Goal: Task Accomplishment & Management: Complete application form

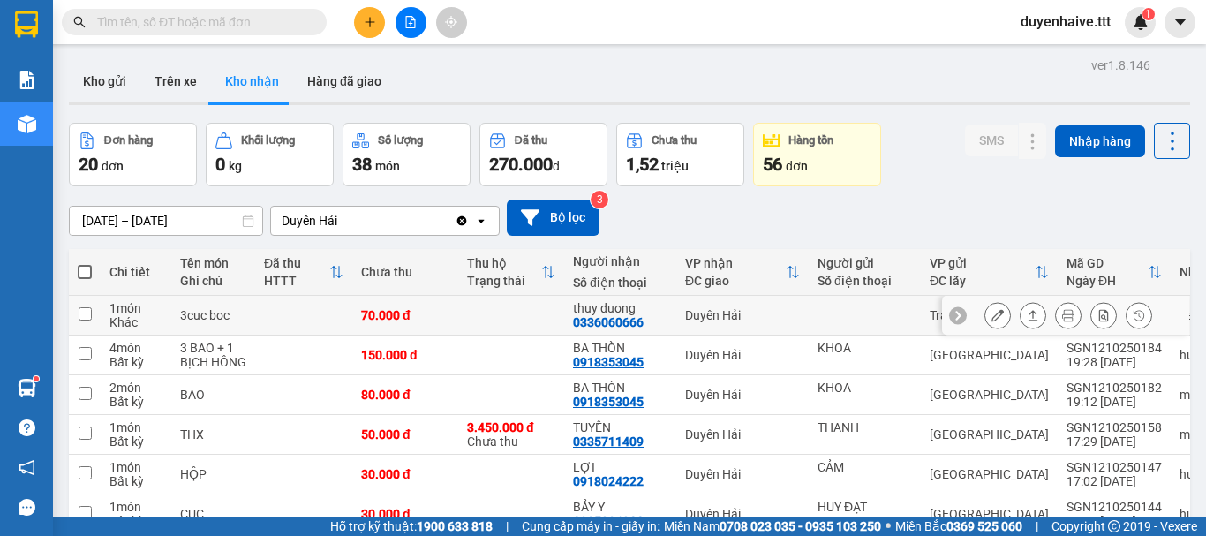
scroll to position [177, 0]
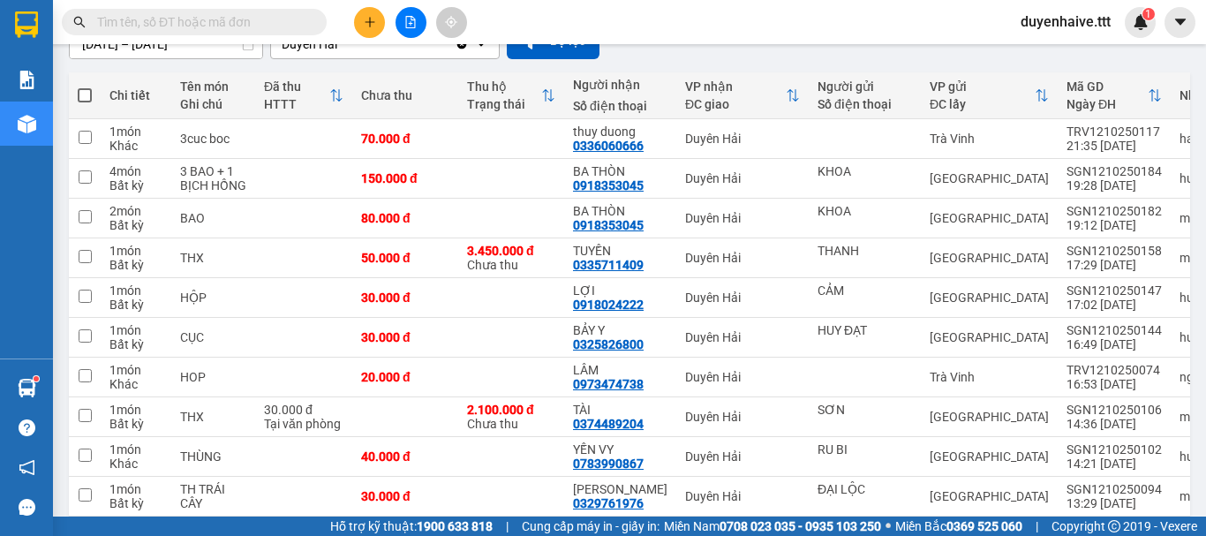
click at [294, 21] on input "text" at bounding box center [201, 21] width 208 height 19
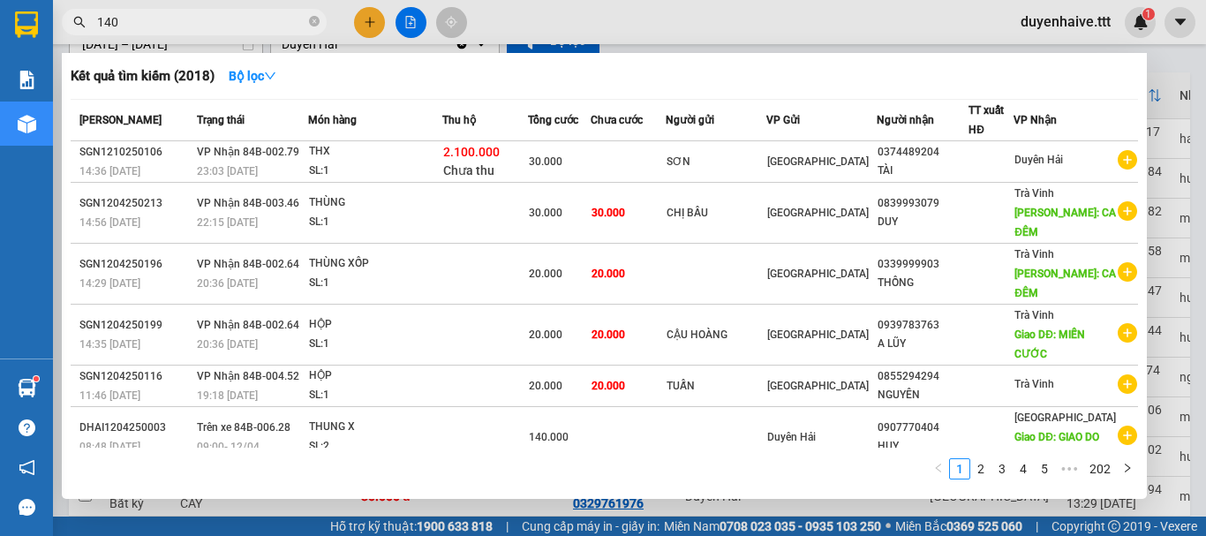
type input "1409"
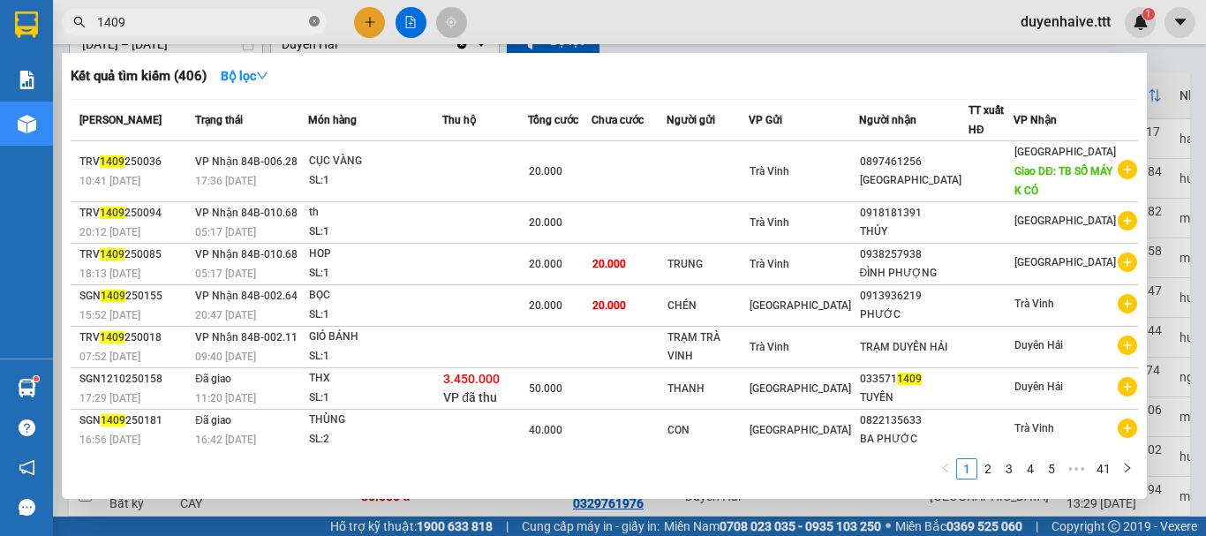
click at [317, 18] on icon "close-circle" at bounding box center [314, 21] width 11 height 11
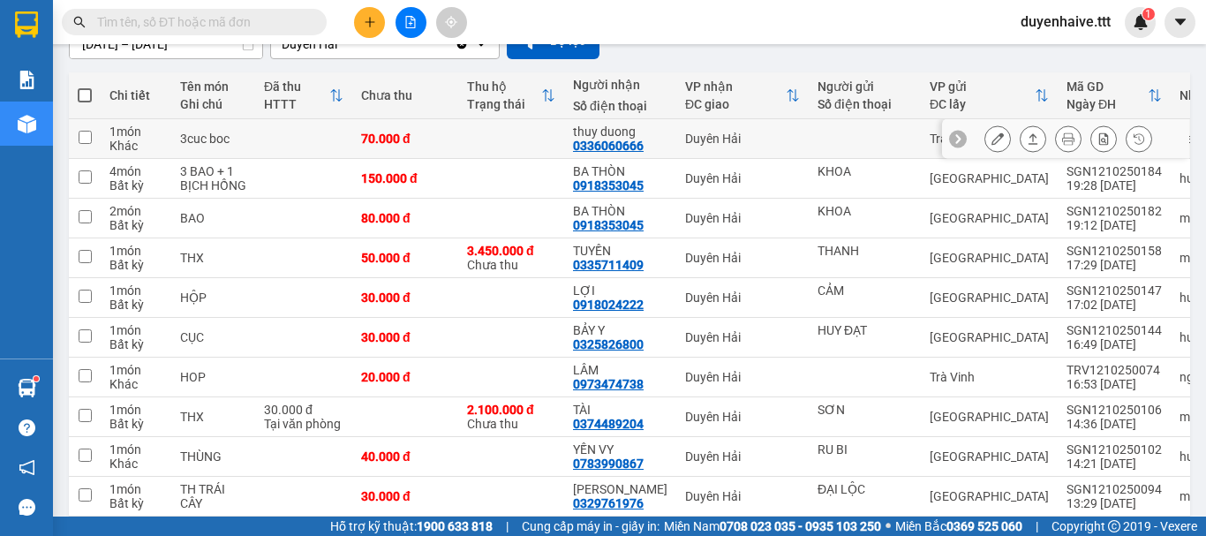
scroll to position [0, 0]
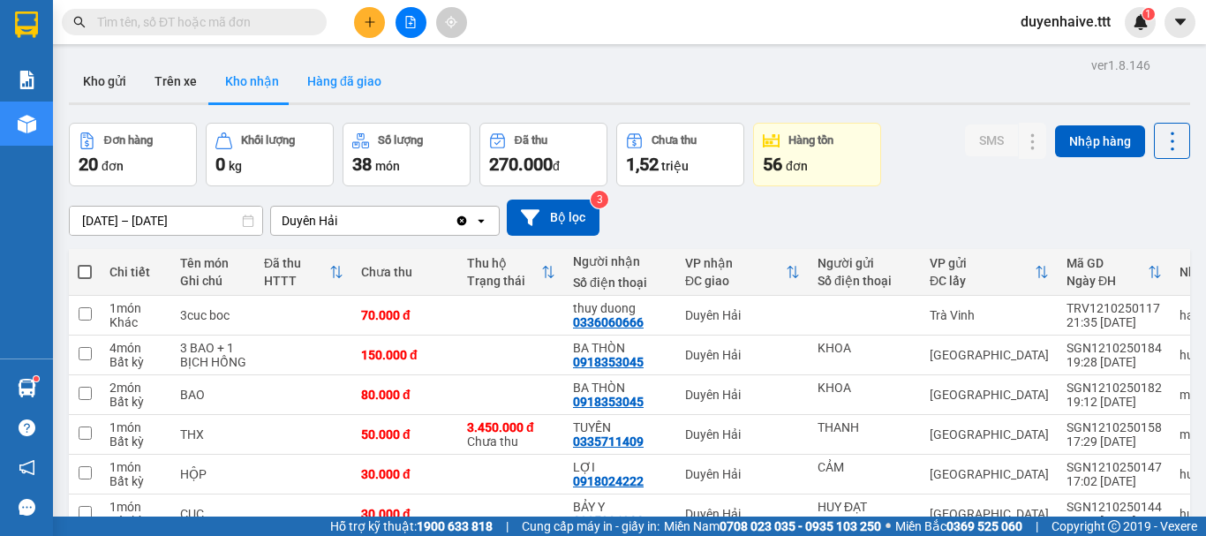
click at [345, 85] on button "Hàng đã giao" at bounding box center [344, 81] width 102 height 42
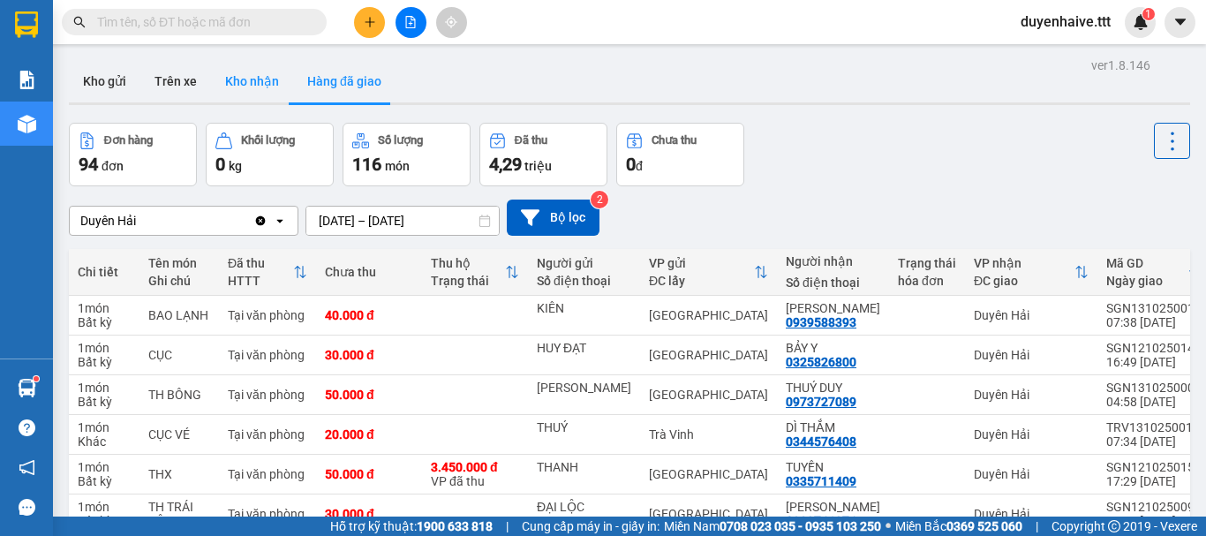
click at [253, 86] on button "Kho nhận" at bounding box center [252, 81] width 82 height 42
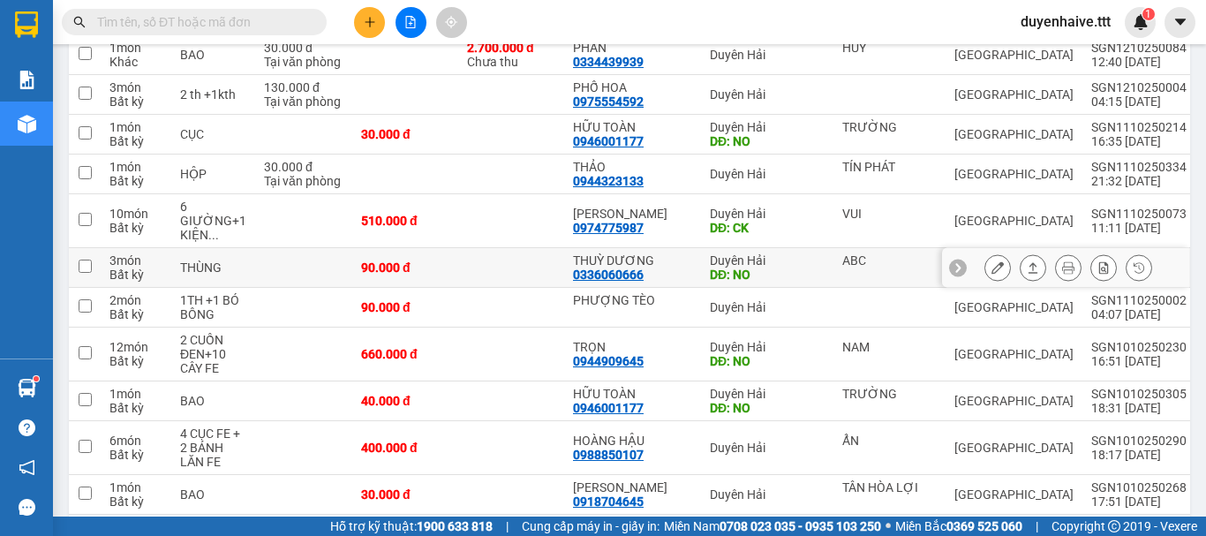
scroll to position [353, 0]
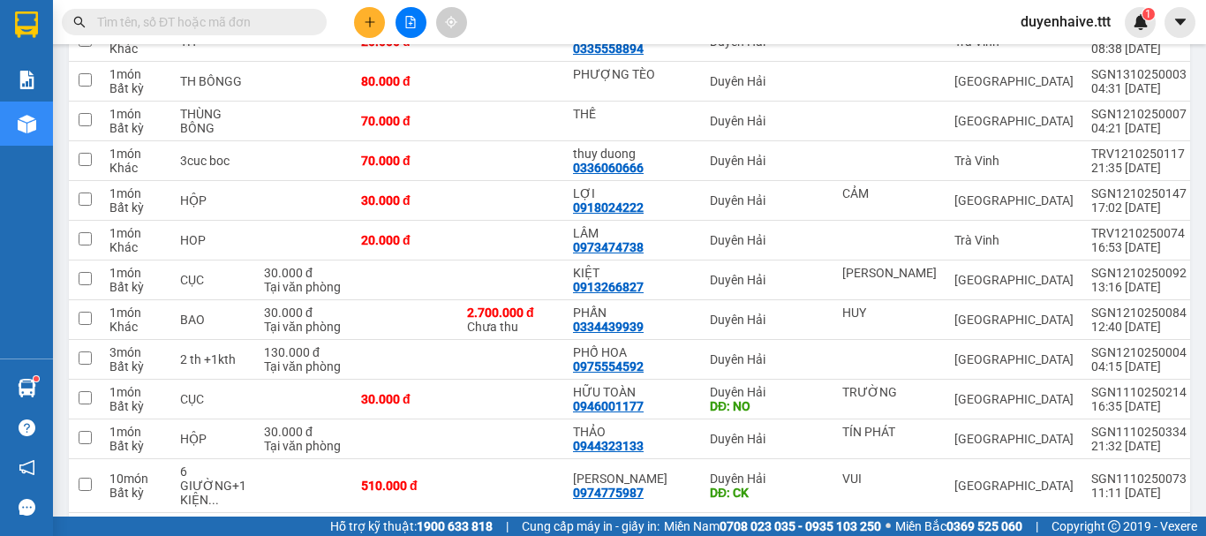
click at [260, 22] on input "text" at bounding box center [201, 21] width 208 height 19
click at [254, 19] on input "text" at bounding box center [201, 21] width 208 height 19
click at [215, 23] on input "text" at bounding box center [201, 21] width 208 height 19
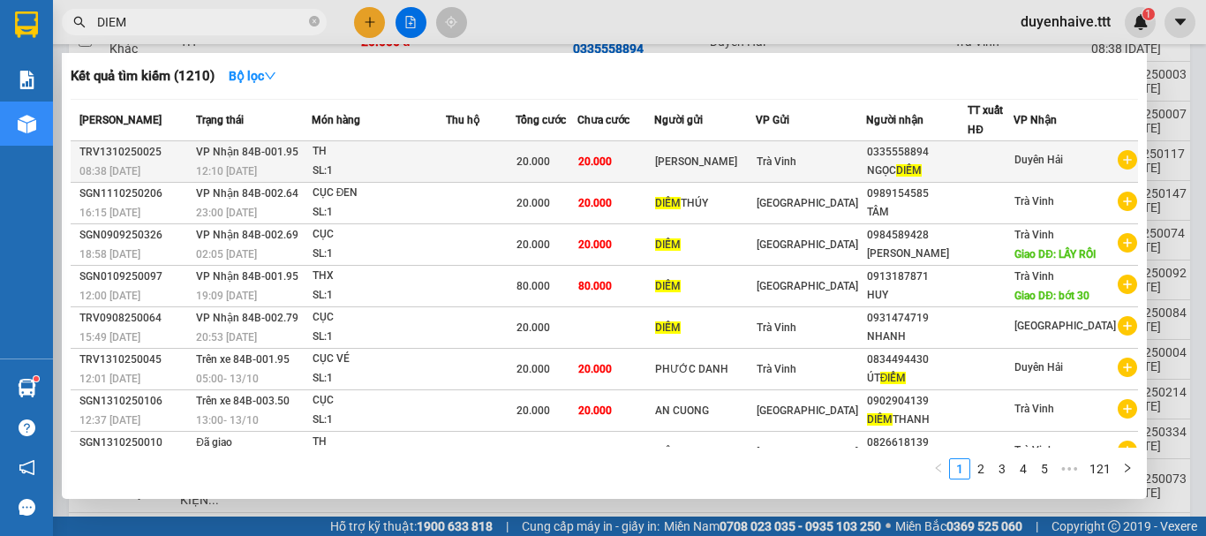
type input "DIEM"
click at [1012, 169] on div at bounding box center [990, 162] width 44 height 19
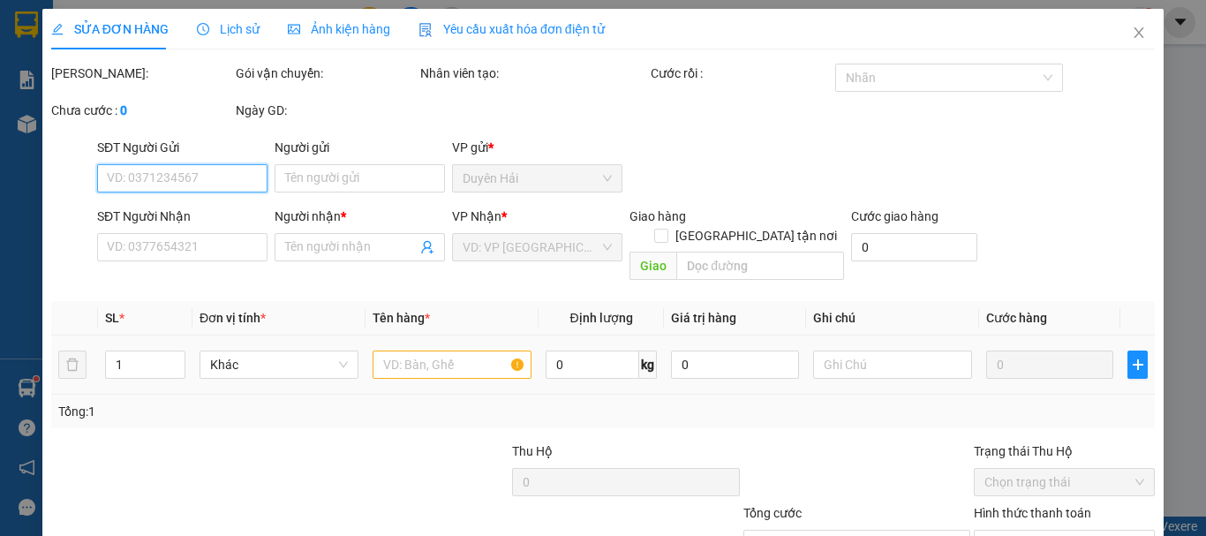
type input "[PERSON_NAME]"
type input "0335558894"
type input "NGỌC DIỄM"
type input "20.000"
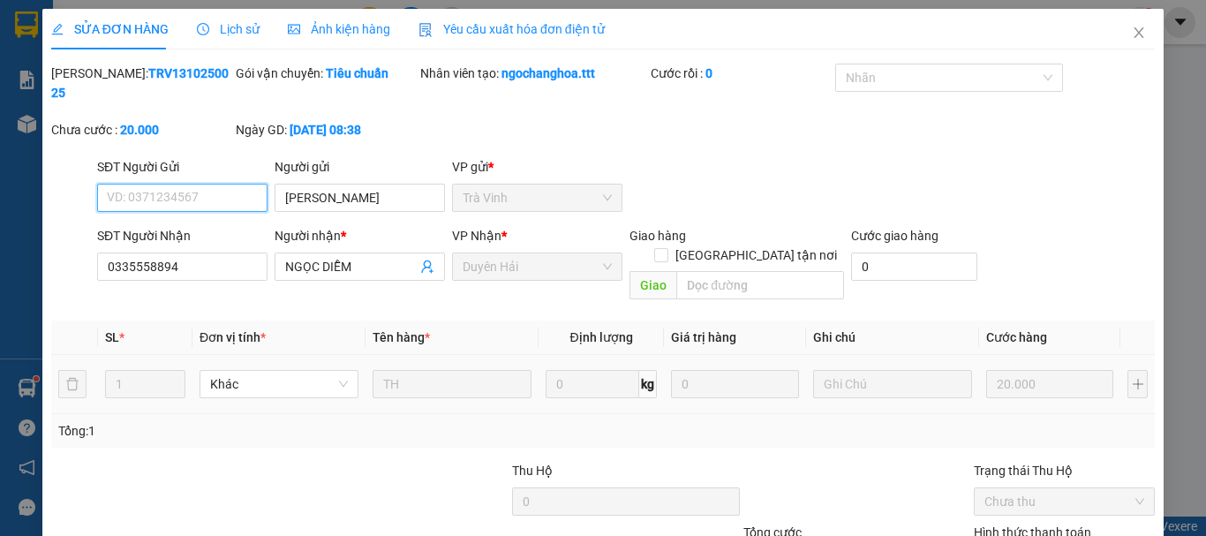
scroll to position [121, 0]
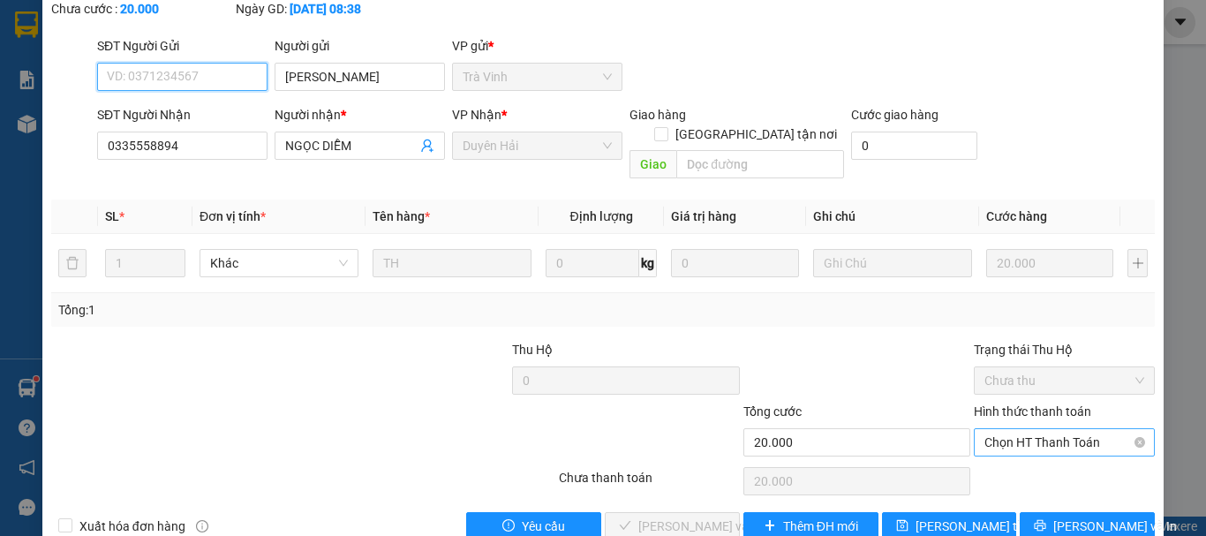
click at [1017, 429] on span "Chọn HT Thanh Toán" at bounding box center [1064, 442] width 160 height 26
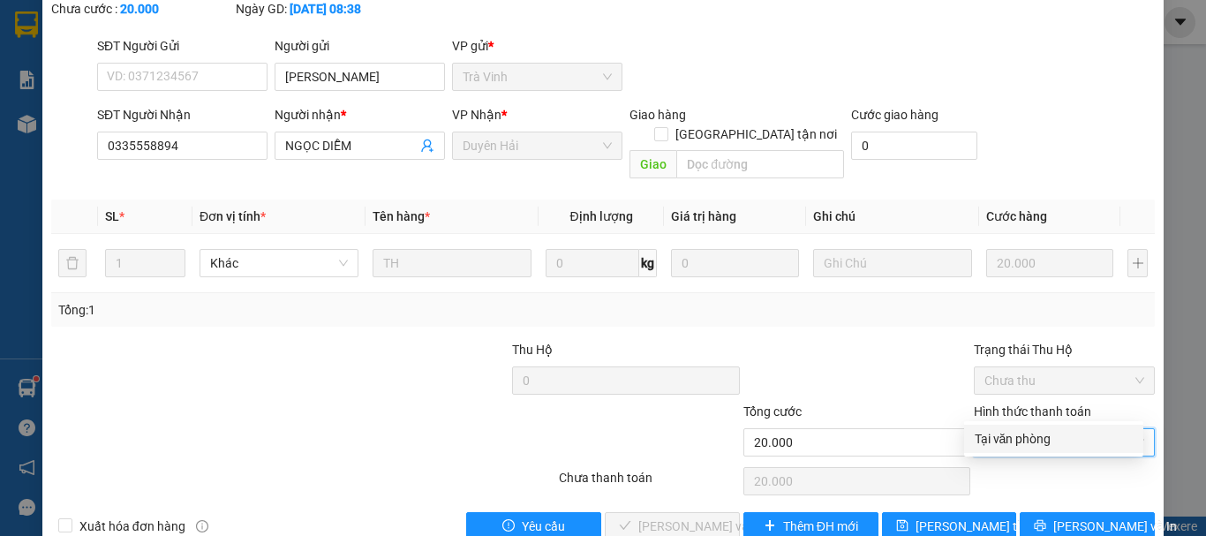
click at [1005, 438] on div "Tại văn phòng" at bounding box center [1053, 438] width 158 height 19
type input "0"
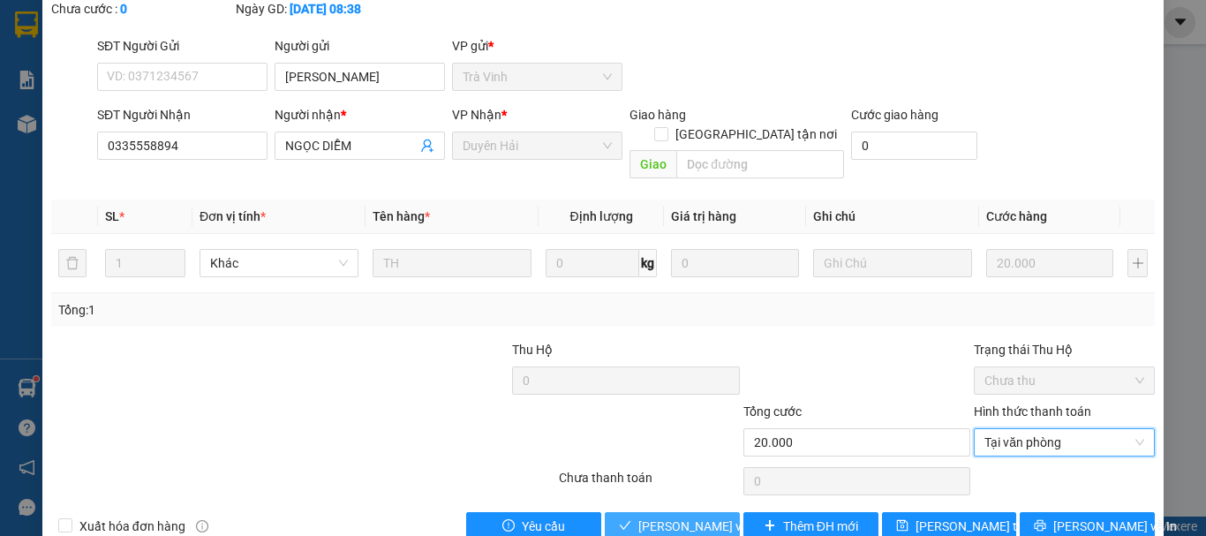
click at [703, 516] on span "[PERSON_NAME] và Giao hàng" at bounding box center [722, 525] width 169 height 19
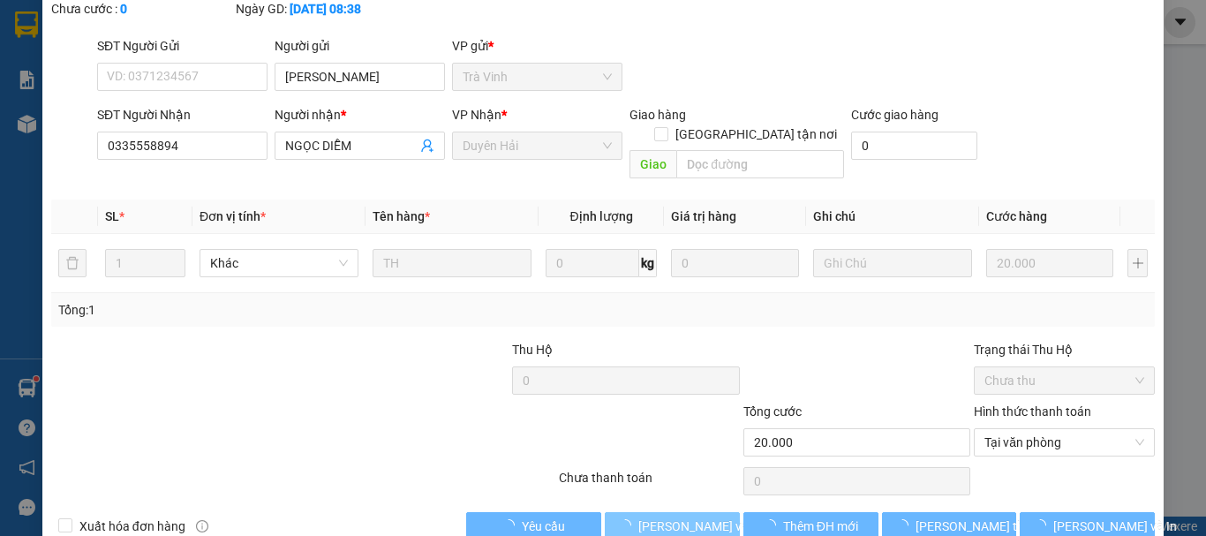
scroll to position [0, 0]
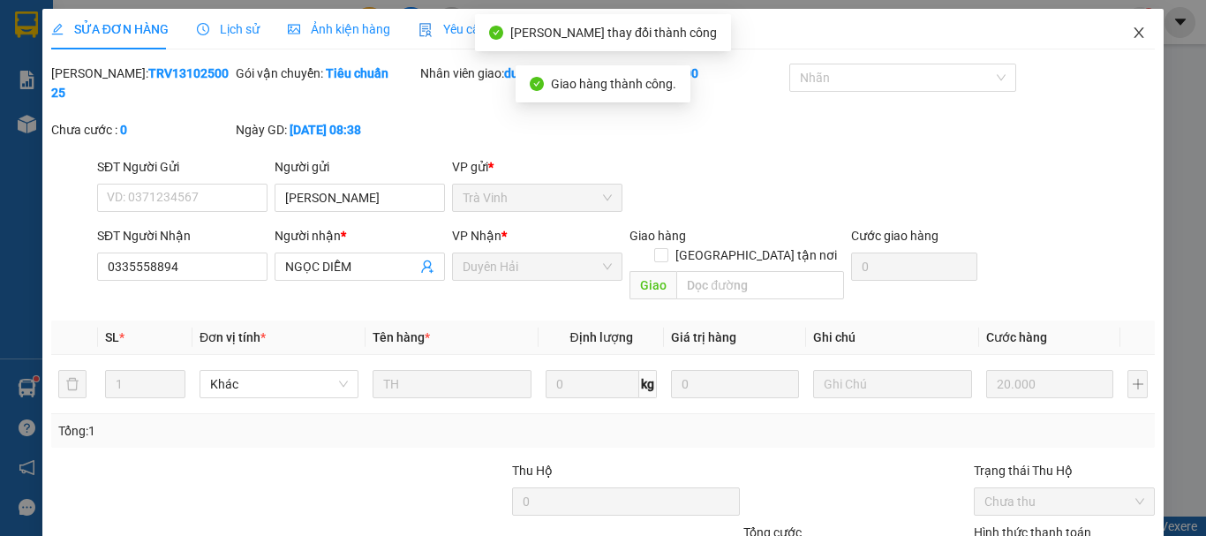
click at [1134, 34] on icon "close" at bounding box center [1139, 32] width 10 height 11
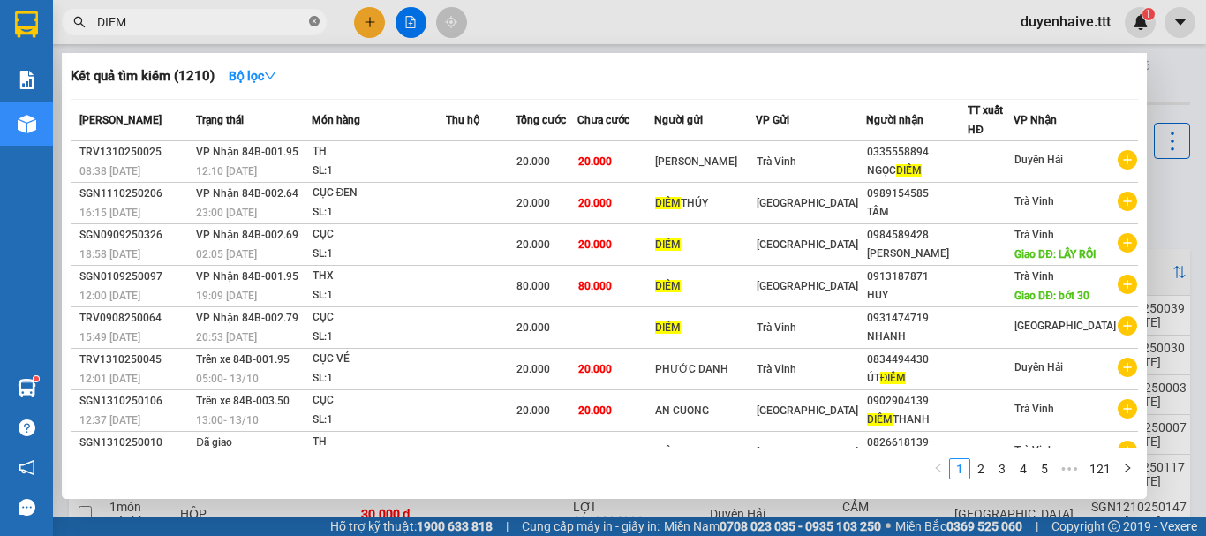
click at [315, 16] on span at bounding box center [314, 22] width 11 height 17
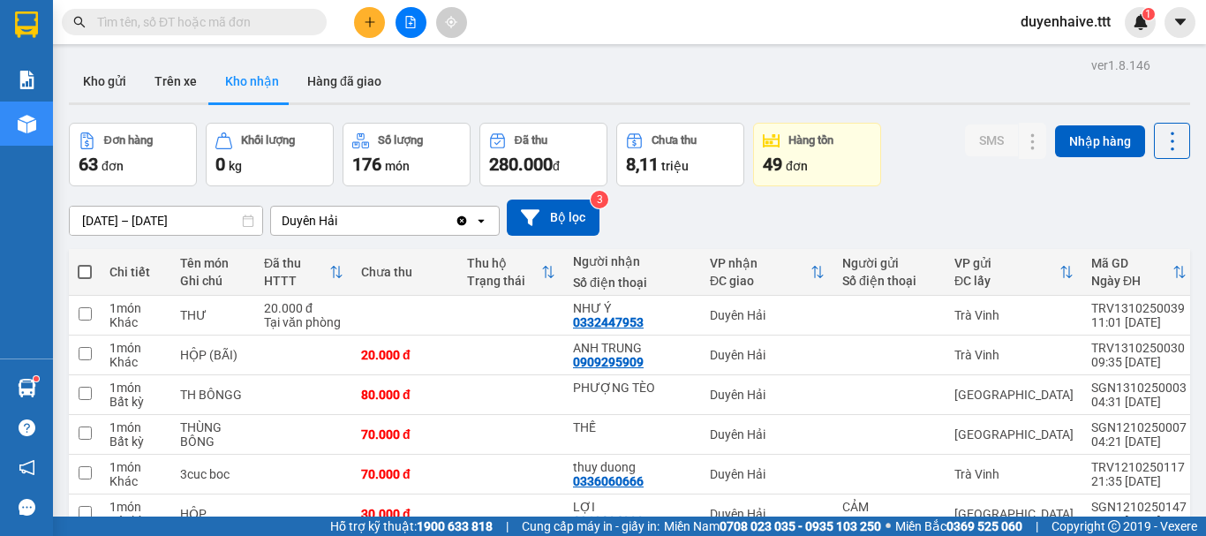
click at [256, 13] on input "text" at bounding box center [201, 21] width 208 height 19
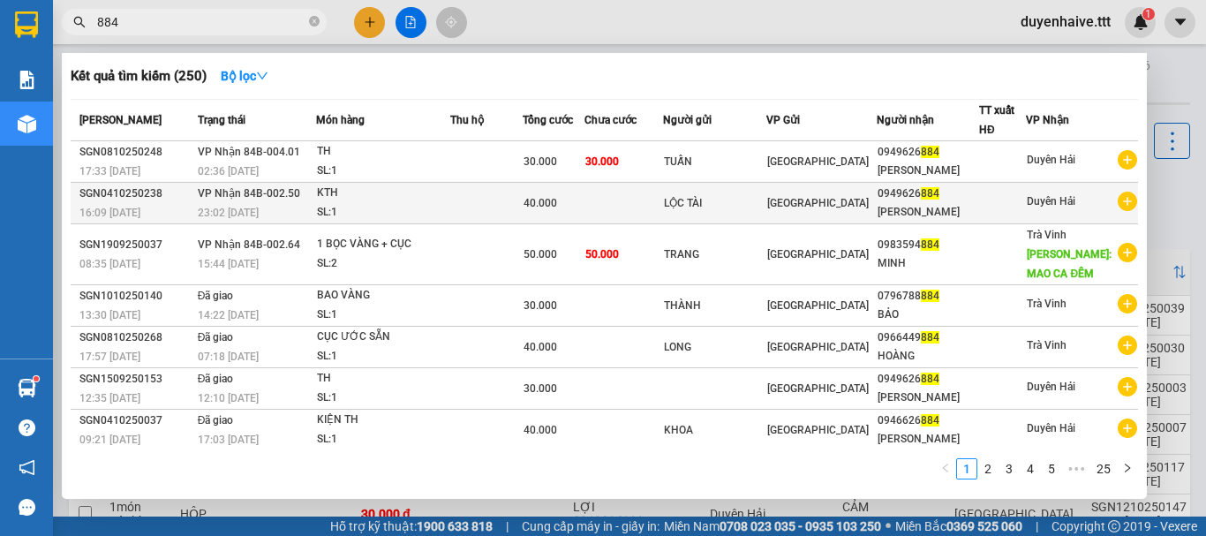
type input "884"
click at [999, 203] on div at bounding box center [1002, 203] width 45 height 19
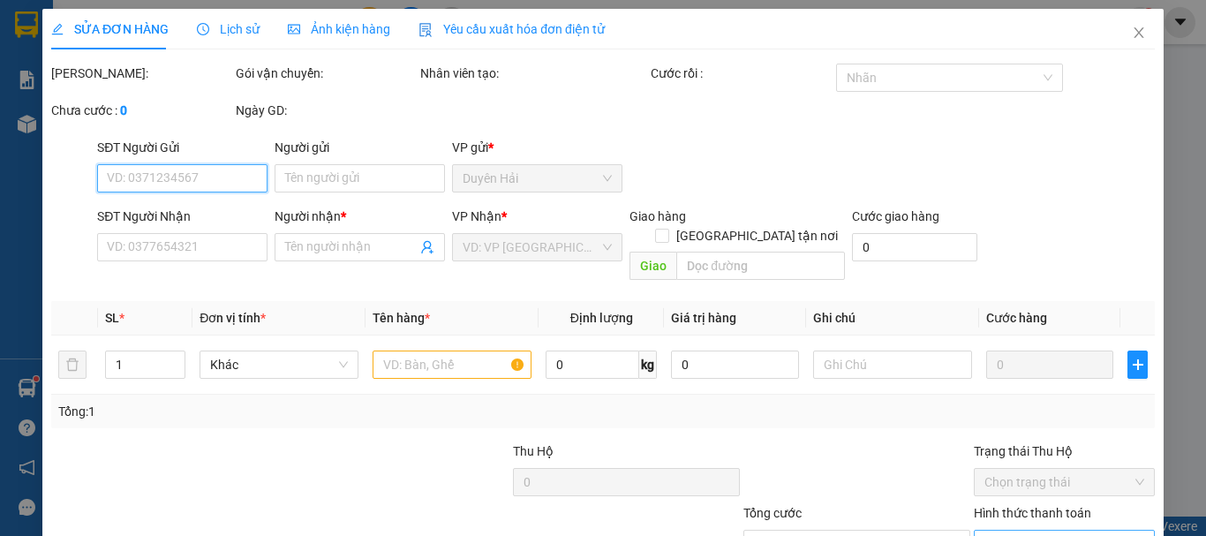
scroll to position [121, 0]
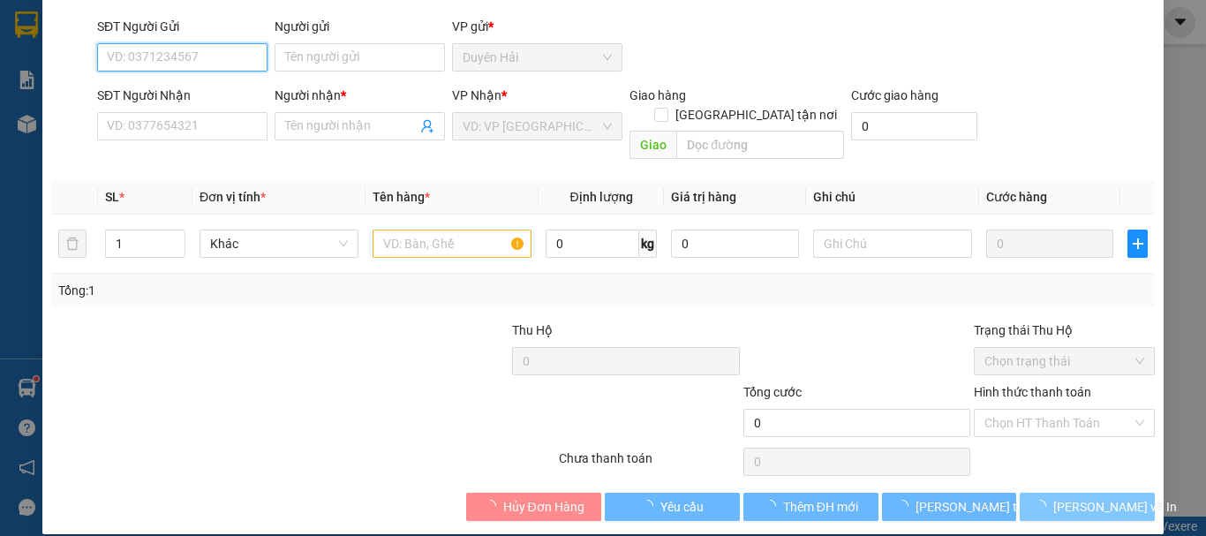
type input "LỘC TÀI"
type input "0949626884"
type input "[PERSON_NAME]"
type input "40.000"
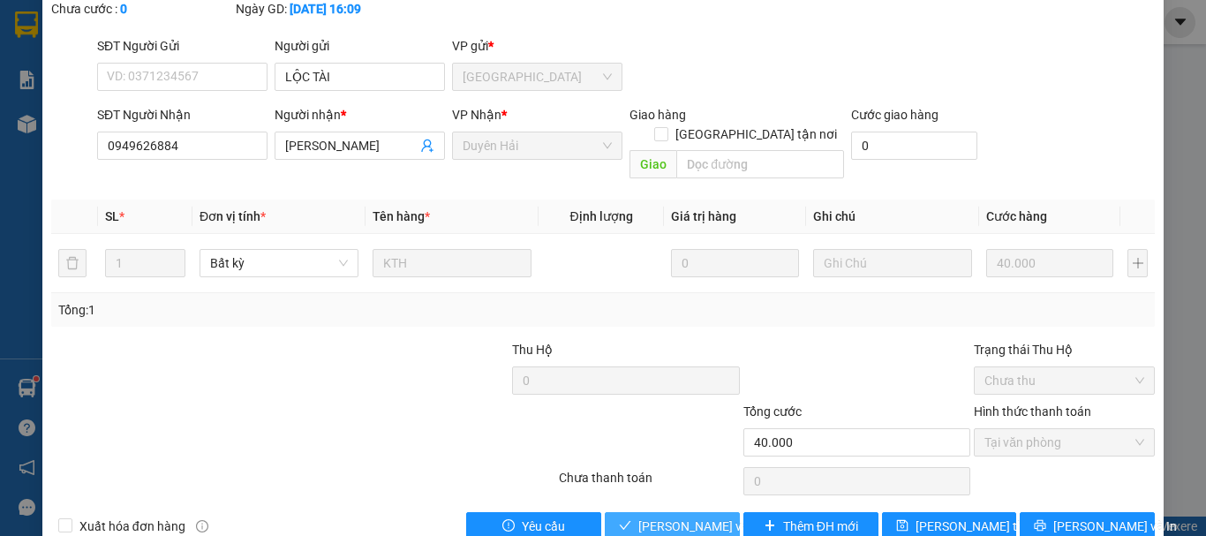
click at [670, 516] on span "[PERSON_NAME] và Giao hàng" at bounding box center [722, 525] width 169 height 19
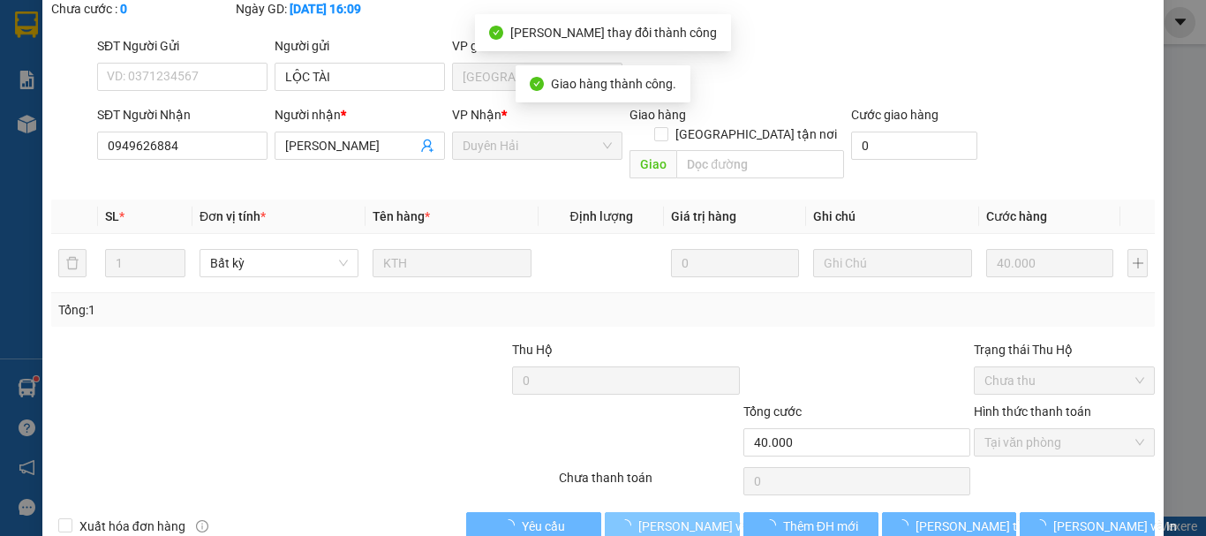
scroll to position [0, 0]
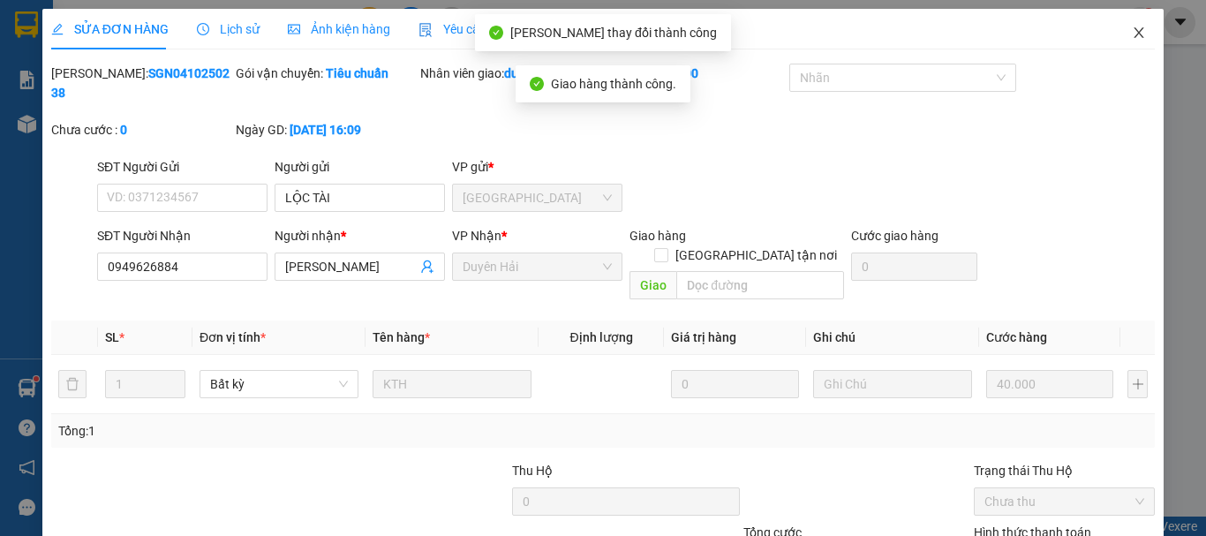
click at [1134, 33] on icon "close" at bounding box center [1139, 32] width 10 height 11
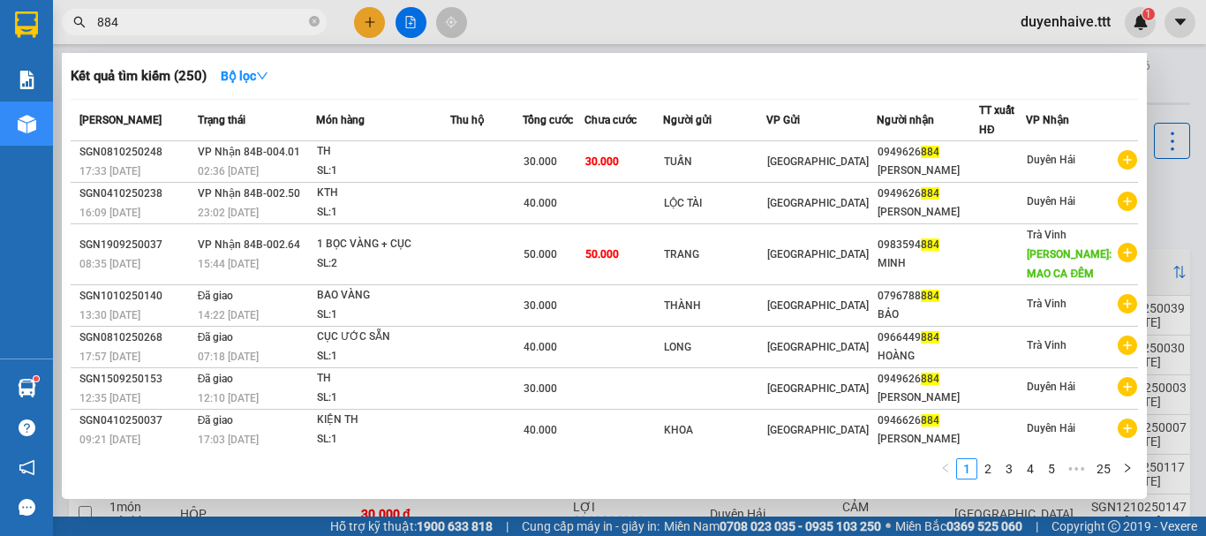
drag, startPoint x: 265, startPoint y: 18, endPoint x: 293, endPoint y: 47, distance: 40.6
click at [255, 17] on input "884" at bounding box center [201, 21] width 208 height 19
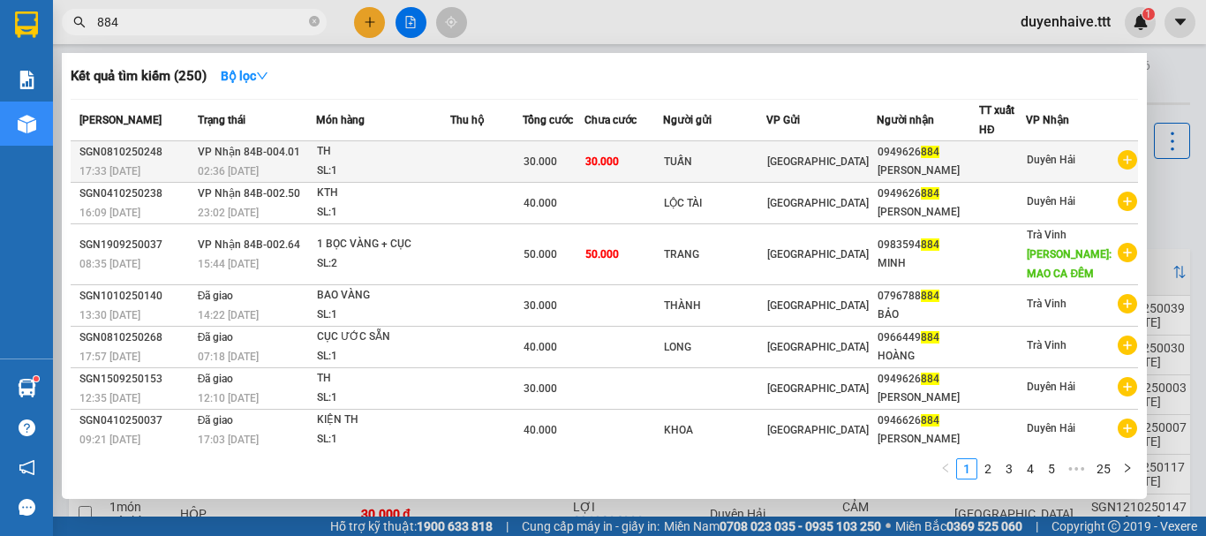
click at [1026, 145] on td at bounding box center [1002, 161] width 47 height 41
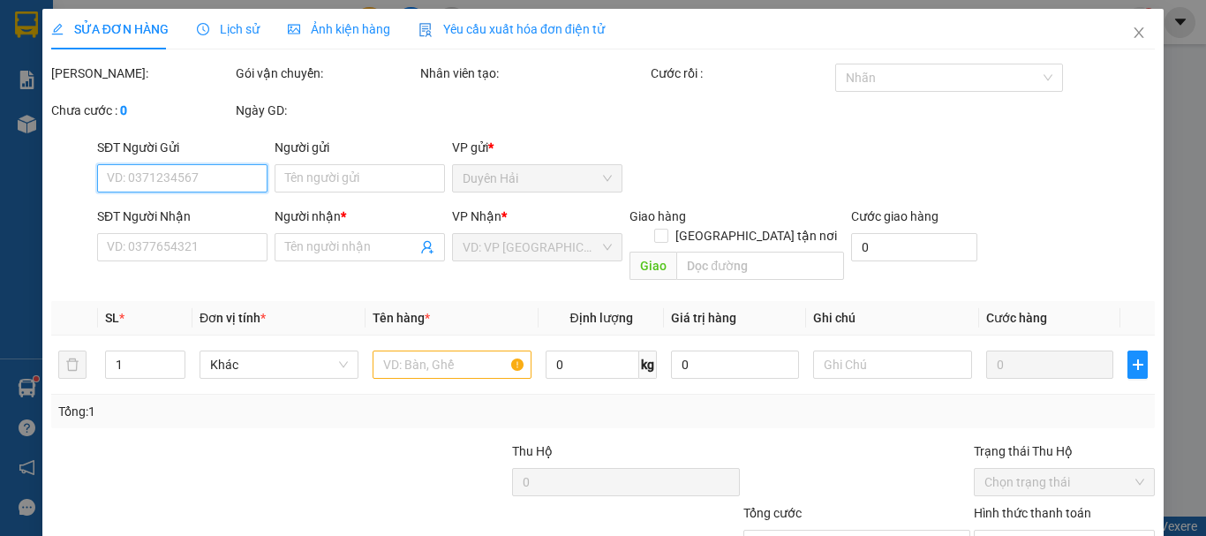
type input "TUẤN"
type input "0949626884"
type input "[PERSON_NAME]"
type input "30.000"
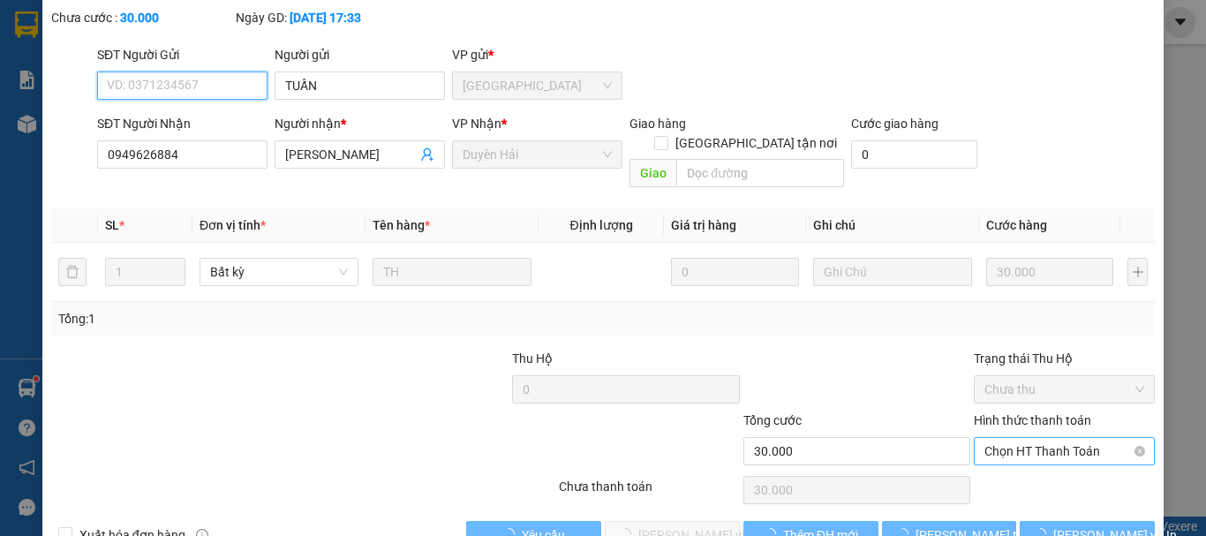
scroll to position [121, 0]
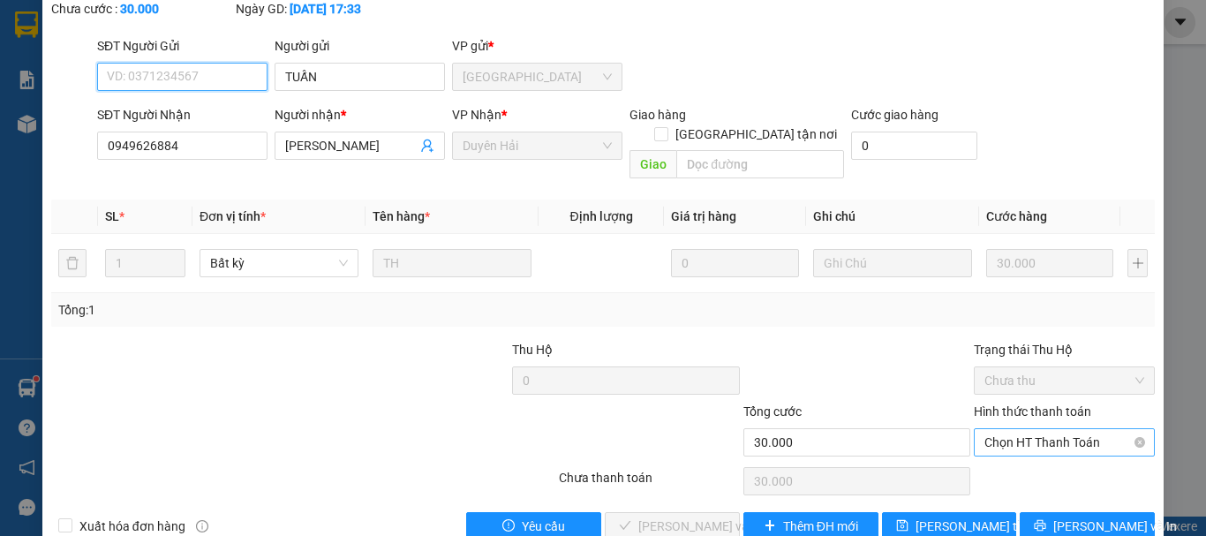
click at [1012, 429] on span "Chọn HT Thanh Toán" at bounding box center [1064, 442] width 160 height 26
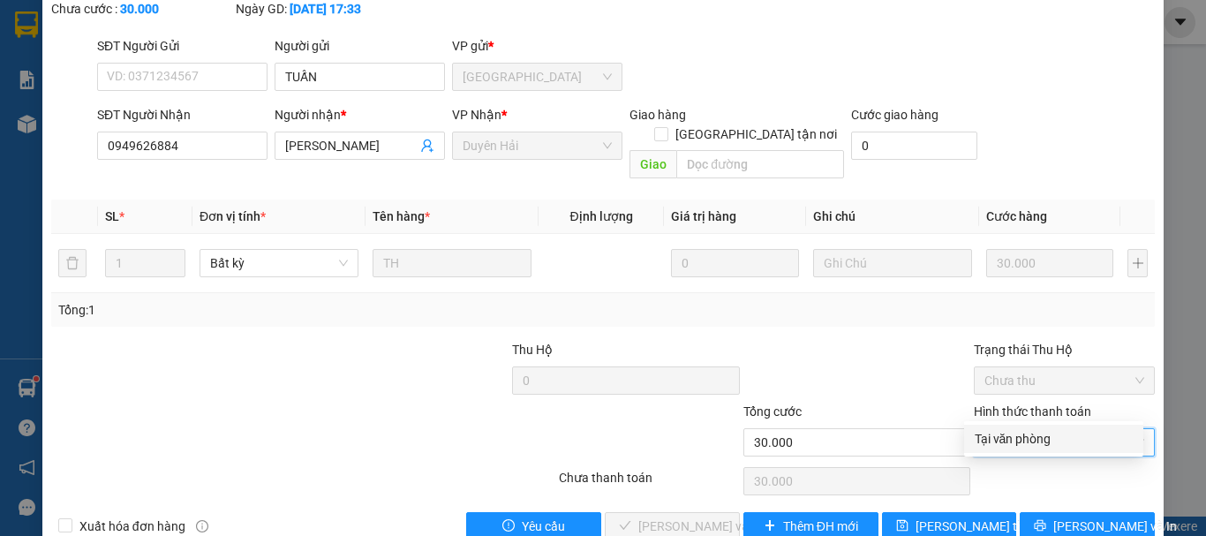
click at [998, 436] on div "Tại văn phòng" at bounding box center [1053, 438] width 158 height 19
type input "0"
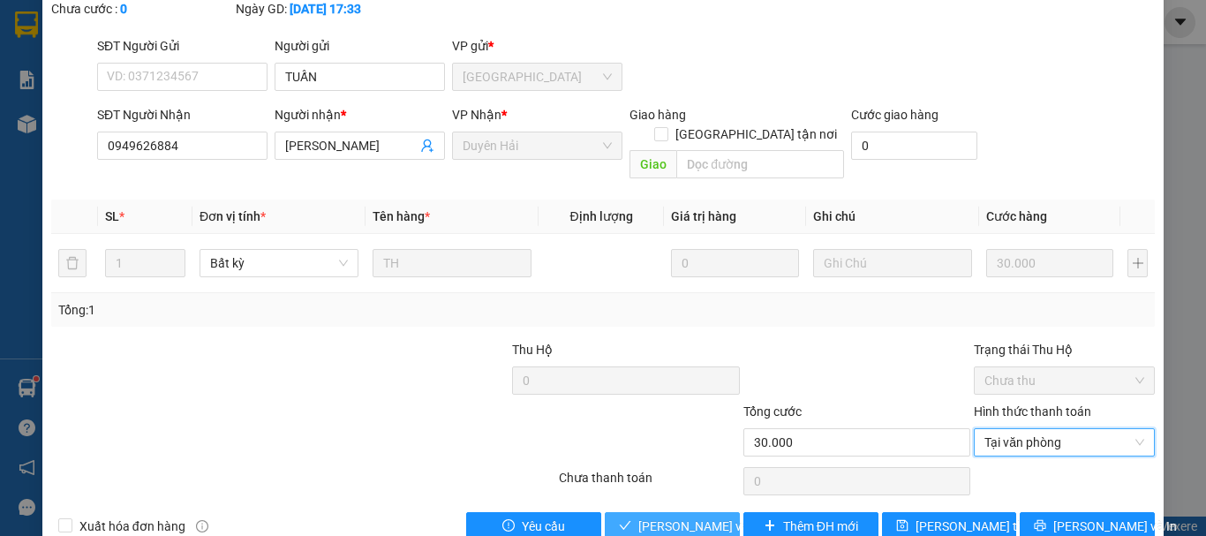
click at [705, 516] on span "[PERSON_NAME] và Giao hàng" at bounding box center [722, 525] width 169 height 19
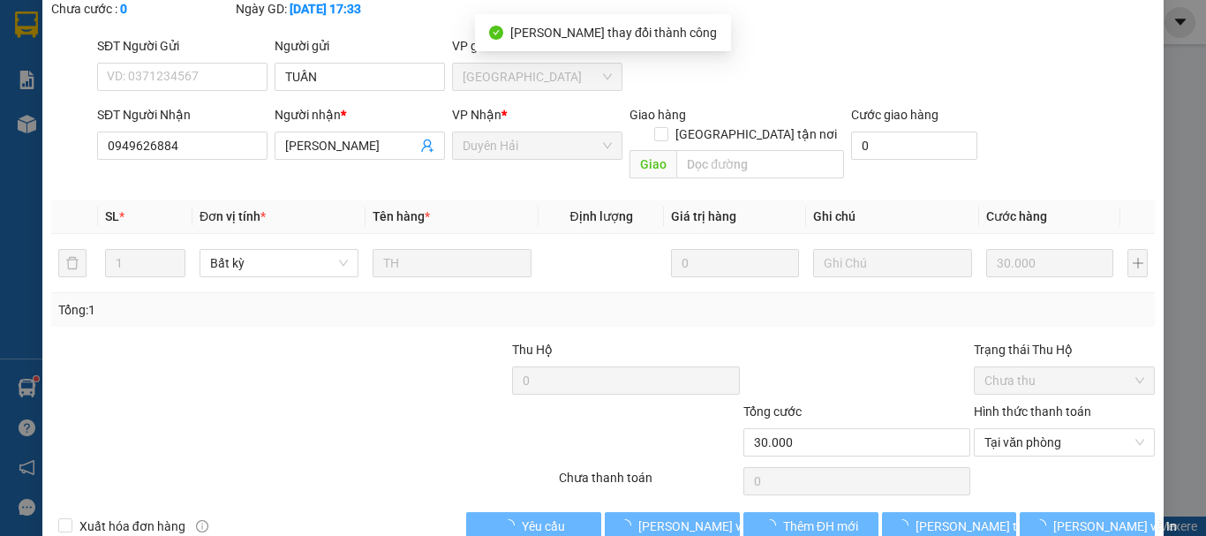
scroll to position [0, 0]
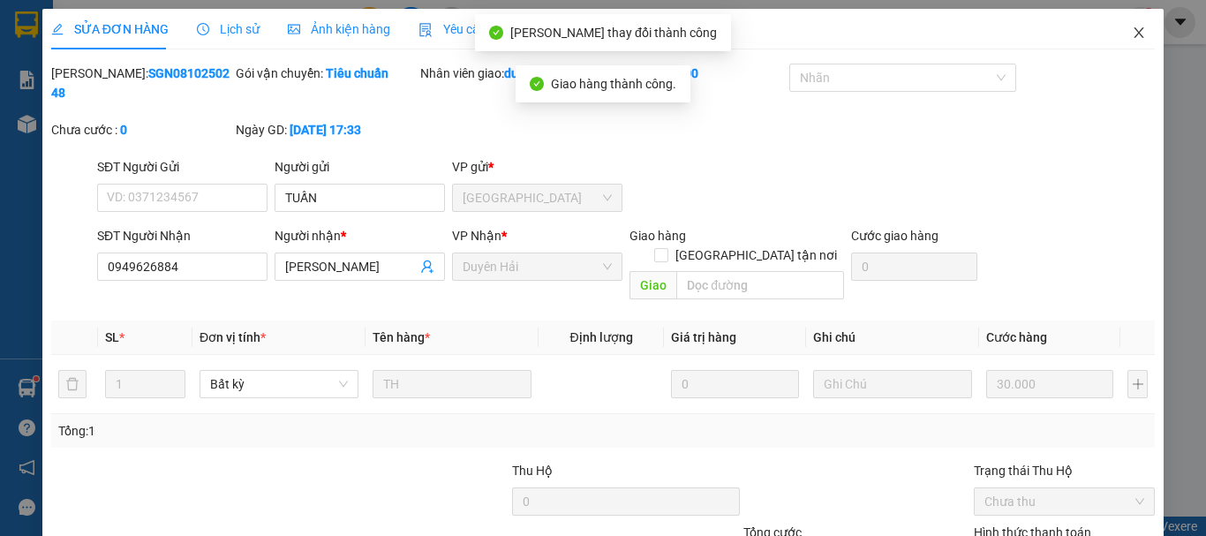
click at [1132, 34] on icon "close" at bounding box center [1139, 33] width 14 height 14
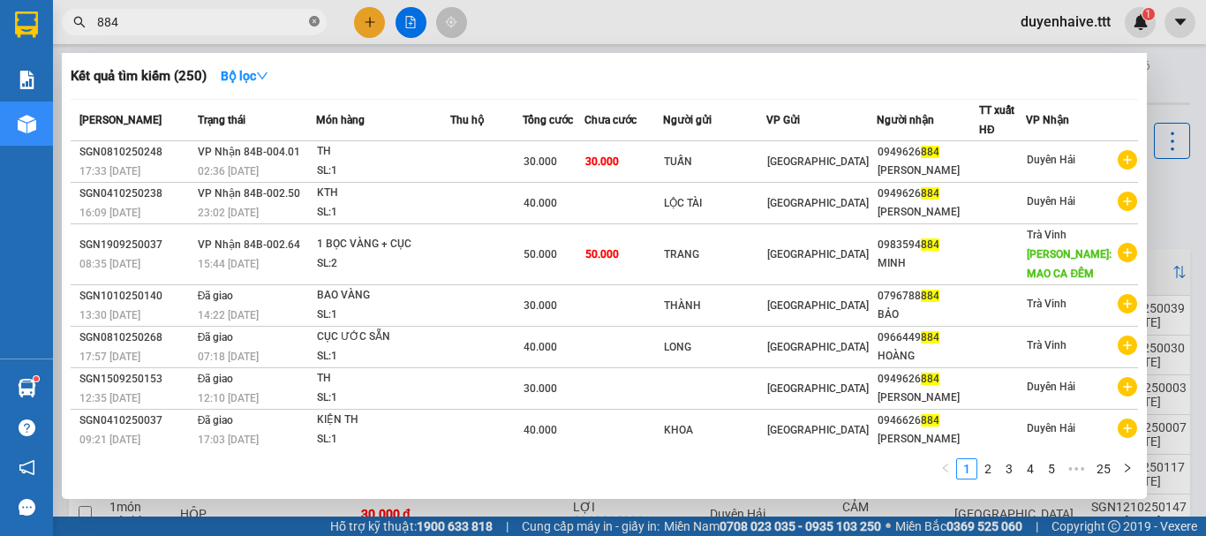
click at [309, 22] on icon "close-circle" at bounding box center [314, 21] width 11 height 11
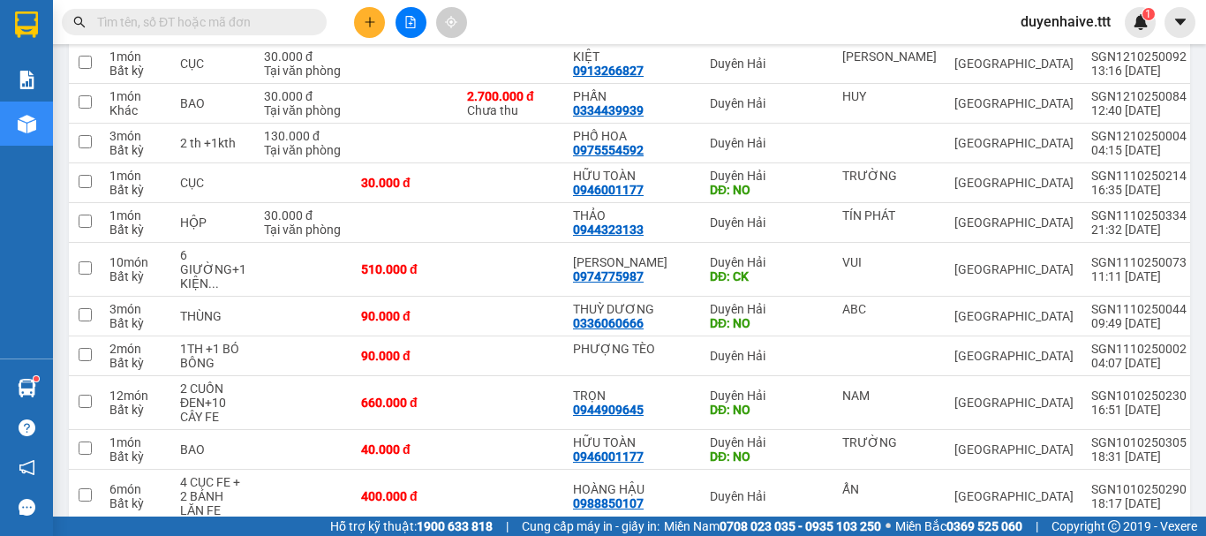
scroll to position [794, 0]
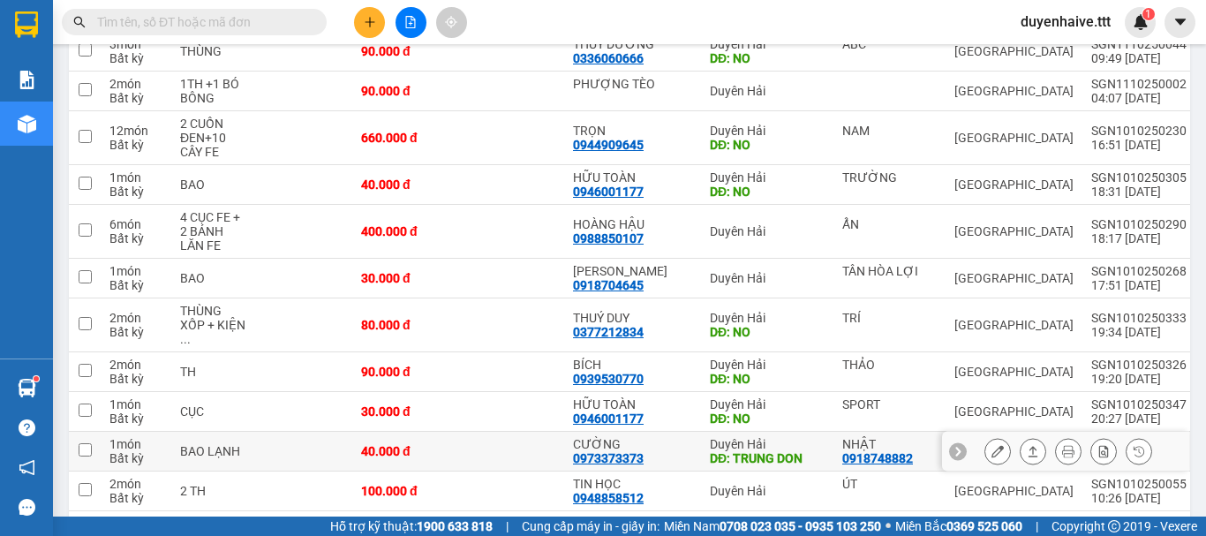
drag, startPoint x: 730, startPoint y: 447, endPoint x: 537, endPoint y: 9, distance: 478.6
click at [537, 9] on div "Kết quả tìm kiếm ( 250 ) Bộ lọc Mã ĐH Trạng thái Món hàng Thu hộ Tổng cước Chưa…" at bounding box center [603, 22] width 1206 height 44
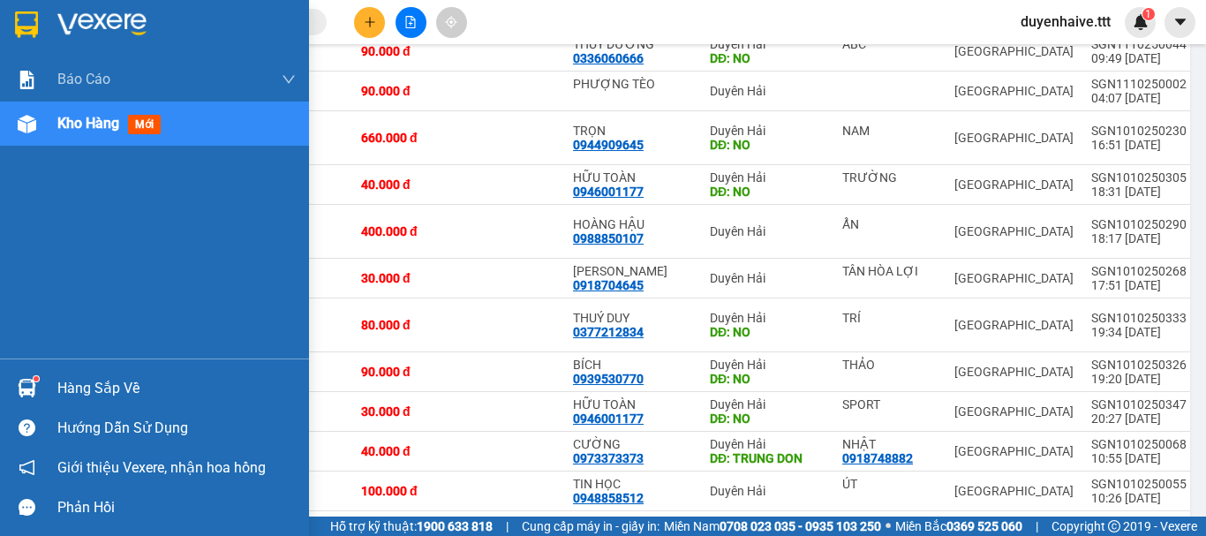
click at [74, 393] on div "Hàng sắp về" at bounding box center [176, 388] width 238 height 26
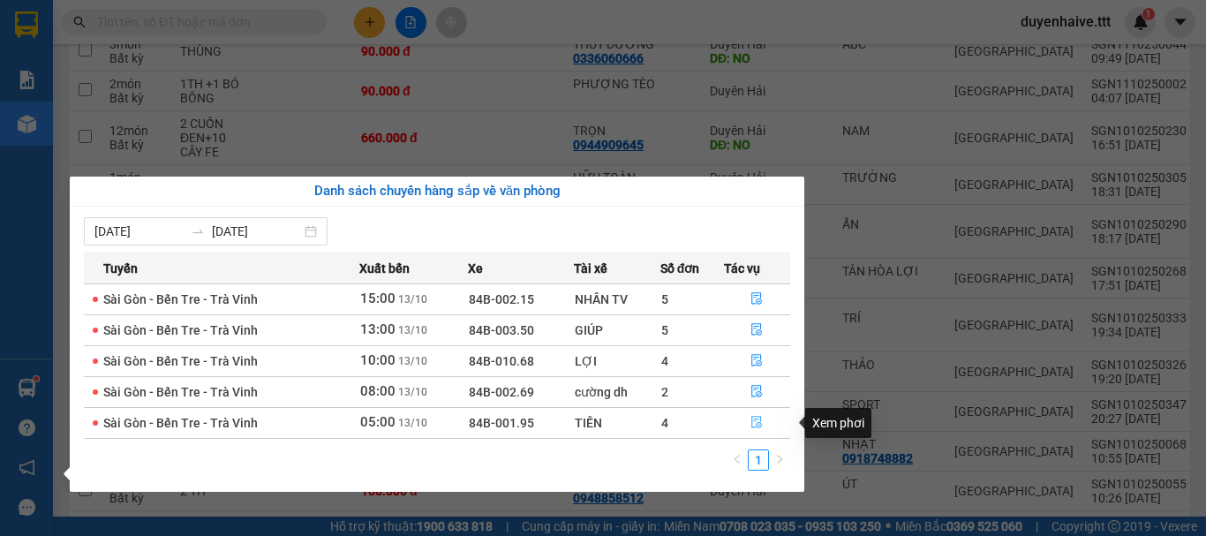
click at [757, 425] on icon "file-done" at bounding box center [756, 422] width 12 height 12
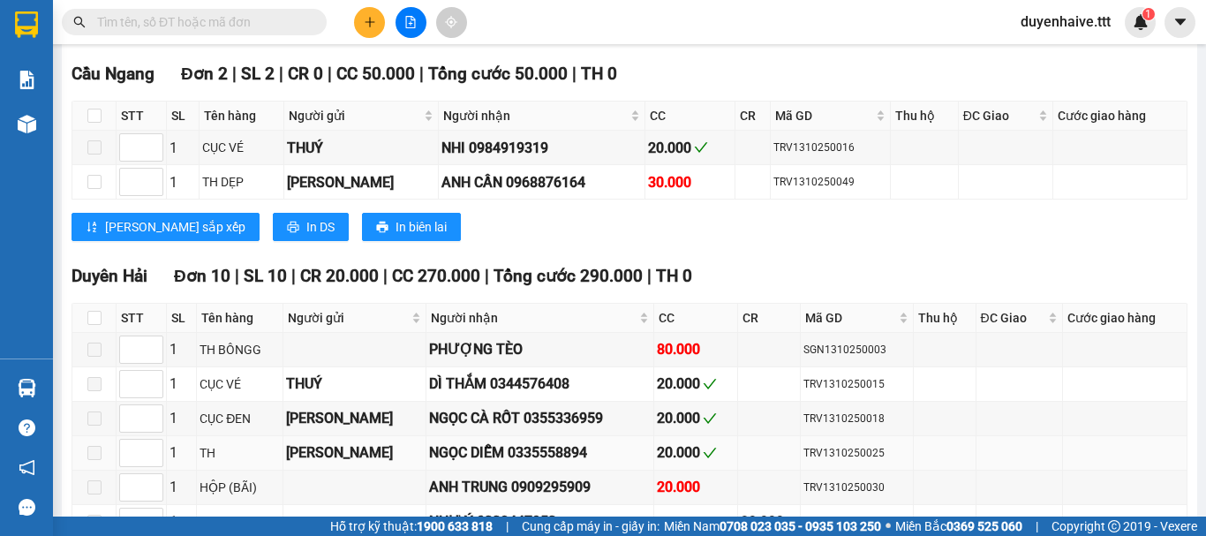
scroll to position [789, 0]
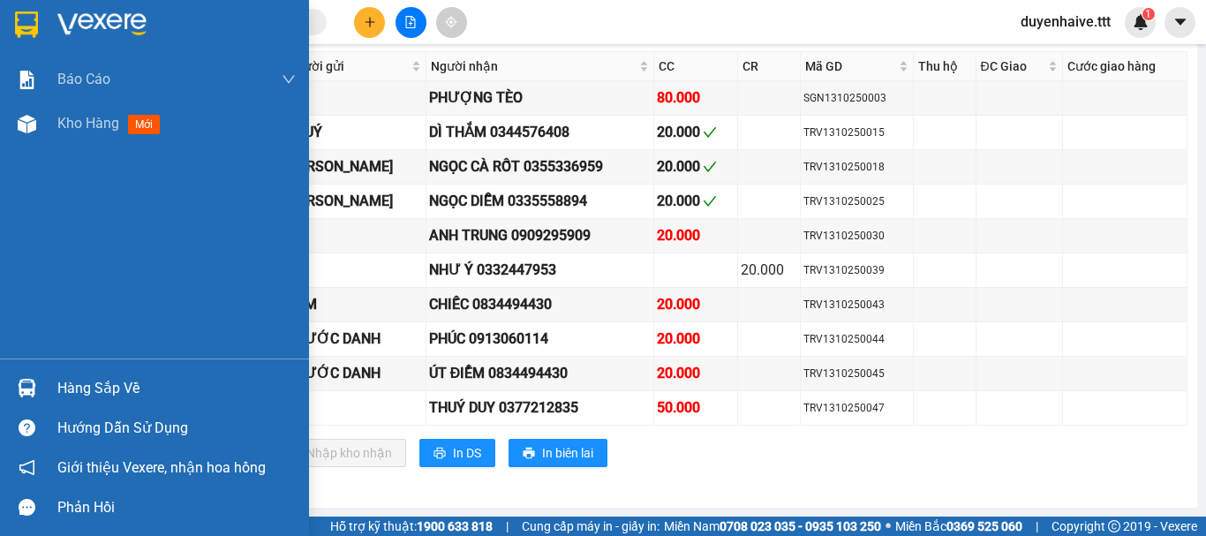
click at [81, 384] on div "Hàng sắp về" at bounding box center [176, 388] width 238 height 26
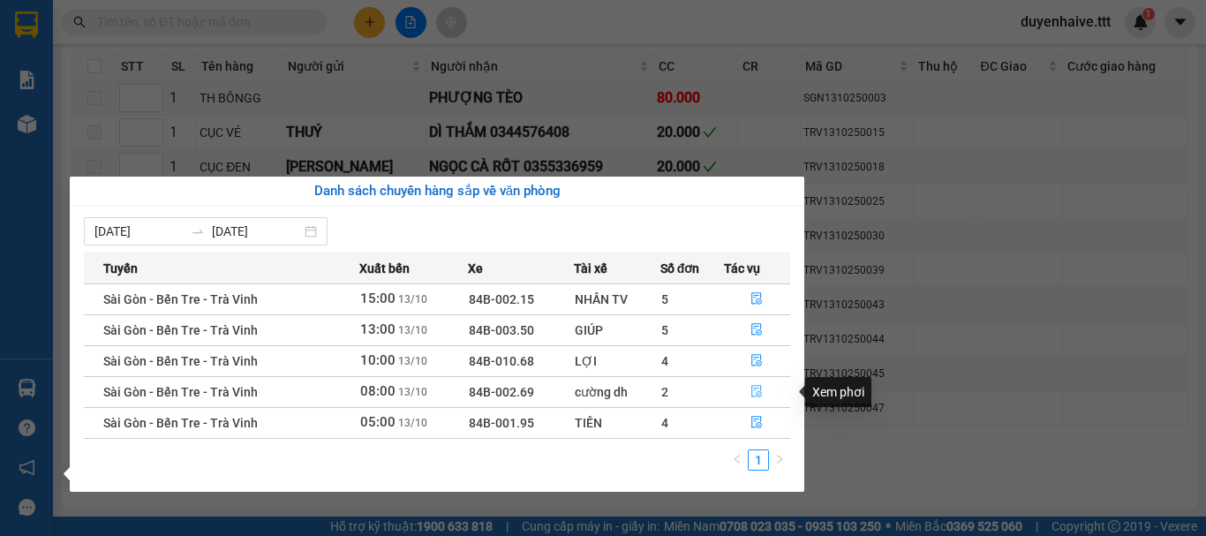
click at [760, 389] on icon "file-done" at bounding box center [756, 391] width 12 height 12
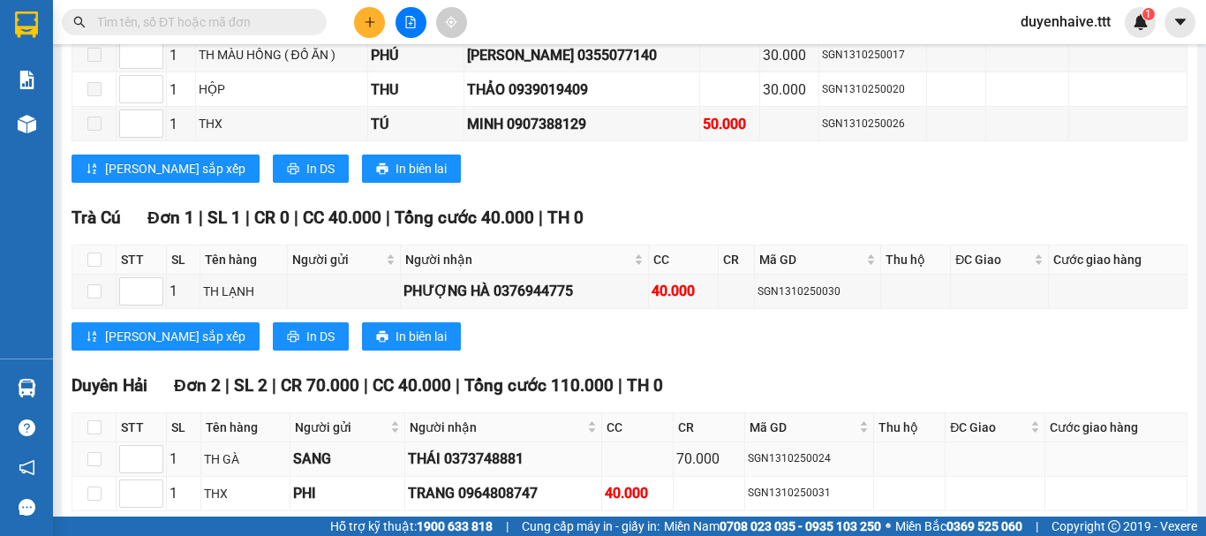
scroll to position [890, 0]
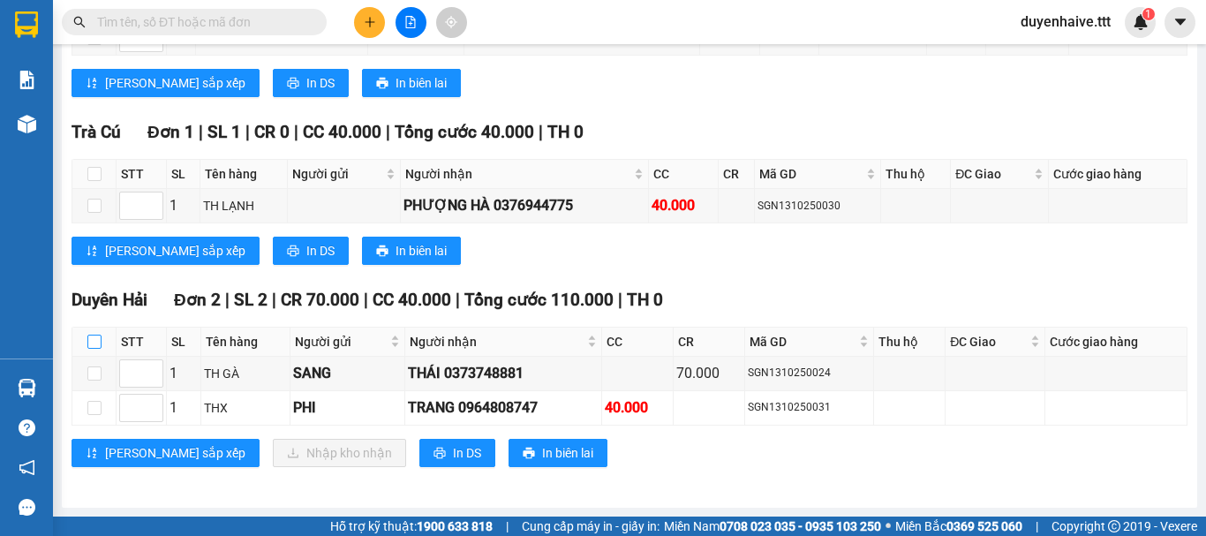
click at [88, 338] on input "checkbox" at bounding box center [94, 342] width 14 height 14
checkbox input "true"
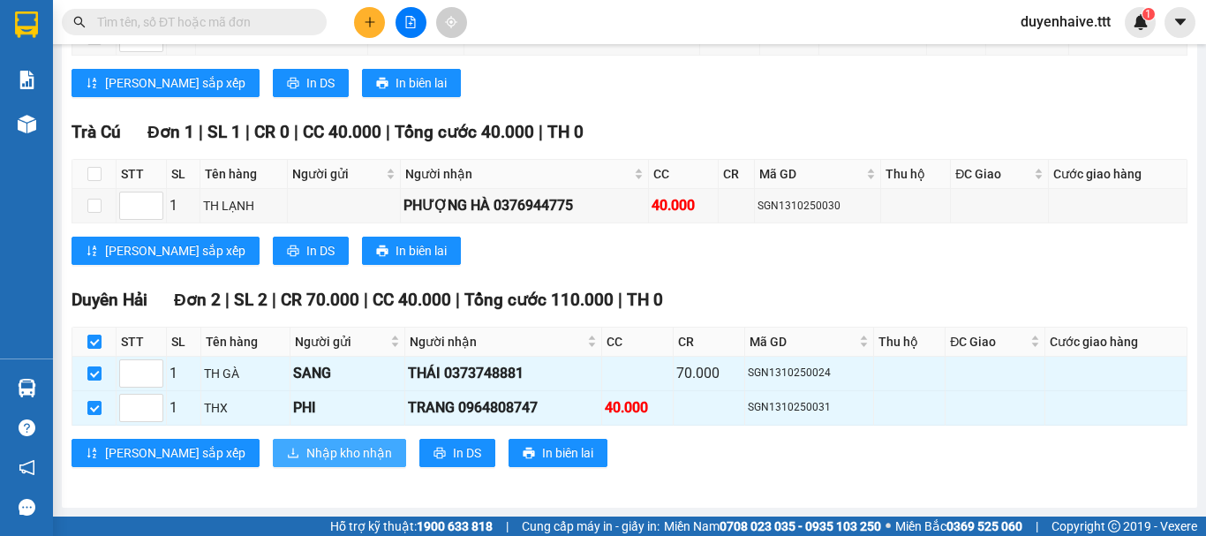
click at [306, 443] on span "Nhập kho nhận" at bounding box center [349, 452] width 86 height 19
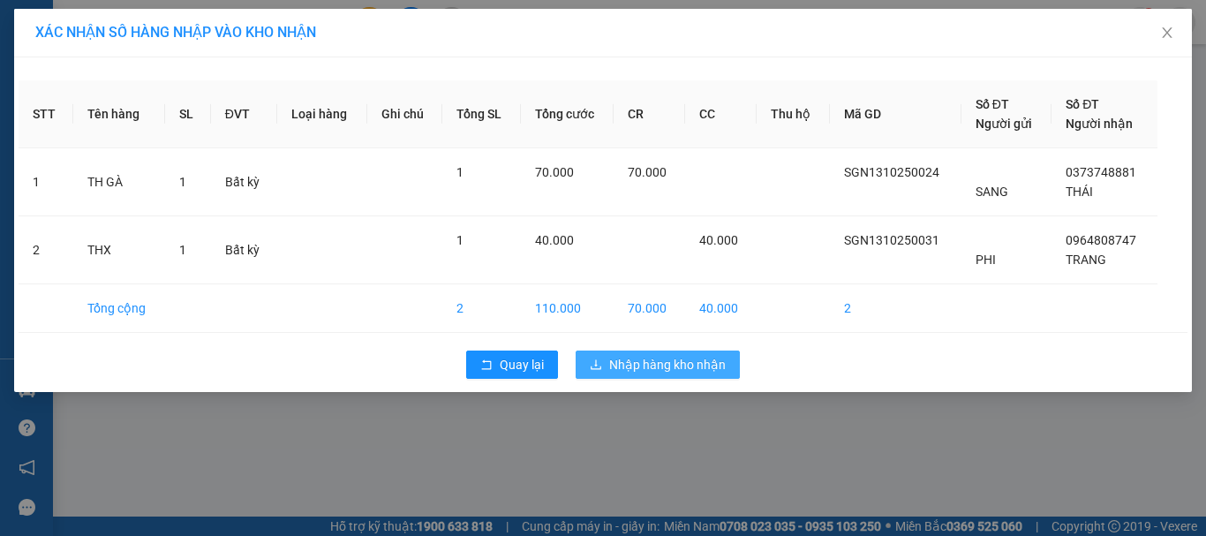
click at [681, 358] on span "Nhập hàng kho nhận" at bounding box center [667, 364] width 117 height 19
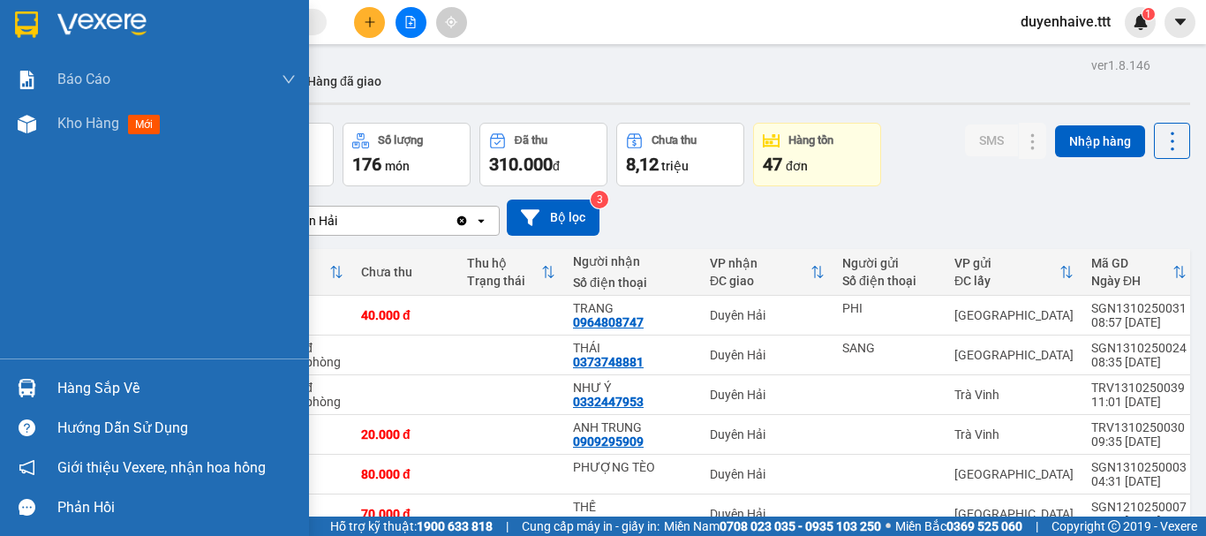
click at [110, 392] on div "Hàng sắp về" at bounding box center [176, 388] width 238 height 26
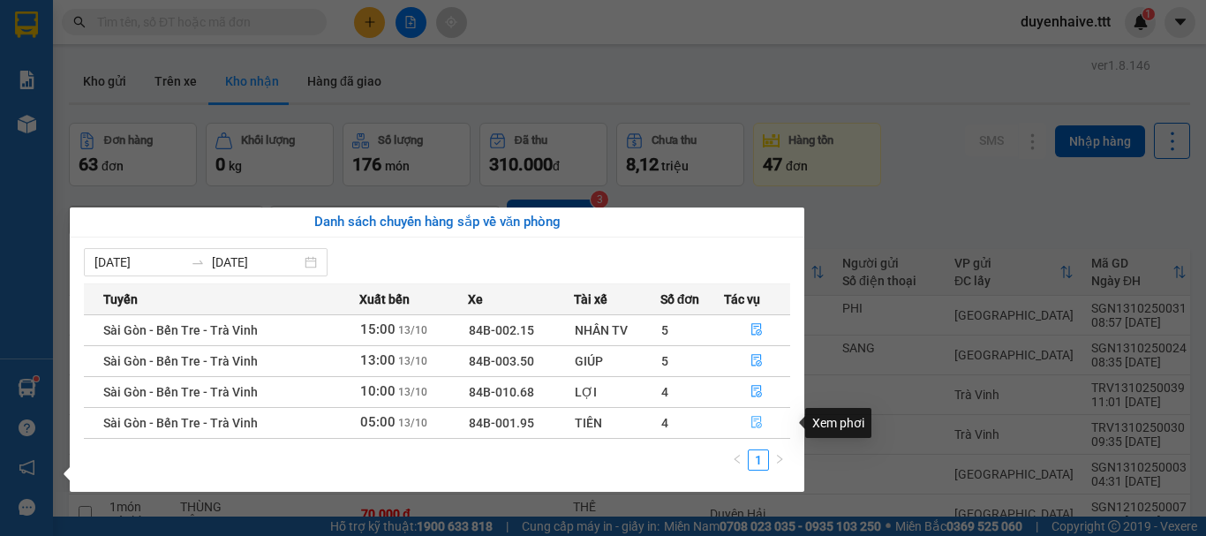
click at [755, 430] on span "file-done" at bounding box center [756, 423] width 12 height 14
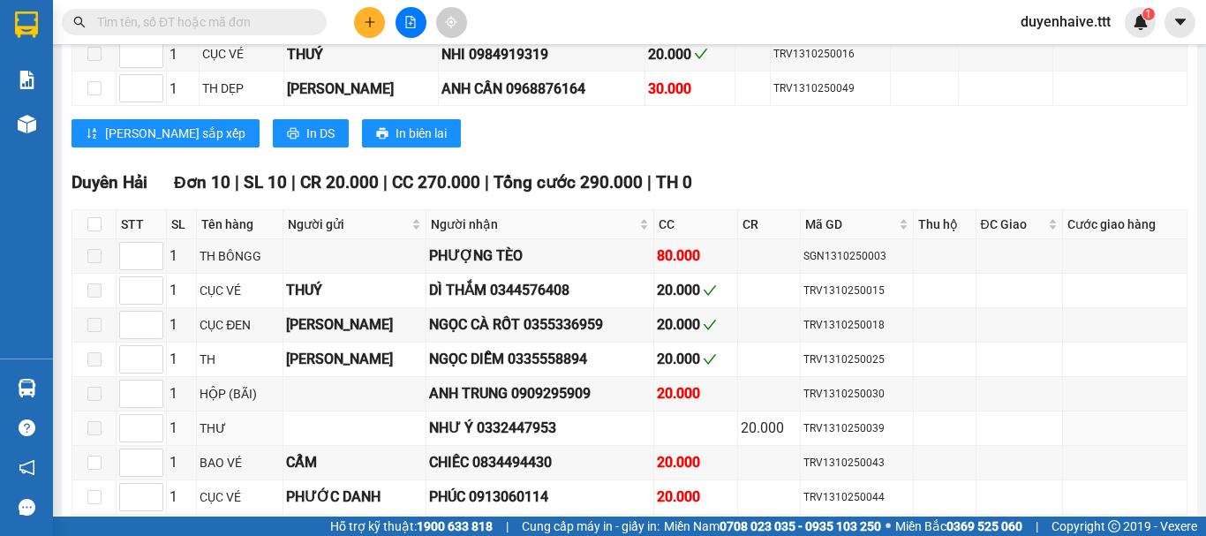
scroll to position [791, 0]
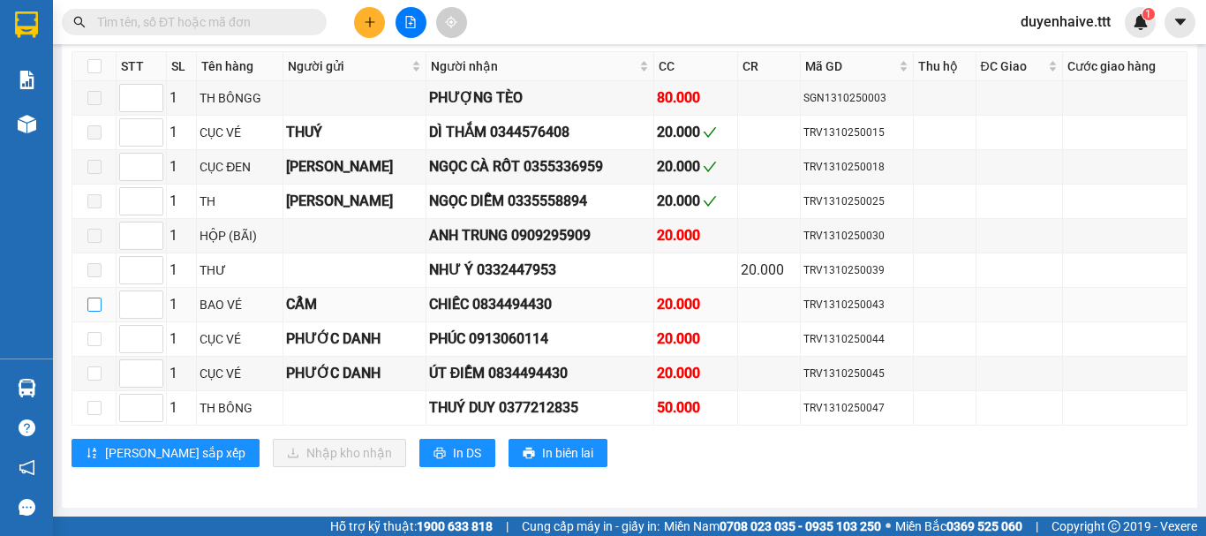
click at [93, 307] on input "checkbox" at bounding box center [94, 304] width 14 height 14
checkbox input "true"
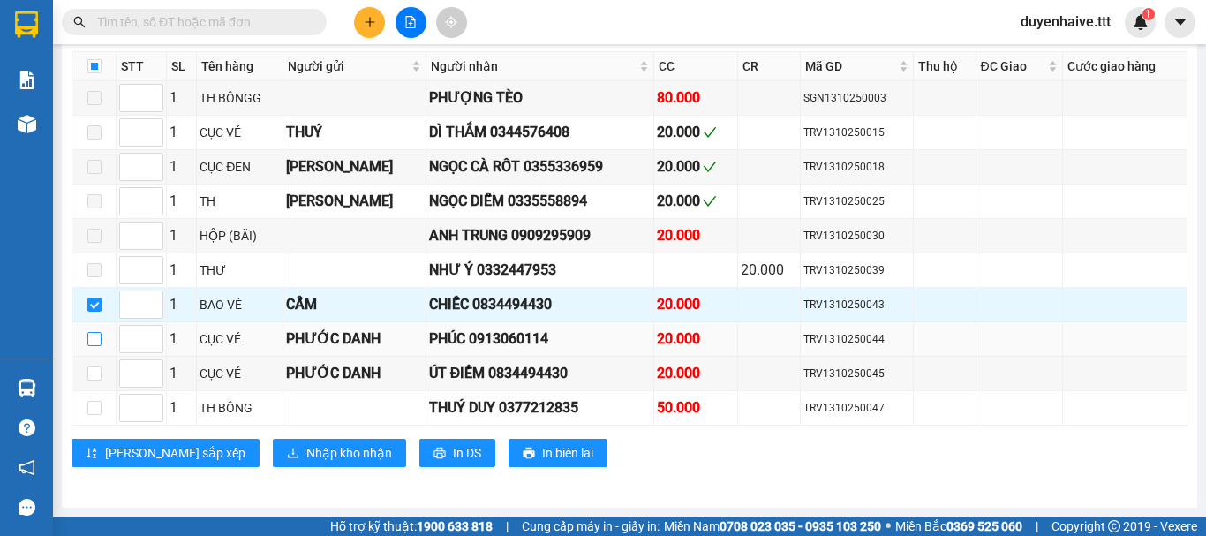
click at [94, 340] on input "checkbox" at bounding box center [94, 339] width 14 height 14
checkbox input "true"
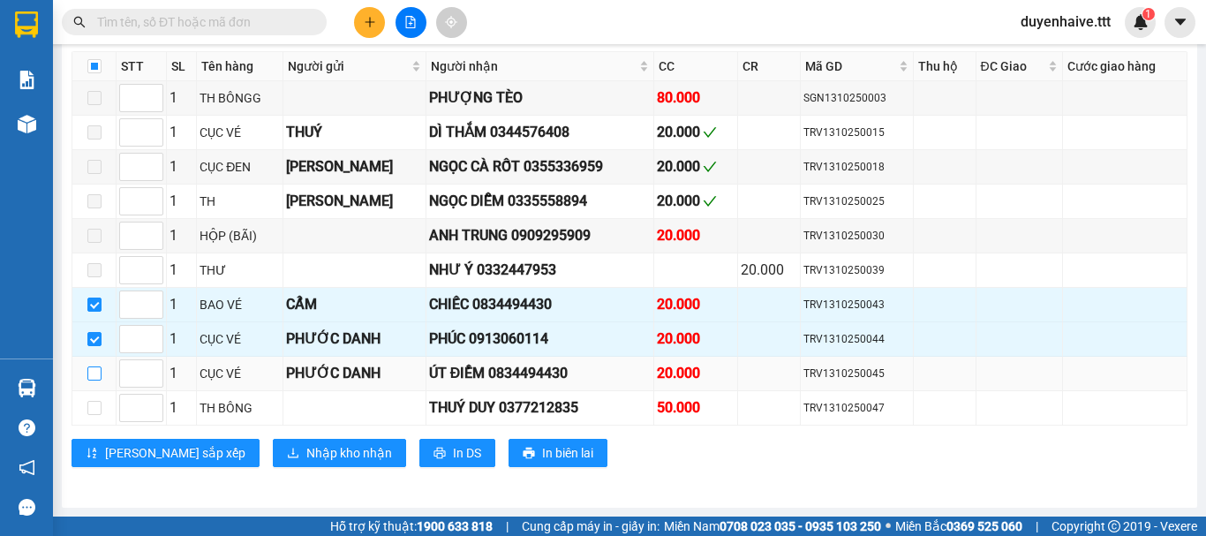
click at [94, 368] on input "checkbox" at bounding box center [94, 373] width 14 height 14
checkbox input "true"
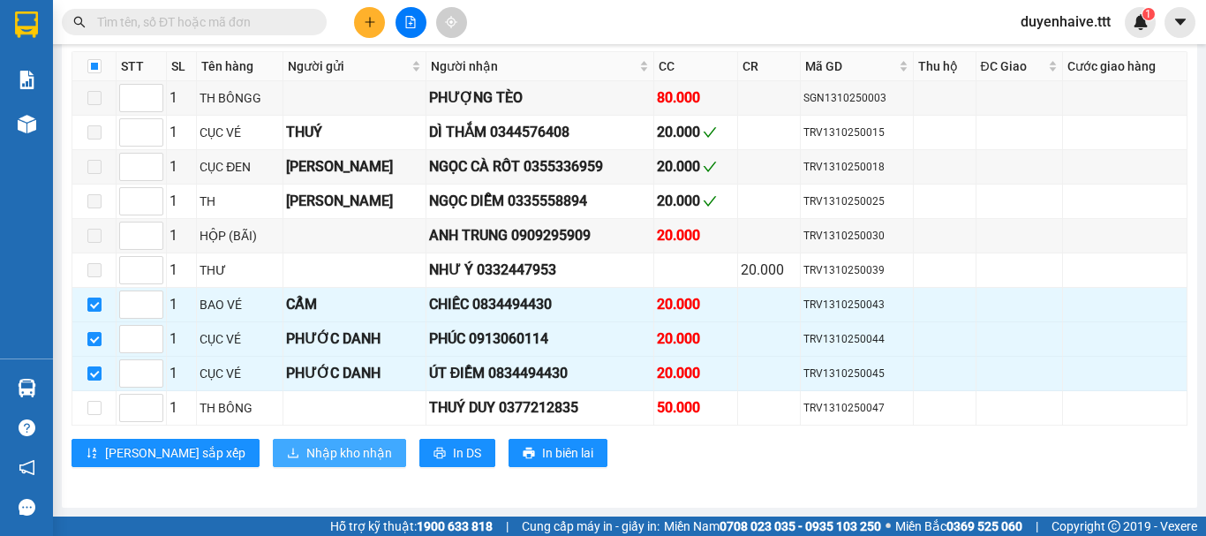
click at [306, 455] on span "Nhập kho nhận" at bounding box center [349, 452] width 86 height 19
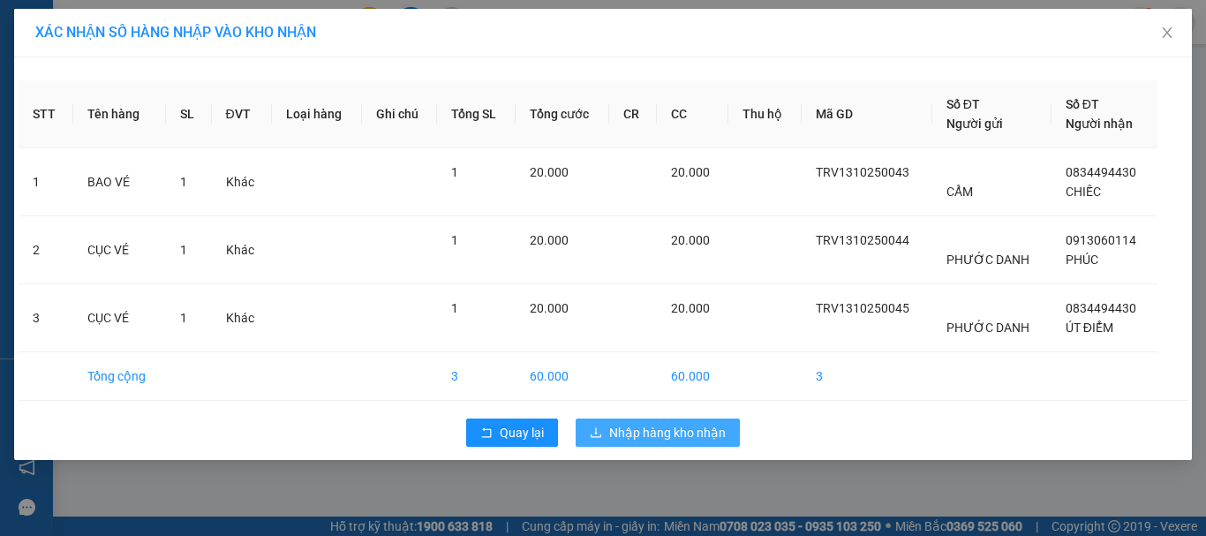
click at [684, 433] on span "Nhập hàng kho nhận" at bounding box center [667, 432] width 117 height 19
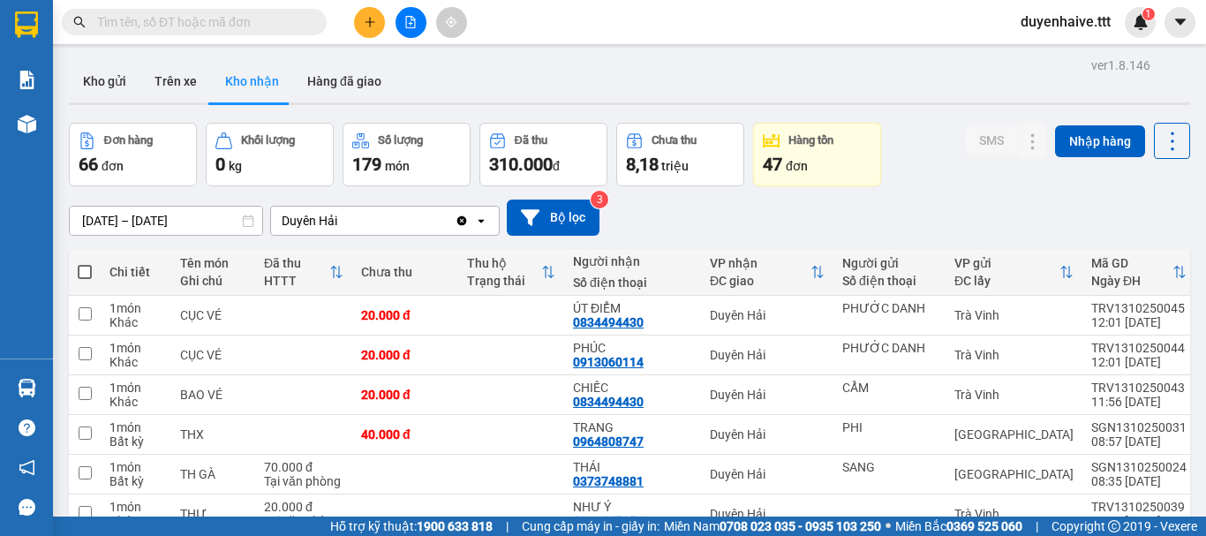
click at [219, 20] on input "text" at bounding box center [201, 21] width 208 height 19
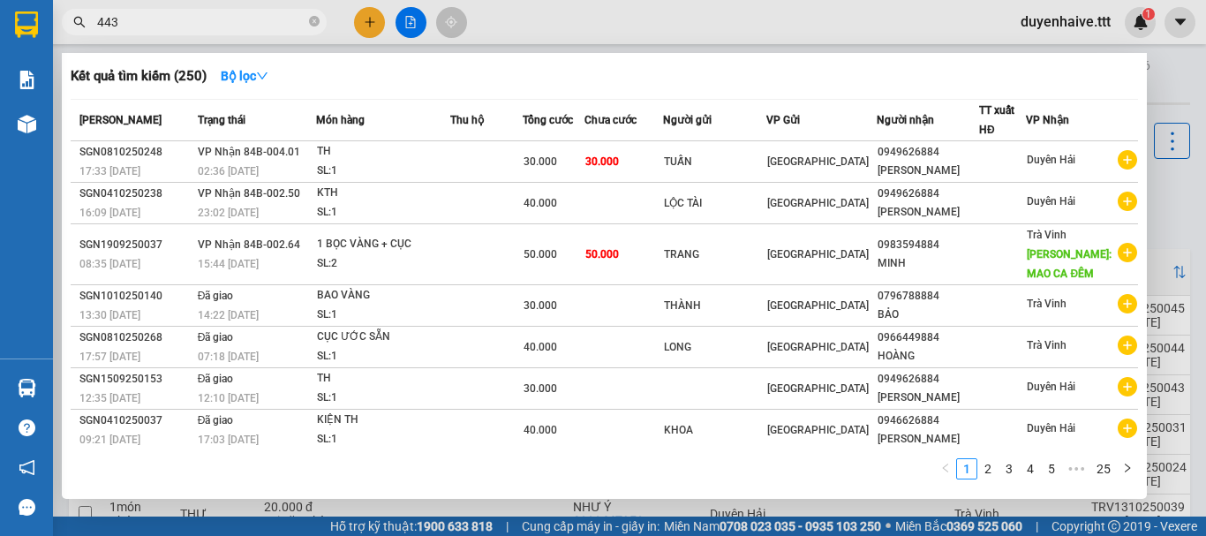
type input "4430"
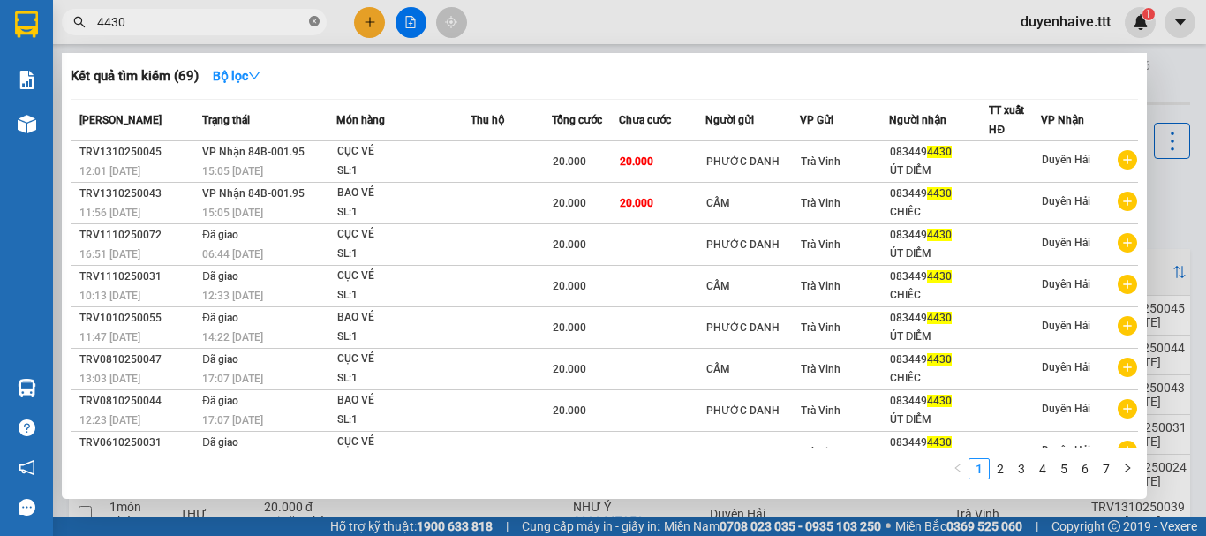
click at [313, 19] on icon "close-circle" at bounding box center [314, 21] width 11 height 11
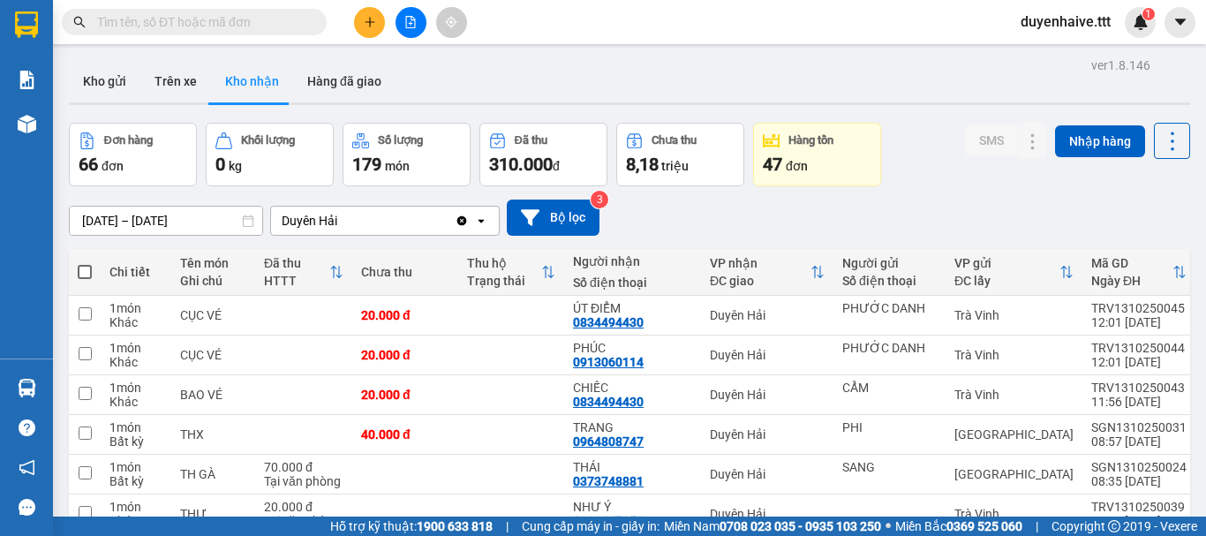
click at [211, 24] on input "text" at bounding box center [201, 21] width 208 height 19
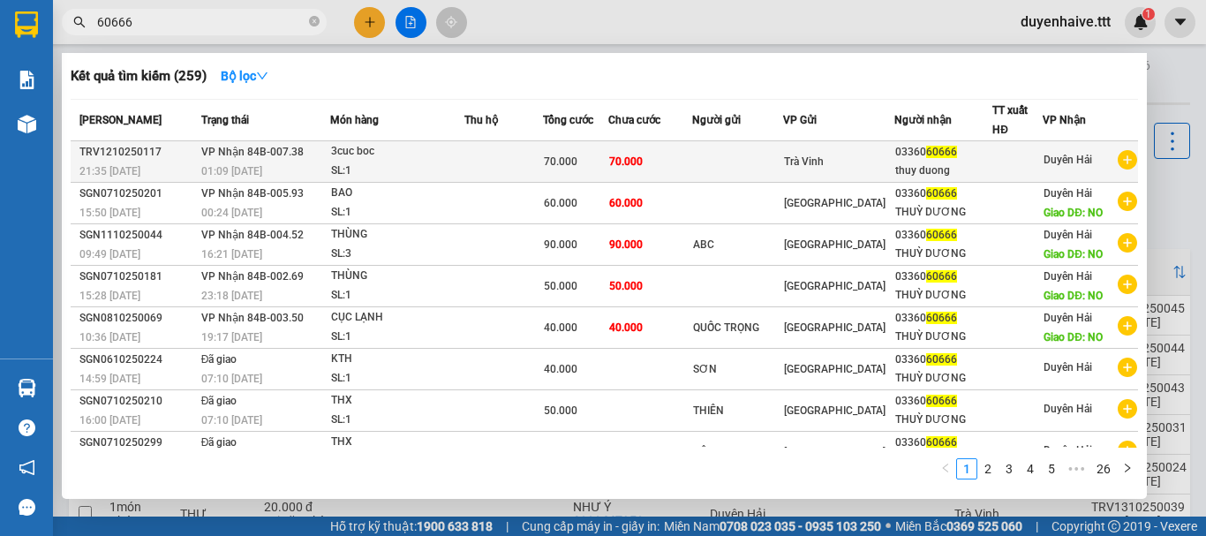
type input "60666"
click at [948, 155] on div "03360 60666" at bounding box center [943, 152] width 97 height 19
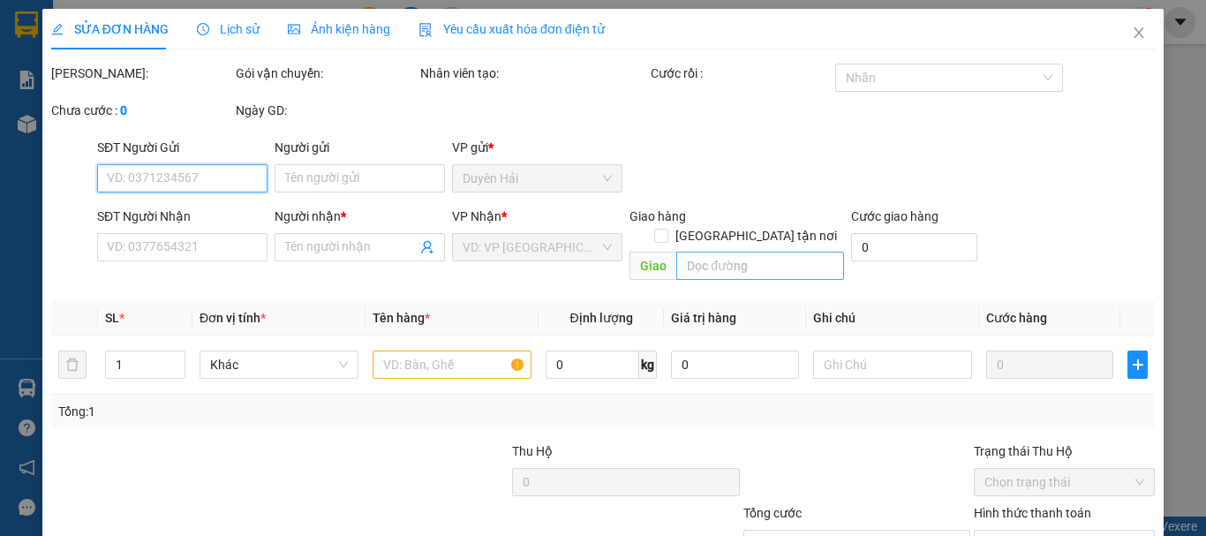
type input "0336060666"
type input "thuy duong"
type input "70.000"
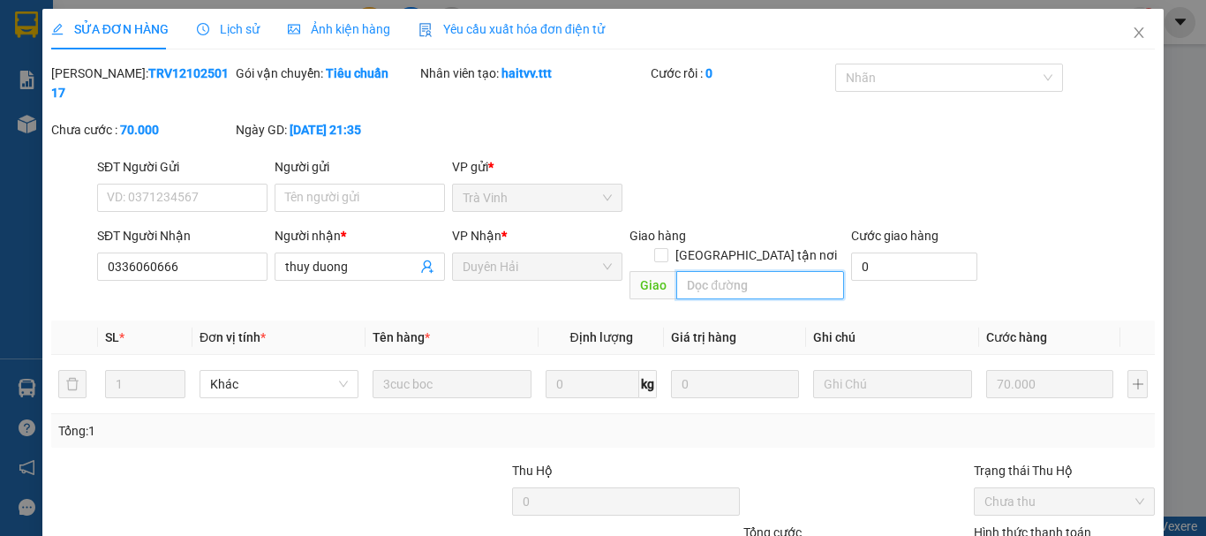
click at [695, 271] on input "text" at bounding box center [760, 285] width 168 height 28
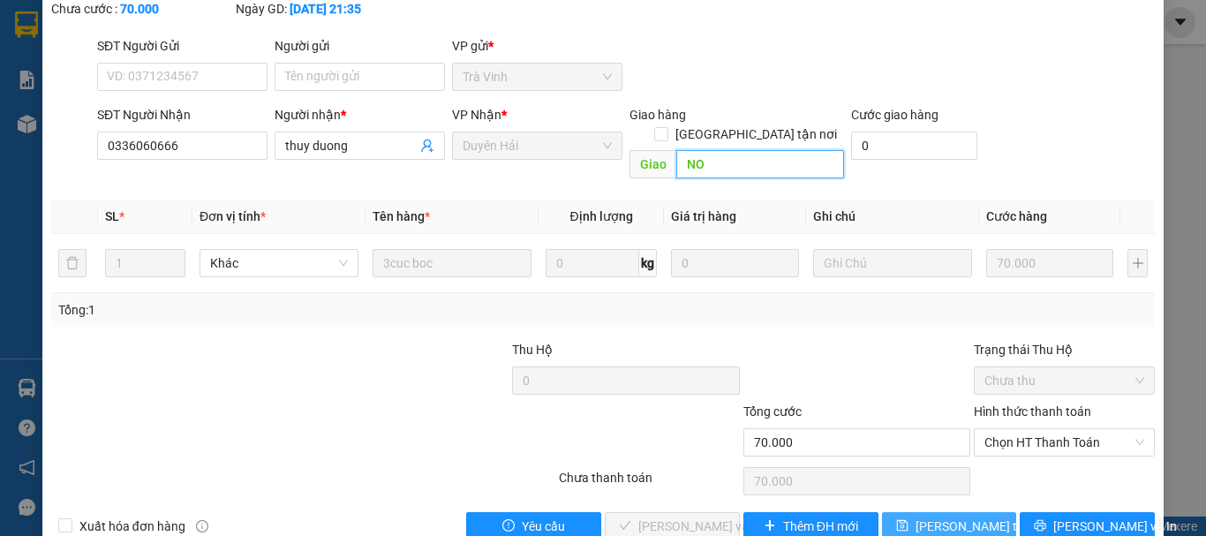
type input "NO"
click at [933, 516] on span "[PERSON_NAME] thay đổi" at bounding box center [985, 525] width 141 height 19
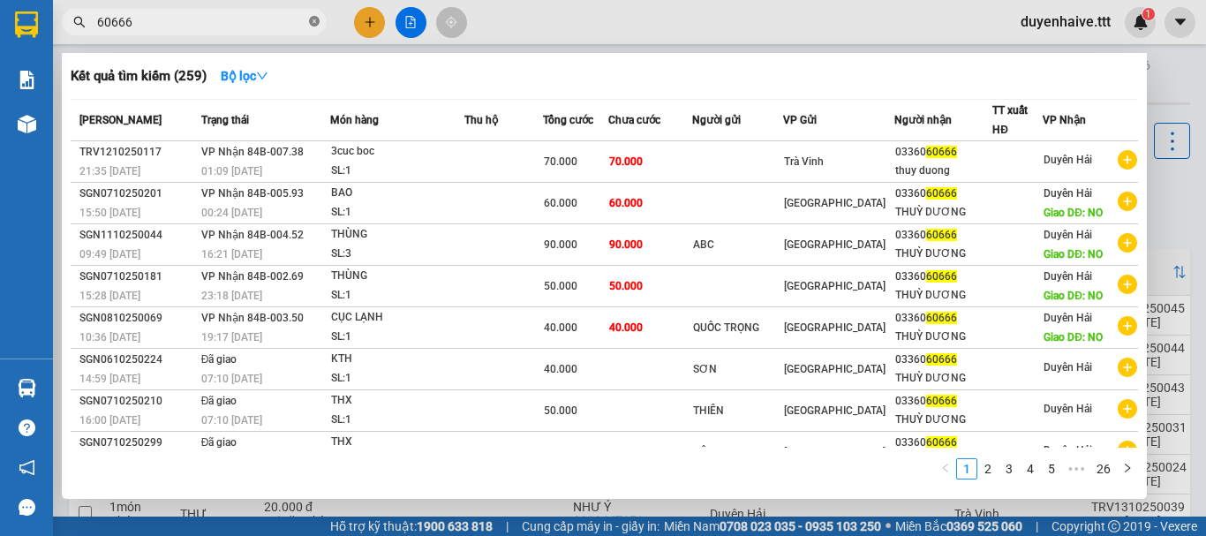
click at [309, 20] on icon "close-circle" at bounding box center [314, 21] width 11 height 11
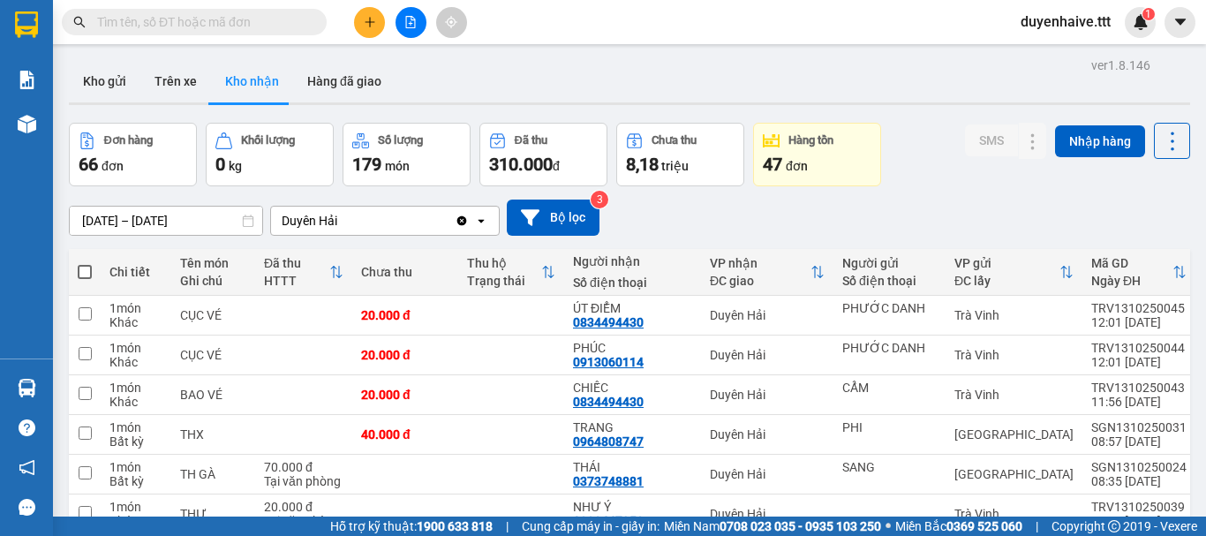
click at [272, 15] on input "text" at bounding box center [201, 21] width 208 height 19
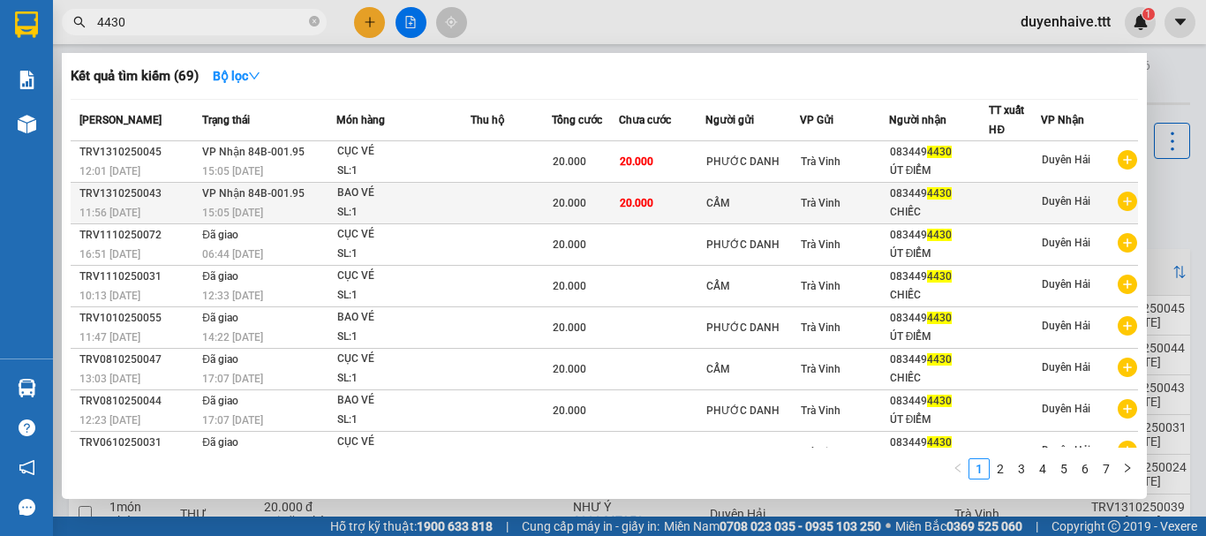
type input "4430"
click at [995, 204] on div at bounding box center [1014, 203] width 50 height 19
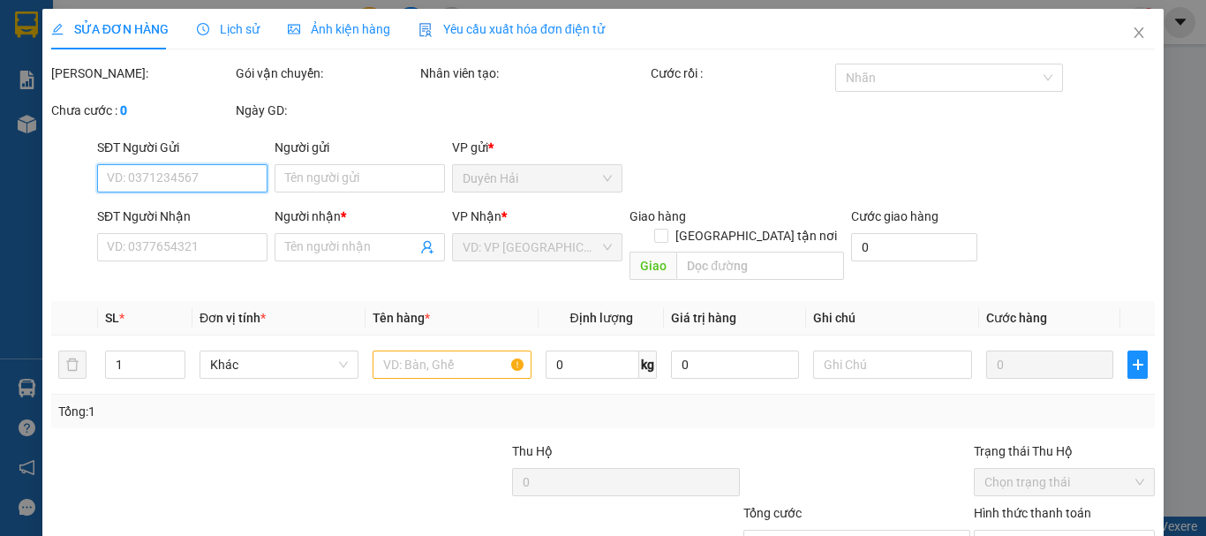
type input "CẨM"
type input "0834494430"
type input "CHIẾC"
type input "20.000"
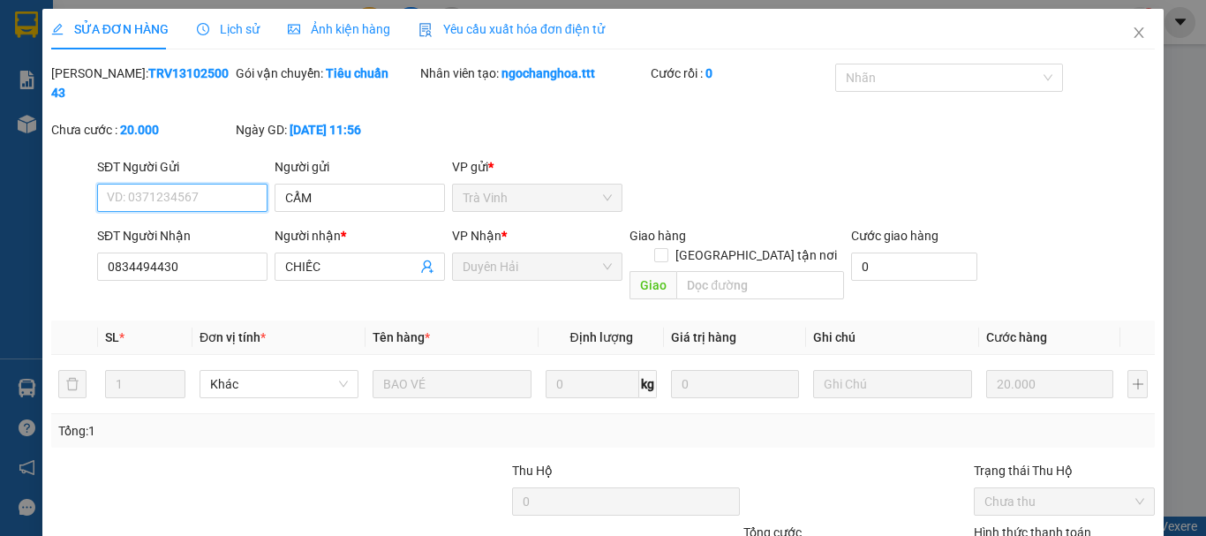
scroll to position [121, 0]
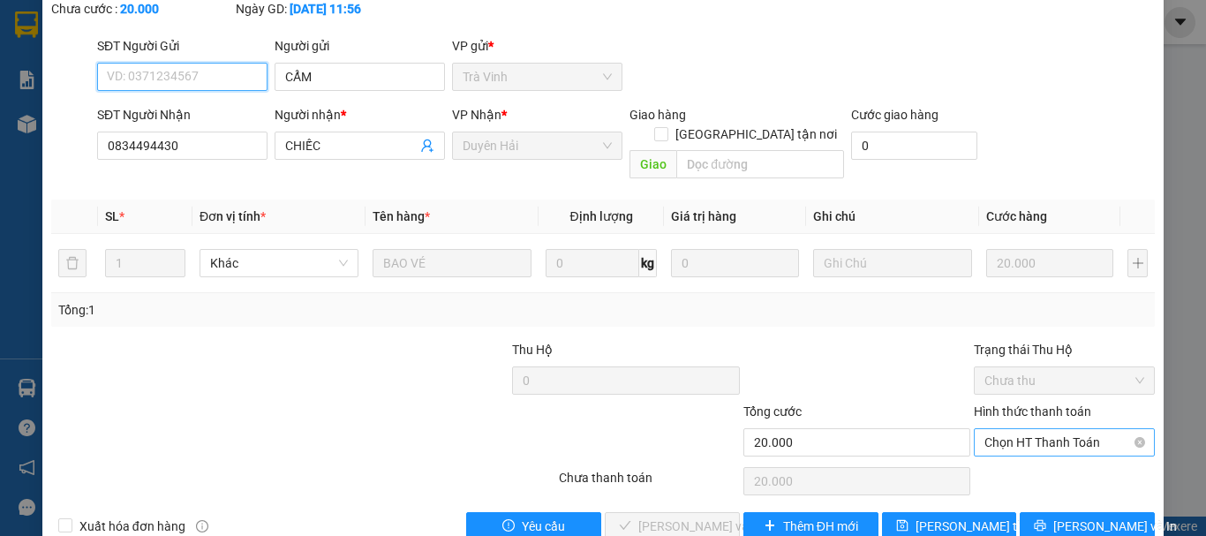
click at [1009, 429] on span "Chọn HT Thanh Toán" at bounding box center [1064, 442] width 160 height 26
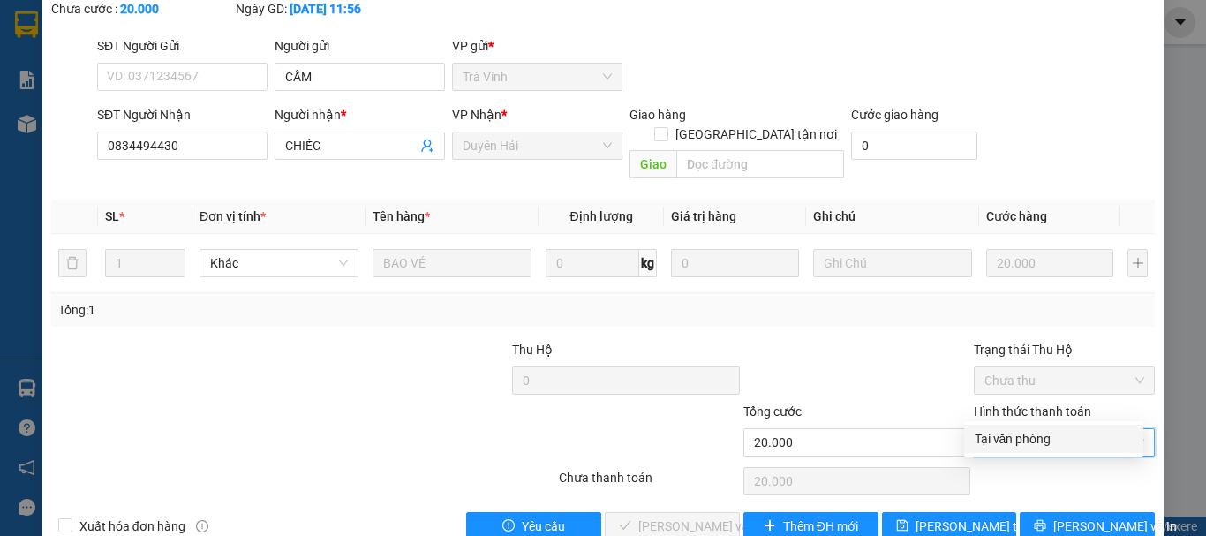
click at [1000, 435] on div "Tại văn phòng" at bounding box center [1053, 438] width 158 height 19
type input "0"
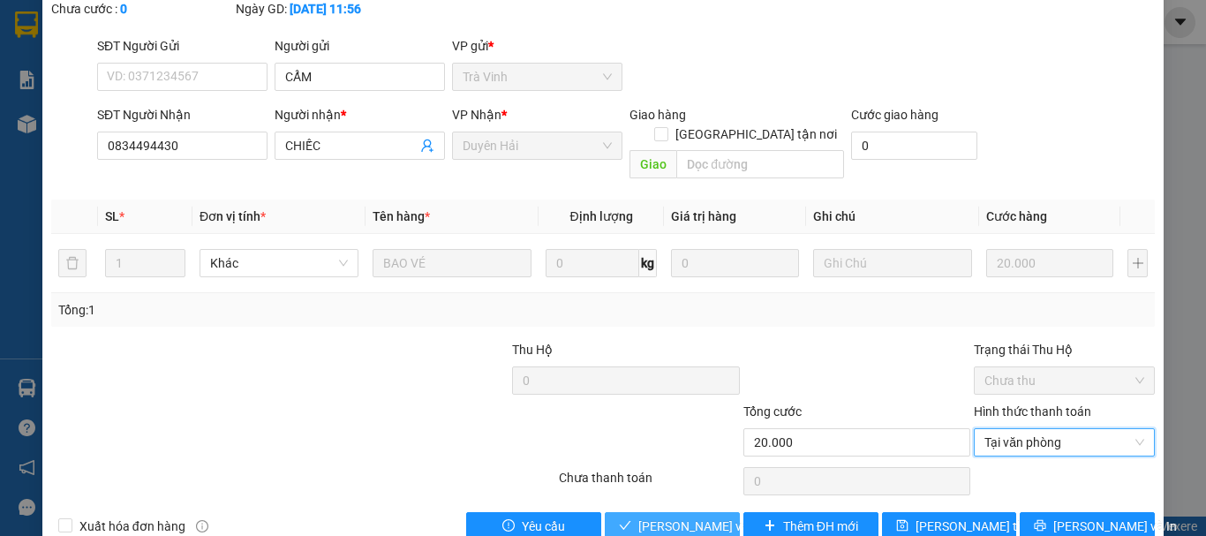
click at [709, 516] on span "[PERSON_NAME] và Giao hàng" at bounding box center [722, 525] width 169 height 19
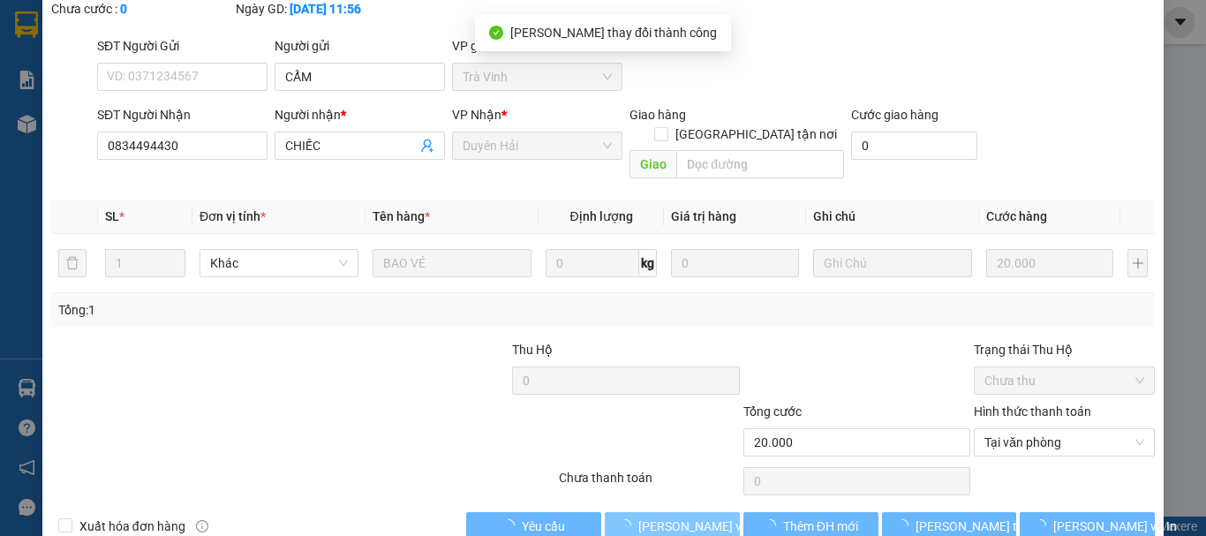
scroll to position [0, 0]
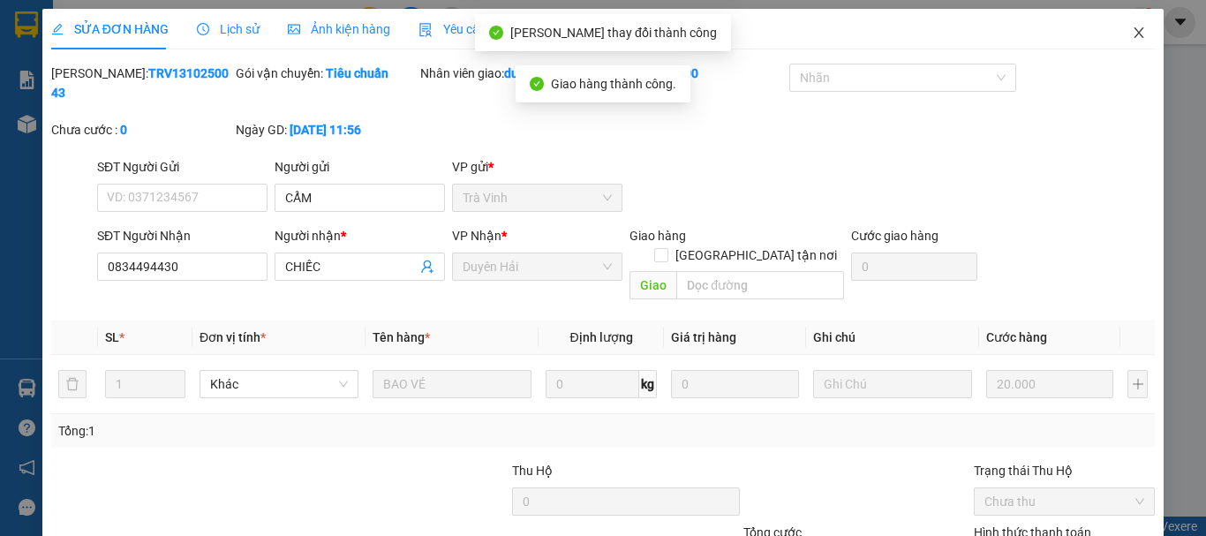
click at [1134, 33] on icon "close" at bounding box center [1139, 32] width 10 height 11
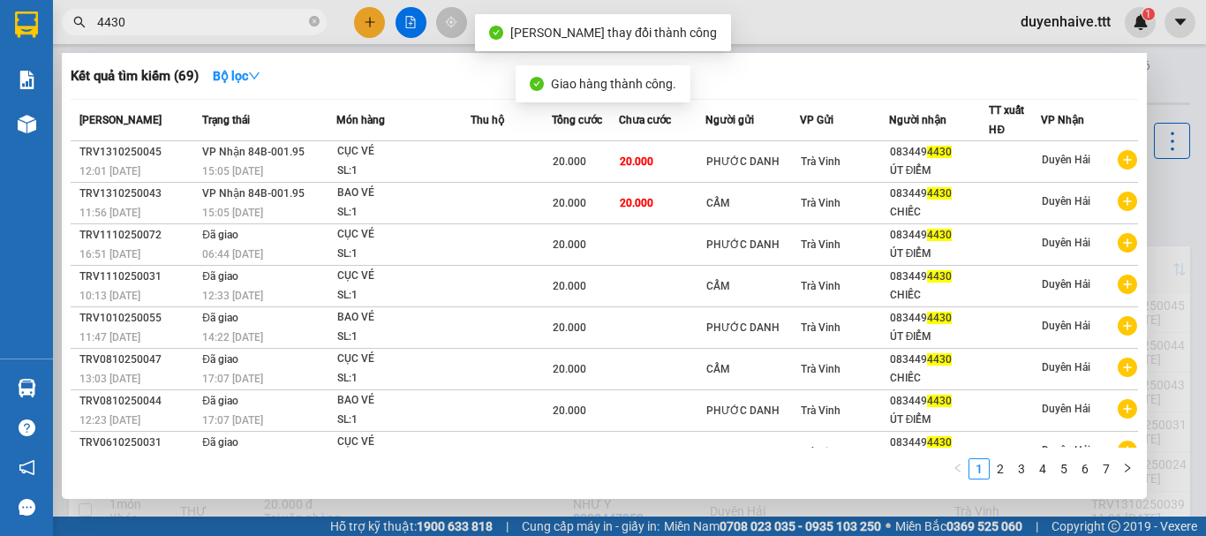
click at [222, 17] on input "4430" at bounding box center [201, 21] width 208 height 19
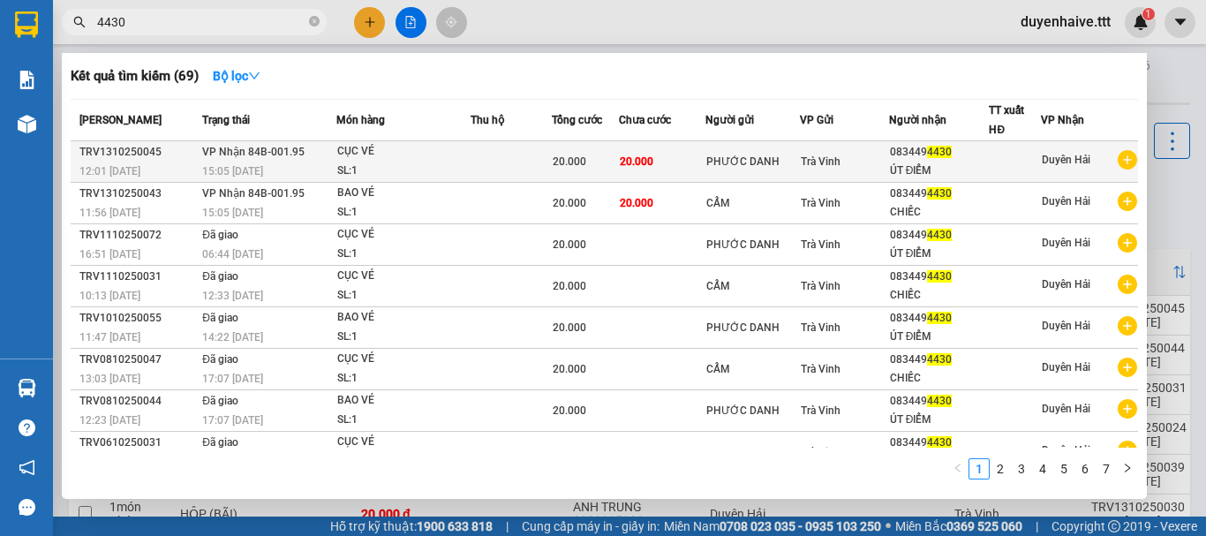
click at [951, 161] on div "083449 4430" at bounding box center [939, 152] width 99 height 19
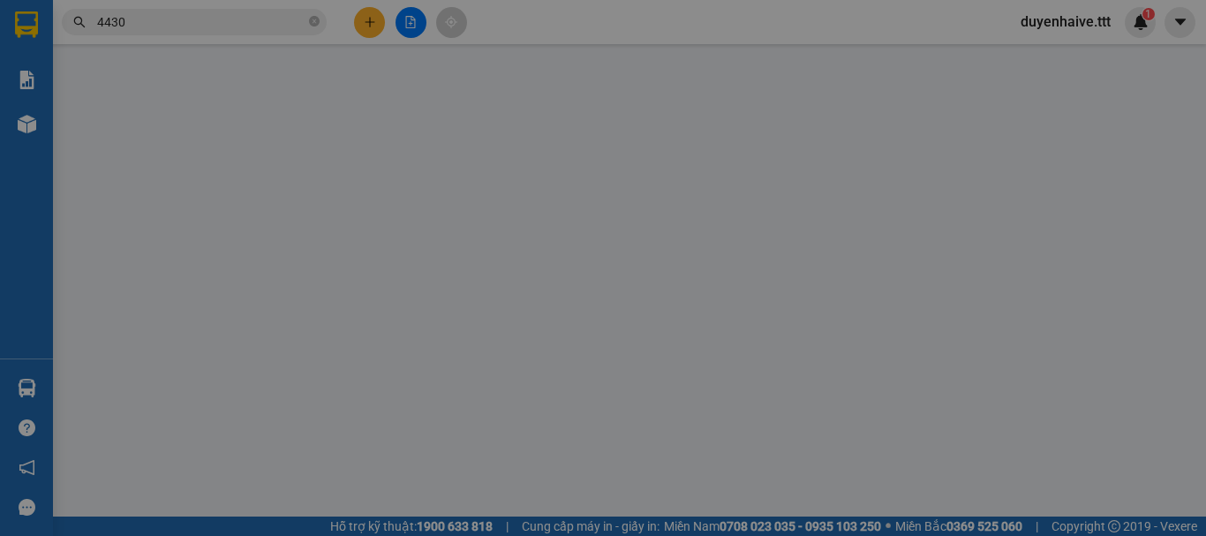
type input "PHƯỚC DANH"
type input "0834494430"
type input "ÚT ĐIỂM"
type input "20.000"
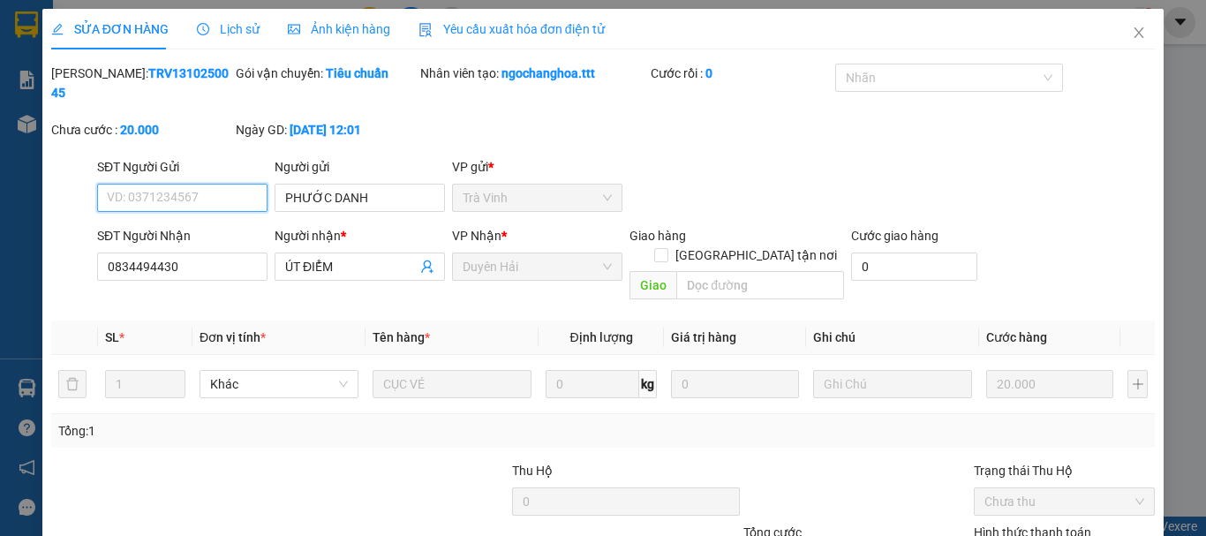
scroll to position [121, 0]
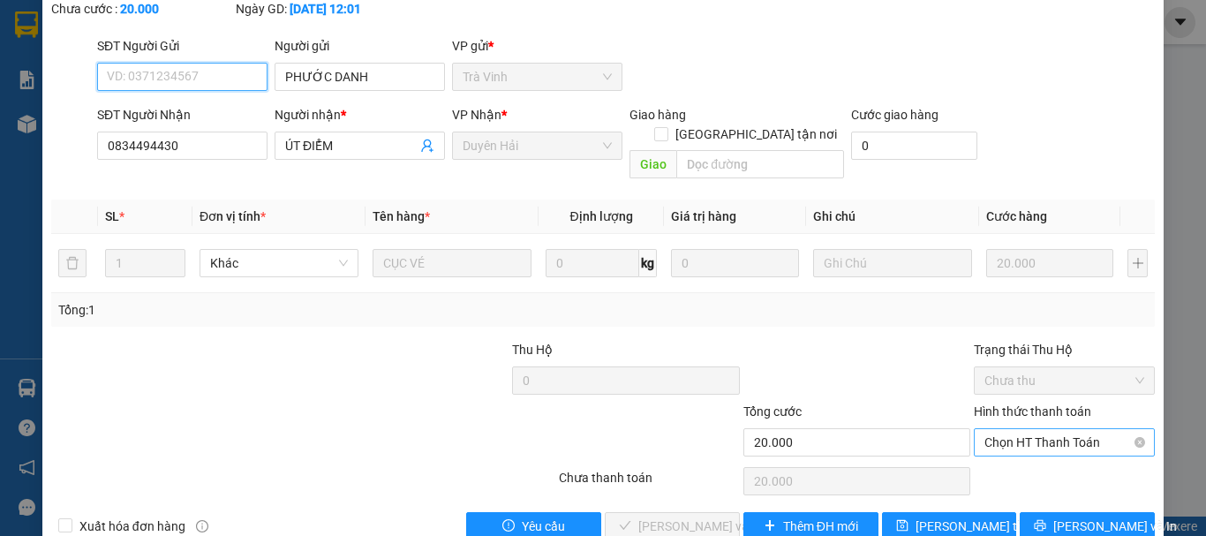
click at [994, 429] on span "Chọn HT Thanh Toán" at bounding box center [1064, 442] width 160 height 26
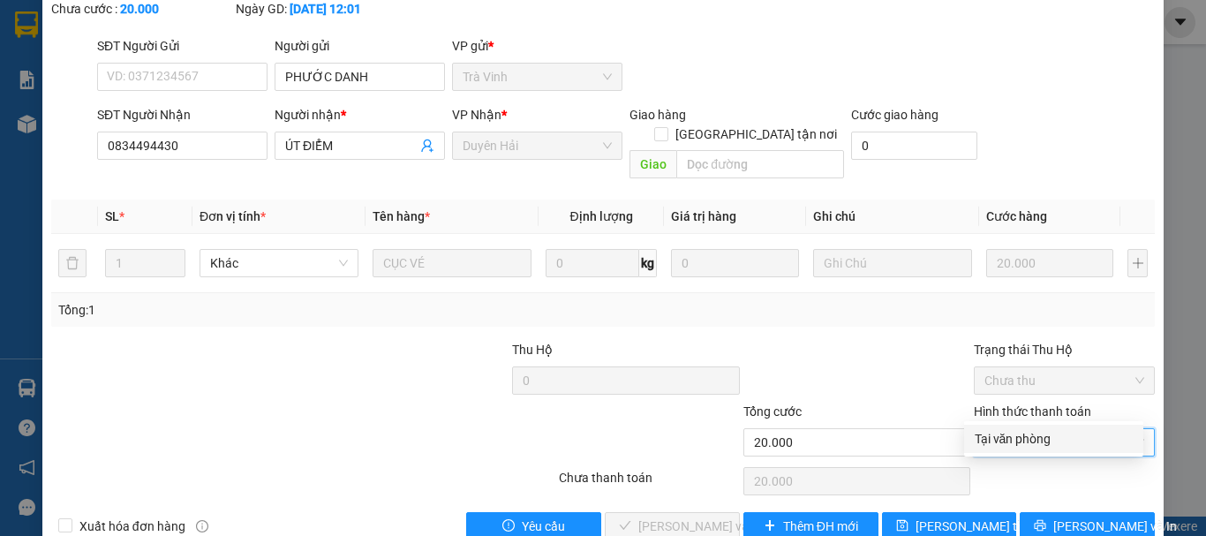
click at [991, 434] on div "Tại văn phòng" at bounding box center [1053, 438] width 158 height 19
type input "0"
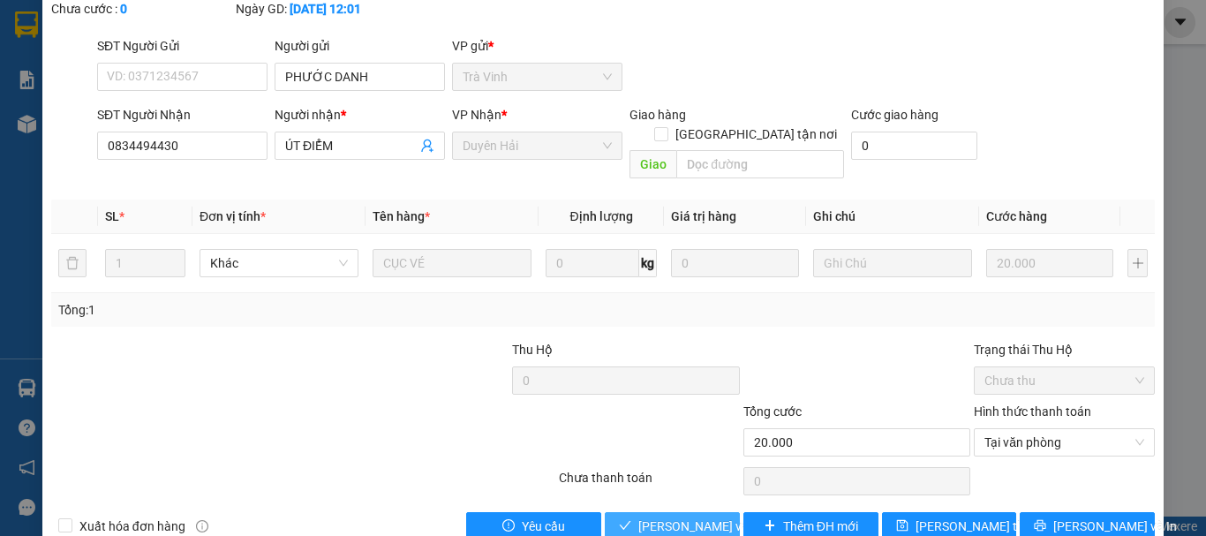
click at [639, 516] on span "[PERSON_NAME] và Giao hàng" at bounding box center [722, 525] width 169 height 19
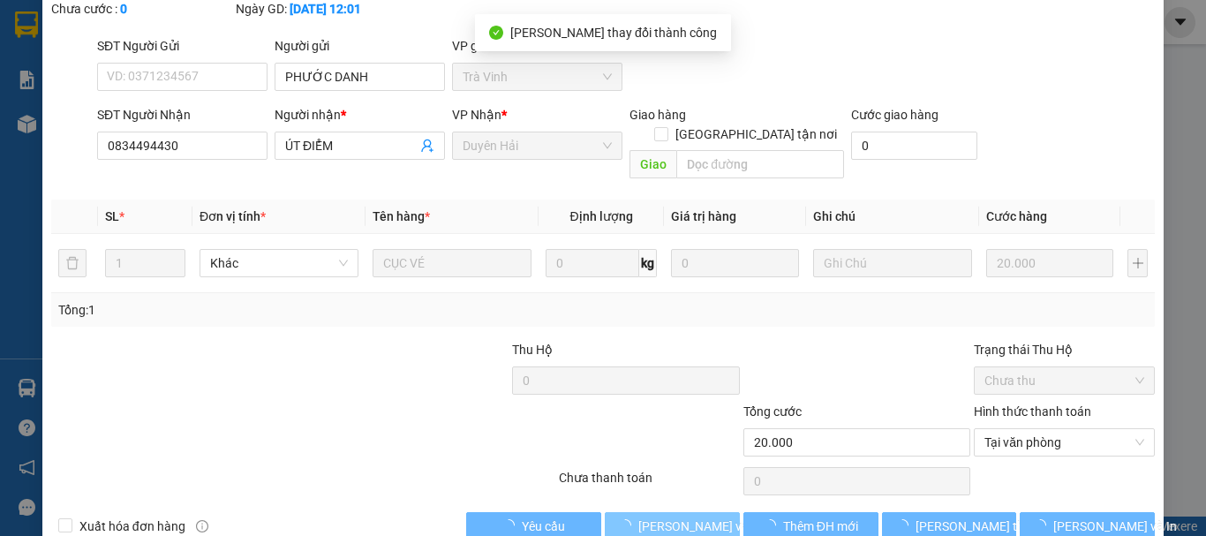
scroll to position [0, 0]
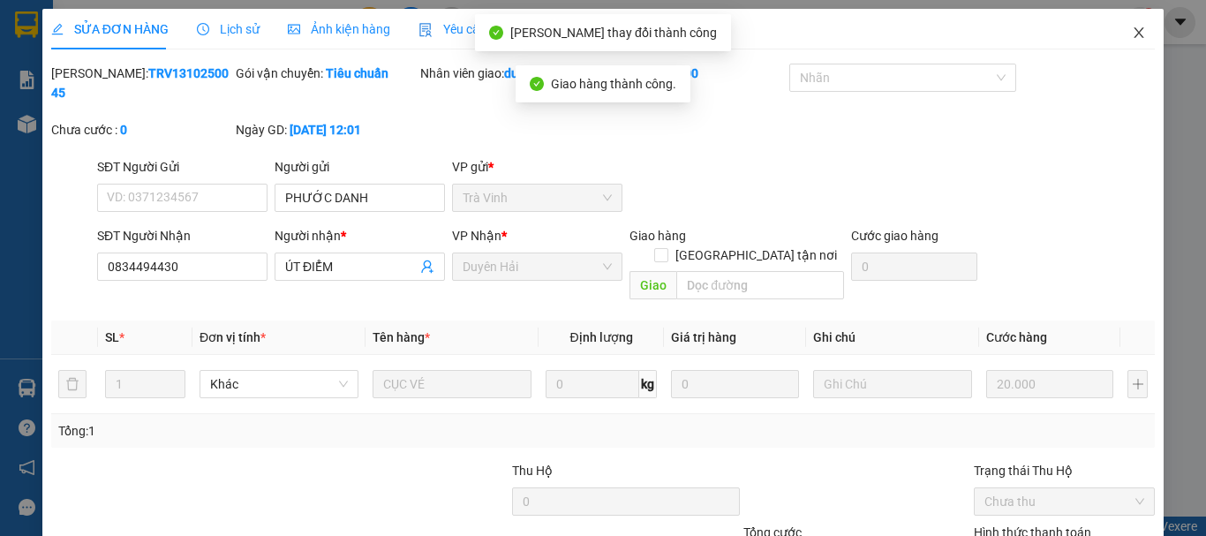
click at [1132, 32] on icon "close" at bounding box center [1139, 33] width 14 height 14
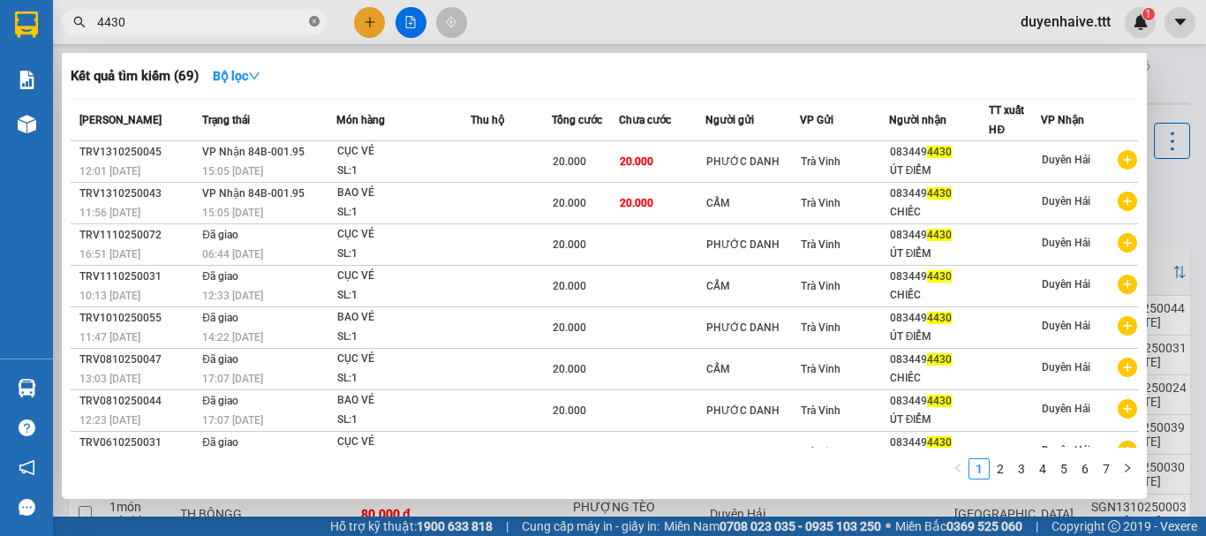
click at [315, 19] on icon "close-circle" at bounding box center [314, 21] width 11 height 11
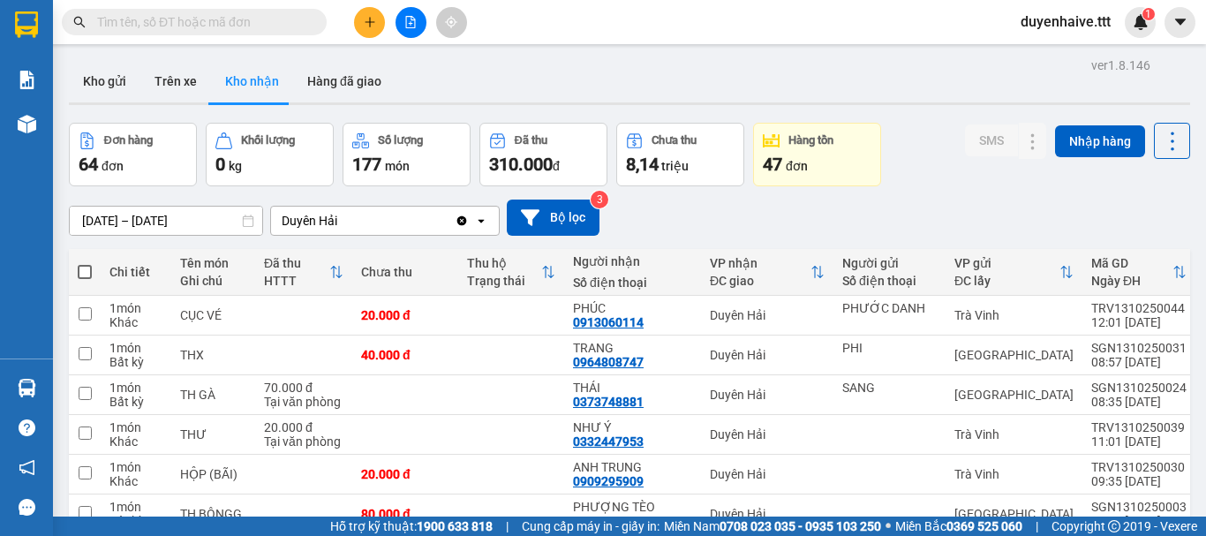
click at [260, 27] on input "text" at bounding box center [201, 21] width 208 height 19
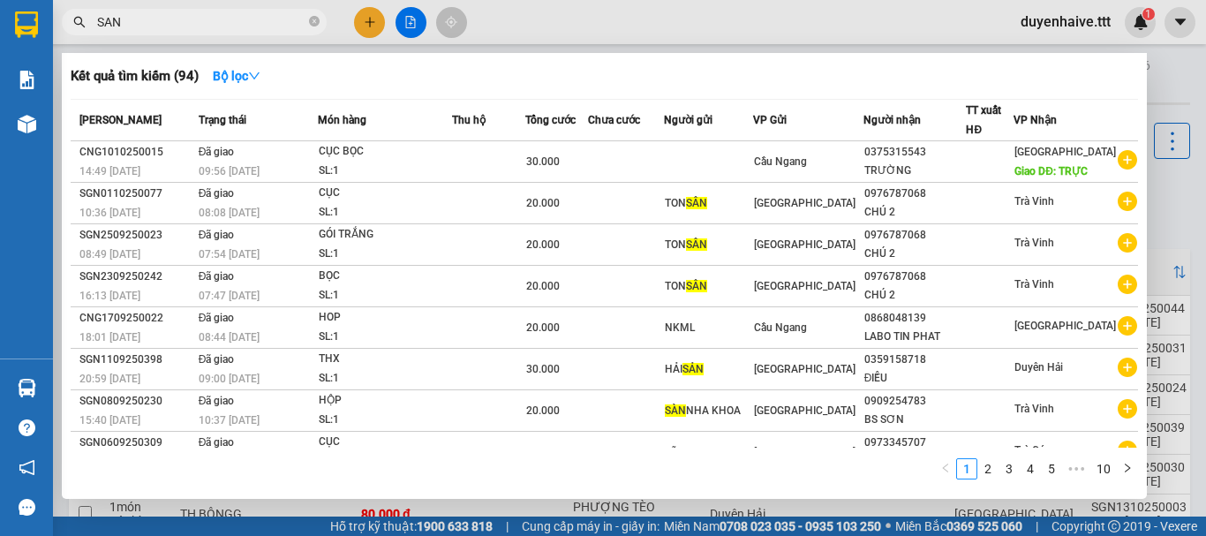
type input "SANG"
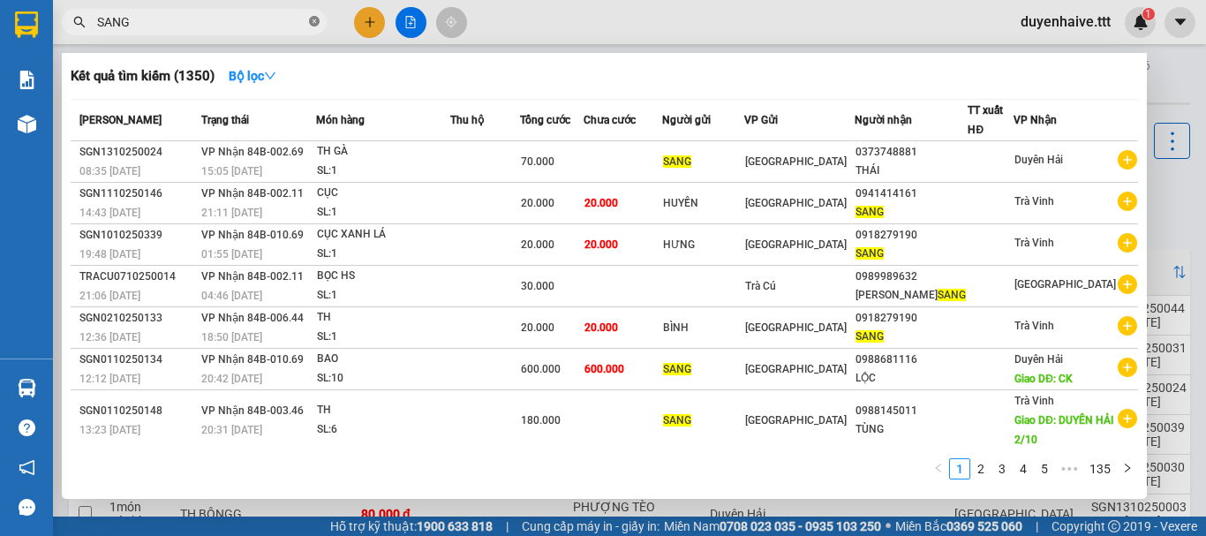
click at [312, 16] on span at bounding box center [314, 22] width 11 height 17
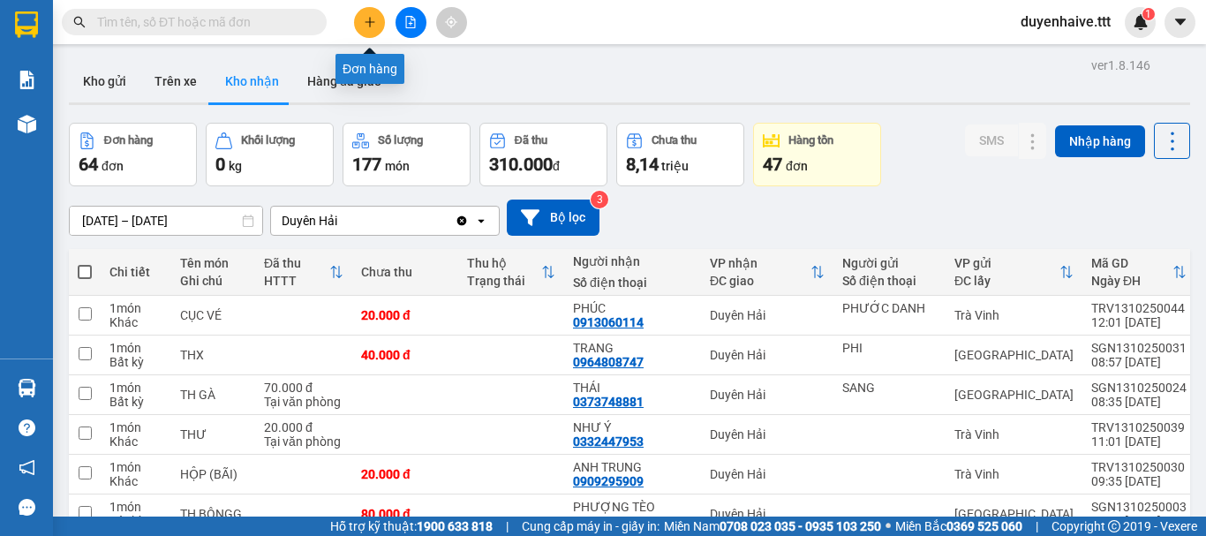
click at [362, 28] on button at bounding box center [369, 22] width 31 height 31
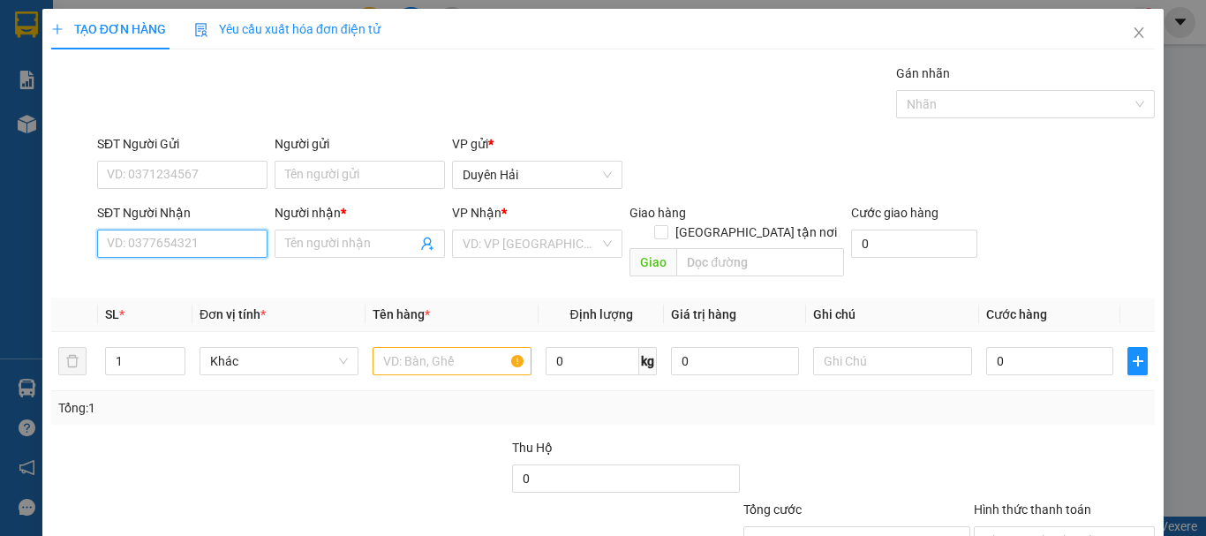
click at [119, 248] on input "SĐT Người Nhận" at bounding box center [182, 243] width 170 height 28
click at [166, 237] on input "823" at bounding box center [182, 243] width 170 height 28
click at [168, 276] on div "0388184823 - ÂN" at bounding box center [180, 278] width 147 height 19
type input "0388184823"
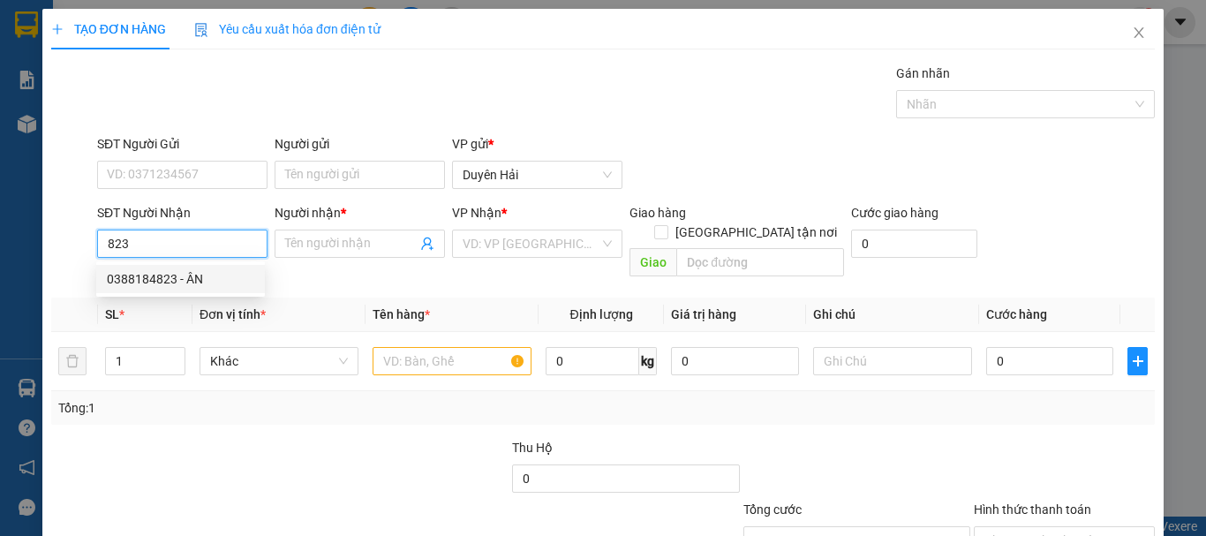
type input "ÂN"
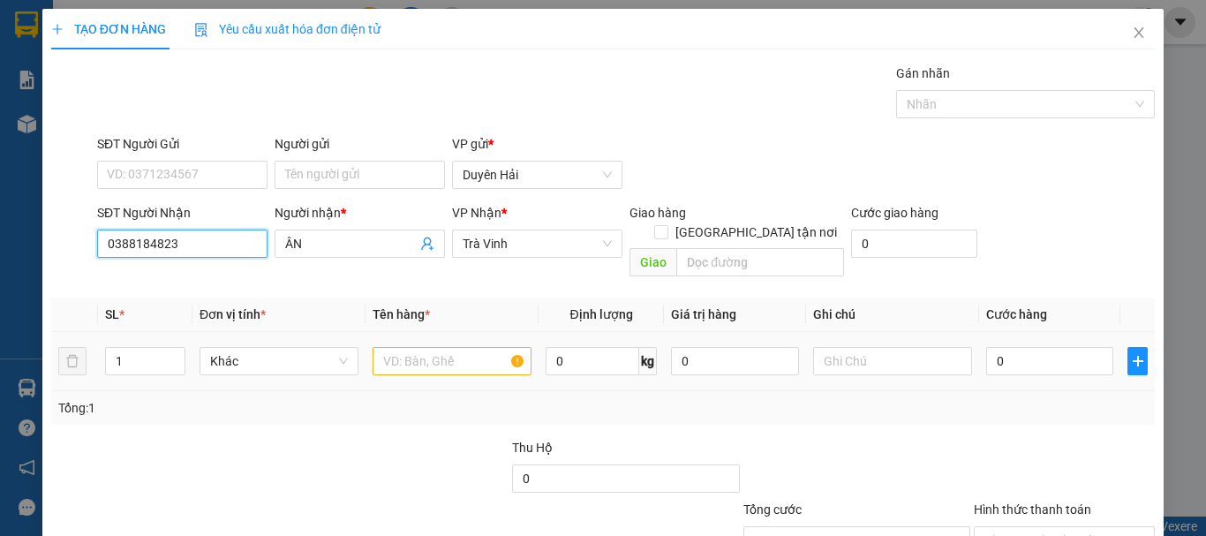
type input "0388184823"
click at [385, 347] on input "text" at bounding box center [451, 361] width 159 height 28
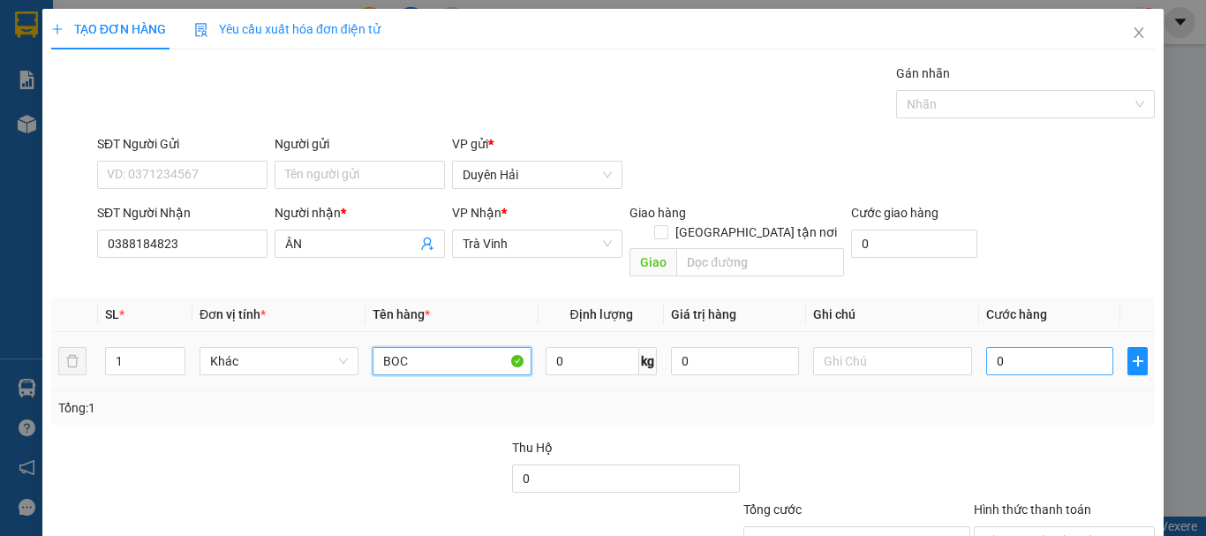
type input "BOC"
click at [1004, 347] on input "0" at bounding box center [1049, 361] width 127 height 28
type input "2"
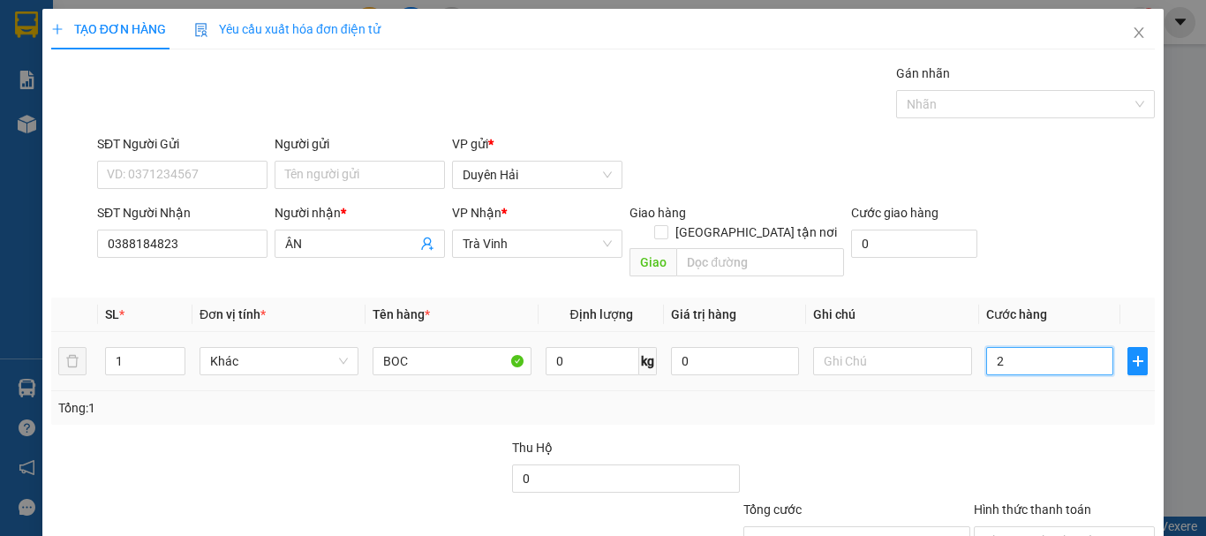
type input "20"
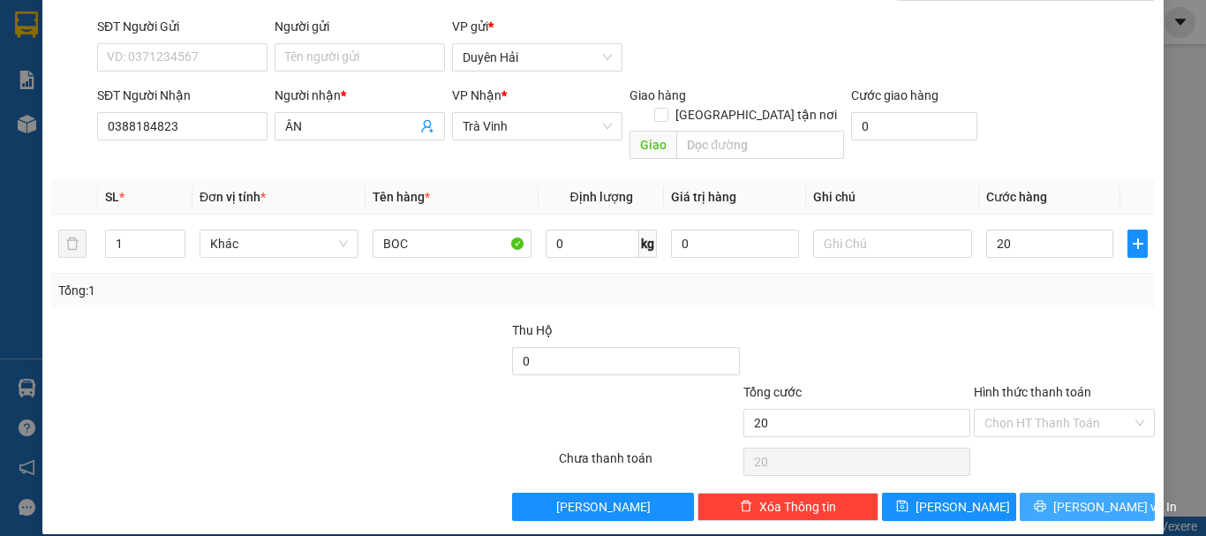
type input "20.000"
click at [1034, 493] on button "[PERSON_NAME] và In" at bounding box center [1086, 507] width 135 height 28
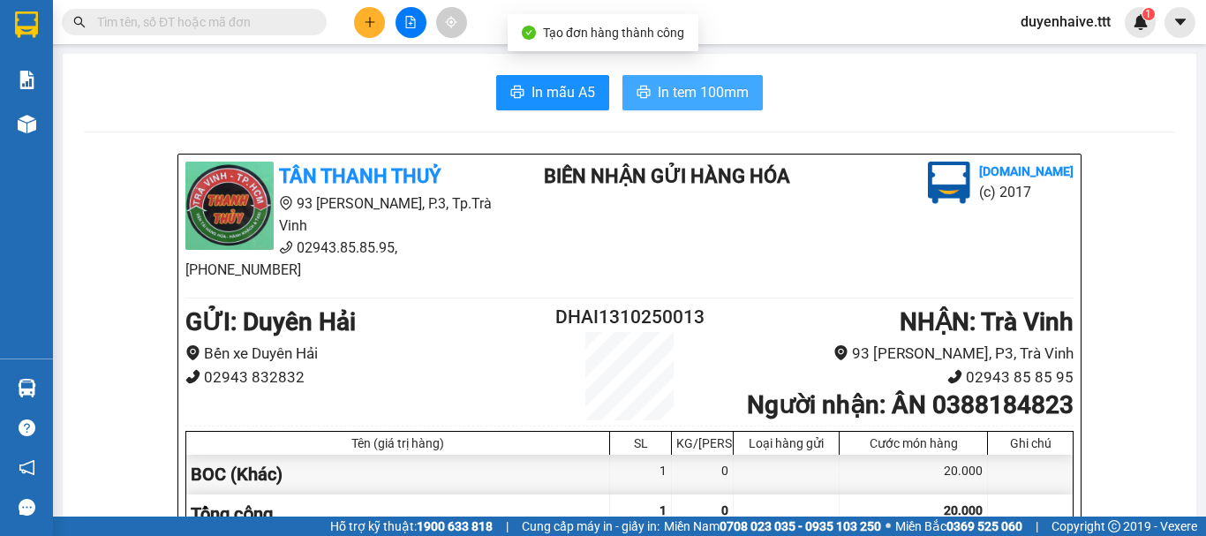
click at [667, 100] on span "In tem 100mm" at bounding box center [703, 92] width 91 height 22
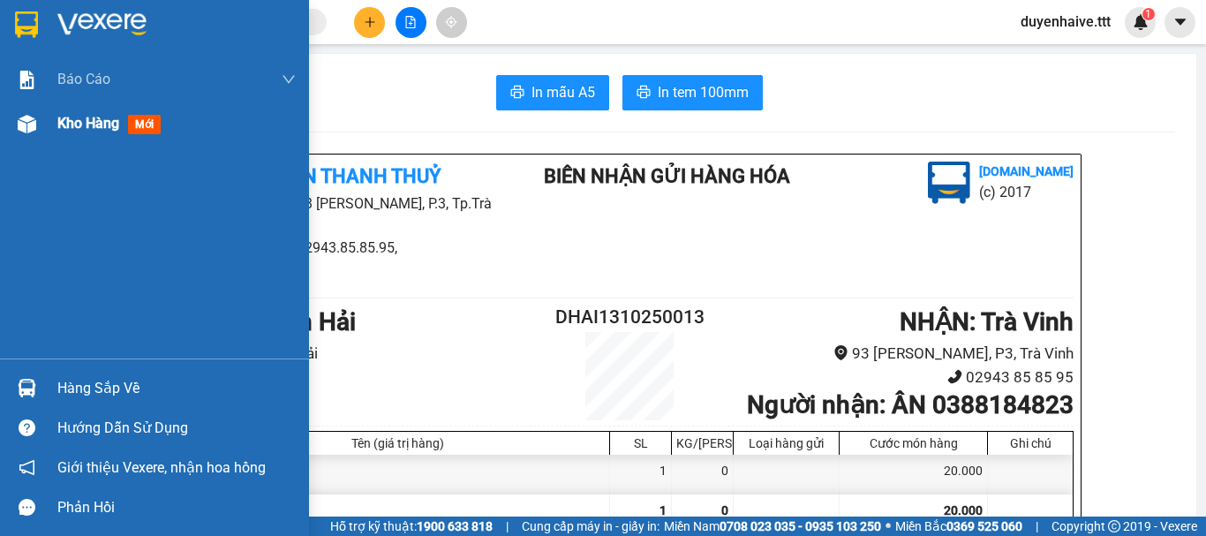
click at [88, 120] on span "Kho hàng" at bounding box center [88, 123] width 62 height 17
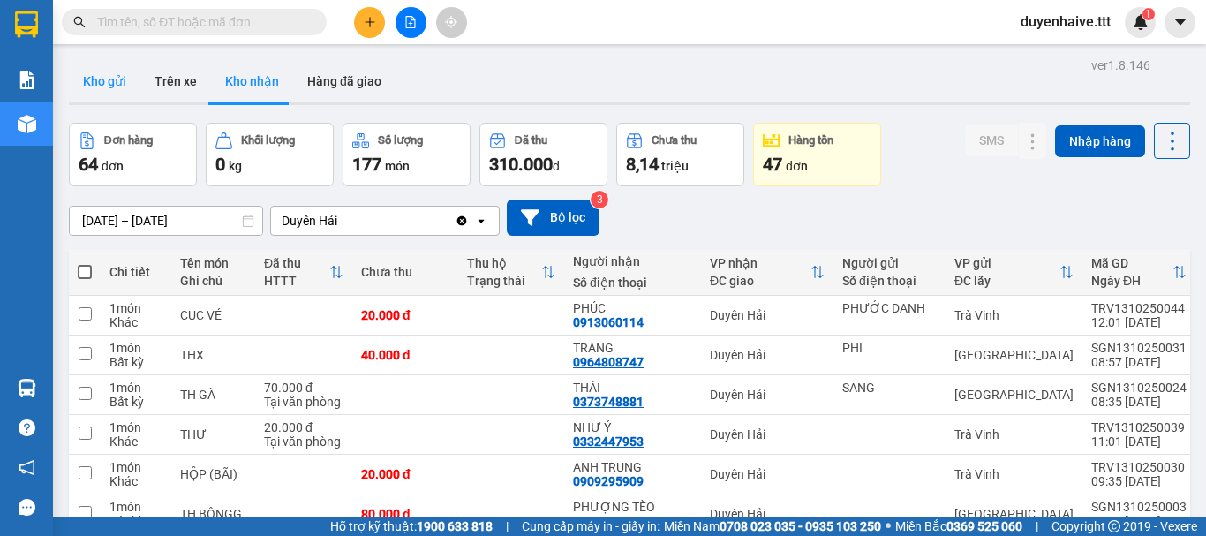
click at [91, 86] on button "Kho gửi" at bounding box center [104, 81] width 71 height 42
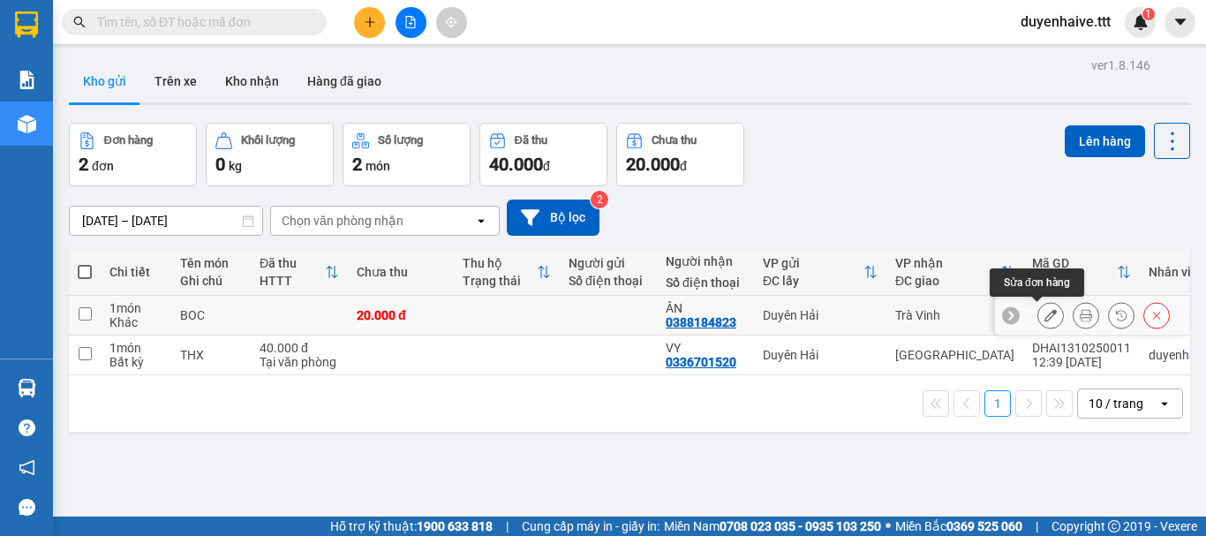
click at [1044, 317] on icon at bounding box center [1050, 315] width 12 height 12
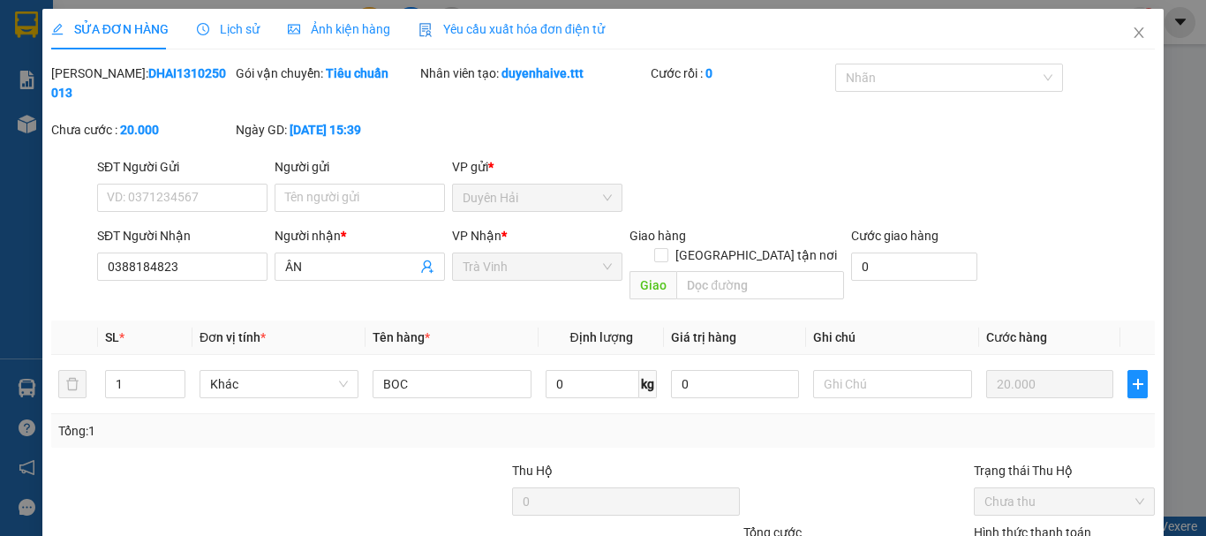
type input "0388184823"
type input "ÂN"
type input "20.000"
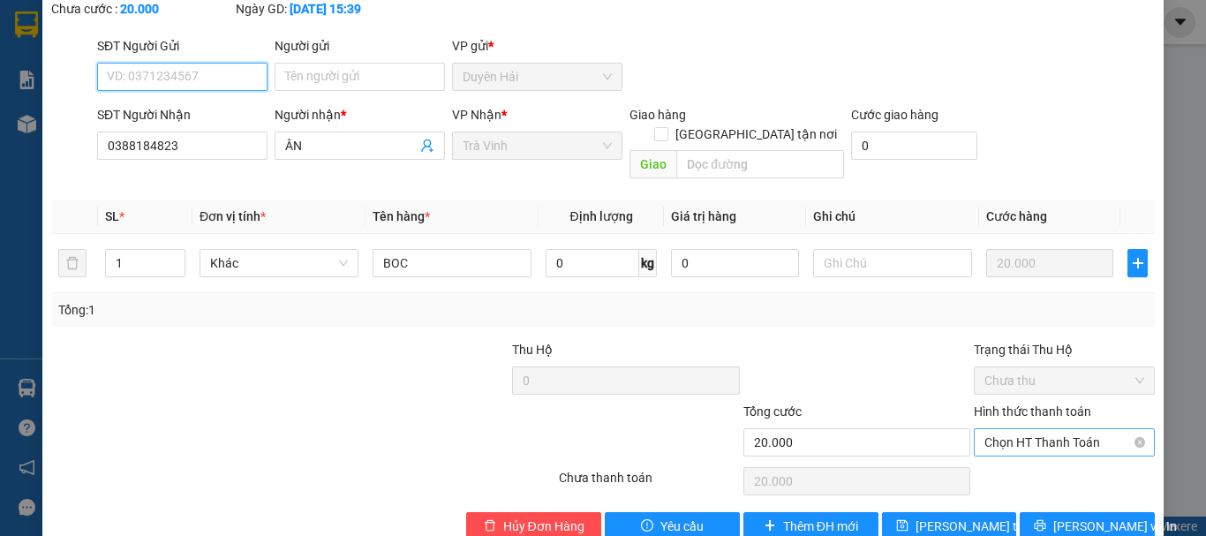
click at [1026, 429] on span "Chọn HT Thanh Toán" at bounding box center [1064, 442] width 160 height 26
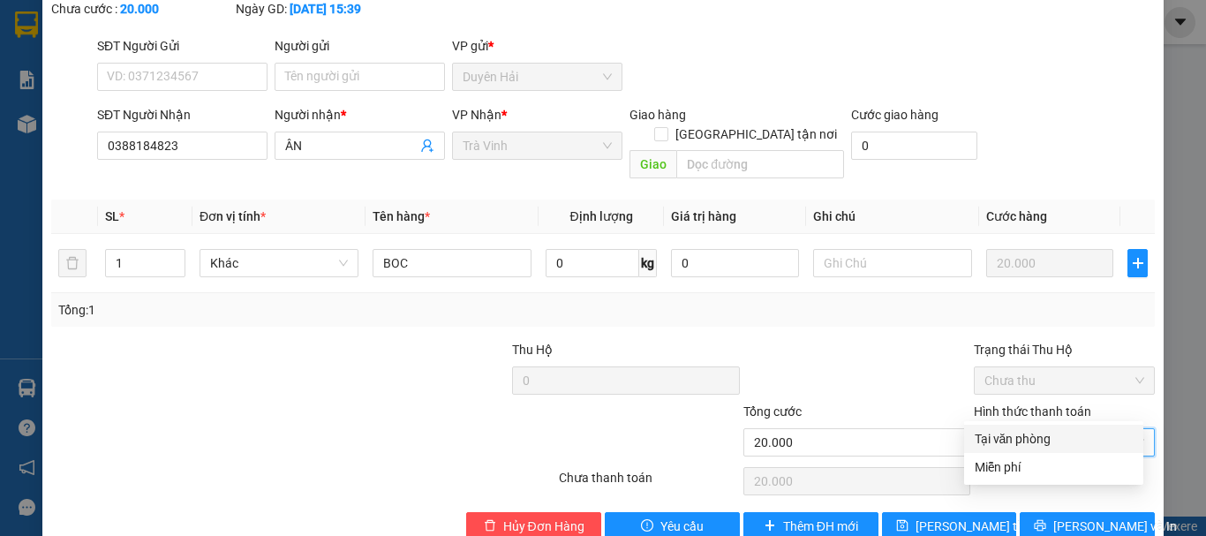
click at [1012, 433] on div "Tại văn phòng" at bounding box center [1053, 438] width 158 height 19
type input "0"
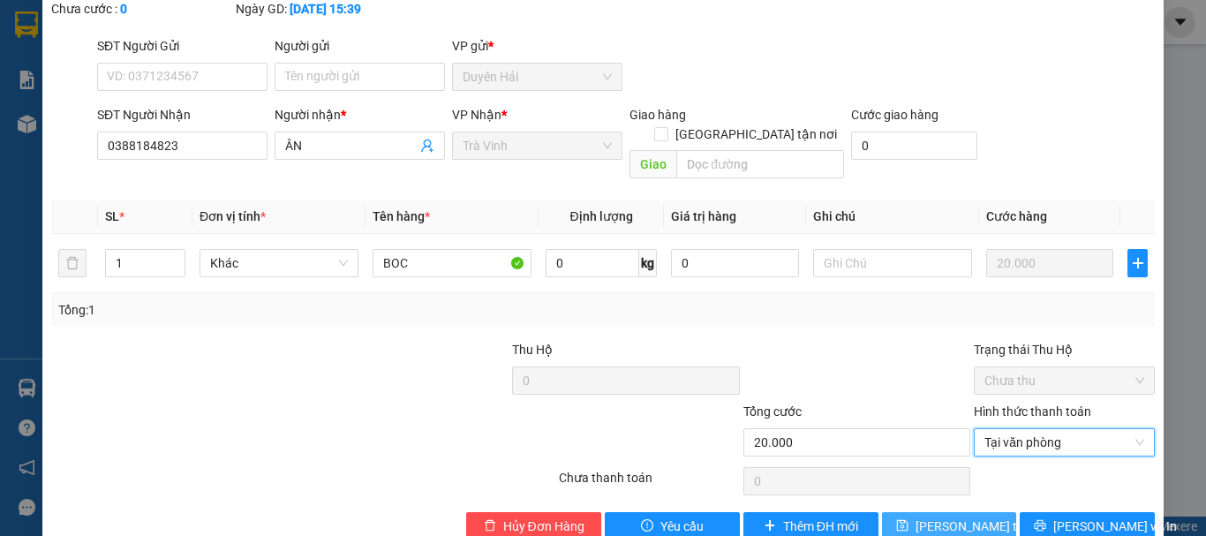
click at [915, 516] on span "[PERSON_NAME] thay đổi" at bounding box center [985, 525] width 141 height 19
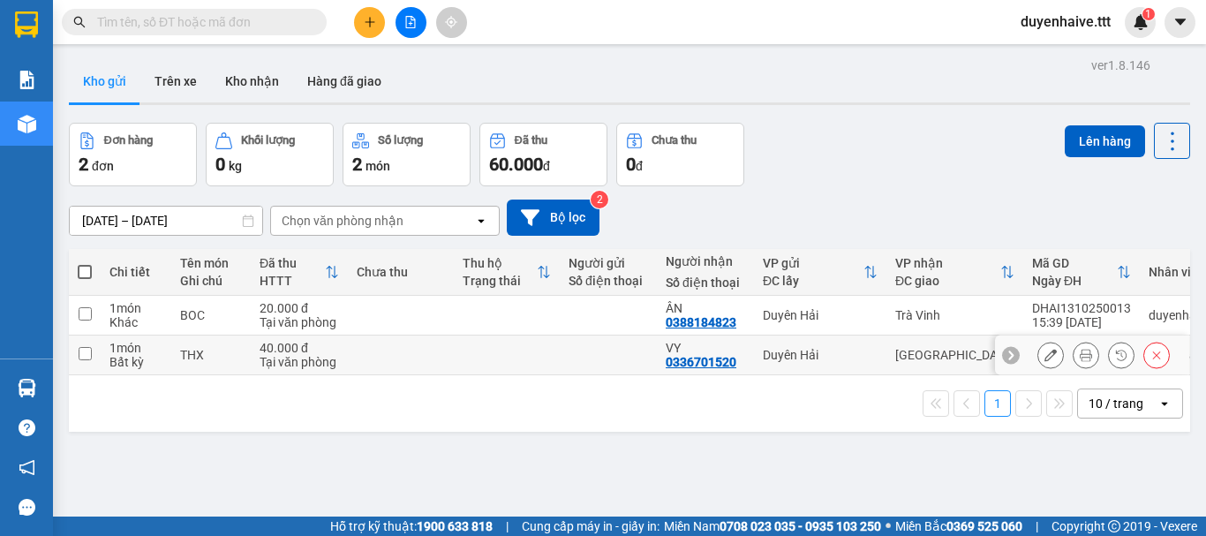
click at [79, 354] on input "checkbox" at bounding box center [85, 353] width 13 height 13
checkbox input "true"
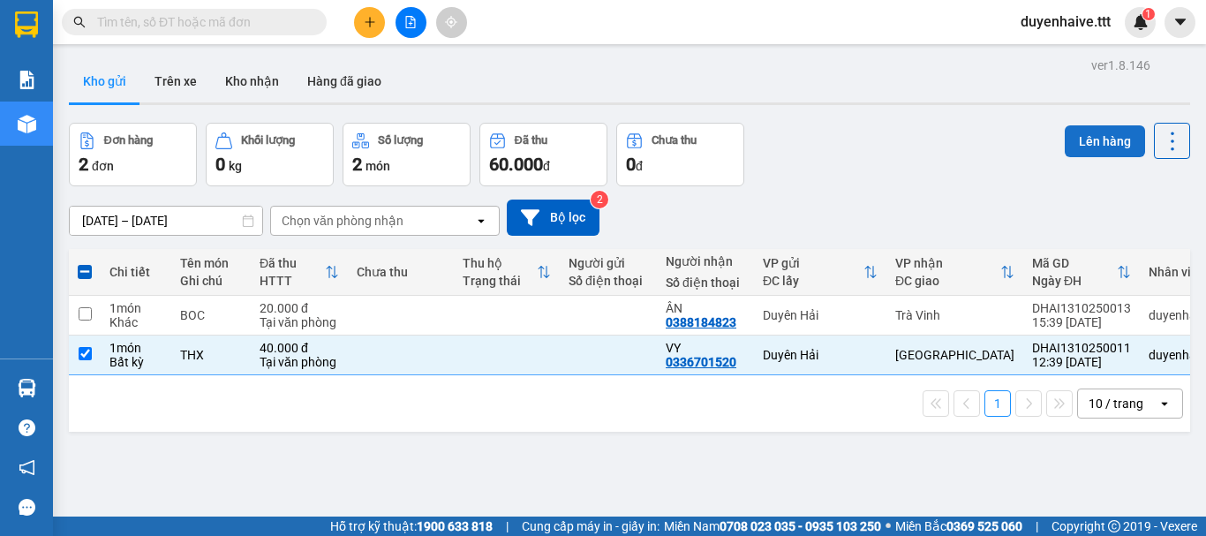
click at [1105, 142] on button "Lên hàng" at bounding box center [1104, 141] width 80 height 32
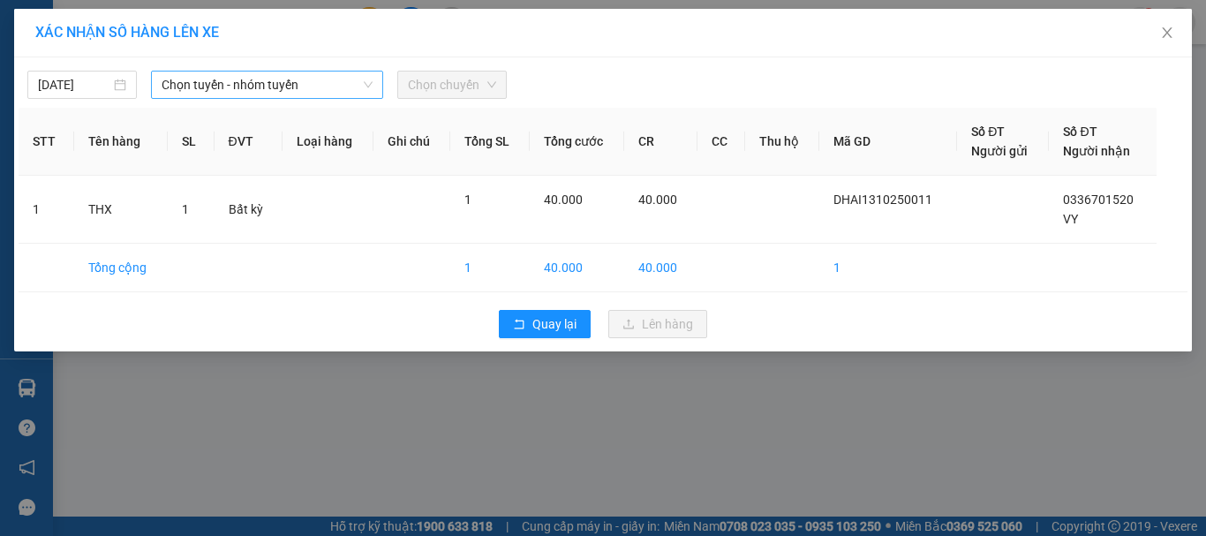
click at [206, 82] on span "Chọn tuyến - nhóm tuyến" at bounding box center [267, 84] width 211 height 26
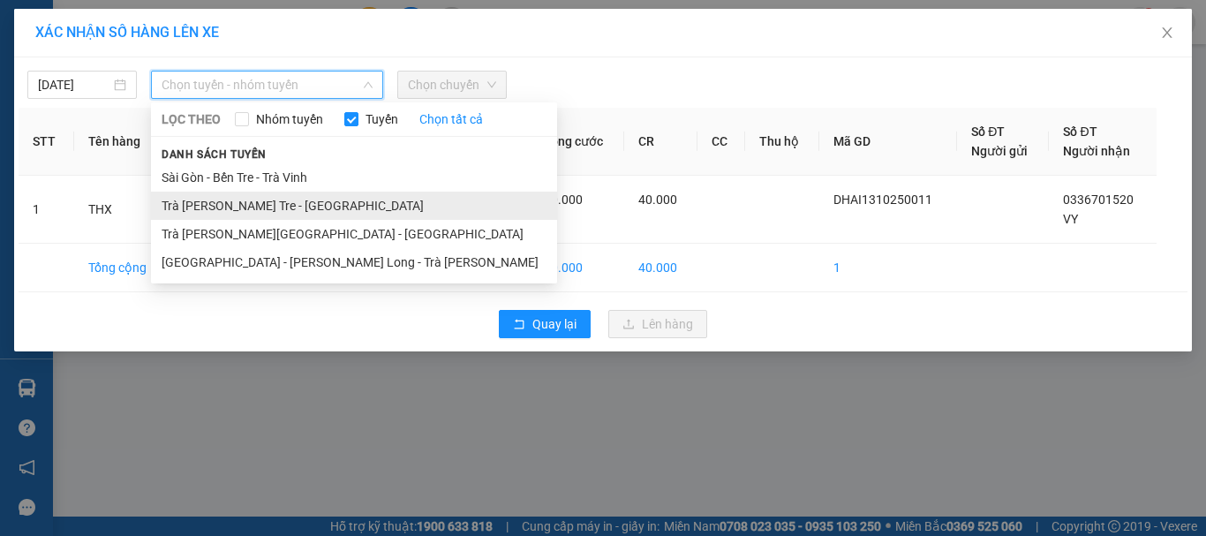
click at [214, 199] on li "Trà Vinh - Bến Tre - [GEOGRAPHIC_DATA]" at bounding box center [354, 206] width 406 height 28
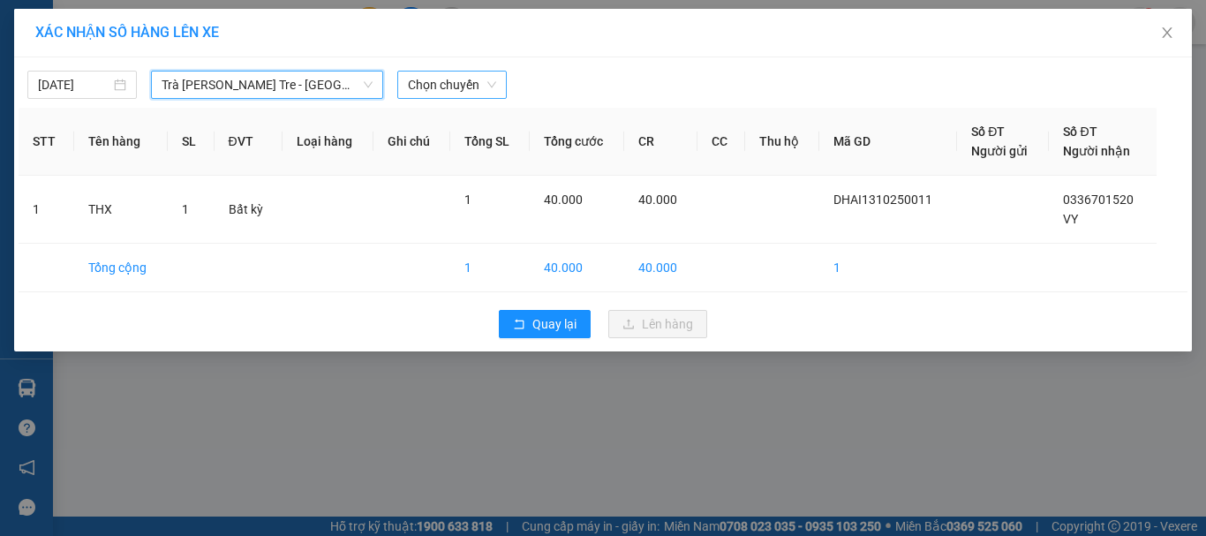
click at [440, 93] on span "Chọn chuyến" at bounding box center [452, 84] width 88 height 26
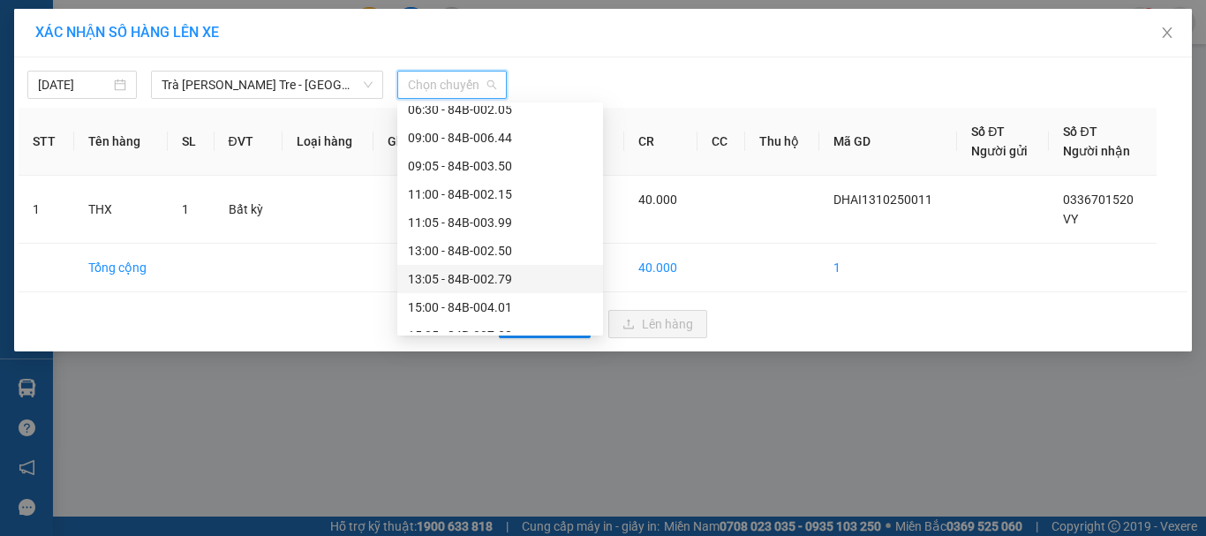
scroll to position [424, 0]
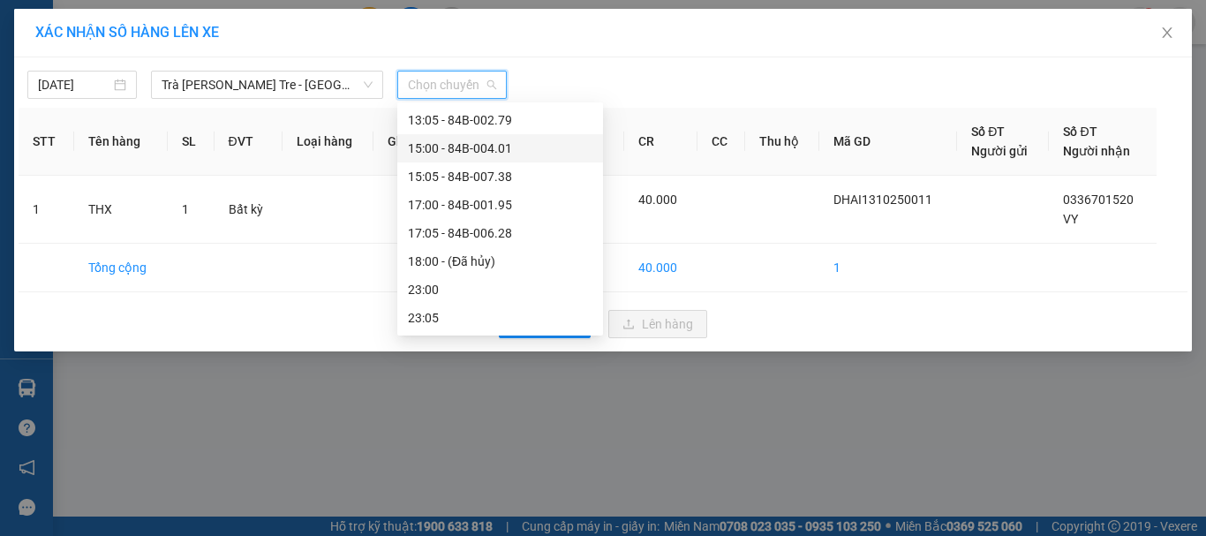
click at [481, 151] on div "15:00 - 84B-004.01" at bounding box center [500, 148] width 184 height 19
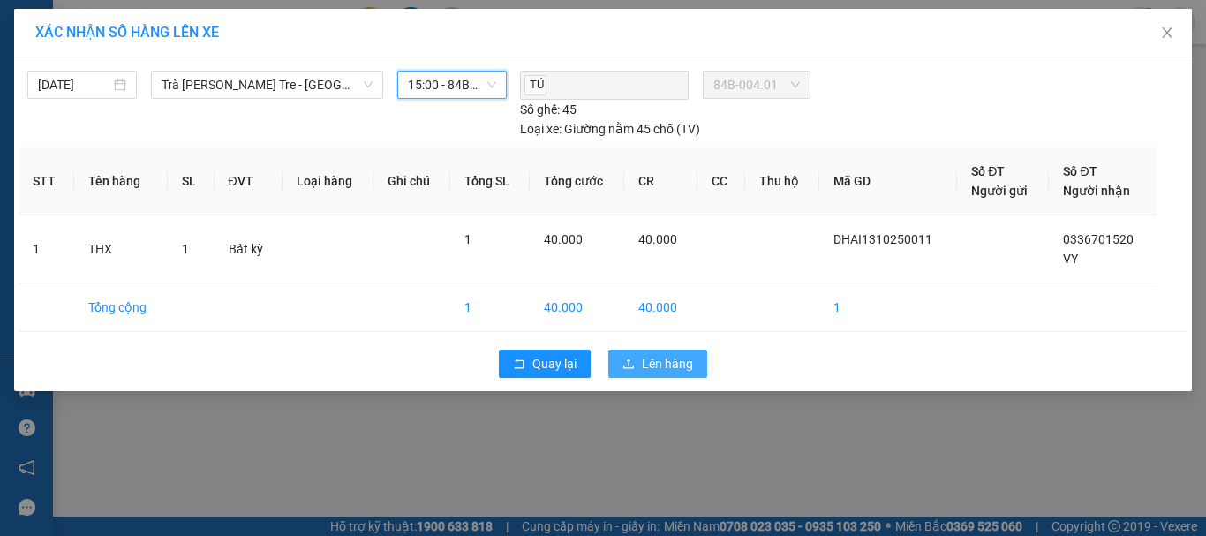
click at [658, 360] on span "Lên hàng" at bounding box center [667, 363] width 51 height 19
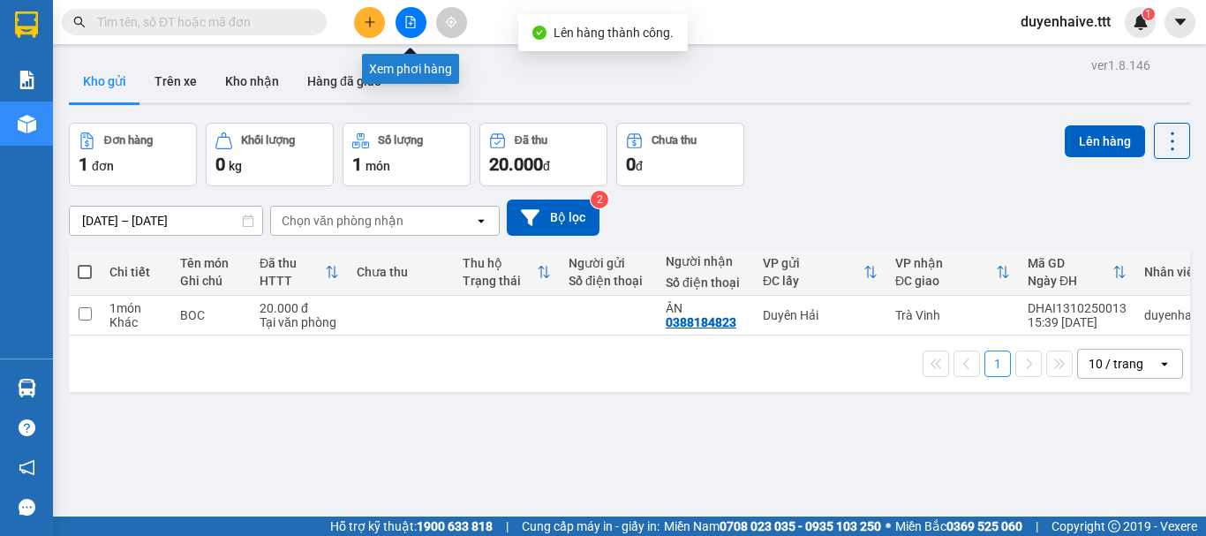
click at [410, 21] on icon "file-add" at bounding box center [410, 22] width 12 height 12
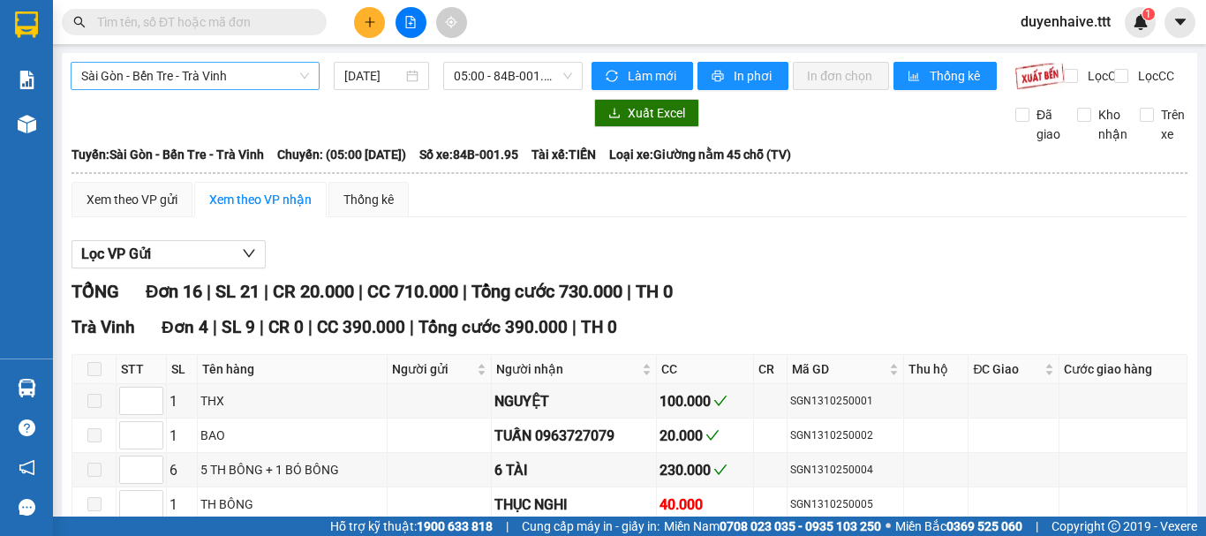
click at [287, 80] on span "Sài Gòn - Bến Tre - Trà Vinh" at bounding box center [195, 76] width 228 height 26
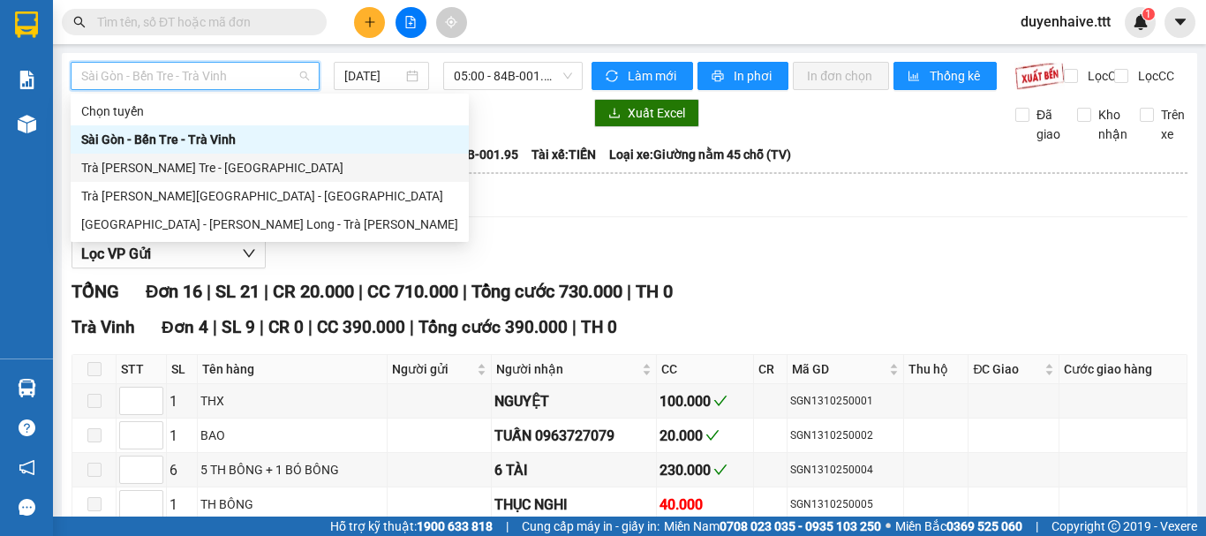
click at [205, 169] on div "Trà Vinh - Bến Tre - [GEOGRAPHIC_DATA]" at bounding box center [269, 167] width 377 height 19
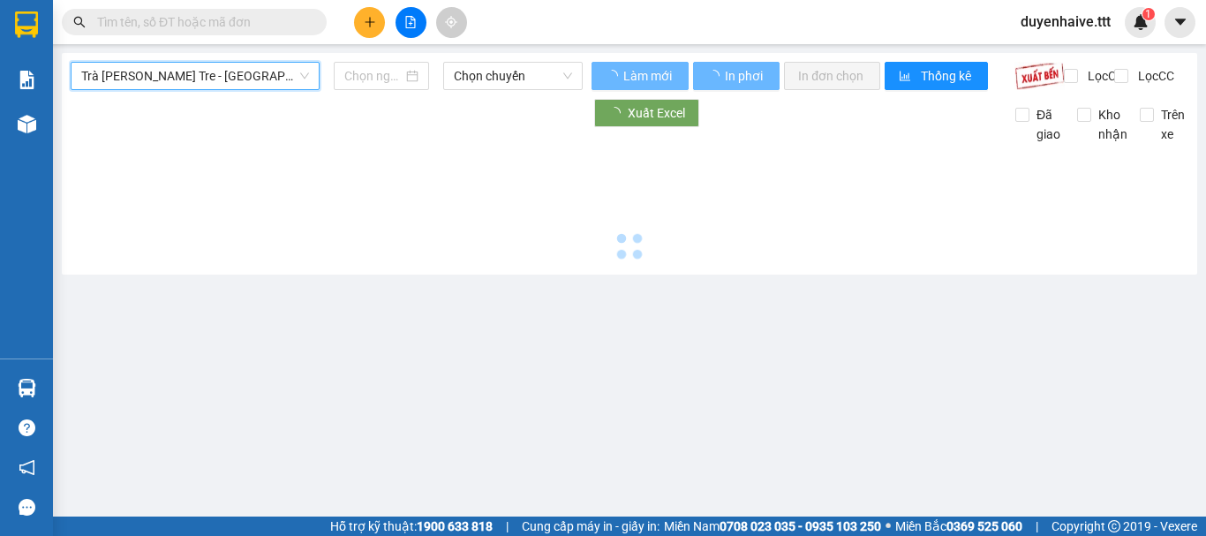
type input "[DATE]"
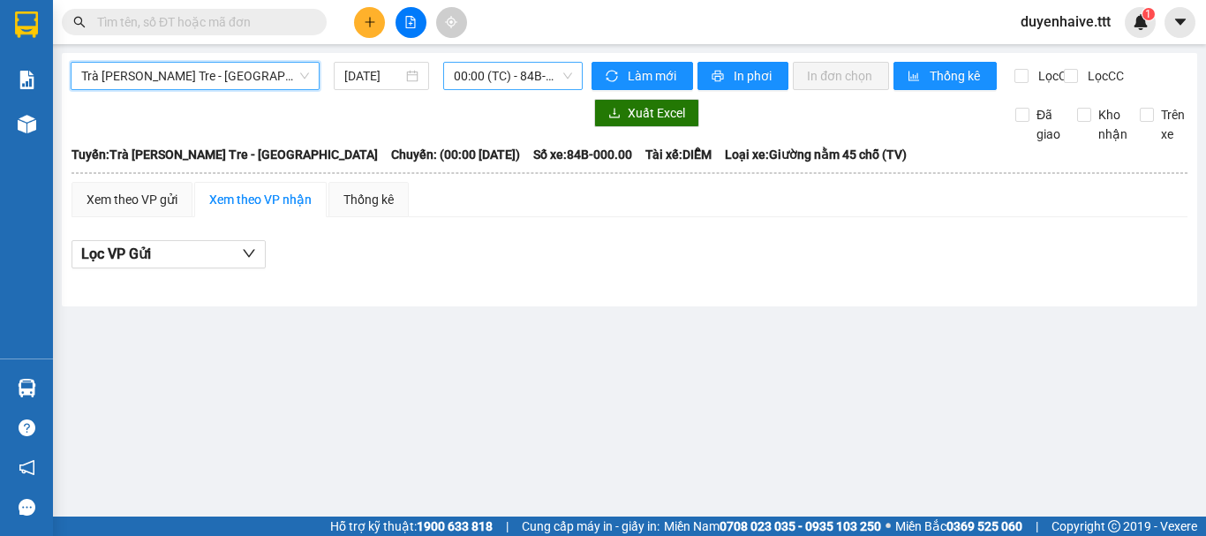
click at [515, 79] on span "00:00 (TC) - 84B-000.00 - (Đã hủy)" at bounding box center [513, 76] width 118 height 26
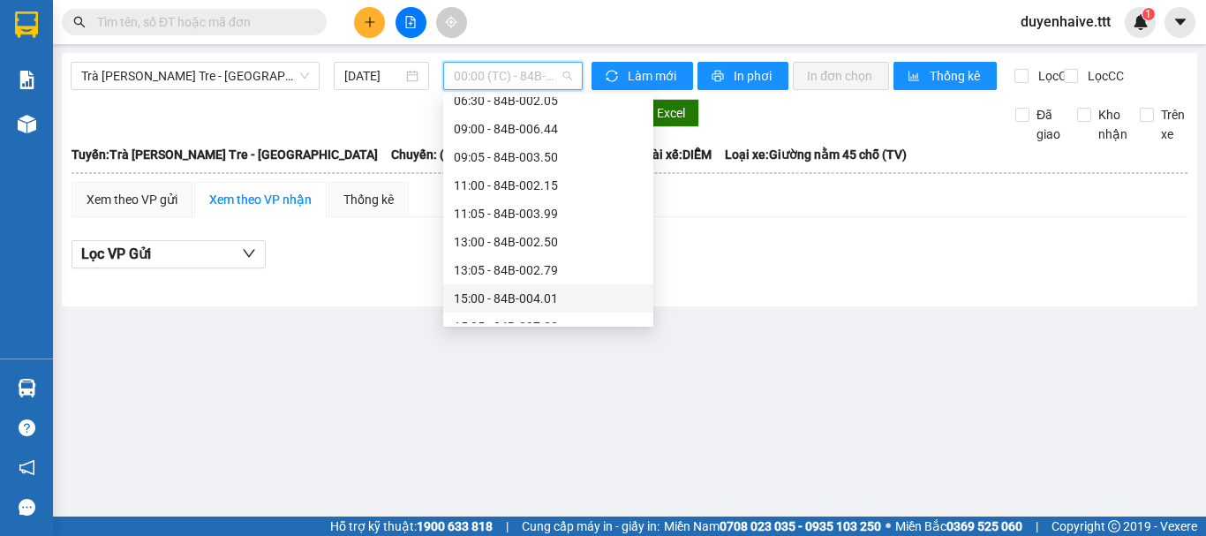
scroll to position [424, 0]
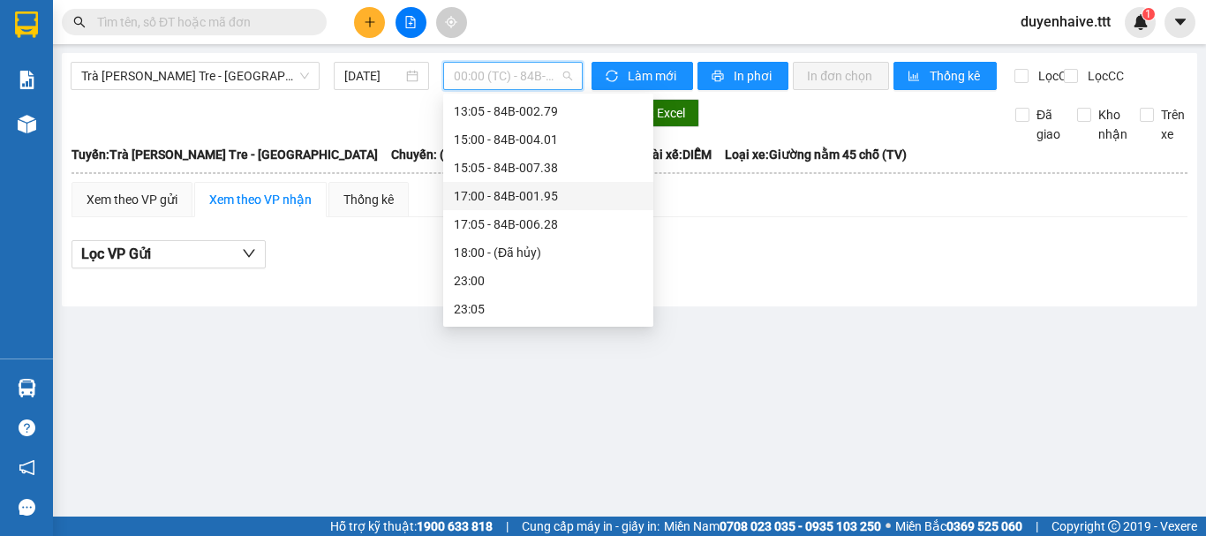
click at [516, 192] on div "17:00 - 84B-001.95" at bounding box center [548, 195] width 189 height 19
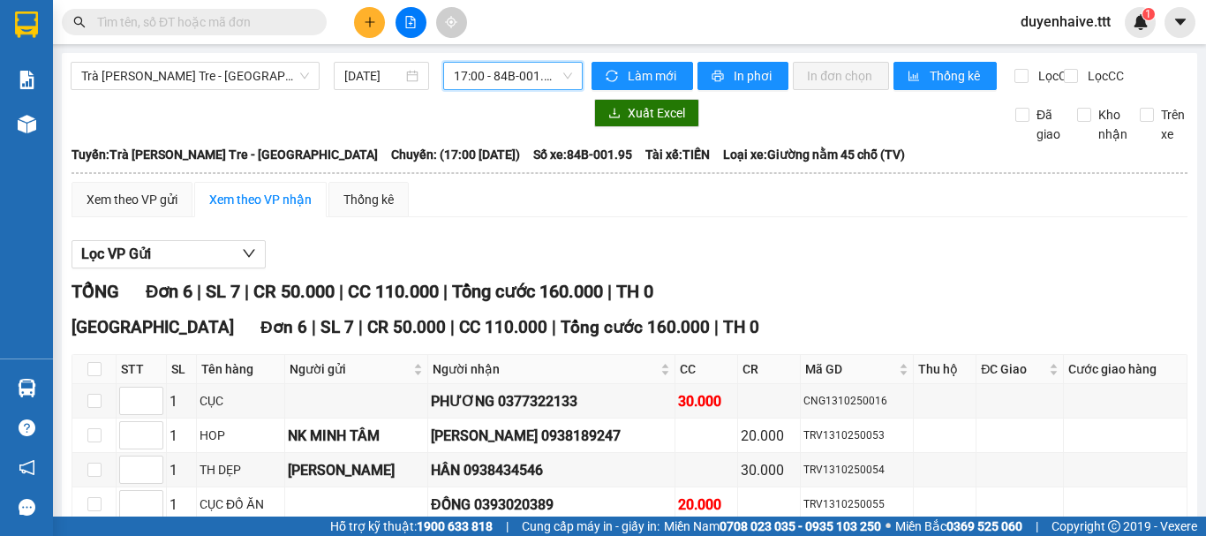
click at [501, 82] on span "17:00 - 84B-001.95" at bounding box center [513, 76] width 118 height 26
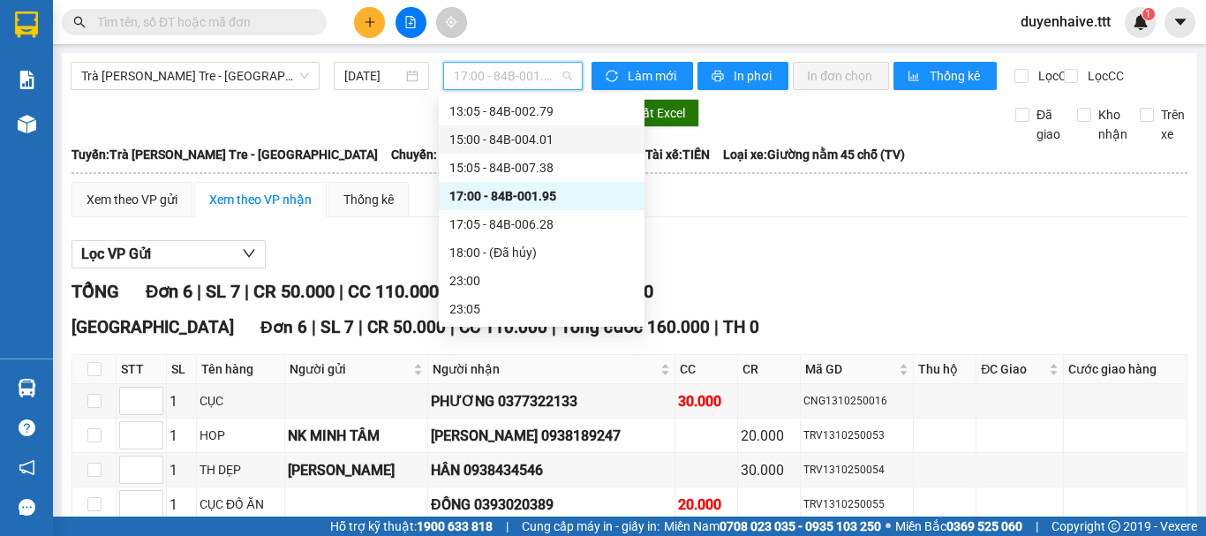
click at [524, 139] on div "15:00 - 84B-004.01" at bounding box center [541, 139] width 184 height 19
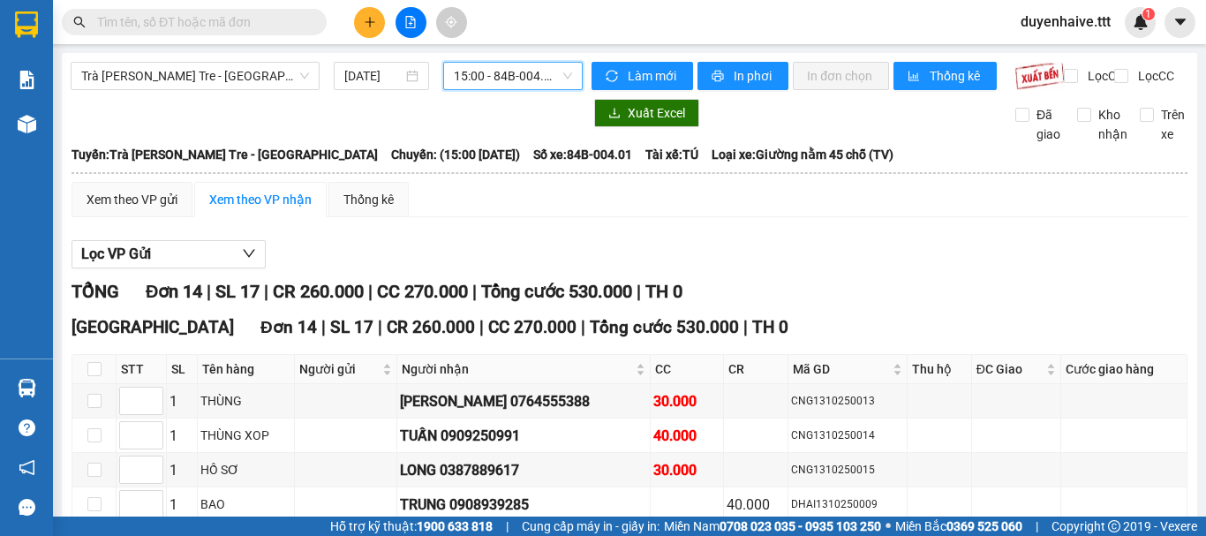
scroll to position [265, 0]
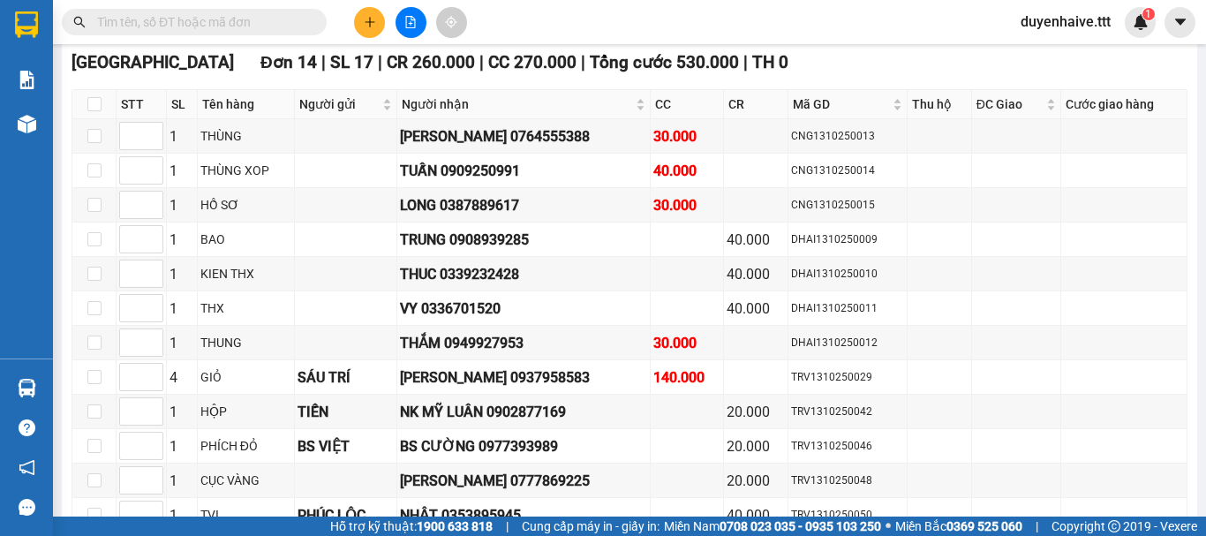
click at [210, 24] on input "text" at bounding box center [201, 21] width 208 height 19
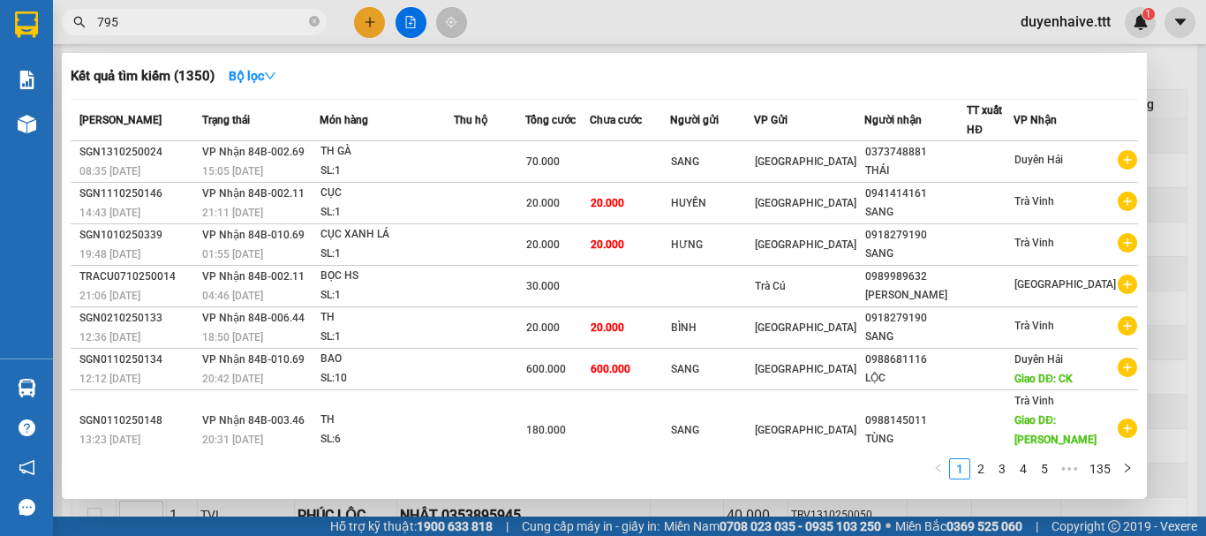
type input "7953"
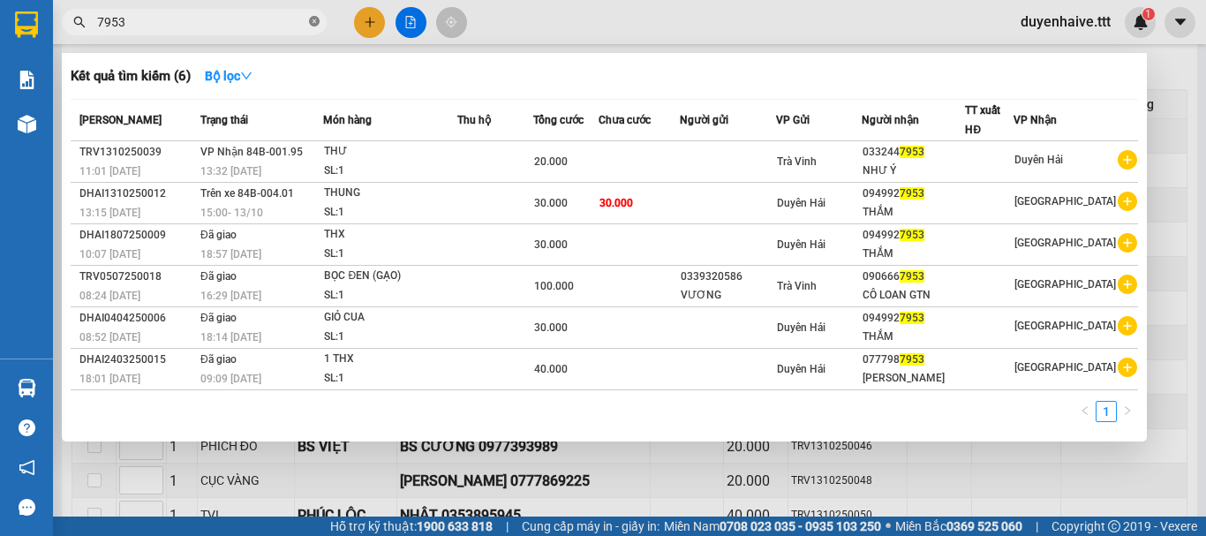
click at [314, 24] on icon "close-circle" at bounding box center [314, 21] width 11 height 11
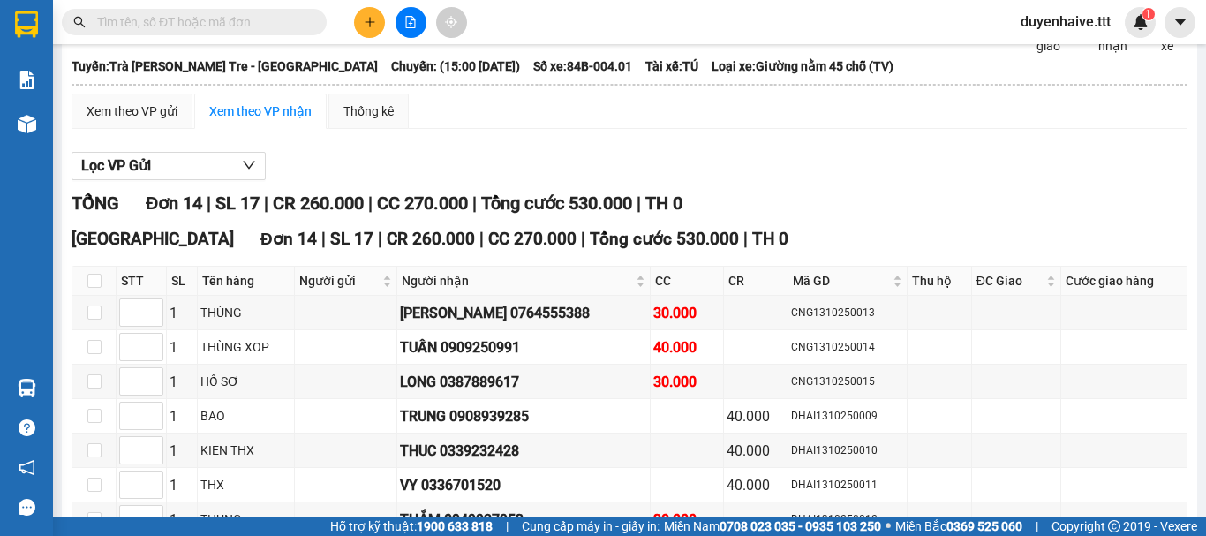
scroll to position [0, 0]
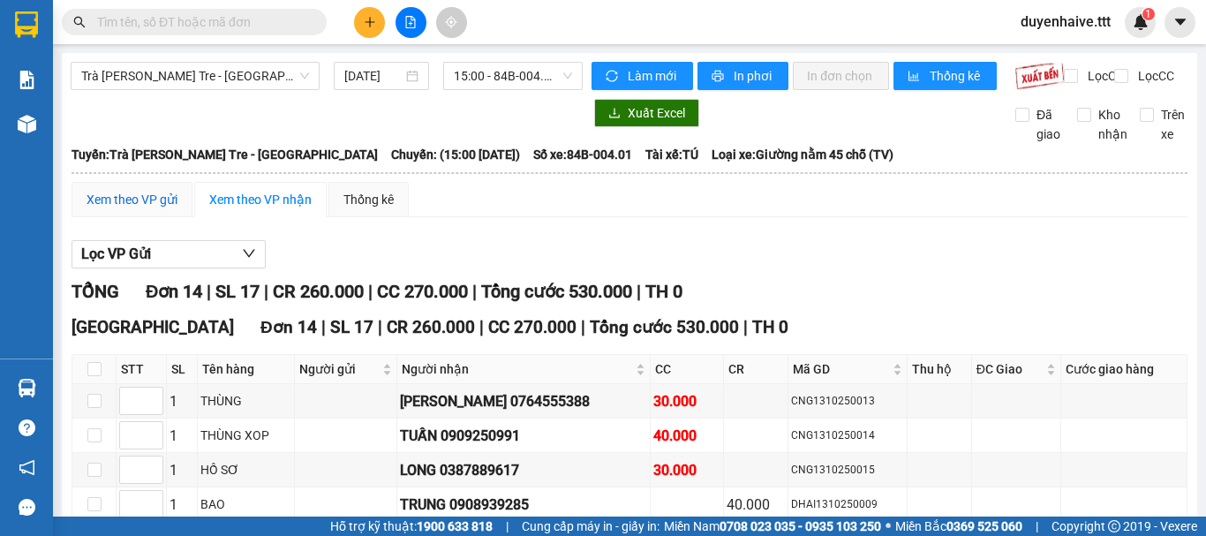
click at [136, 209] on div "Xem theo VP gửi" at bounding box center [132, 199] width 91 height 19
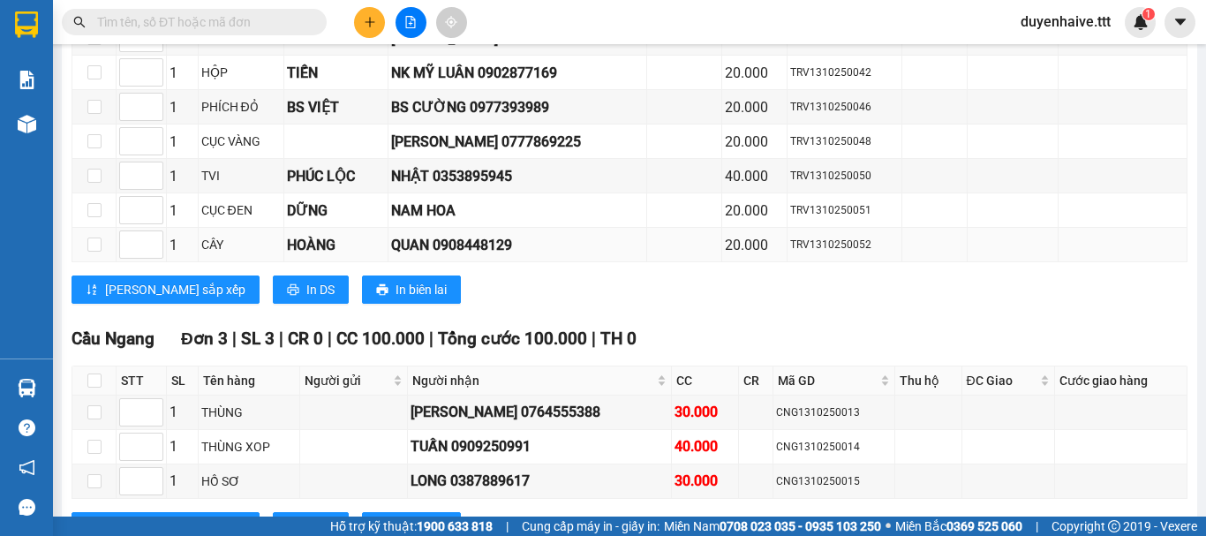
scroll to position [369, 0]
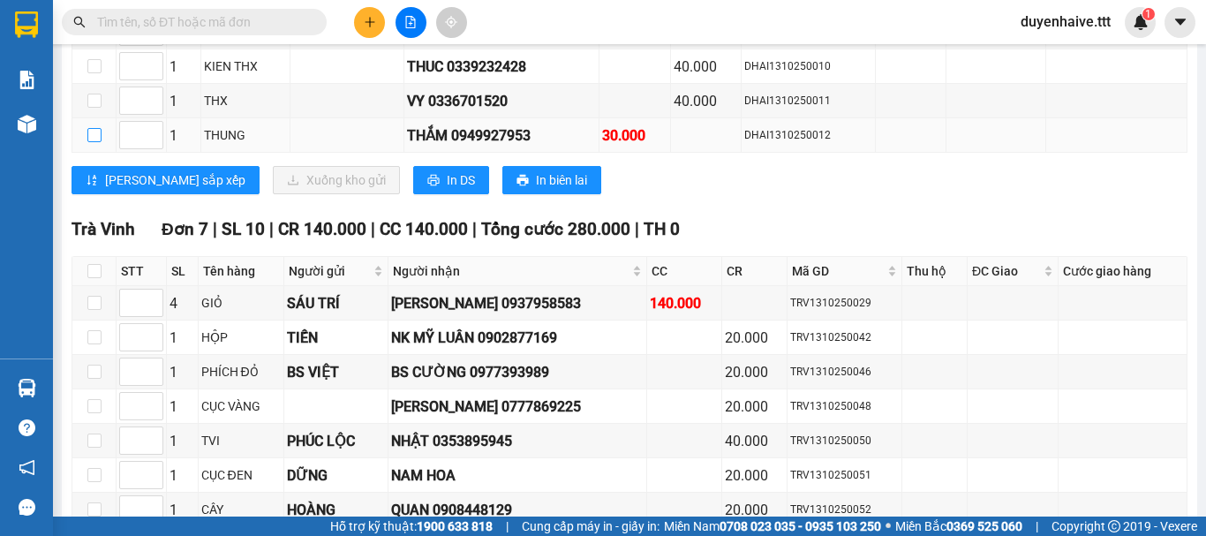
click at [97, 142] on input "checkbox" at bounding box center [94, 135] width 14 height 14
checkbox input "true"
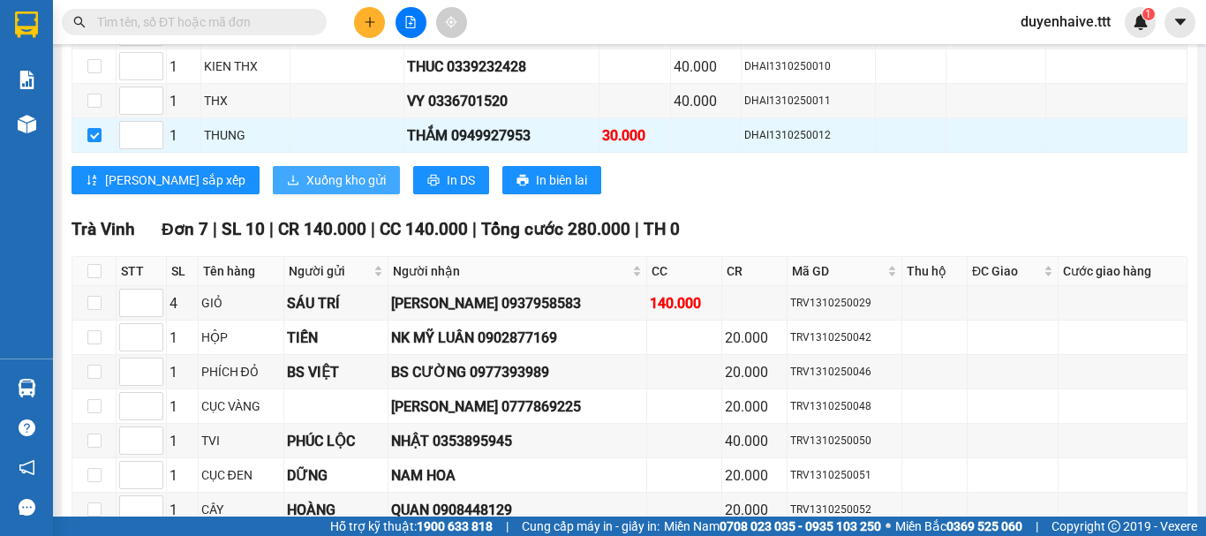
click at [306, 190] on span "Xuống kho gửi" at bounding box center [345, 179] width 79 height 19
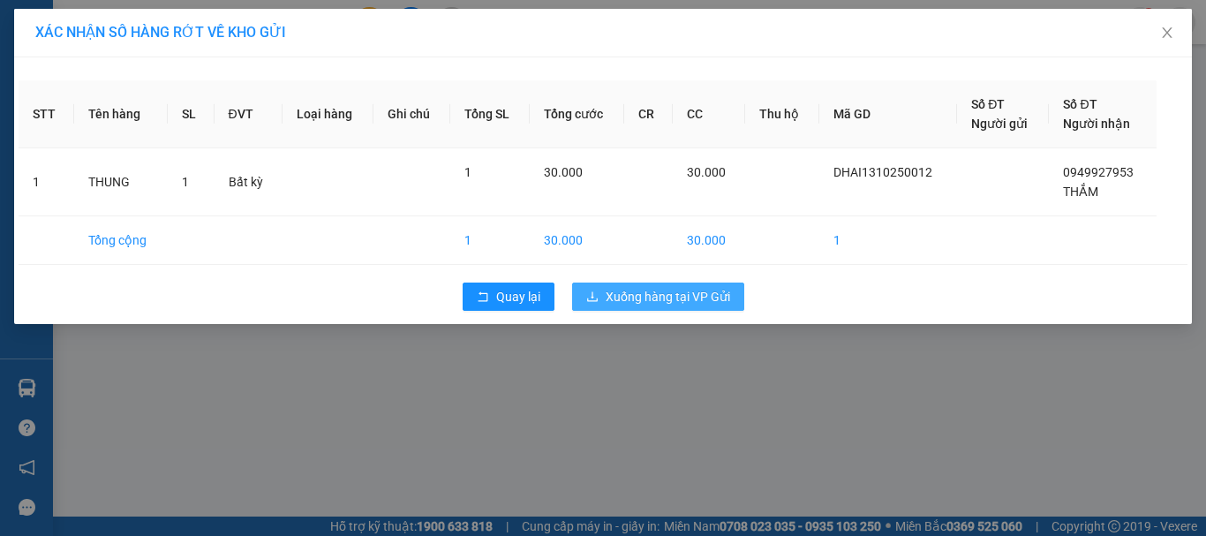
click at [691, 294] on span "Xuống hàng tại VP Gửi" at bounding box center [668, 296] width 124 height 19
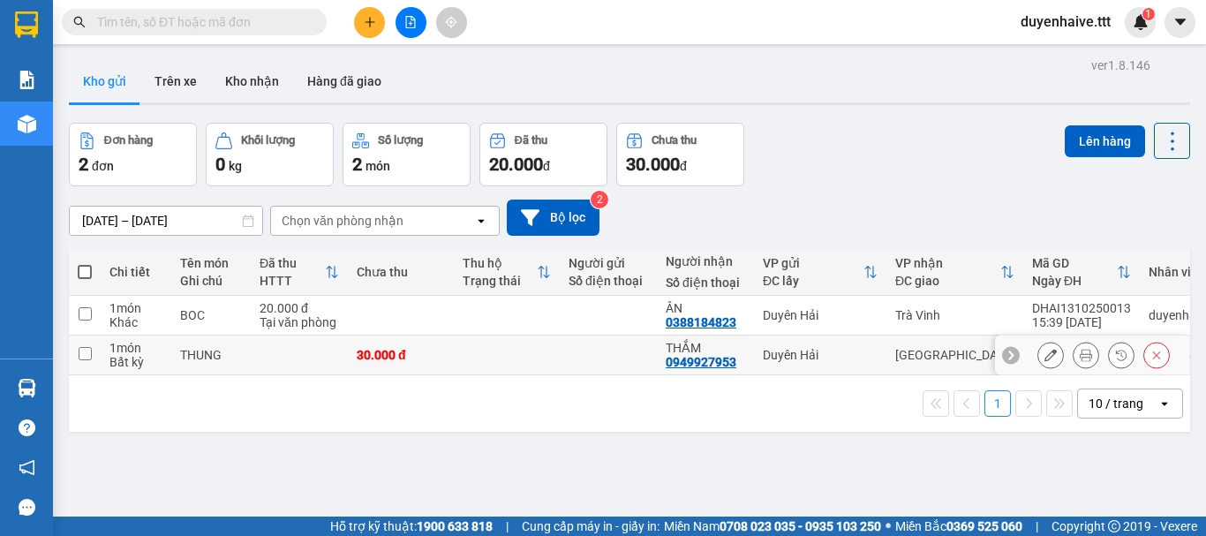
click at [82, 352] on input "checkbox" at bounding box center [85, 353] width 13 height 13
checkbox input "true"
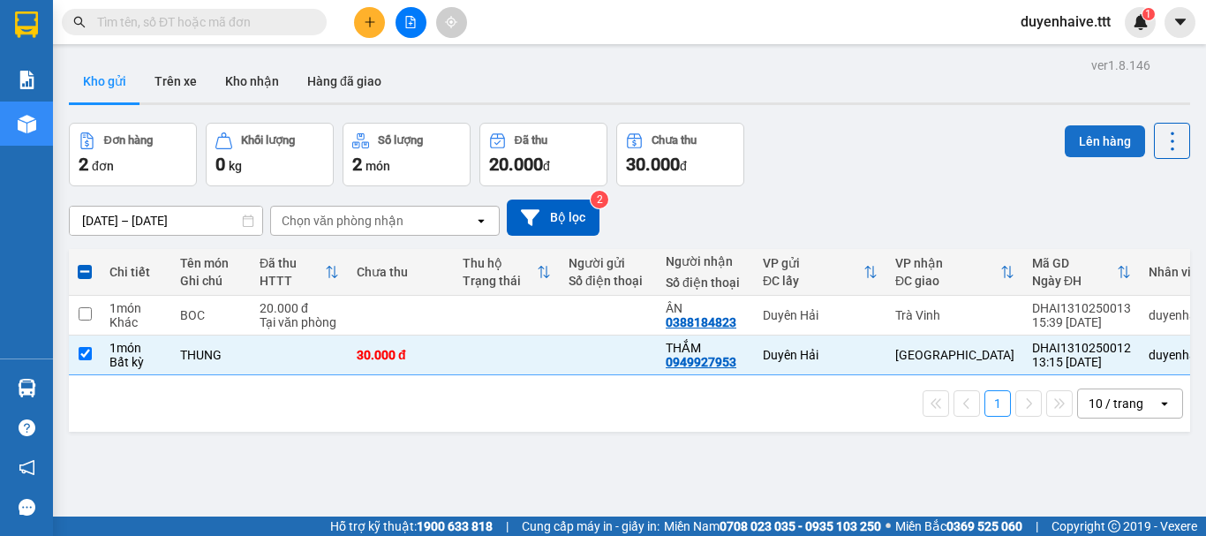
click at [1097, 139] on button "Lên hàng" at bounding box center [1104, 141] width 80 height 32
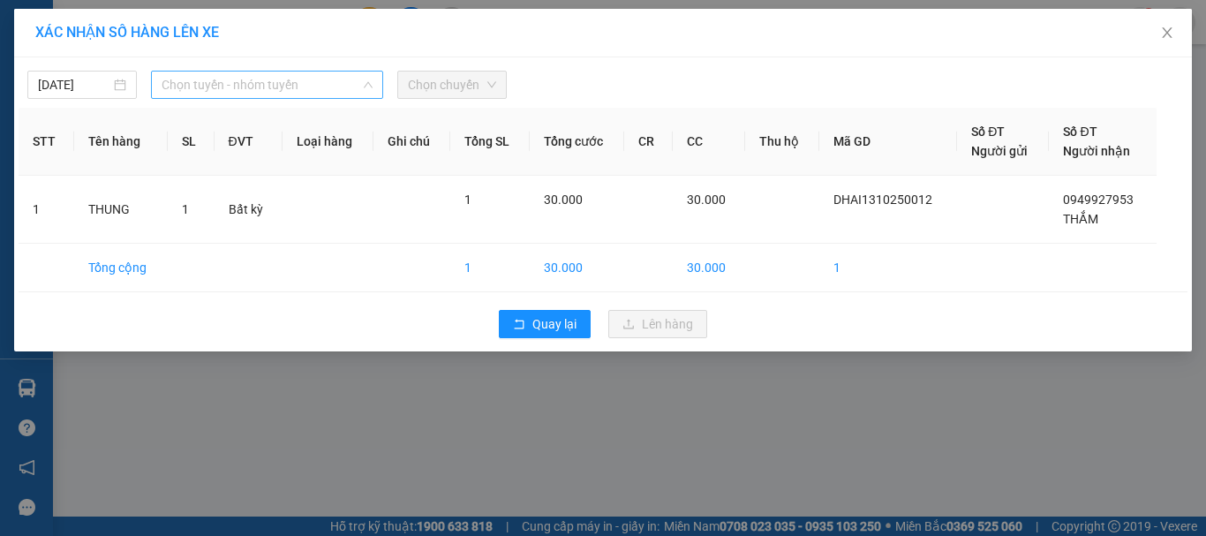
click at [306, 88] on span "Chọn tuyến - nhóm tuyến" at bounding box center [267, 84] width 211 height 26
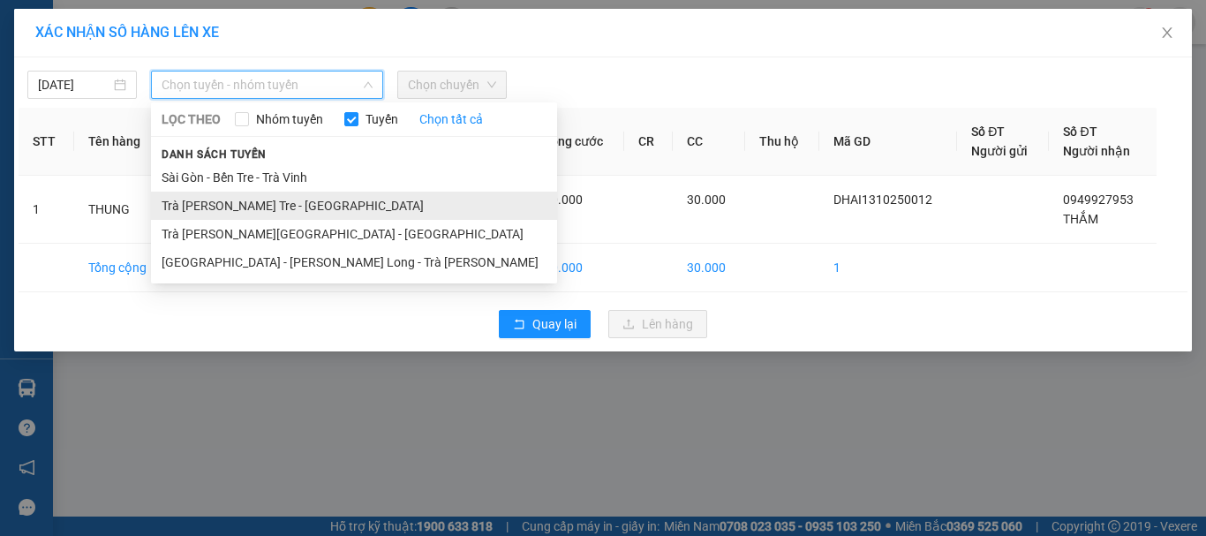
click at [252, 204] on li "Trà Vinh - Bến Tre - [GEOGRAPHIC_DATA]" at bounding box center [354, 206] width 406 height 28
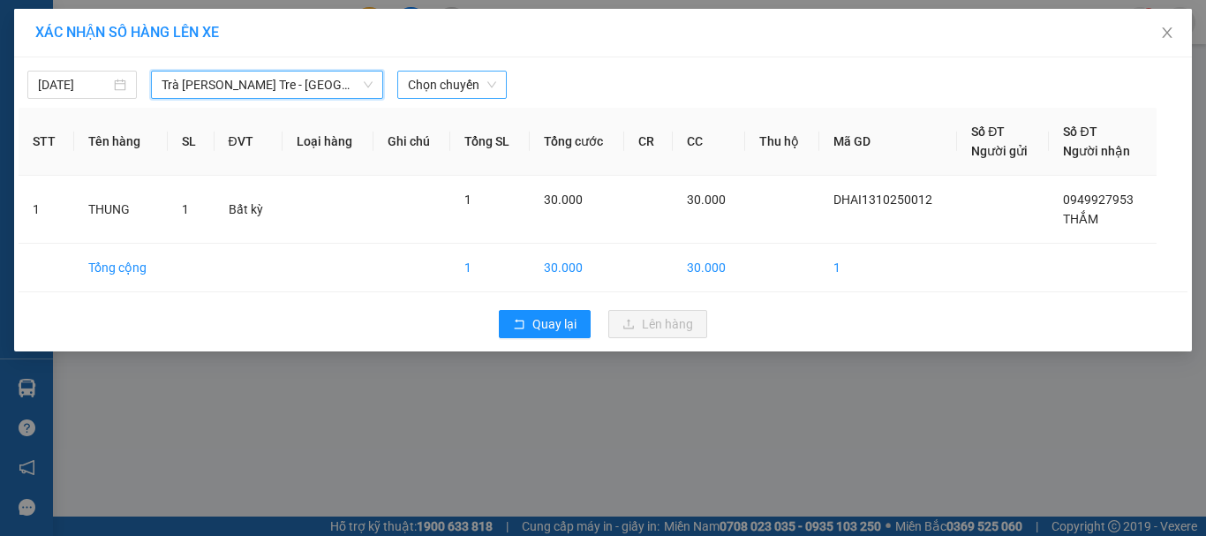
click at [448, 80] on span "Chọn chuyến" at bounding box center [452, 84] width 88 height 26
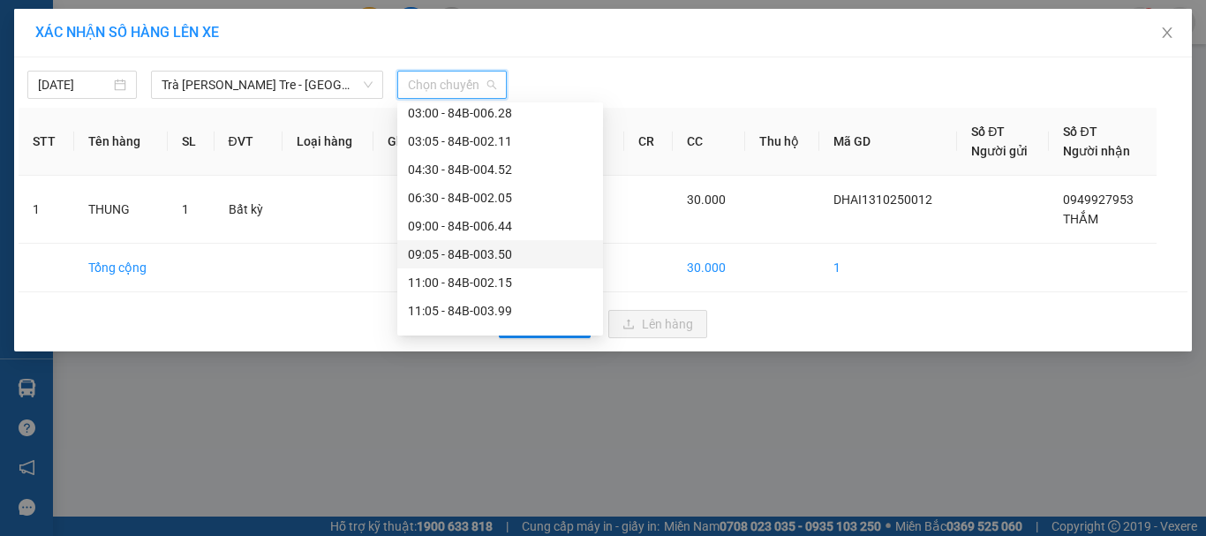
scroll to position [424, 0]
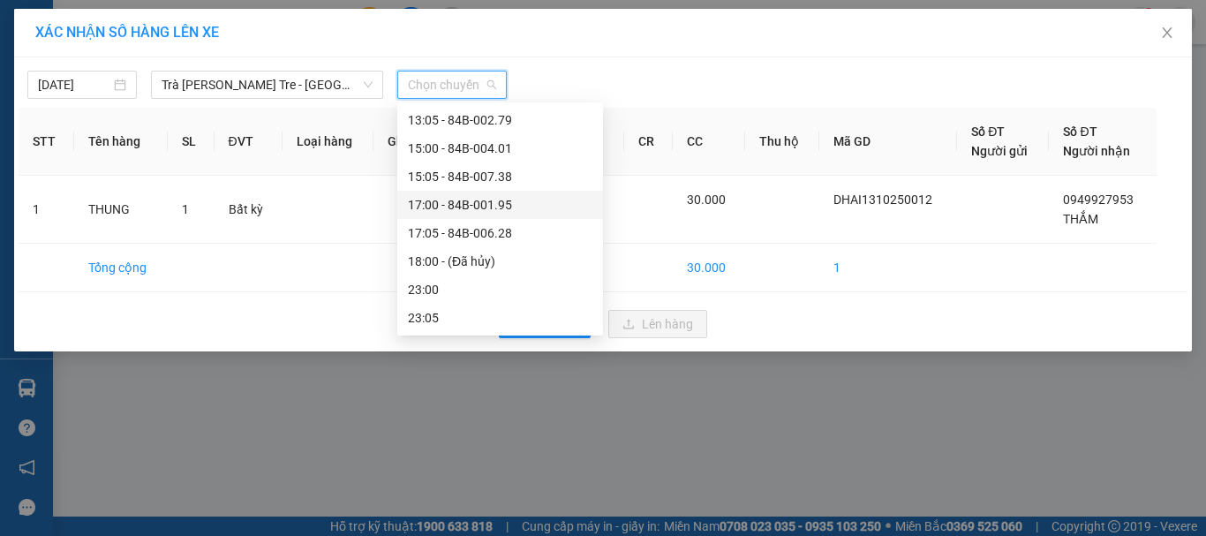
click at [477, 199] on div "17:00 - 84B-001.95" at bounding box center [500, 204] width 184 height 19
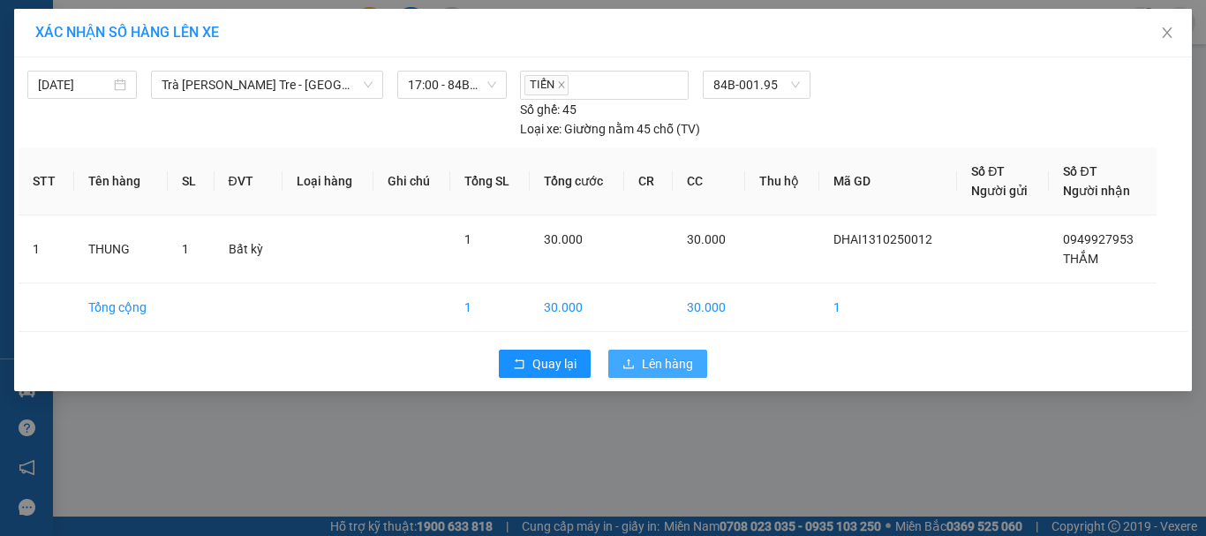
click at [641, 359] on button "Lên hàng" at bounding box center [657, 364] width 99 height 28
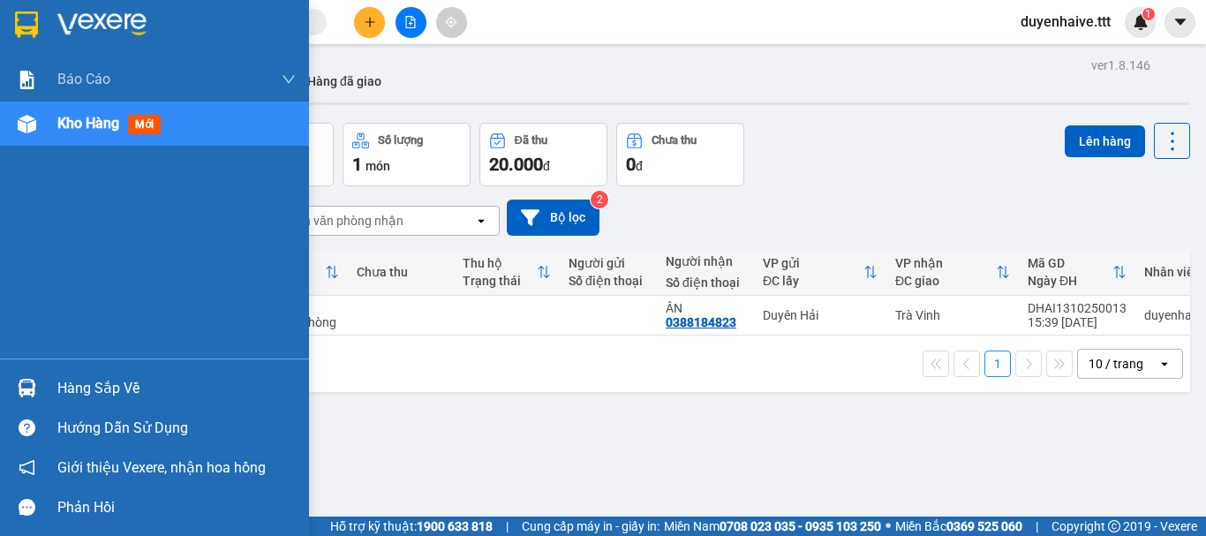
click at [92, 394] on div "Hàng sắp về" at bounding box center [176, 388] width 238 height 26
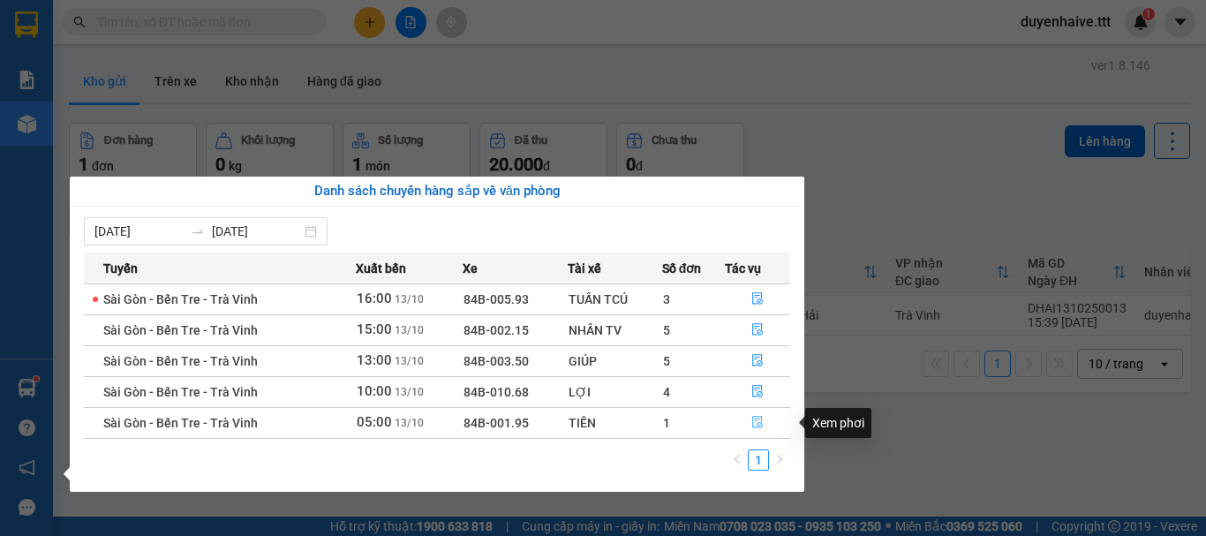
click at [761, 416] on icon "file-done" at bounding box center [757, 422] width 12 height 12
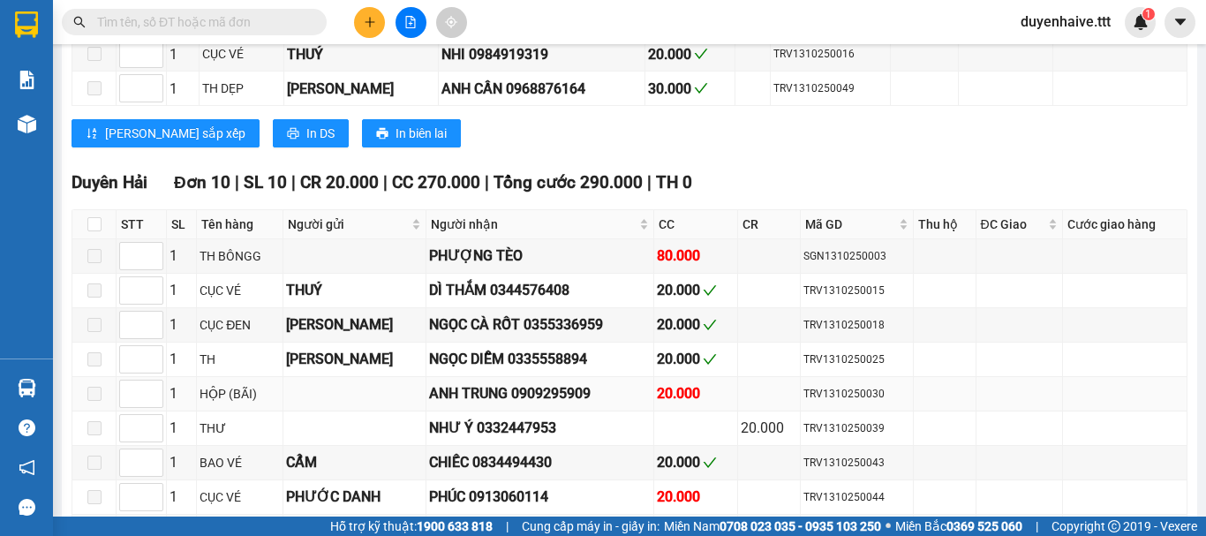
scroll to position [791, 0]
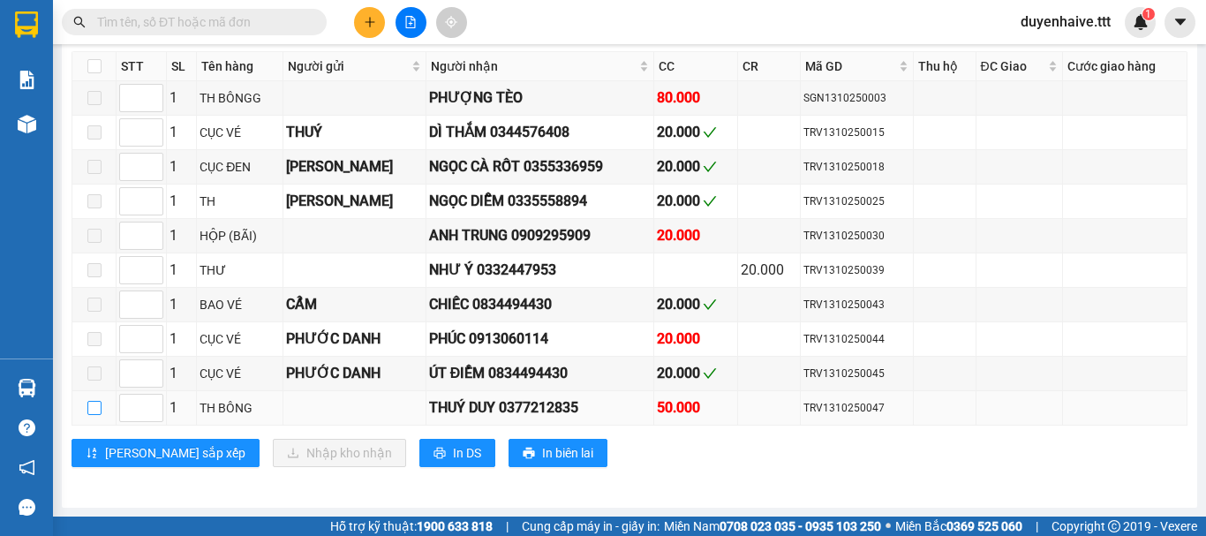
click at [92, 410] on input "checkbox" at bounding box center [94, 408] width 14 height 14
checkbox input "true"
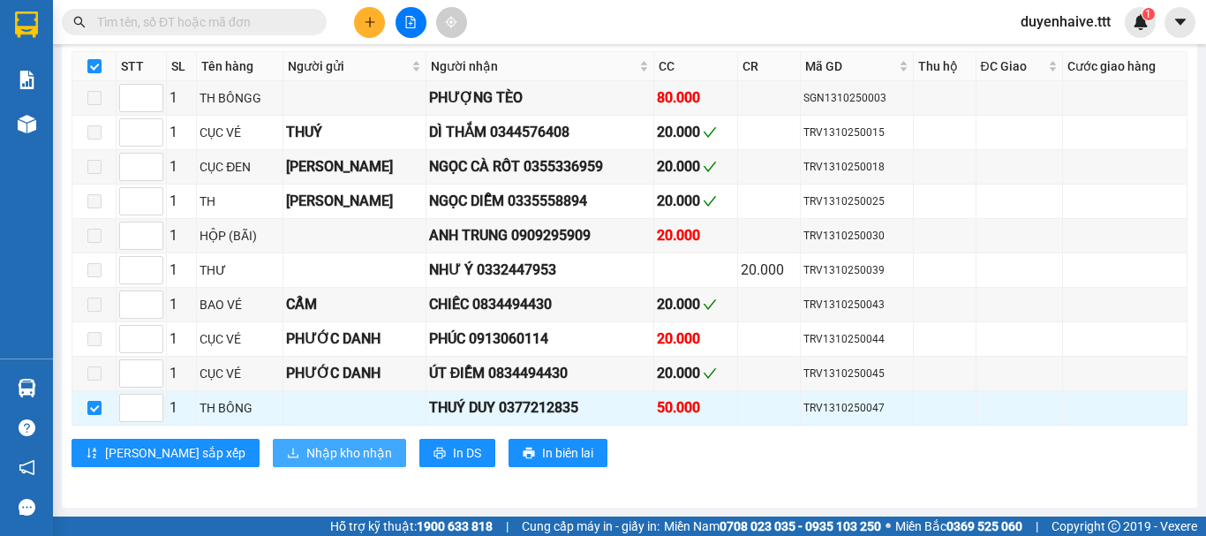
click at [306, 452] on span "Nhập kho nhận" at bounding box center [349, 452] width 86 height 19
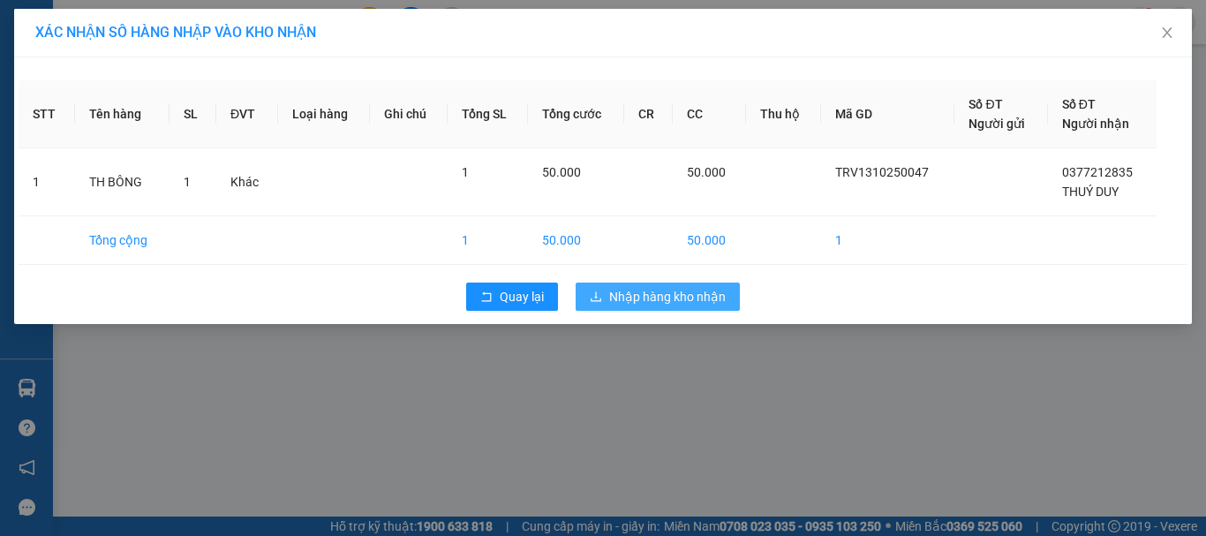
click at [646, 301] on span "Nhập hàng kho nhận" at bounding box center [667, 296] width 117 height 19
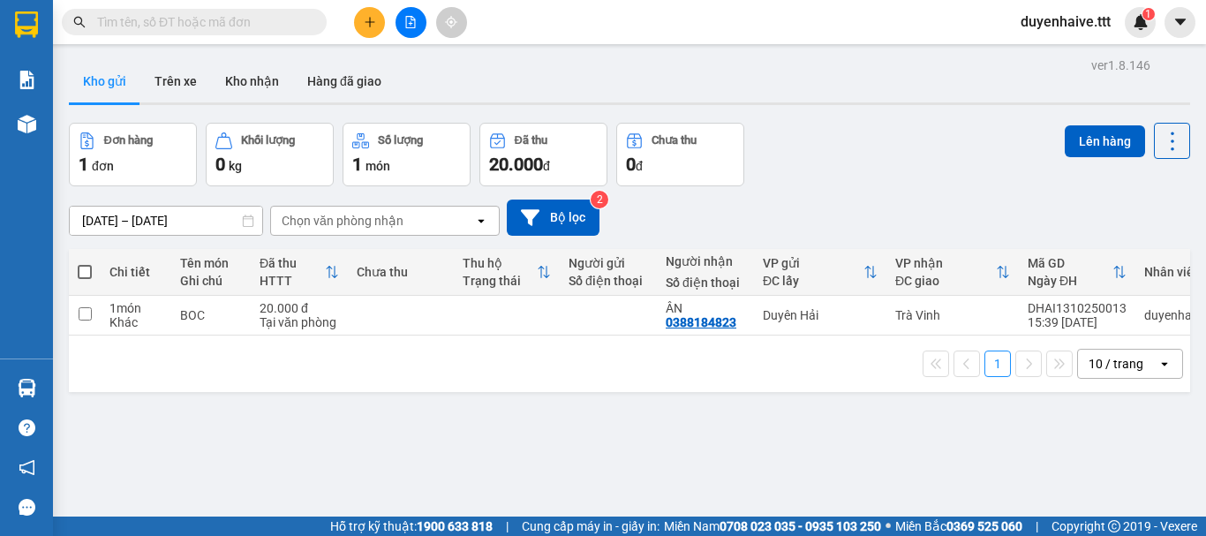
click at [194, 24] on input "text" at bounding box center [201, 21] width 208 height 19
type input "255"
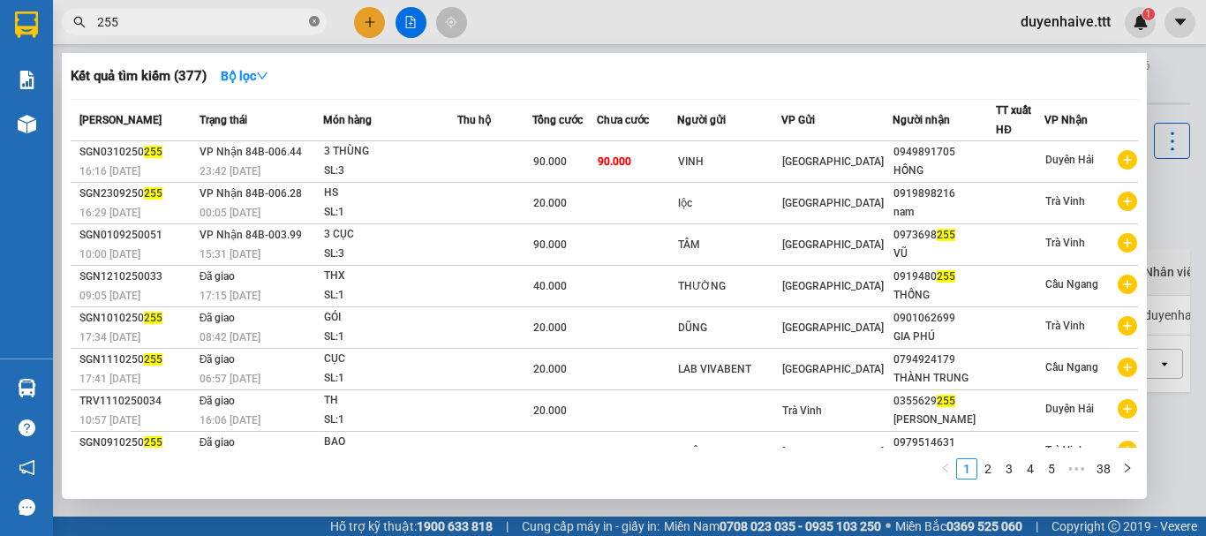
click at [314, 20] on icon "close-circle" at bounding box center [314, 21] width 11 height 11
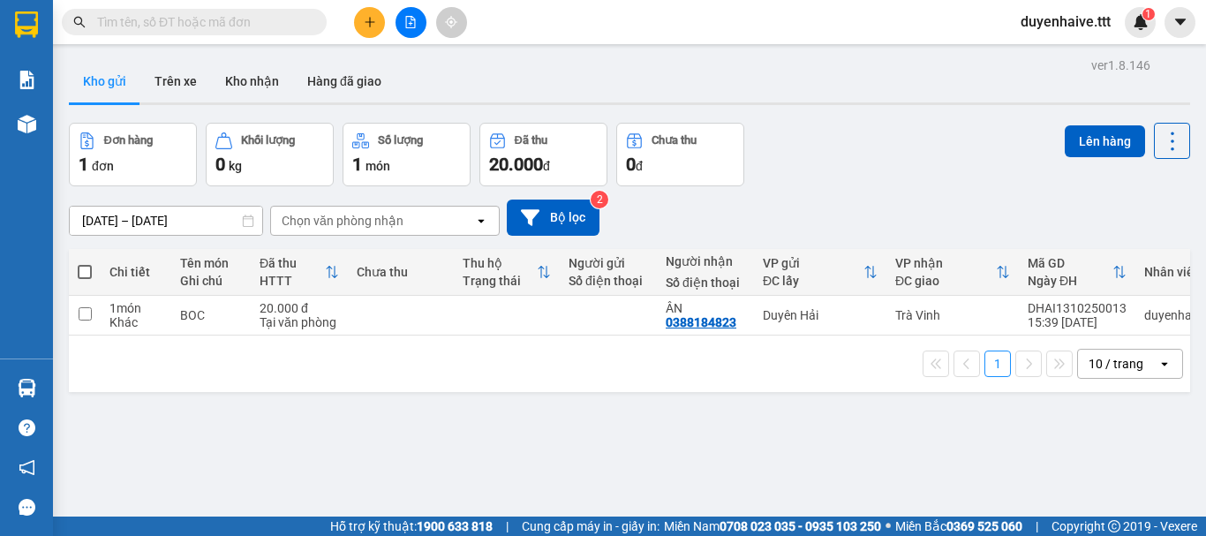
click at [286, 21] on input "text" at bounding box center [201, 21] width 208 height 19
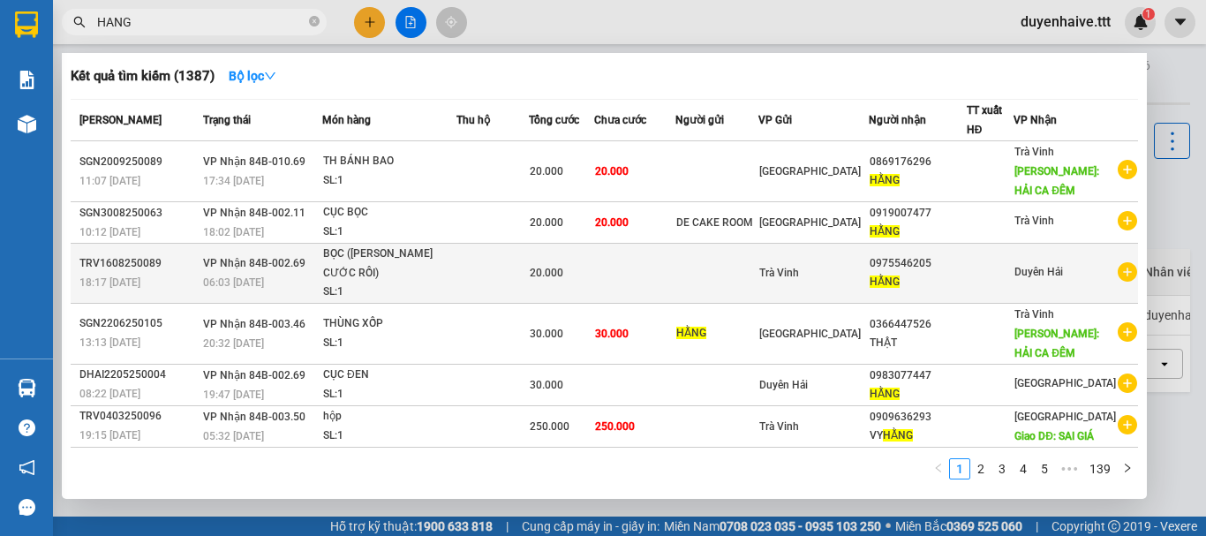
type input "HANG"
click at [994, 279] on div at bounding box center [990, 273] width 46 height 19
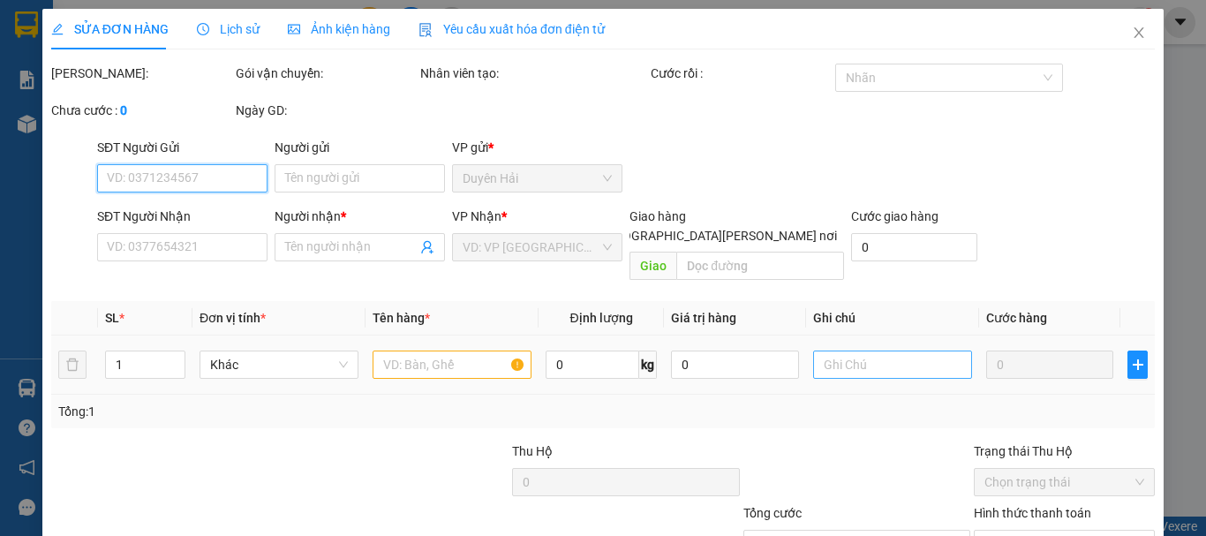
scroll to position [121, 0]
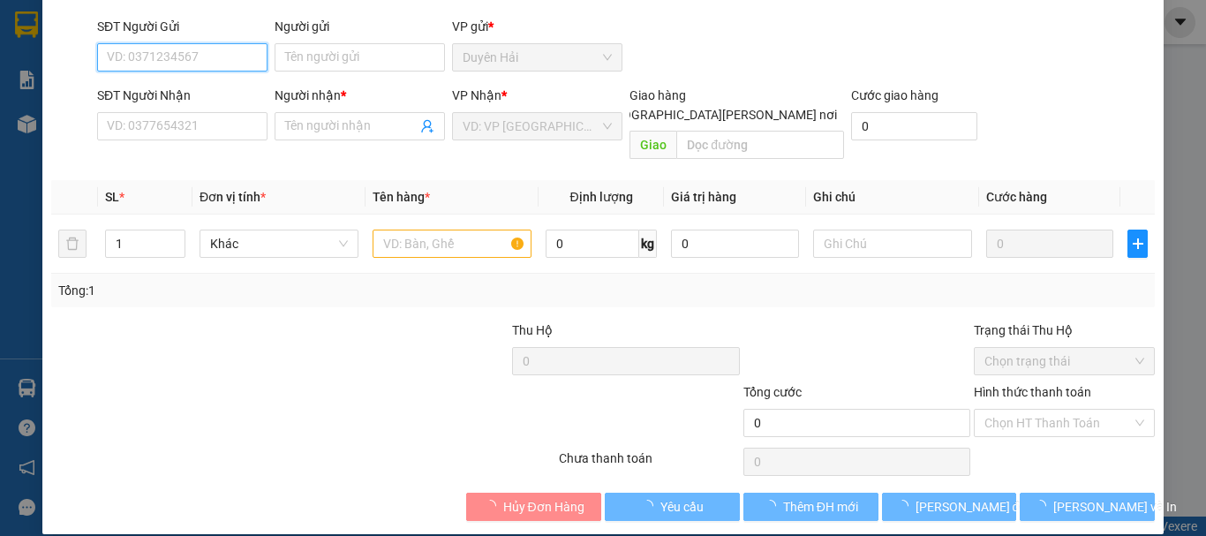
type input "0975546205"
type input "HẰNG"
type input "20.000"
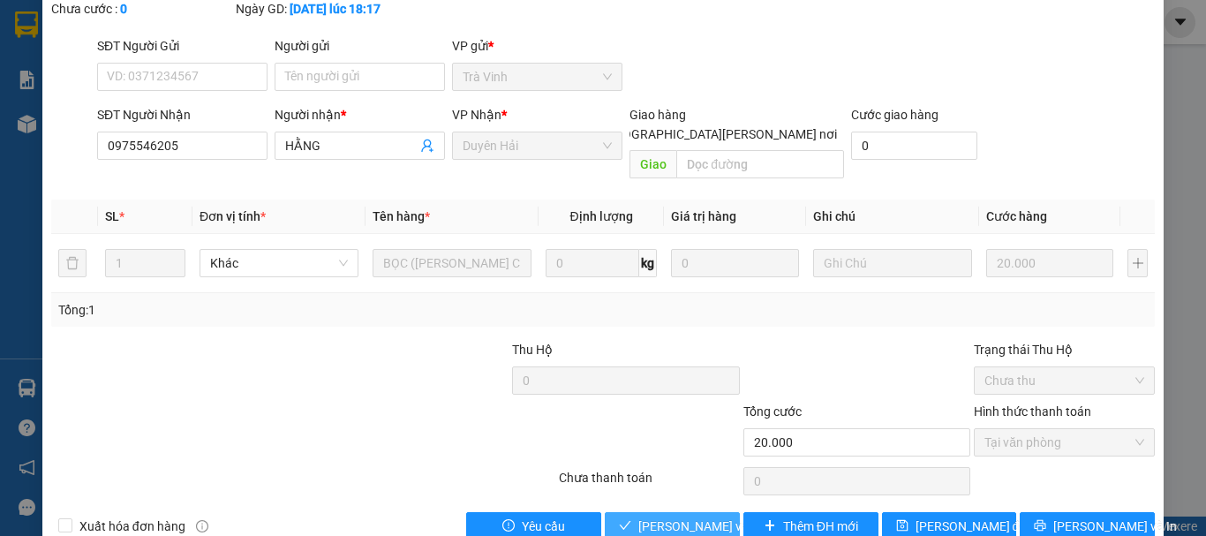
click at [665, 516] on span "[PERSON_NAME] và Giao hàng" at bounding box center [757, 525] width 238 height 19
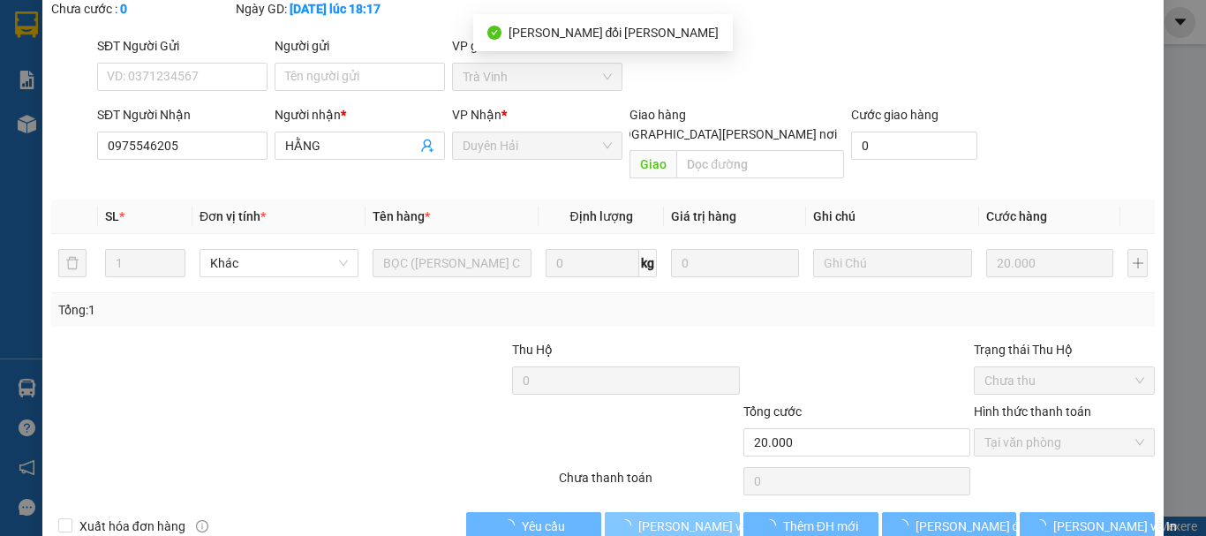
scroll to position [0, 0]
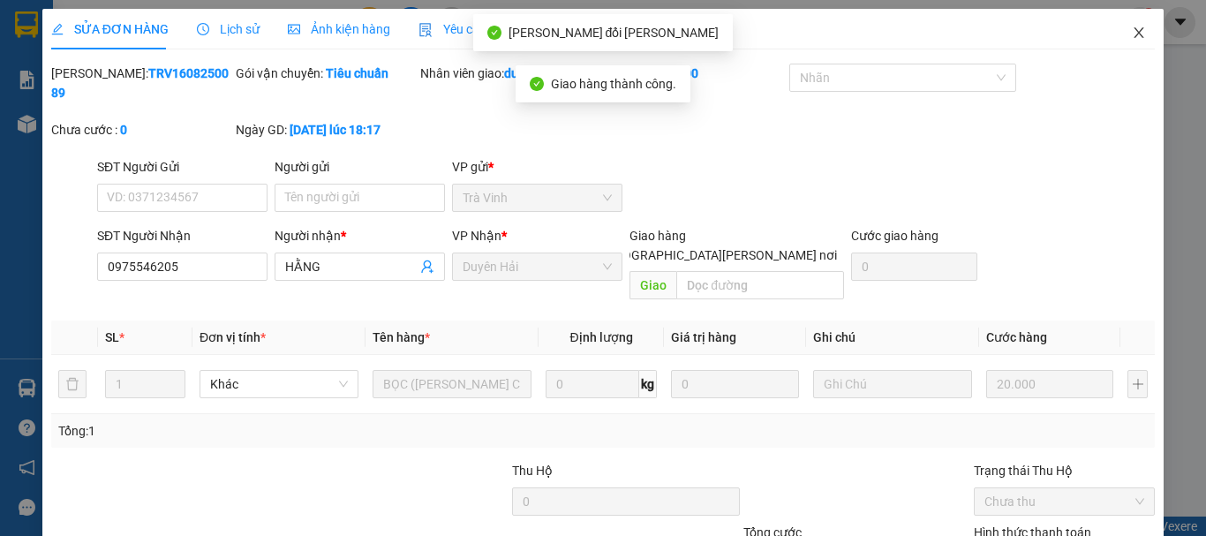
click at [1132, 29] on icon "close" at bounding box center [1139, 33] width 14 height 14
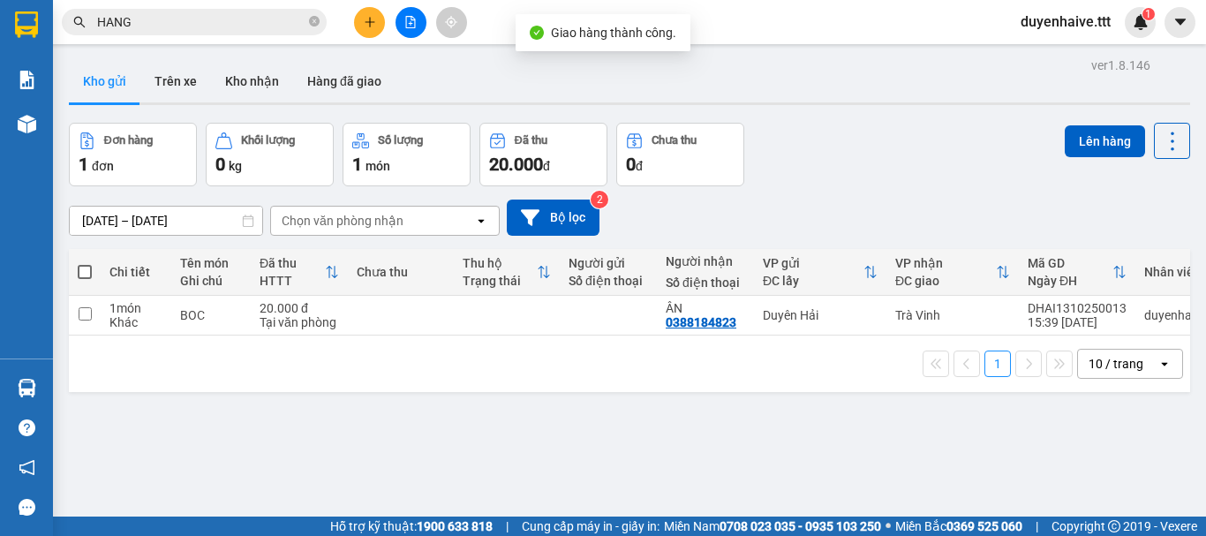
click at [288, 23] on input "HANG" at bounding box center [201, 21] width 208 height 19
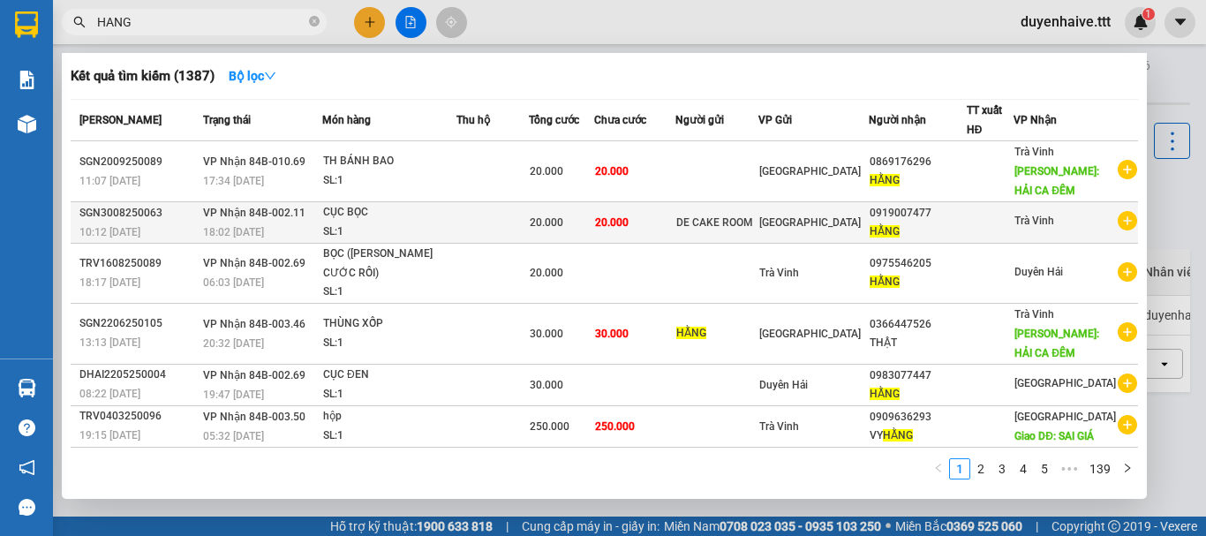
scroll to position [185, 0]
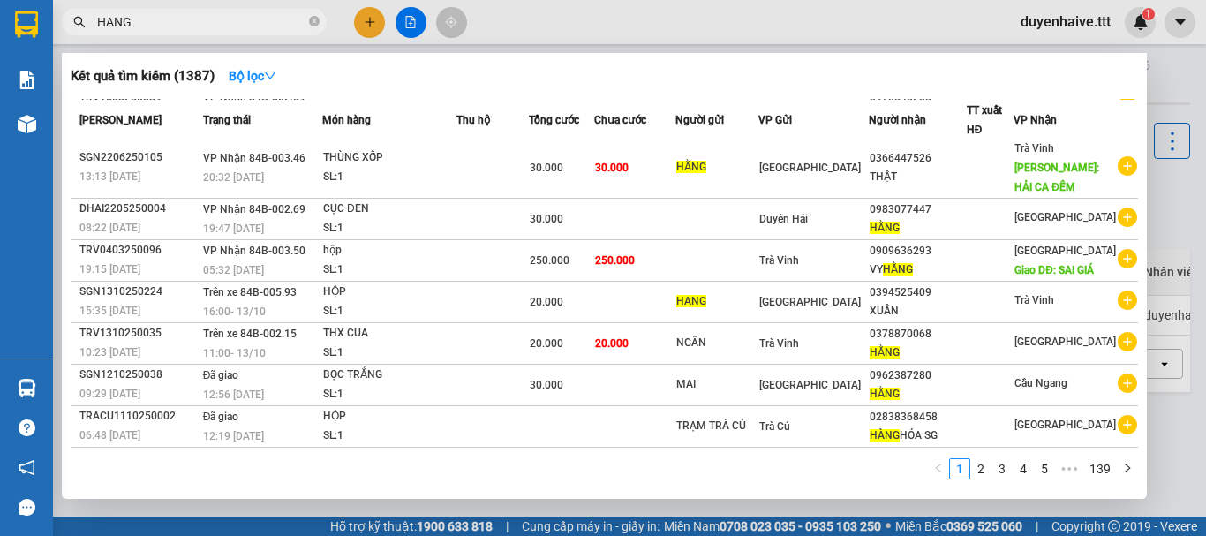
click at [102, 20] on input "HANG" at bounding box center [201, 21] width 208 height 19
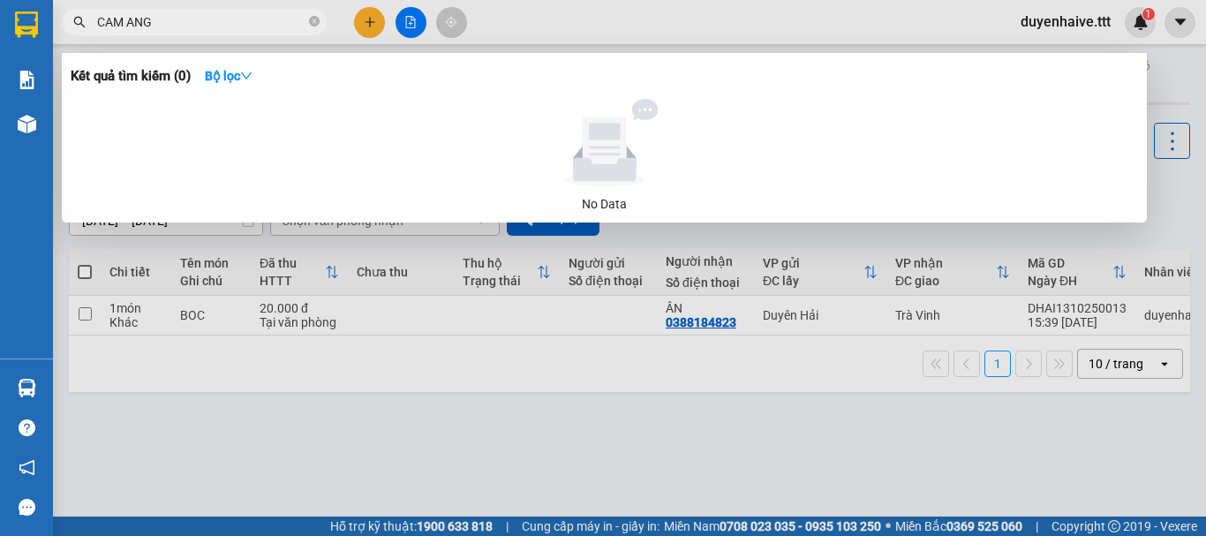
type input "CAM HANG"
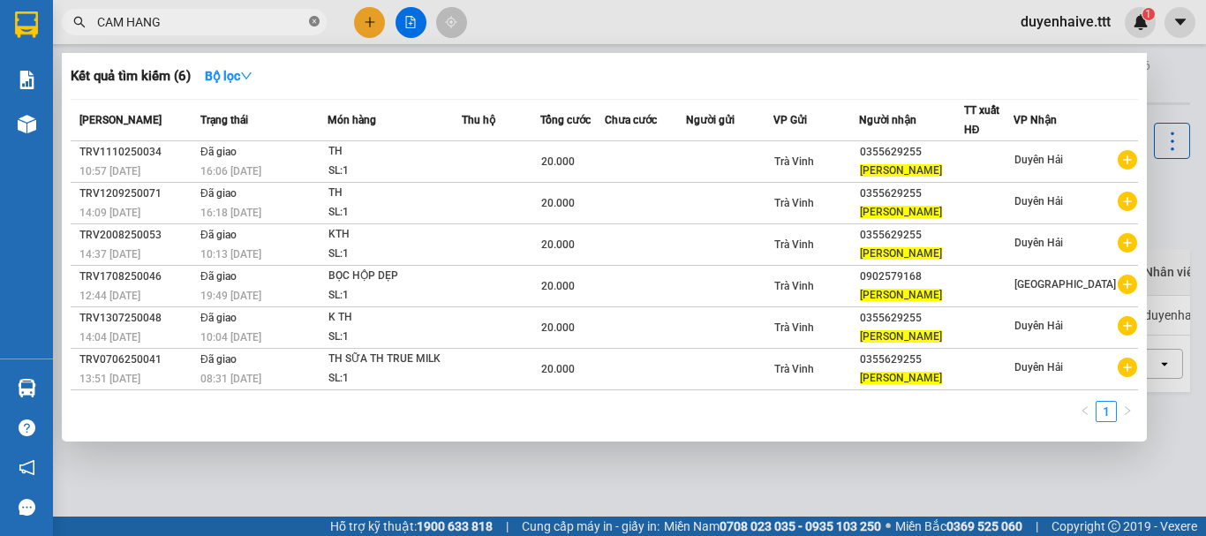
click at [315, 21] on icon "close-circle" at bounding box center [314, 21] width 11 height 11
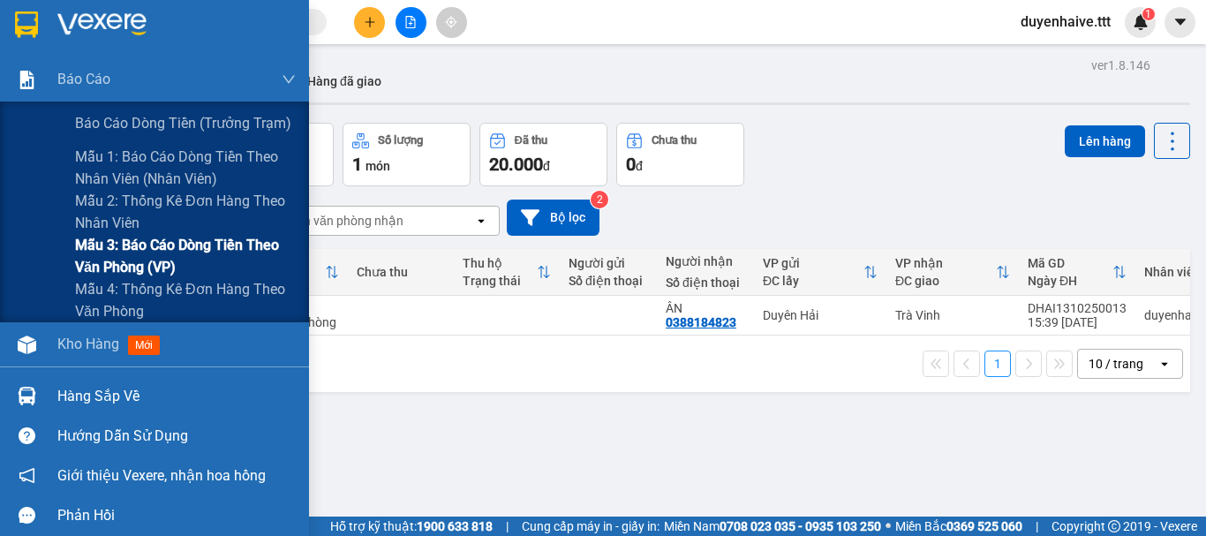
click at [132, 260] on span "Mẫu 3: Báo cáo dòng tiền theo văn phòng (VP)" at bounding box center [185, 256] width 221 height 44
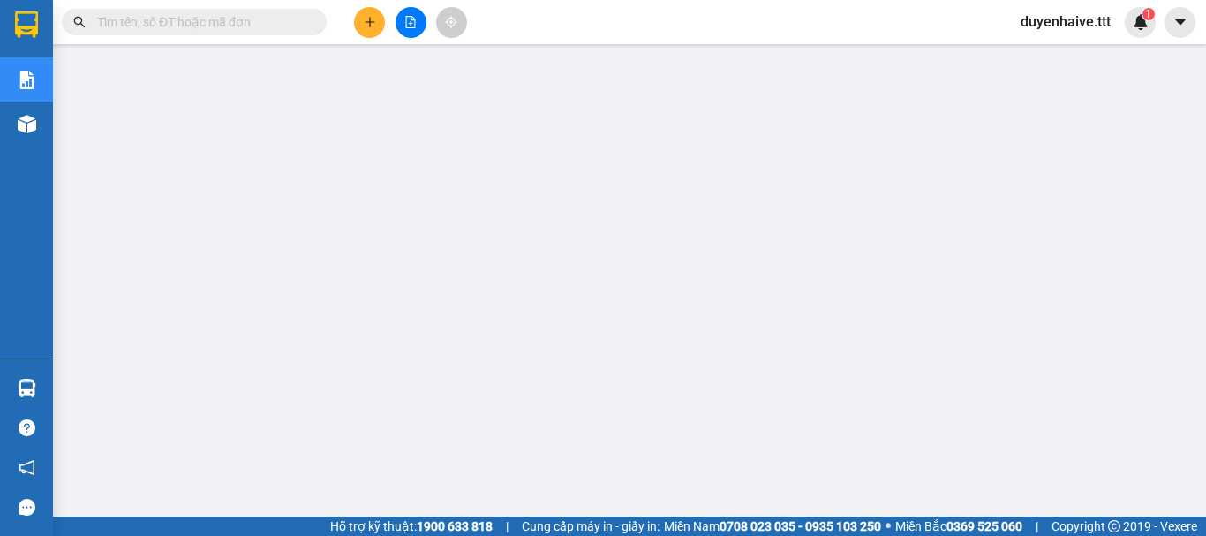
click at [266, 24] on input "text" at bounding box center [201, 21] width 208 height 19
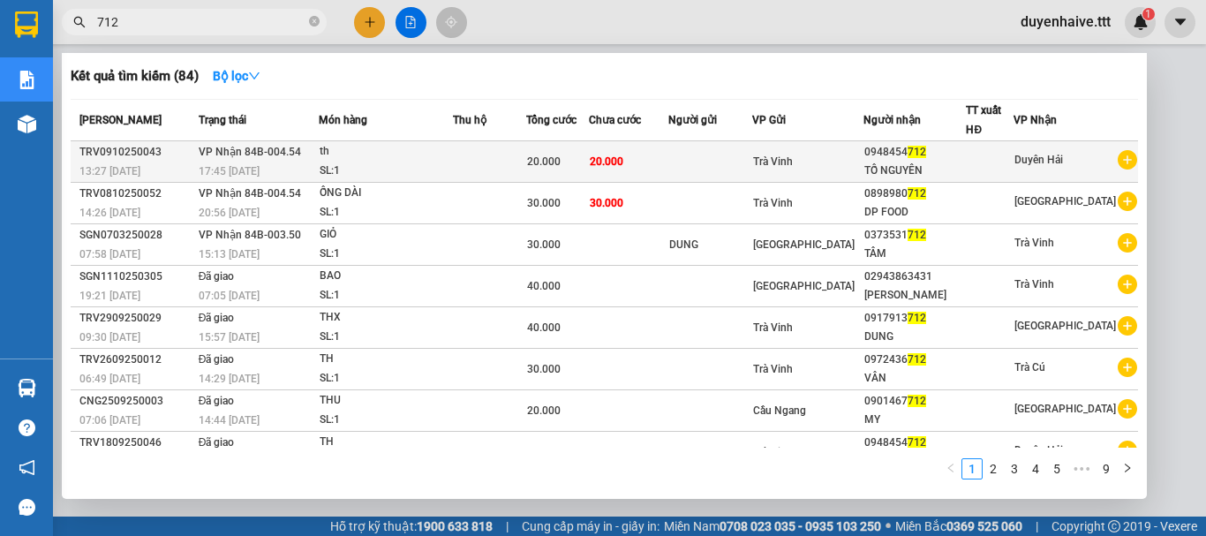
type input "712"
click at [953, 162] on div "TỐ NGUYÊN" at bounding box center [915, 171] width 102 height 19
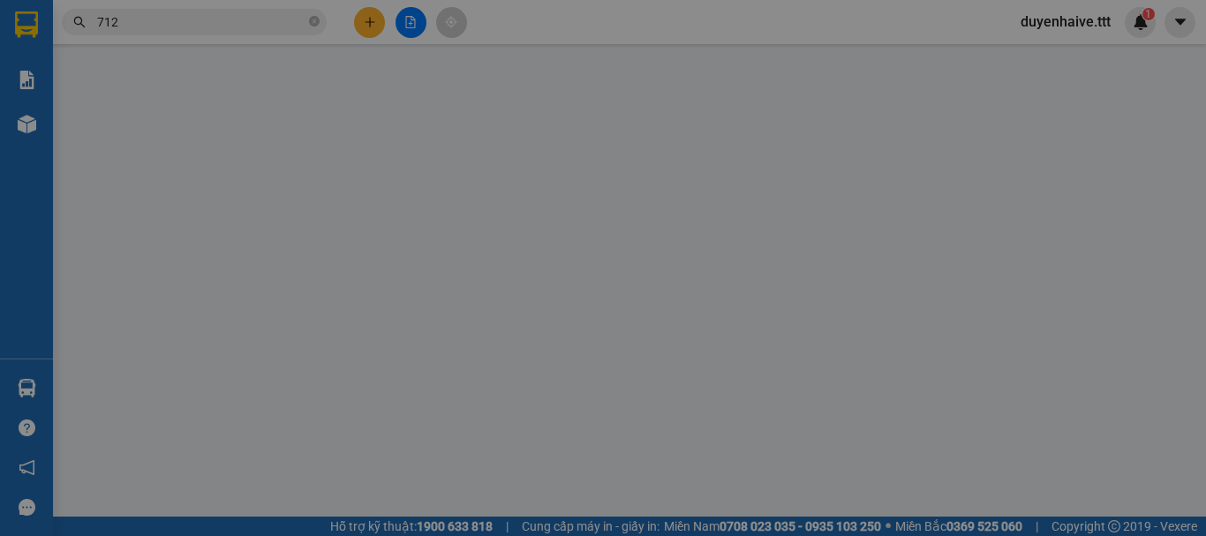
type input "0948454712"
type input "TỐ NGUYÊN"
type input "20.000"
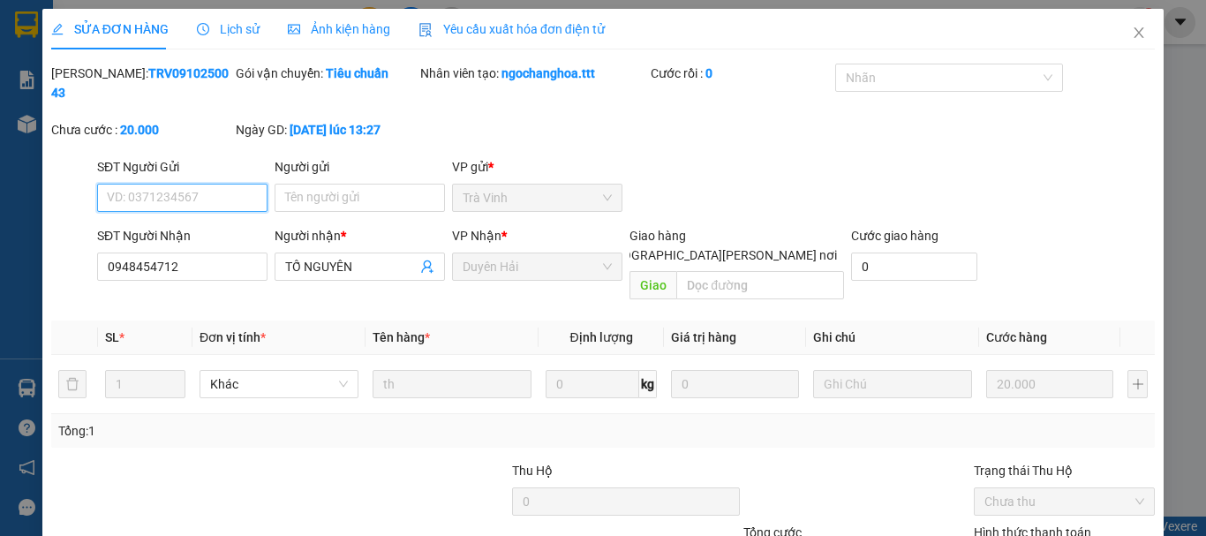
scroll to position [112, 0]
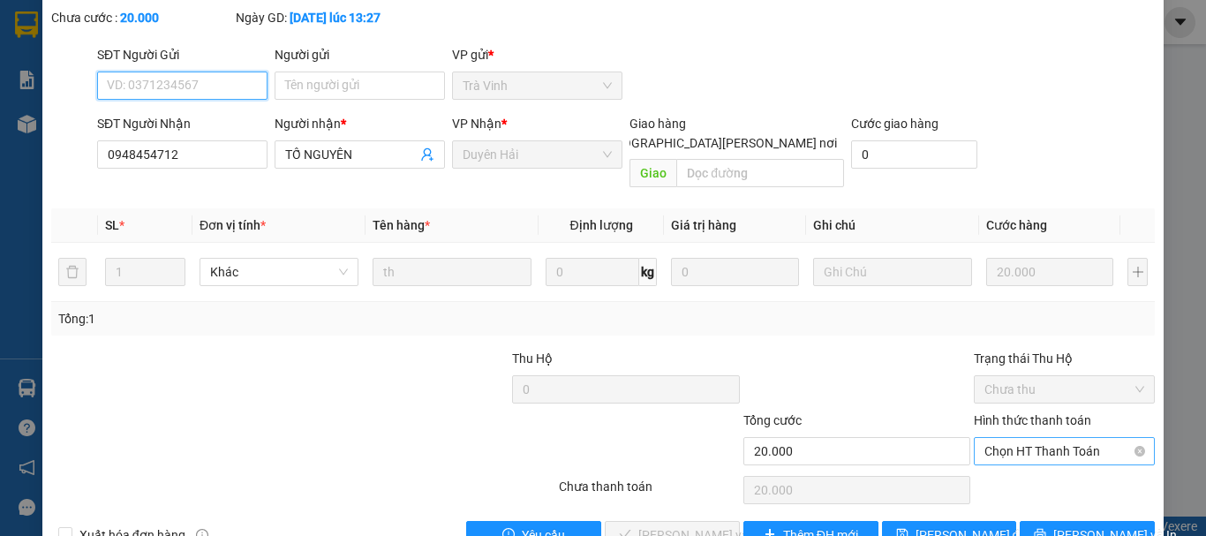
click at [997, 438] on span "Chọn HT Thanh Toán" at bounding box center [1064, 451] width 160 height 26
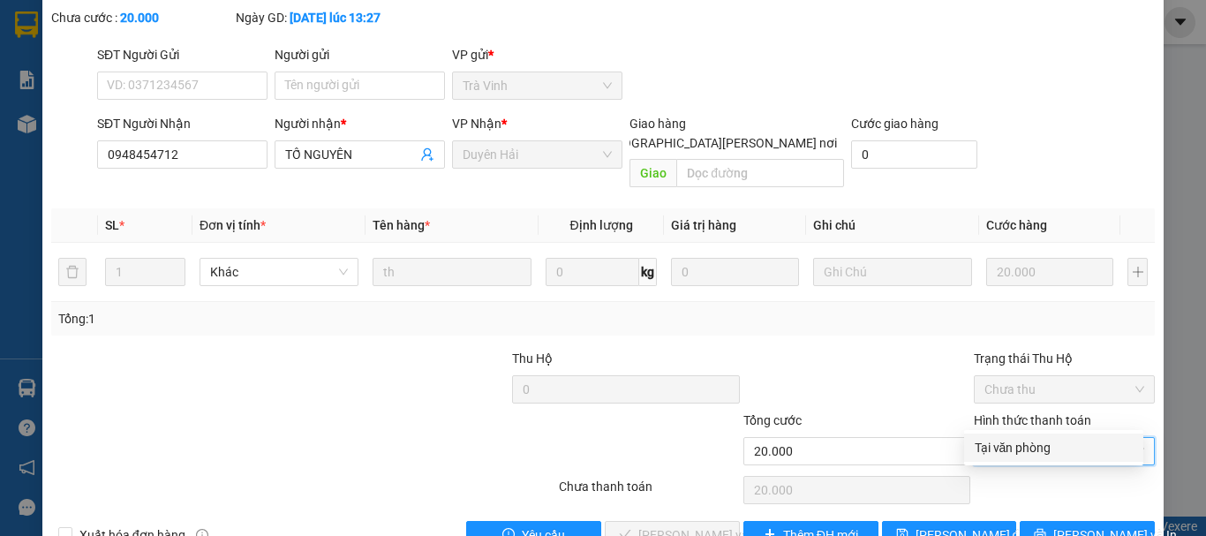
click at [989, 453] on div "Tại văn phòng" at bounding box center [1053, 447] width 158 height 19
type input "0"
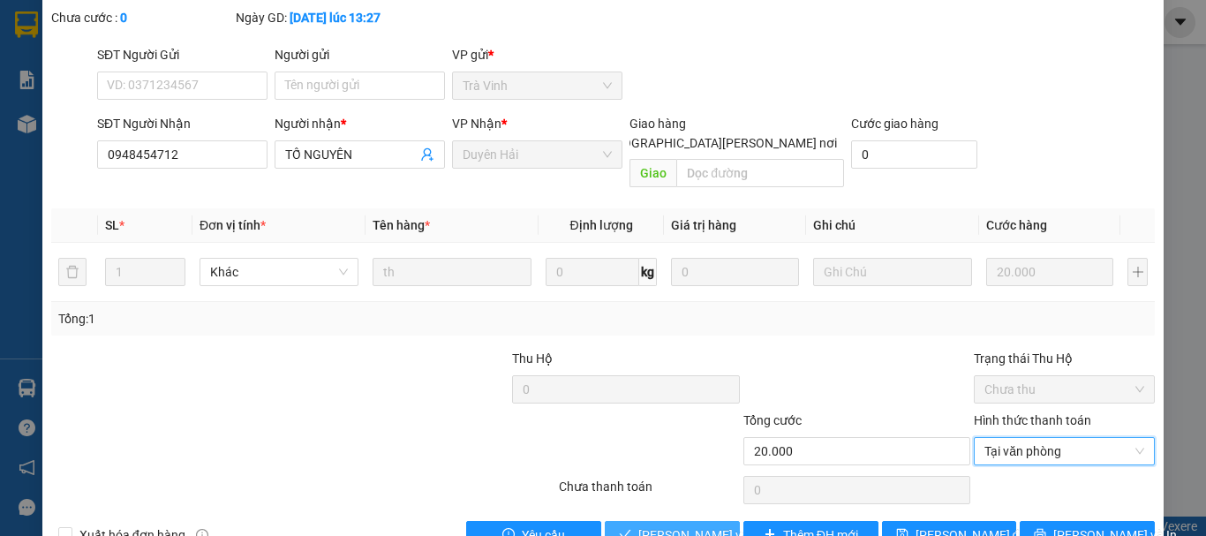
click at [659, 525] on span "[PERSON_NAME] và Giao hàng" at bounding box center [757, 534] width 238 height 19
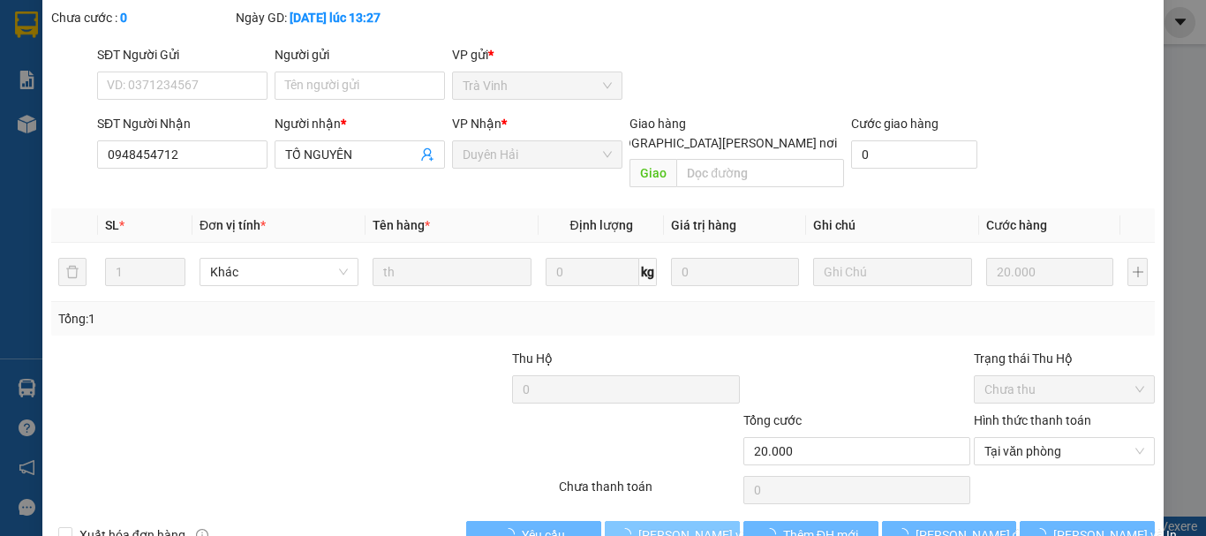
scroll to position [0, 0]
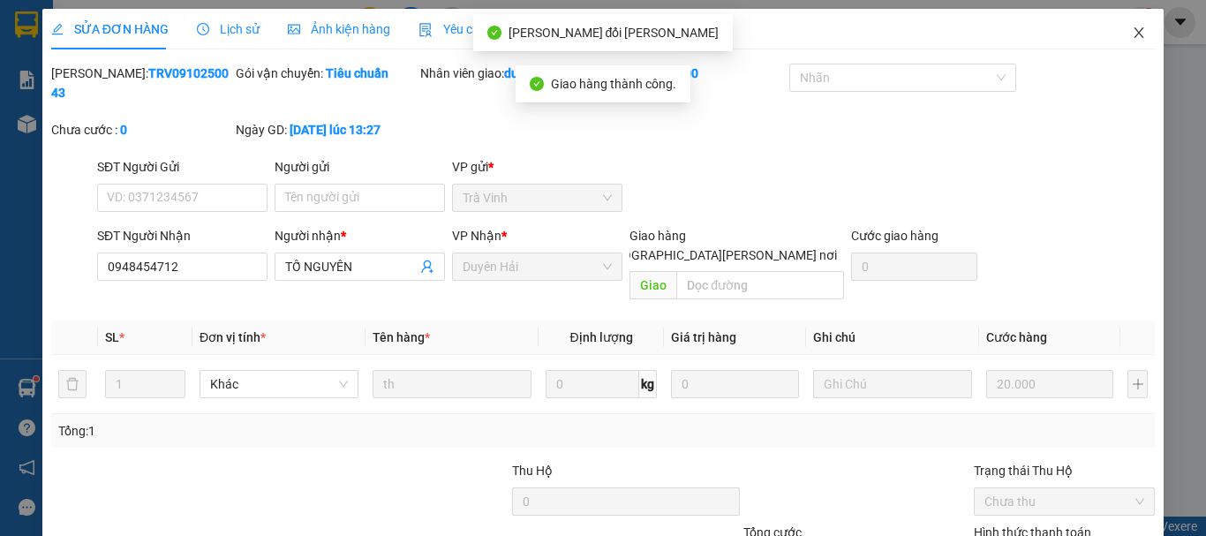
click at [1132, 34] on icon "close" at bounding box center [1139, 33] width 14 height 14
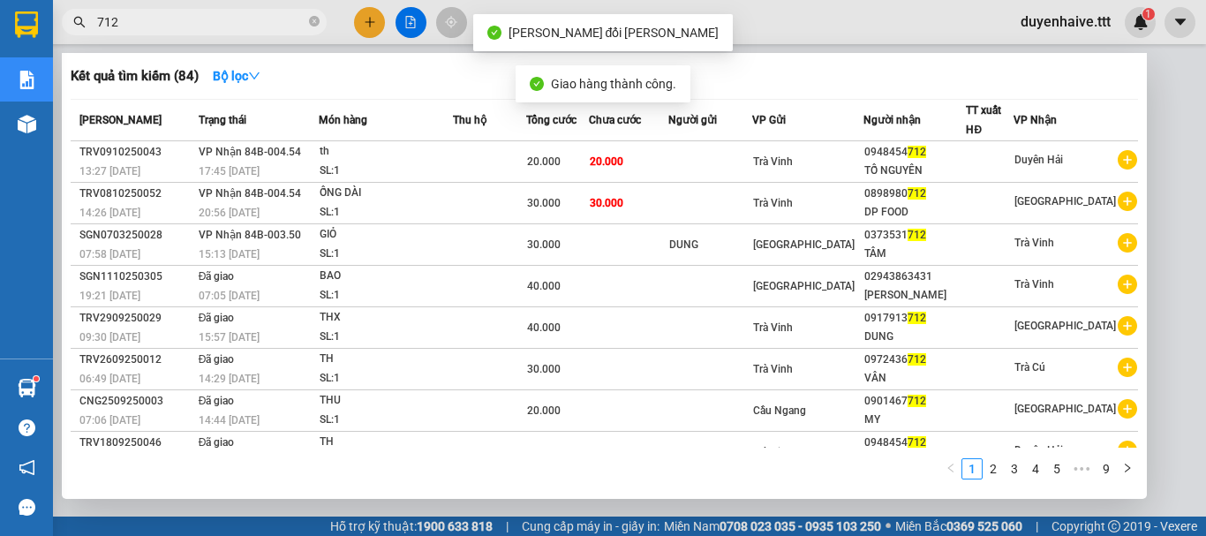
click at [198, 13] on input "712" at bounding box center [201, 21] width 208 height 19
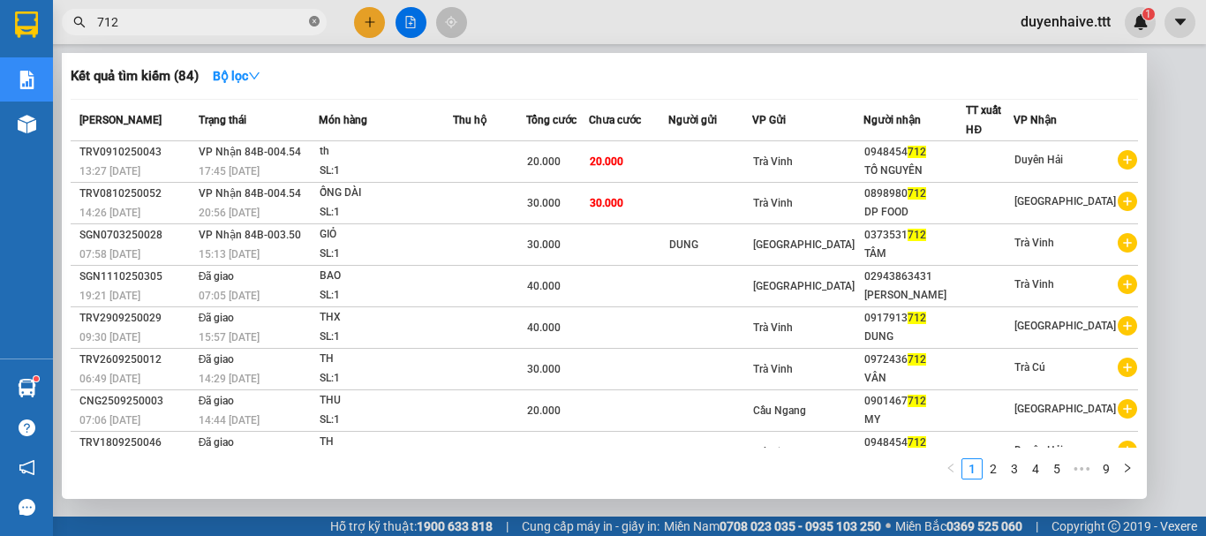
click at [312, 20] on icon "close-circle" at bounding box center [314, 21] width 11 height 11
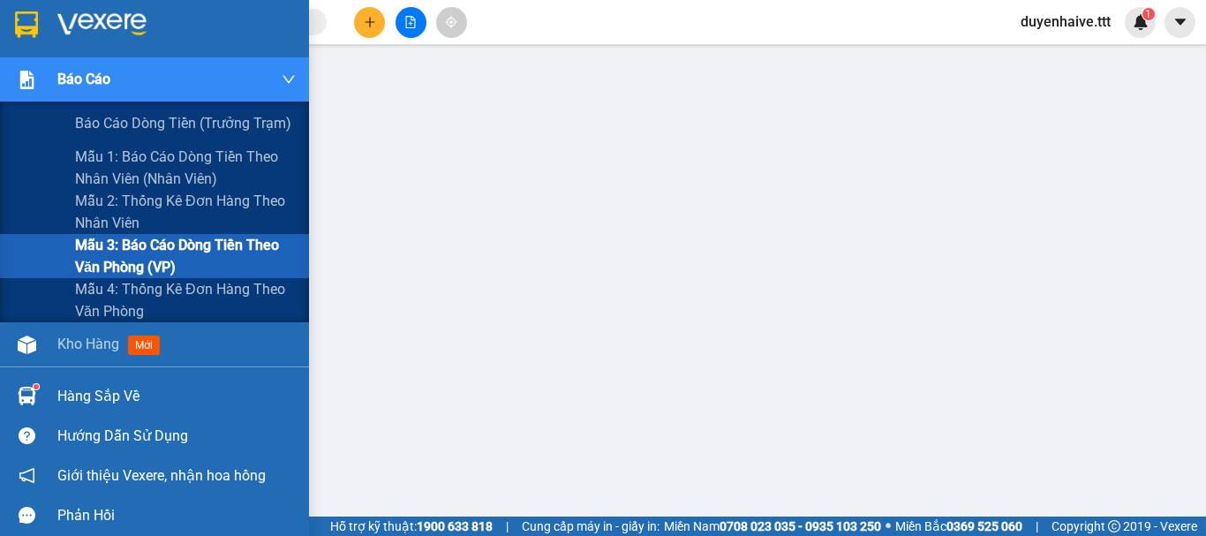
click at [141, 262] on span "Mẫu 3: Báo cáo dòng tiền theo văn phòng (VP)" at bounding box center [185, 256] width 221 height 44
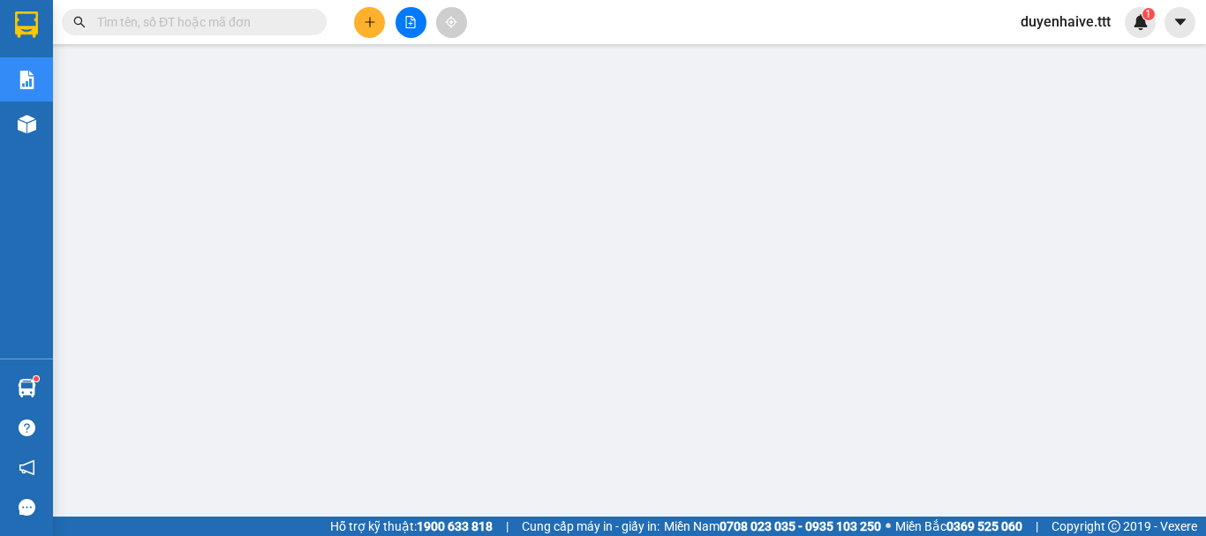
click at [197, 24] on input "text" at bounding box center [201, 21] width 208 height 19
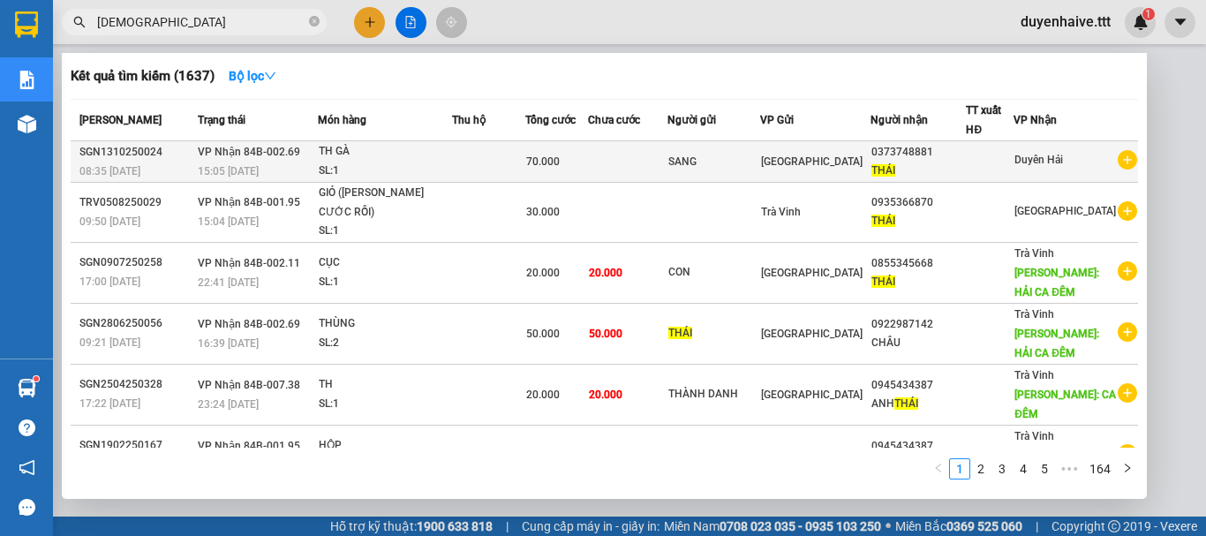
type input "THAI"
click at [943, 171] on div "THÁI" at bounding box center [918, 171] width 94 height 19
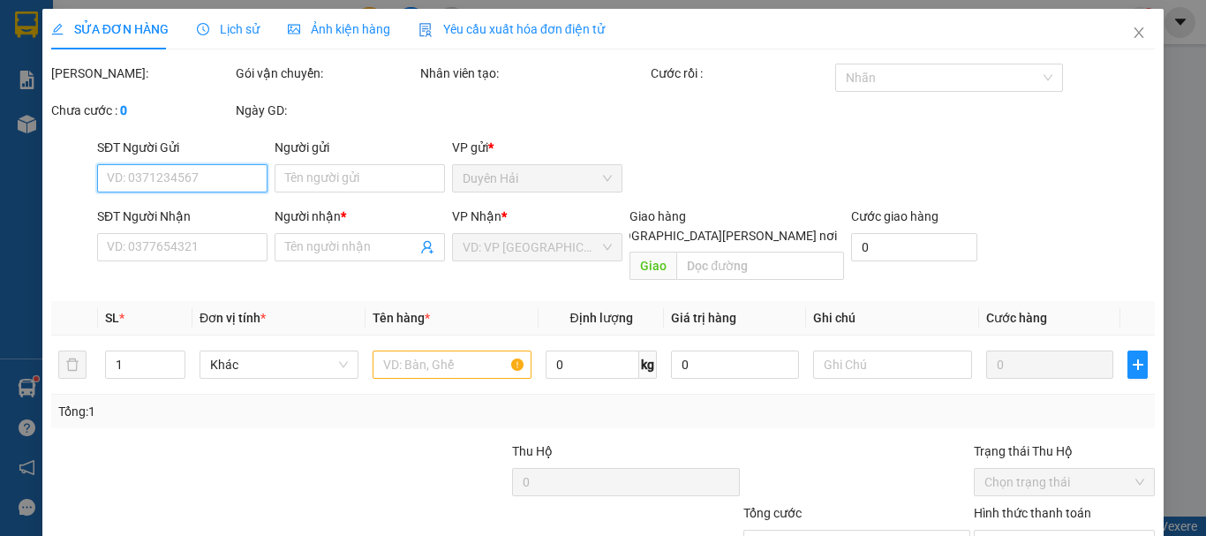
type input "SANG"
type input "0373748881"
type input "THÁI"
type input "70.000"
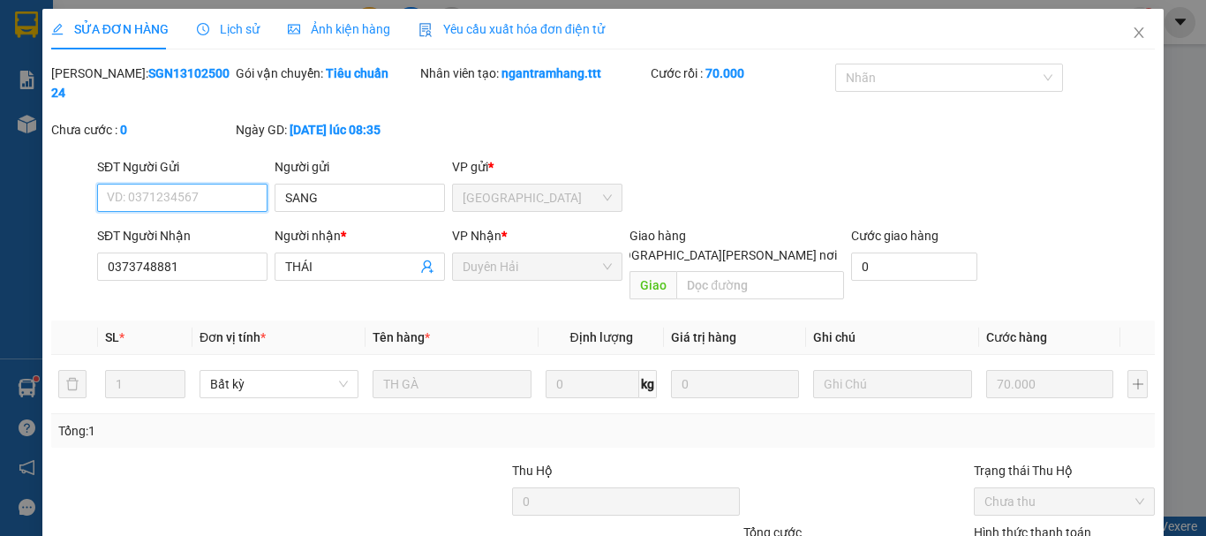
scroll to position [121, 0]
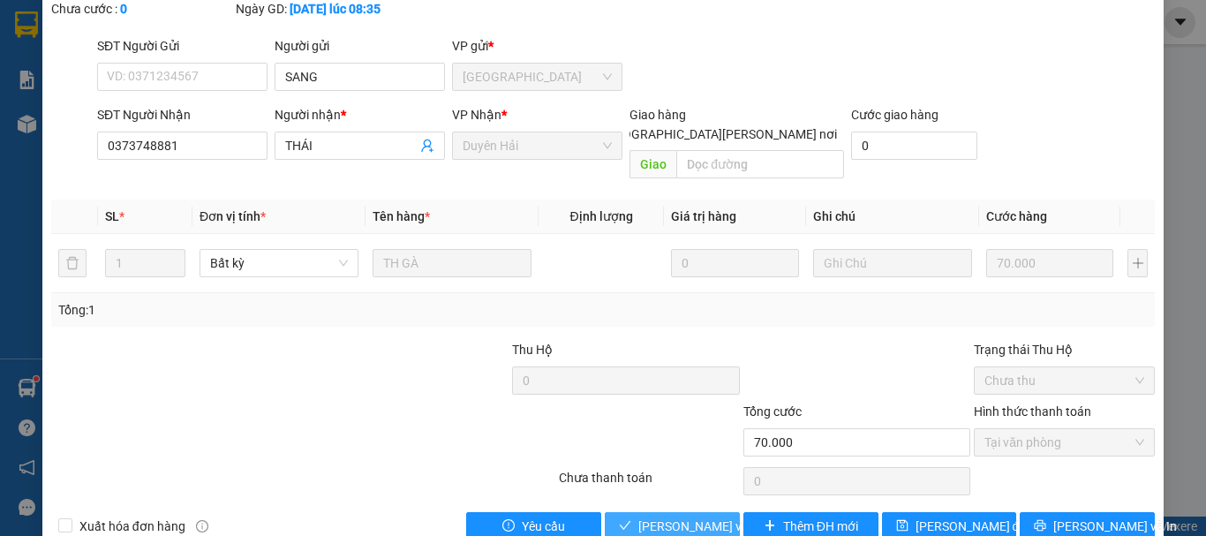
click at [699, 516] on span "[PERSON_NAME] và Giao hàng" at bounding box center [757, 525] width 238 height 19
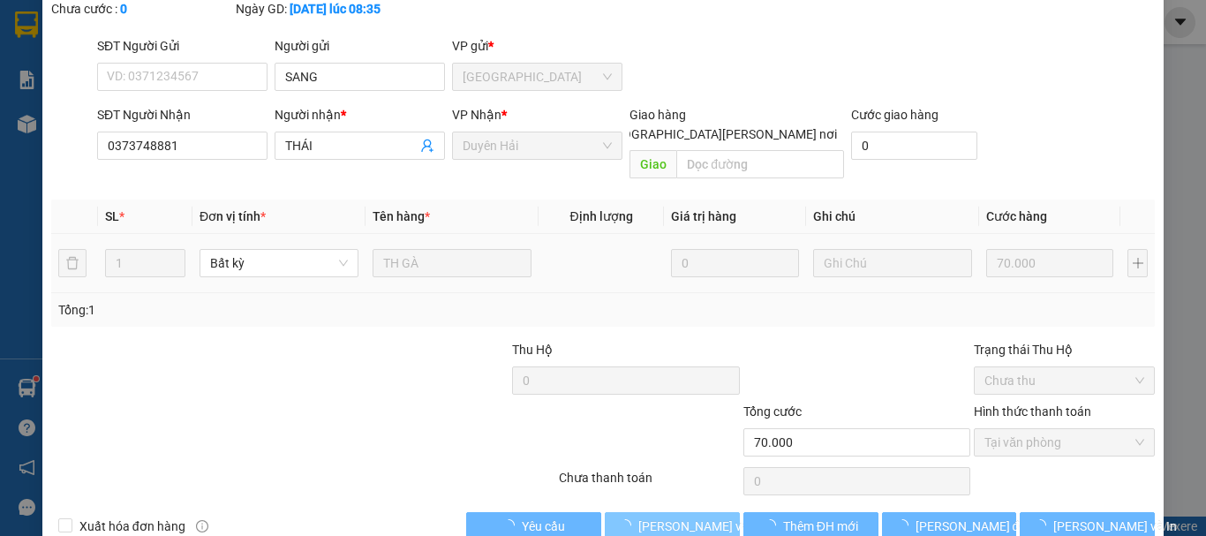
scroll to position [0, 0]
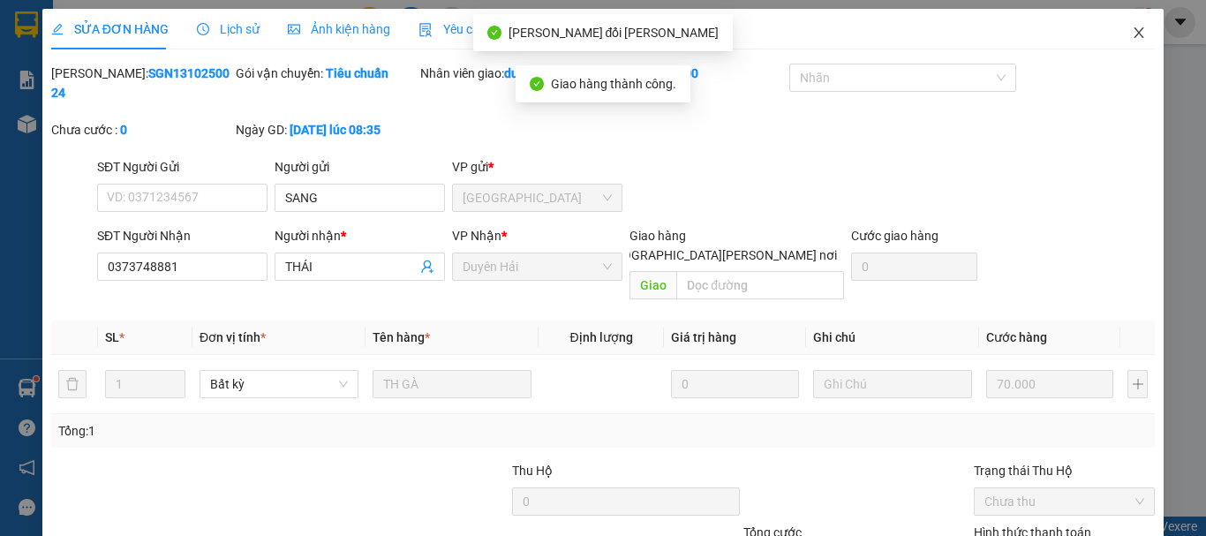
click at [1132, 29] on icon "close" at bounding box center [1139, 33] width 14 height 14
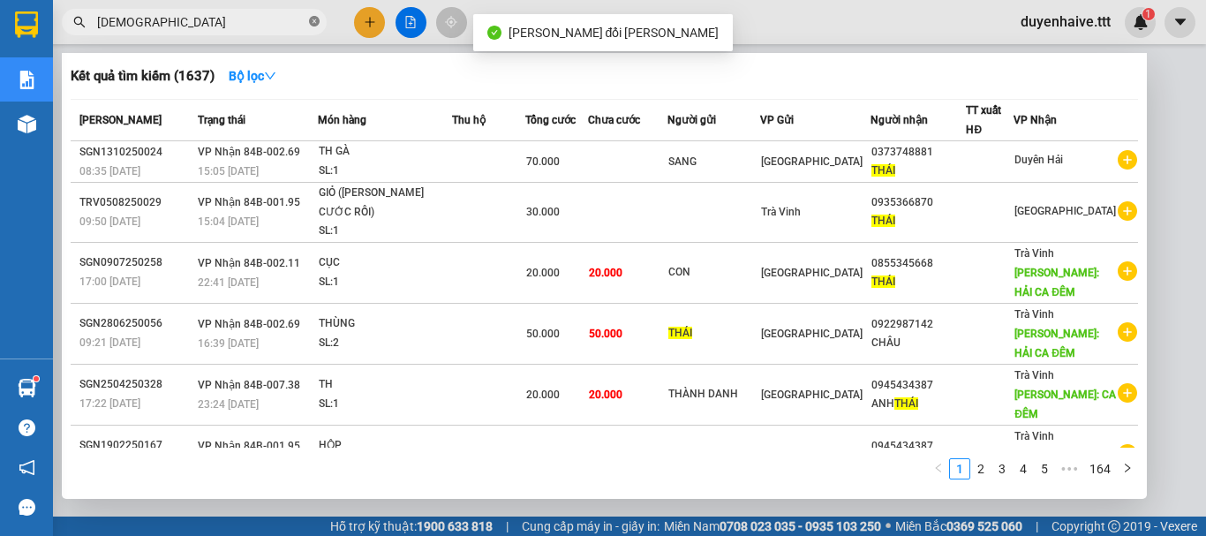
click at [313, 24] on icon "close-circle" at bounding box center [314, 21] width 11 height 11
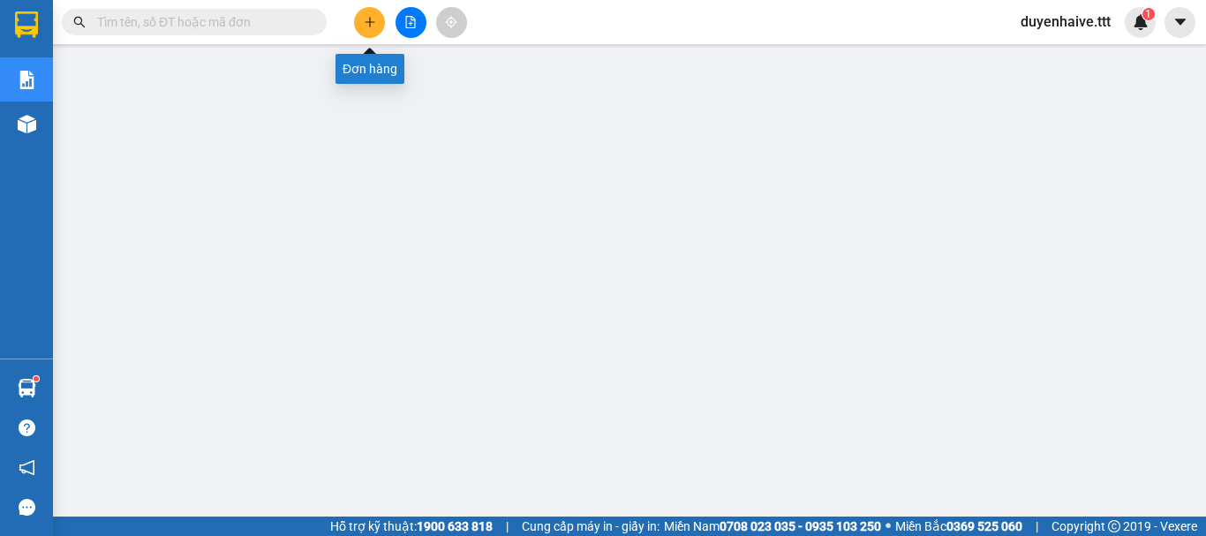
click at [376, 18] on button at bounding box center [369, 22] width 31 height 31
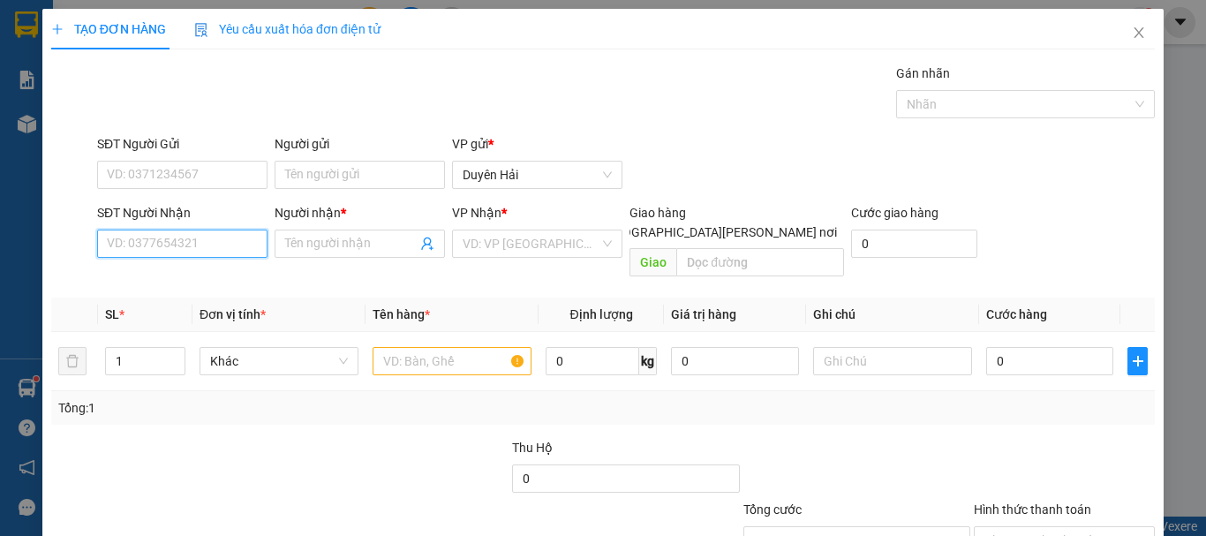
click at [172, 247] on input "SĐT Người Nhận" at bounding box center [182, 243] width 170 height 28
click at [173, 254] on input "SĐT Người Nhận" at bounding box center [182, 243] width 170 height 28
type input "0906743404"
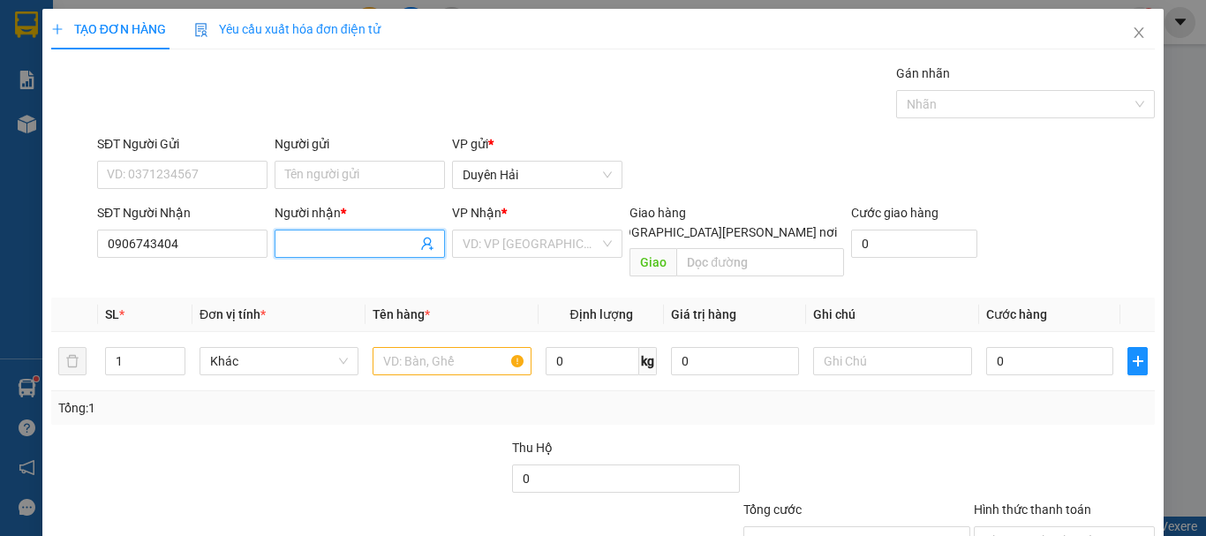
click at [344, 248] on input "Người nhận *" at bounding box center [351, 243] width 132 height 19
type input "K"
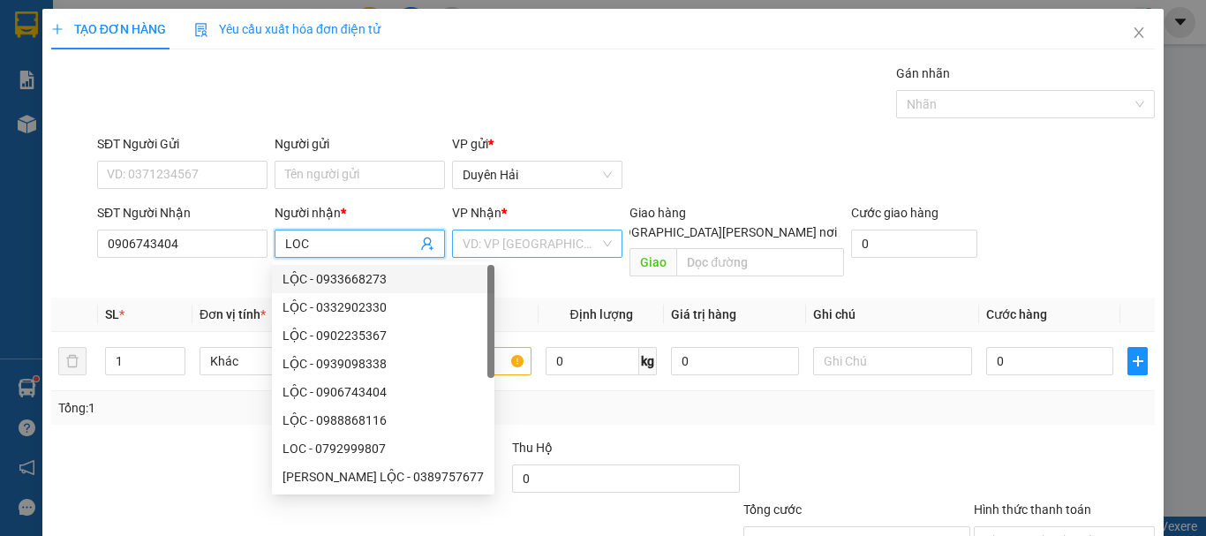
type input "LOC"
click at [531, 246] on input "search" at bounding box center [531, 243] width 137 height 26
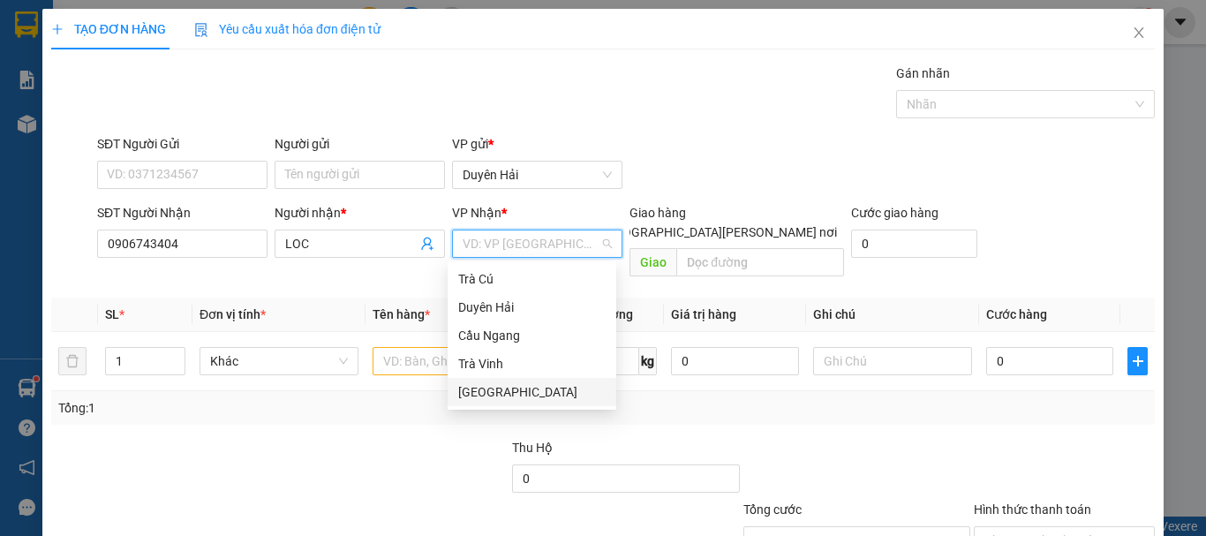
click at [499, 397] on div "[GEOGRAPHIC_DATA]" at bounding box center [531, 391] width 147 height 19
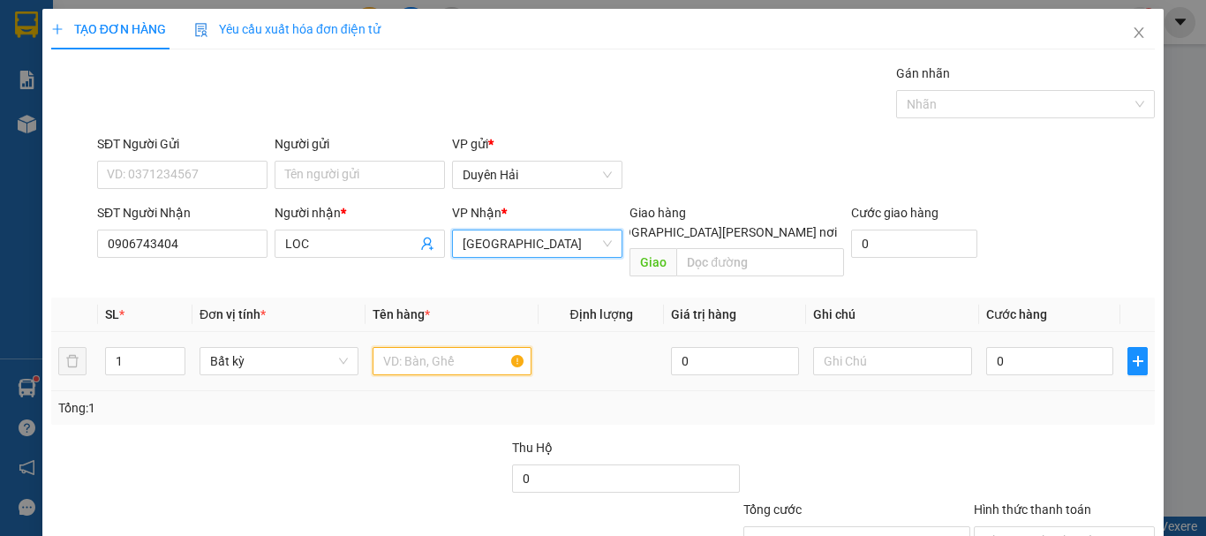
click at [392, 347] on input "text" at bounding box center [451, 361] width 159 height 28
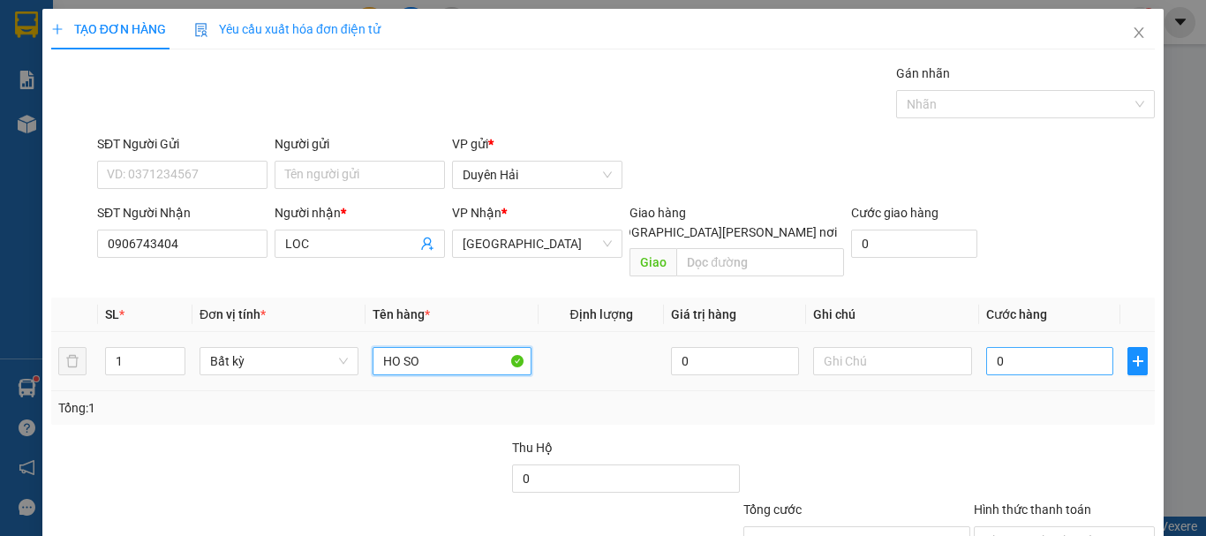
type input "HO SO"
click at [1055, 348] on input "0" at bounding box center [1049, 361] width 127 height 28
type input "3"
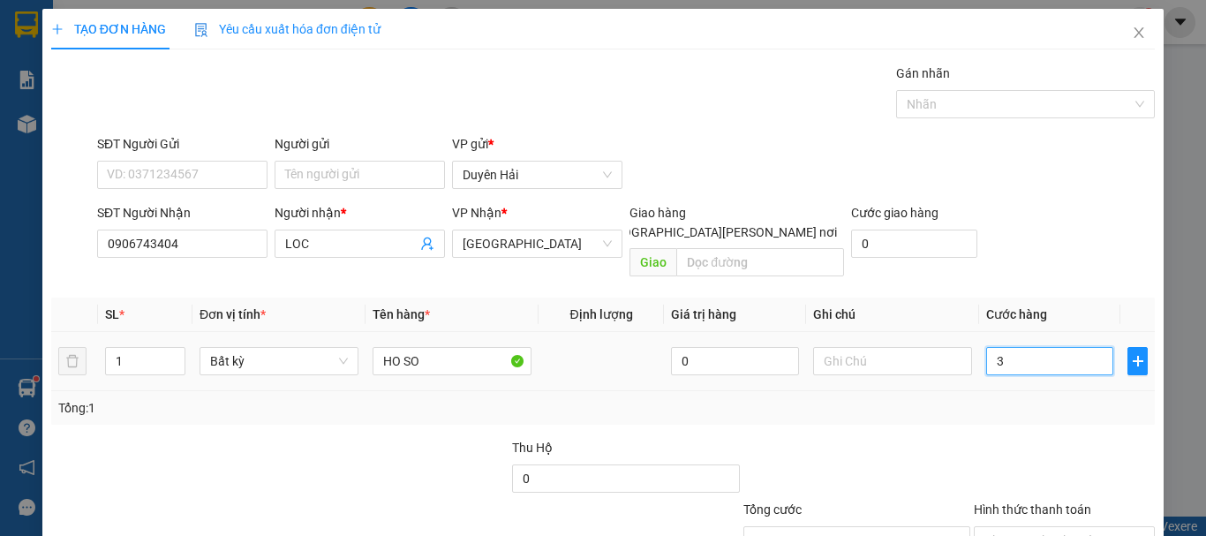
type input "30"
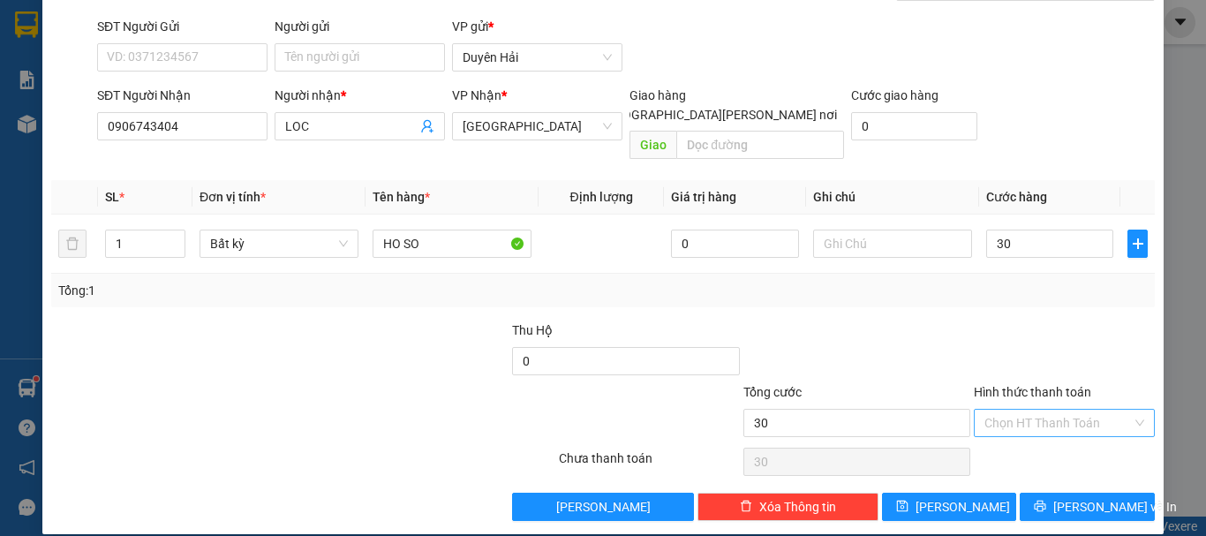
type input "30.000"
click at [1016, 410] on input "Hình thức thanh toán" at bounding box center [1057, 423] width 147 height 26
click at [1016, 435] on div "Tại văn phòng" at bounding box center [1053, 438] width 158 height 19
type input "0"
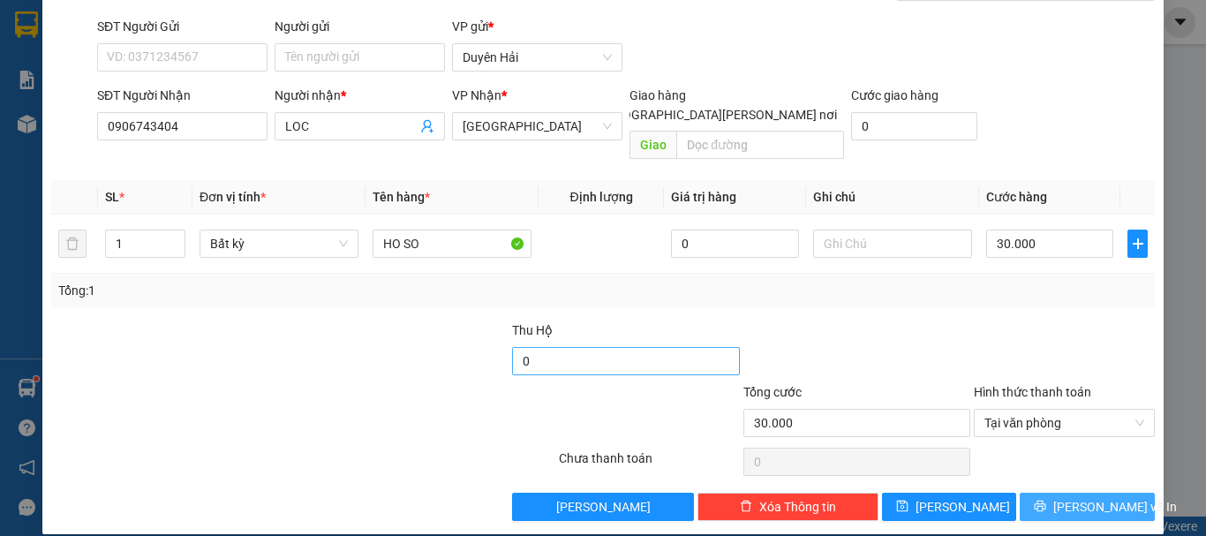
drag, startPoint x: 1035, startPoint y: 492, endPoint x: 515, endPoint y: 347, distance: 540.5
click at [1035, 493] on button "[PERSON_NAME] và In" at bounding box center [1086, 507] width 135 height 28
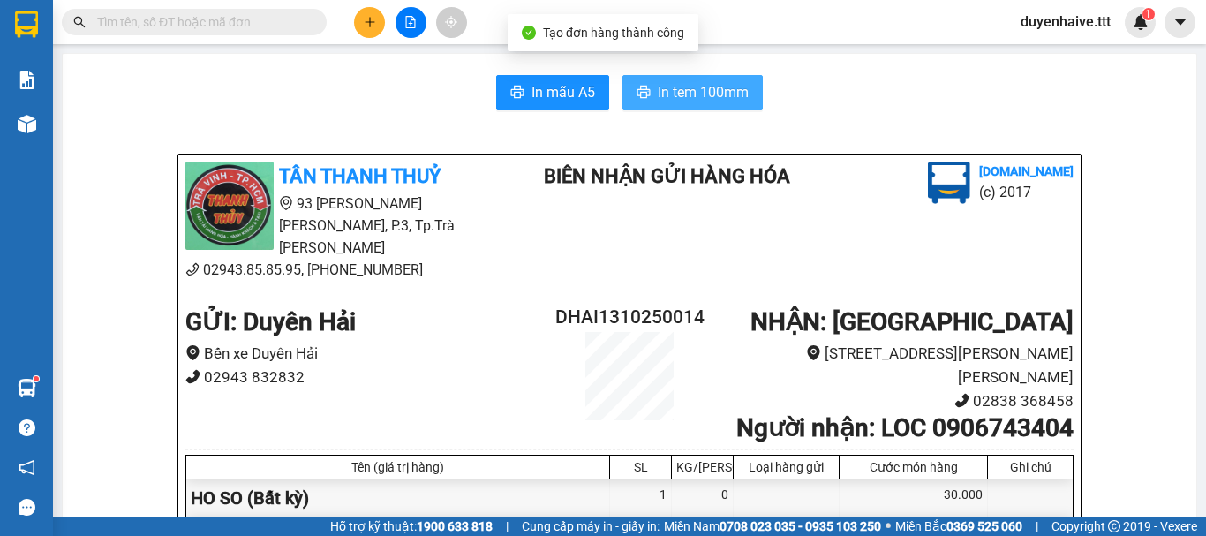
click at [686, 94] on span "In tem 100mm" at bounding box center [703, 92] width 91 height 22
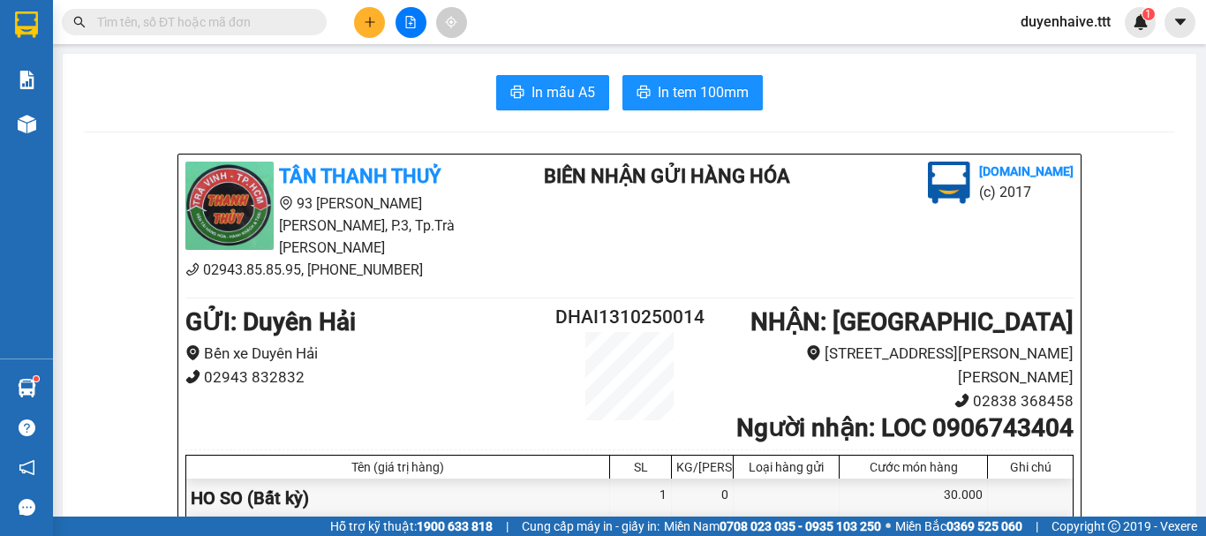
click at [253, 19] on input "text" at bounding box center [201, 21] width 208 height 19
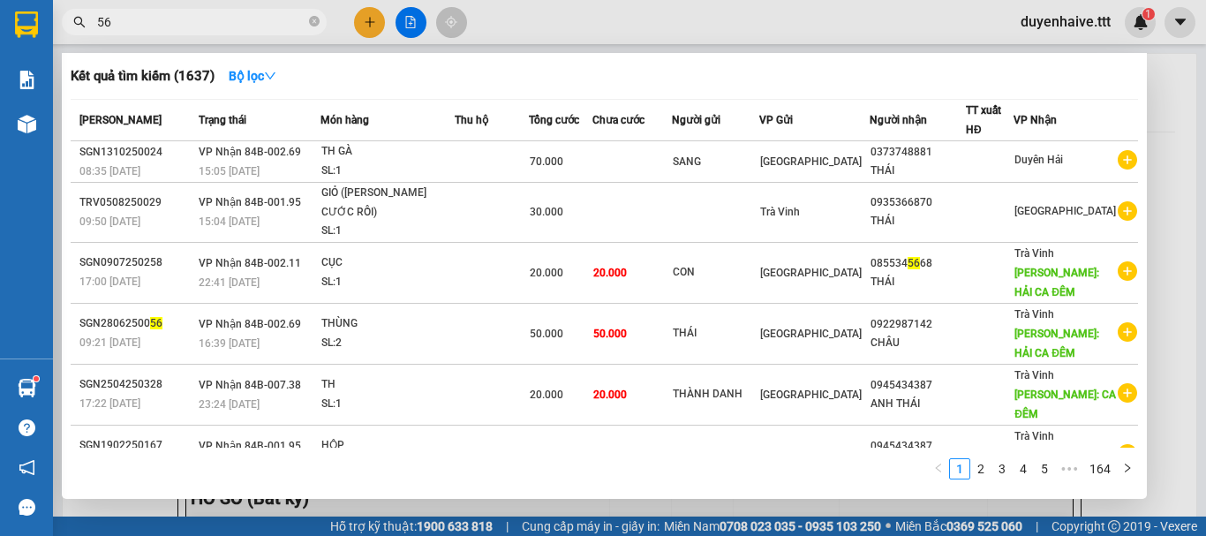
type input "566"
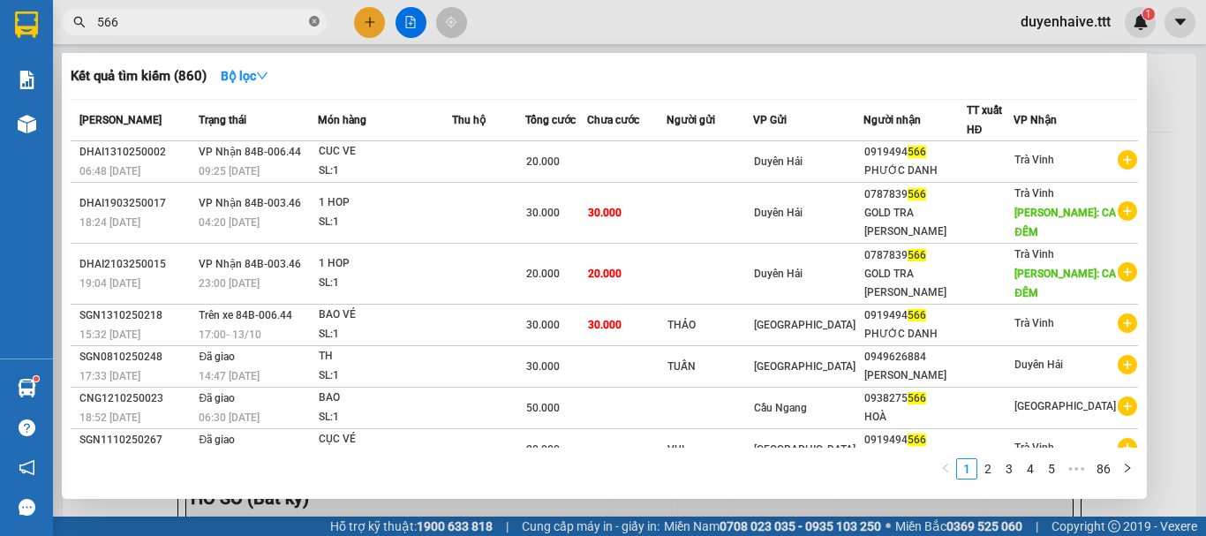
click at [314, 22] on icon "close-circle" at bounding box center [314, 21] width 11 height 11
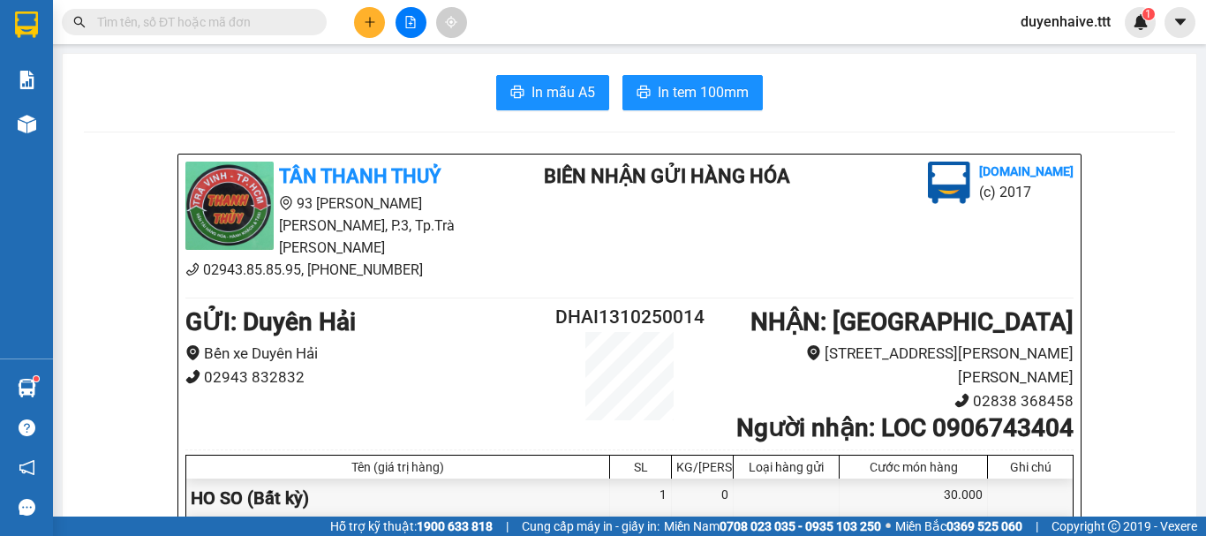
drag, startPoint x: 279, startPoint y: 20, endPoint x: 265, endPoint y: 19, distance: 14.2
click at [272, 19] on input "text" at bounding box center [201, 21] width 208 height 19
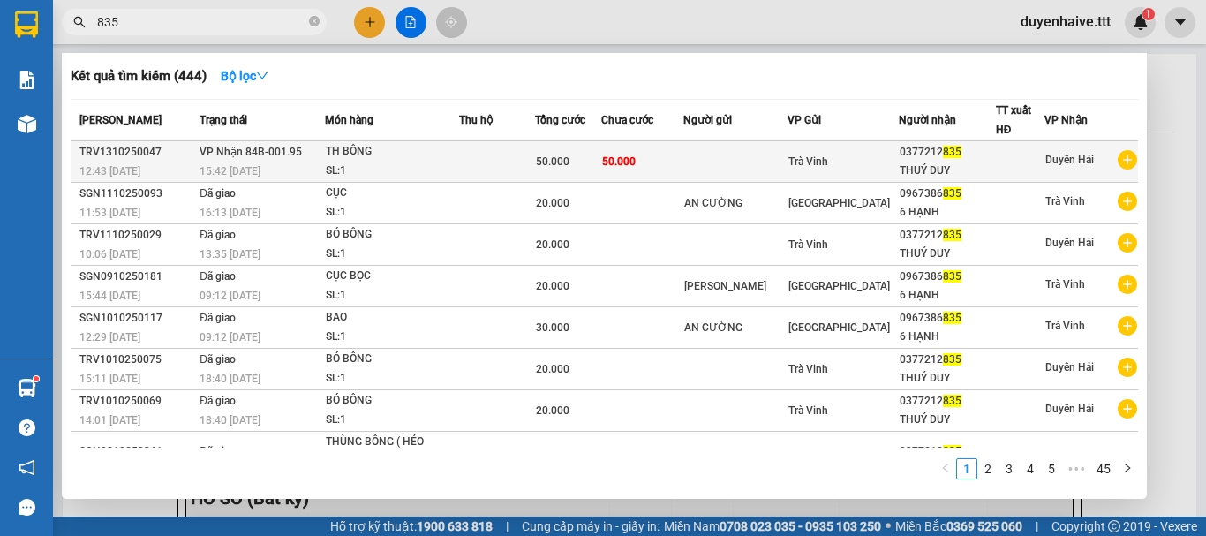
type input "835"
click at [852, 164] on div "Trà Vinh" at bounding box center [842, 161] width 109 height 19
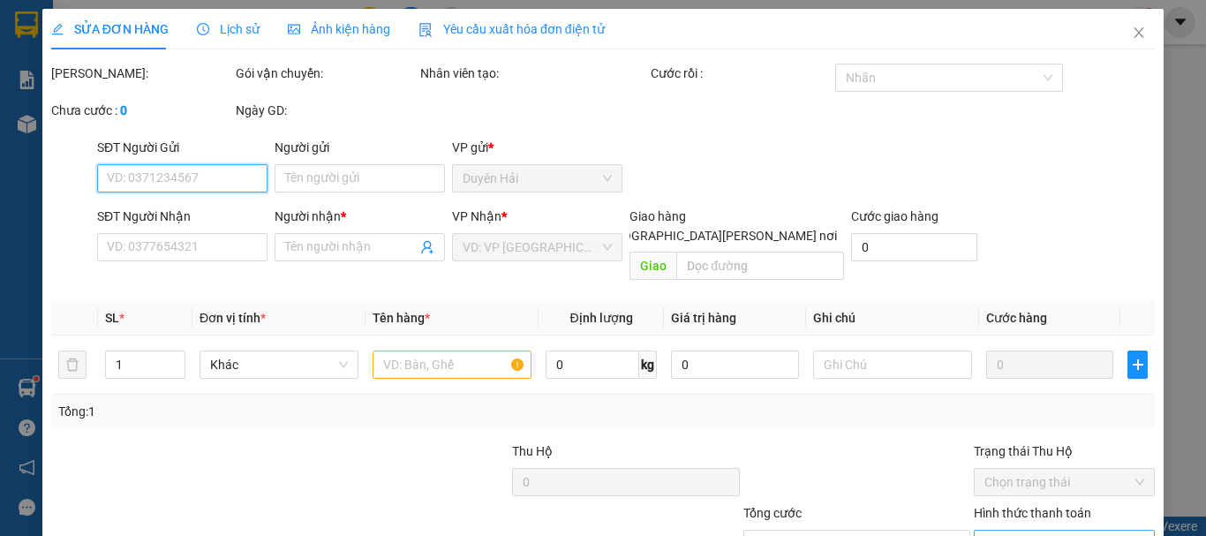
scroll to position [121, 0]
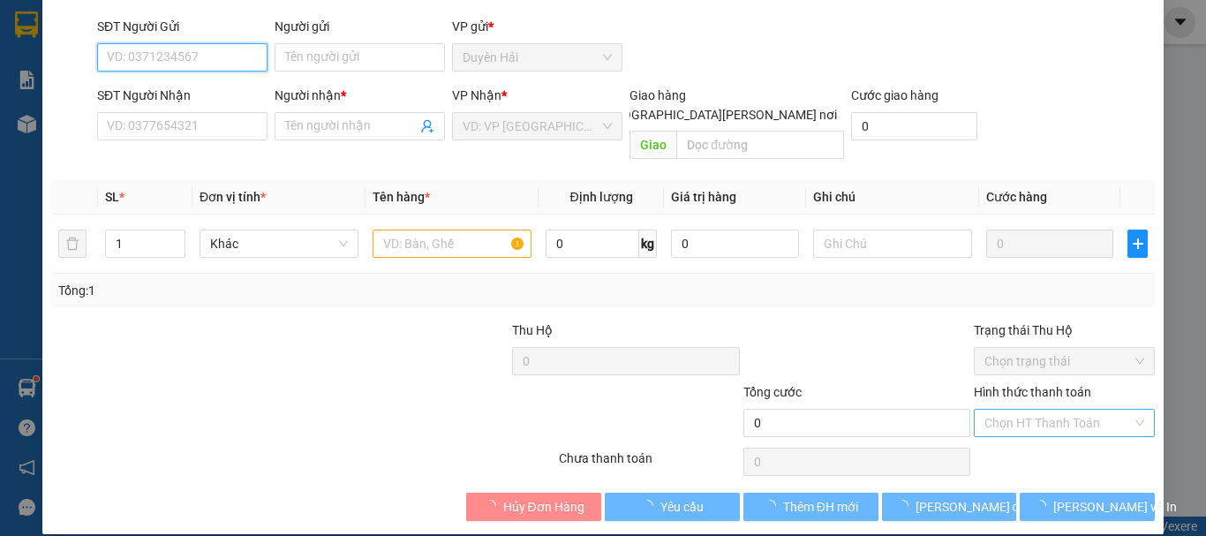
click at [985, 417] on div "Chọn HT Thanh Toán" at bounding box center [1064, 423] width 181 height 28
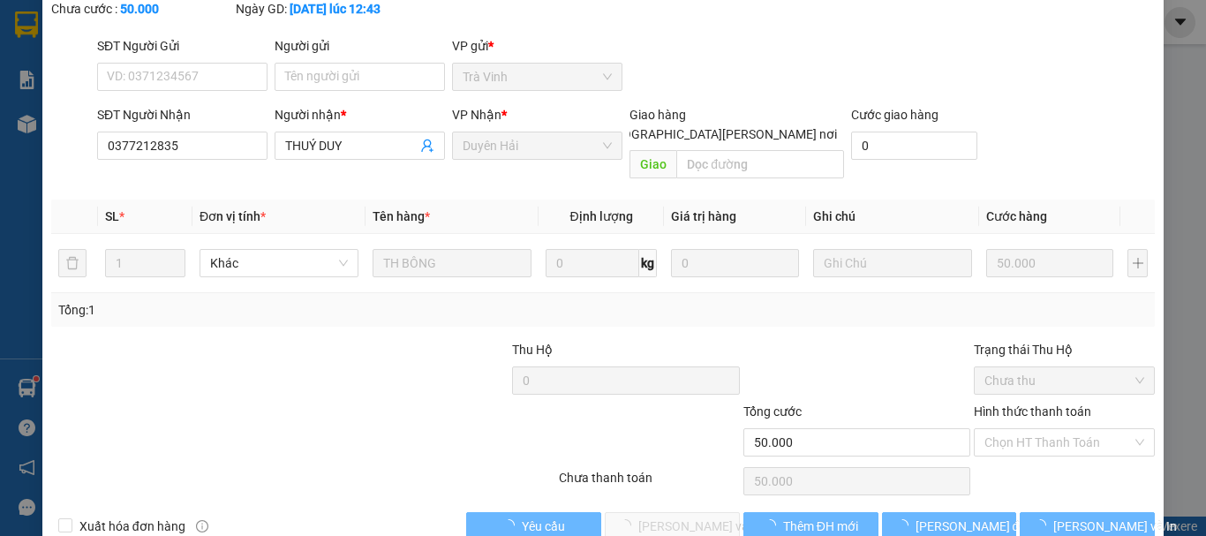
type input "0377212835"
type input "THUÝ DUY"
type input "50.000"
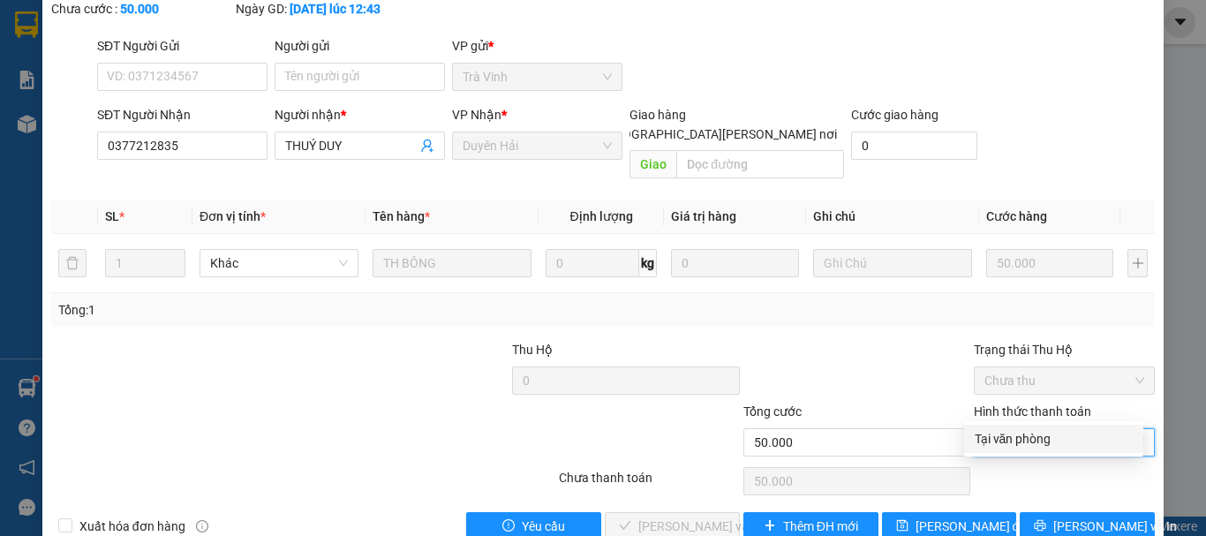
click at [997, 433] on div "Tại văn phòng" at bounding box center [1053, 438] width 158 height 19
type input "0"
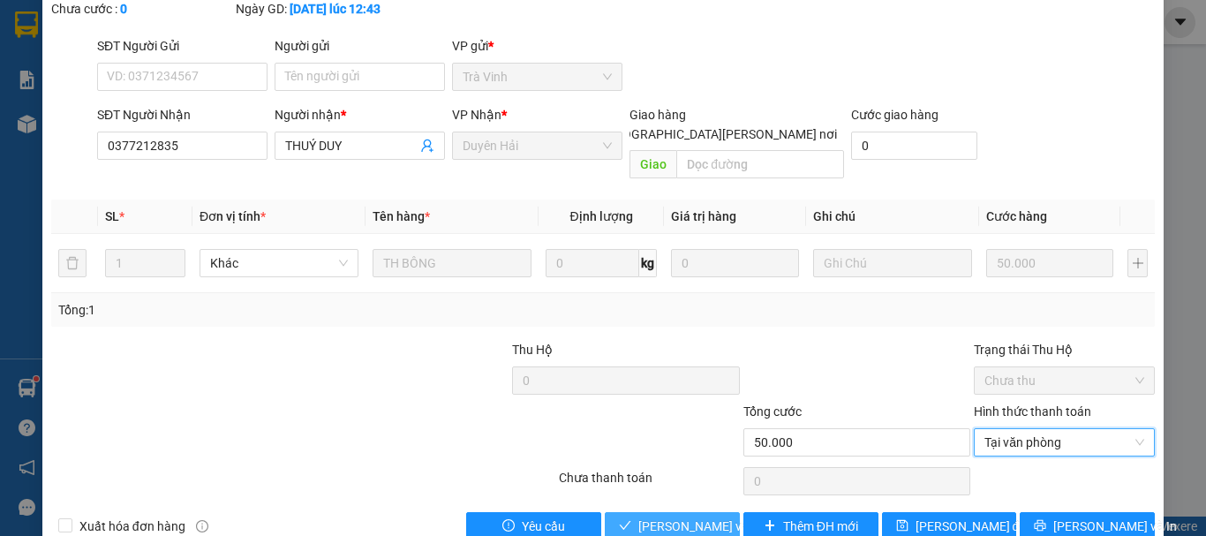
click at [692, 512] on button "[PERSON_NAME] và Giao hàng" at bounding box center [672, 526] width 135 height 28
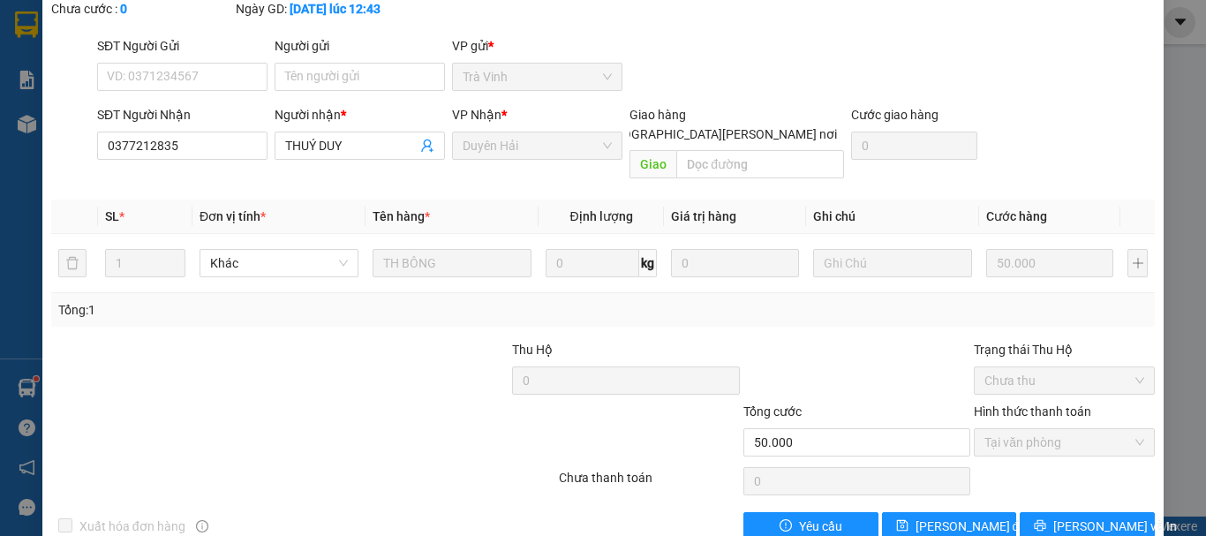
scroll to position [0, 0]
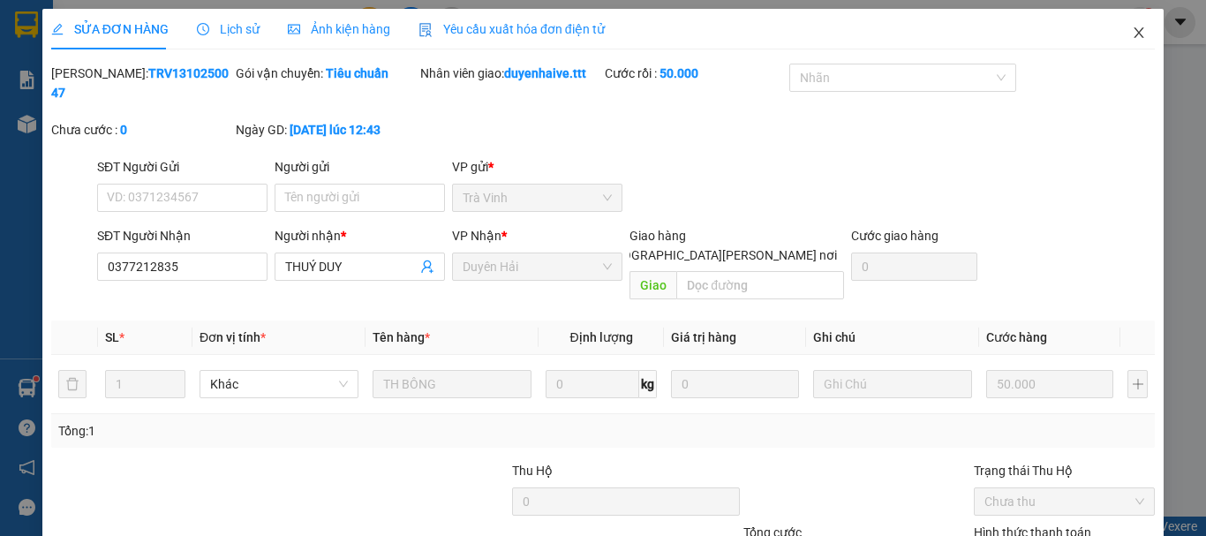
click at [1134, 34] on icon "close" at bounding box center [1139, 32] width 10 height 11
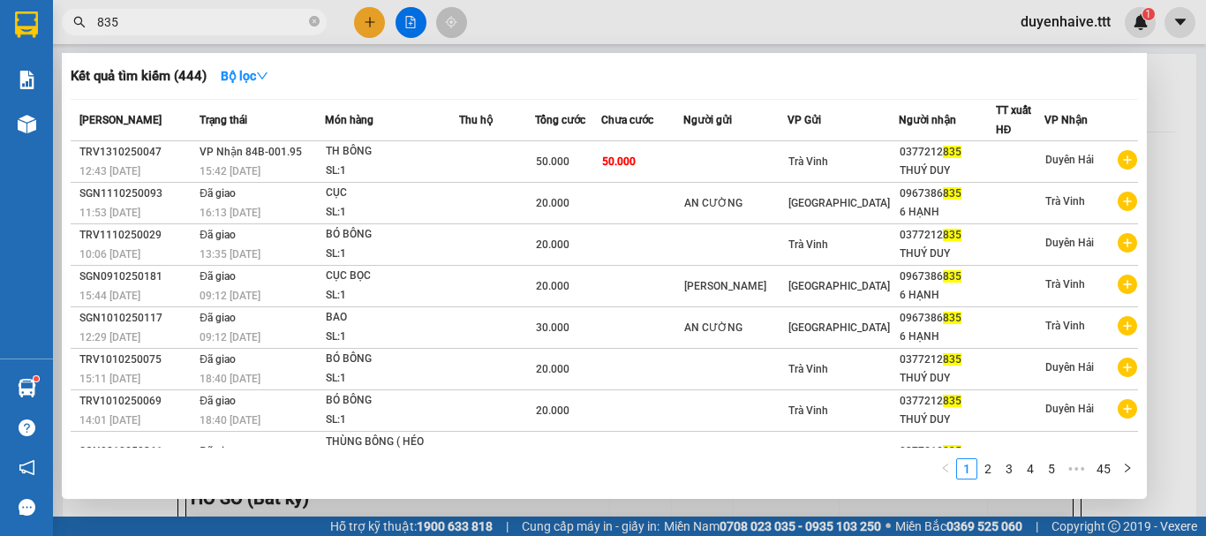
drag, startPoint x: 311, startPoint y: 20, endPoint x: 745, endPoint y: 500, distance: 647.4
click at [344, 38] on div "Kết quả tìm kiếm ( 444 ) Bộ lọc Mã ĐH Trạng thái Món hàng Thu hộ Tổng cước Chưa…" at bounding box center [172, 22] width 344 height 31
drag, startPoint x: 310, startPoint y: 22, endPoint x: 639, endPoint y: -27, distance: 332.9
click at [639, 0] on html "Kết quả tìm kiếm ( 444 ) Bộ lọc Mã ĐH Trạng thái Món hàng Thu hộ Tổng cước Chưa…" at bounding box center [603, 268] width 1206 height 536
click at [314, 24] on icon "close-circle" at bounding box center [314, 21] width 11 height 11
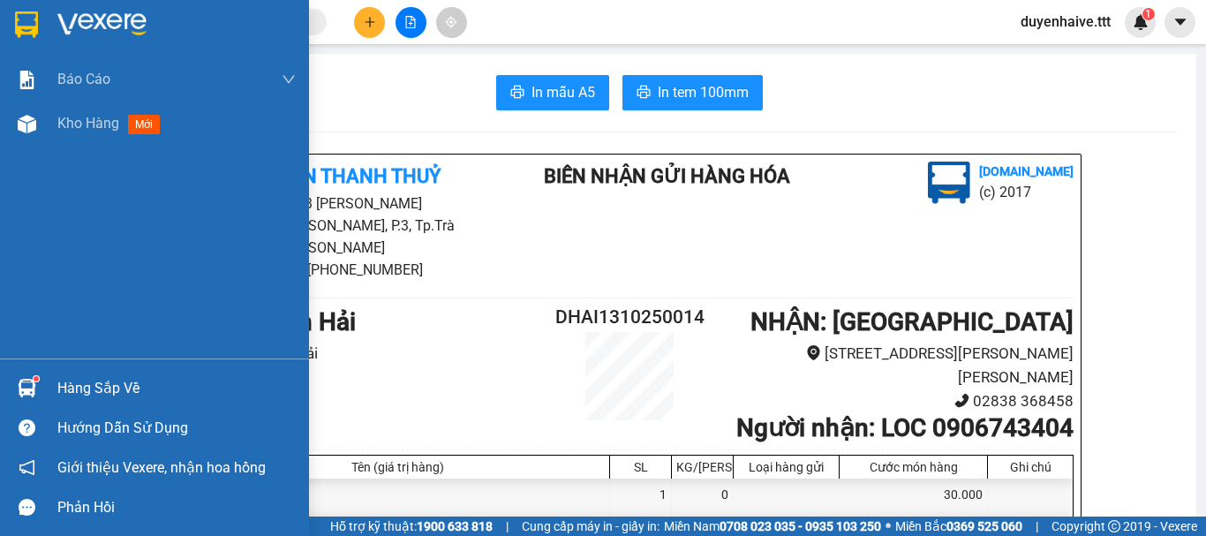
click at [75, 386] on div "Hàng sắp về" at bounding box center [176, 388] width 238 height 26
click at [12, 251] on div "Báo cáo Báo cáo dòng tiền (trưởng trạm) Mẫu 1: Báo cáo dòng tiền theo nhân viên…" at bounding box center [154, 268] width 309 height 536
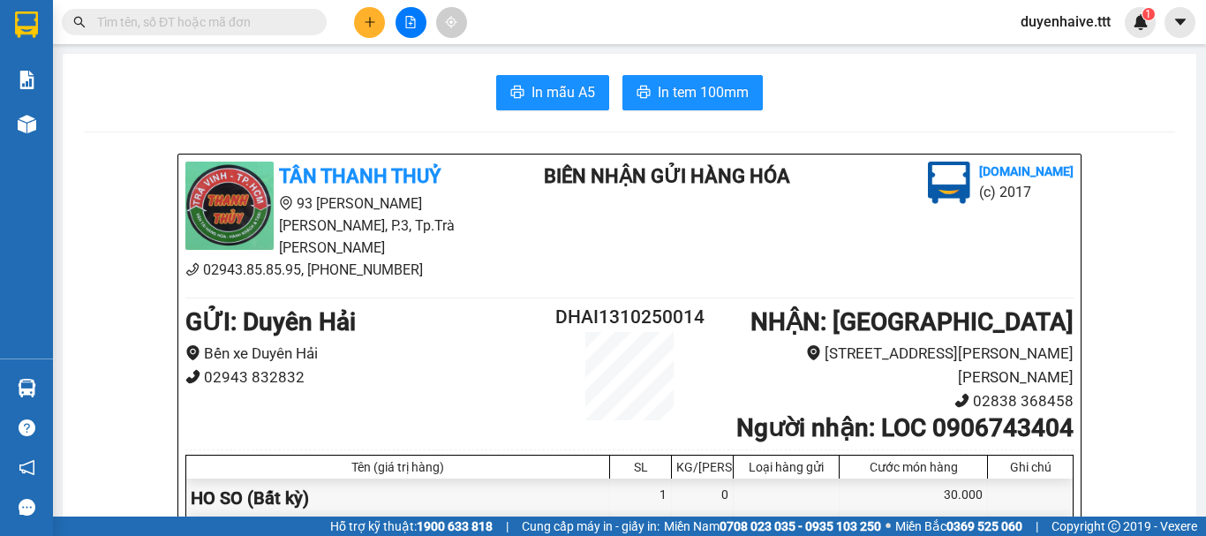
click at [211, 21] on input "text" at bounding box center [201, 21] width 208 height 19
type input "566"
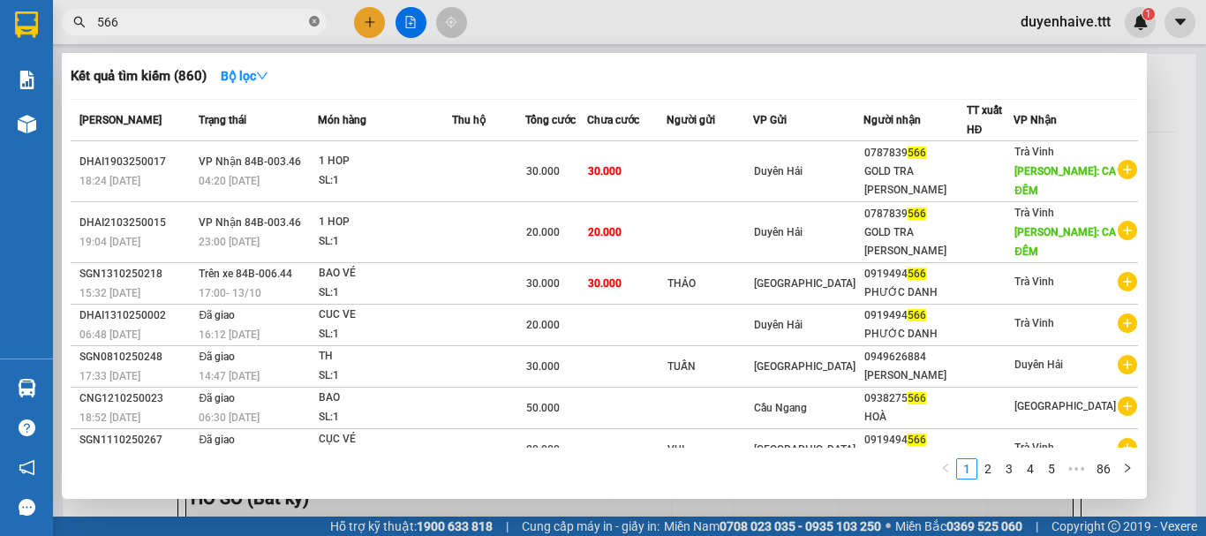
click at [312, 23] on icon "close-circle" at bounding box center [314, 21] width 11 height 11
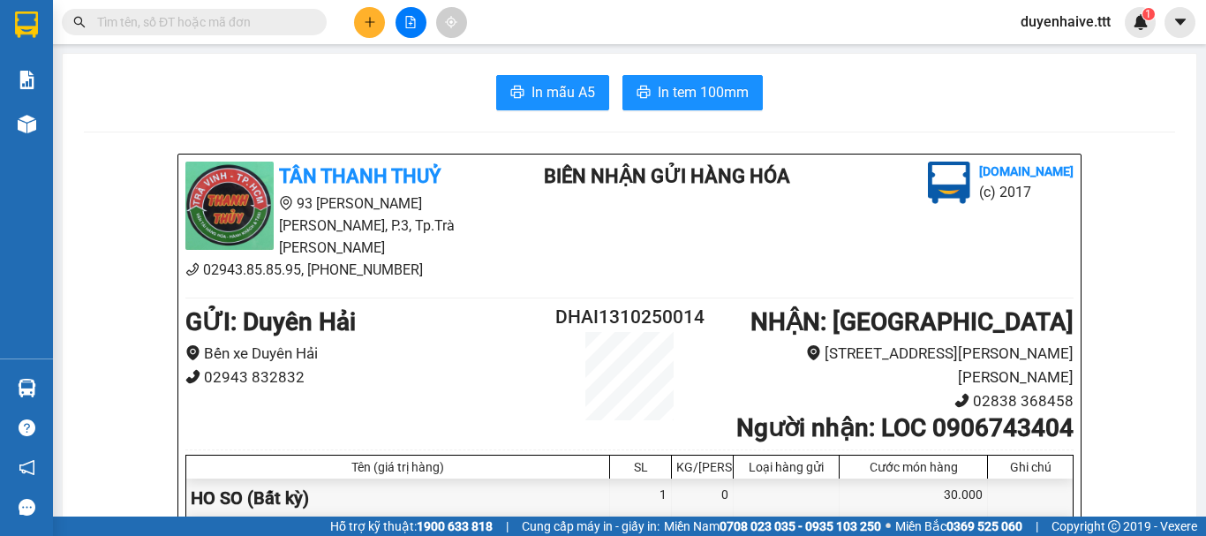
click at [651, 25] on div "Kết quả tìm kiếm ( 860 ) Bộ lọc Mã ĐH Trạng thái Món hàng Thu hộ Tổng cước Chưa…" at bounding box center [603, 22] width 1206 height 44
click at [206, 25] on input "text" at bounding box center [201, 21] width 208 height 19
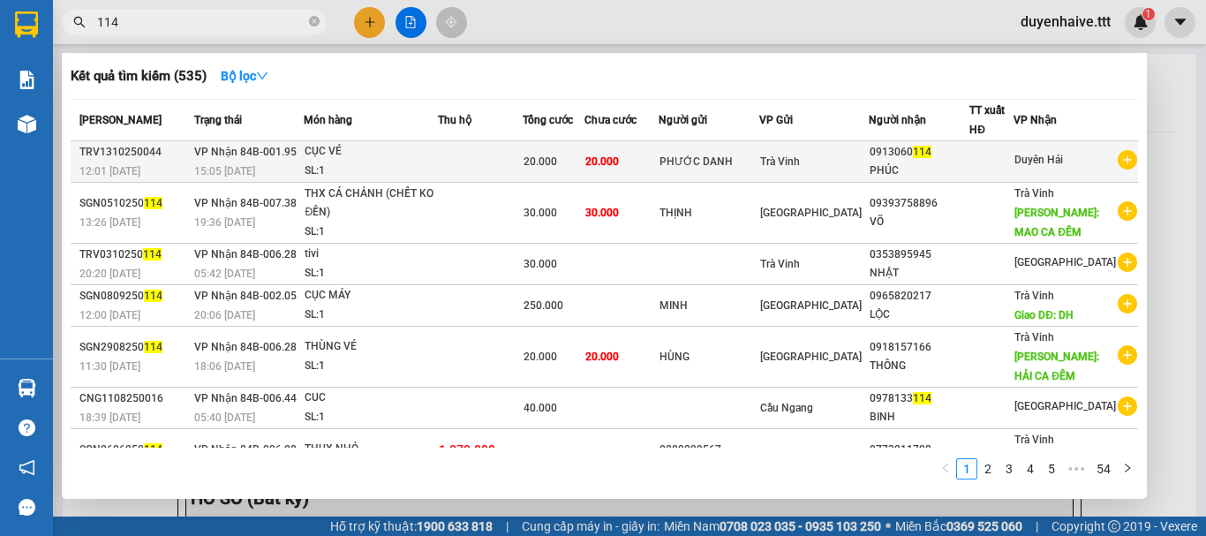
type input "114"
click at [982, 169] on td at bounding box center [991, 161] width 44 height 41
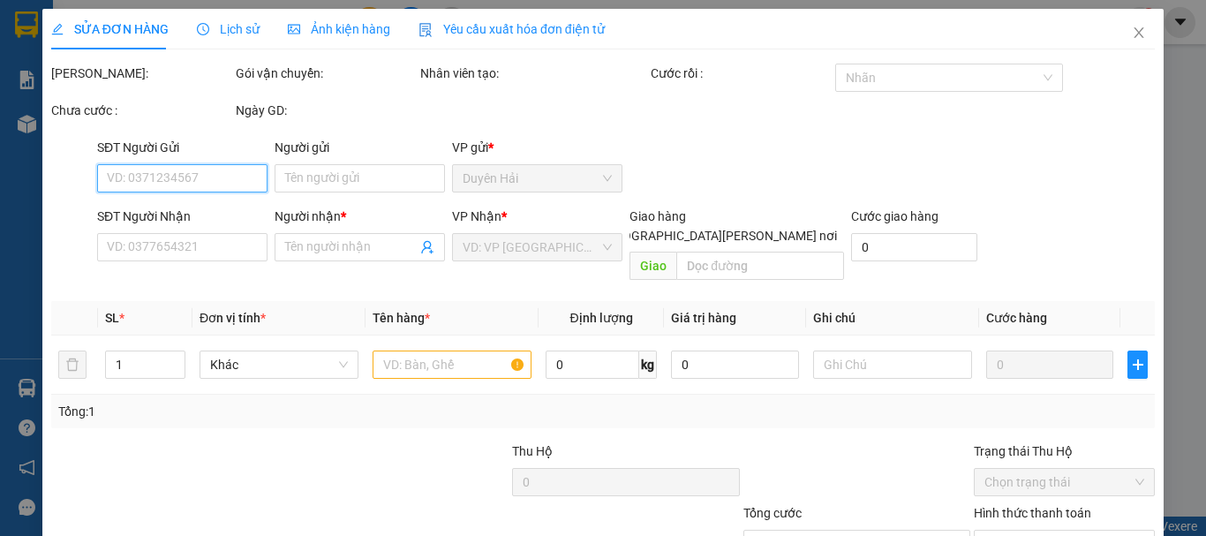
scroll to position [121, 0]
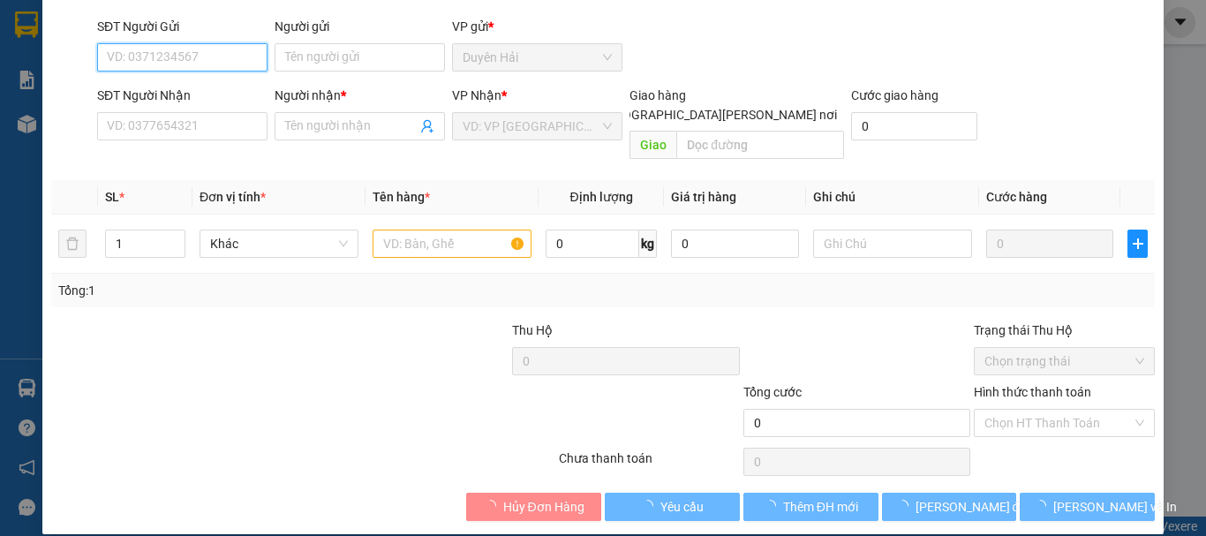
type input "PHƯỚC DANH"
type input "0913060114"
type input "PHÚC"
type input "20.000"
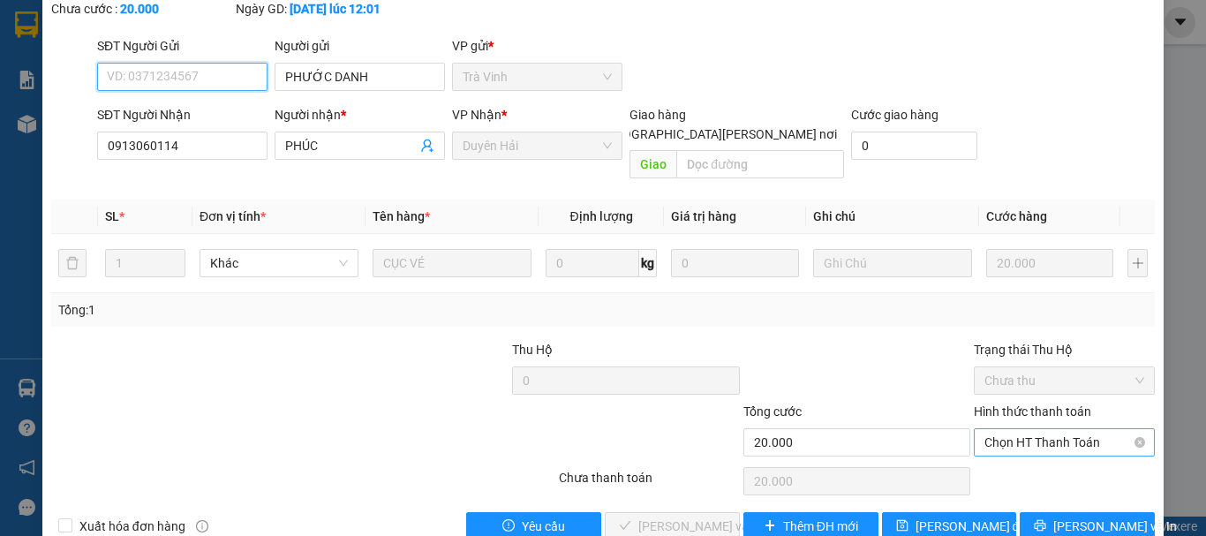
click at [1031, 429] on span "Chọn HT Thanh Toán" at bounding box center [1064, 442] width 160 height 26
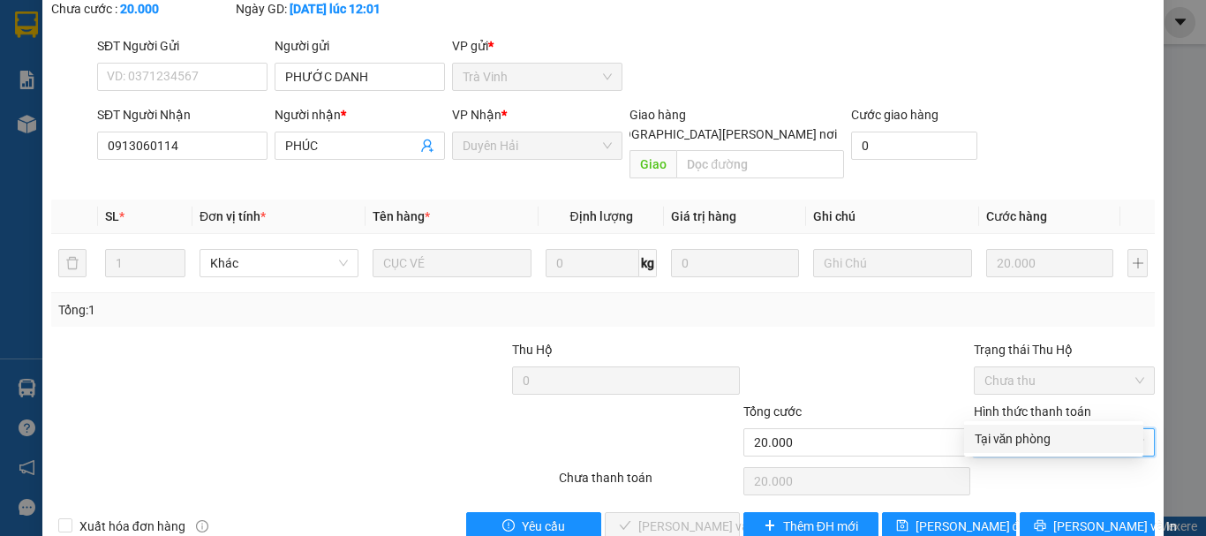
click at [1007, 440] on div "Tại văn phòng" at bounding box center [1053, 438] width 158 height 19
type input "0"
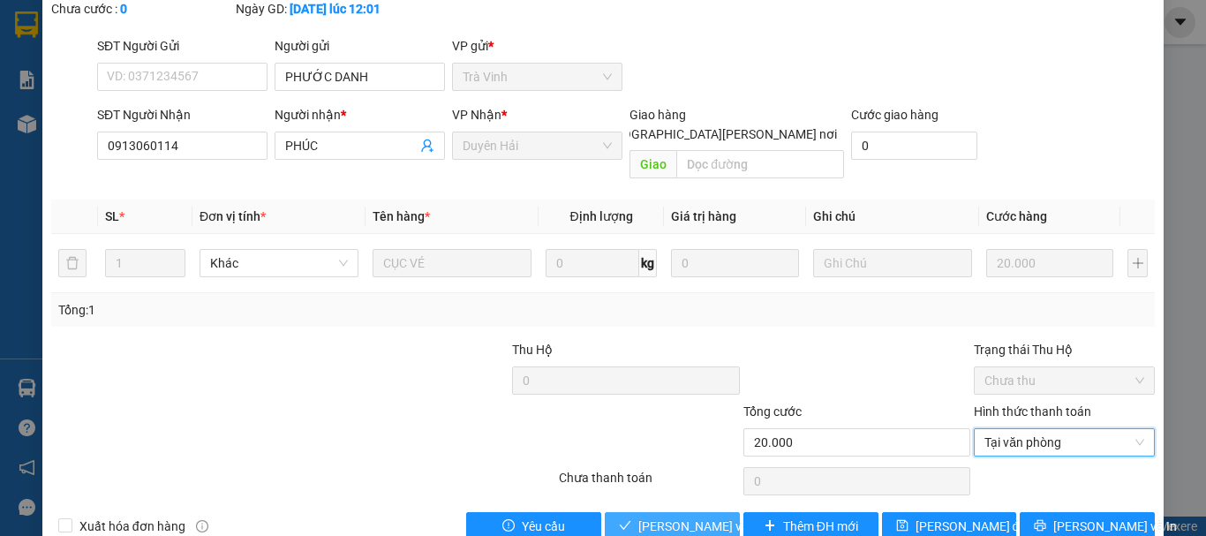
click at [702, 516] on span "[PERSON_NAME] và Giao hàng" at bounding box center [757, 525] width 238 height 19
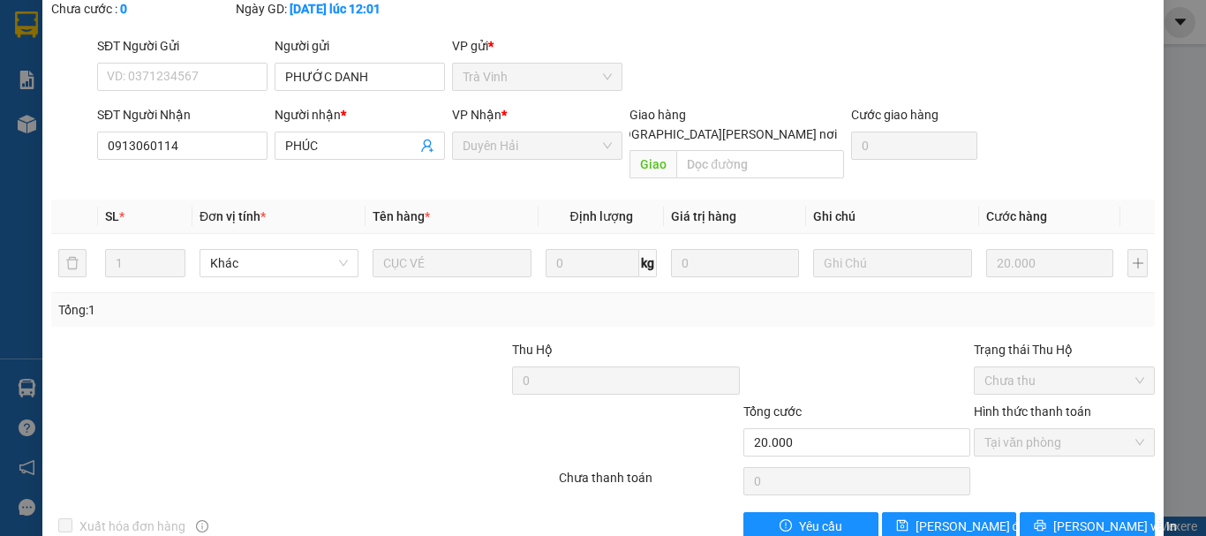
scroll to position [0, 0]
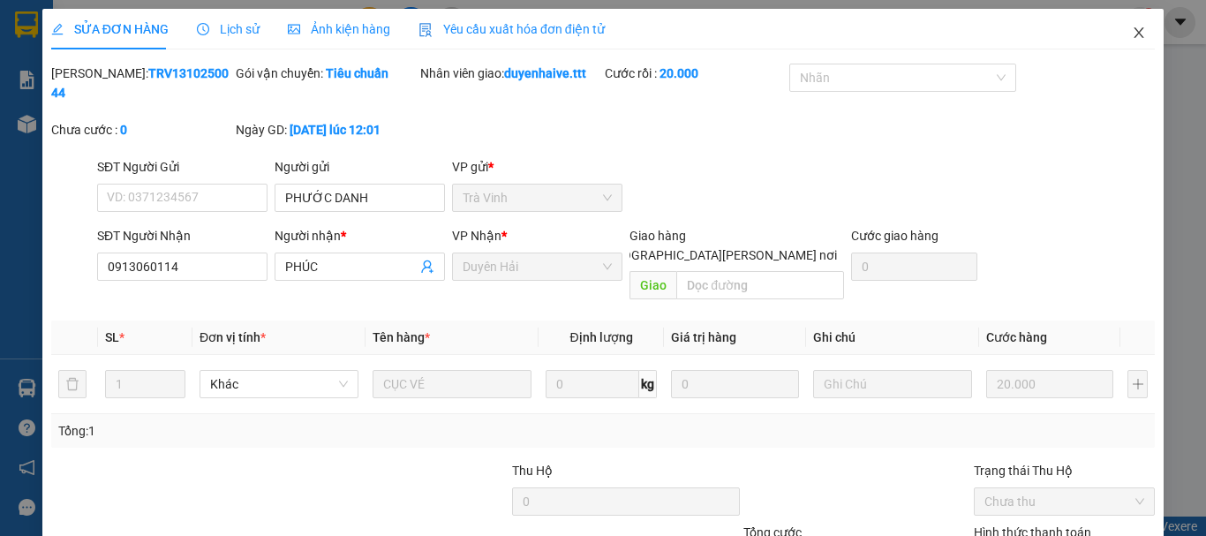
click at [1134, 32] on icon "close" at bounding box center [1139, 32] width 10 height 11
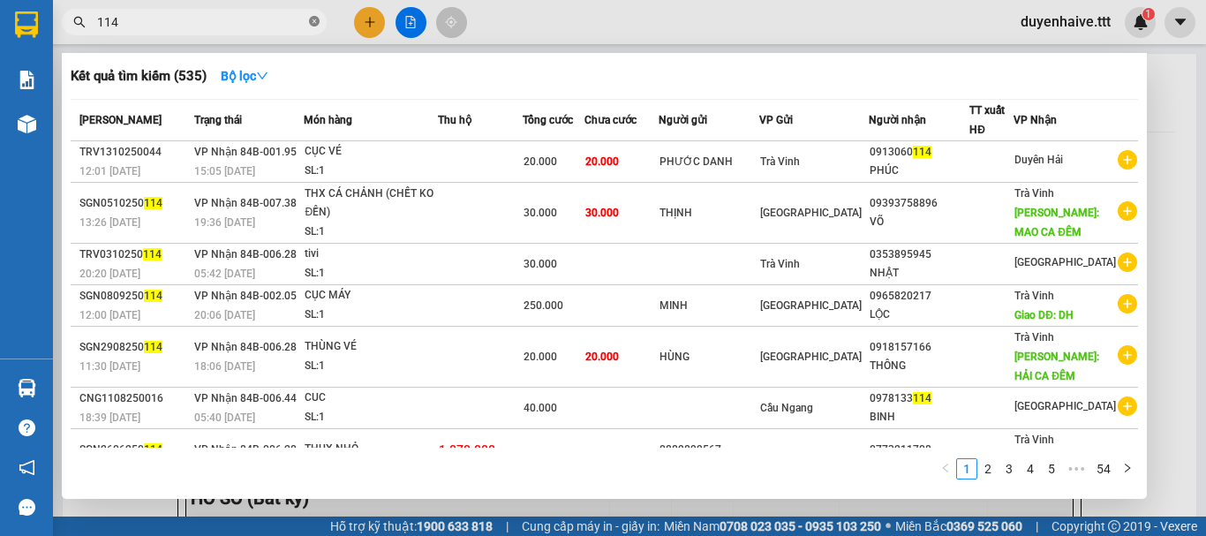
click at [312, 22] on icon "close-circle" at bounding box center [314, 21] width 11 height 11
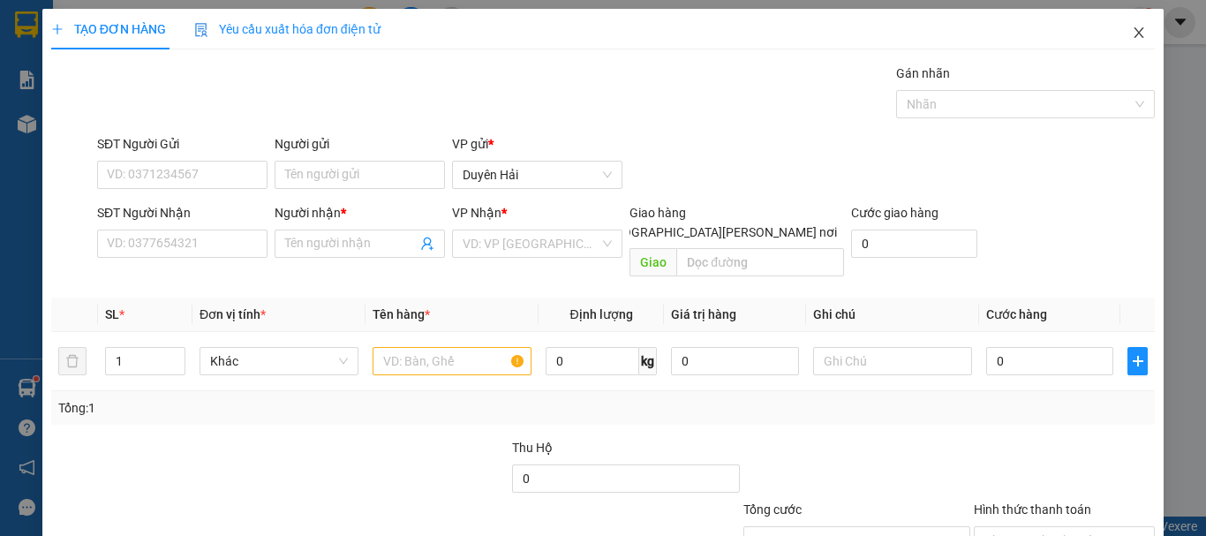
click at [1134, 33] on icon "close" at bounding box center [1139, 32] width 10 height 11
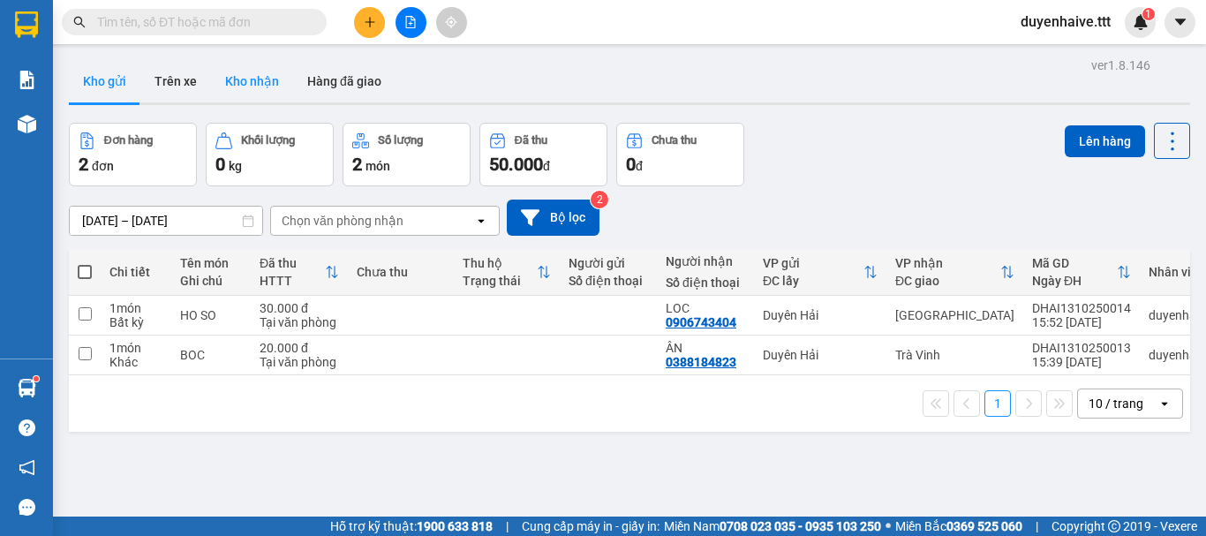
click at [243, 82] on button "Kho nhận" at bounding box center [252, 81] width 82 height 42
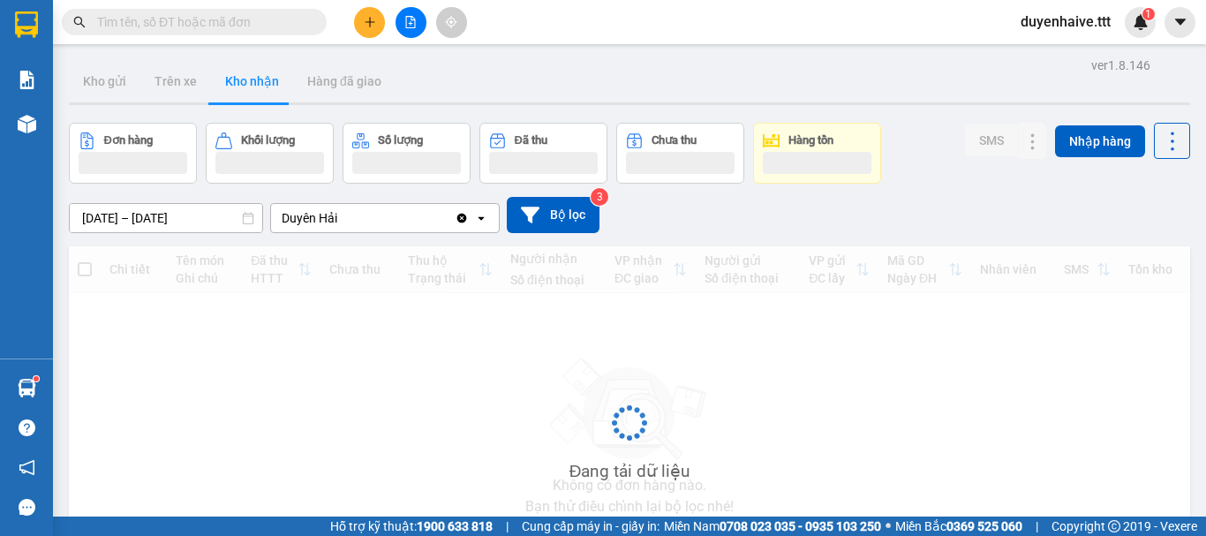
click at [371, 19] on icon "plus" at bounding box center [370, 22] width 12 height 12
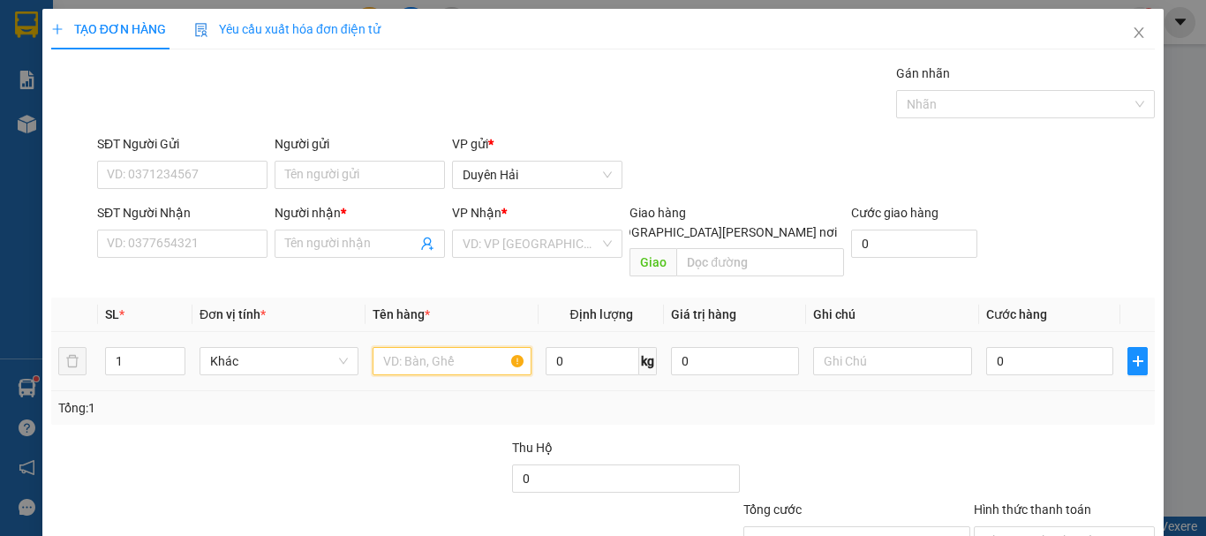
drag, startPoint x: 432, startPoint y: 348, endPoint x: 433, endPoint y: 365, distance: 16.9
click at [430, 352] on input "text" at bounding box center [451, 361] width 159 height 28
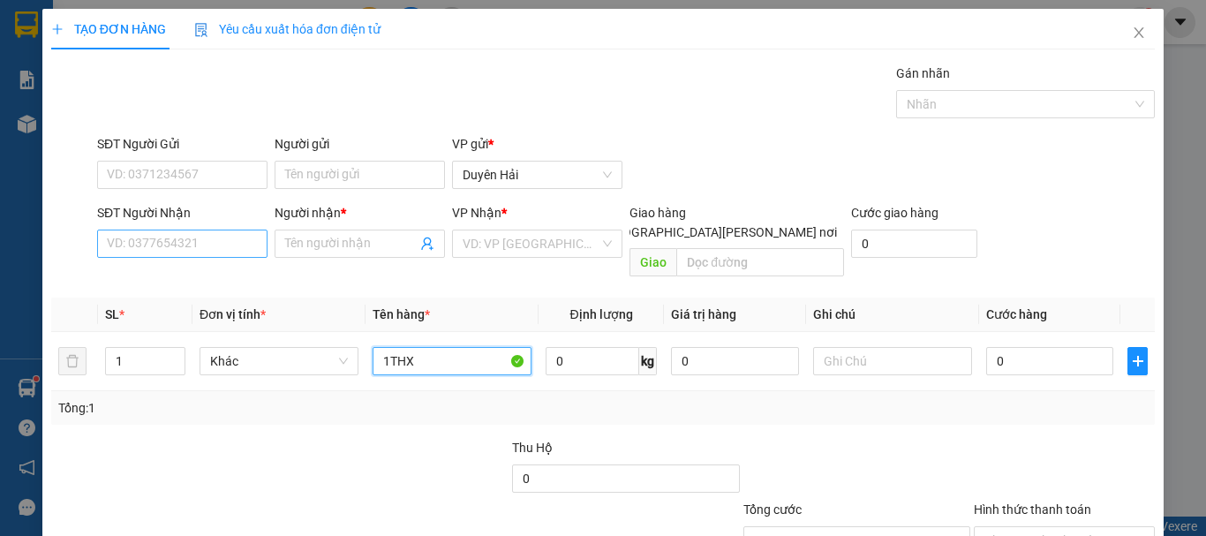
type input "1THX"
click at [223, 256] on input "SĐT Người Nhận" at bounding box center [182, 243] width 170 height 28
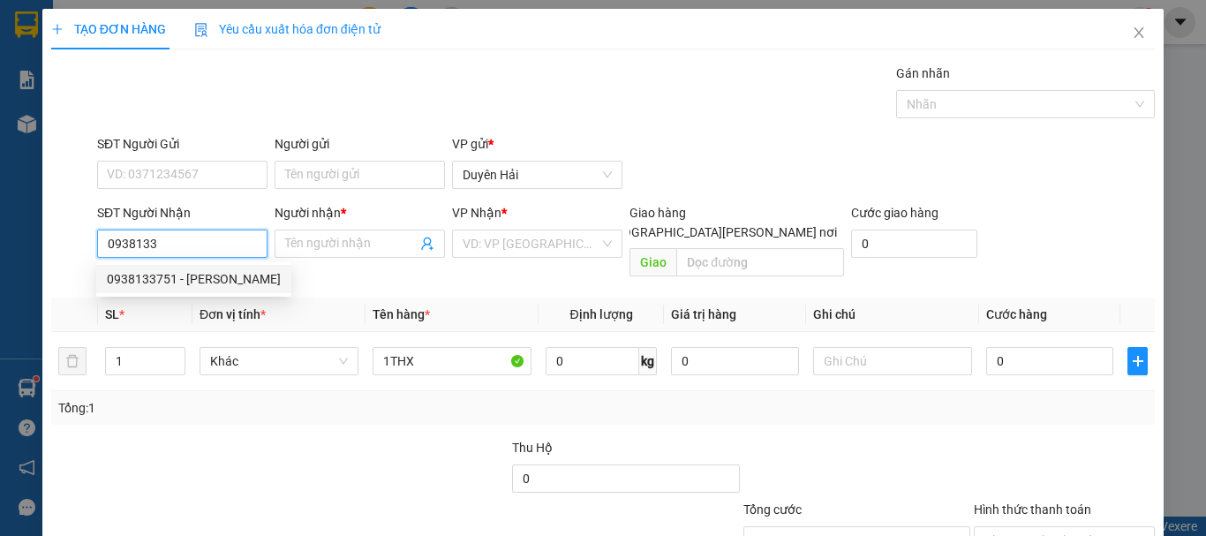
click at [199, 281] on div "0938133751 - VUONG" at bounding box center [194, 278] width 174 height 19
type input "0938133751"
type input "VUONG"
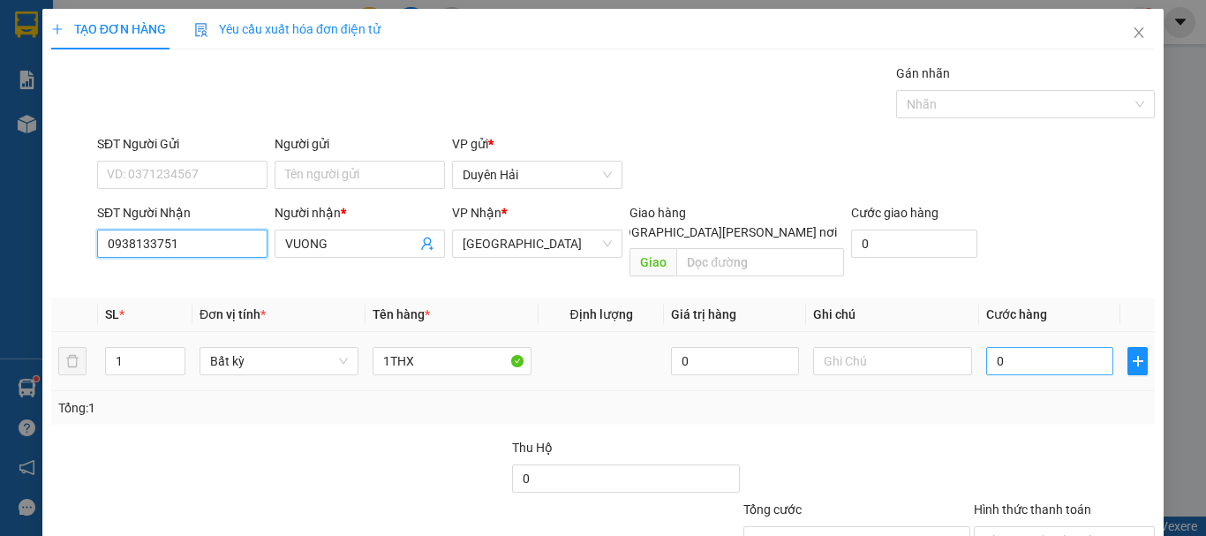
type input "0938133751"
click at [1008, 347] on input "0" at bounding box center [1049, 361] width 127 height 28
type input "3"
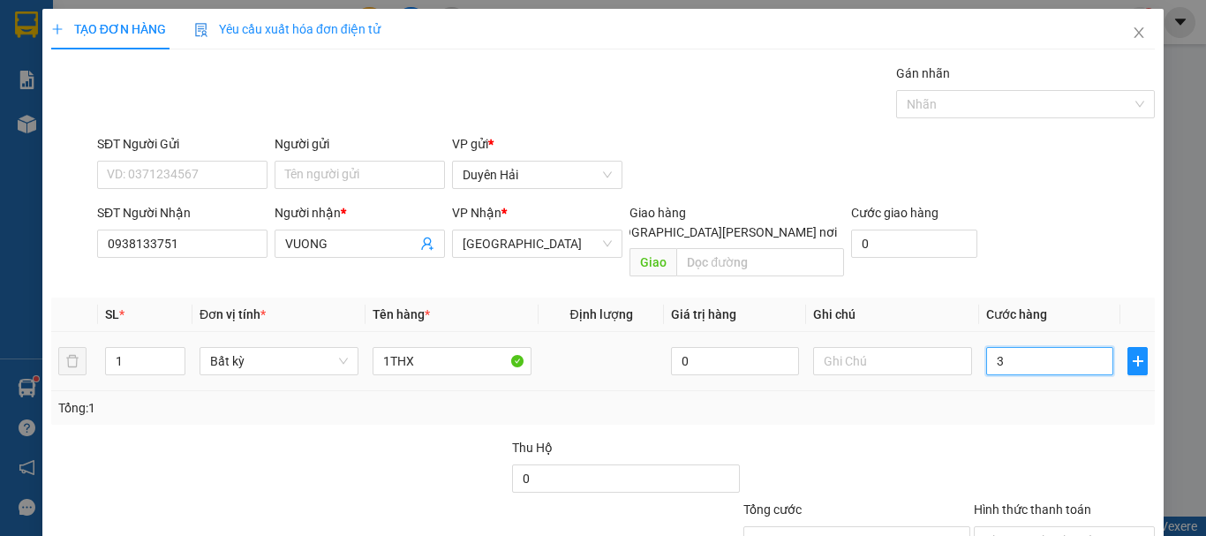
type input "30"
type input "30.000"
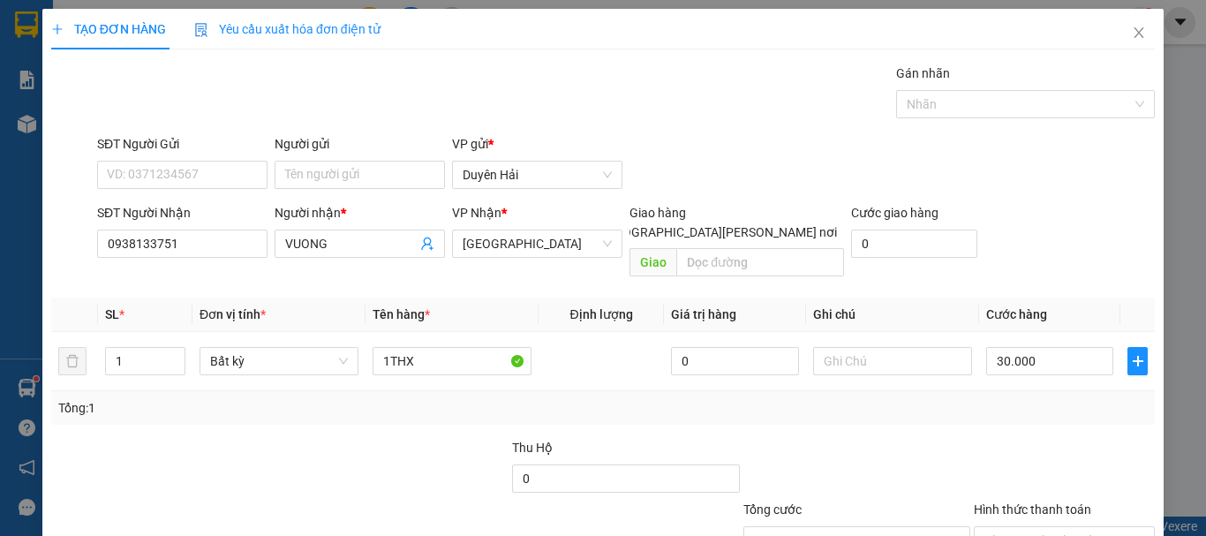
click at [1005, 398] on div "Tổng: 1" at bounding box center [602, 407] width 1089 height 19
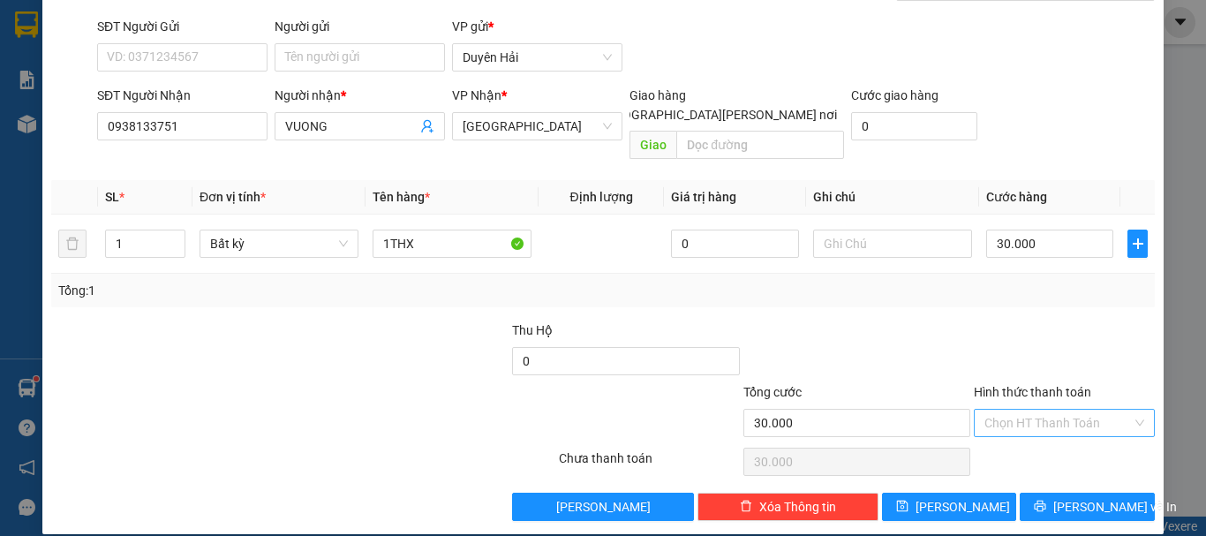
click at [1006, 410] on input "Hình thức thanh toán" at bounding box center [1057, 423] width 147 height 26
click at [1034, 434] on div "Tại văn phòng" at bounding box center [1053, 438] width 158 height 19
type input "0"
click at [1092, 497] on span "[PERSON_NAME] và In" at bounding box center [1115, 506] width 124 height 19
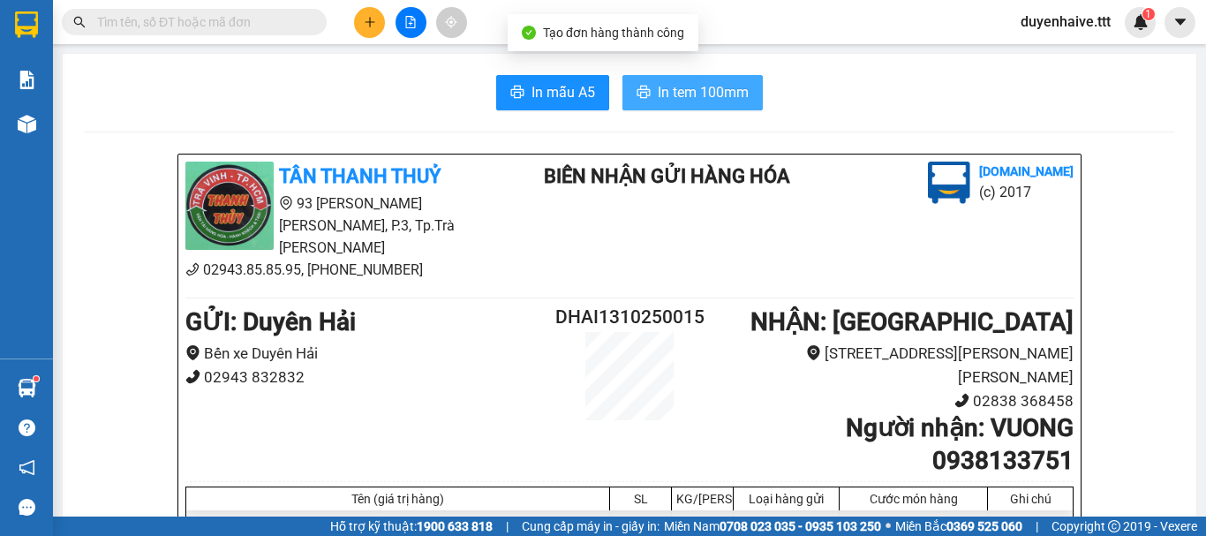
click at [673, 91] on span "In tem 100mm" at bounding box center [703, 92] width 91 height 22
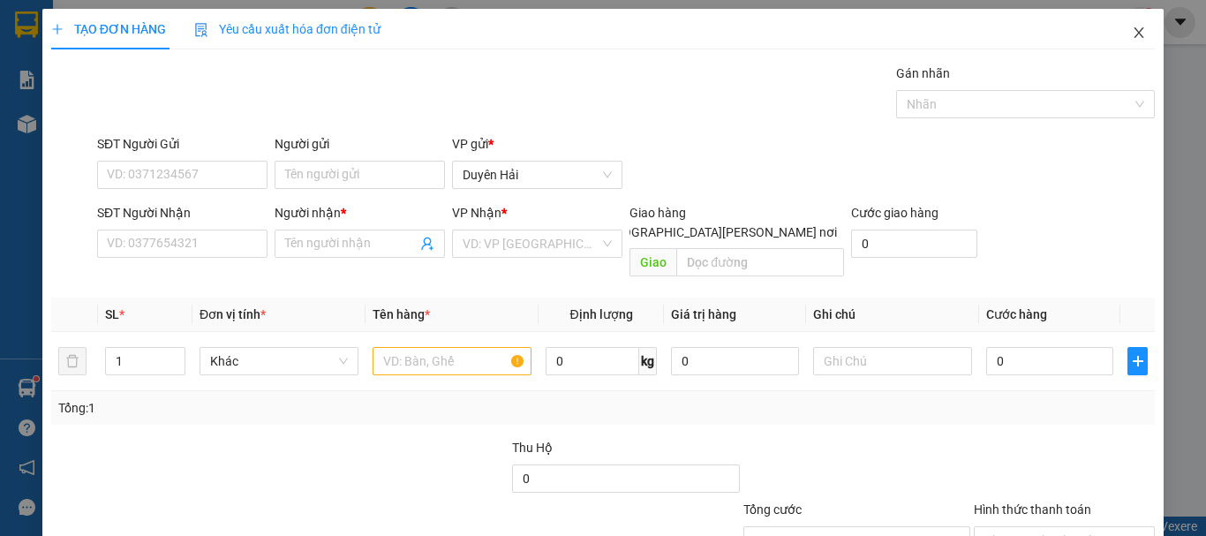
click at [1132, 34] on icon "close" at bounding box center [1139, 33] width 14 height 14
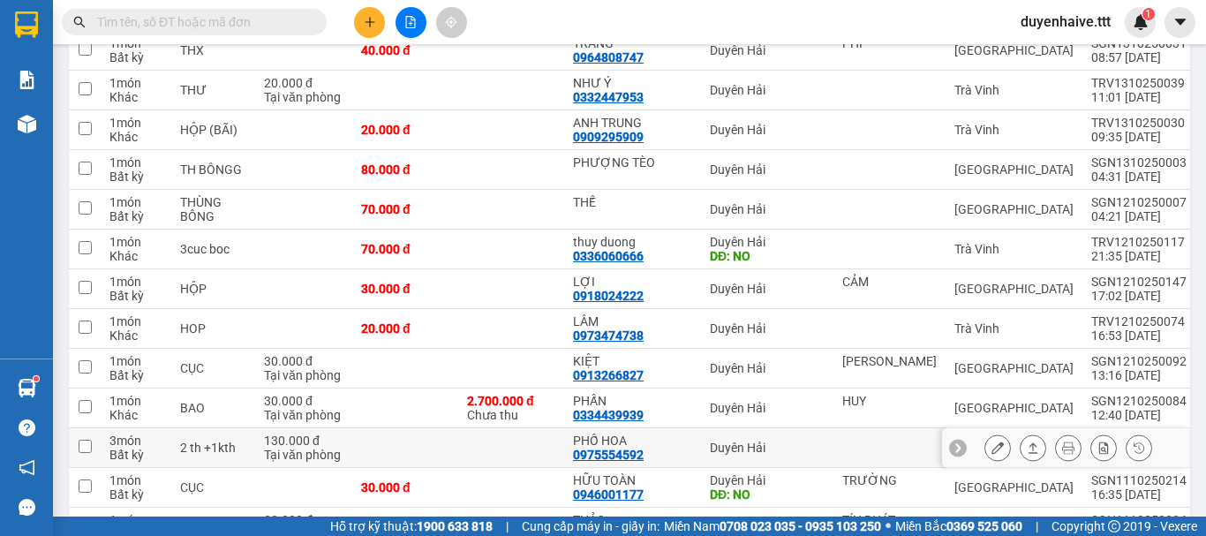
scroll to position [177, 0]
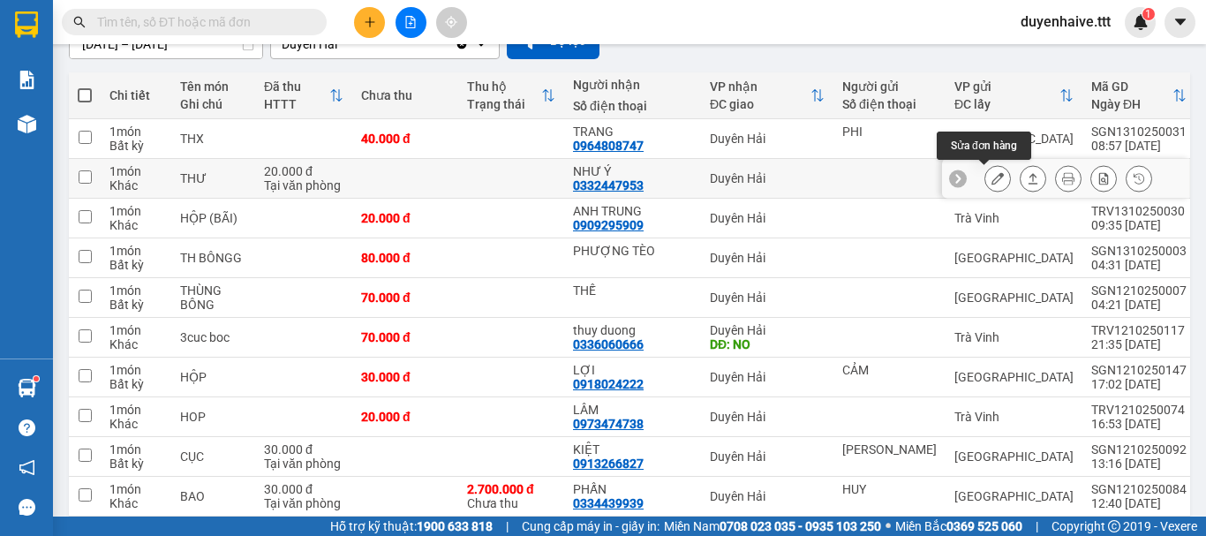
click at [991, 177] on icon at bounding box center [997, 178] width 12 height 12
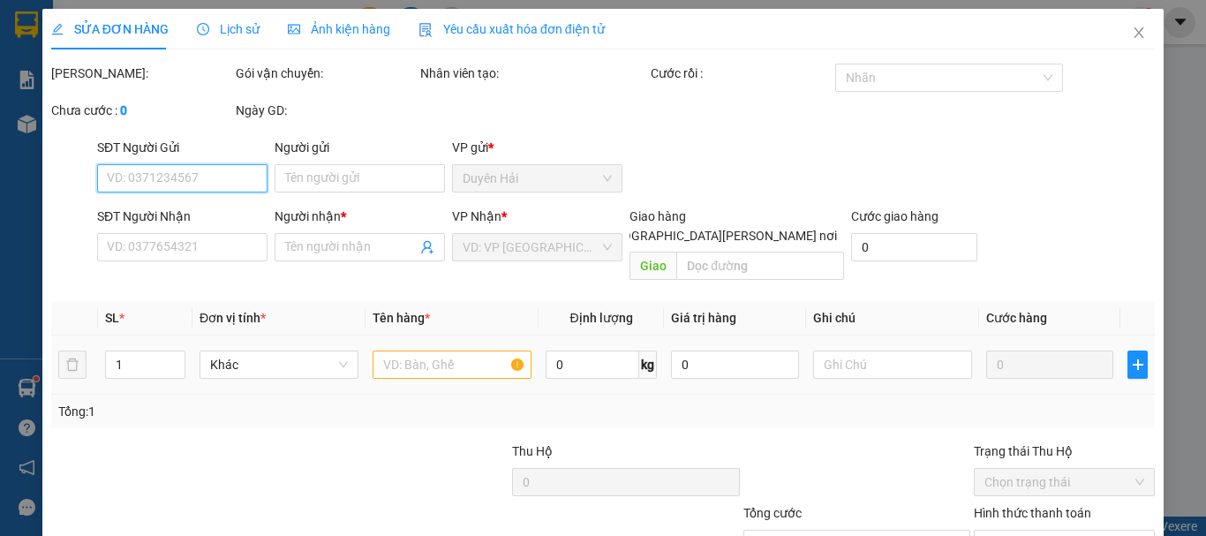
type input "0332447953"
type input "NHƯ Ý"
type input "20.000"
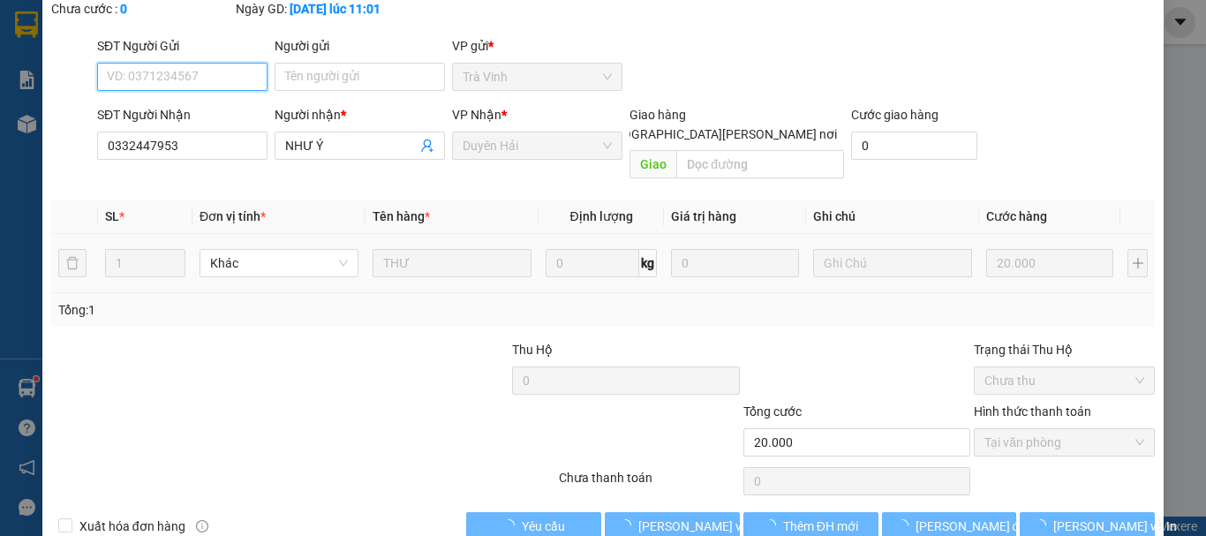
click at [1023, 429] on span "Tại văn phòng" at bounding box center [1064, 442] width 160 height 26
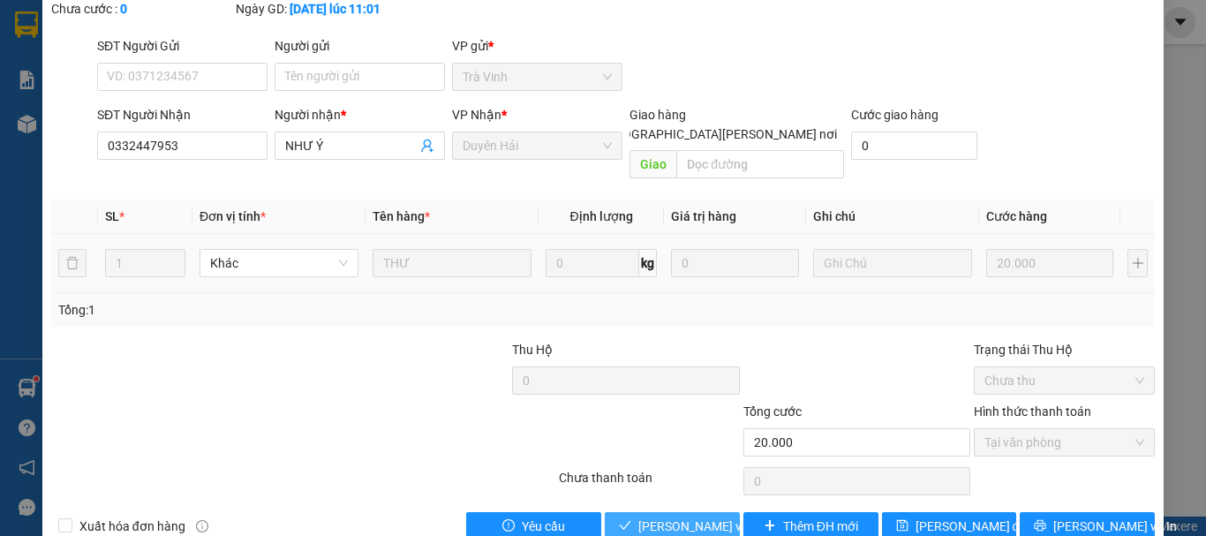
drag, startPoint x: 666, startPoint y: 488, endPoint x: 727, endPoint y: 372, distance: 130.7
click at [669, 516] on span "[PERSON_NAME] và Giao hàng" at bounding box center [757, 525] width 238 height 19
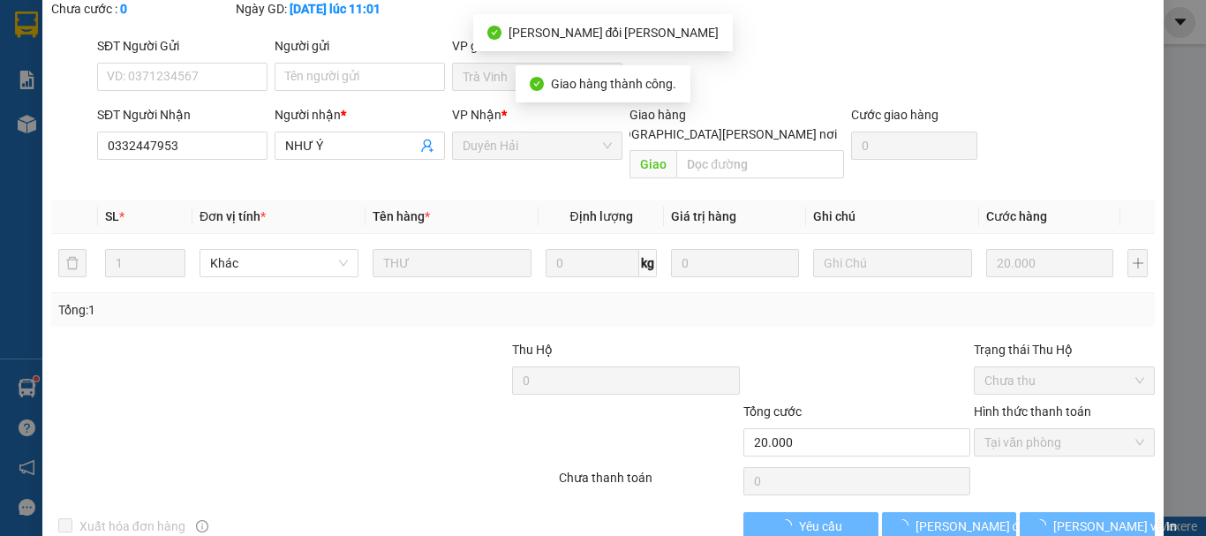
scroll to position [0, 0]
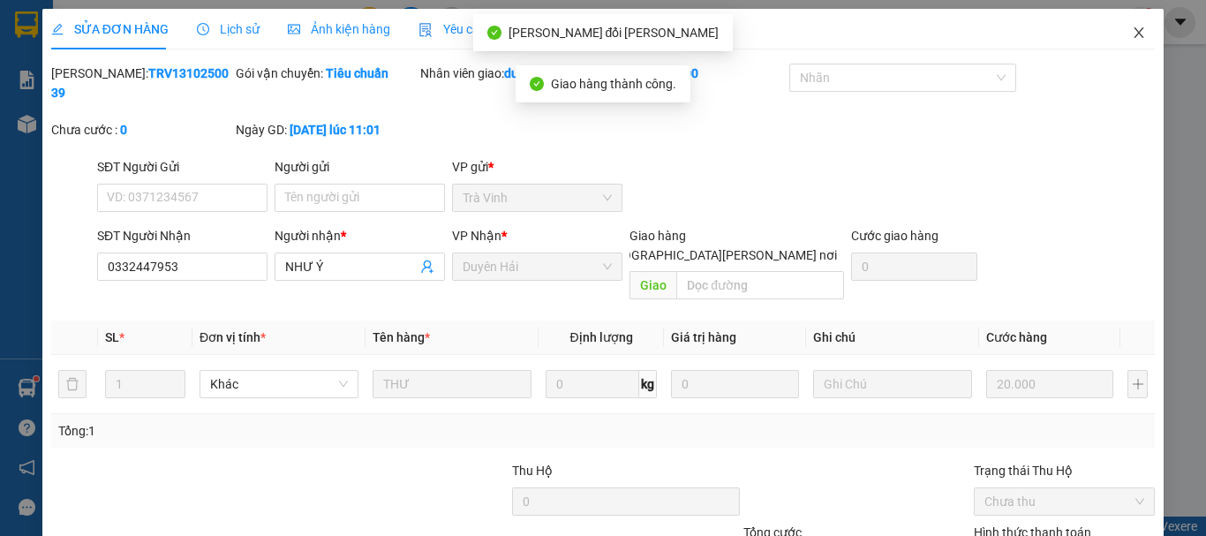
click at [1114, 29] on span "Close" at bounding box center [1138, 33] width 49 height 49
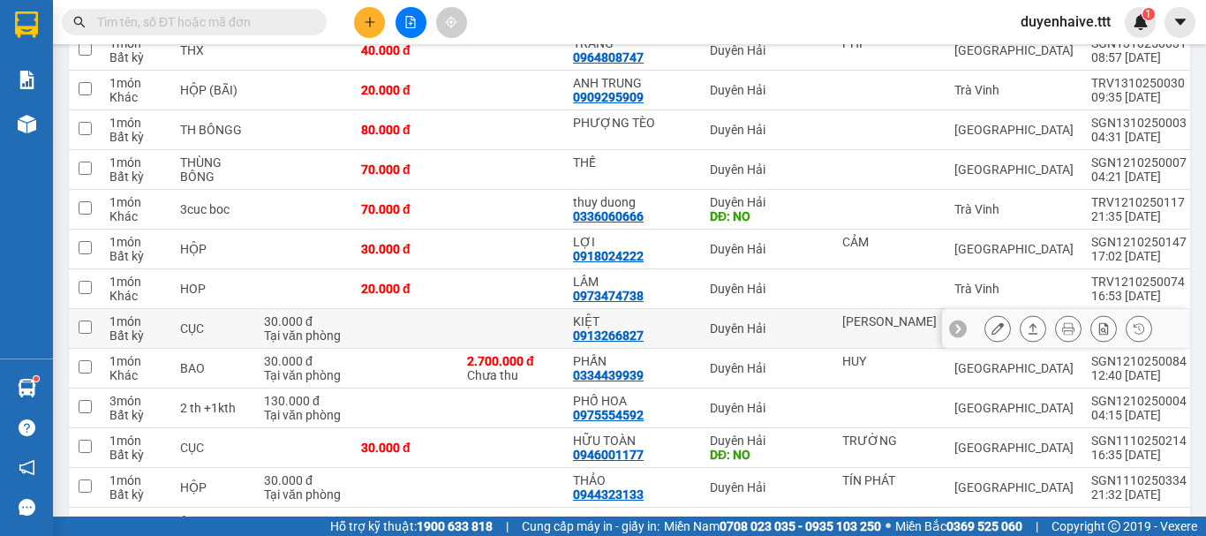
scroll to position [353, 0]
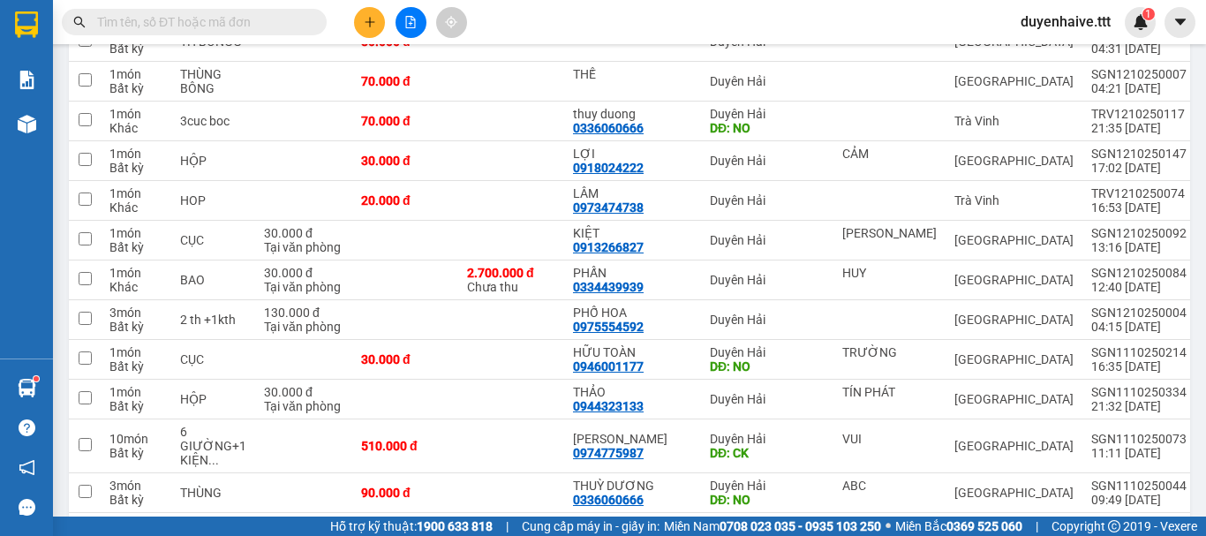
click at [213, 25] on input "text" at bounding box center [201, 21] width 208 height 19
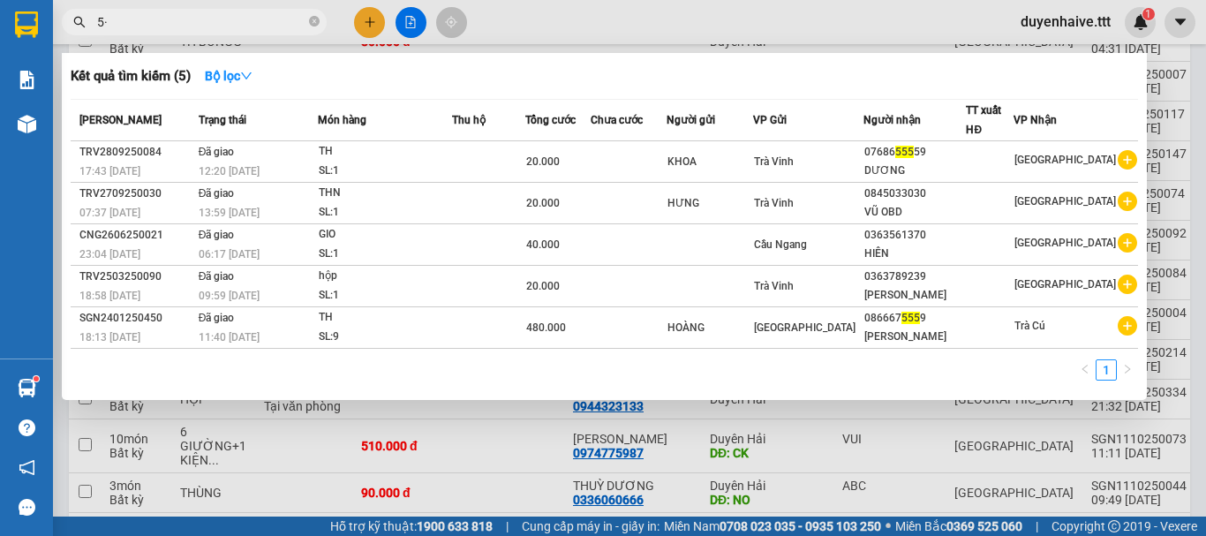
type input "5"
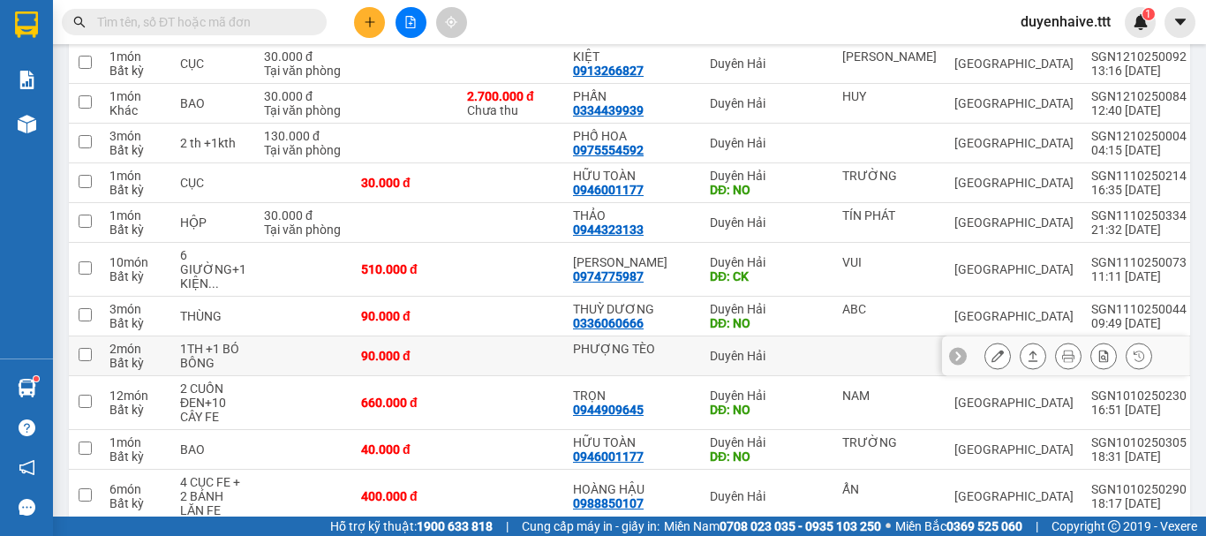
scroll to position [618, 0]
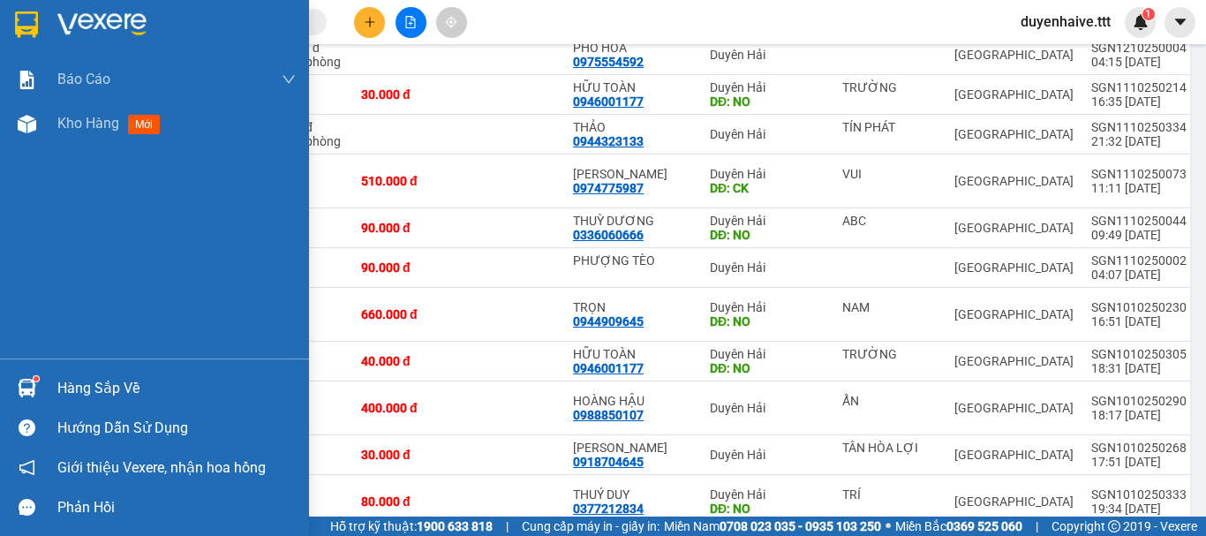
click at [106, 376] on div "Hàng sắp về" at bounding box center [176, 388] width 238 height 26
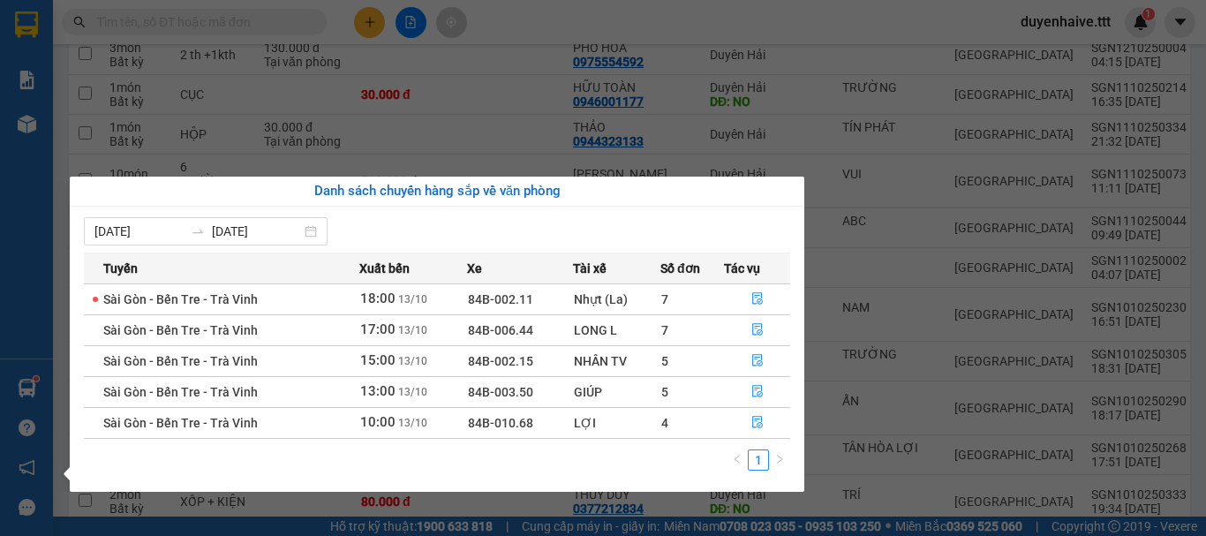
click at [786, 36] on section "Kết quả tìm kiếm ( 5 ) Bộ lọc Mã ĐH Trạng thái Món hàng Thu hộ Tổng cước Chưa c…" at bounding box center [603, 268] width 1206 height 536
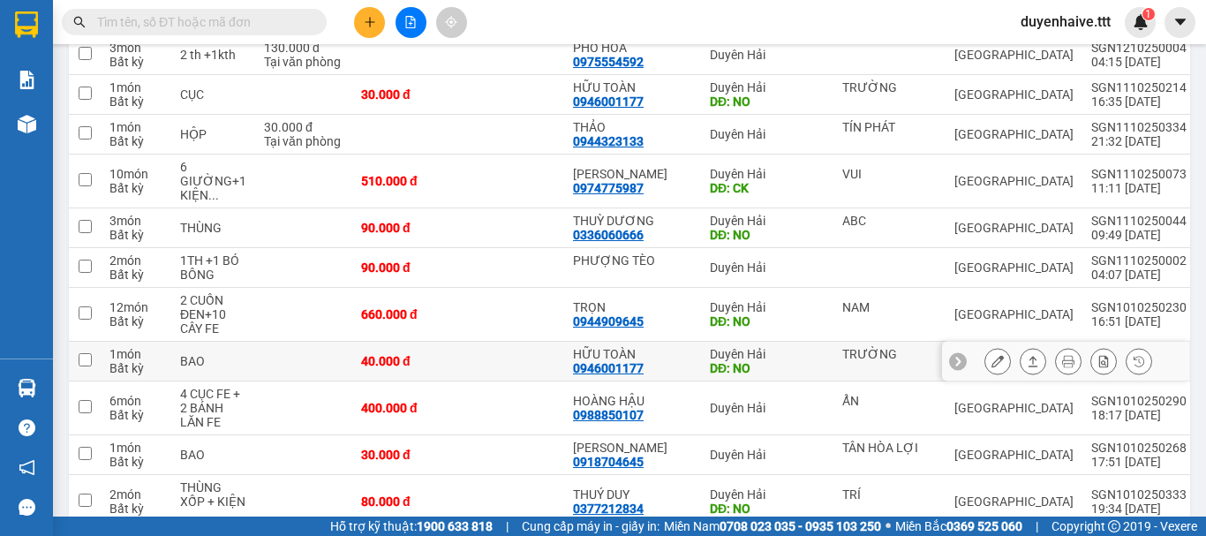
scroll to position [441, 0]
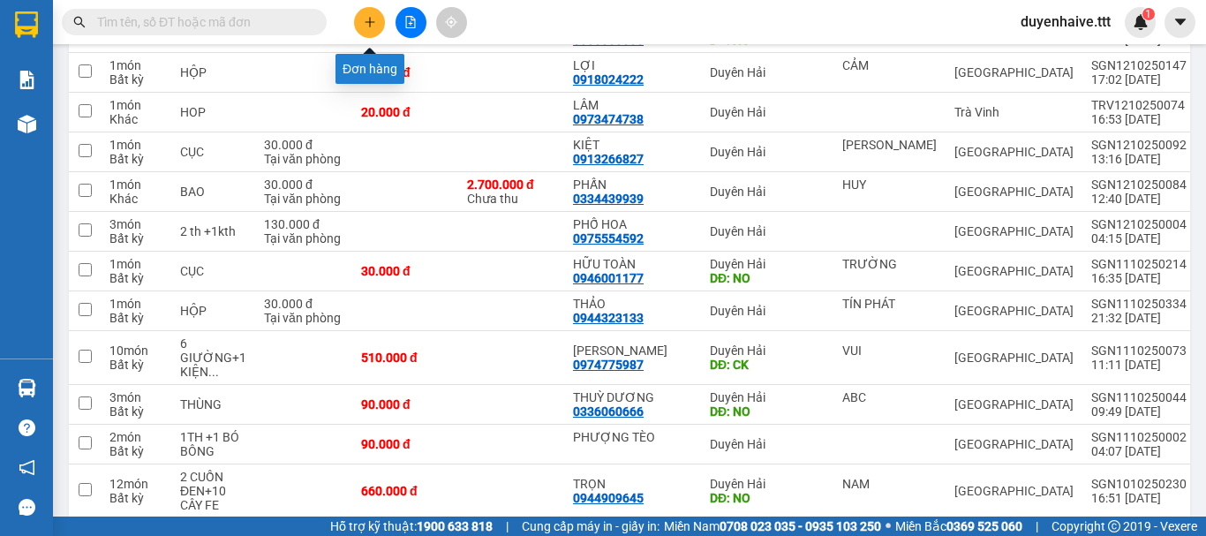
click at [365, 28] on button at bounding box center [369, 22] width 31 height 31
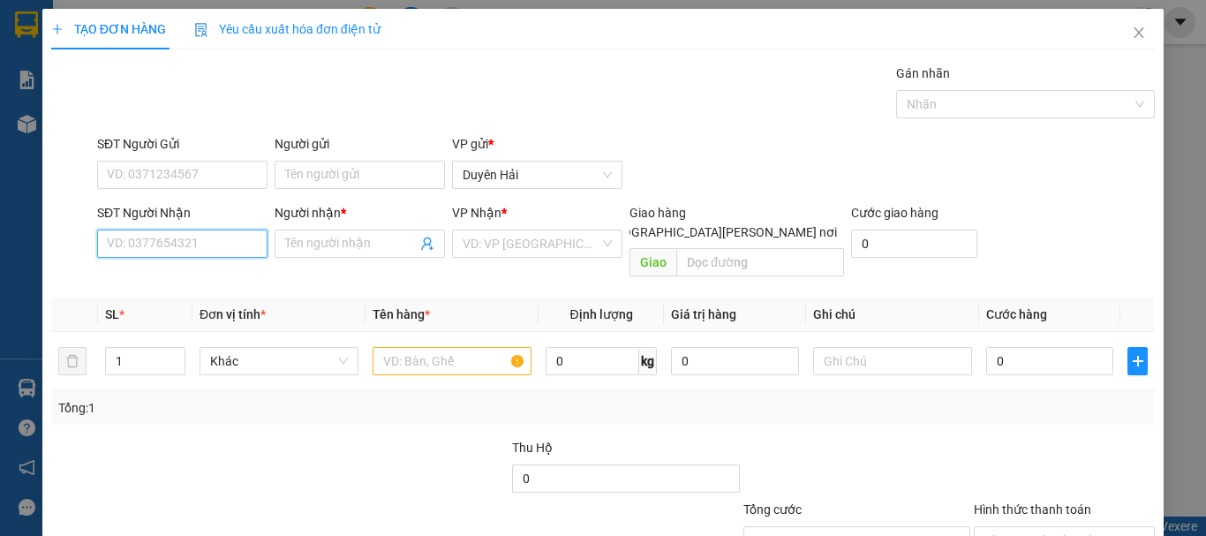
click at [195, 252] on input "SĐT Người Nhận" at bounding box center [182, 243] width 170 height 28
click at [158, 272] on div "0909652800 - VIỄN" at bounding box center [180, 278] width 147 height 19
type input "0909652800"
type input "VIỄN"
type input "THÙY"
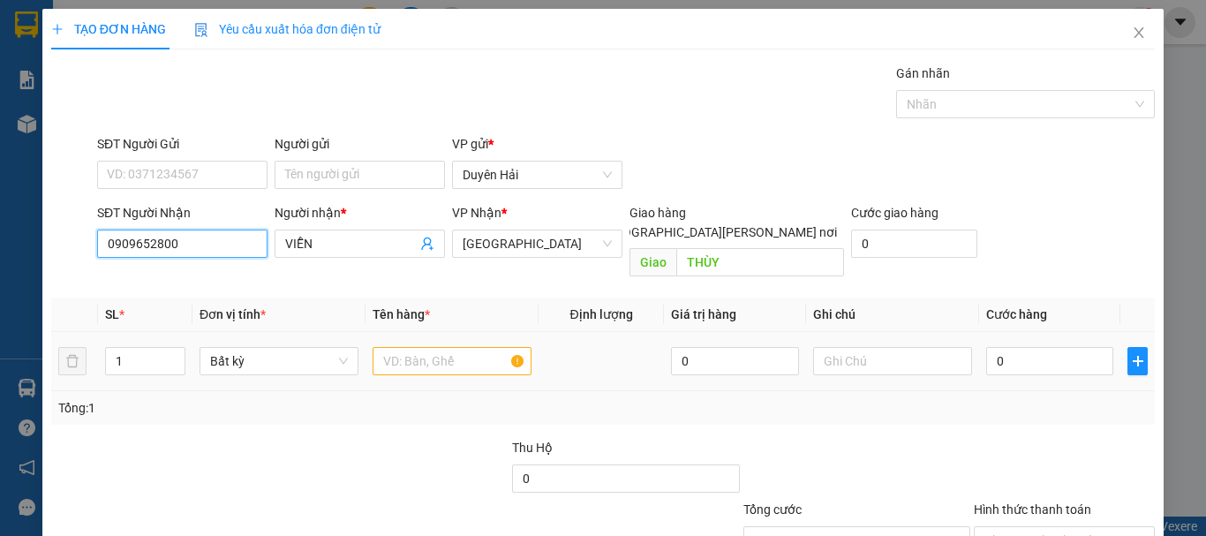
type input "0909652800"
click at [450, 347] on input "text" at bounding box center [451, 361] width 159 height 28
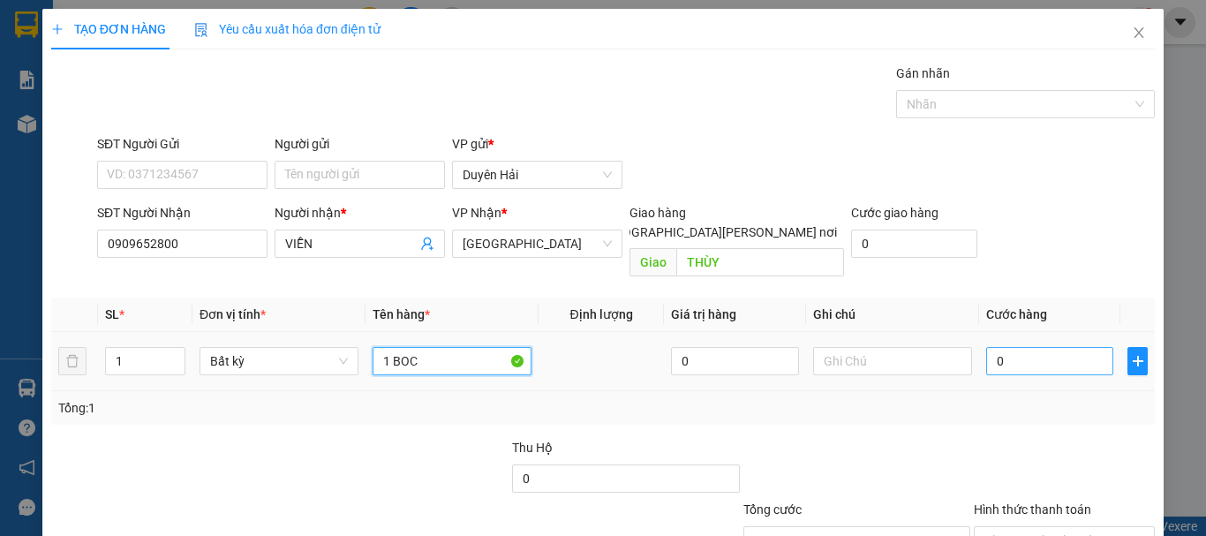
type input "1 BOC"
click at [1028, 348] on input "0" at bounding box center [1049, 361] width 127 height 28
type input "3"
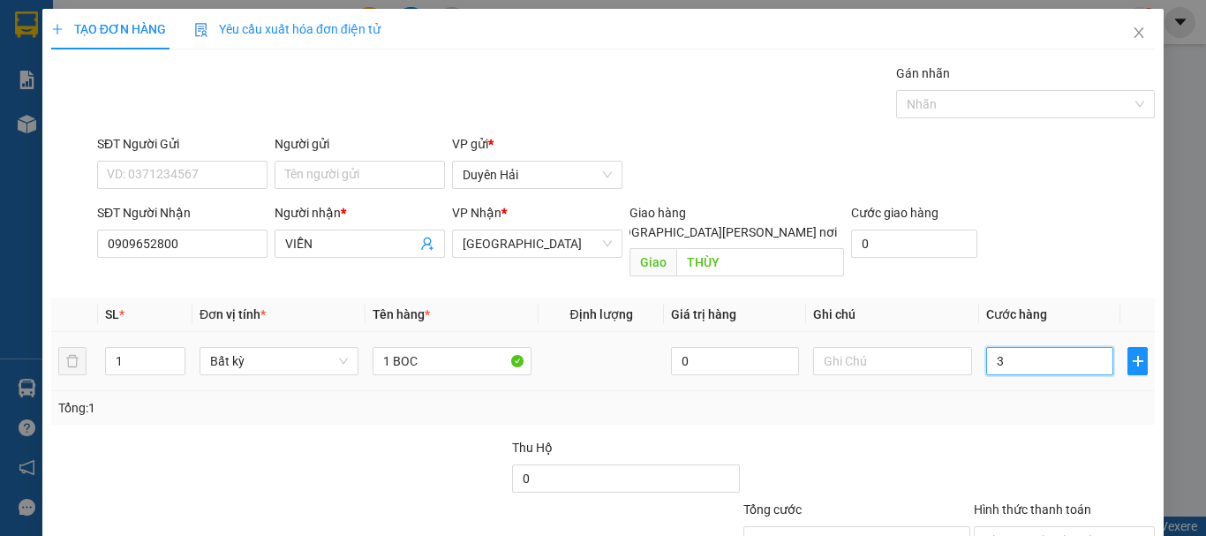
type input "30"
type input "30.000"
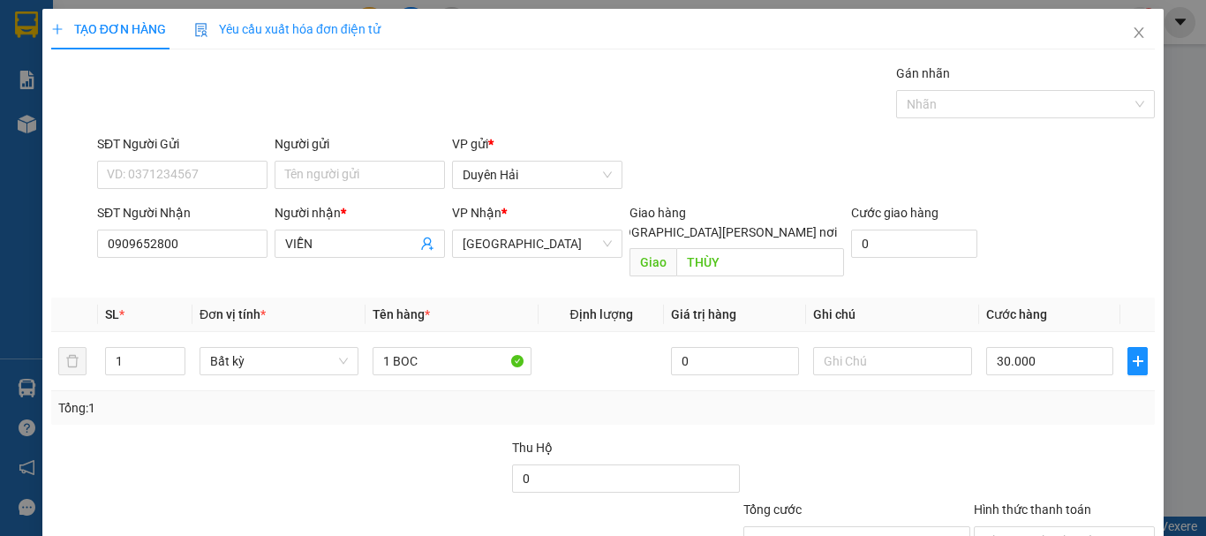
click at [989, 398] on div "Tổng: 1" at bounding box center [602, 407] width 1089 height 19
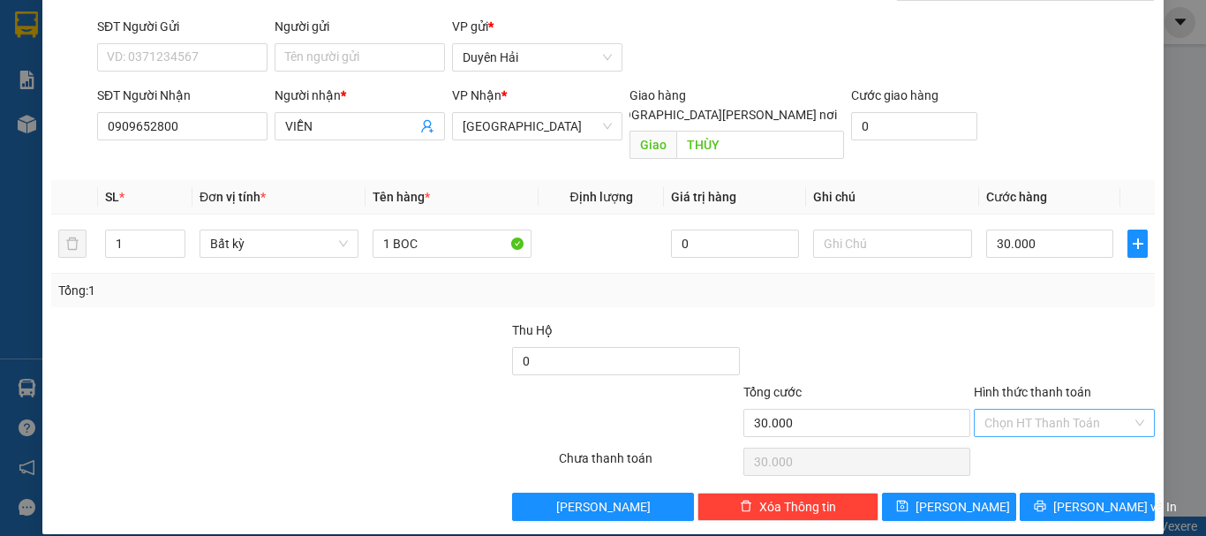
click at [1033, 410] on input "Hình thức thanh toán" at bounding box center [1057, 423] width 147 height 26
click at [1027, 439] on div "Tại văn phòng" at bounding box center [1053, 438] width 158 height 19
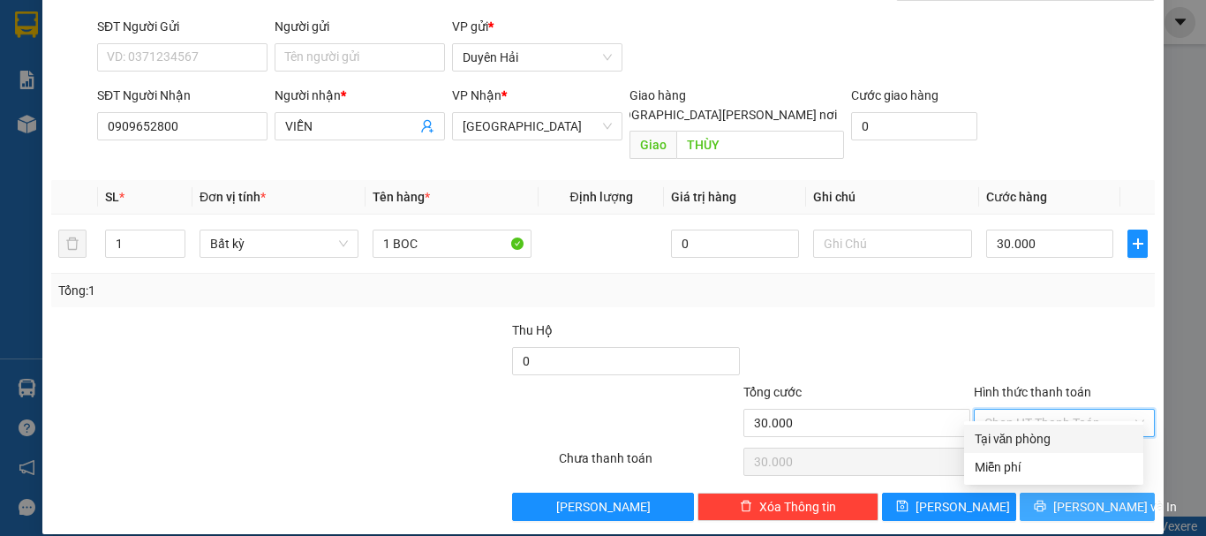
type input "0"
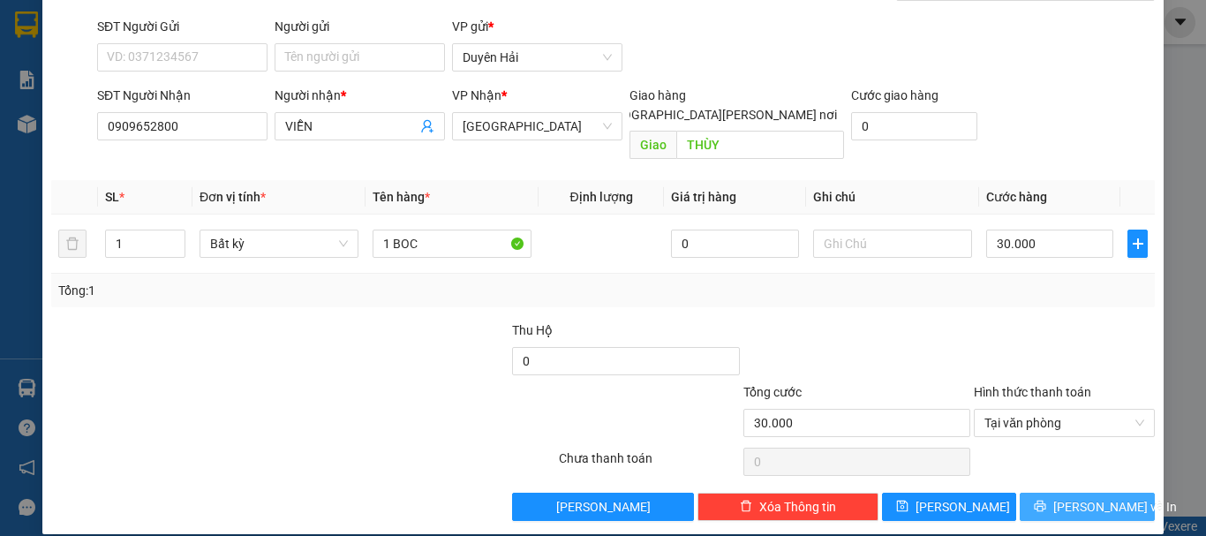
click at [1081, 497] on span "[PERSON_NAME] và In" at bounding box center [1115, 506] width 124 height 19
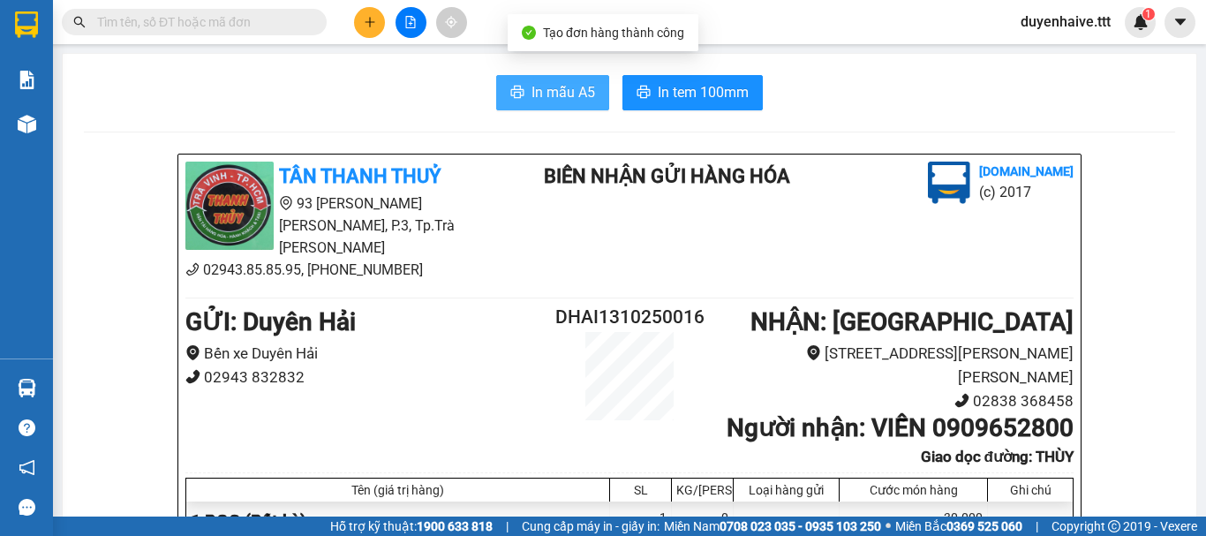
click at [532, 97] on span "In mẫu A5" at bounding box center [563, 92] width 64 height 22
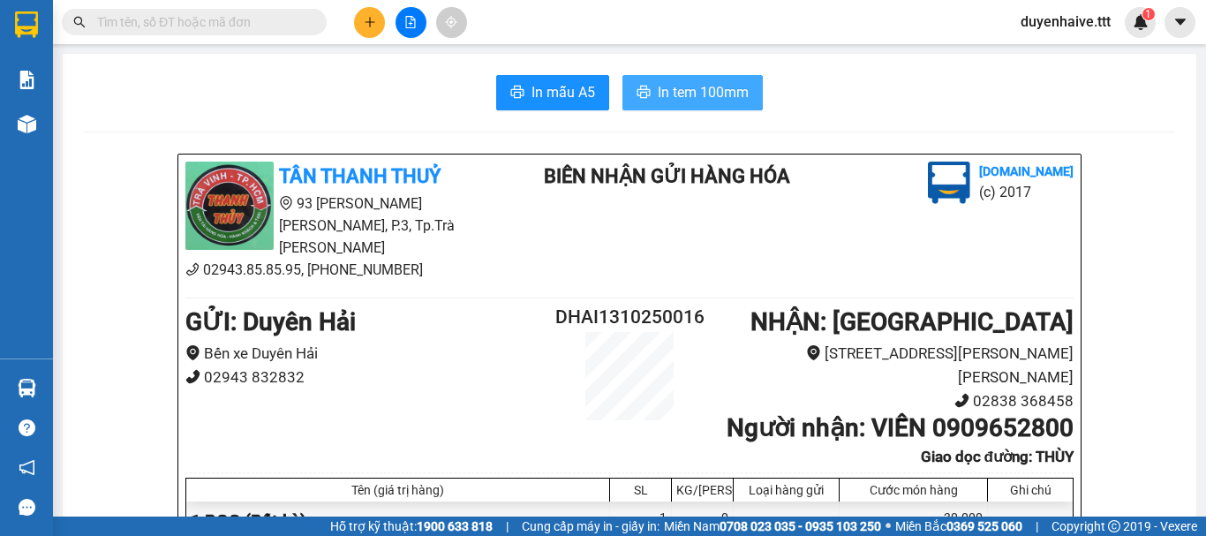
click at [686, 88] on span "In tem 100mm" at bounding box center [703, 92] width 91 height 22
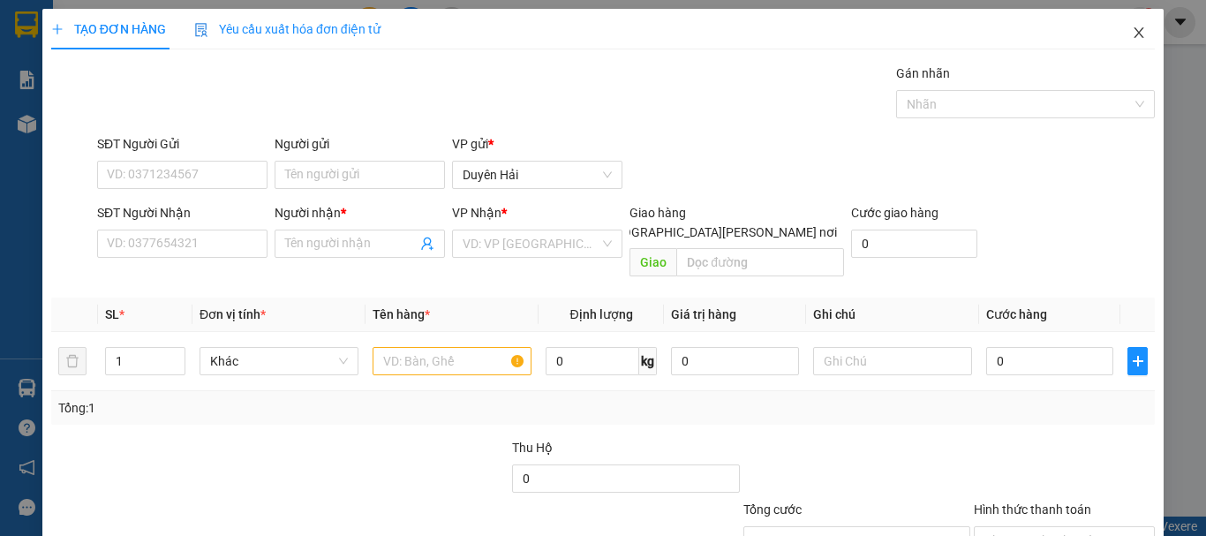
click at [1132, 33] on icon "close" at bounding box center [1139, 33] width 14 height 14
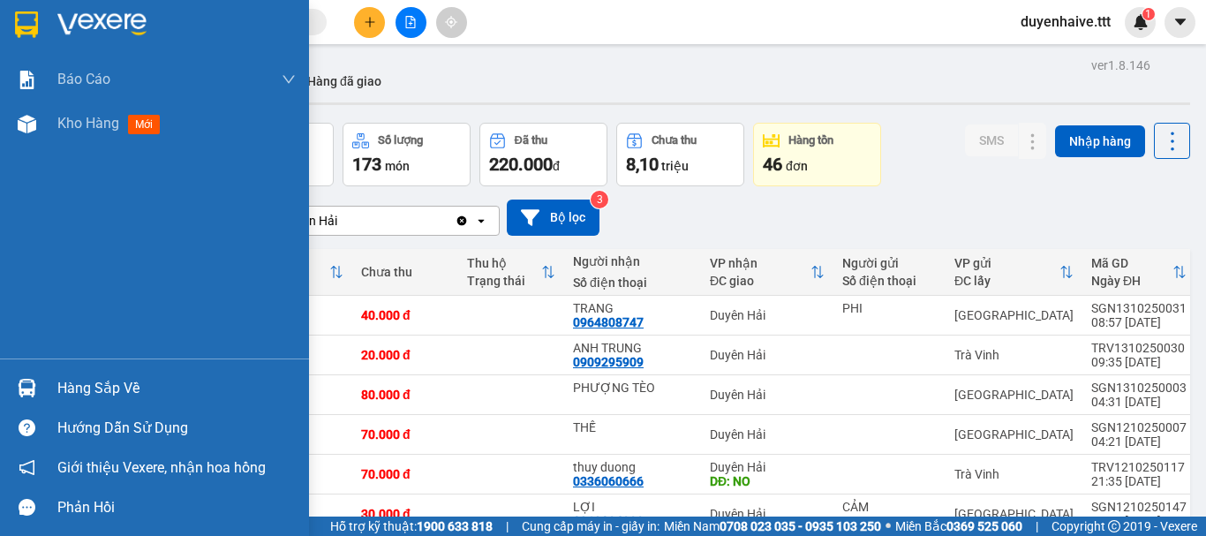
click at [112, 386] on div "Hàng sắp về" at bounding box center [176, 388] width 238 height 26
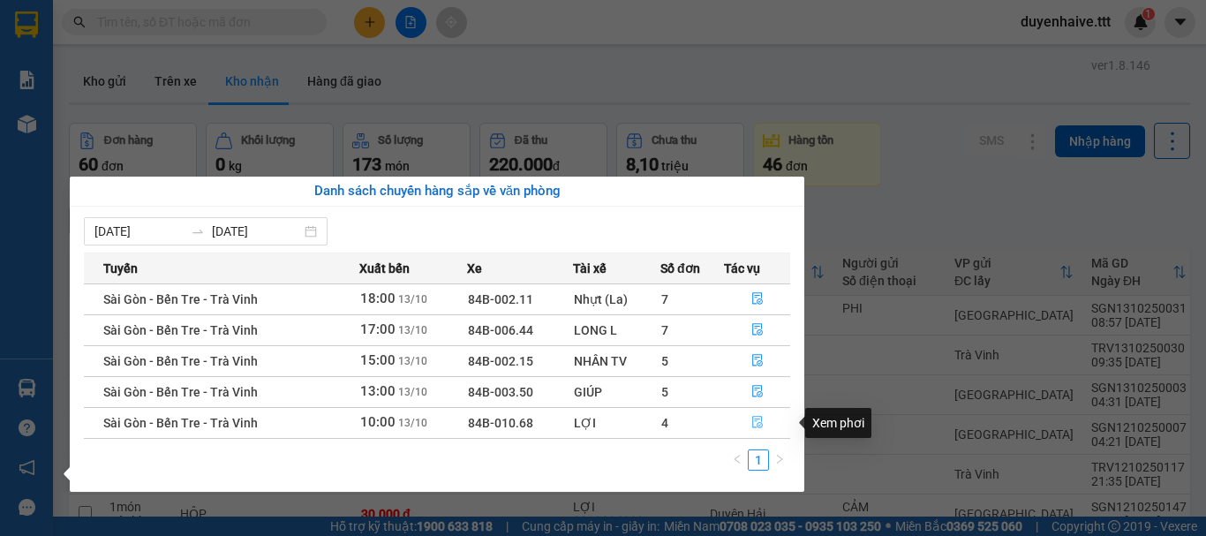
click at [751, 421] on icon "file-done" at bounding box center [757, 422] width 12 height 12
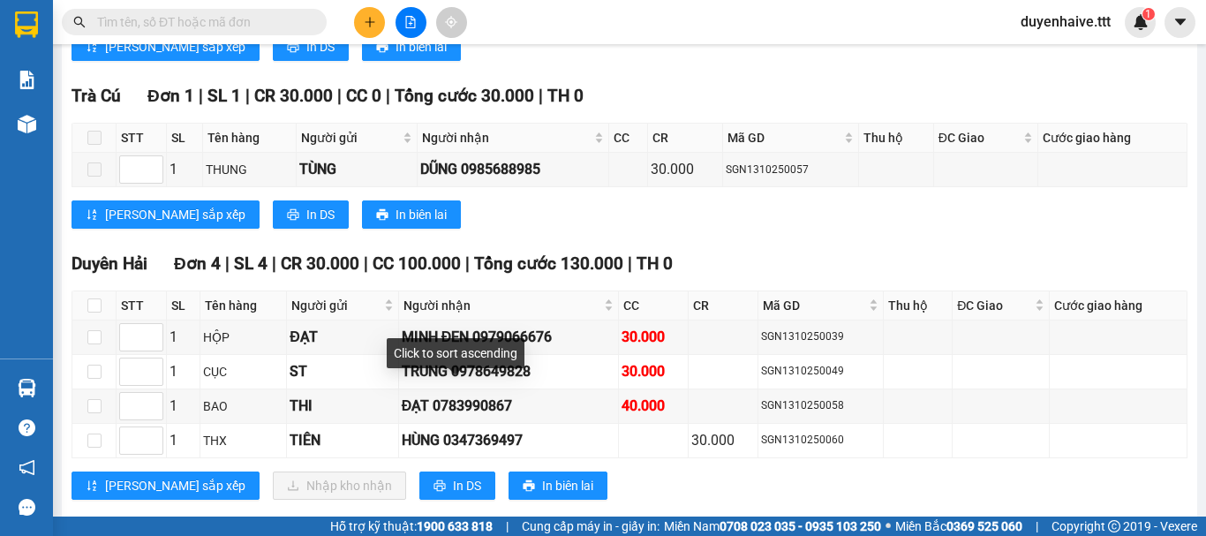
scroll to position [1402, 0]
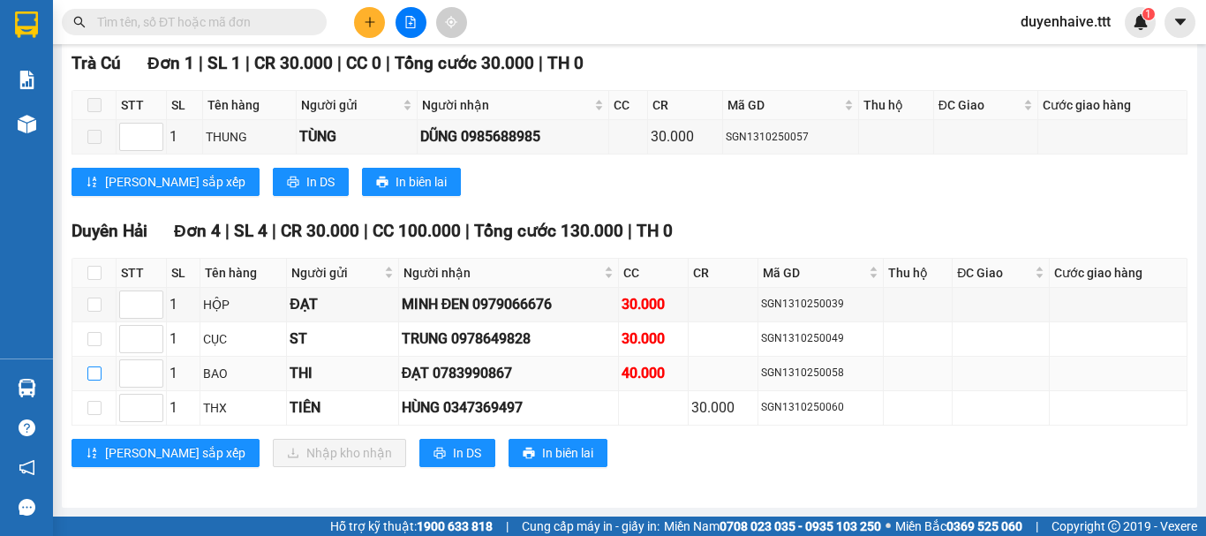
click at [87, 373] on input "checkbox" at bounding box center [94, 373] width 14 height 14
checkbox input "true"
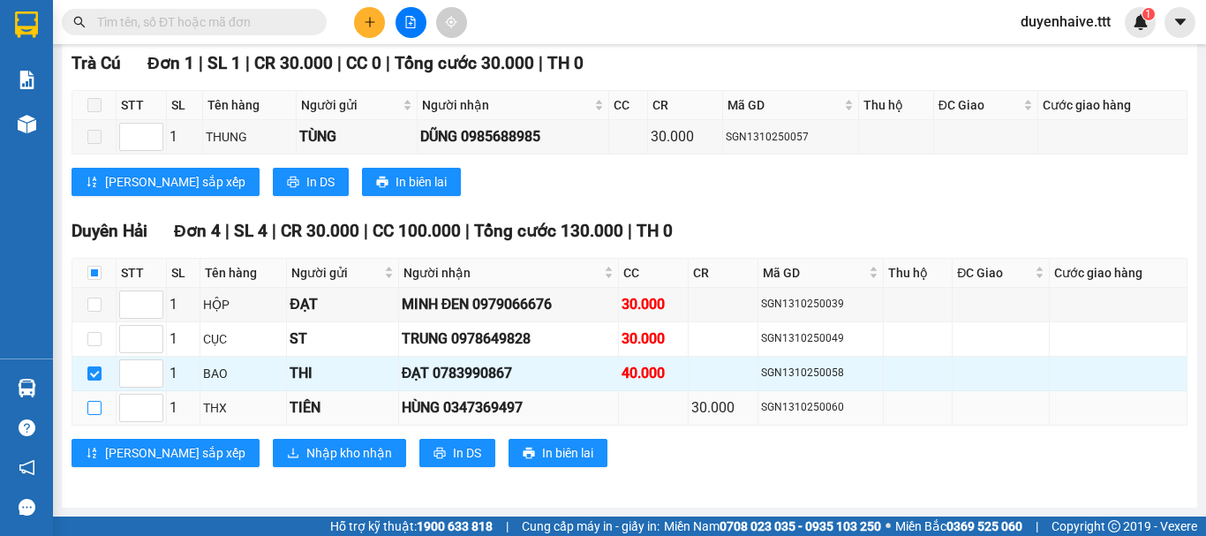
click at [92, 408] on input "checkbox" at bounding box center [94, 408] width 14 height 14
checkbox input "true"
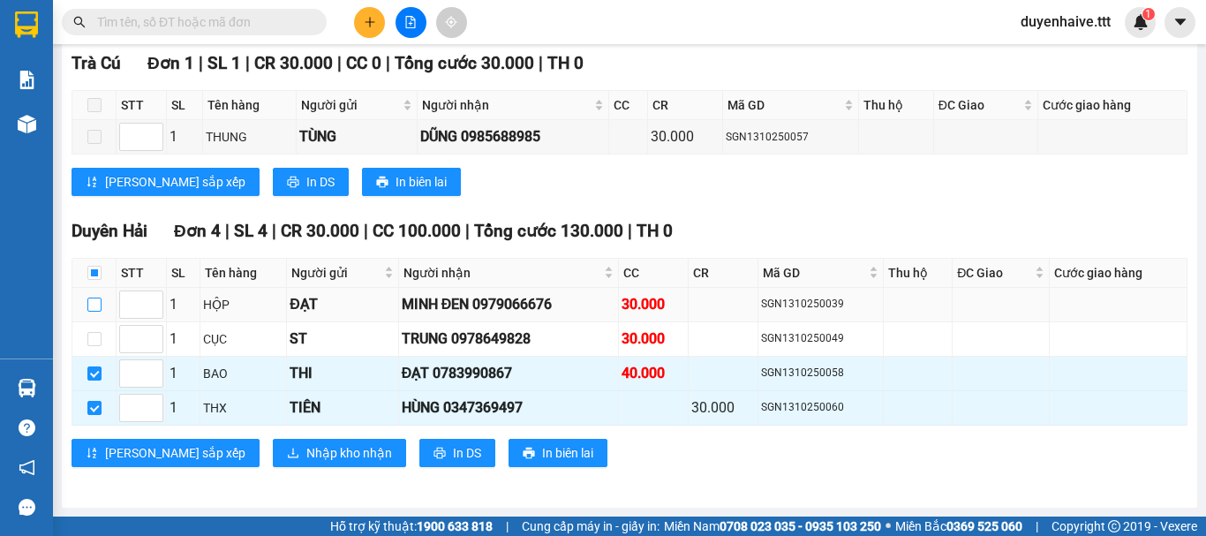
click at [89, 298] on input "checkbox" at bounding box center [94, 304] width 14 height 14
checkbox input "true"
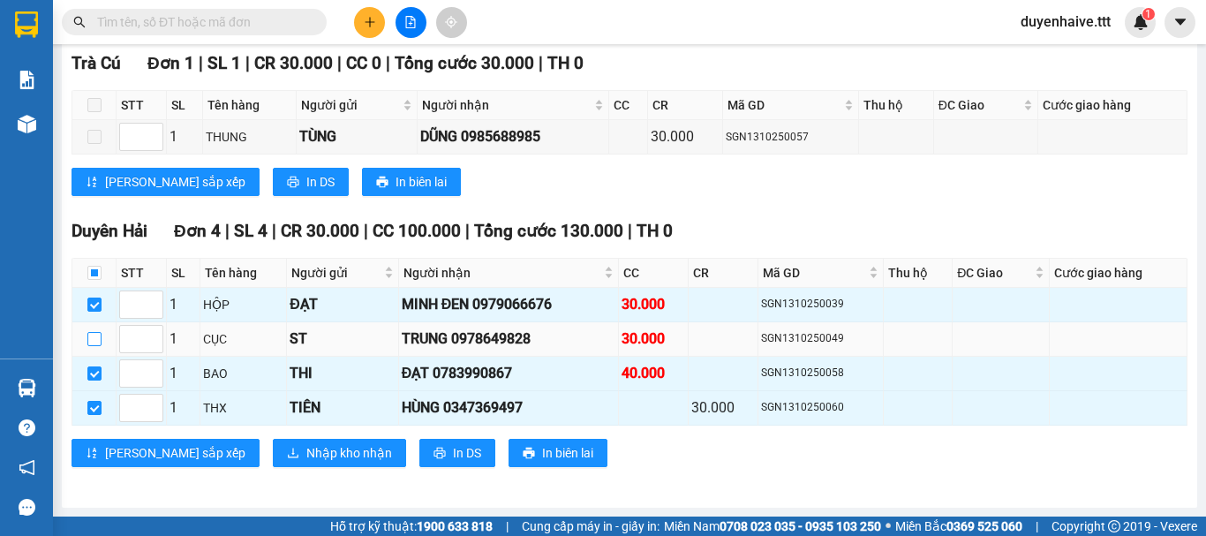
click at [92, 342] on input "checkbox" at bounding box center [94, 339] width 14 height 14
checkbox input "true"
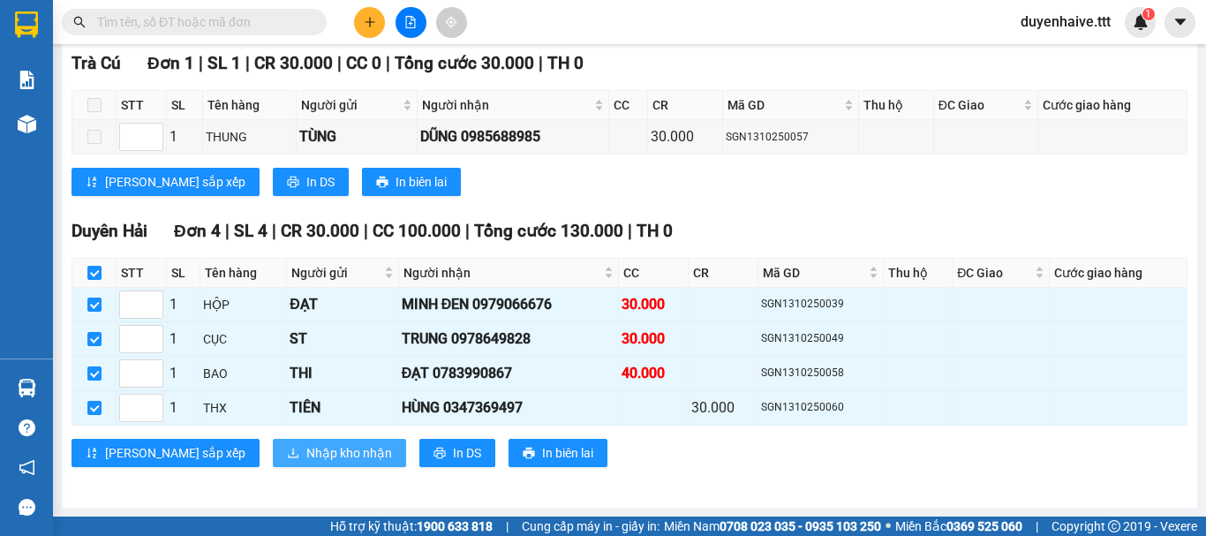
click at [306, 446] on span "Nhập kho nhận" at bounding box center [349, 452] width 86 height 19
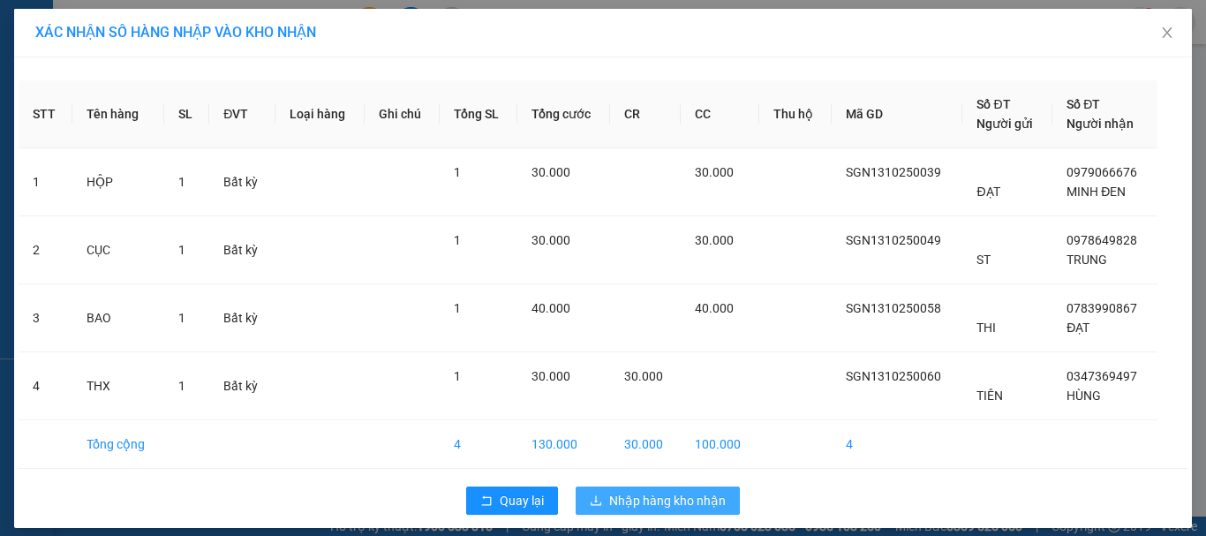
click at [650, 494] on span "Nhập hàng kho nhận" at bounding box center [667, 500] width 117 height 19
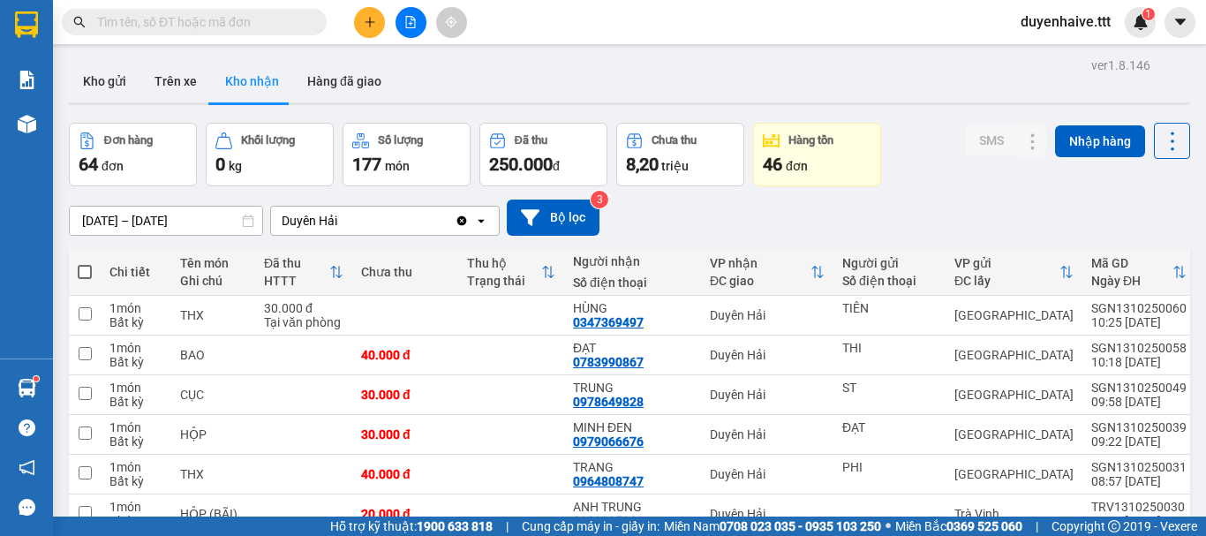
click at [242, 20] on input "text" at bounding box center [201, 21] width 208 height 19
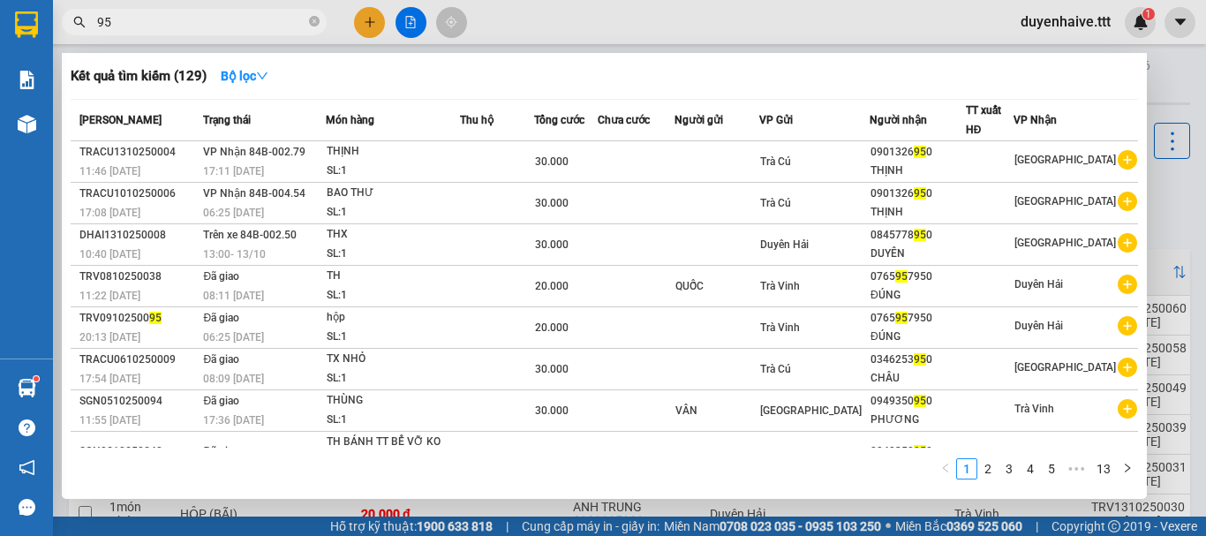
type input "9"
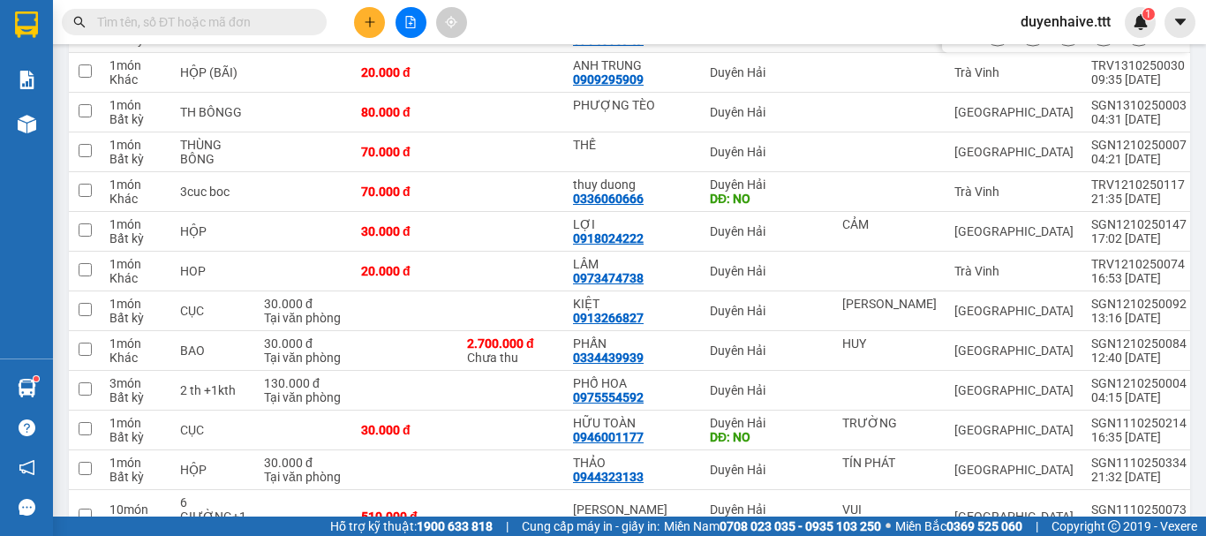
scroll to position [177, 0]
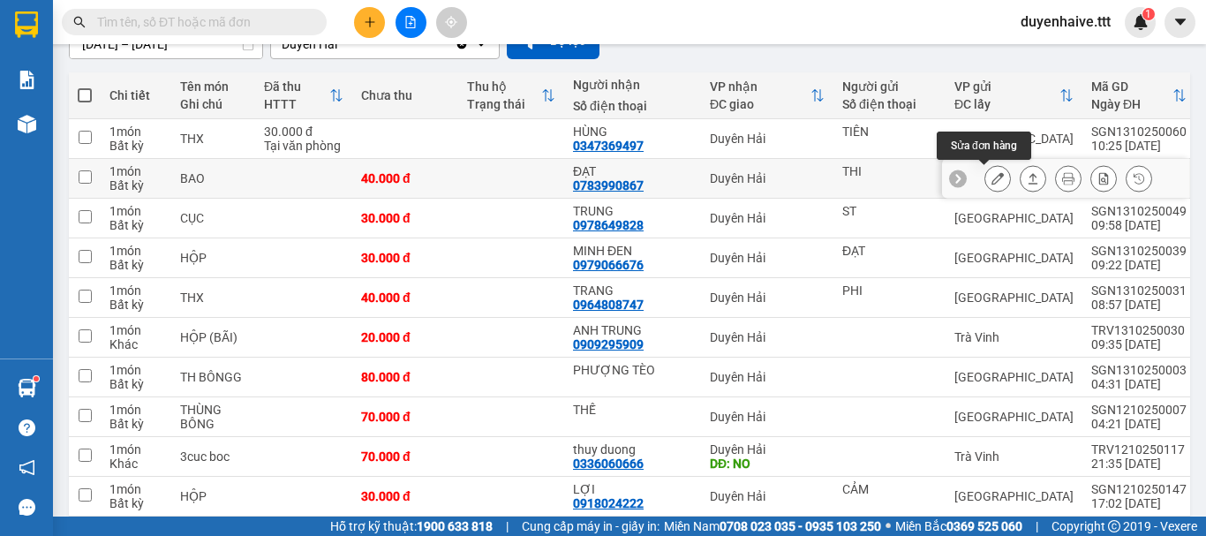
click at [985, 174] on button at bounding box center [997, 178] width 25 height 31
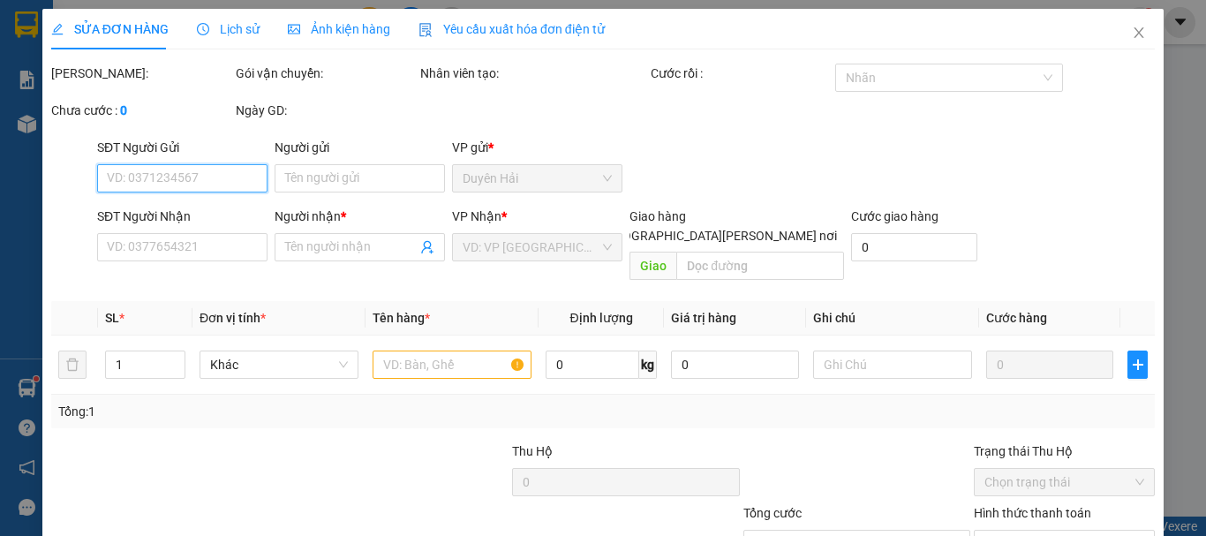
scroll to position [120, 0]
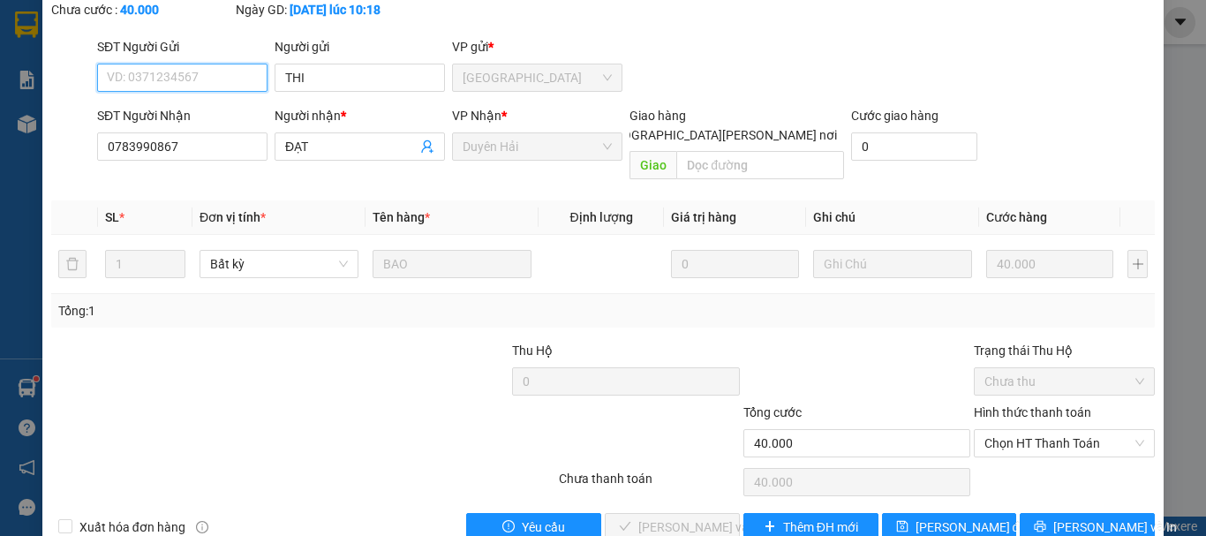
type input "THI"
type input "0783990867"
type input "ĐẠT"
type input "40.000"
click at [1018, 430] on span "Chọn HT Thanh Toán" at bounding box center [1064, 443] width 160 height 26
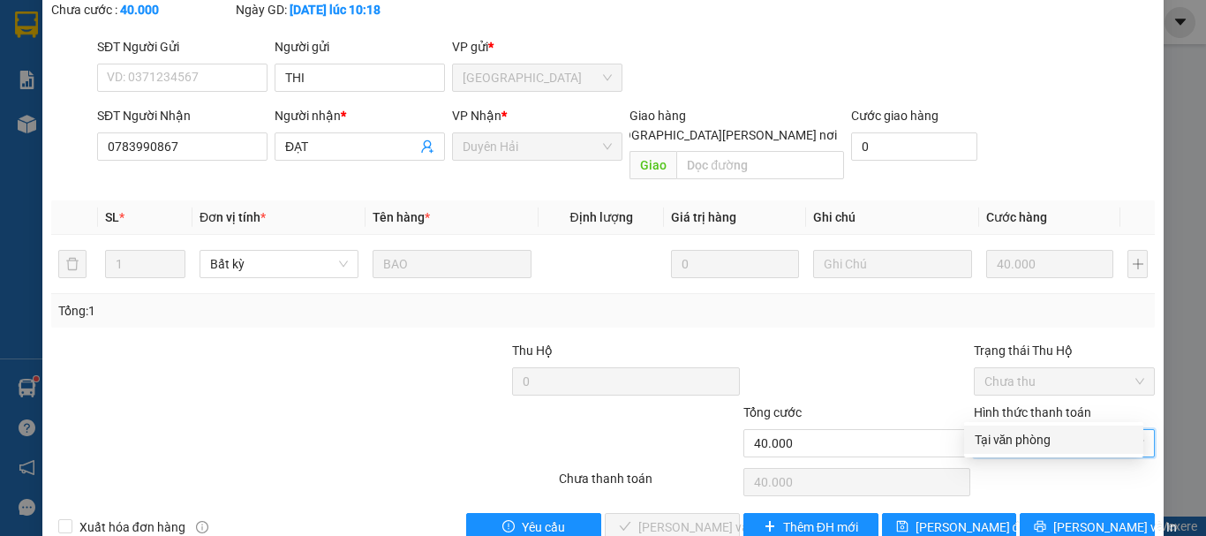
click at [1035, 448] on div "Tại văn phòng" at bounding box center [1053, 439] width 158 height 19
type input "0"
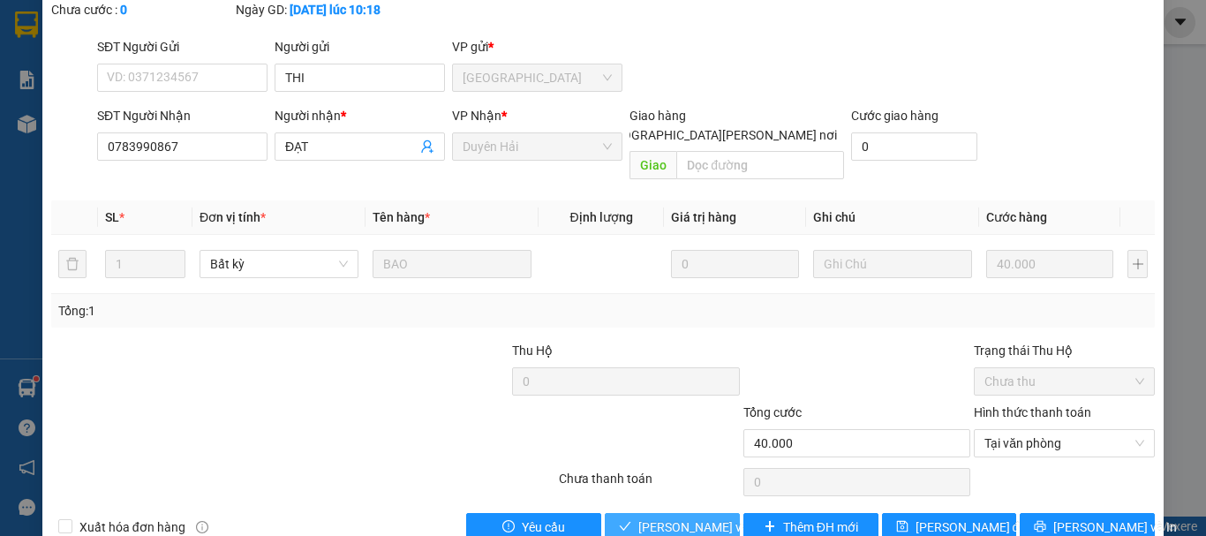
click at [638, 517] on span "[PERSON_NAME] và Giao hàng" at bounding box center [757, 526] width 238 height 19
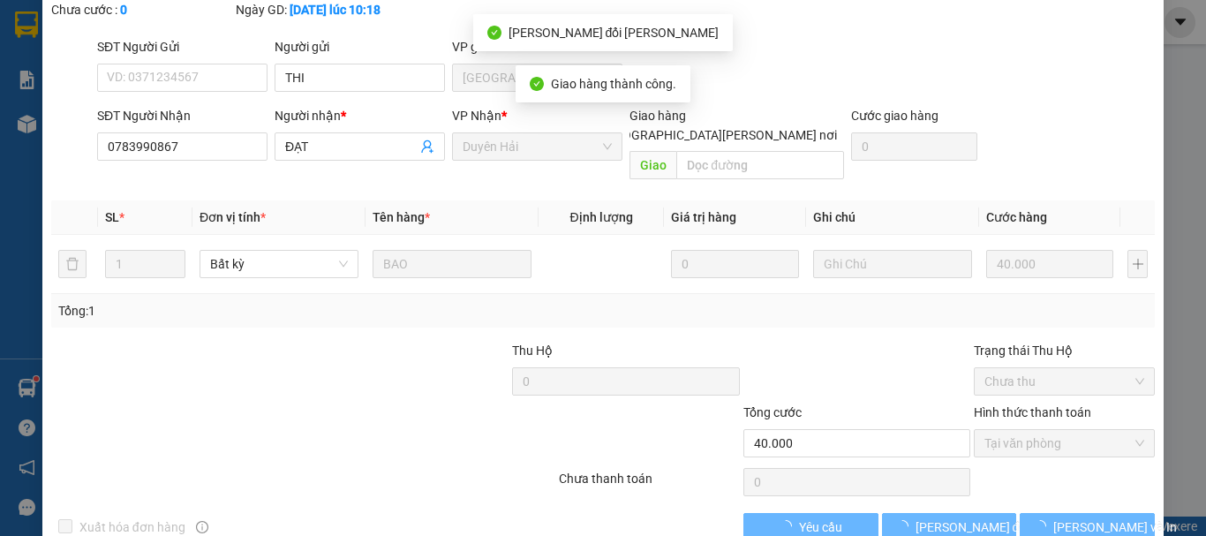
scroll to position [0, 0]
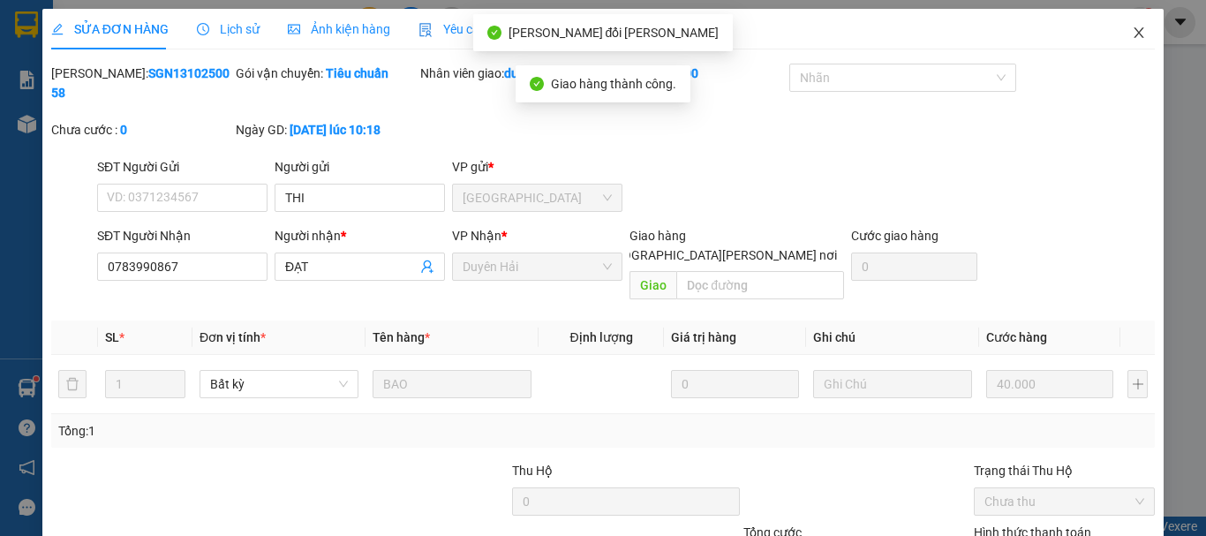
click at [1132, 31] on icon "close" at bounding box center [1139, 33] width 14 height 14
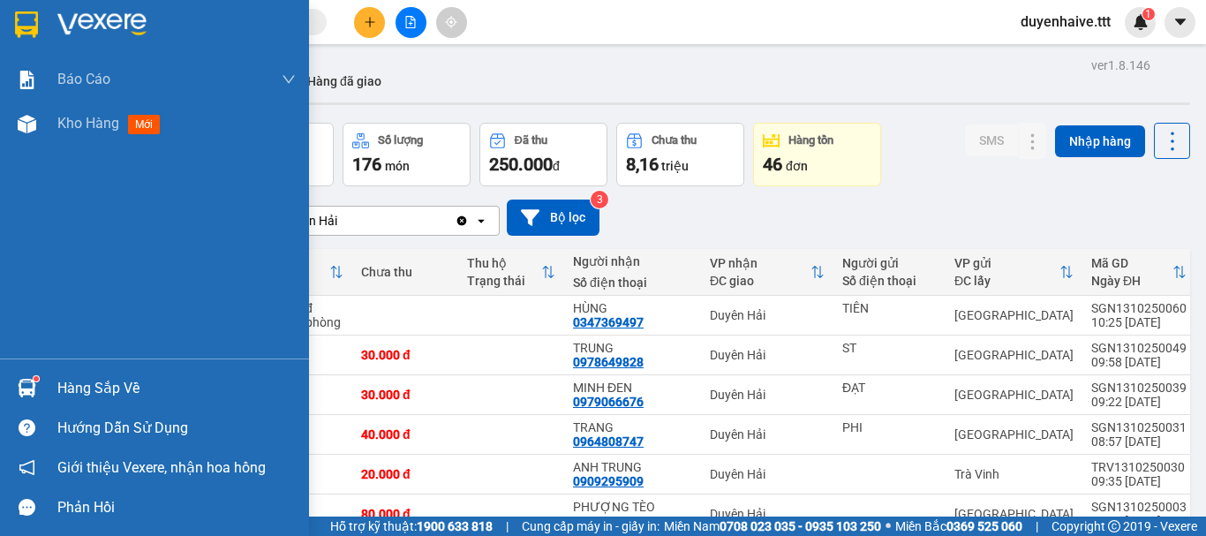
click at [99, 387] on div "Hàng sắp về" at bounding box center [176, 388] width 238 height 26
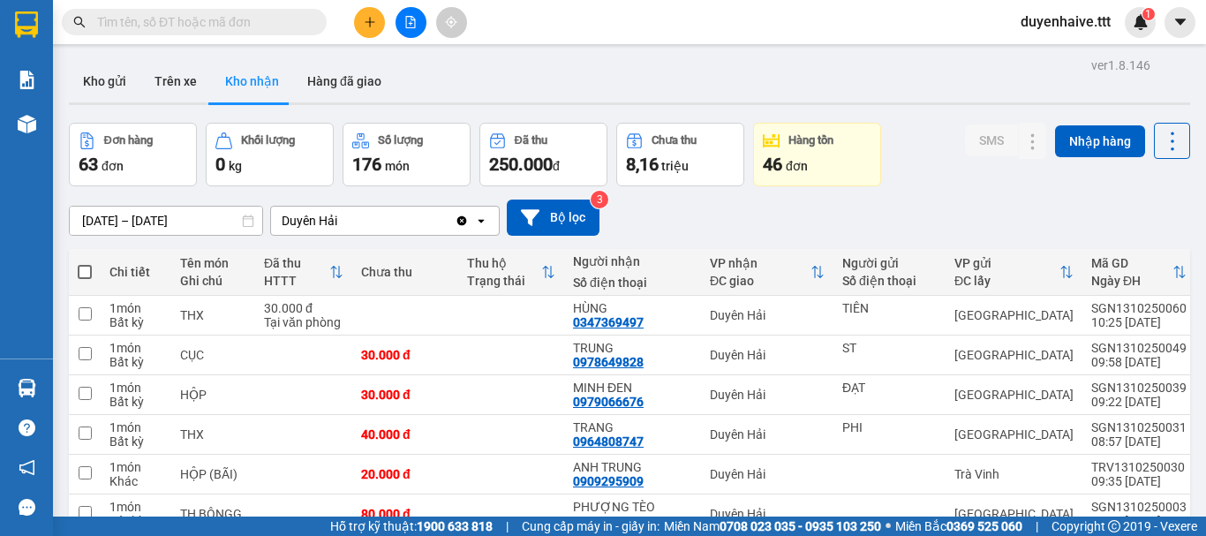
click at [912, 207] on section "Kết quả tìm kiếm ( 129 ) Bộ lọc Mã ĐH Trạng thái Món hàng Thu hộ Tổng cước Chưa…" at bounding box center [603, 268] width 1206 height 536
click at [231, 19] on input "text" at bounding box center [201, 21] width 208 height 19
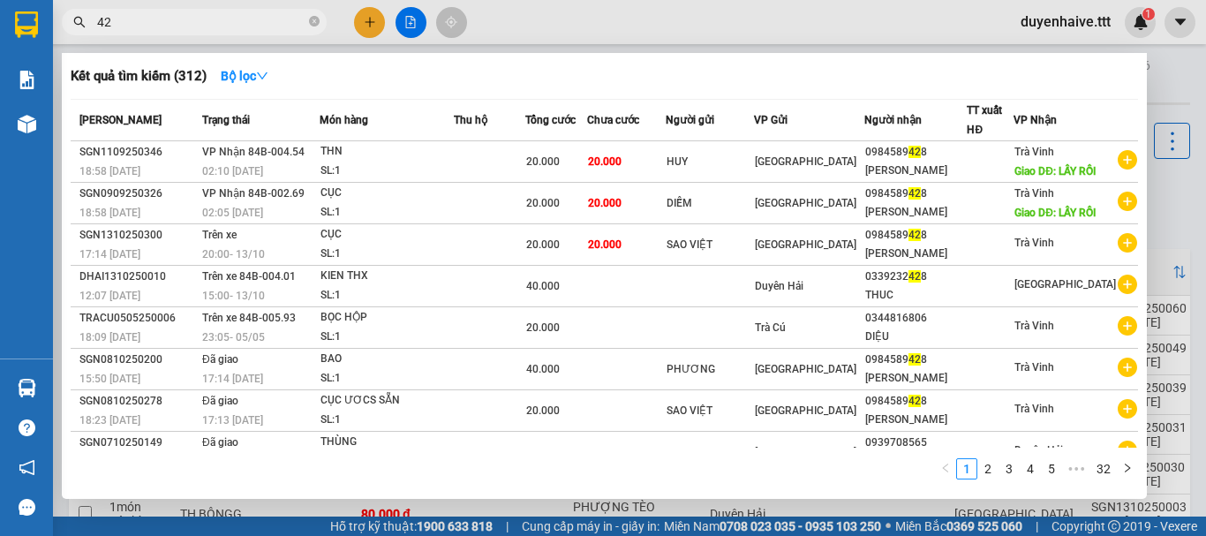
type input "4"
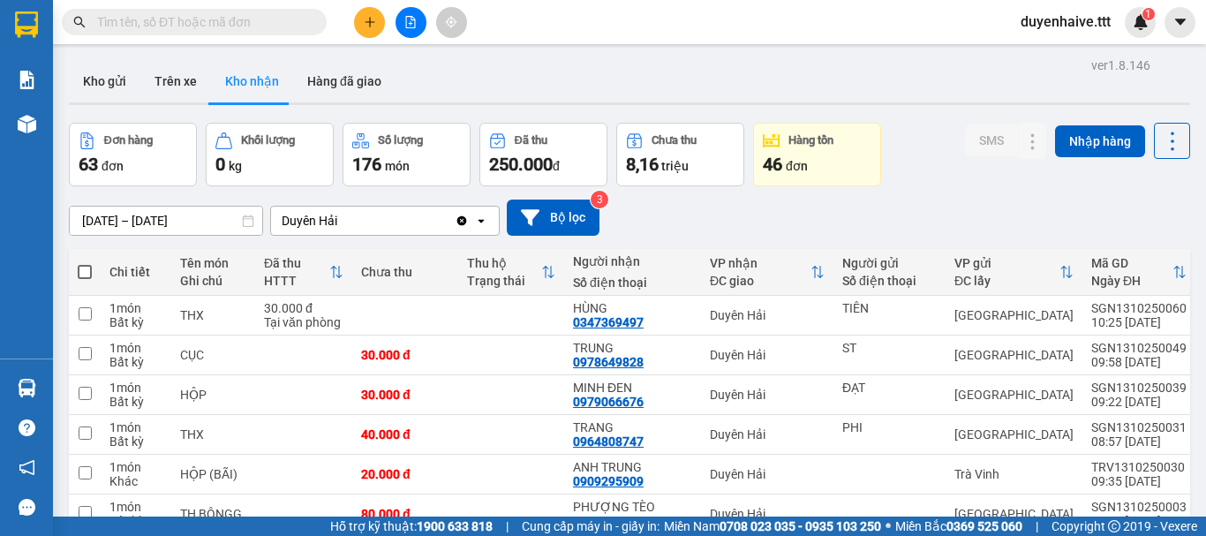
scroll to position [265, 0]
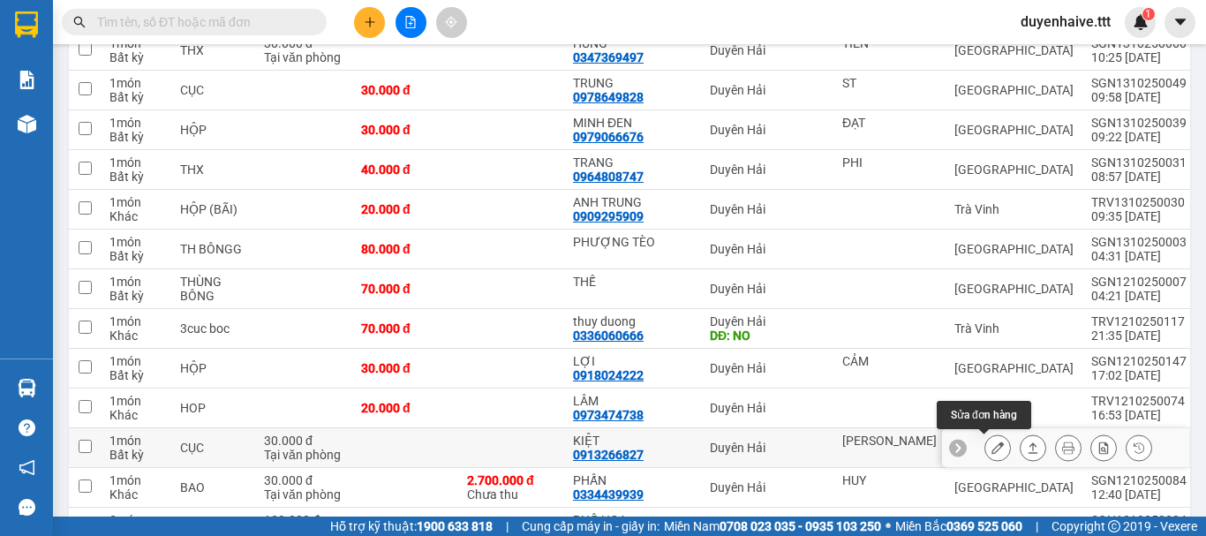
click at [991, 444] on icon at bounding box center [997, 447] width 12 height 12
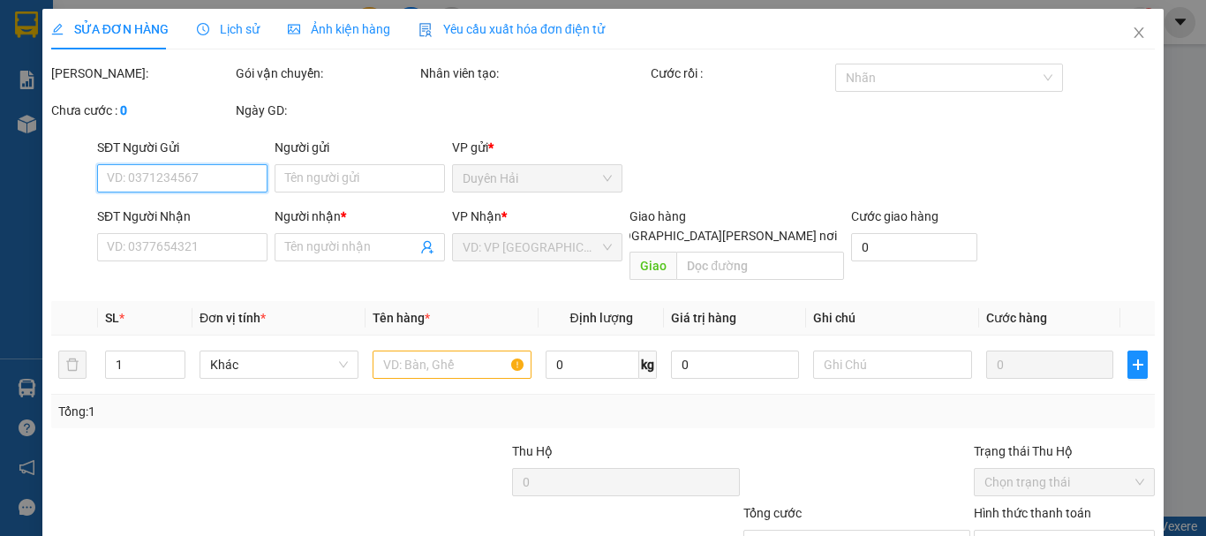
type input "[PERSON_NAME]"
type input "0913266827"
type input "KIỆT"
type input "30.000"
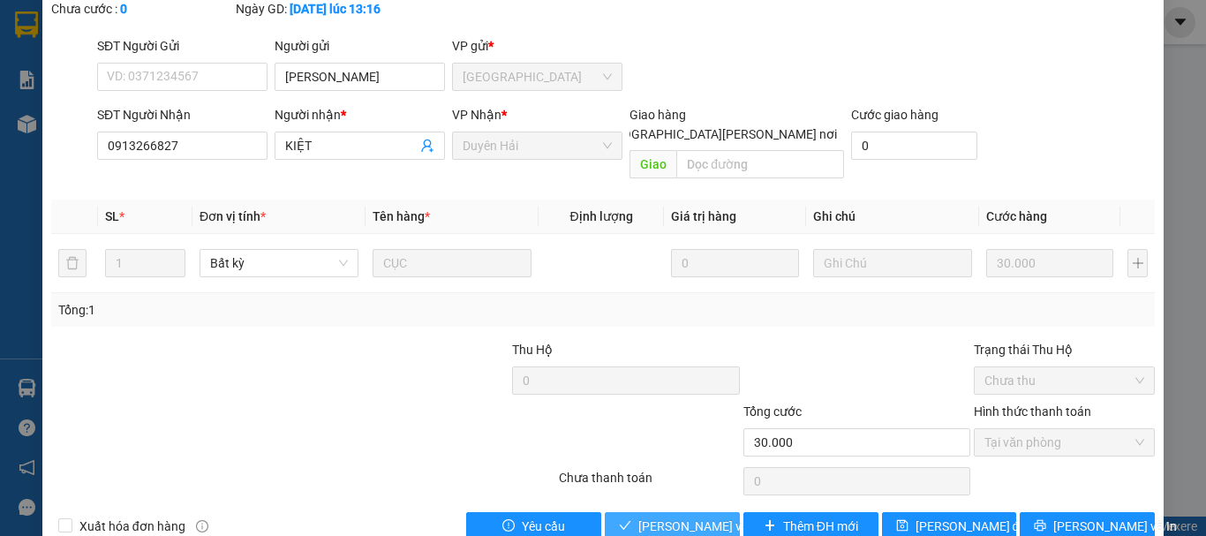
click at [668, 516] on span "[PERSON_NAME] và Giao hàng" at bounding box center [757, 525] width 238 height 19
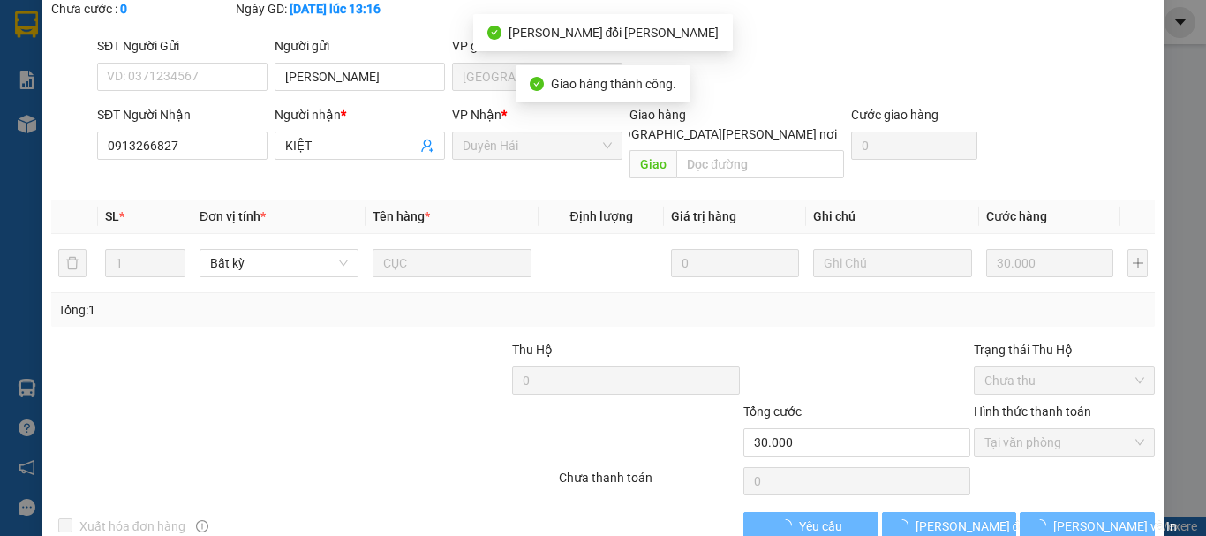
scroll to position [0, 0]
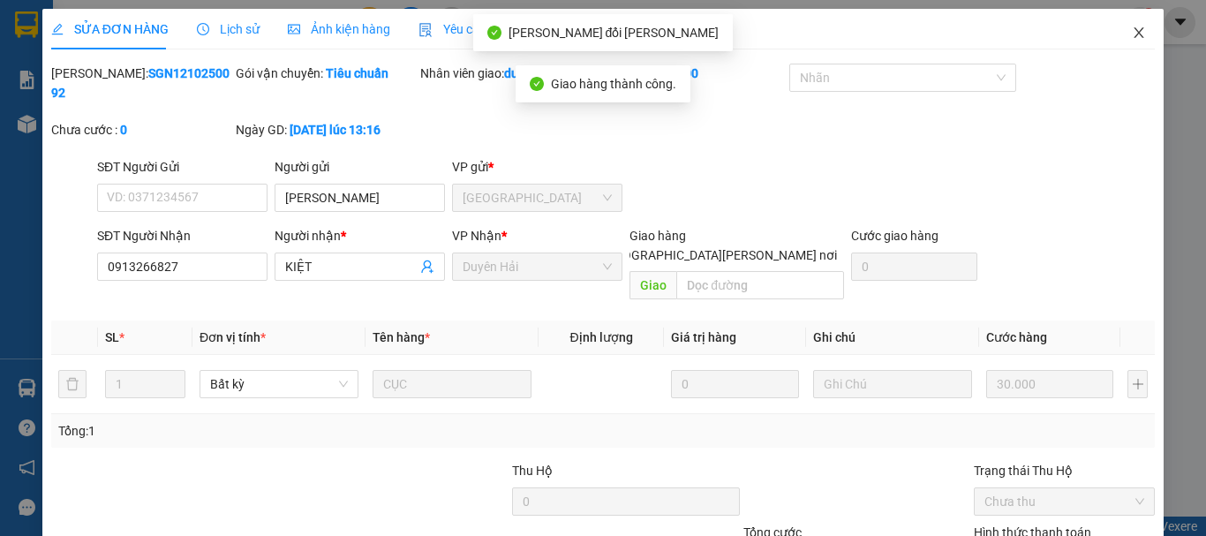
click at [1134, 34] on icon "close" at bounding box center [1139, 32] width 10 height 11
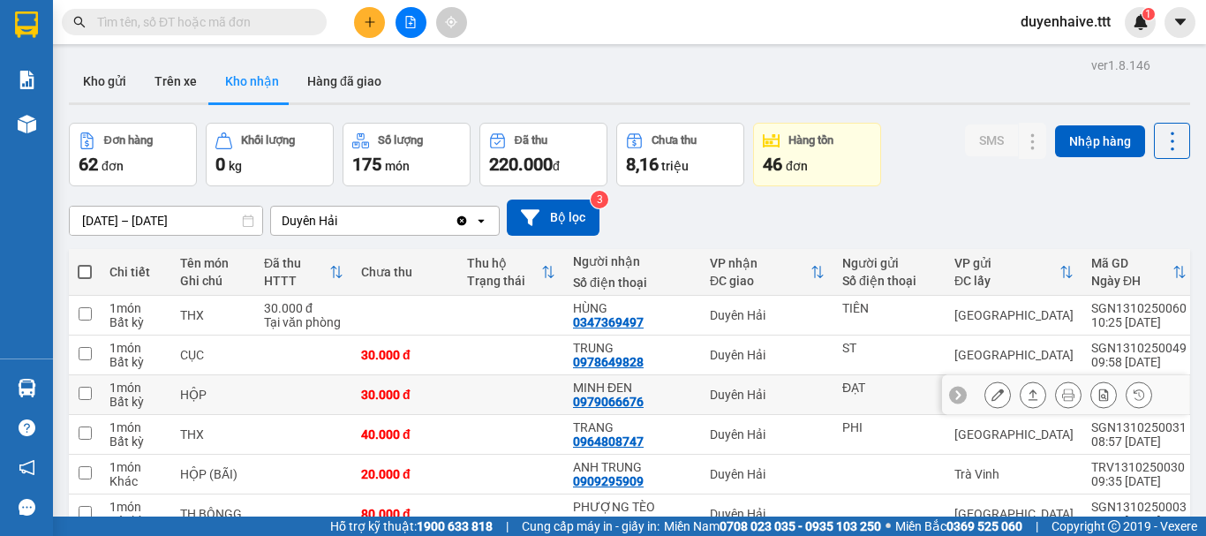
scroll to position [177, 0]
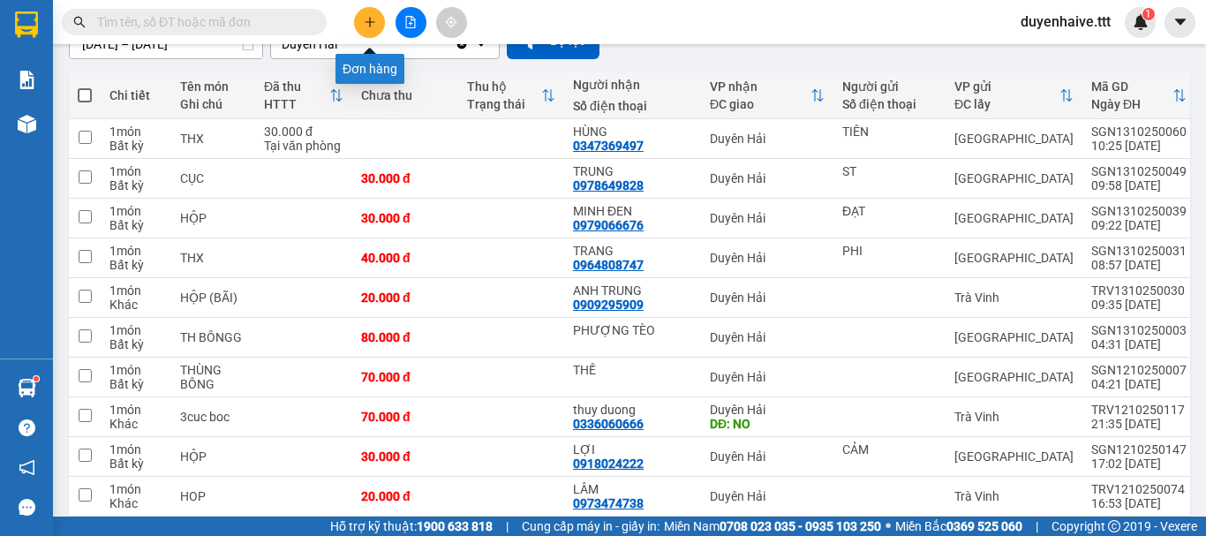
click at [366, 23] on icon "plus" at bounding box center [370, 22] width 12 height 12
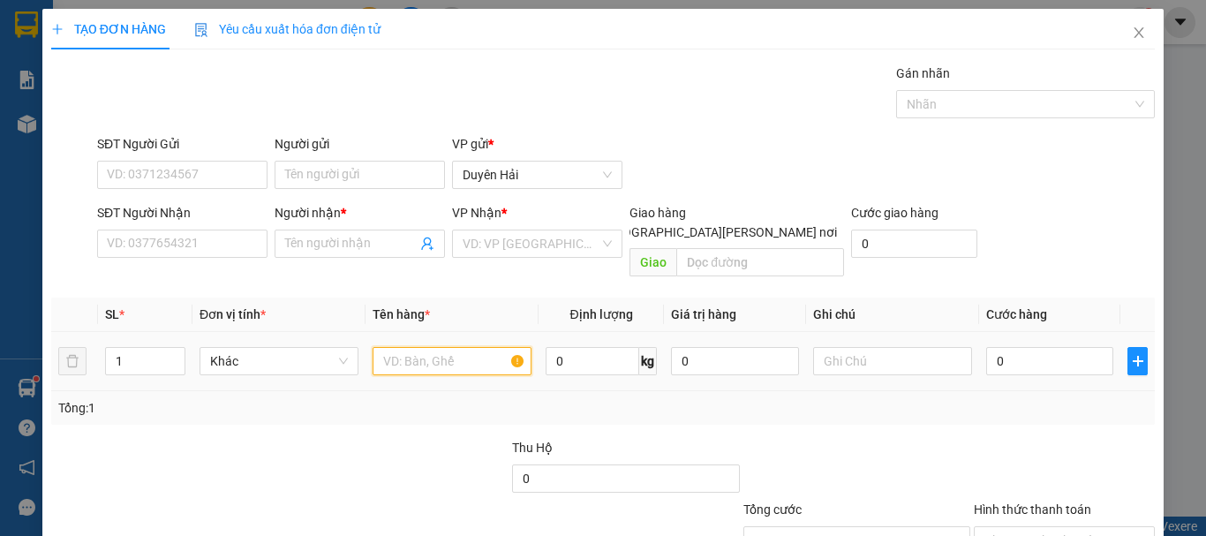
click at [443, 348] on input "text" at bounding box center [451, 361] width 159 height 28
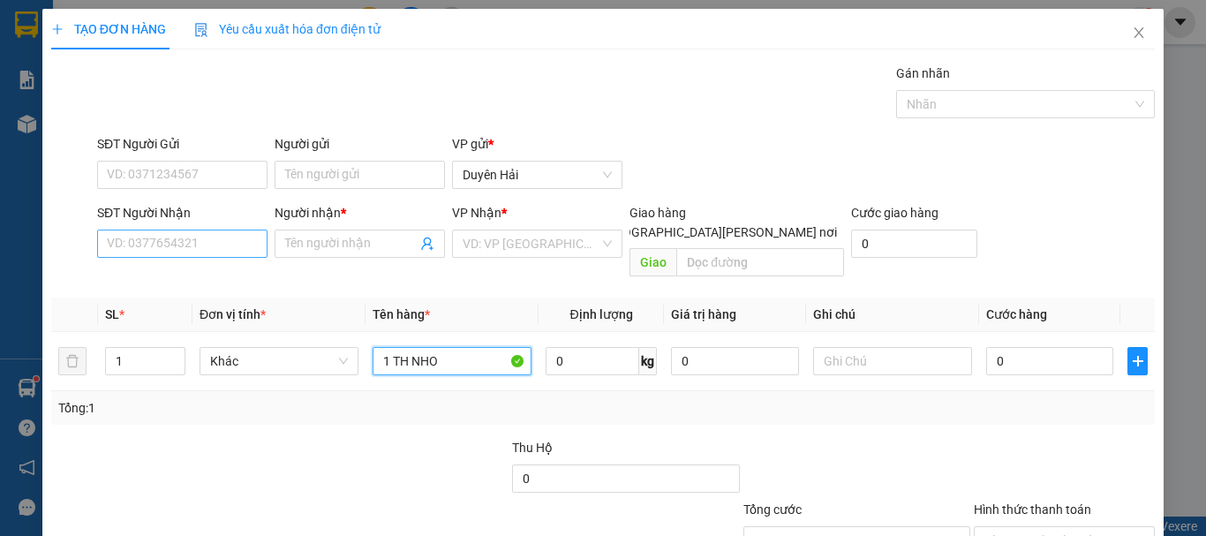
type input "1 TH NHO"
click at [211, 243] on input "SĐT Người Nhận" at bounding box center [182, 243] width 170 height 28
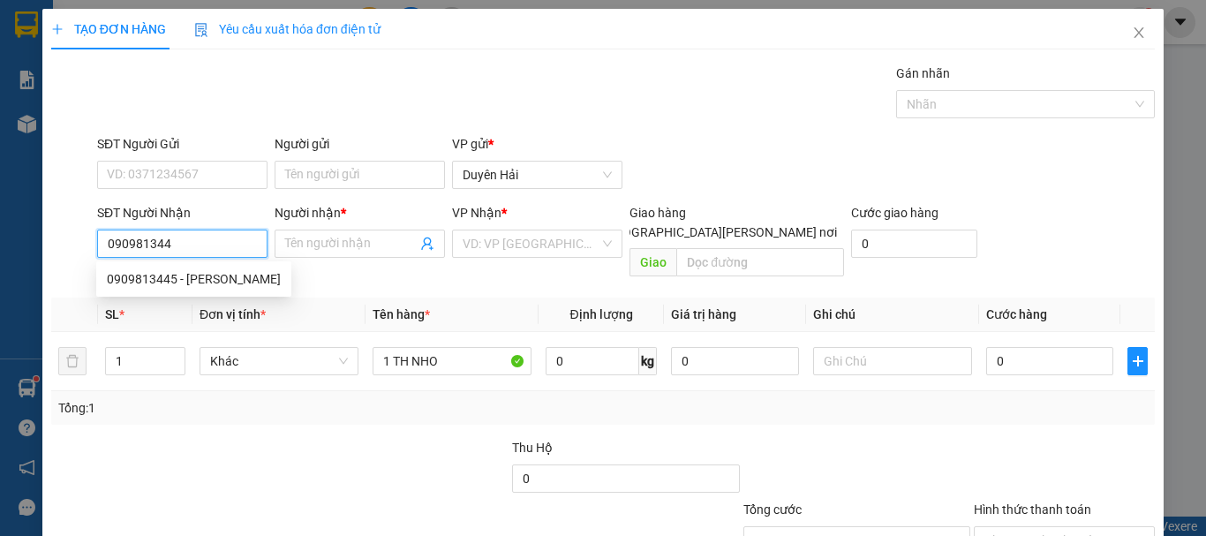
type input "0909813445"
click at [197, 268] on div "0909813445 - TRINH" at bounding box center [193, 279] width 195 height 28
type input "TRINH"
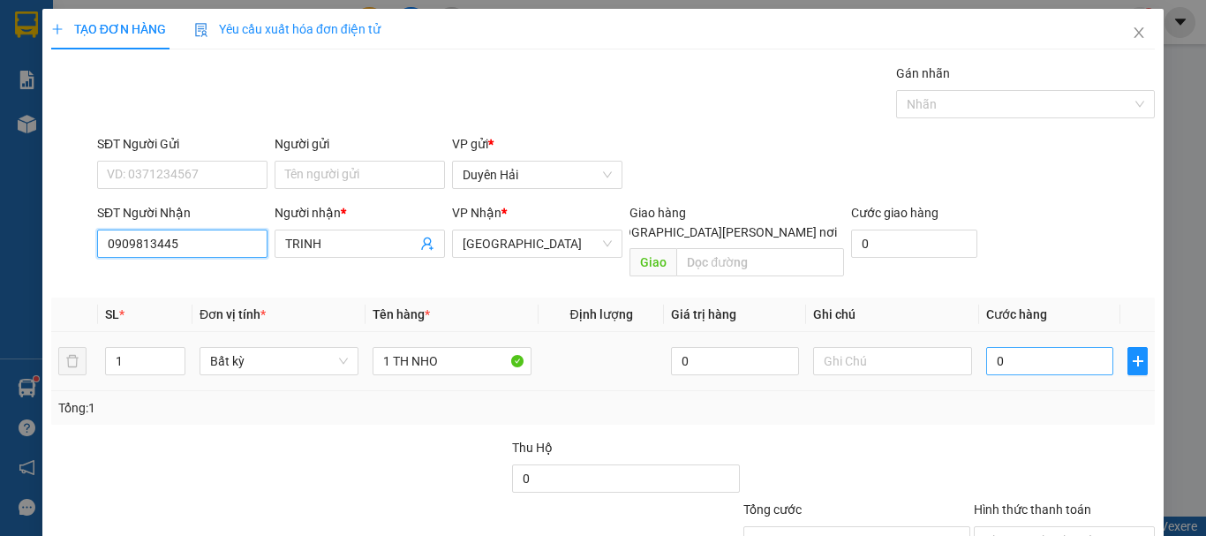
type input "0909813445"
click at [1085, 347] on input "0" at bounding box center [1049, 361] width 127 height 28
type input "30"
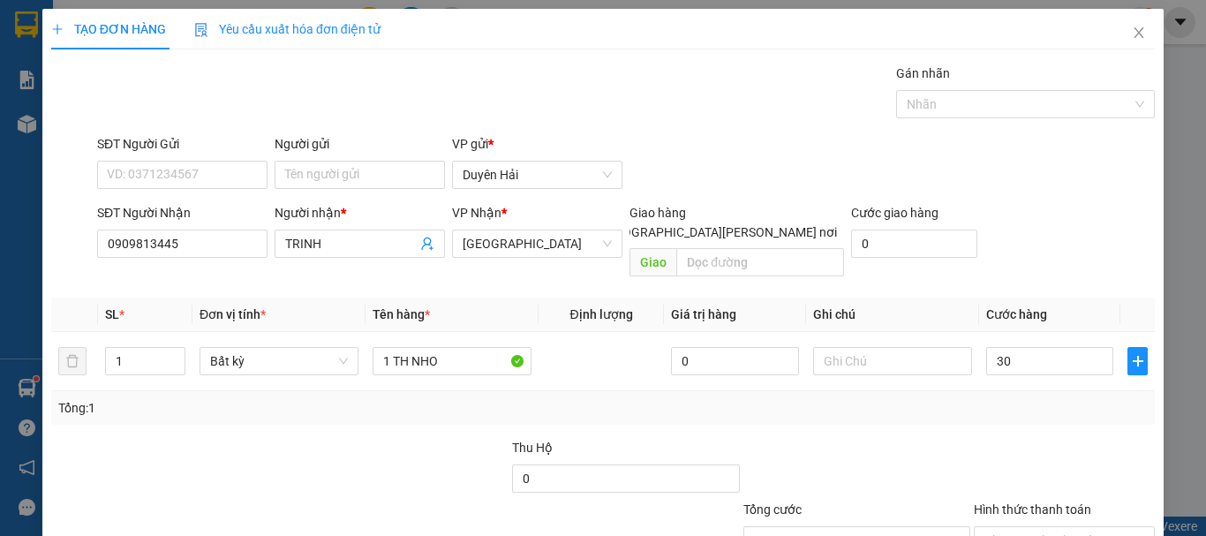
click at [1046, 407] on div "Transit Pickup Surcharge Ids Transit Deliver Surcharge Ids Transit Deliver Surc…" at bounding box center [602, 351] width 1103 height 575
type input "30.000"
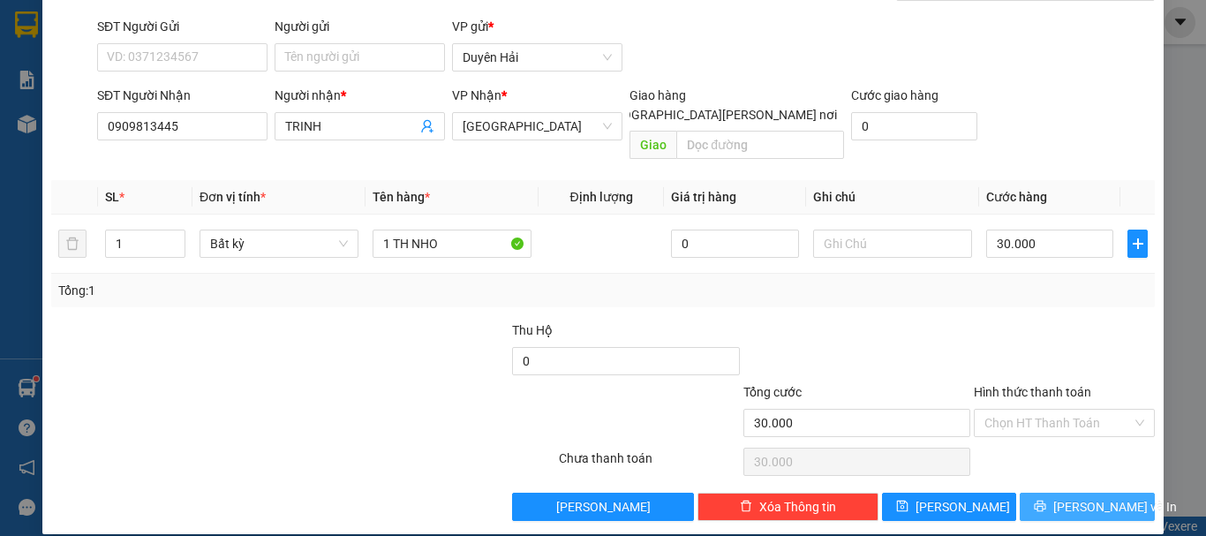
click at [1045, 493] on button "[PERSON_NAME] và In" at bounding box center [1086, 507] width 135 height 28
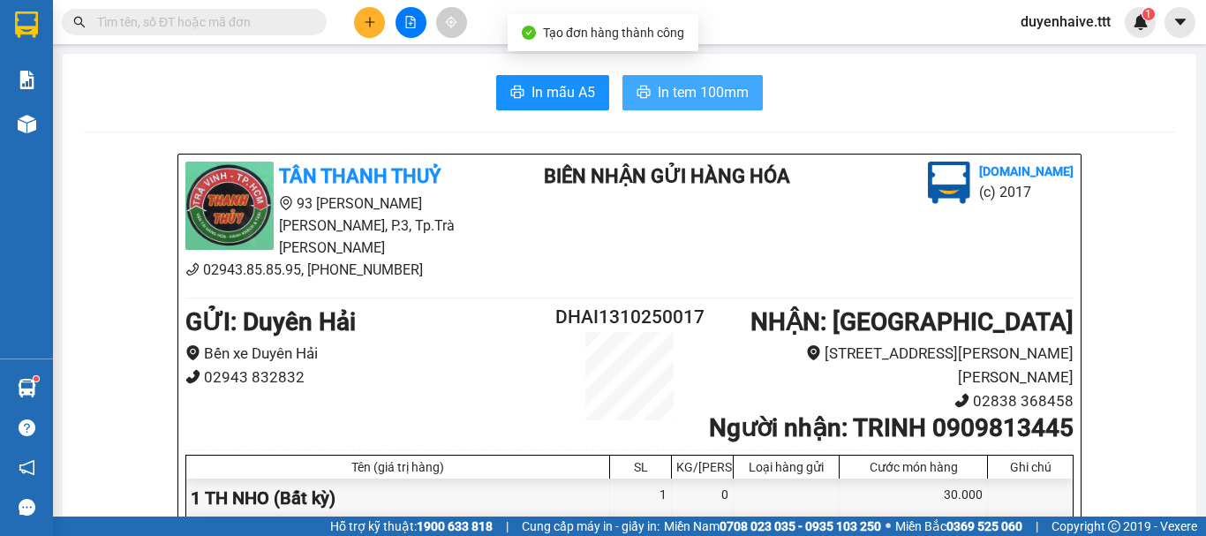
click at [667, 92] on span "In tem 100mm" at bounding box center [703, 92] width 91 height 22
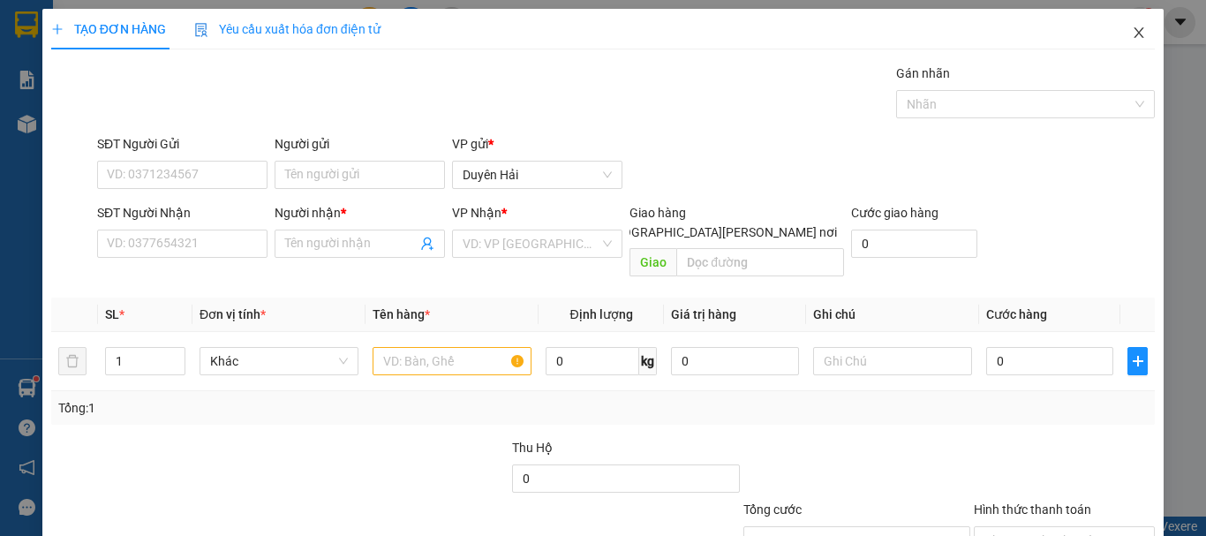
click at [1132, 31] on icon "close" at bounding box center [1139, 33] width 14 height 14
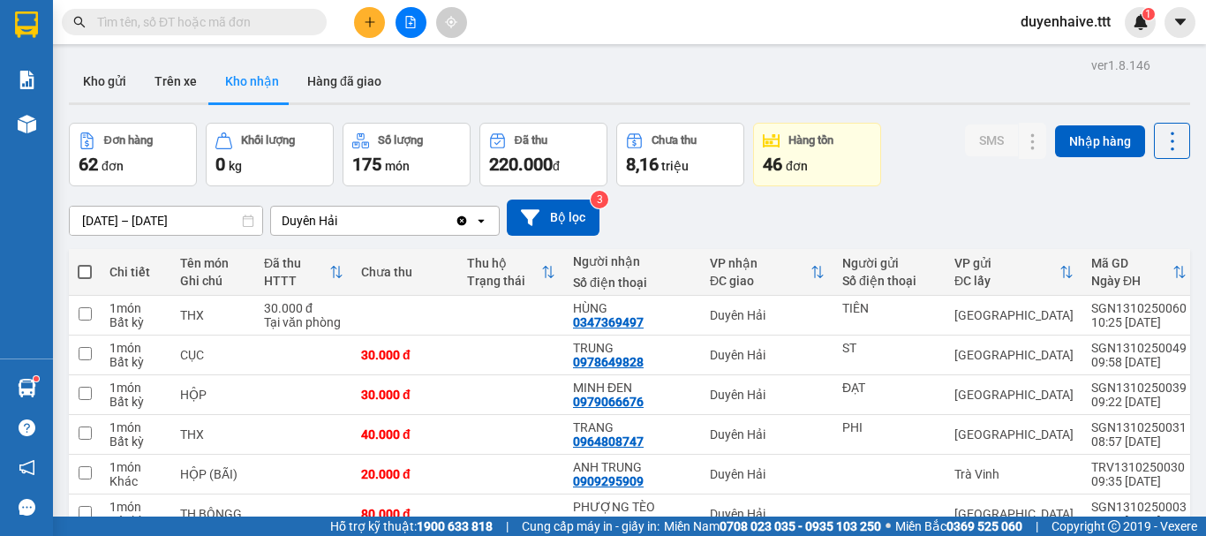
scroll to position [177, 0]
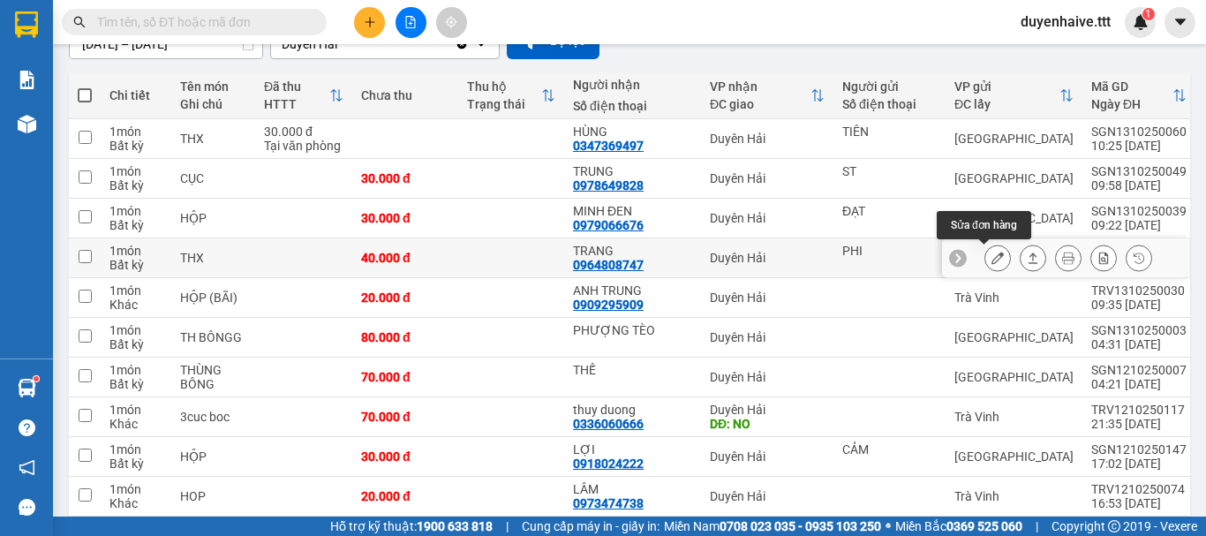
click at [991, 260] on icon at bounding box center [997, 258] width 12 height 12
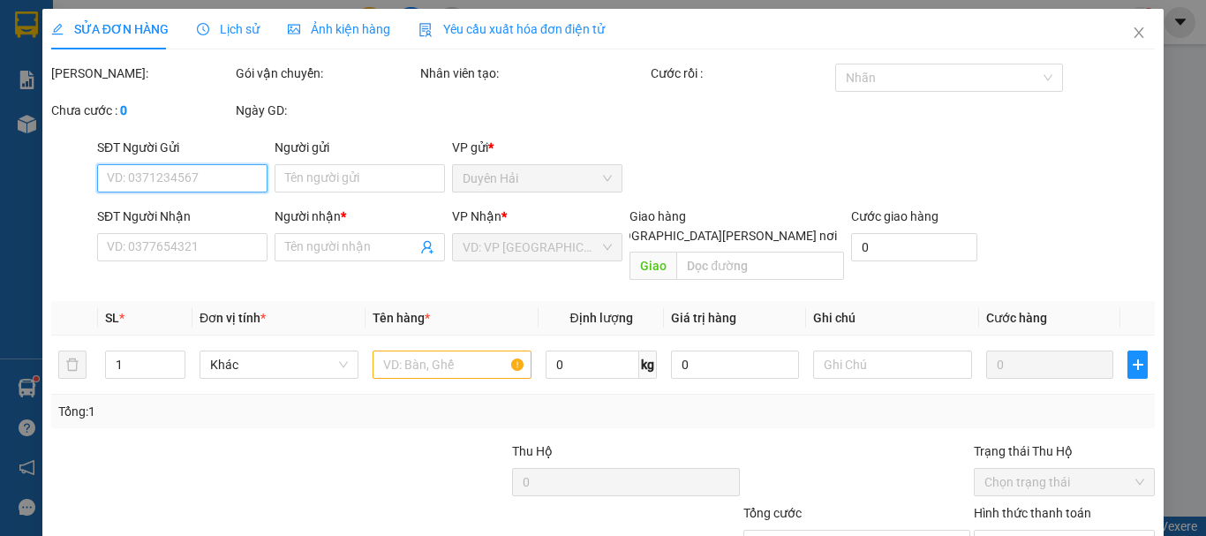
type input "PHI"
type input "0964808747"
type input "TRANG"
type input "40.000"
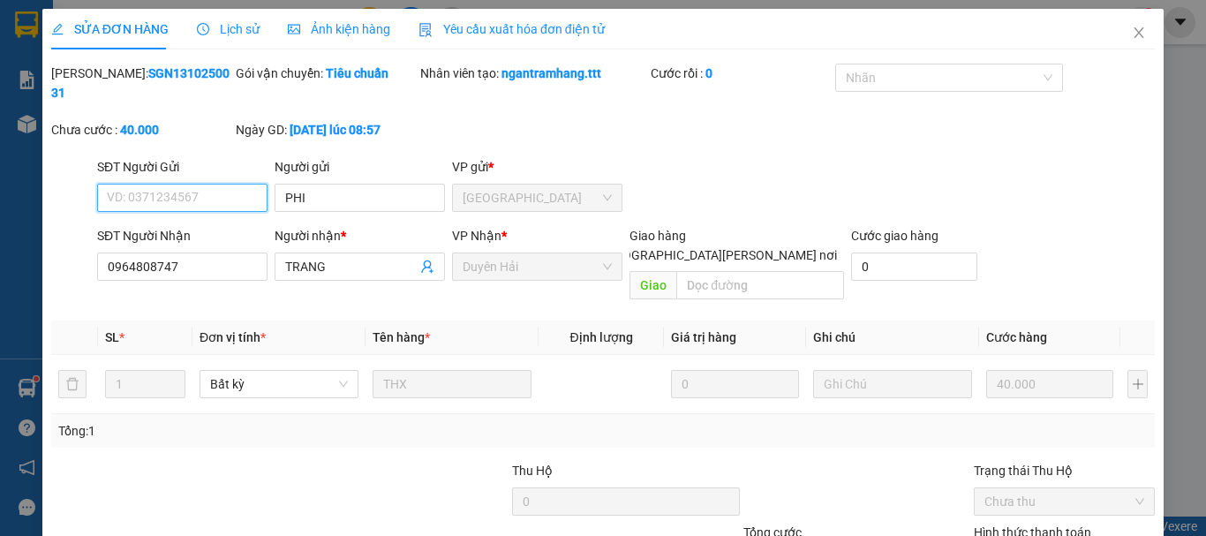
scroll to position [121, 0]
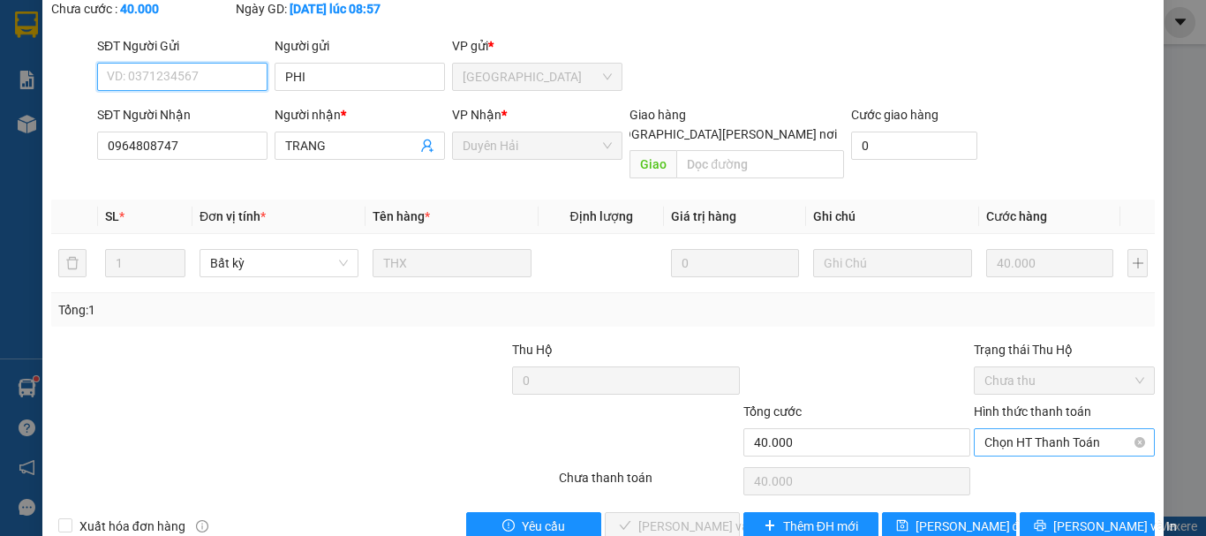
click at [1027, 429] on span "Chọn HT Thanh Toán" at bounding box center [1064, 442] width 160 height 26
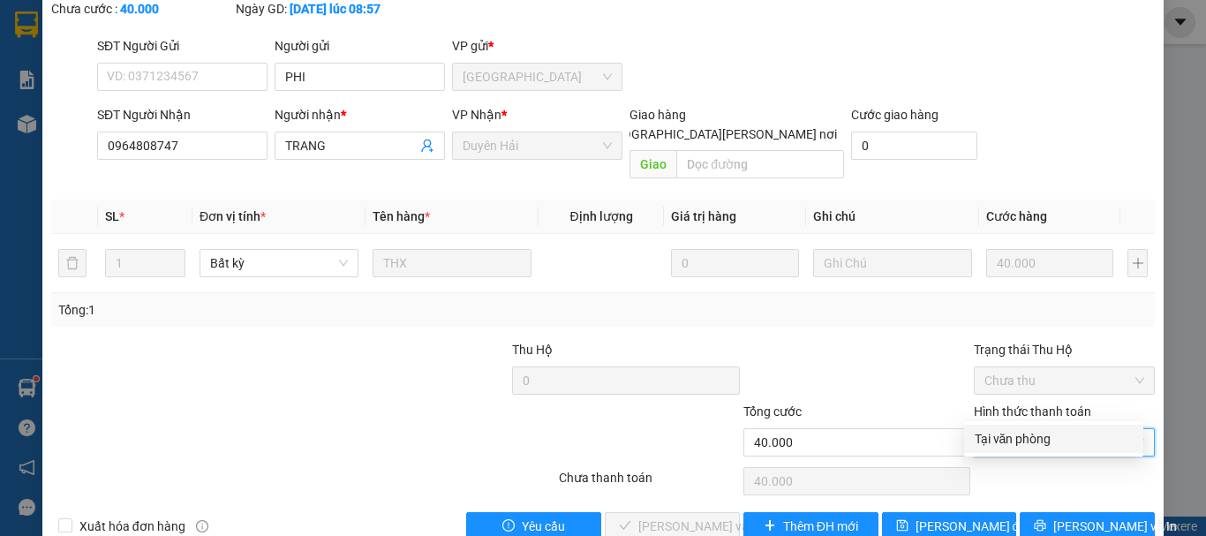
click at [1020, 435] on div "Tại văn phòng" at bounding box center [1053, 438] width 158 height 19
type input "0"
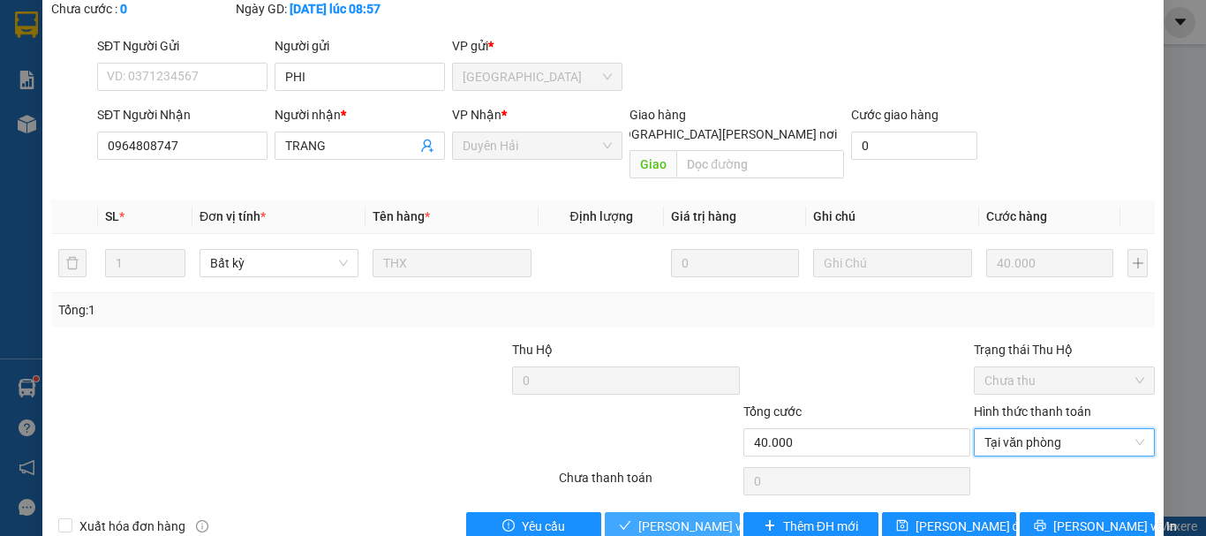
click at [662, 516] on span "[PERSON_NAME] và Giao hàng" at bounding box center [757, 525] width 238 height 19
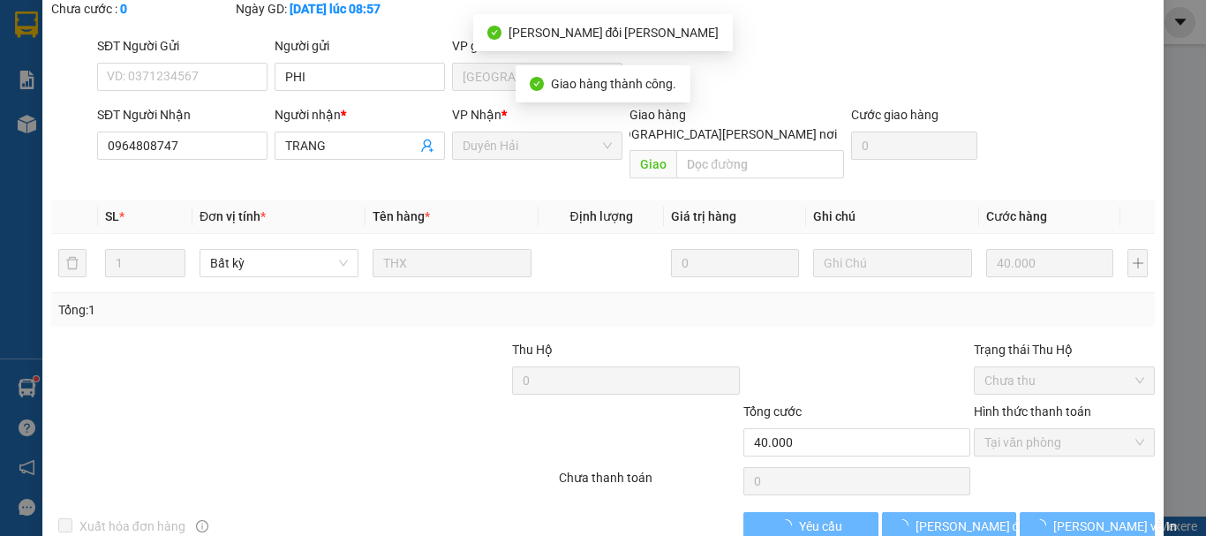
scroll to position [0, 0]
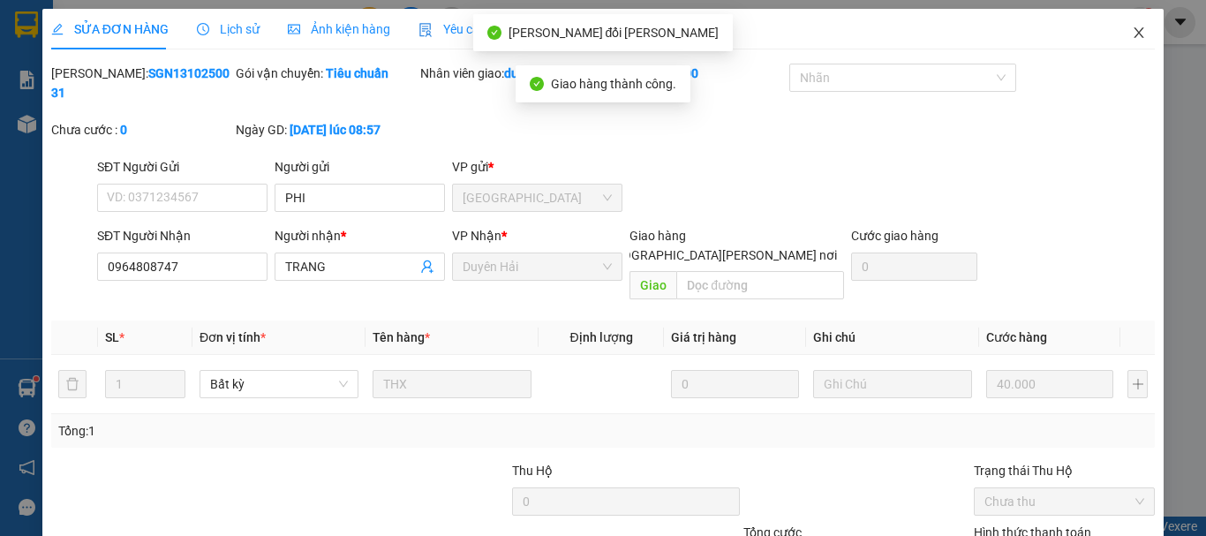
click at [1134, 34] on icon "close" at bounding box center [1139, 32] width 10 height 11
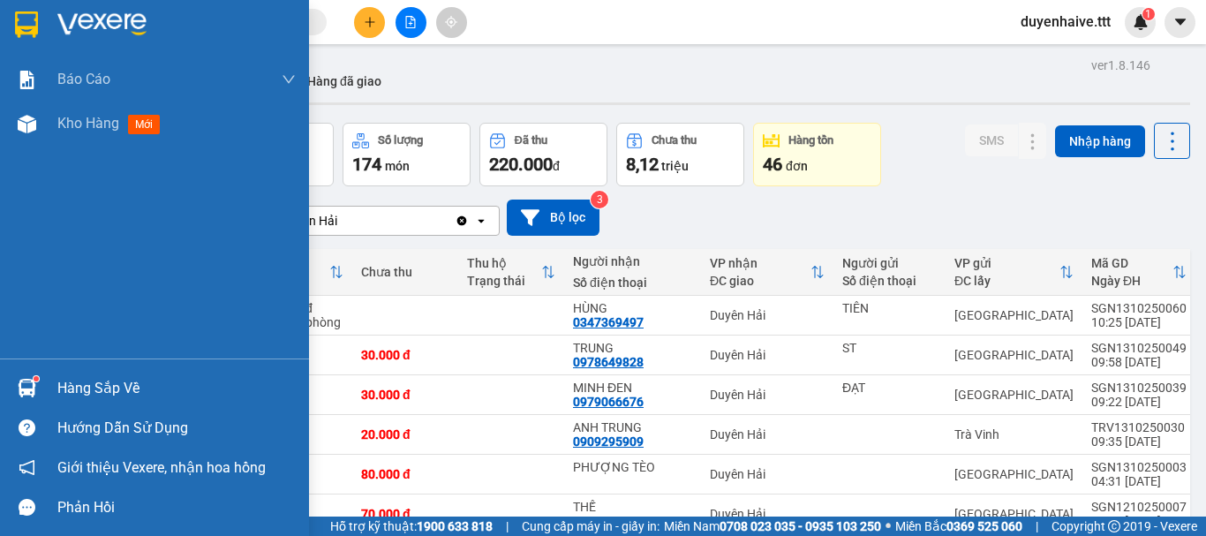
click at [113, 387] on div "Hàng sắp về" at bounding box center [176, 388] width 238 height 26
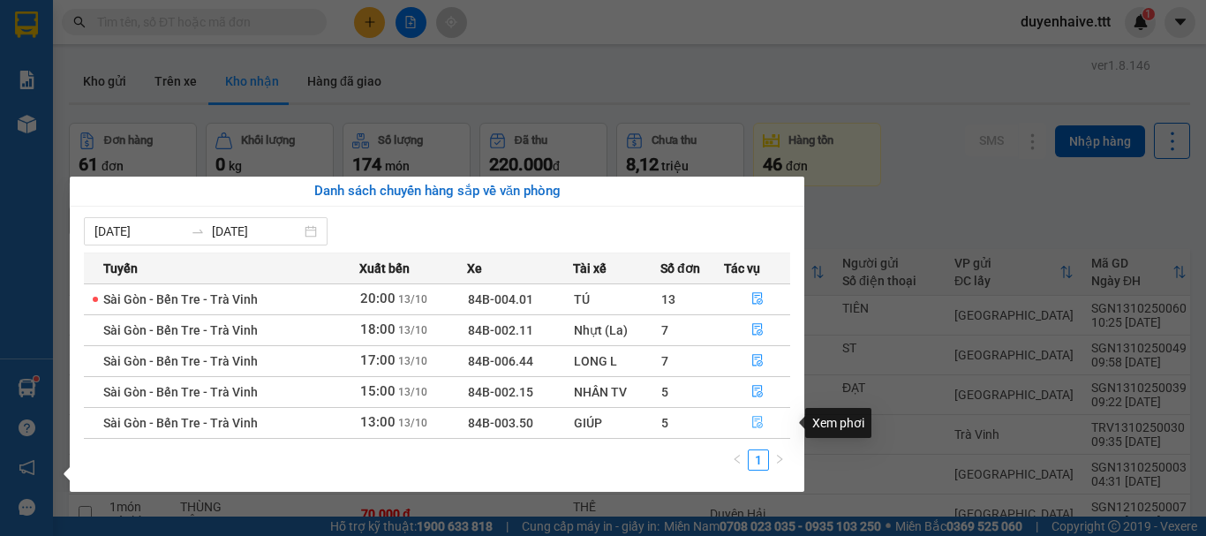
click at [755, 420] on icon "file-done" at bounding box center [757, 422] width 12 height 12
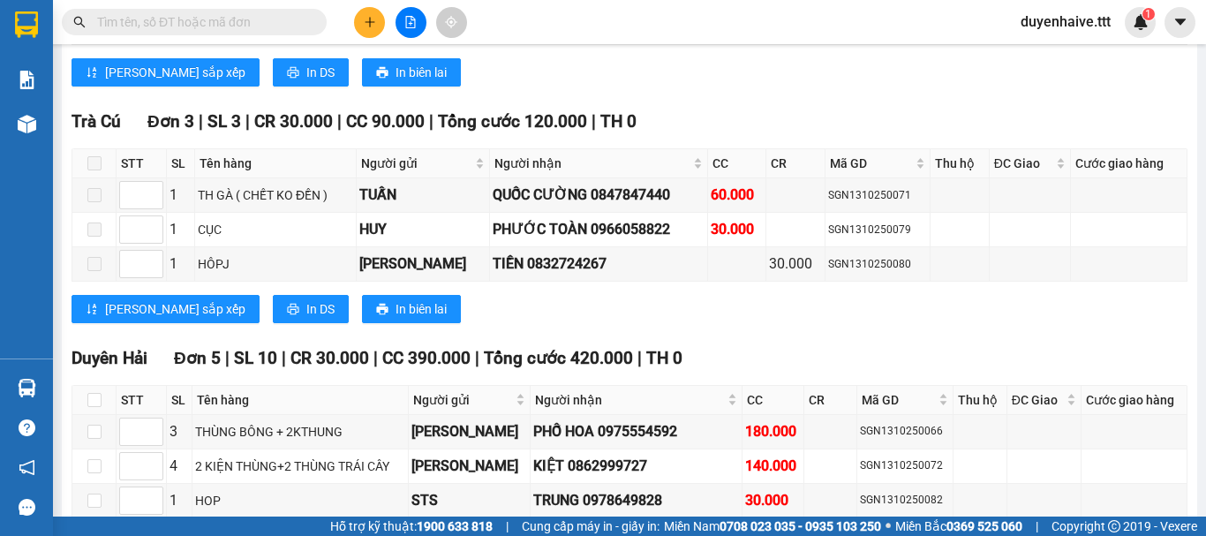
scroll to position [1854, 0]
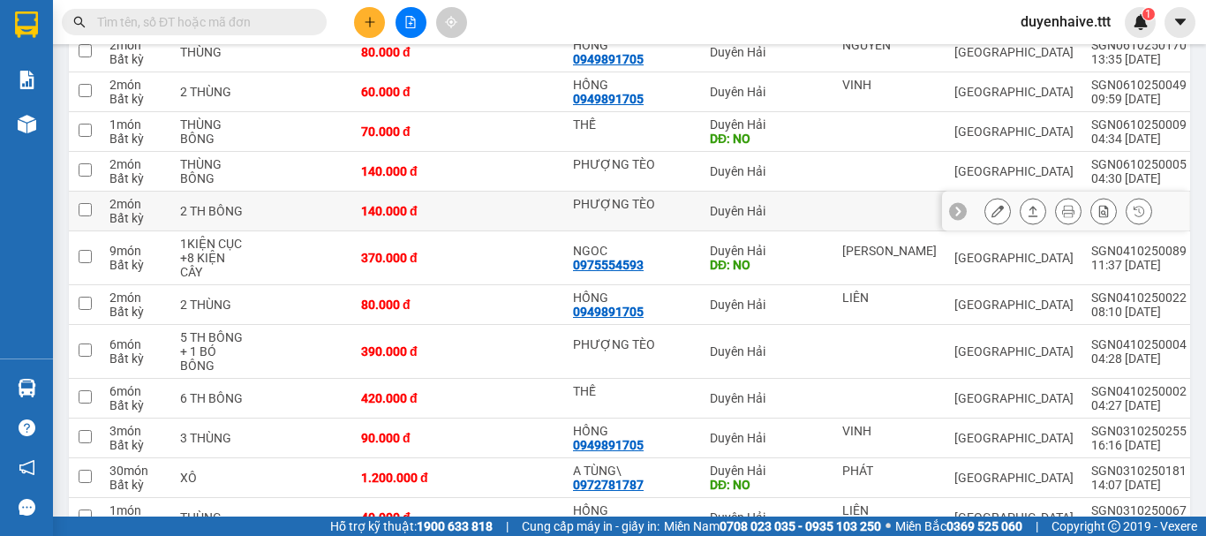
scroll to position [2033, 0]
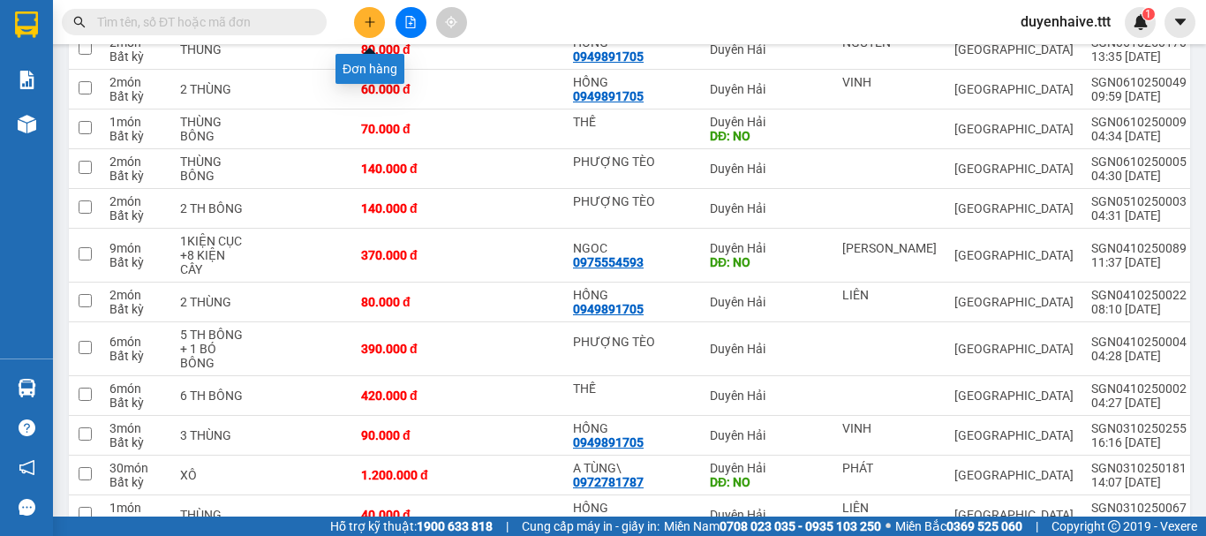
click at [364, 20] on icon "plus" at bounding box center [370, 22] width 12 height 12
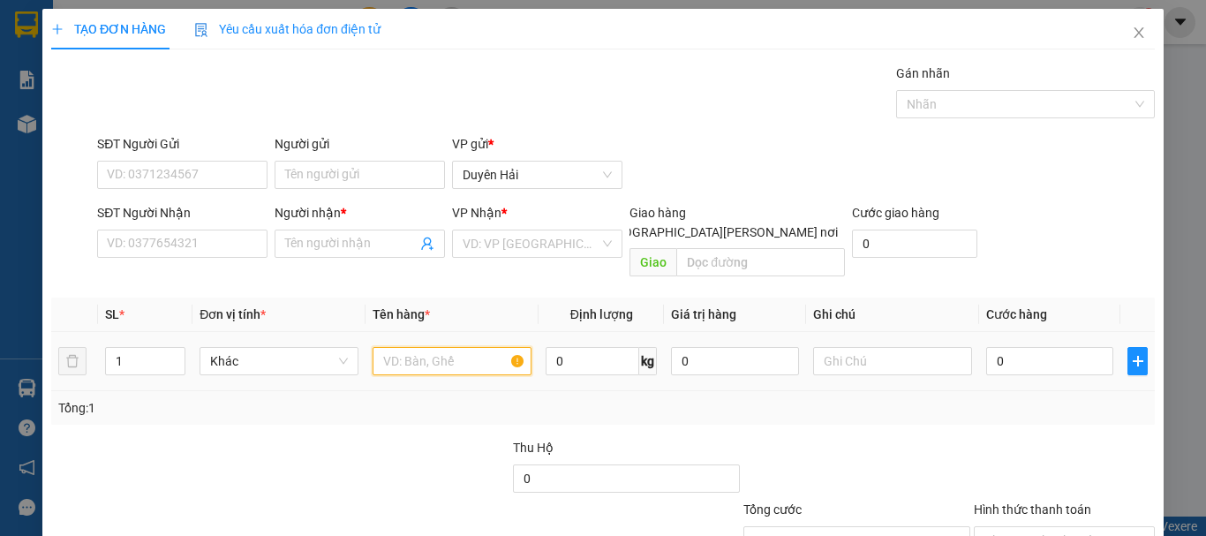
click at [418, 347] on input "text" at bounding box center [451, 361] width 159 height 28
click at [454, 347] on input "text" at bounding box center [451, 361] width 159 height 28
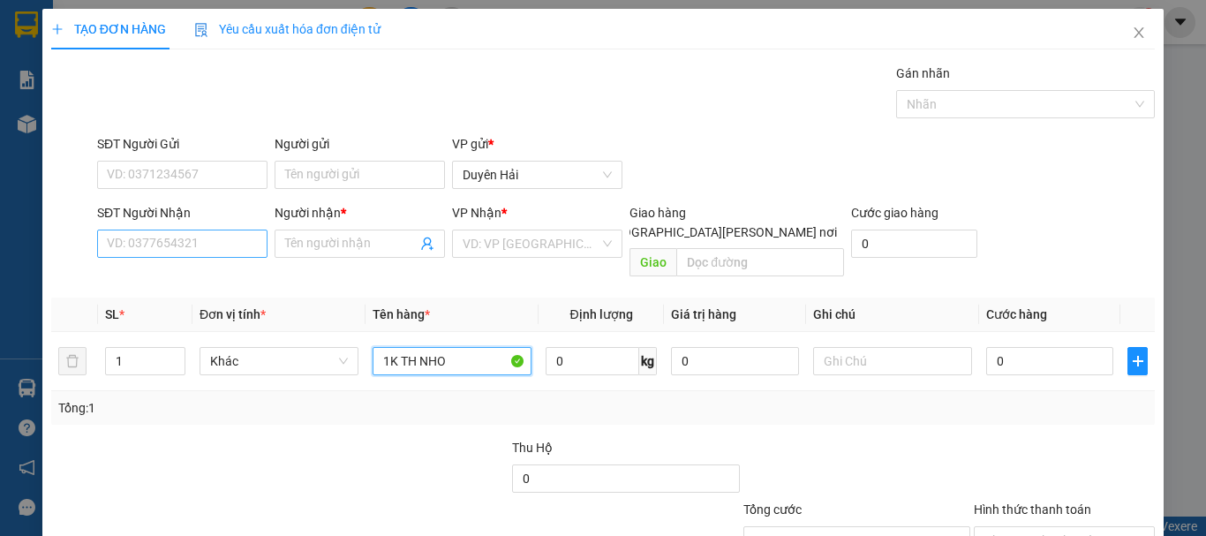
type input "1K TH NHO"
click at [220, 240] on input "SĐT Người Nhận" at bounding box center [182, 243] width 170 height 28
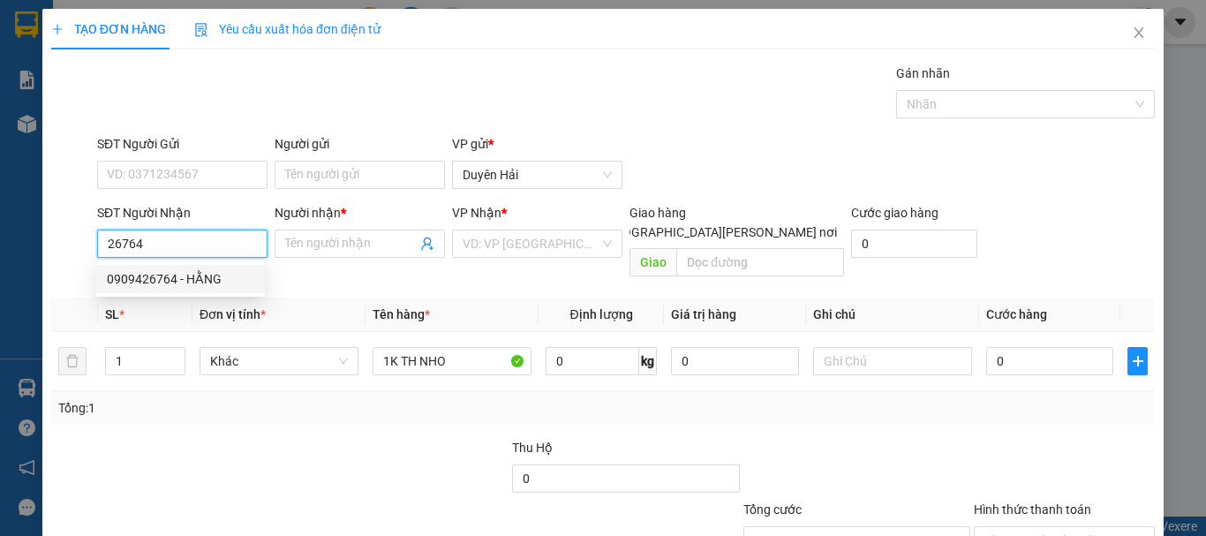
click at [162, 280] on div "0909426764 - HẰNG" at bounding box center [180, 278] width 147 height 19
type input "0909426764"
type input "HẰNG"
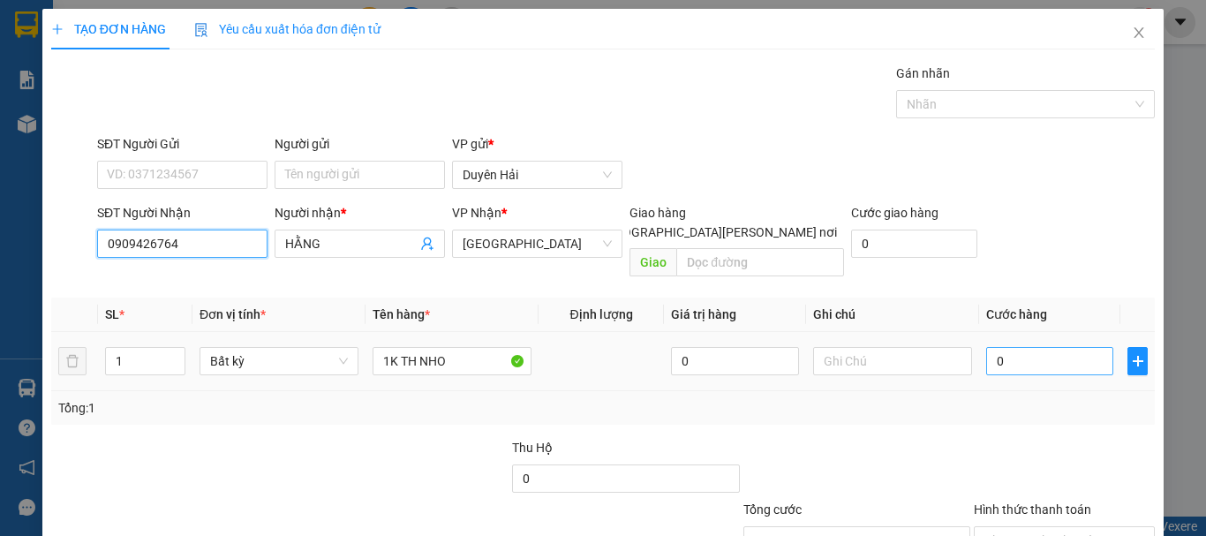
type input "0909426764"
click at [1035, 350] on input "0" at bounding box center [1049, 361] width 127 height 28
type input "3"
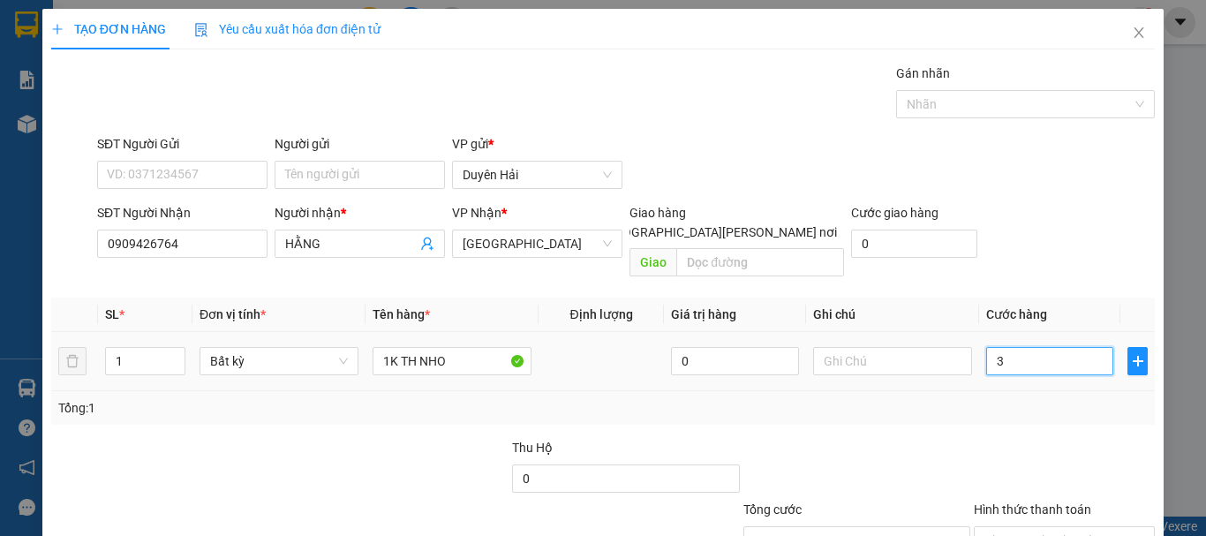
type input "30"
type input "30.000"
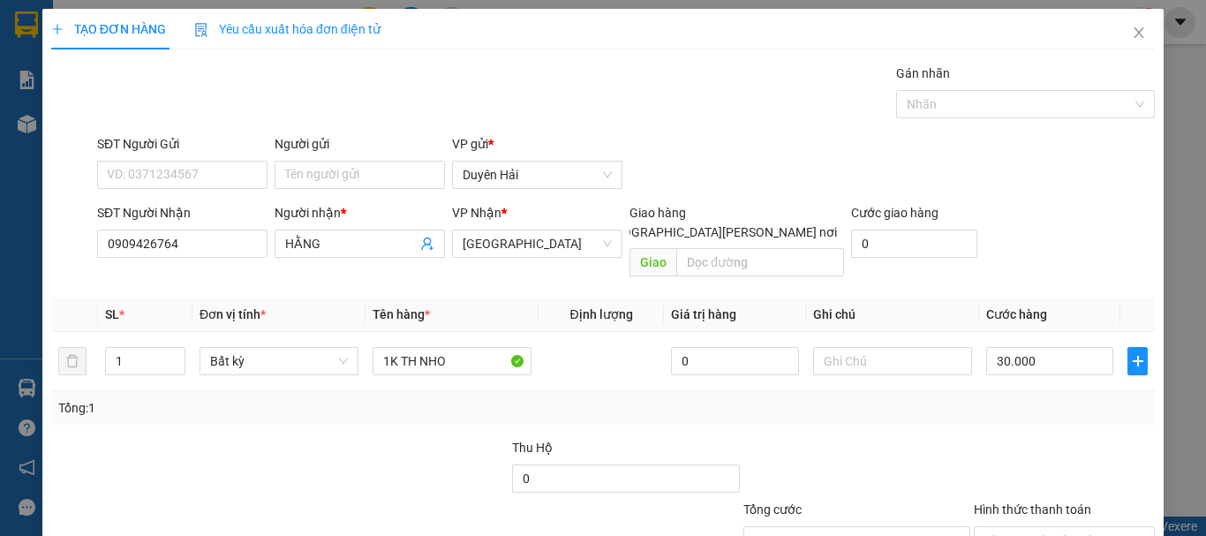
click at [1005, 398] on div "Tổng: 1" at bounding box center [602, 407] width 1089 height 19
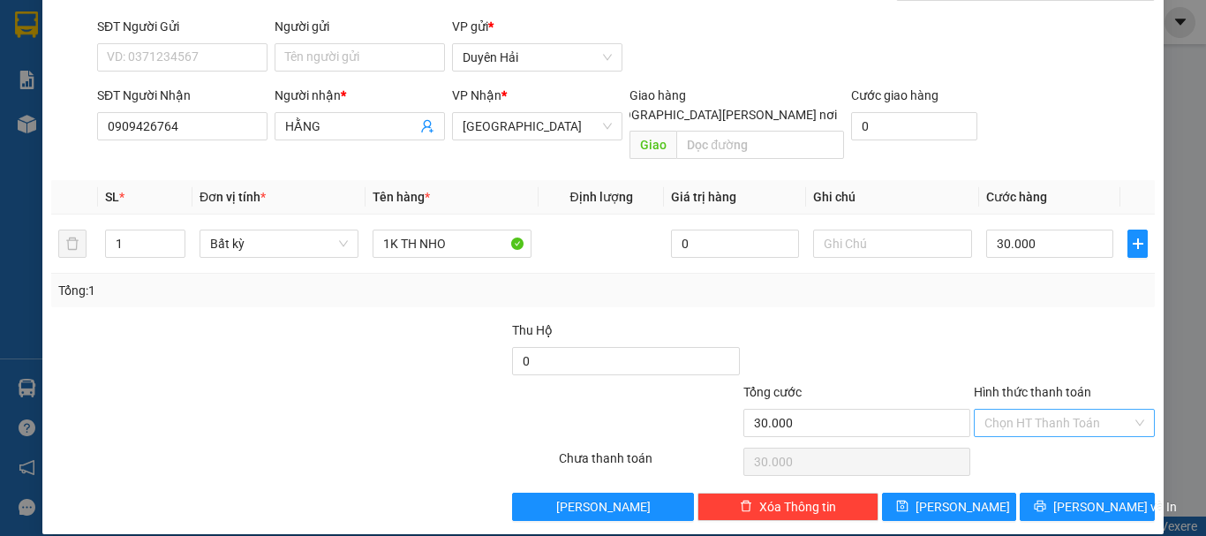
click at [1012, 414] on input "Hình thức thanh toán" at bounding box center [1057, 423] width 147 height 26
click at [1042, 439] on div "Tại văn phòng" at bounding box center [1053, 438] width 158 height 19
type input "0"
click at [1080, 497] on span "[PERSON_NAME] và In" at bounding box center [1115, 506] width 124 height 19
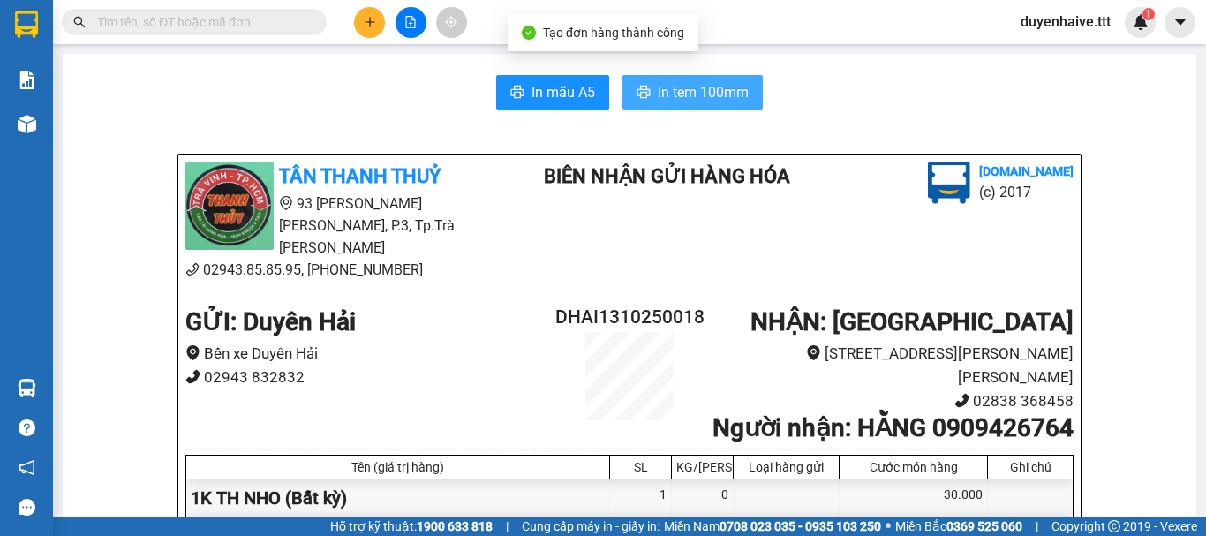
click at [735, 97] on span "In tem 100mm" at bounding box center [703, 92] width 91 height 22
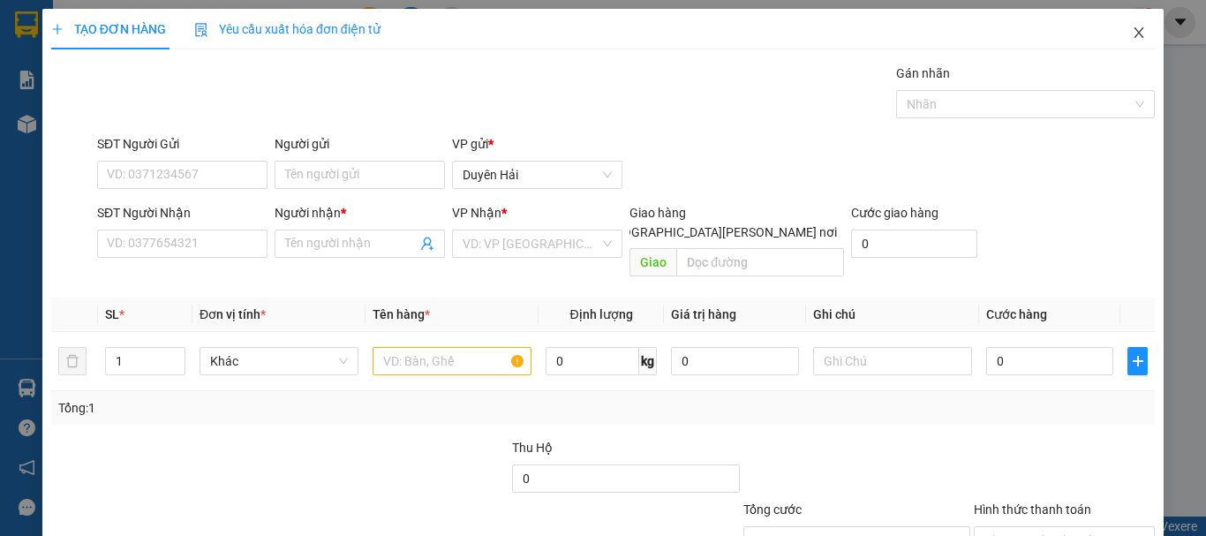
click at [1132, 34] on icon "close" at bounding box center [1139, 33] width 14 height 14
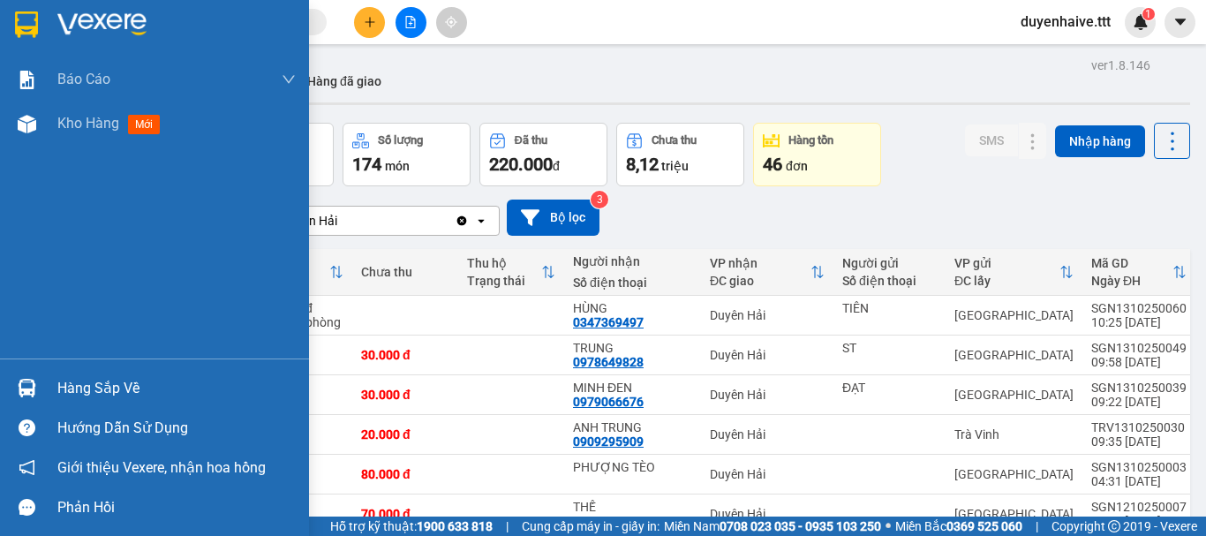
click at [74, 372] on div "Hàng sắp về" at bounding box center [154, 388] width 309 height 40
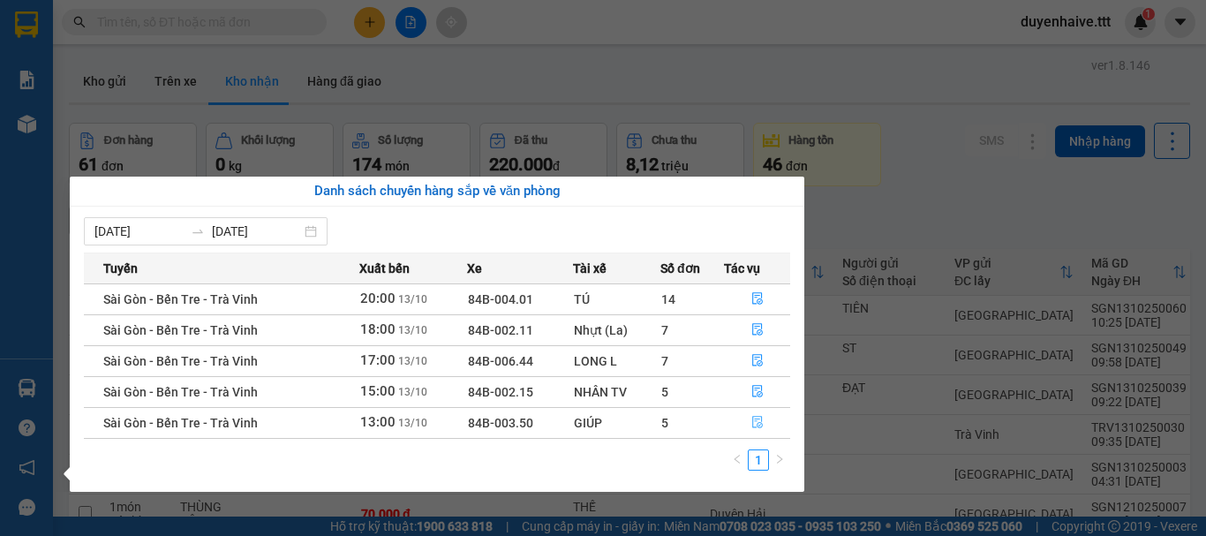
click at [759, 423] on icon "file-done" at bounding box center [757, 423] width 11 height 12
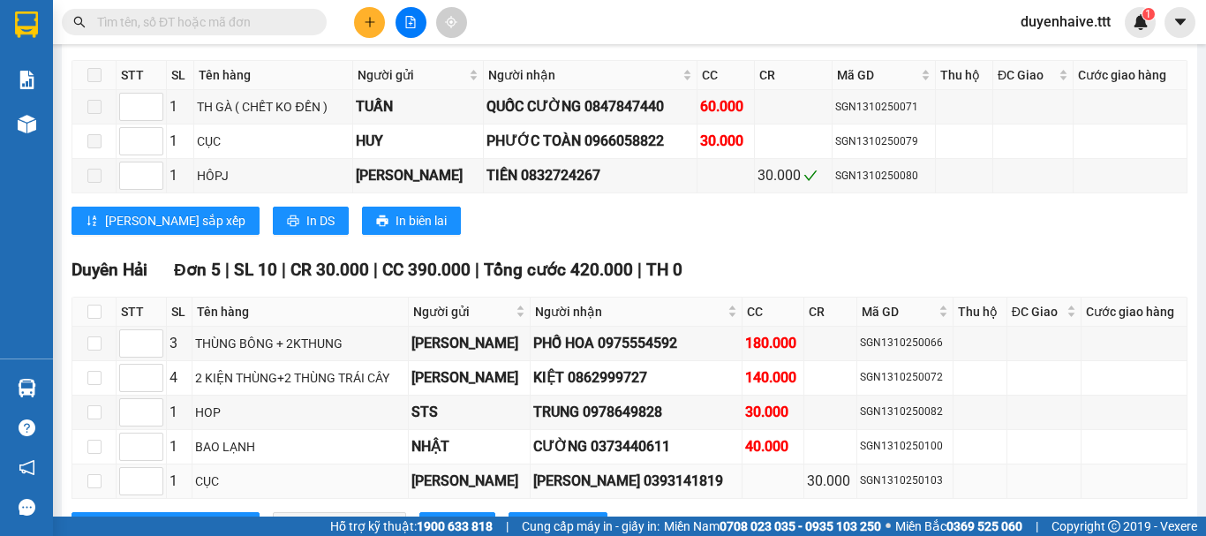
scroll to position [1854, 0]
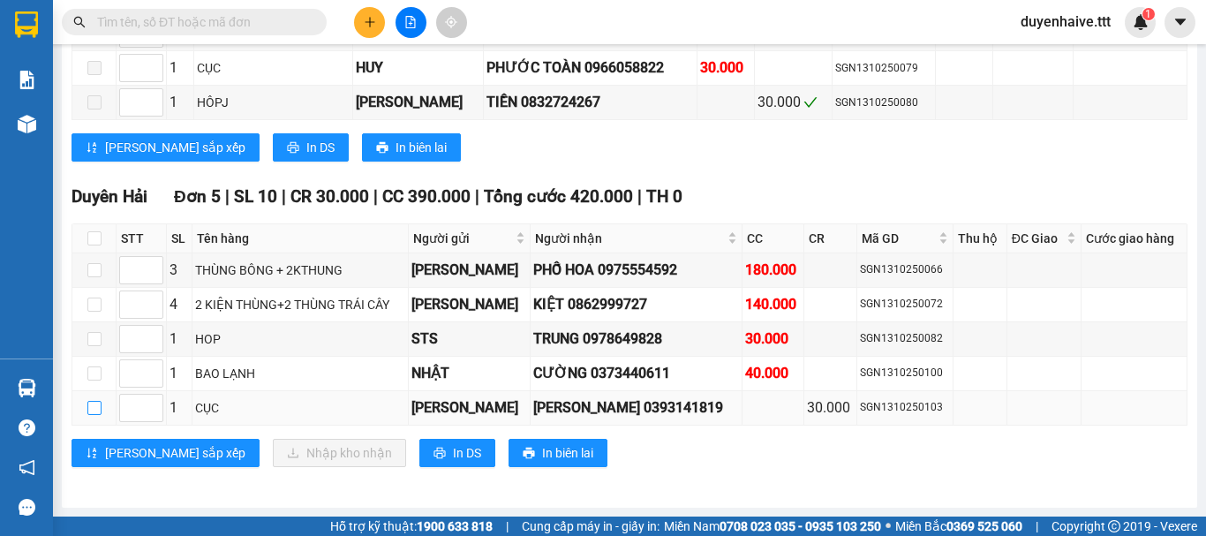
click at [93, 410] on input "checkbox" at bounding box center [94, 408] width 14 height 14
checkbox input "true"
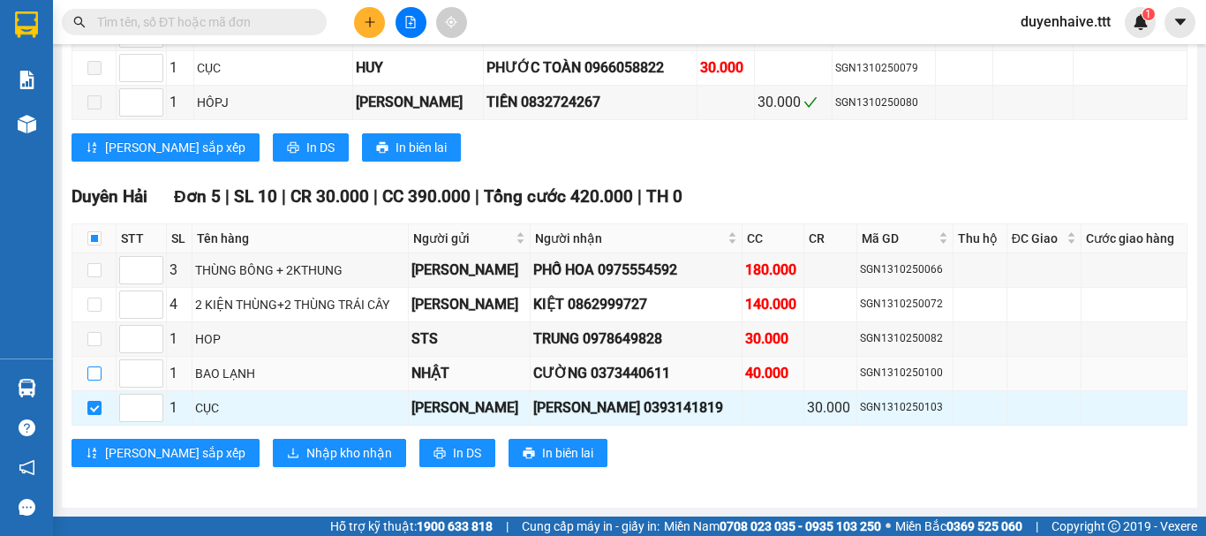
click at [96, 372] on input "checkbox" at bounding box center [94, 373] width 14 height 14
checkbox input "true"
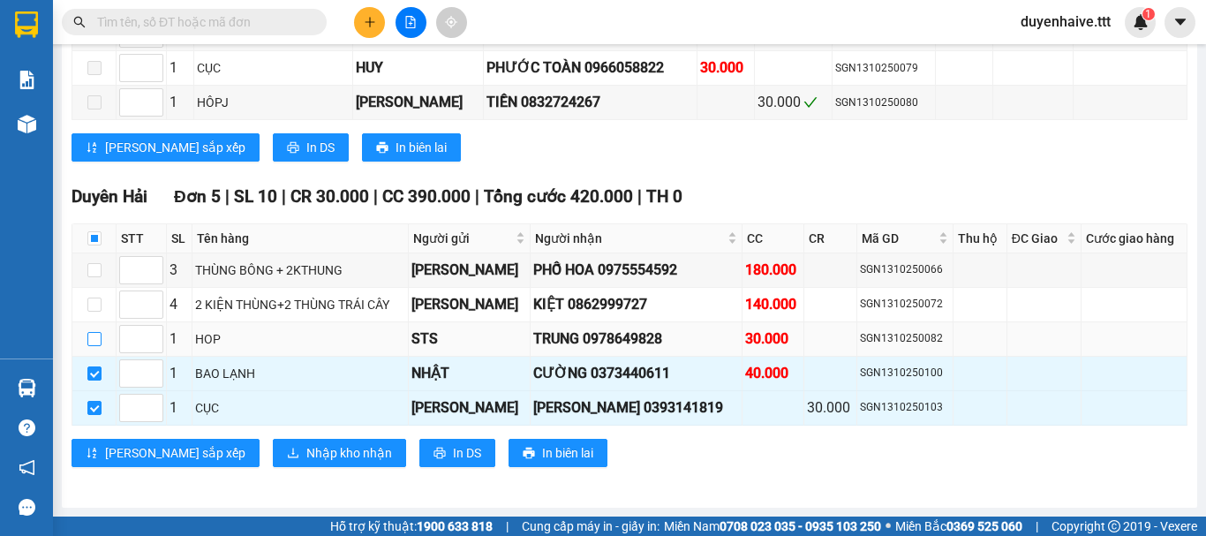
click at [95, 337] on input "checkbox" at bounding box center [94, 339] width 14 height 14
checkbox input "true"
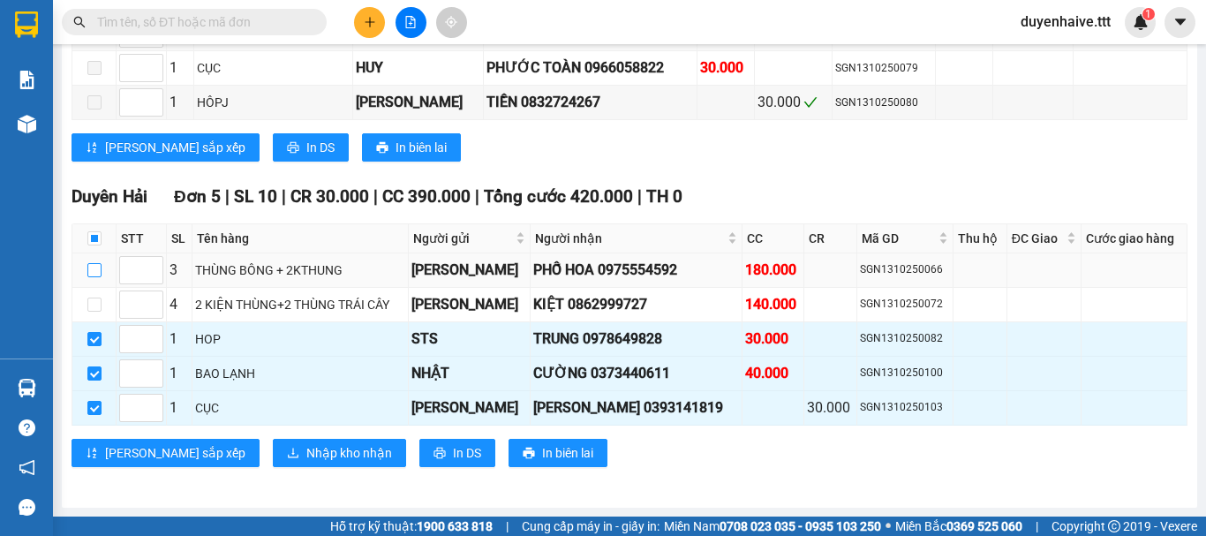
click at [95, 267] on input "checkbox" at bounding box center [94, 270] width 14 height 14
checkbox input "true"
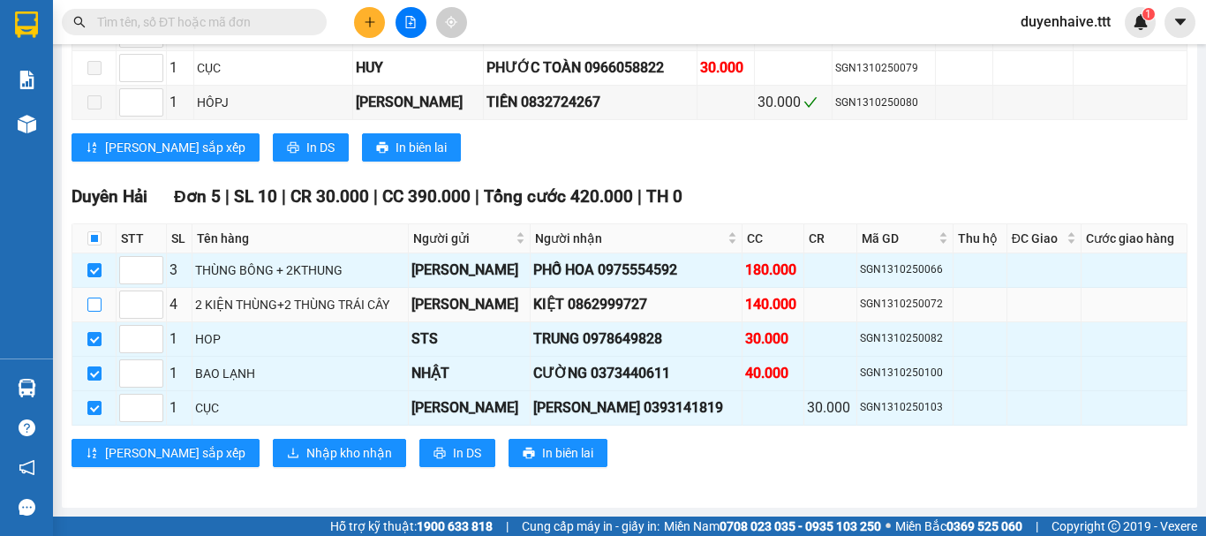
click at [95, 298] on input "checkbox" at bounding box center [94, 304] width 14 height 14
checkbox input "true"
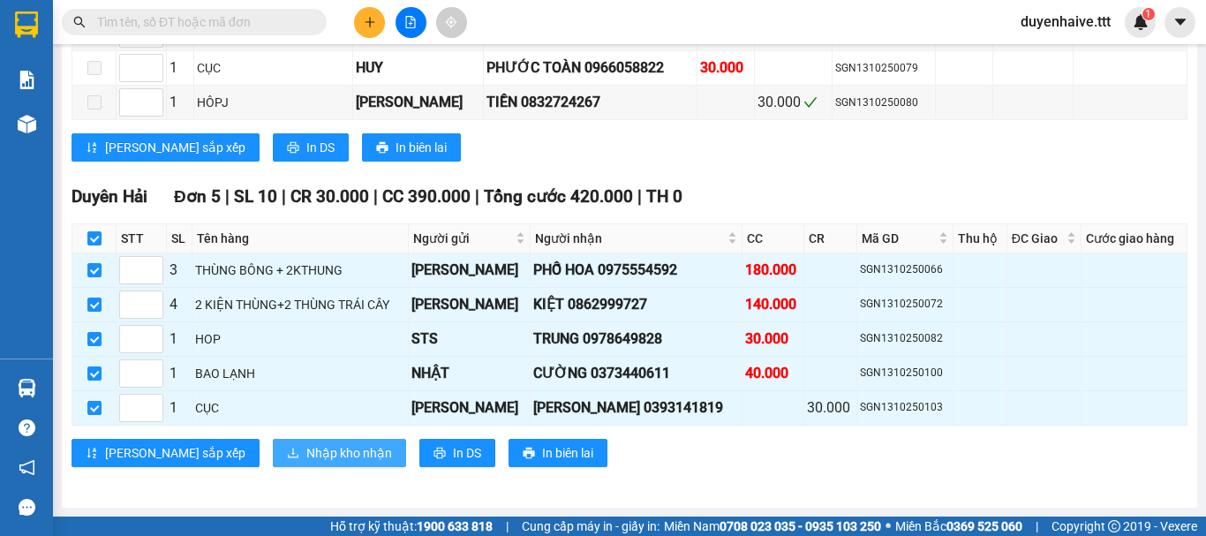
click at [306, 446] on span "Nhập kho nhận" at bounding box center [349, 452] width 86 height 19
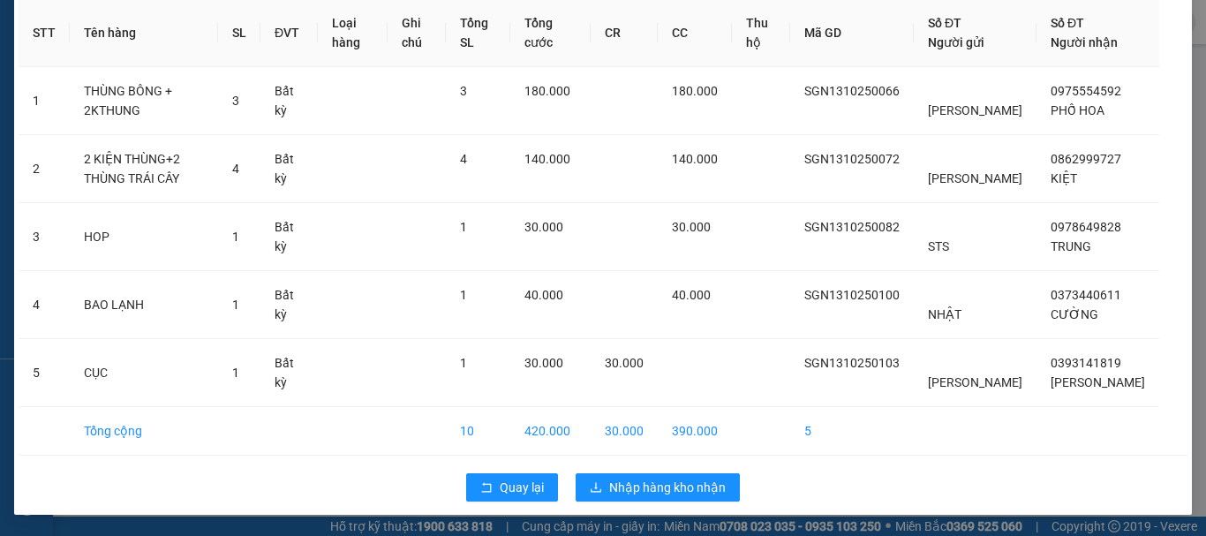
scroll to position [101, 0]
click at [655, 475] on button "Nhập hàng kho nhận" at bounding box center [657, 487] width 164 height 28
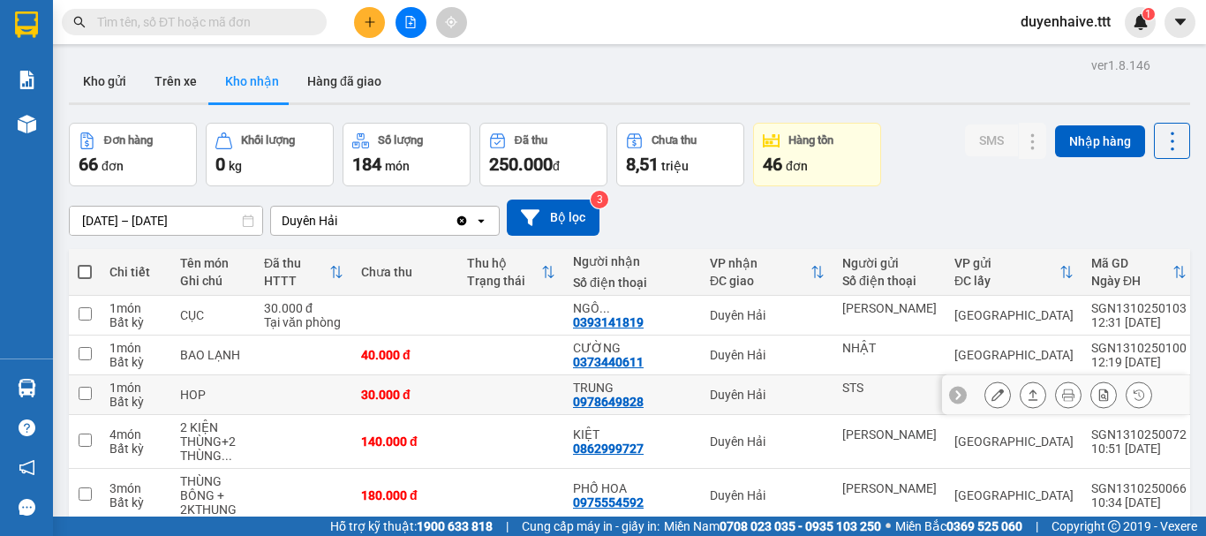
scroll to position [177, 0]
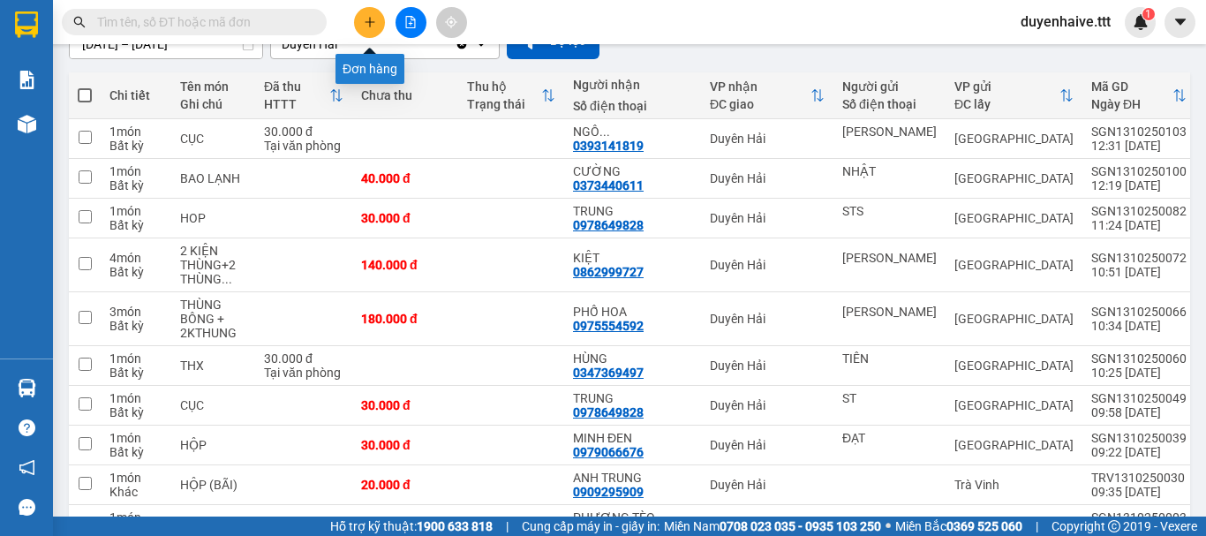
click at [374, 22] on icon "plus" at bounding box center [370, 21] width 10 height 1
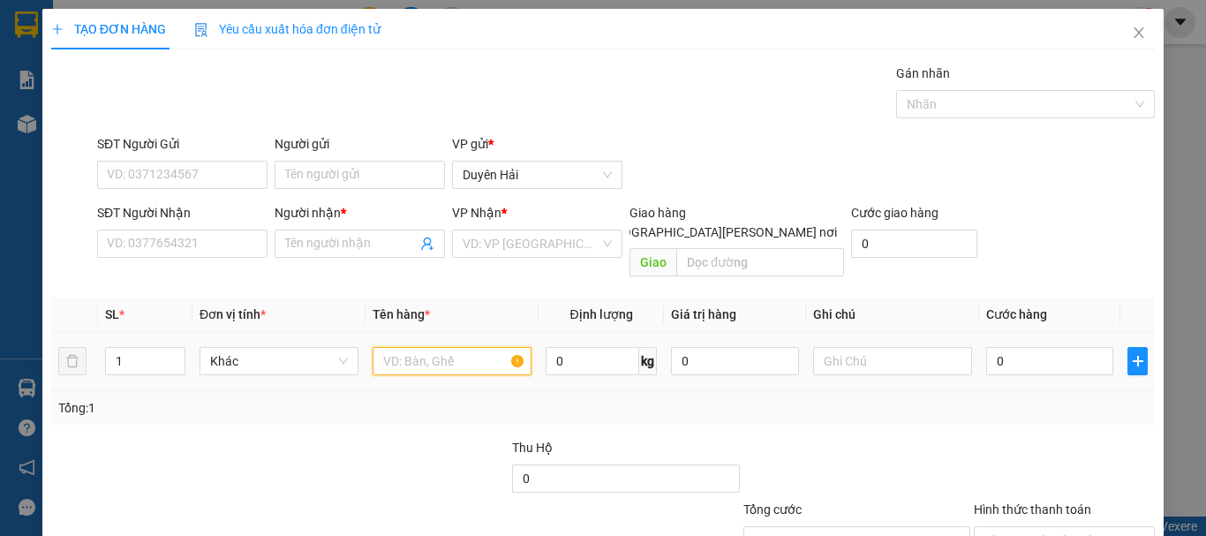
click at [429, 347] on input "text" at bounding box center [451, 361] width 159 height 28
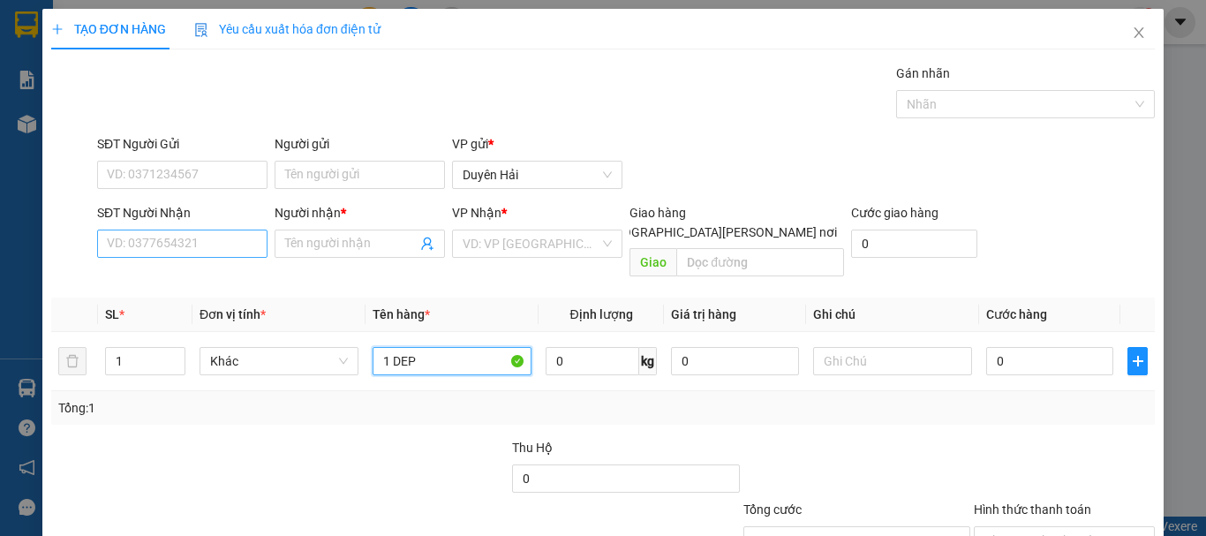
type input "1 DEP"
click at [209, 248] on input "SĐT Người Nhận" at bounding box center [182, 243] width 170 height 28
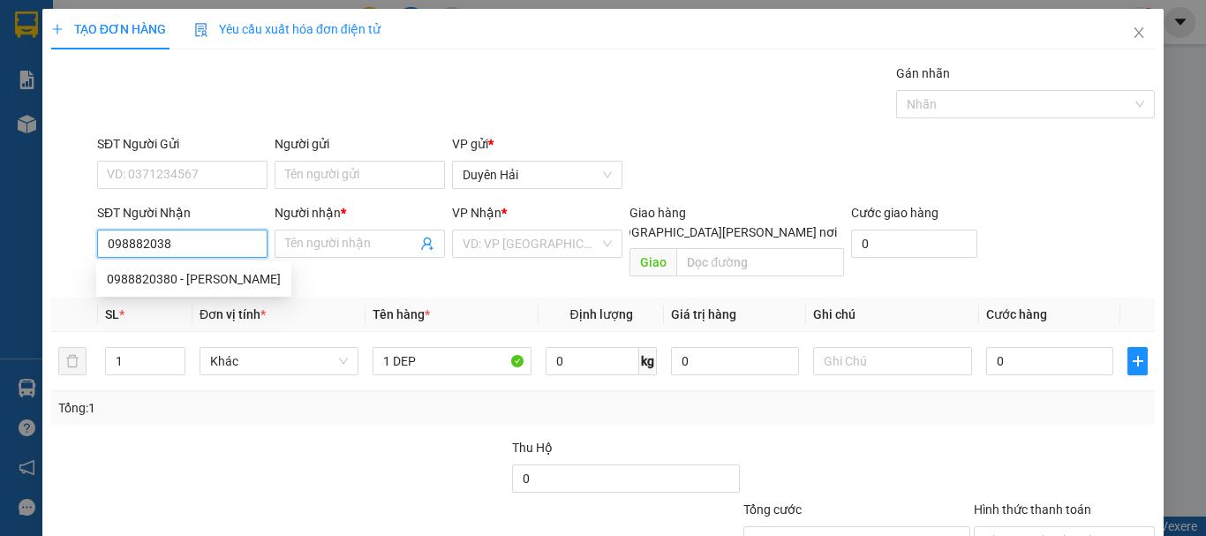
type input "0988820380"
click at [176, 275] on div "0988820380 - HỮU" at bounding box center [194, 278] width 174 height 19
type input "HỮU"
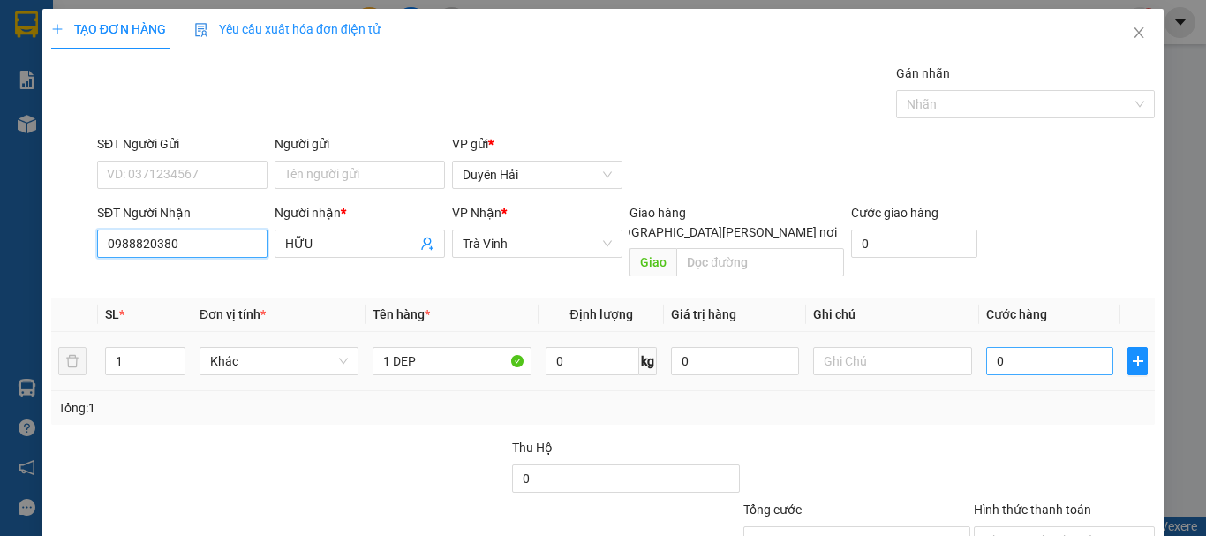
type input "0988820380"
click at [1024, 347] on input "0" at bounding box center [1049, 361] width 127 height 28
type input "2"
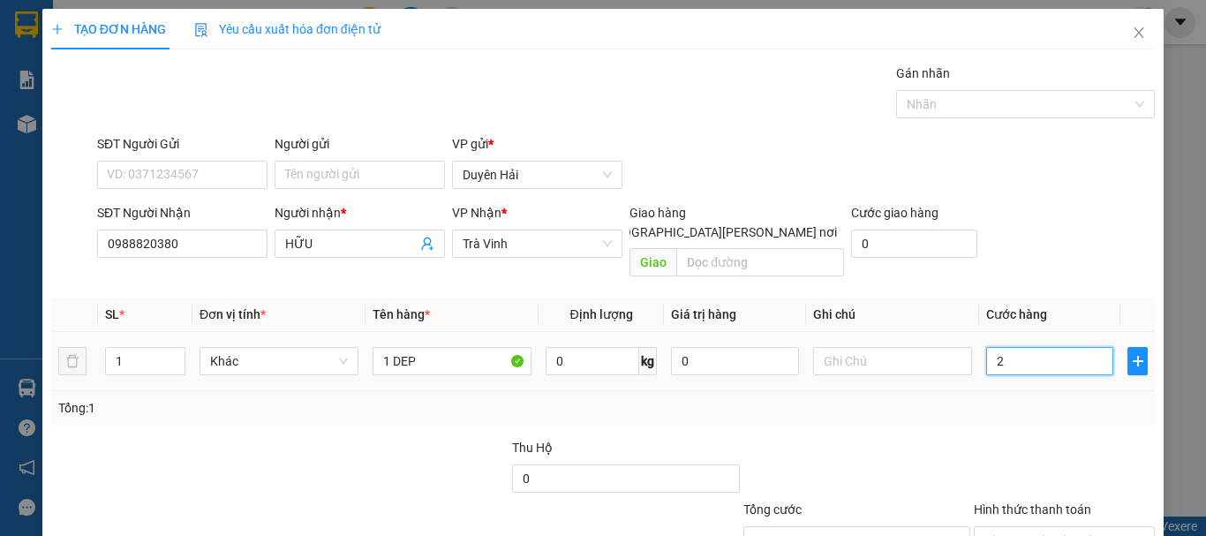
type input "20"
type input "20.000"
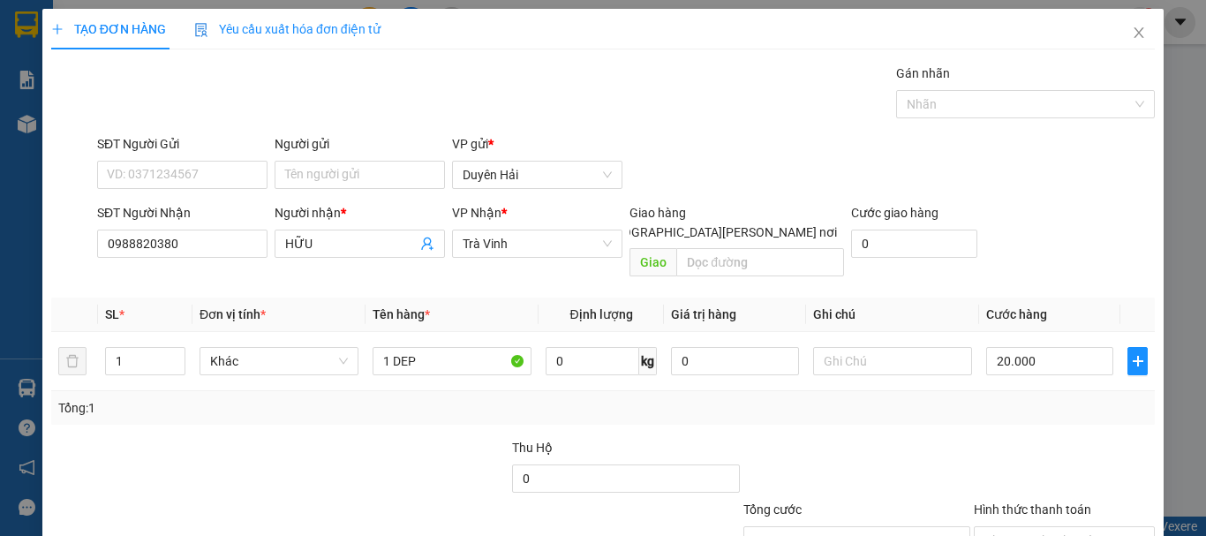
click at [981, 398] on div "Tổng: 1" at bounding box center [602, 408] width 1103 height 34
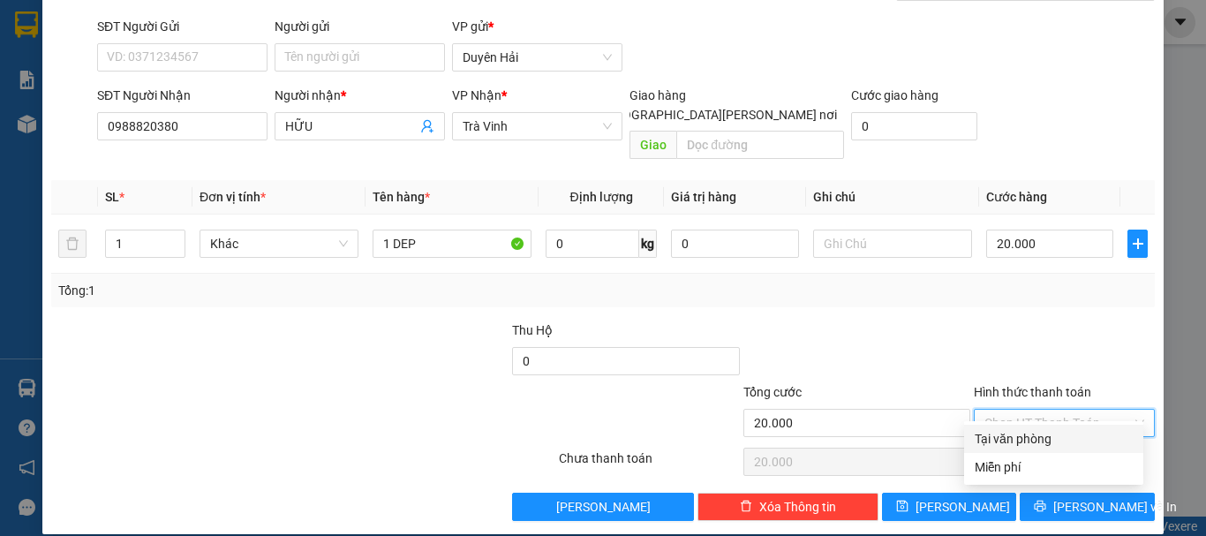
click at [1029, 413] on input "Hình thức thanh toán" at bounding box center [1057, 423] width 147 height 26
click at [1025, 440] on div "Tại văn phòng" at bounding box center [1053, 438] width 158 height 19
type input "0"
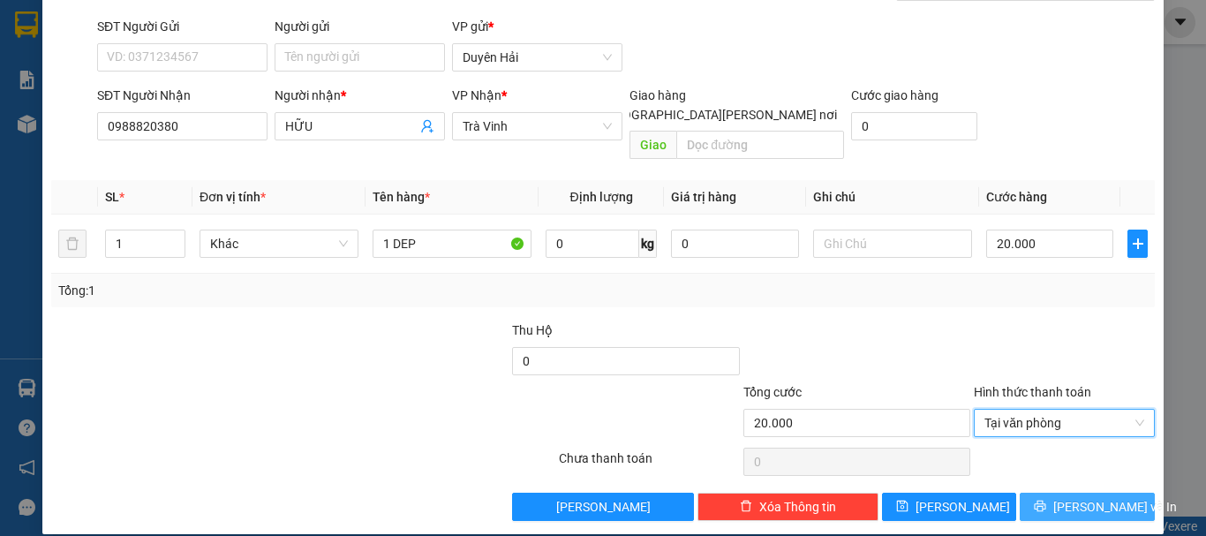
click at [1051, 496] on button "[PERSON_NAME] và In" at bounding box center [1086, 507] width 135 height 28
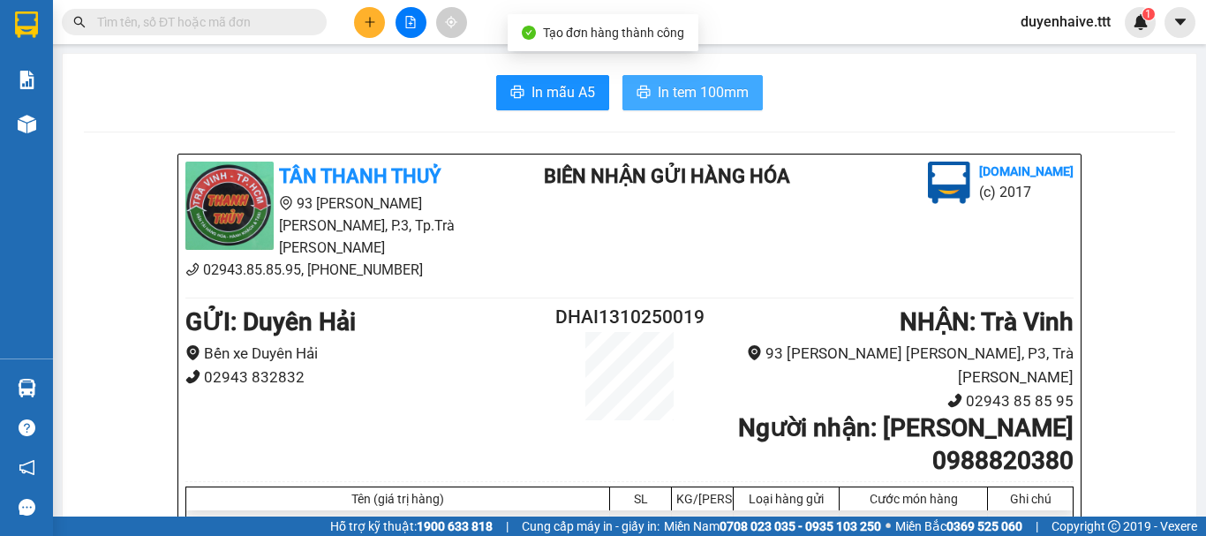
click at [690, 85] on span "In tem 100mm" at bounding box center [703, 92] width 91 height 22
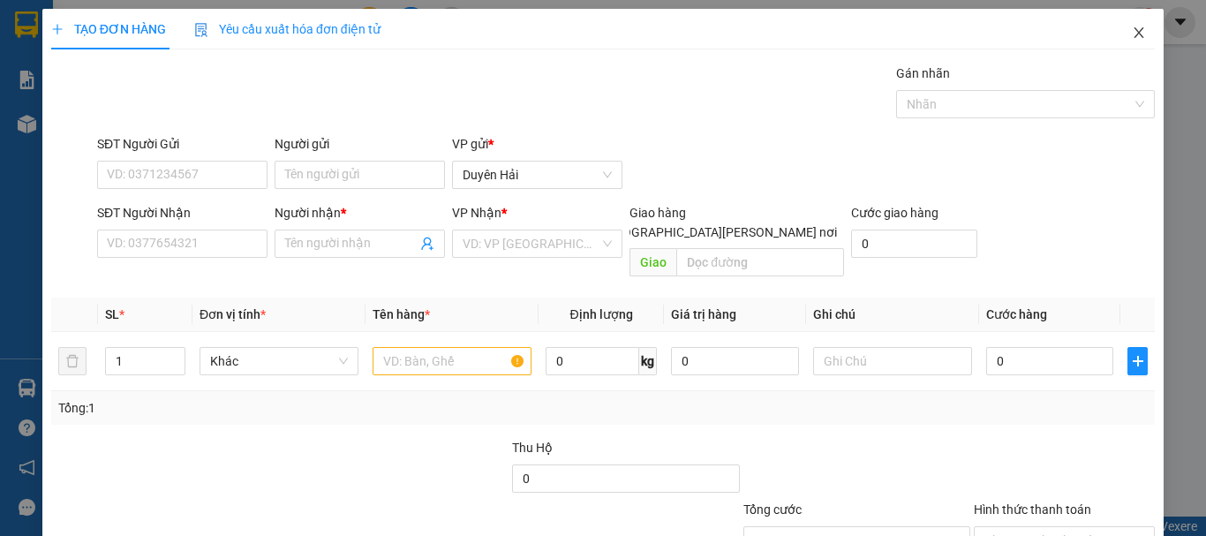
click at [1132, 32] on icon "close" at bounding box center [1139, 33] width 14 height 14
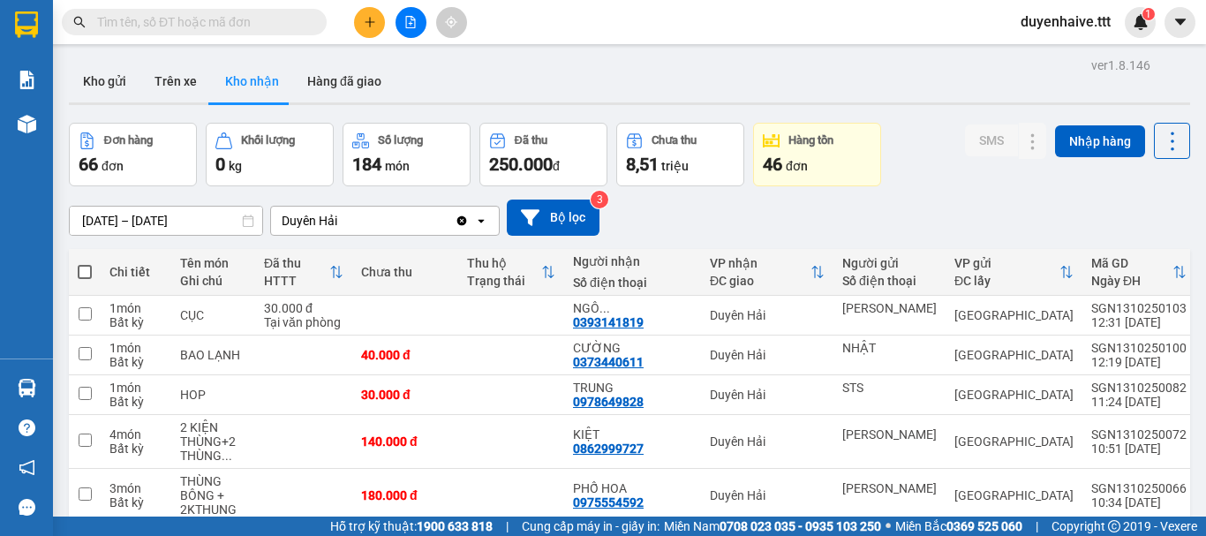
click at [192, 29] on input "text" at bounding box center [201, 21] width 208 height 19
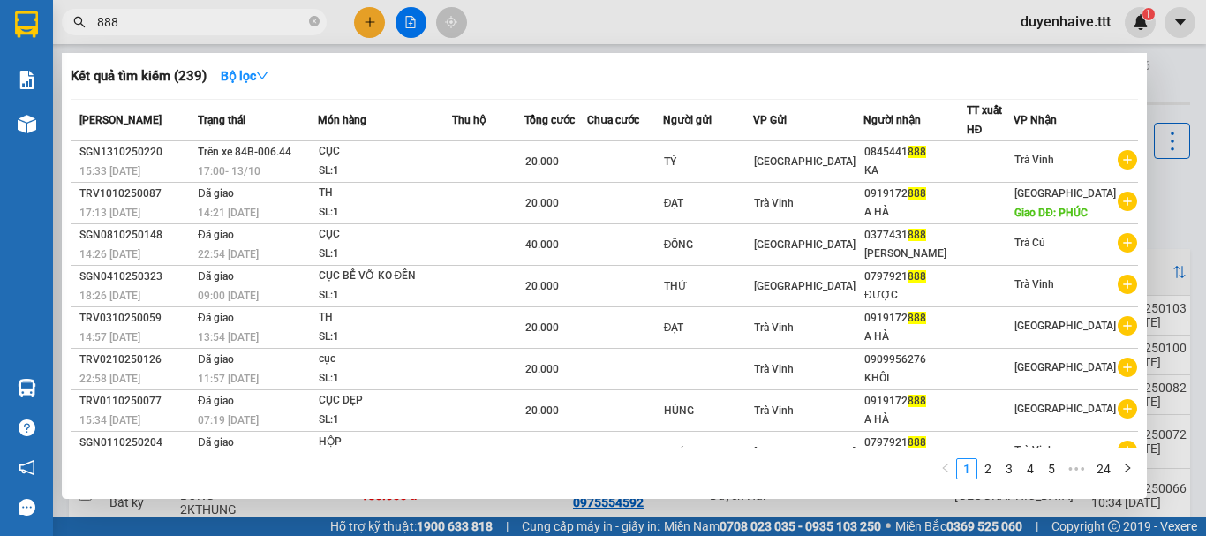
scroll to position [128, 0]
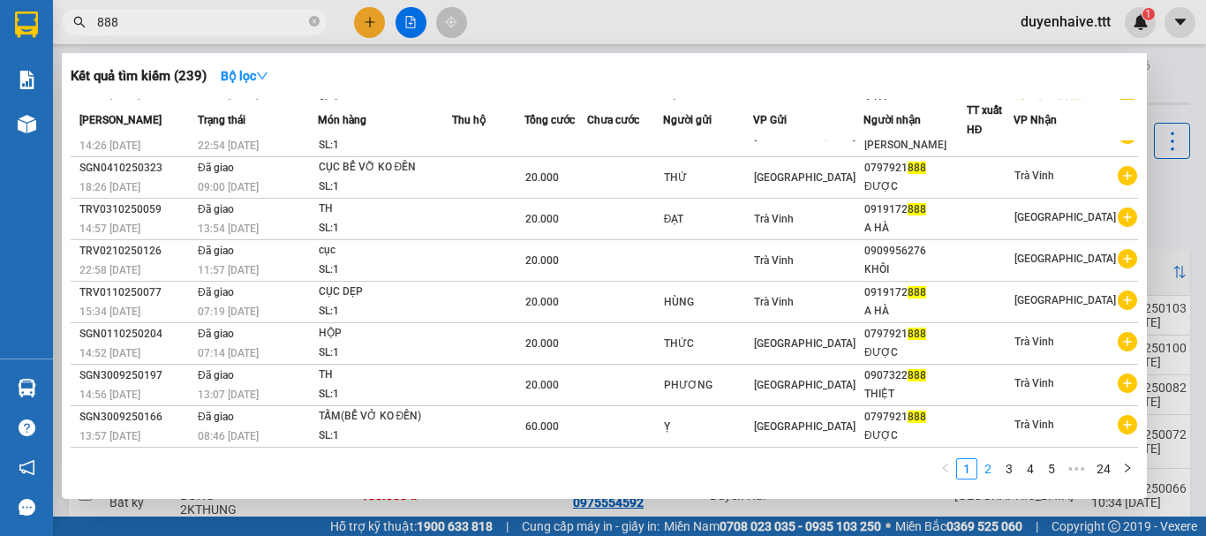
click at [993, 472] on link "2" at bounding box center [987, 468] width 19 height 19
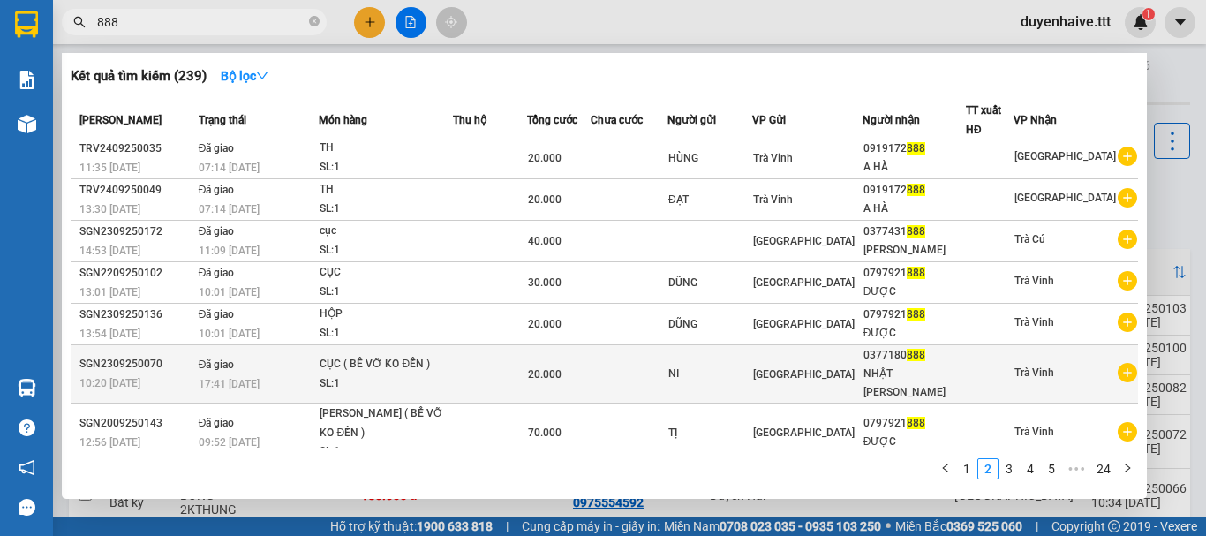
scroll to position [127, 0]
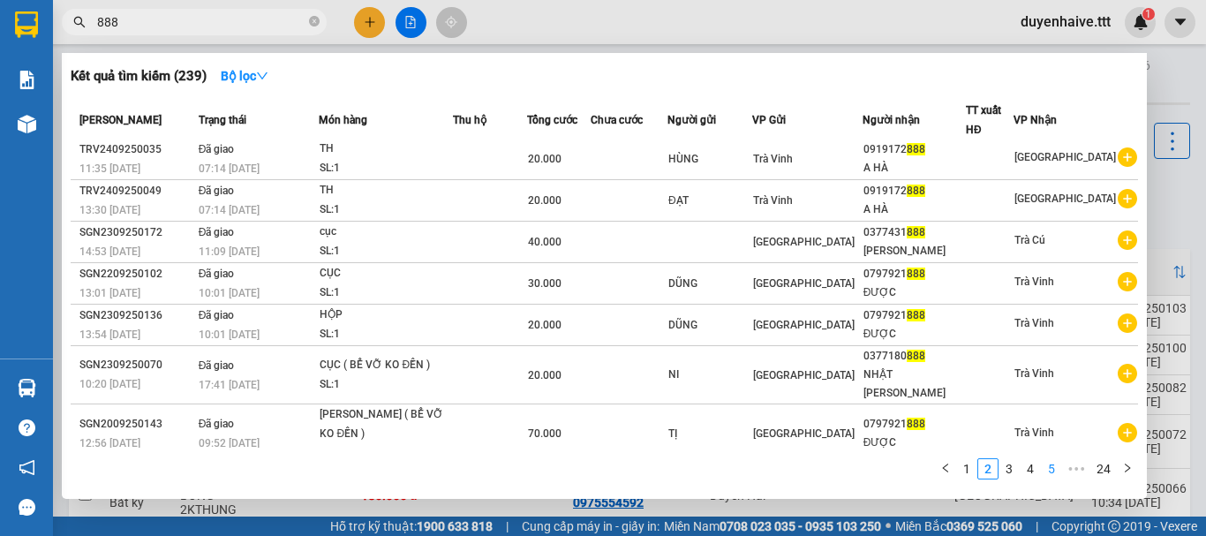
click at [1054, 469] on link "5" at bounding box center [1051, 468] width 19 height 19
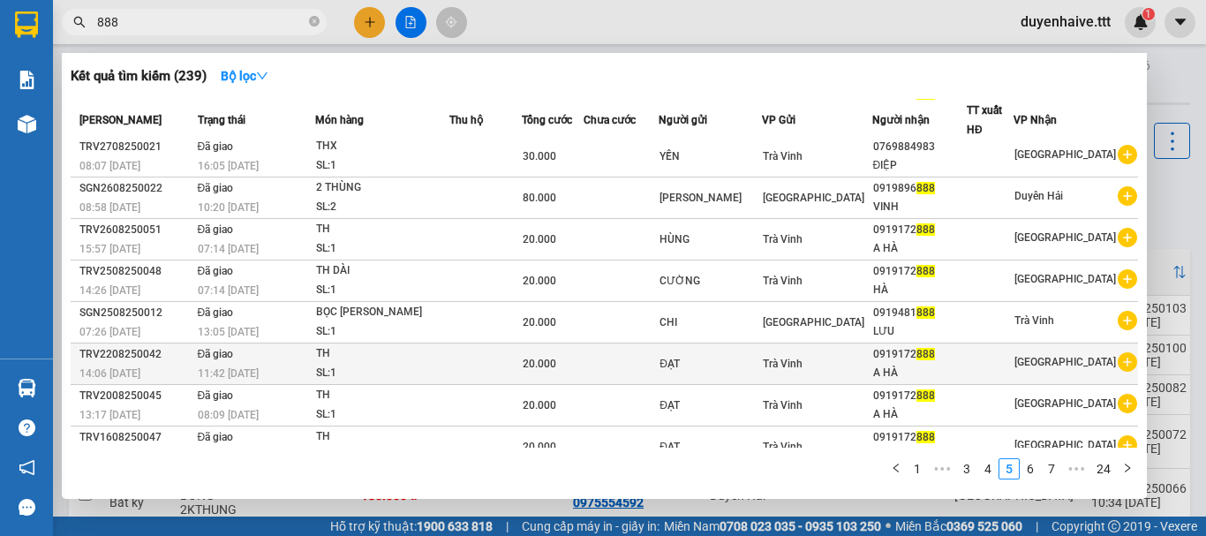
scroll to position [128, 0]
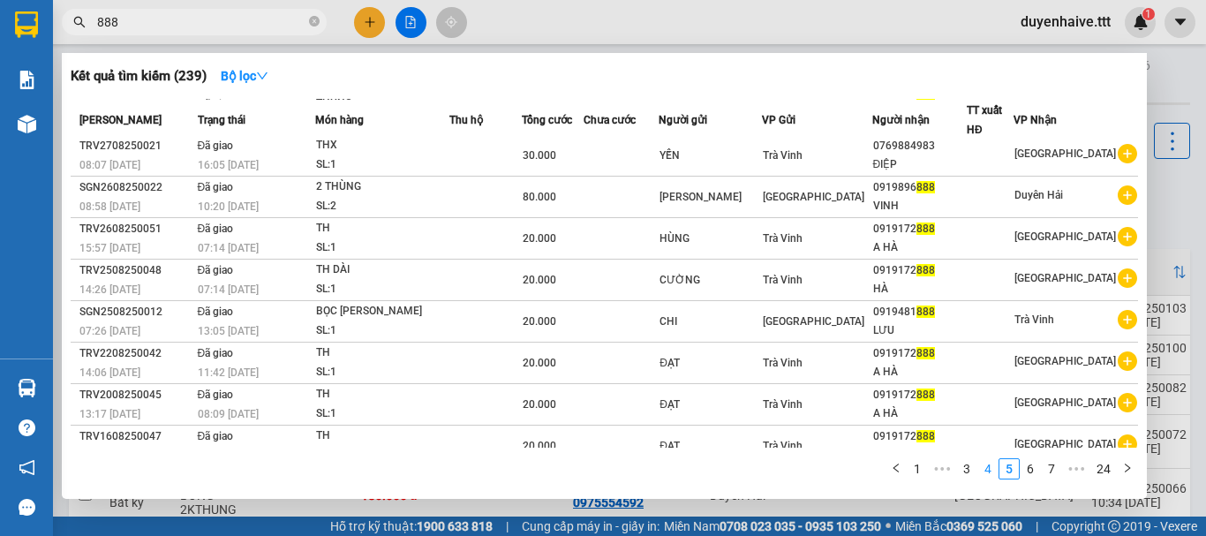
click at [989, 473] on link "4" at bounding box center [987, 468] width 19 height 19
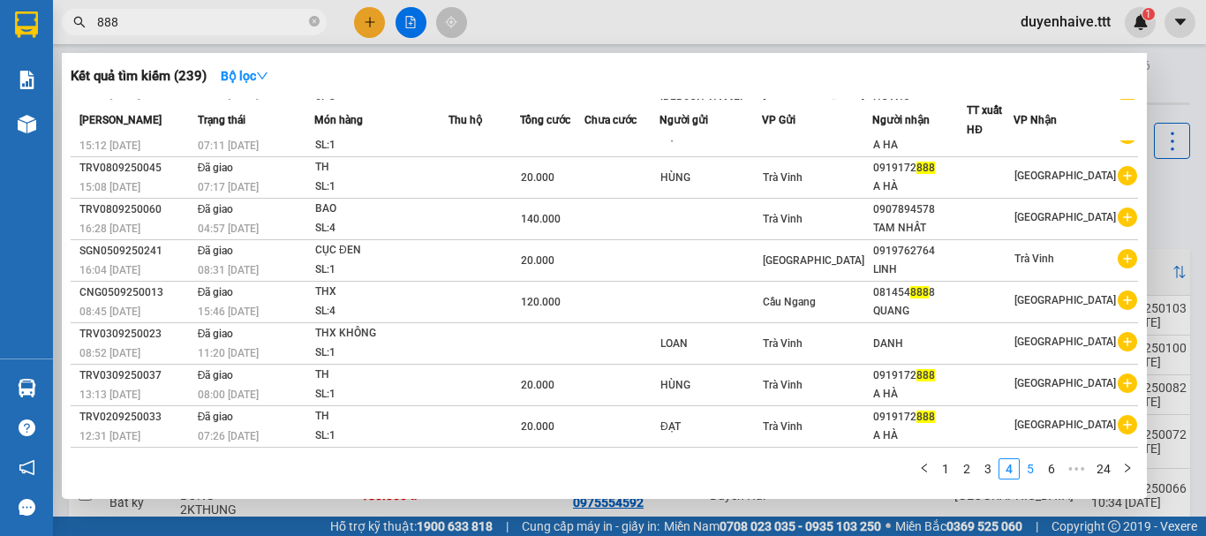
scroll to position [109, 0]
click at [1034, 468] on link "5" at bounding box center [1029, 468] width 19 height 19
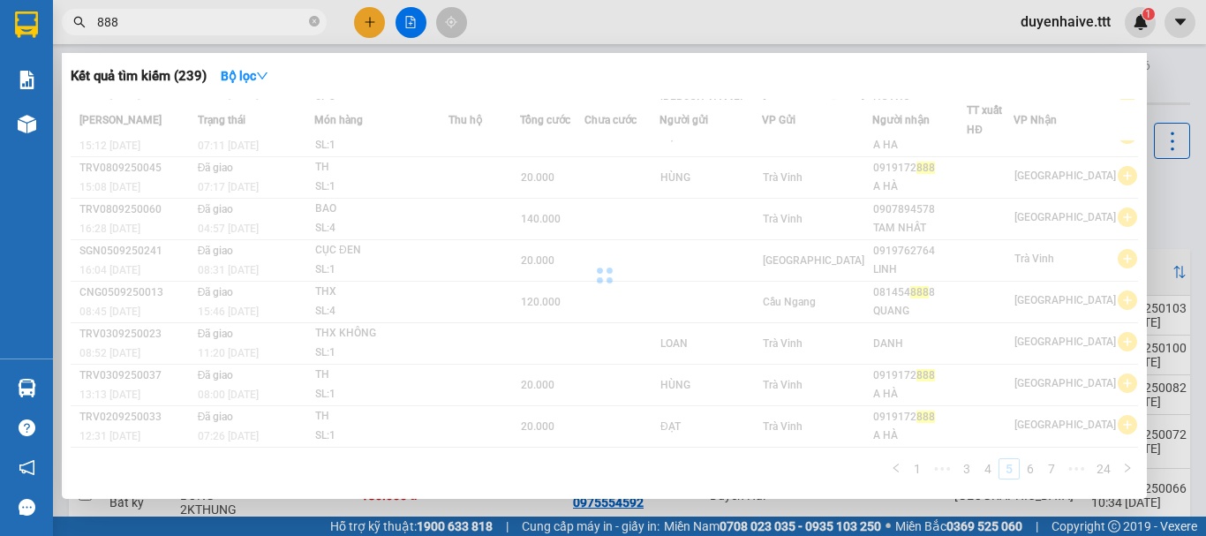
scroll to position [128, 0]
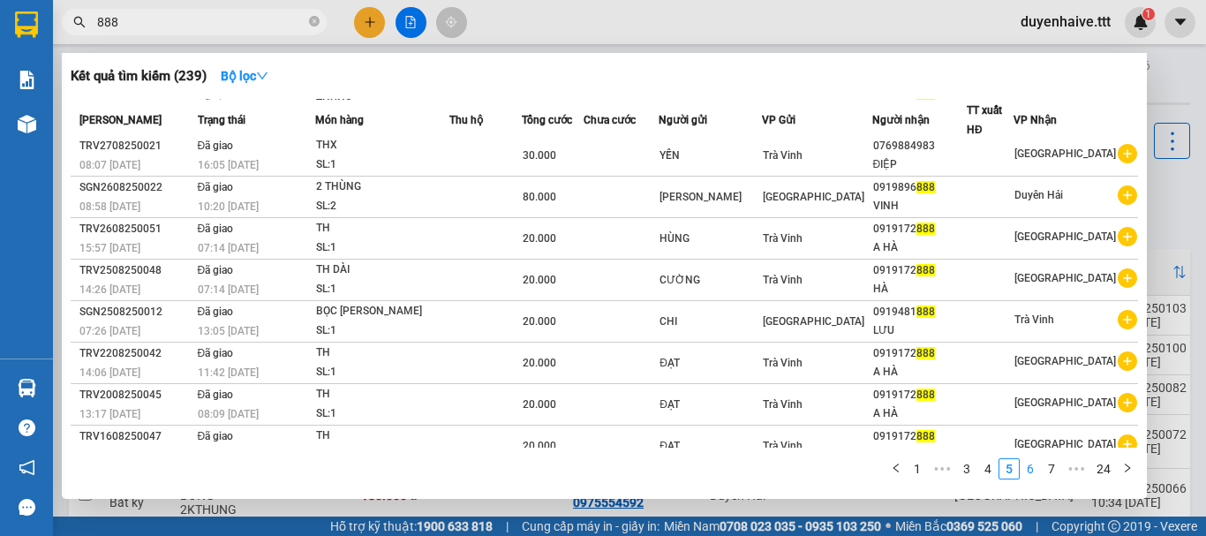
click at [1026, 465] on link "6" at bounding box center [1029, 468] width 19 height 19
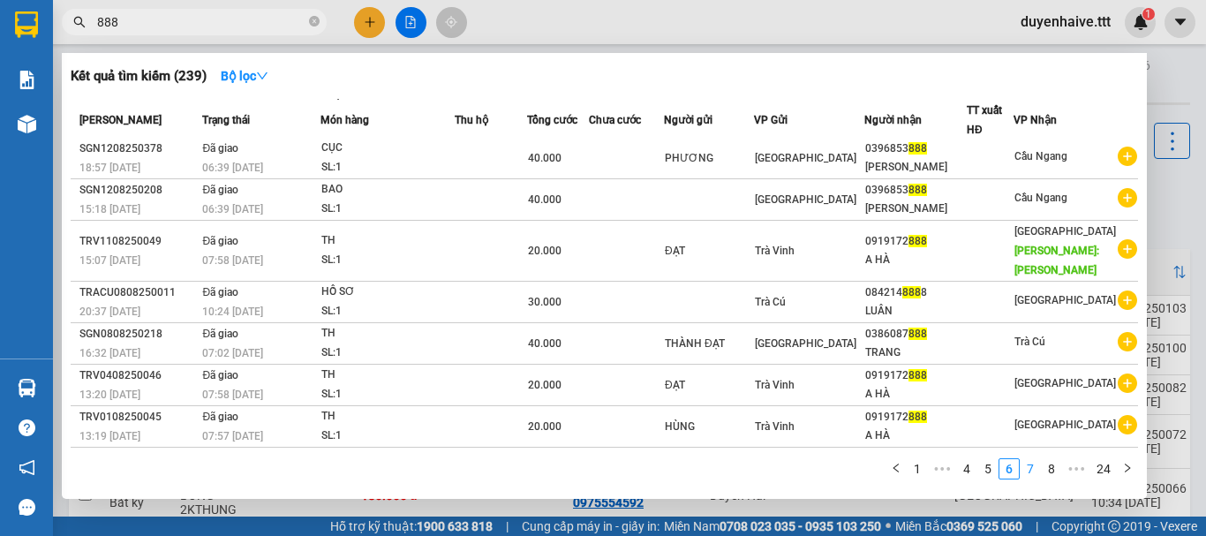
click at [1032, 471] on link "7" at bounding box center [1029, 468] width 19 height 19
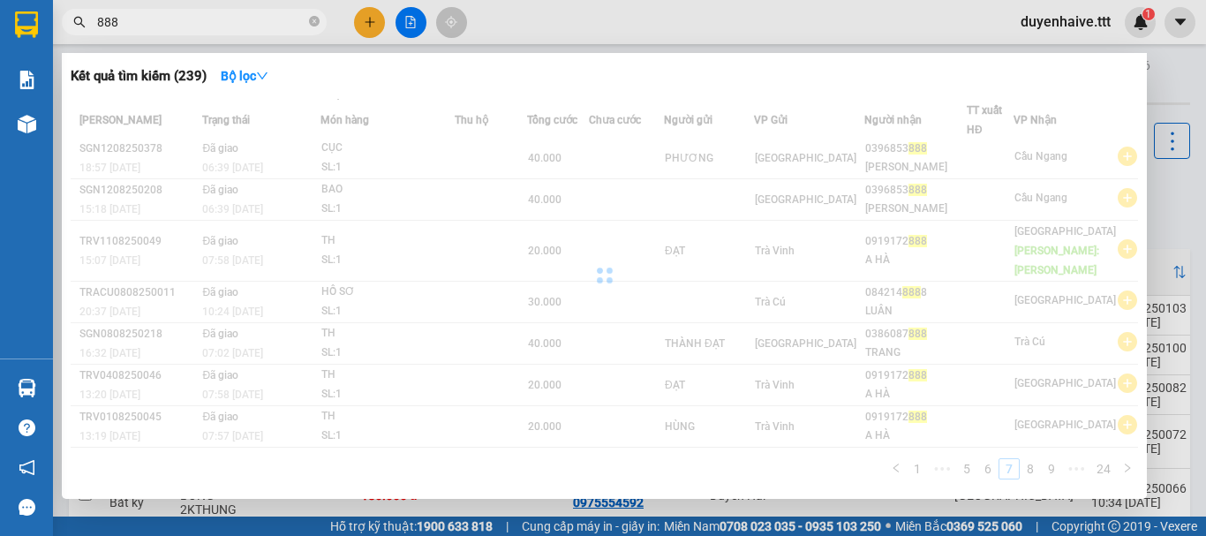
scroll to position [127, 0]
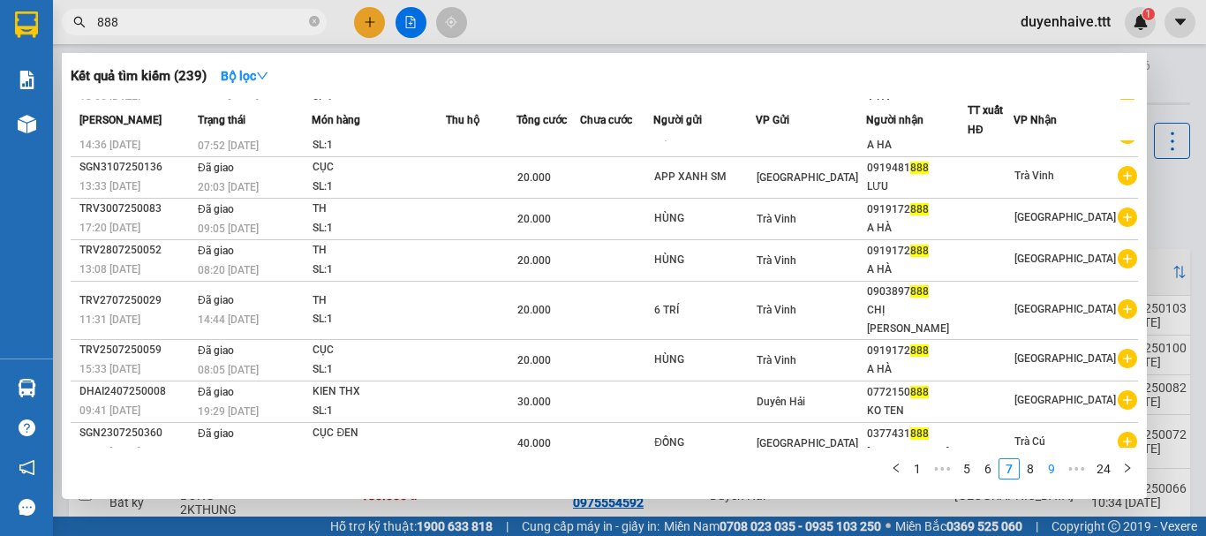
click at [1052, 468] on link "9" at bounding box center [1051, 468] width 19 height 19
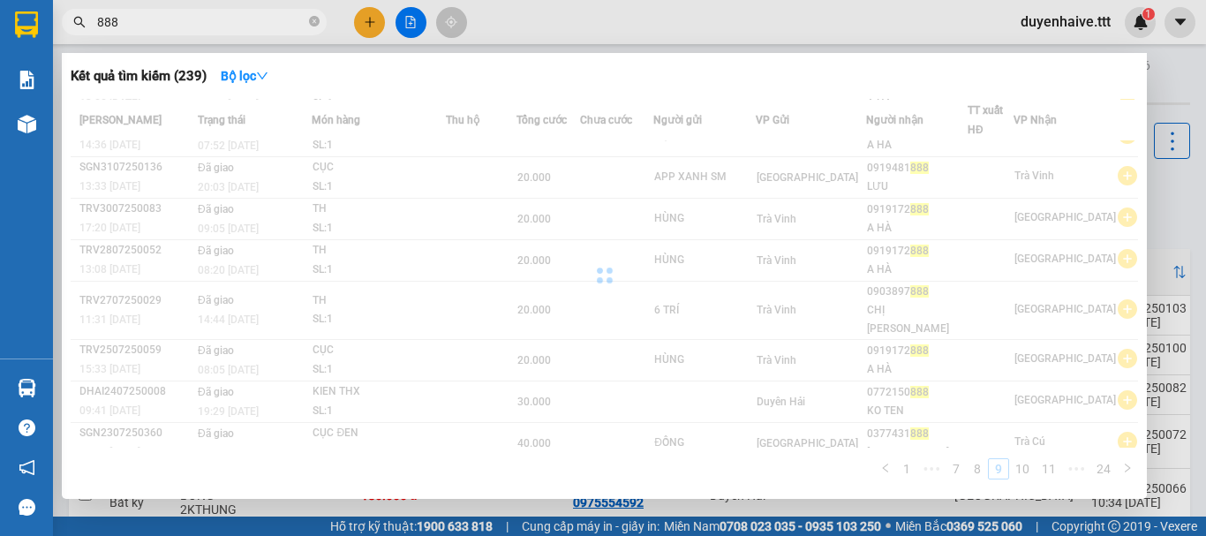
scroll to position [109, 0]
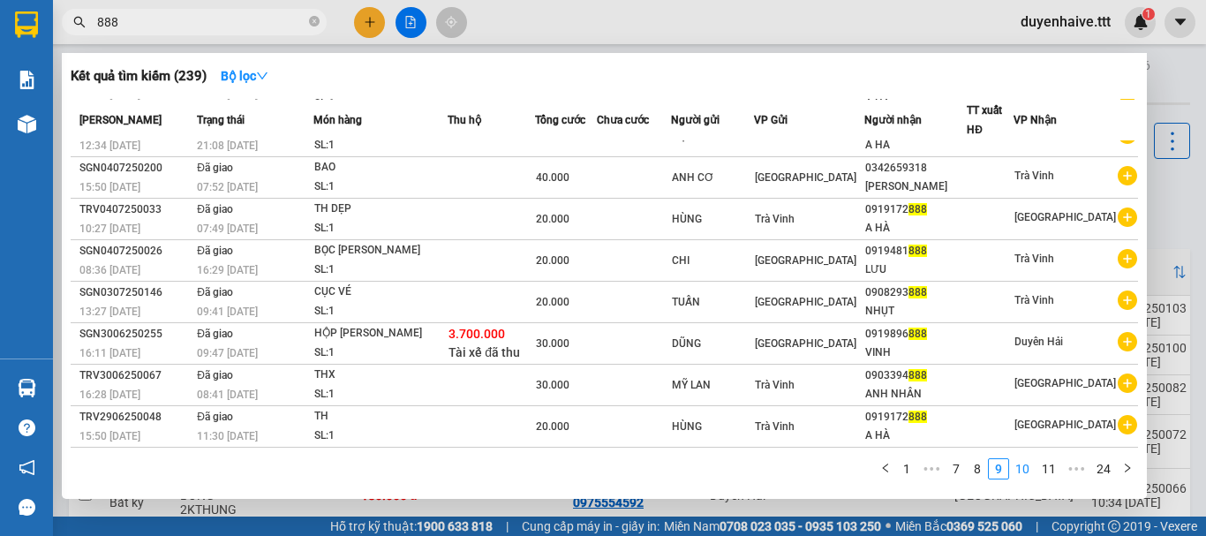
click at [1030, 467] on link "10" at bounding box center [1022, 468] width 25 height 19
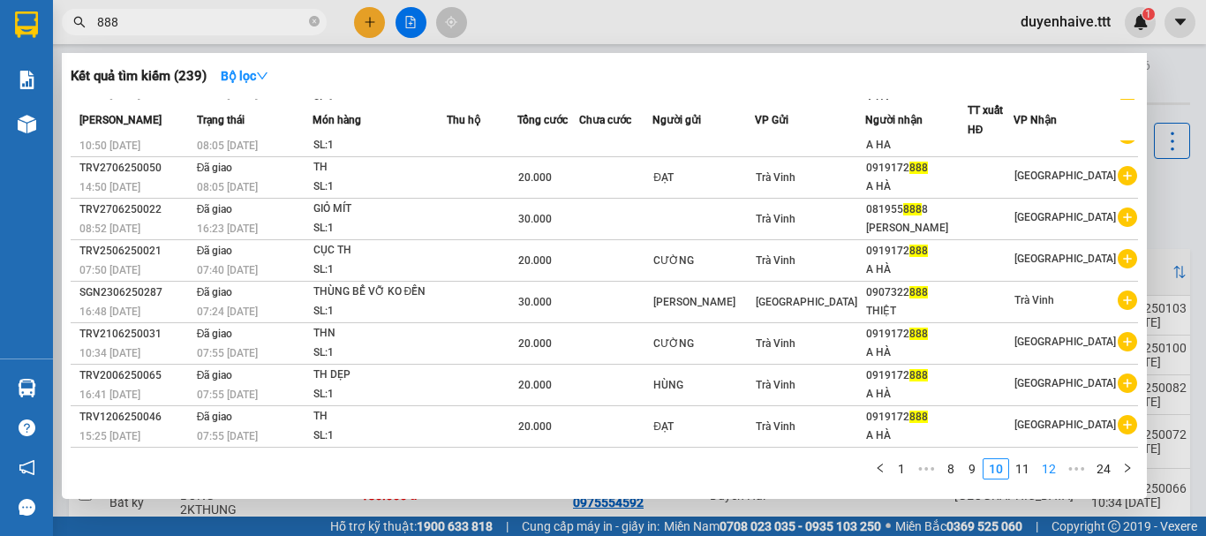
click at [1045, 466] on link "12" at bounding box center [1048, 468] width 25 height 19
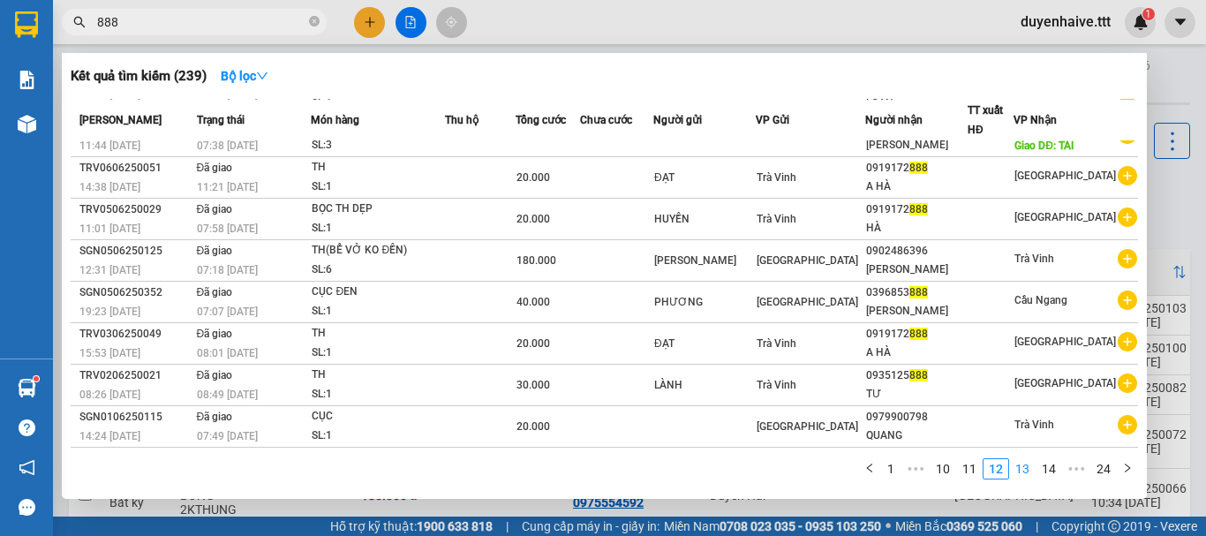
click at [1027, 471] on link "13" at bounding box center [1022, 468] width 25 height 19
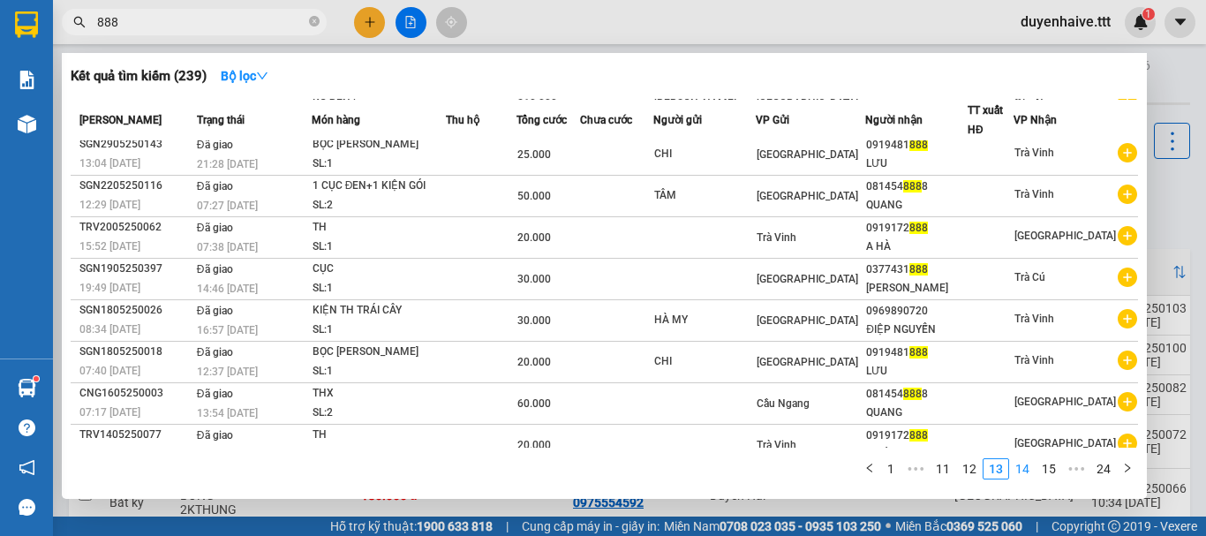
scroll to position [127, 0]
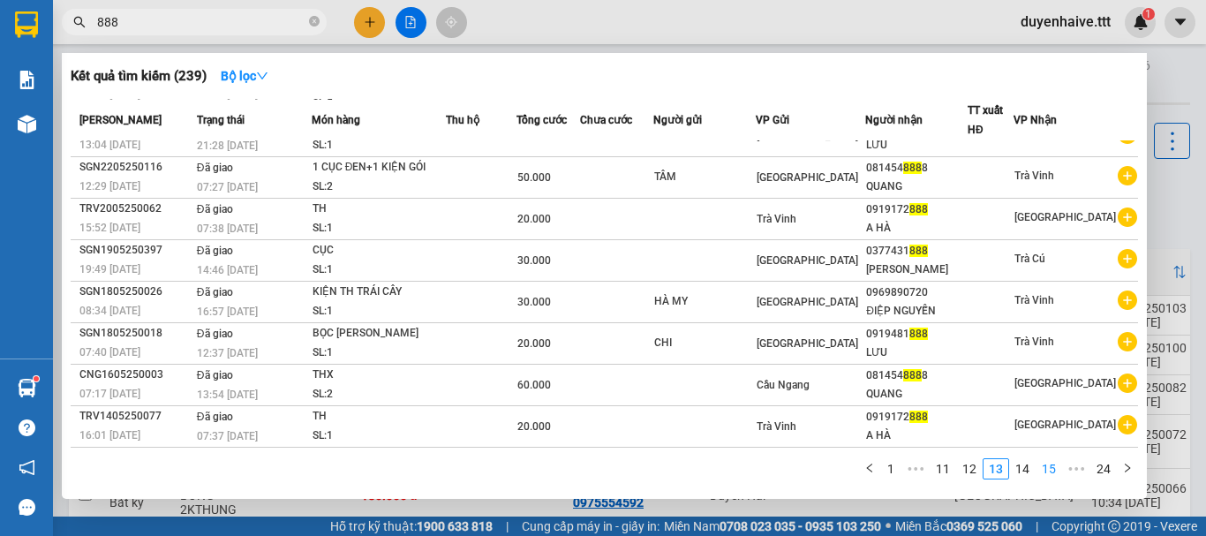
click at [1047, 470] on link "15" at bounding box center [1048, 468] width 25 height 19
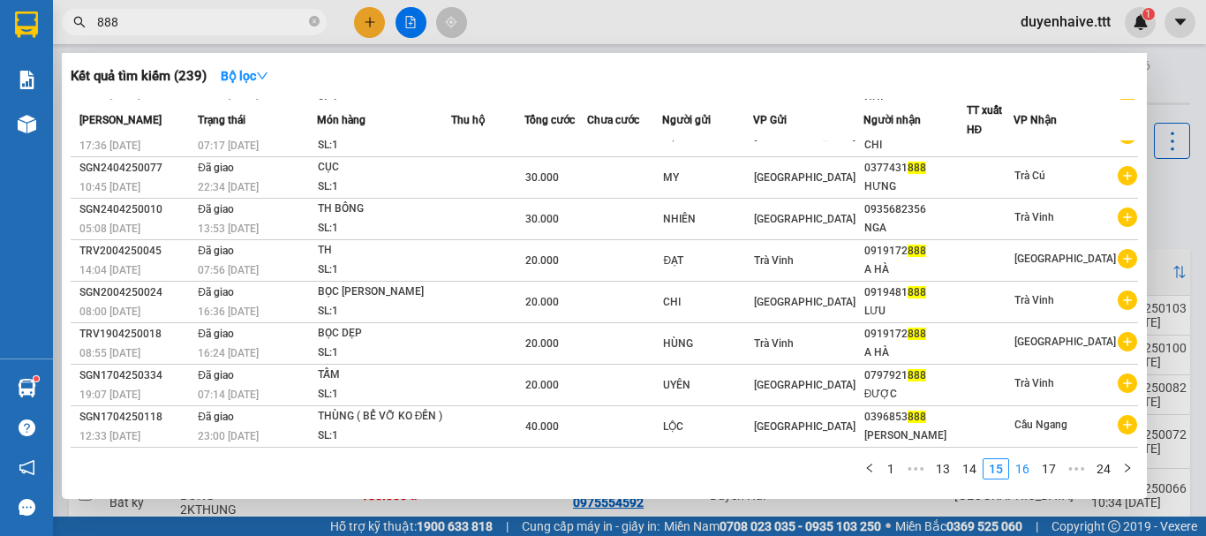
scroll to position [109, 0]
click at [1030, 473] on link "16" at bounding box center [1022, 468] width 25 height 19
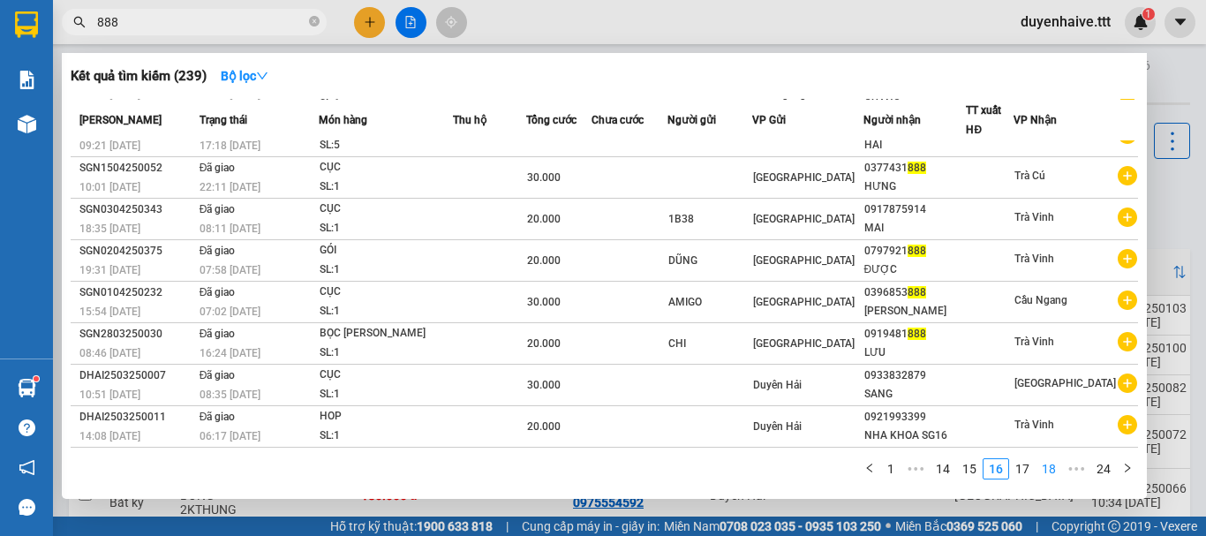
click at [1050, 473] on link "18" at bounding box center [1048, 468] width 25 height 19
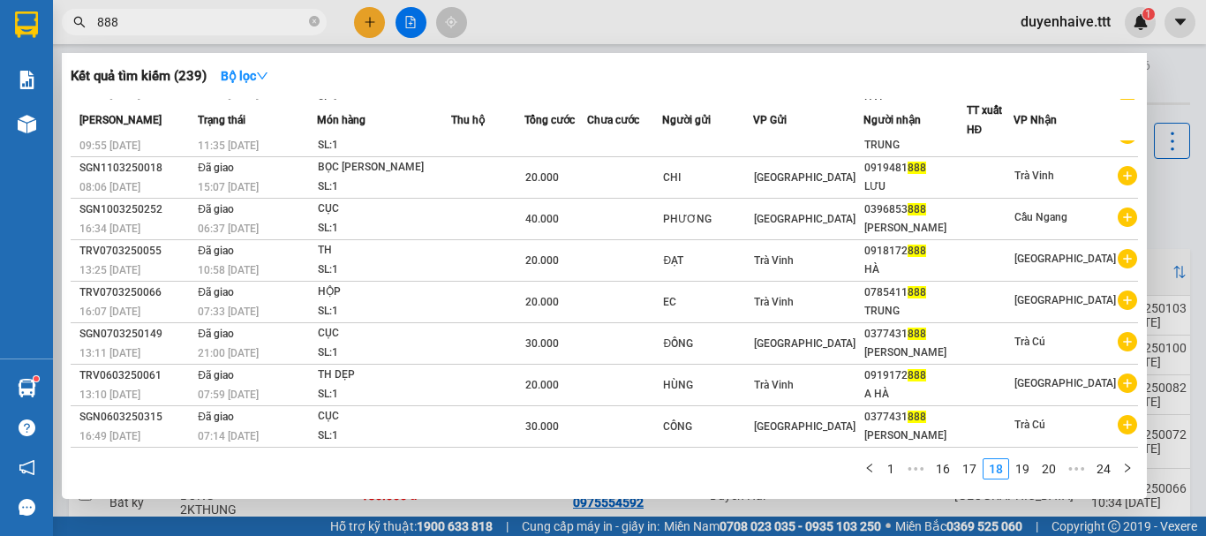
click at [1033, 470] on link "19" at bounding box center [1022, 468] width 25 height 19
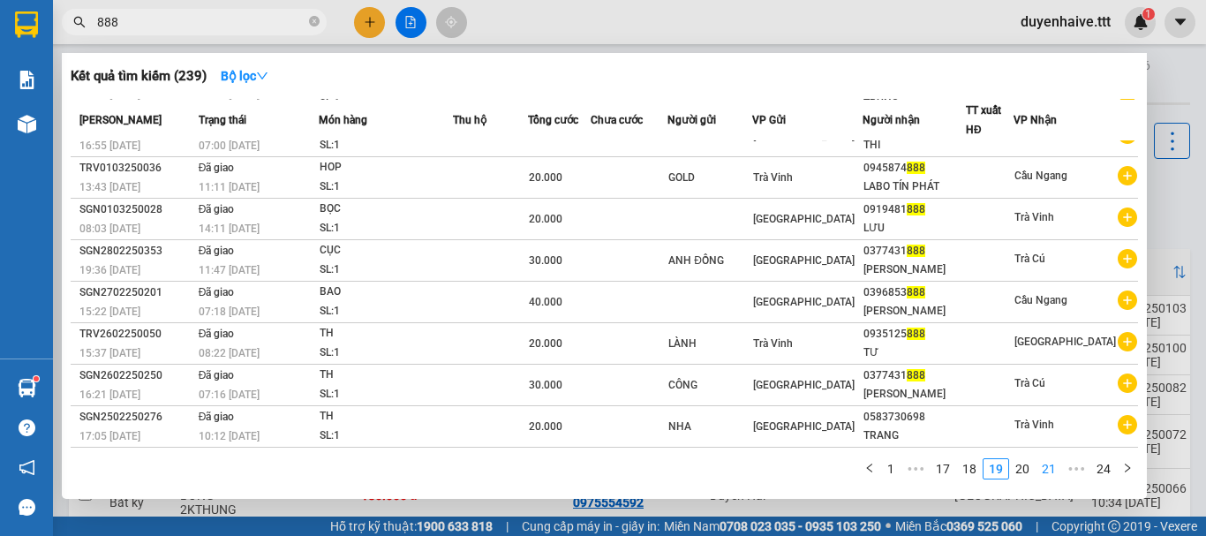
click at [1055, 471] on link "21" at bounding box center [1048, 468] width 25 height 19
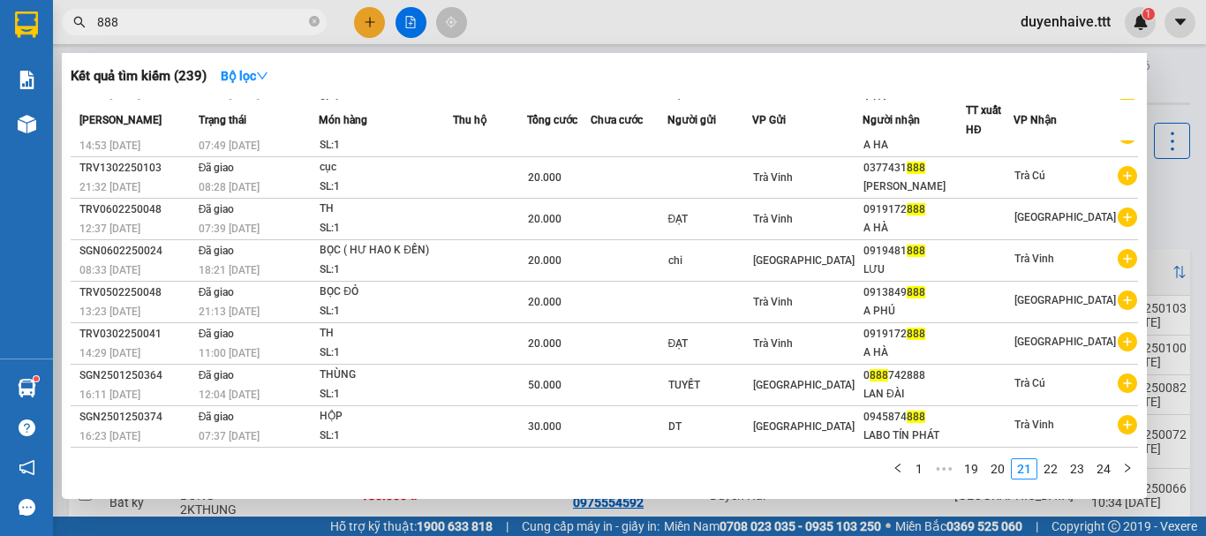
click at [223, 15] on input "888" at bounding box center [201, 21] width 208 height 19
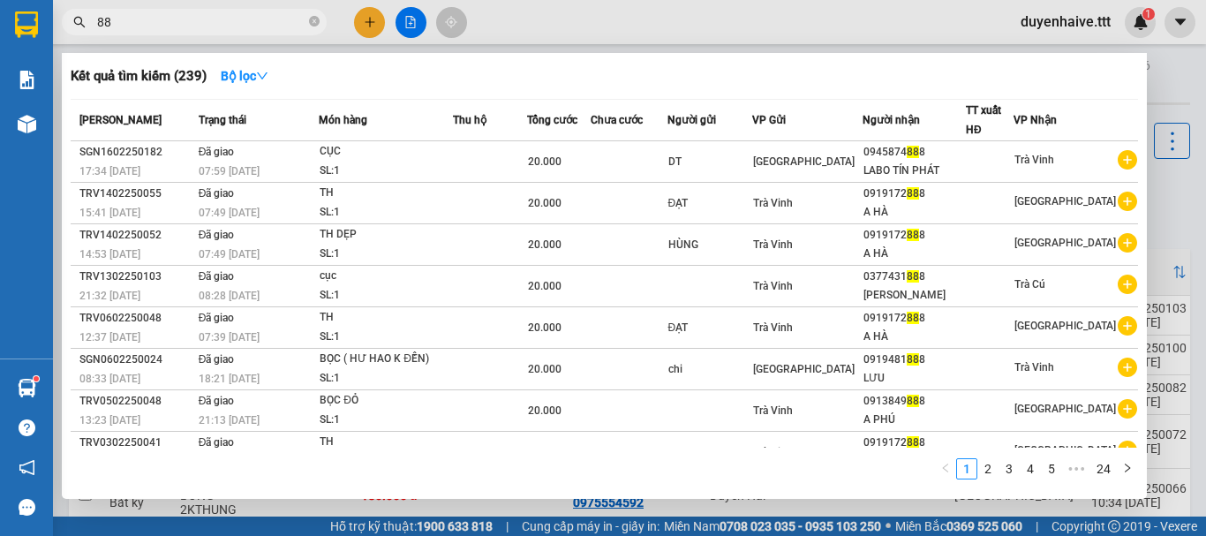
type input "8"
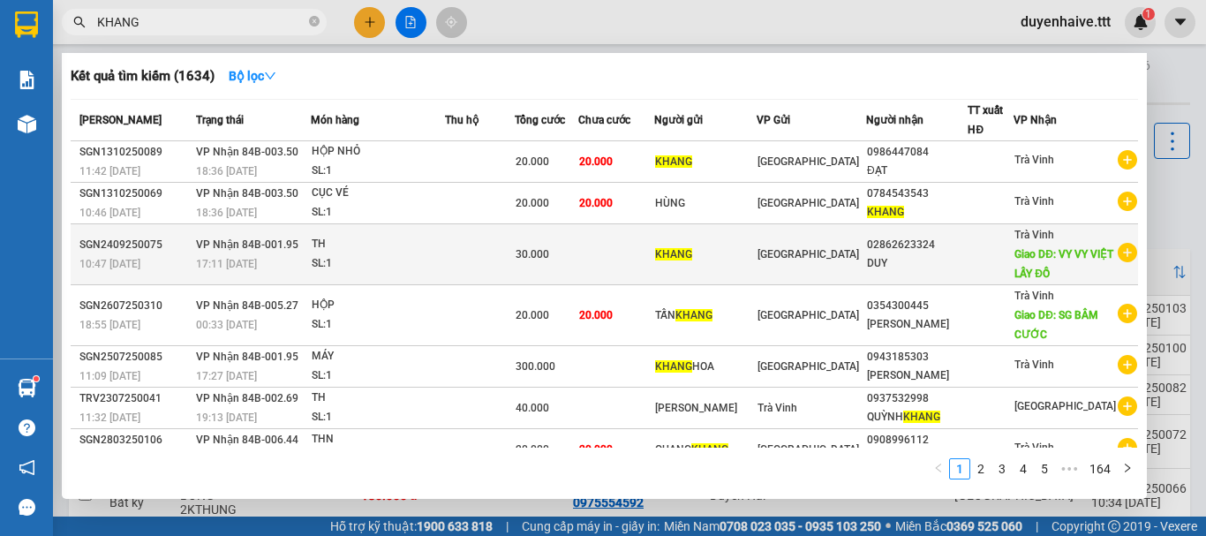
scroll to position [88, 0]
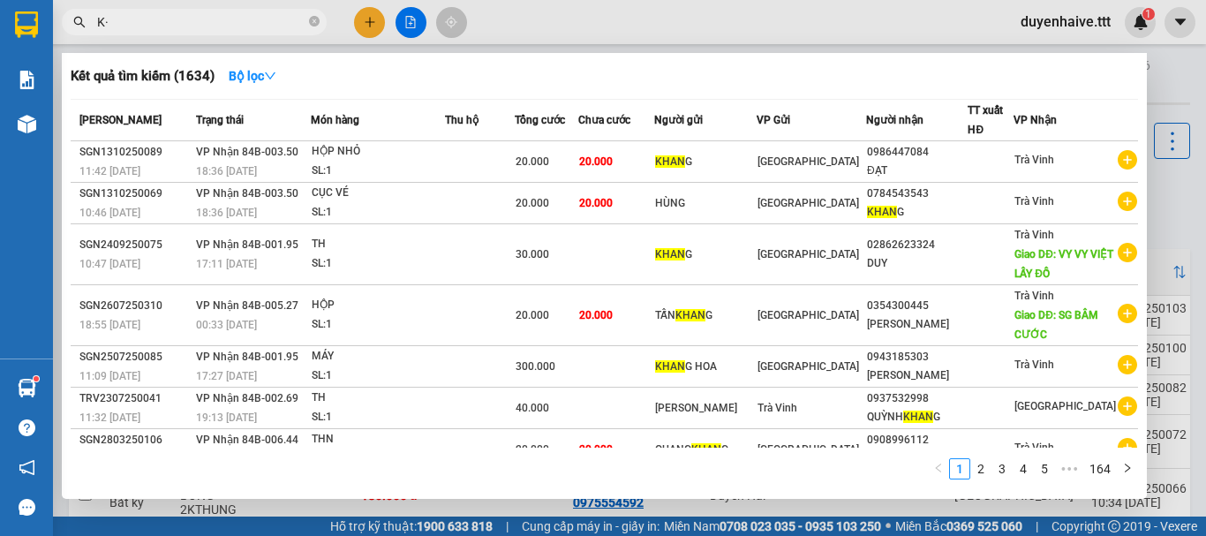
type input "K"
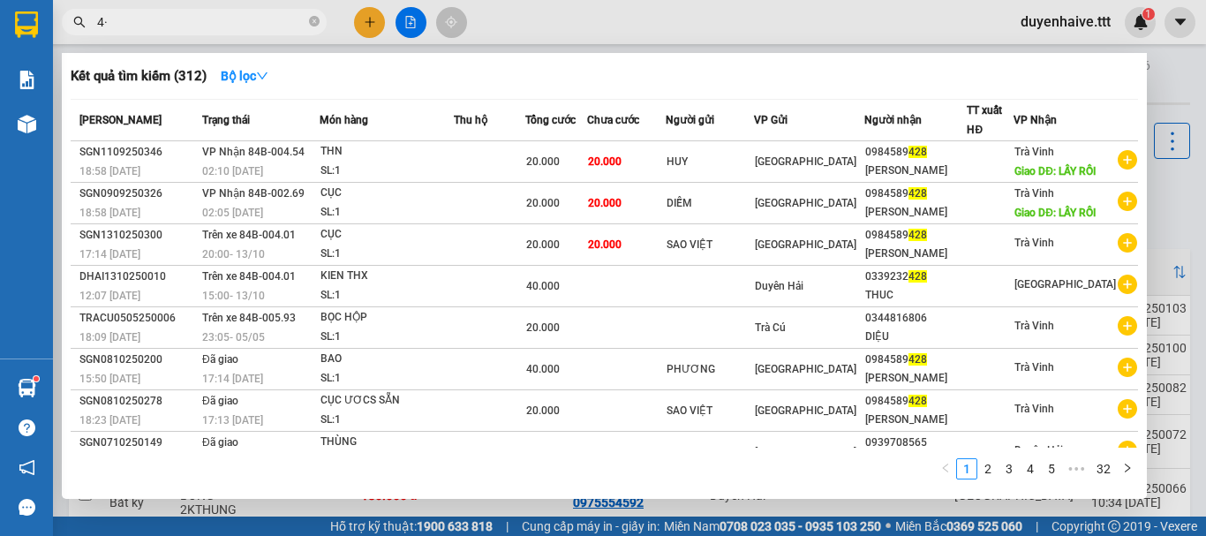
type input "4"
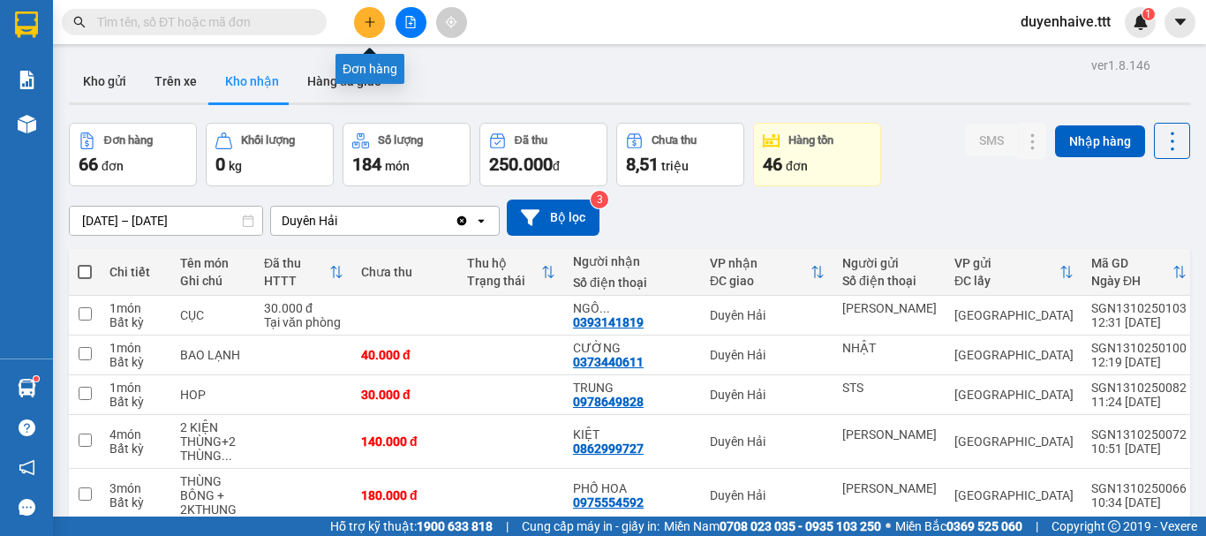
click at [372, 31] on button at bounding box center [369, 22] width 31 height 31
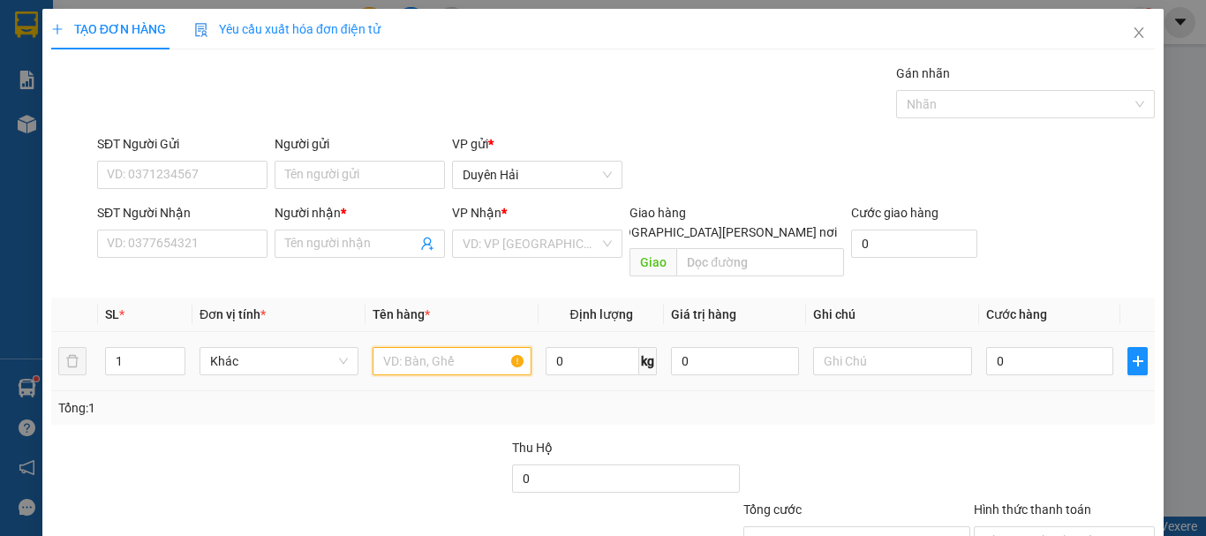
click at [449, 347] on input "text" at bounding box center [451, 361] width 159 height 28
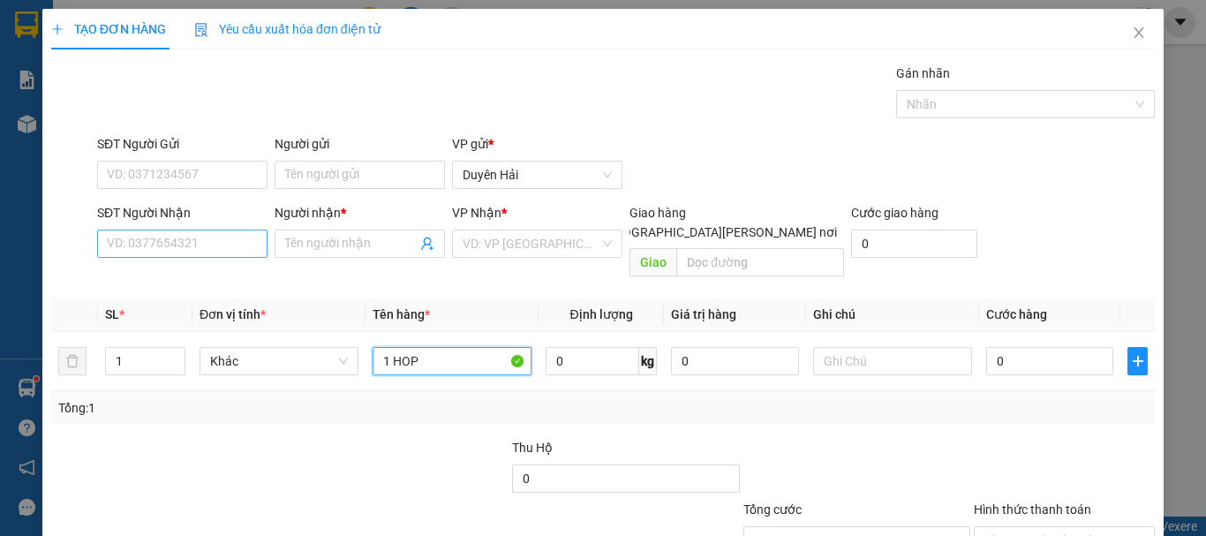
type input "1 HOP"
click at [218, 252] on input "SĐT Người Nhận" at bounding box center [182, 243] width 170 height 28
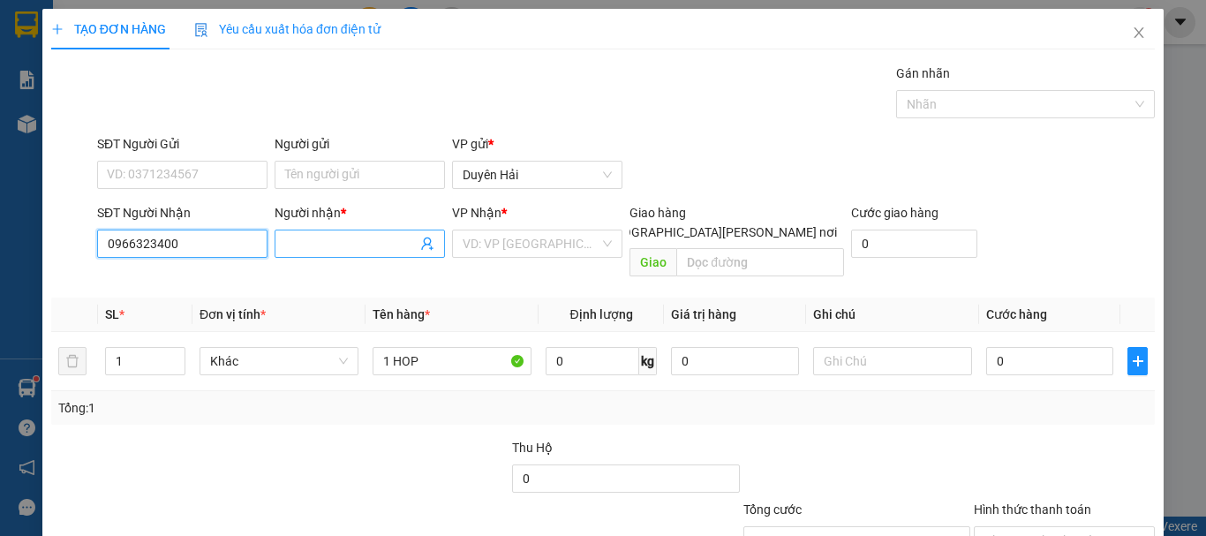
type input "0966323400"
click at [347, 244] on input "Người nhận *" at bounding box center [351, 243] width 132 height 19
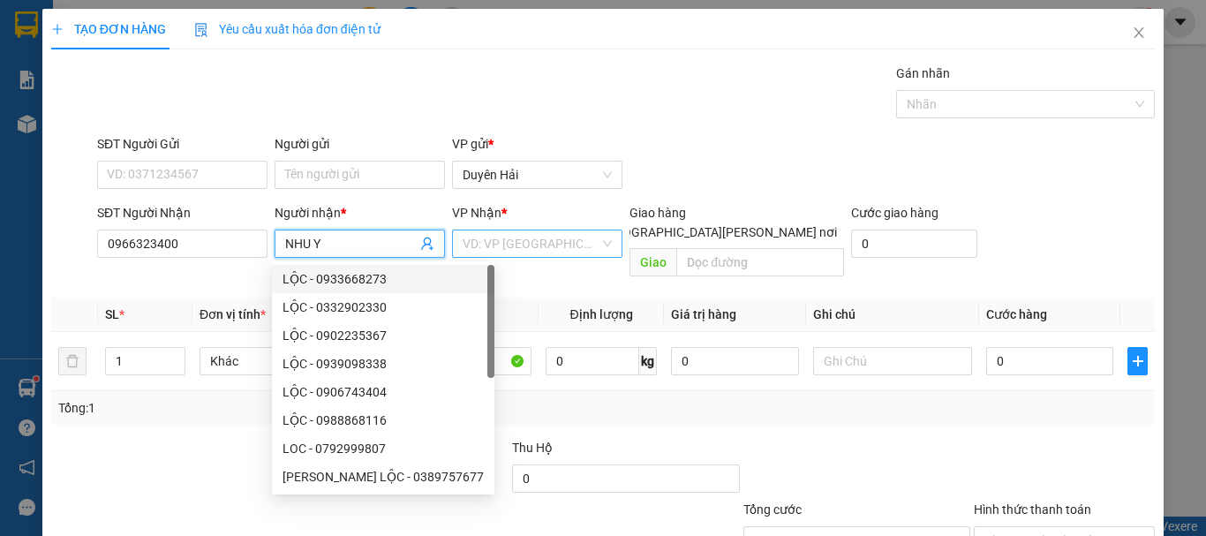
type input "NHU Y"
click at [573, 254] on input "search" at bounding box center [531, 243] width 137 height 26
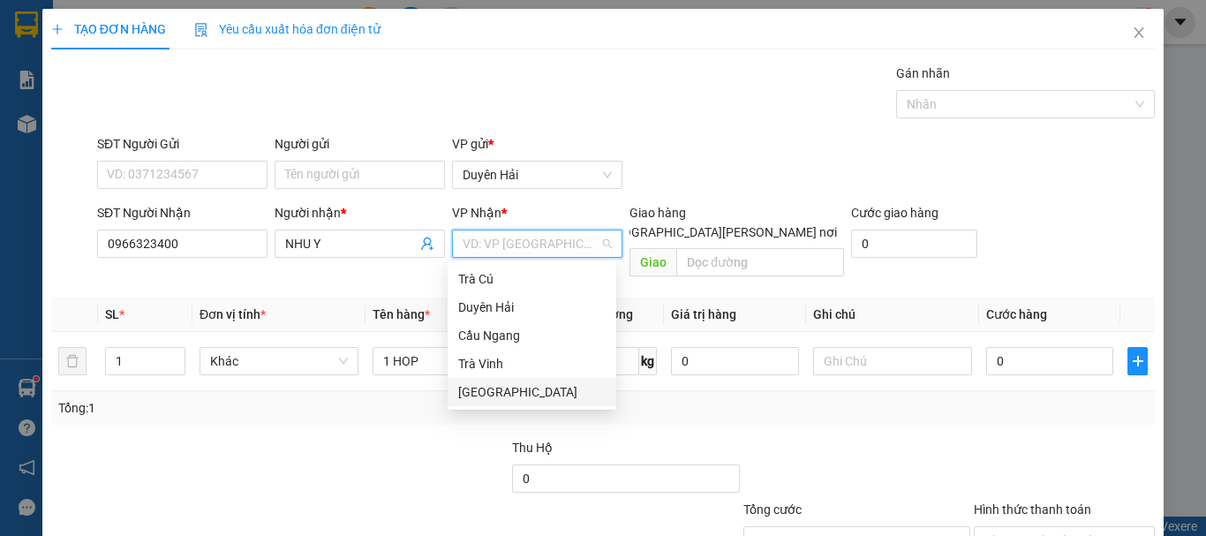
click at [502, 385] on div "[GEOGRAPHIC_DATA]" at bounding box center [531, 391] width 147 height 19
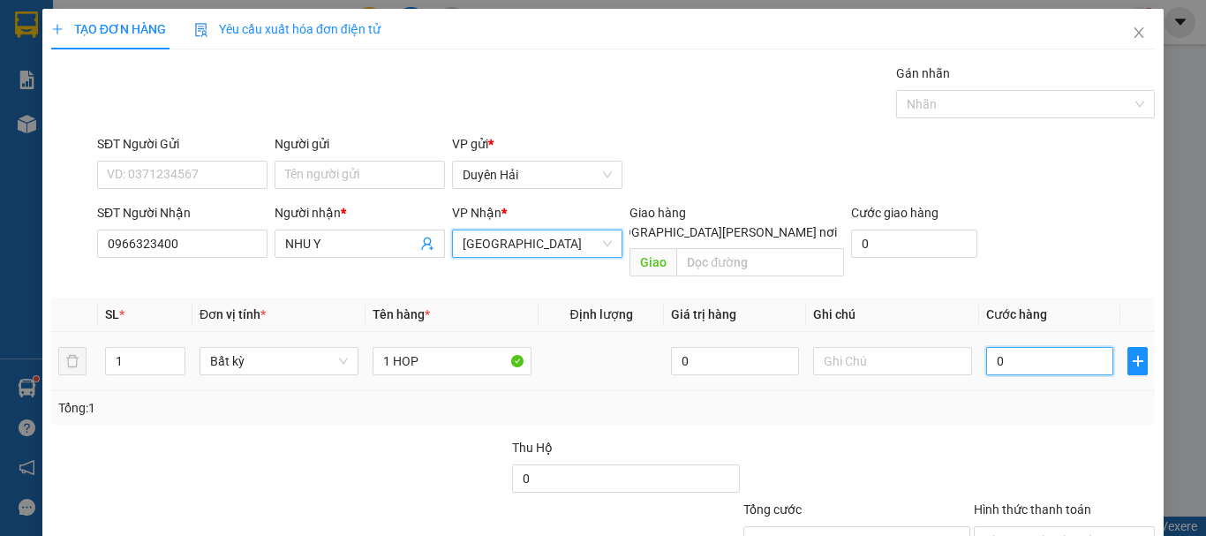
click at [1026, 347] on input "0" at bounding box center [1049, 361] width 127 height 28
type input "3"
type input "30"
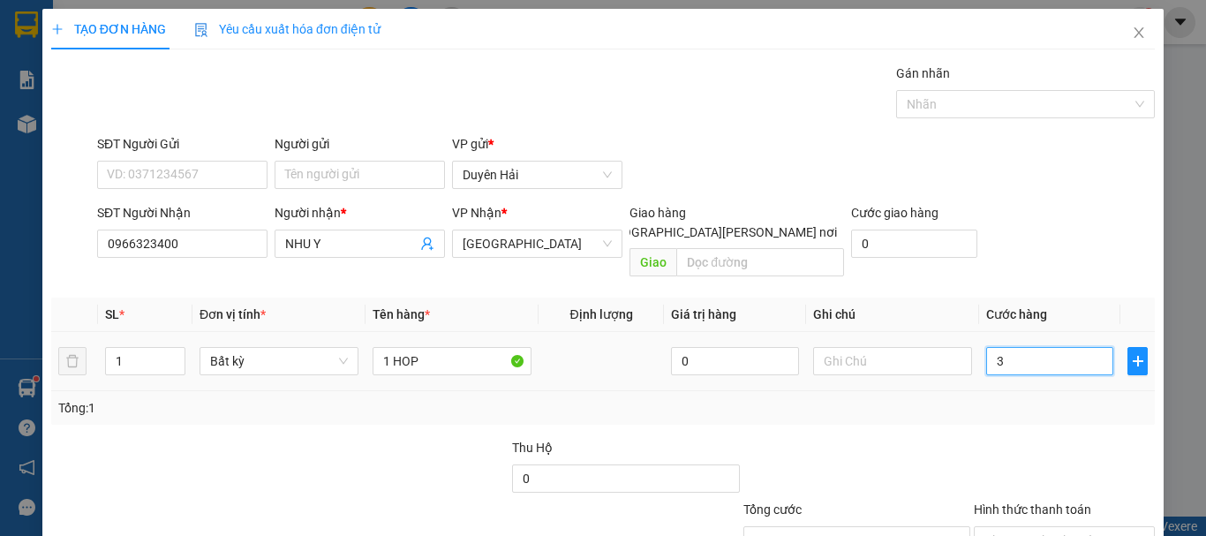
type input "30"
type input "30.000"
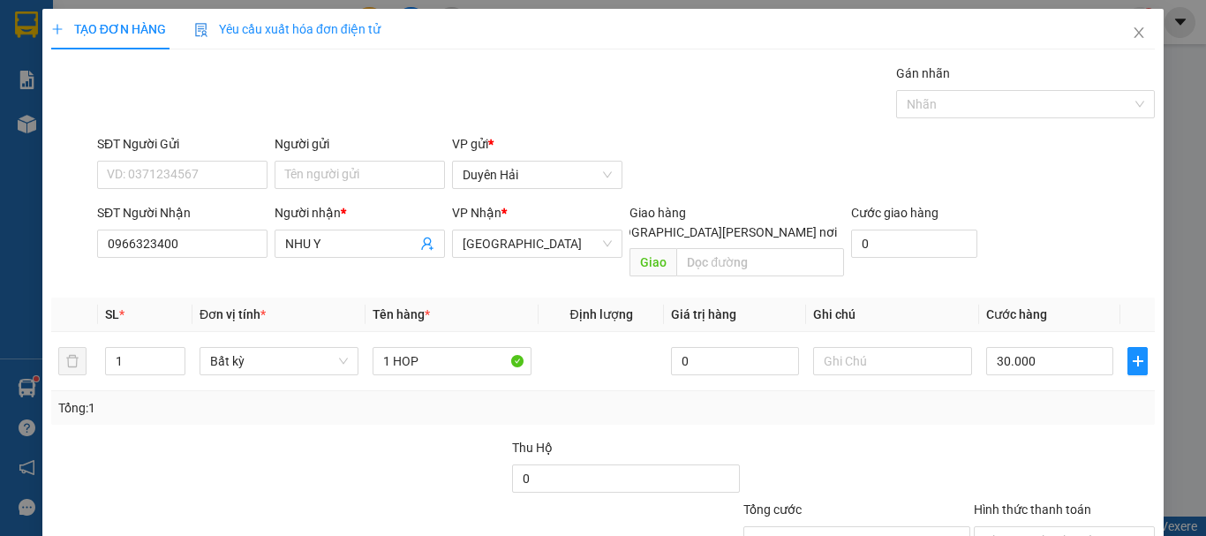
click at [1029, 413] on div "Transit Pickup Surcharge Ids Transit Deliver Surcharge Ids Transit Deliver Surc…" at bounding box center [602, 351] width 1103 height 575
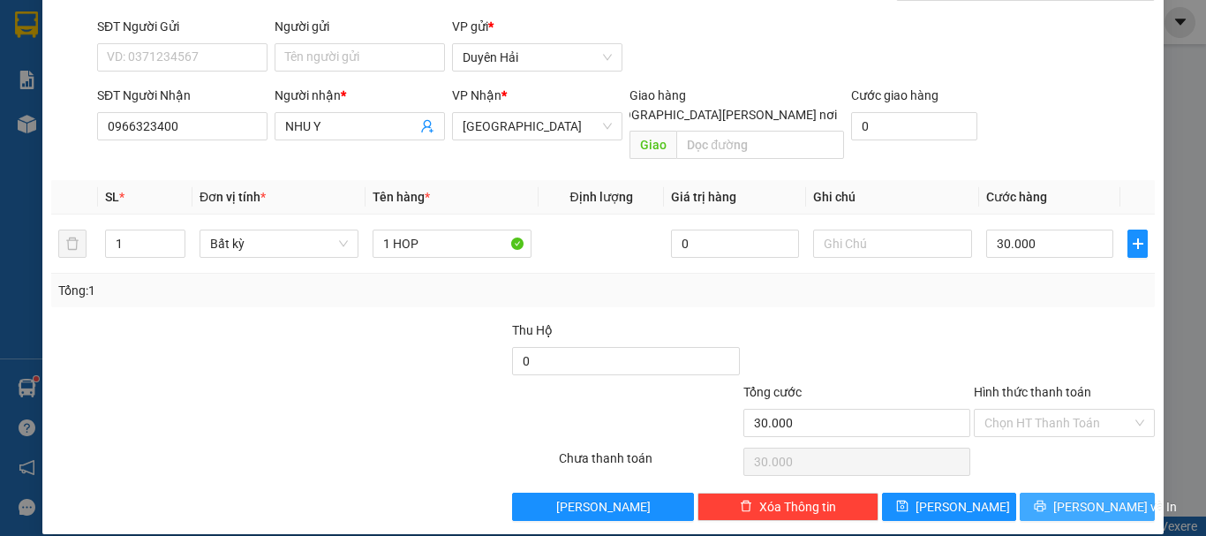
click at [1046, 500] on icon "printer" at bounding box center [1040, 506] width 12 height 12
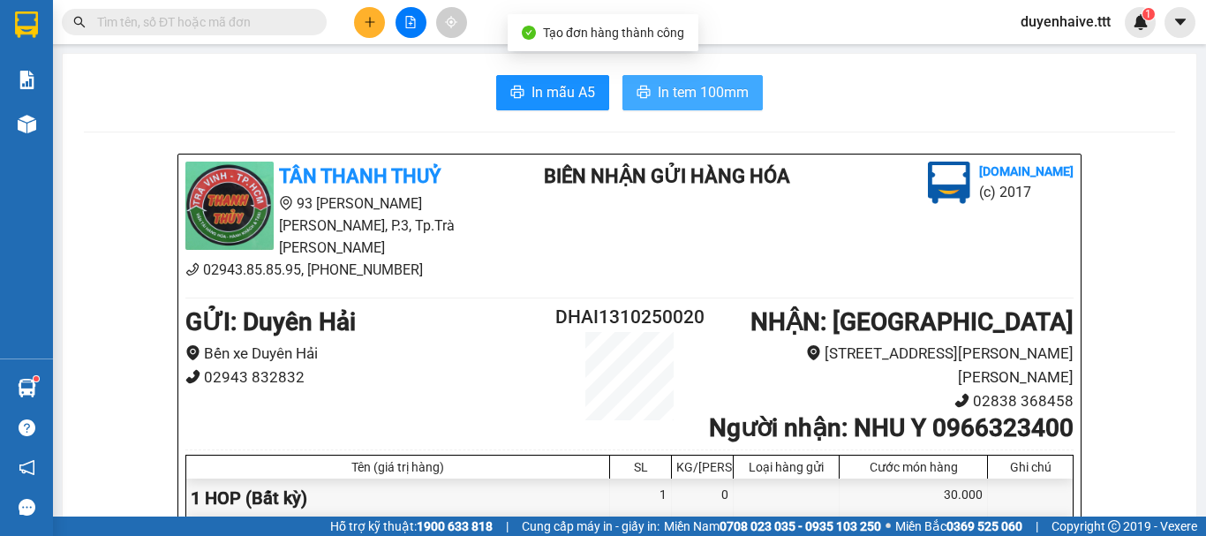
click at [698, 89] on span "In tem 100mm" at bounding box center [703, 92] width 91 height 22
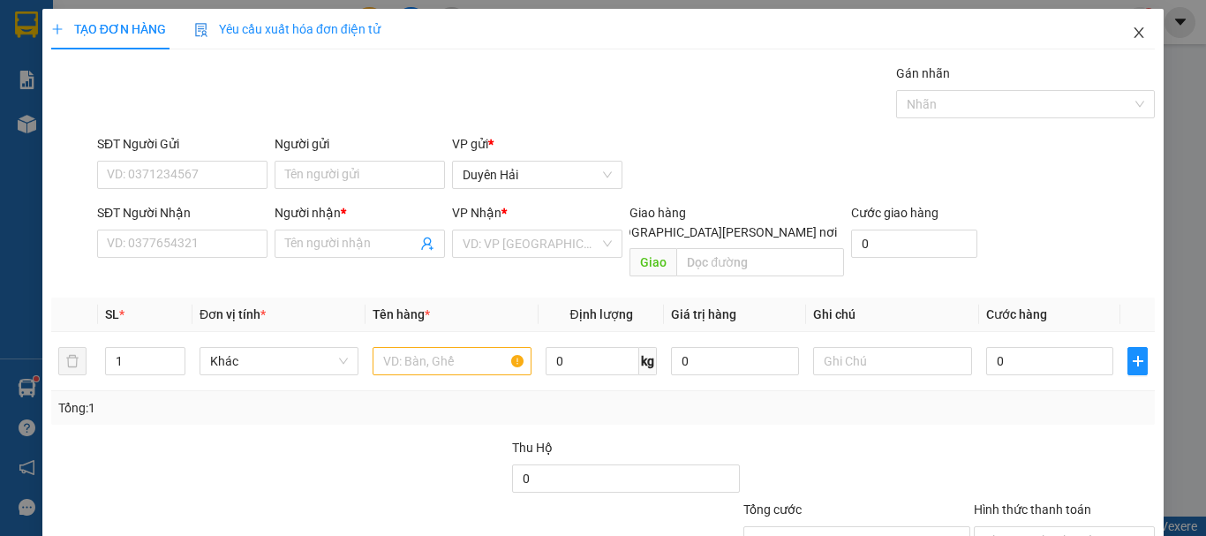
click at [1132, 32] on icon "close" at bounding box center [1139, 33] width 14 height 14
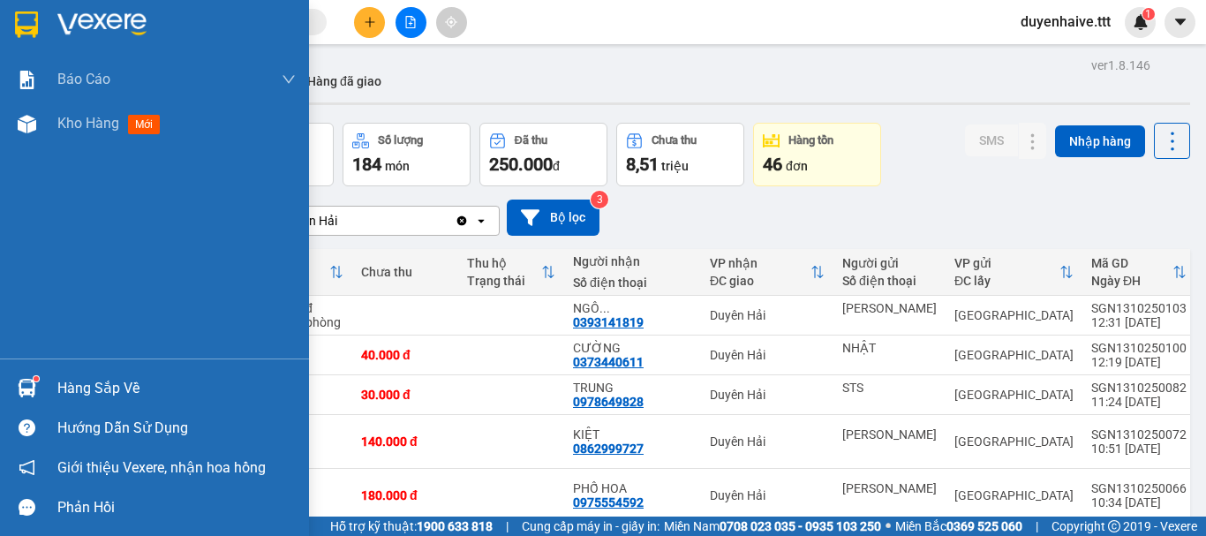
click at [93, 385] on div "Hàng sắp về" at bounding box center [176, 388] width 238 height 26
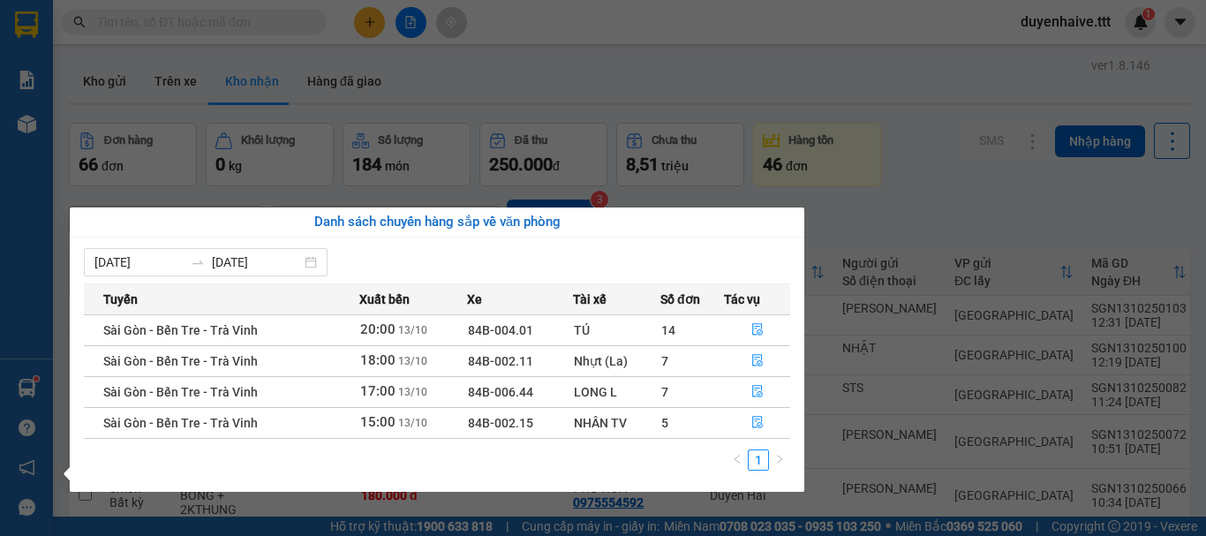
click at [1029, 215] on section "Kết quả tìm kiếm ( 312 ) Bộ lọc Mã ĐH Trạng thái Món hàng Thu hộ Tổng cước Chưa…" at bounding box center [603, 268] width 1206 height 536
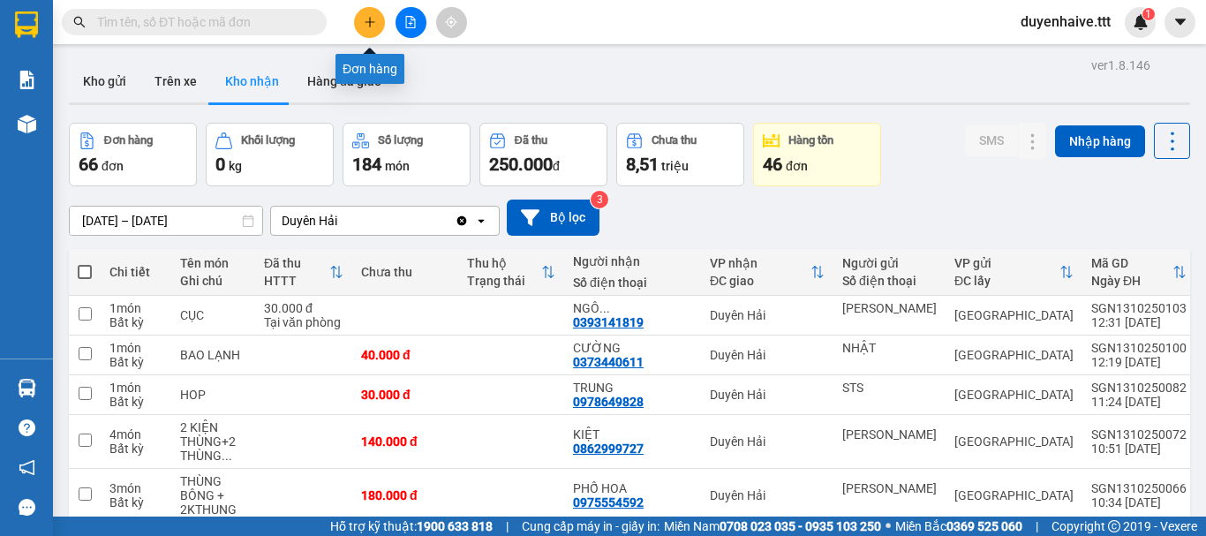
click at [371, 16] on icon "plus" at bounding box center [370, 22] width 12 height 12
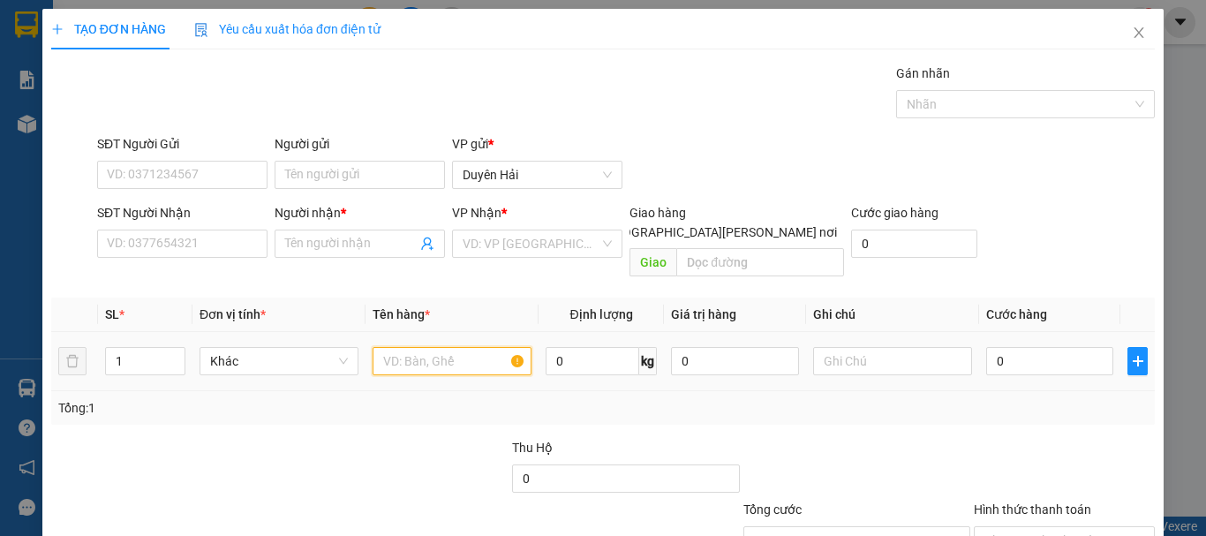
click at [419, 347] on input "text" at bounding box center [451, 361] width 159 height 28
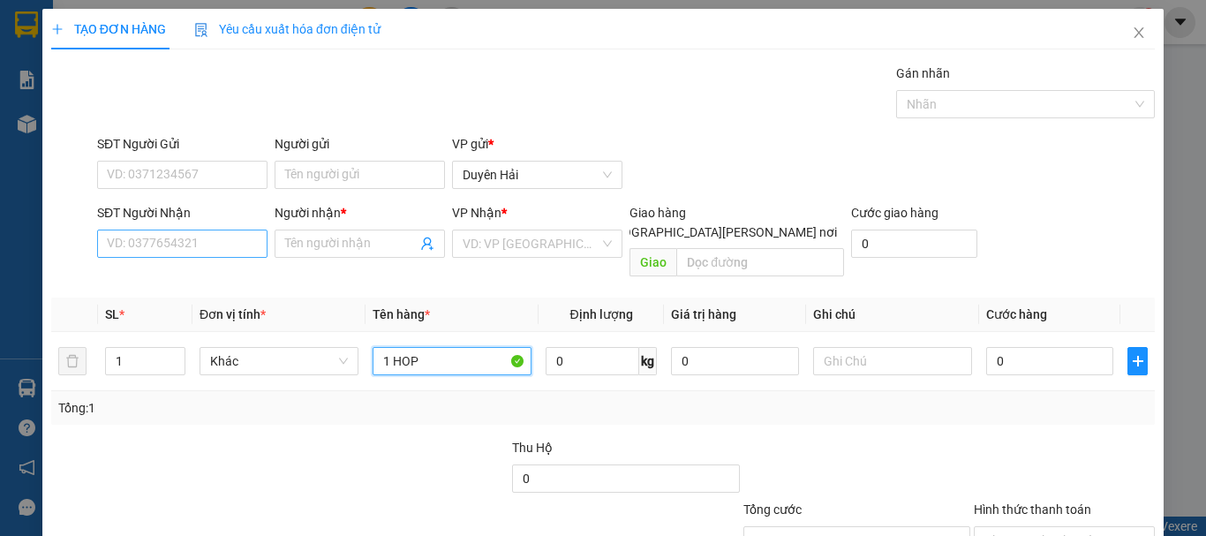
type input "1 HOP"
click at [207, 249] on input "SĐT Người Nhận" at bounding box center [182, 243] width 170 height 28
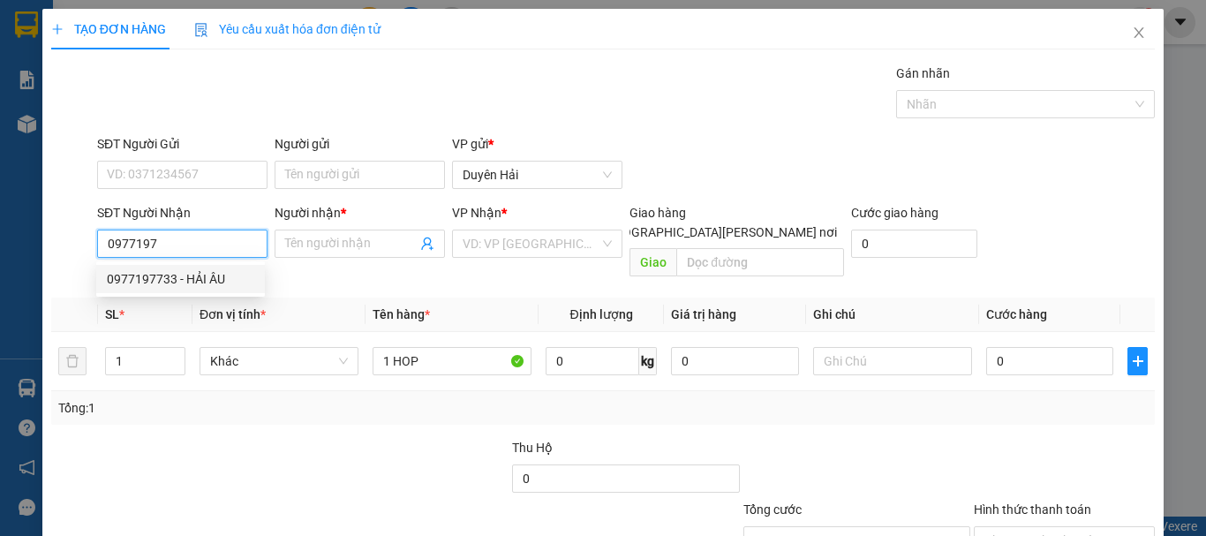
click at [165, 272] on div "0977197733 - HẢI ÂU" at bounding box center [180, 278] width 147 height 19
type input "0977197733"
type input "HẢI ÂU"
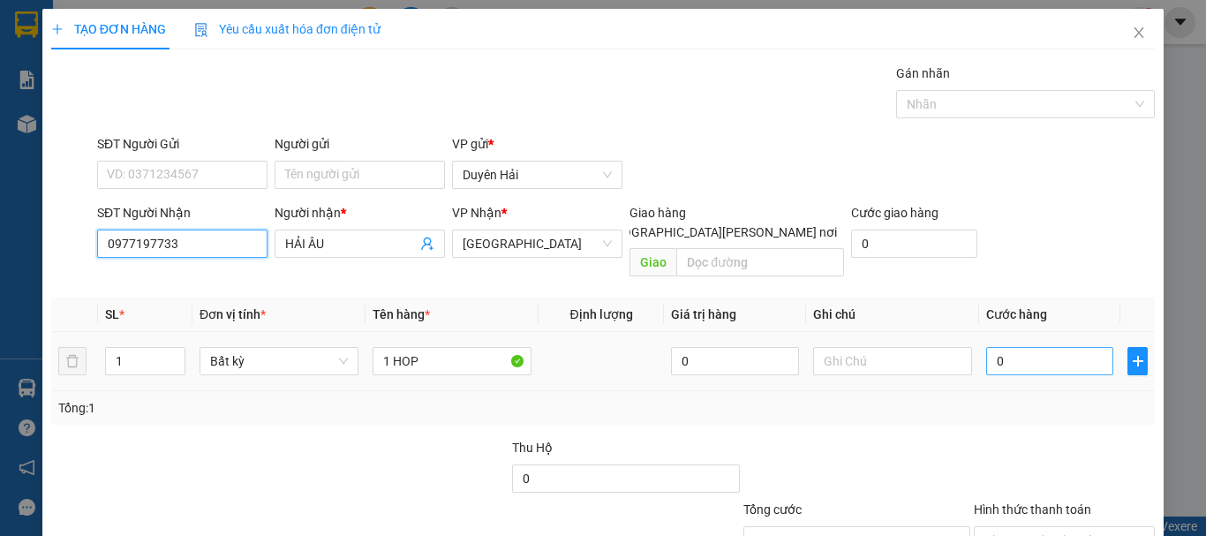
type input "0977197733"
click at [1007, 347] on input "0" at bounding box center [1049, 361] width 127 height 28
type input "30"
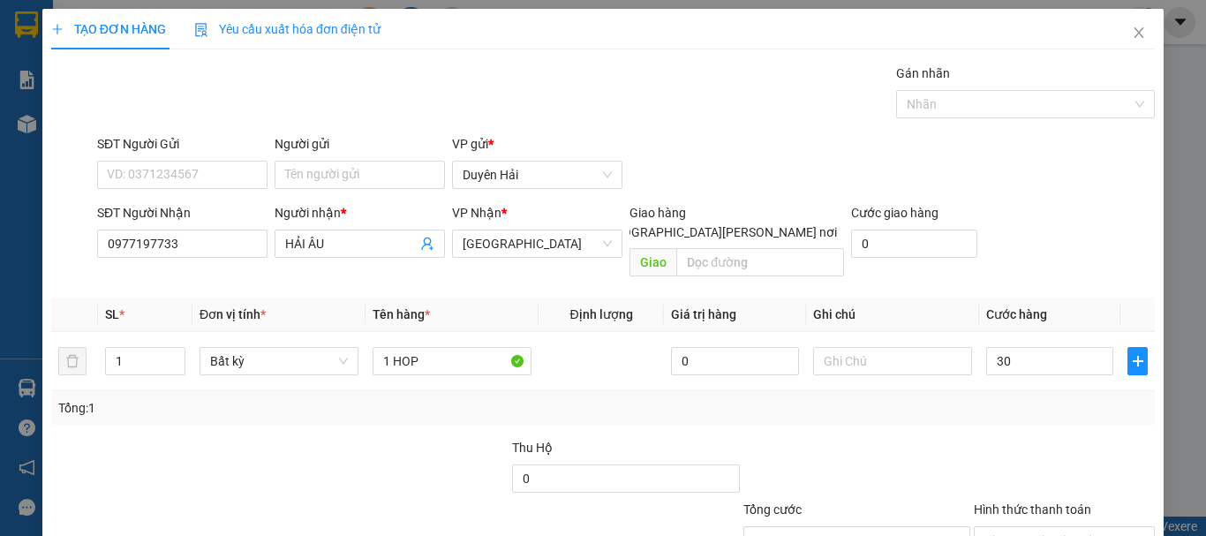
type input "30.000"
click at [1003, 402] on div "Tổng: 1" at bounding box center [602, 408] width 1103 height 34
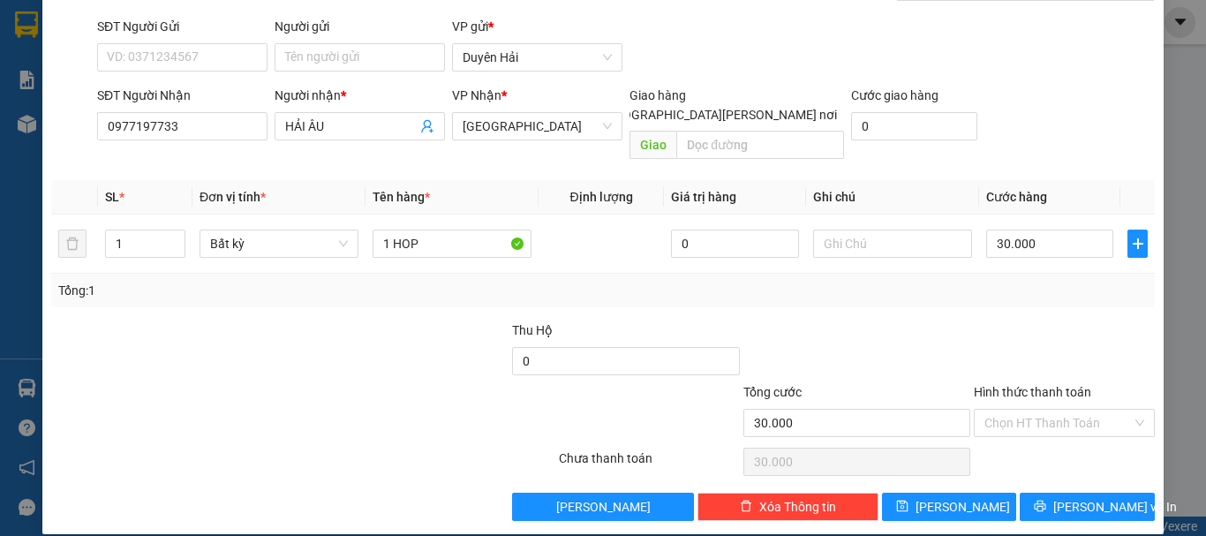
click at [1003, 410] on input "Hình thức thanh toán" at bounding box center [1057, 423] width 147 height 26
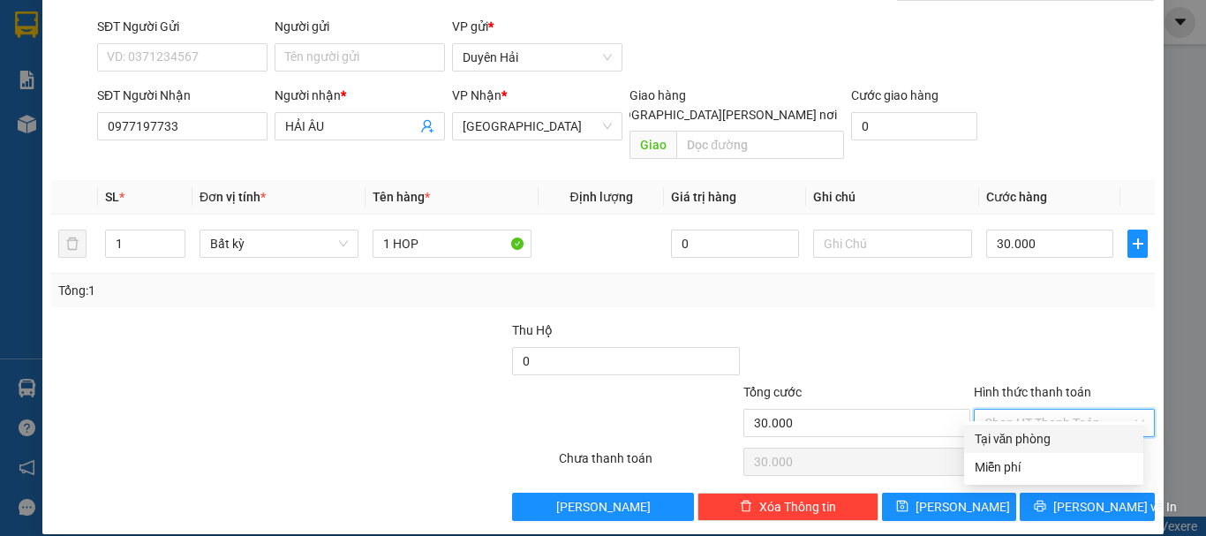
click at [1015, 434] on div "Tại văn phòng" at bounding box center [1053, 438] width 158 height 19
type input "0"
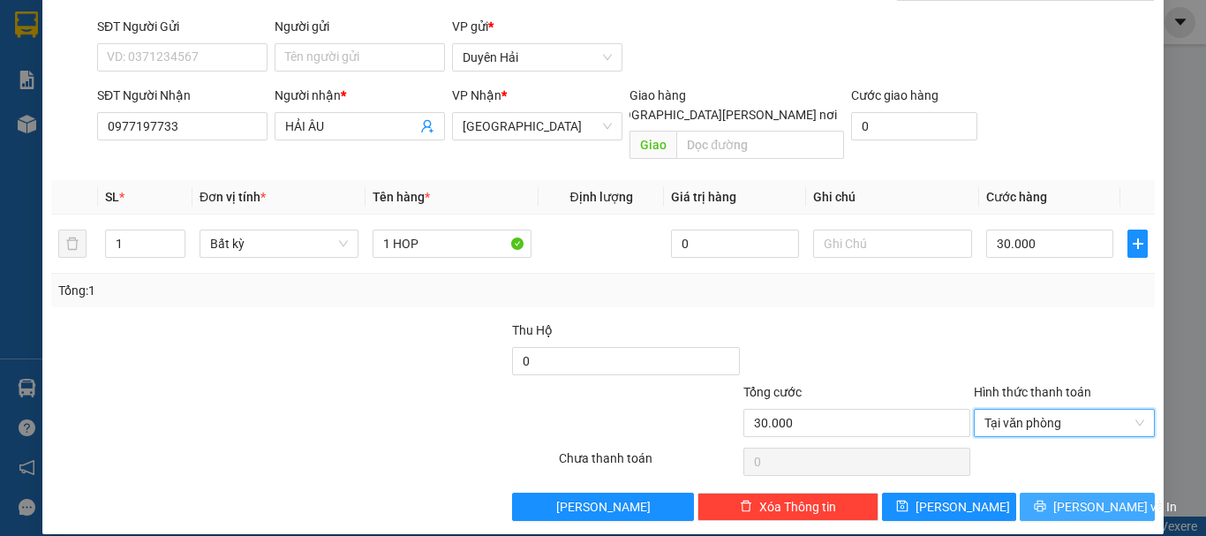
click at [1061, 497] on span "[PERSON_NAME] và In" at bounding box center [1115, 506] width 124 height 19
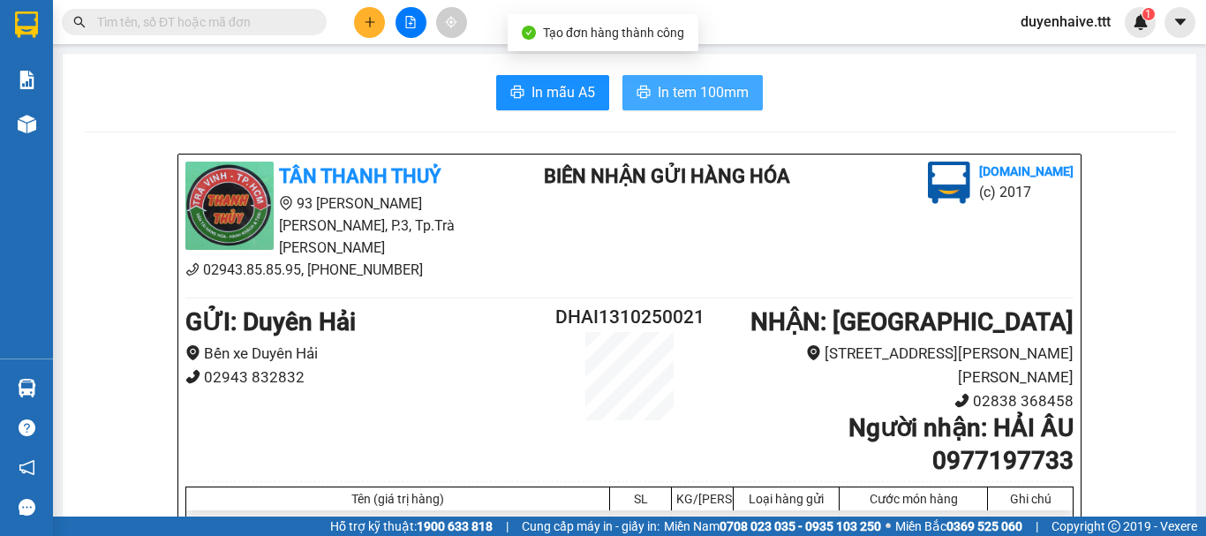
click at [696, 90] on span "In tem 100mm" at bounding box center [703, 92] width 91 height 22
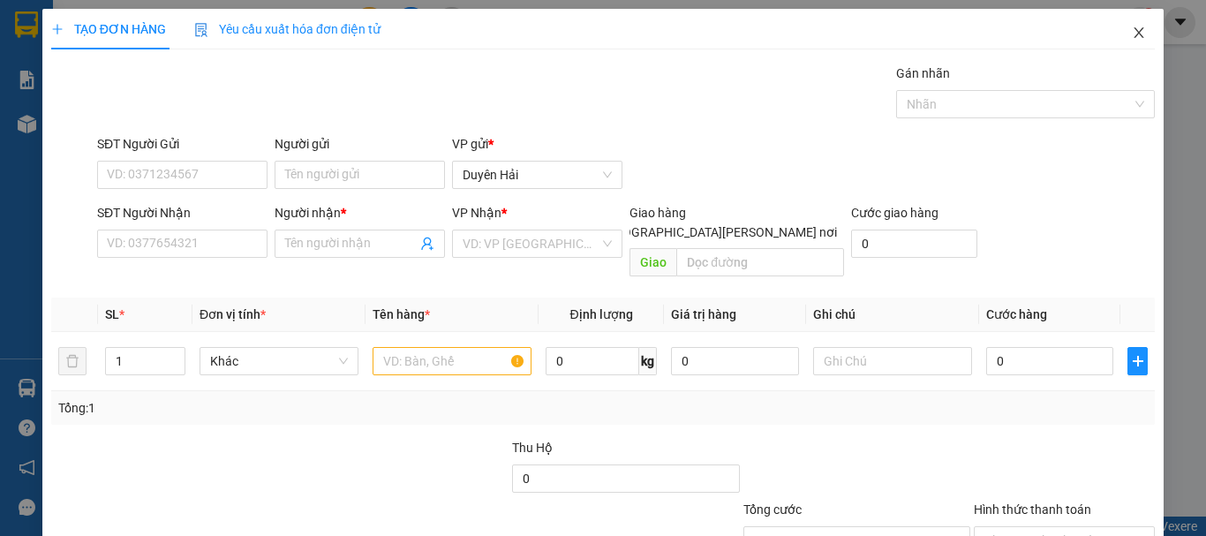
click at [1132, 32] on icon "close" at bounding box center [1139, 33] width 14 height 14
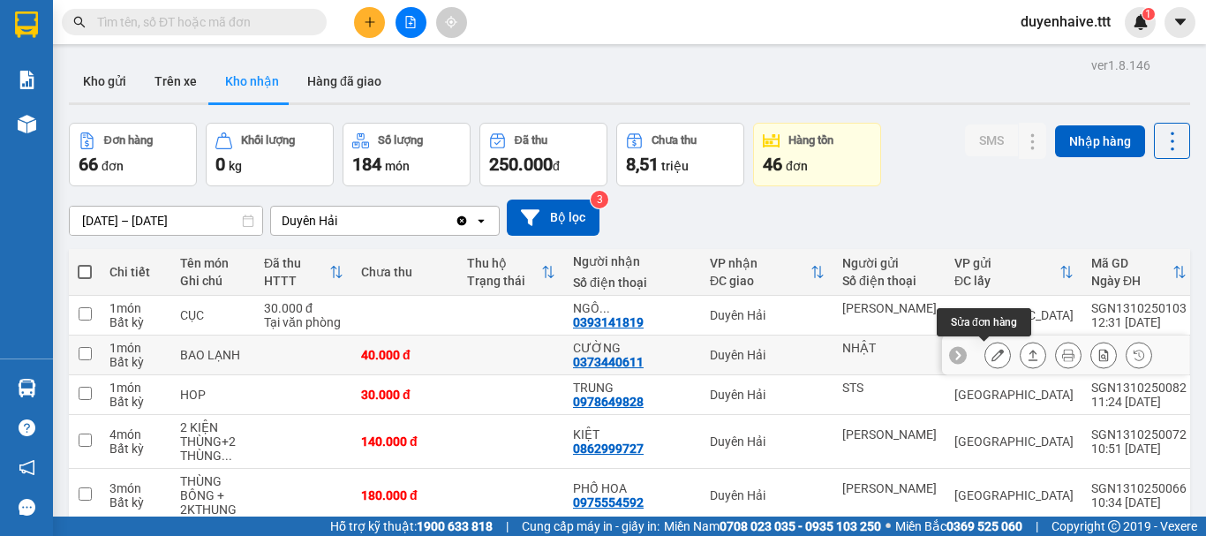
click at [991, 358] on icon at bounding box center [997, 355] width 12 height 12
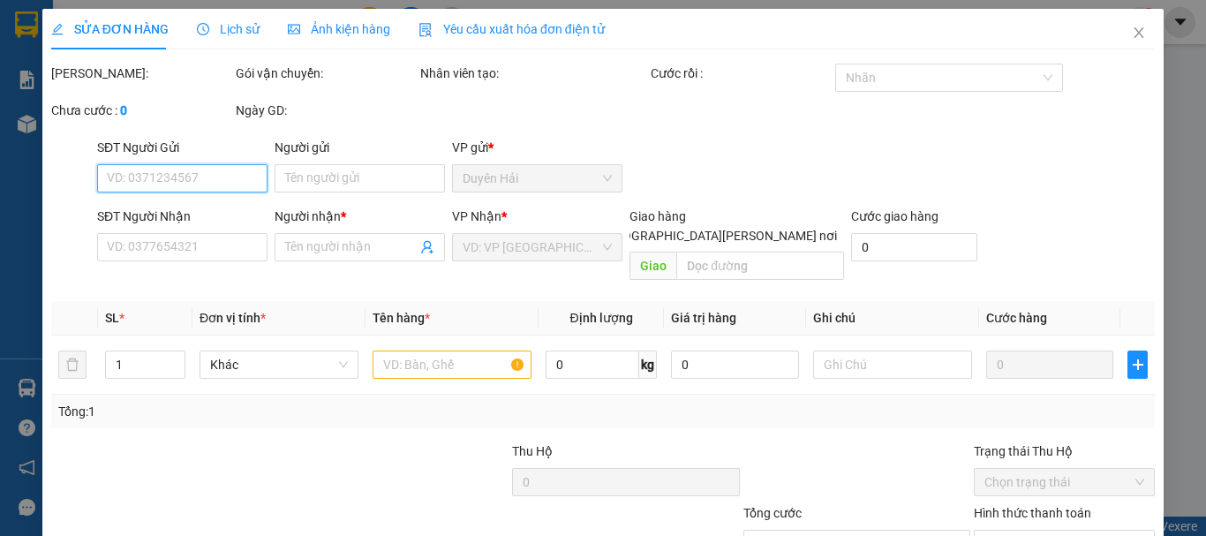
type input "NHẬT"
type input "0373440611"
type input "CƯỜNG"
type input "40.000"
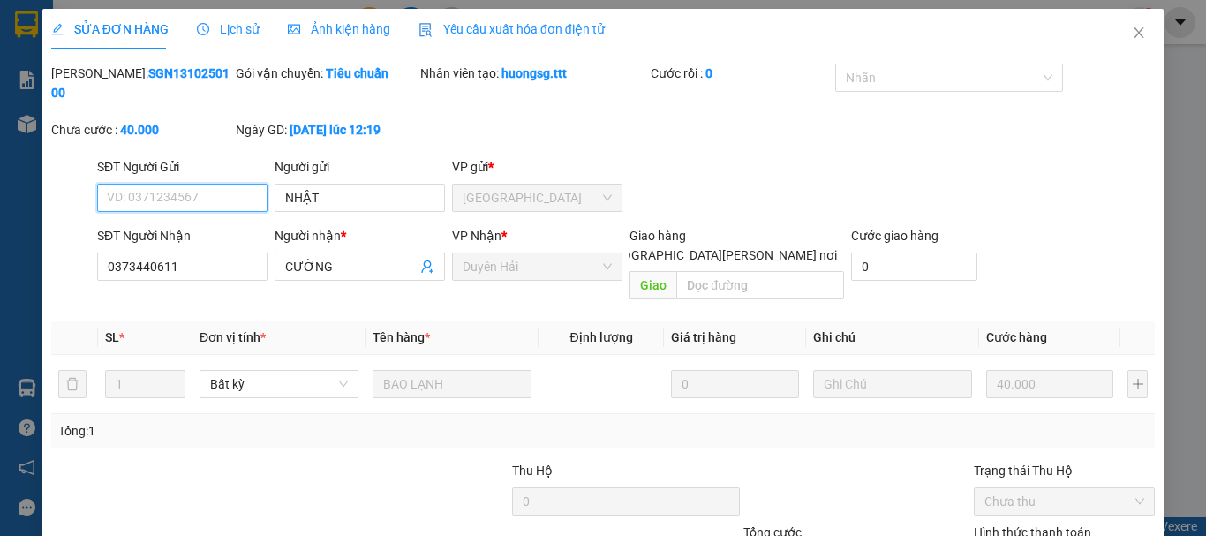
scroll to position [121, 0]
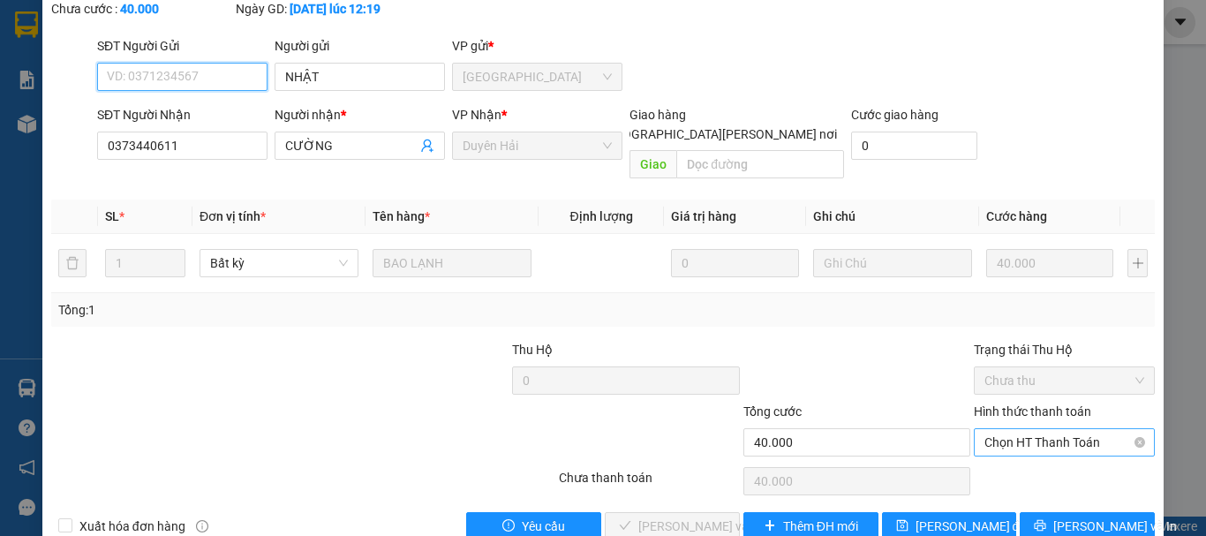
click at [1039, 429] on span "Chọn HT Thanh Toán" at bounding box center [1064, 442] width 160 height 26
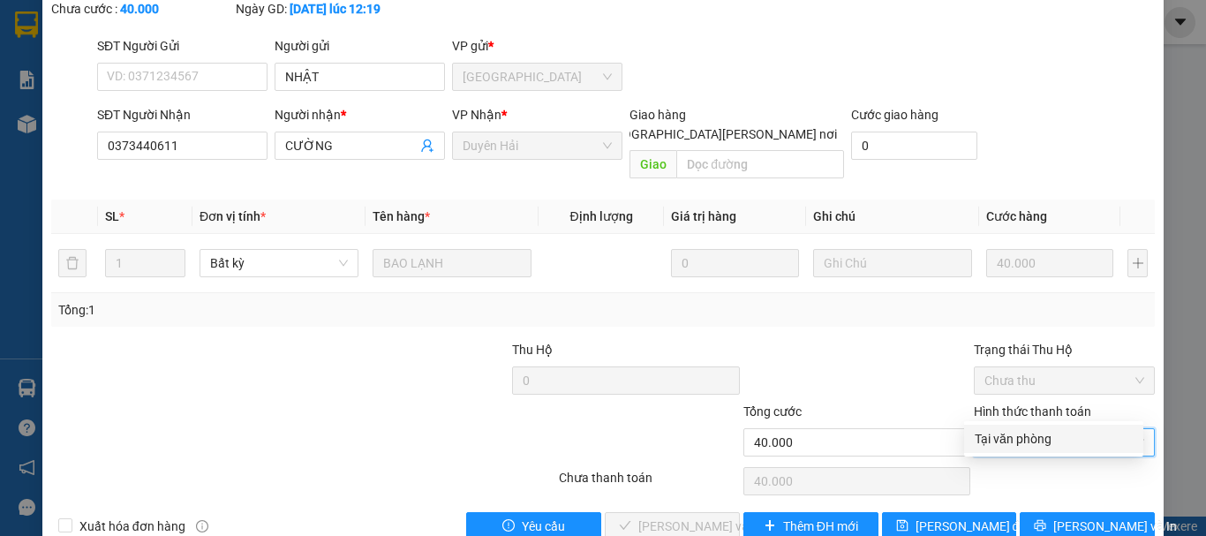
click at [1024, 435] on div "Tại văn phòng" at bounding box center [1053, 438] width 158 height 19
type input "0"
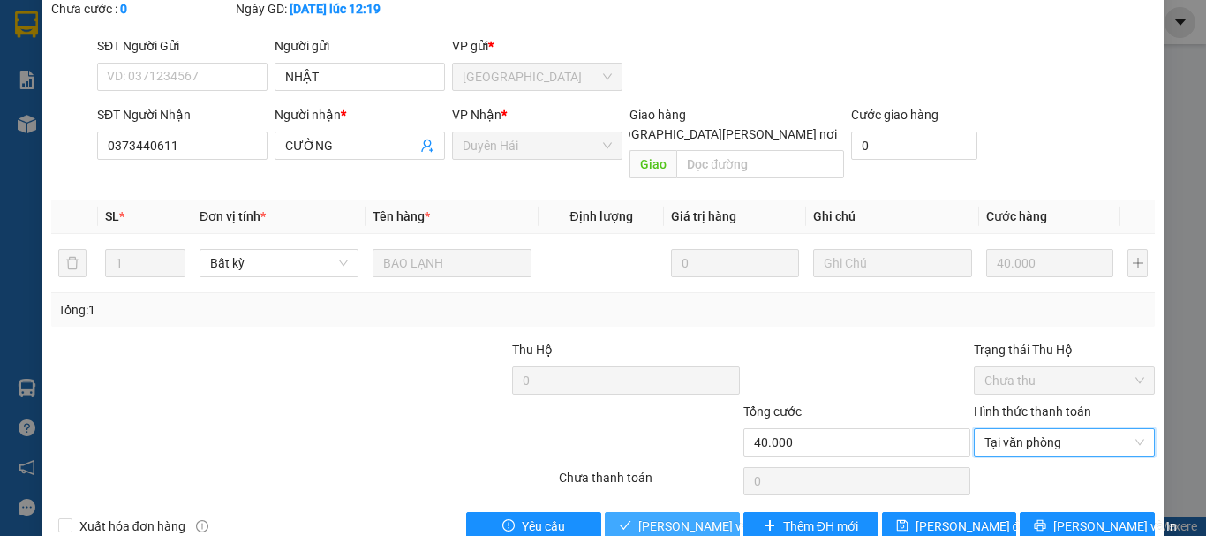
click at [682, 516] on span "[PERSON_NAME] và Giao hàng" at bounding box center [757, 525] width 238 height 19
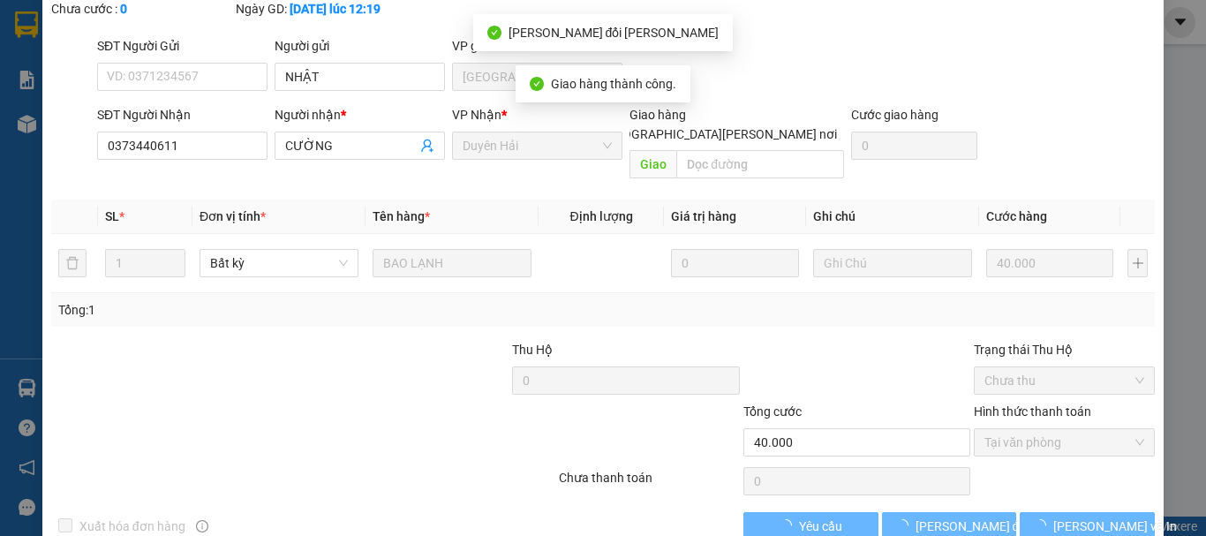
scroll to position [0, 0]
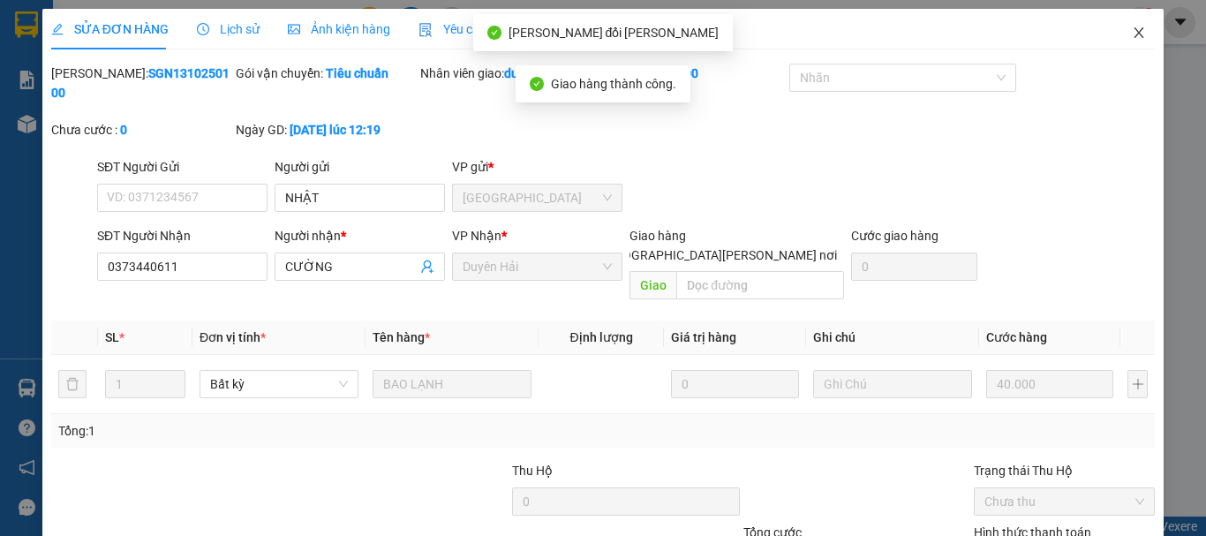
click at [1132, 30] on icon "close" at bounding box center [1139, 33] width 14 height 14
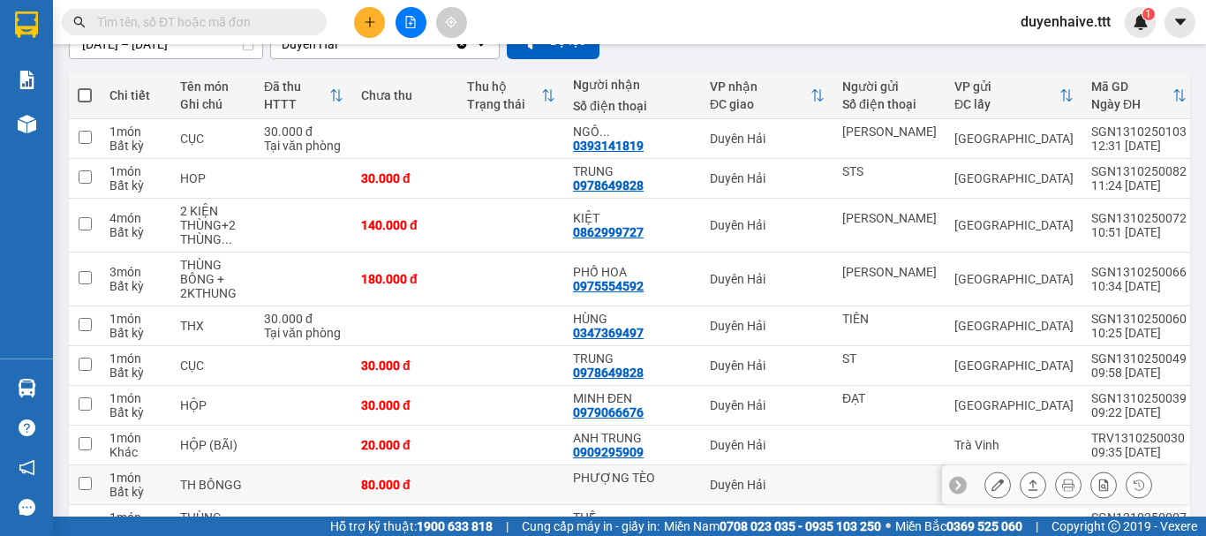
scroll to position [265, 0]
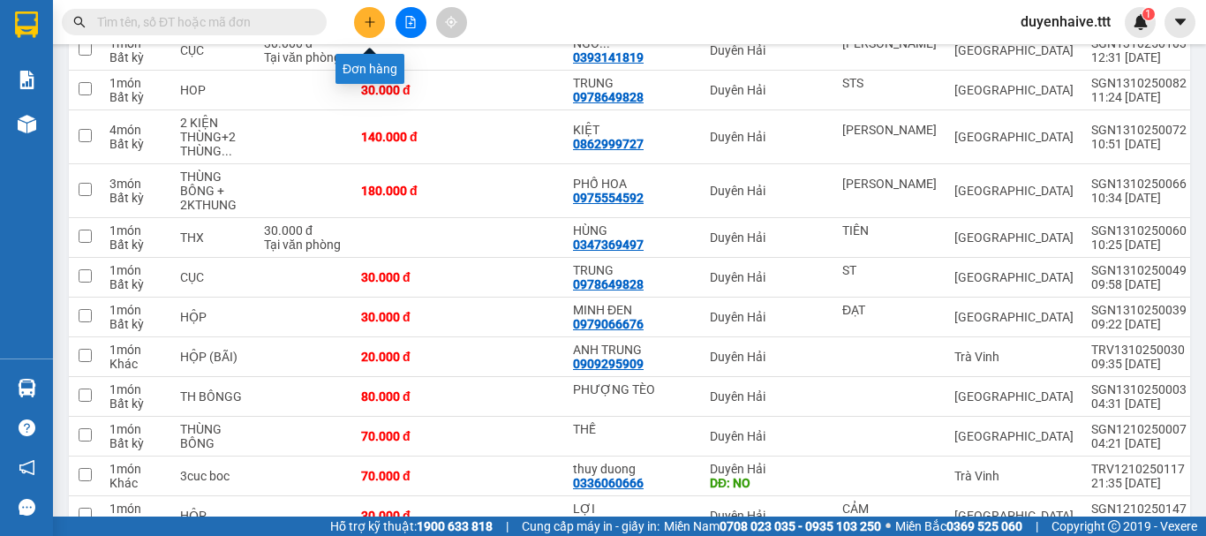
click at [370, 18] on icon "plus" at bounding box center [369, 22] width 1 height 10
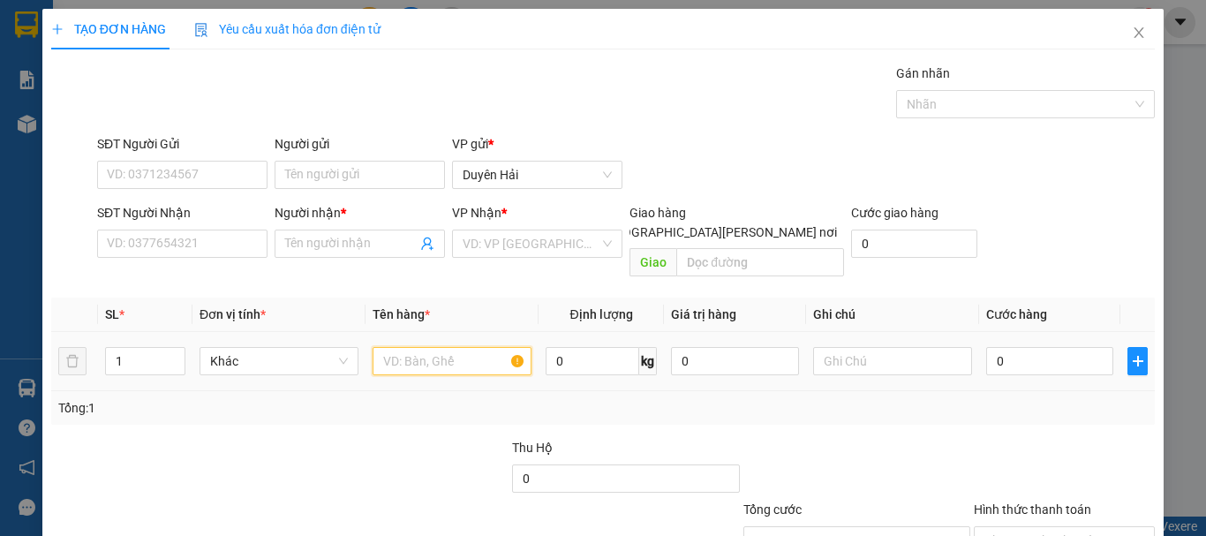
click at [418, 358] on div at bounding box center [451, 360] width 159 height 35
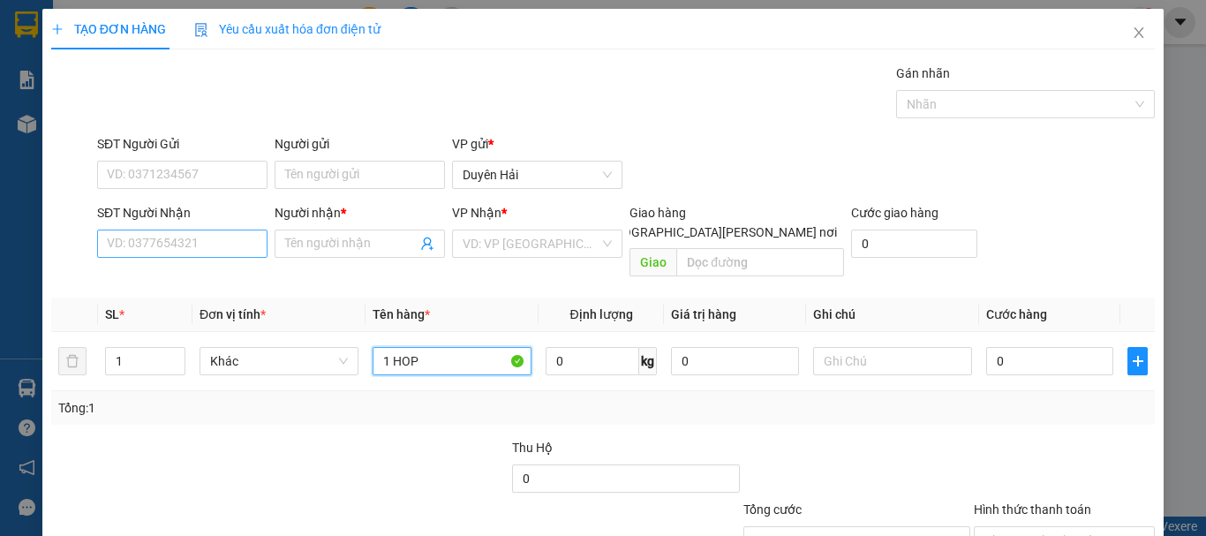
type input "1 HOP"
click at [194, 245] on input "SĐT Người Nhận" at bounding box center [182, 243] width 170 height 28
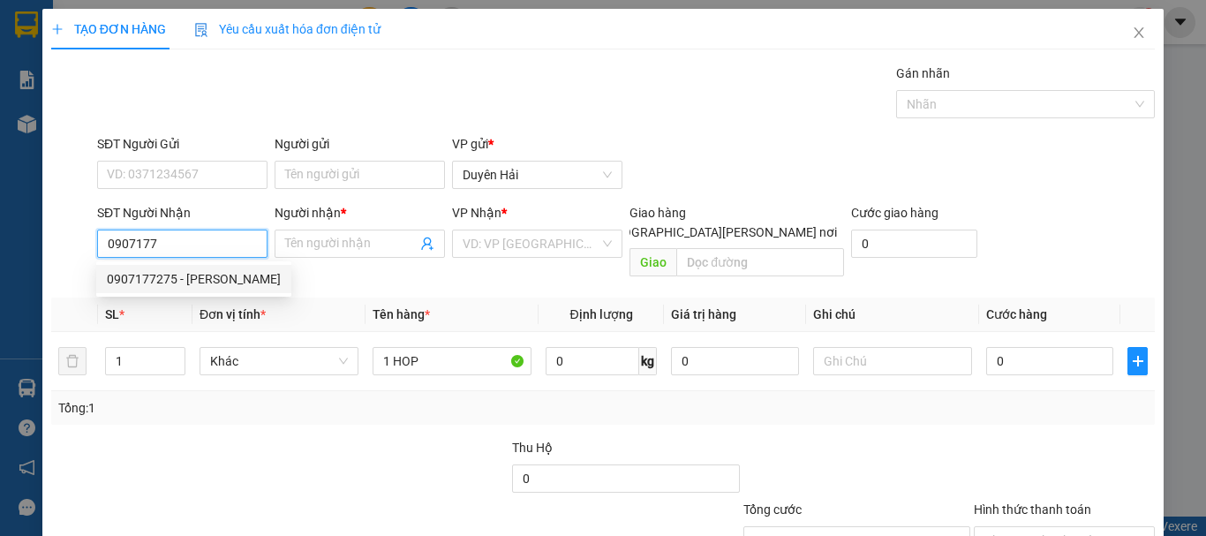
click at [202, 283] on div "0907177275 - MINH TAM" at bounding box center [194, 278] width 174 height 19
type input "0907177275"
type input "MINH TAM"
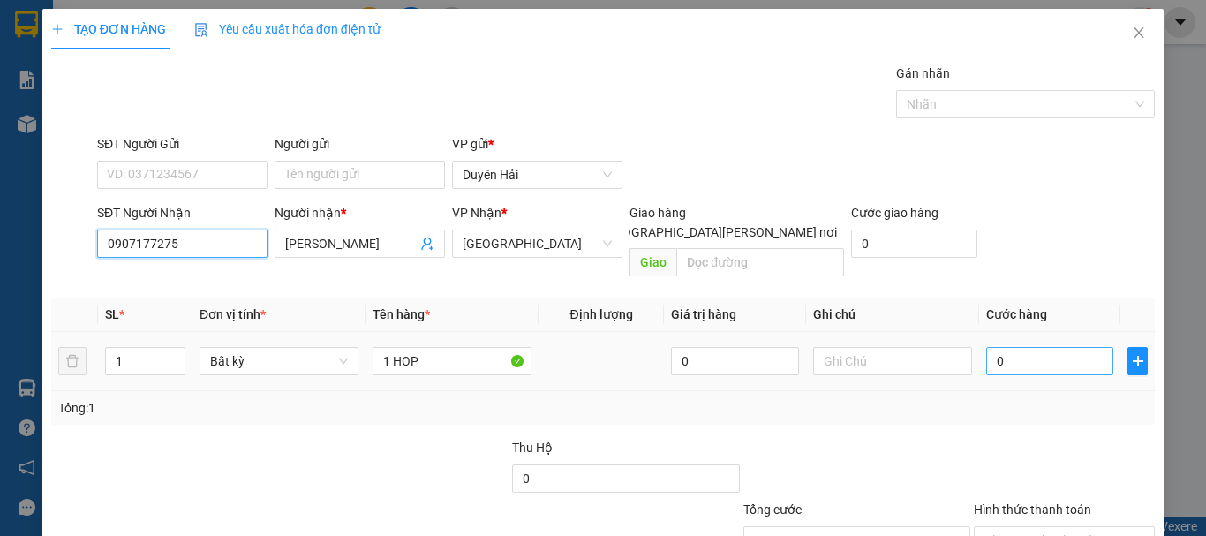
type input "0907177275"
click at [1037, 348] on input "0" at bounding box center [1049, 361] width 127 height 28
type input "3"
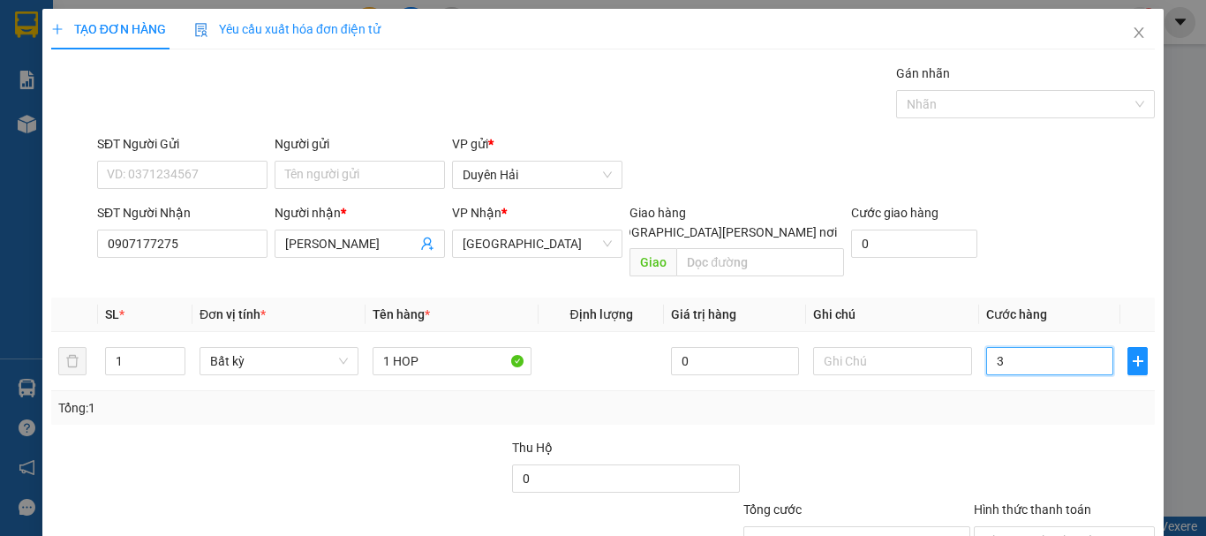
type input "30"
type input "30.000"
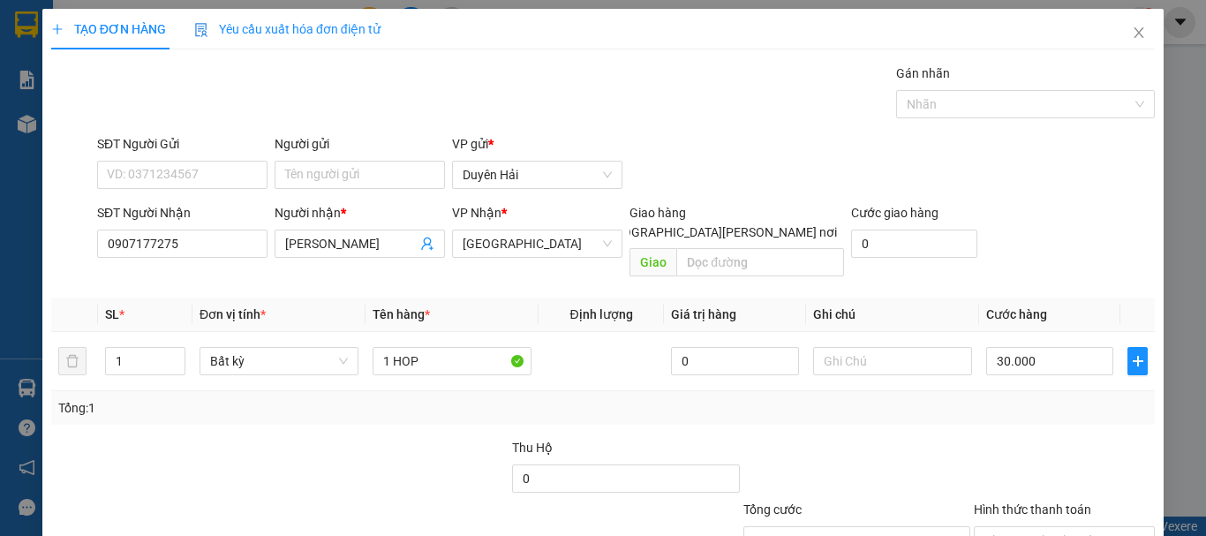
click at [1022, 411] on div "Transit Pickup Surcharge Ids Transit Deliver Surcharge Ids Transit Deliver Surc…" at bounding box center [602, 351] width 1103 height 575
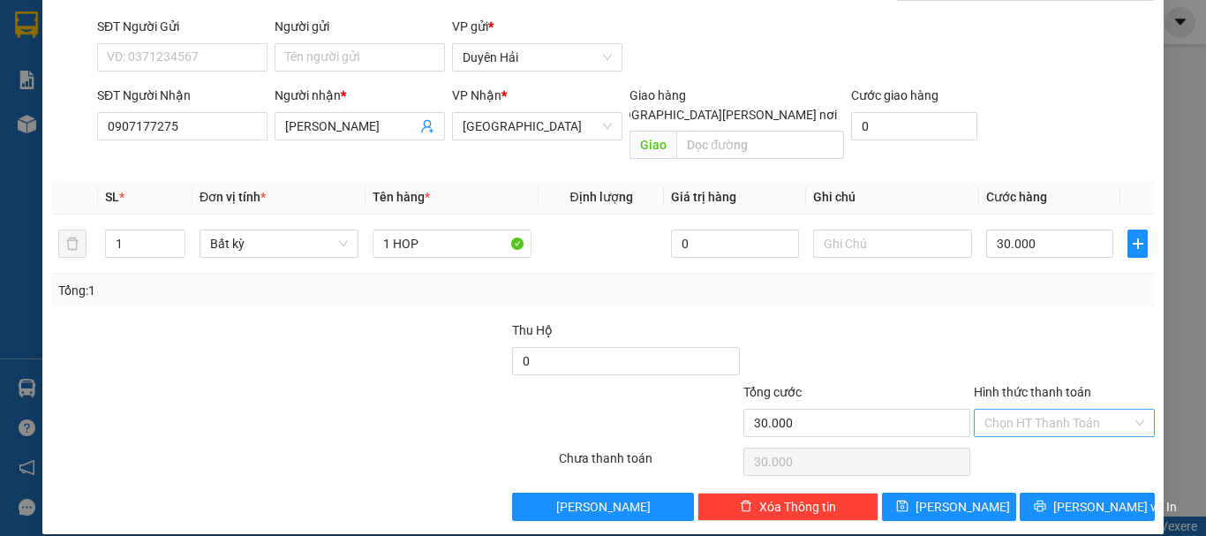
click at [1022, 410] on input "Hình thức thanh toán" at bounding box center [1057, 423] width 147 height 26
click at [1027, 431] on div "Tại văn phòng" at bounding box center [1053, 438] width 158 height 19
type input "0"
click at [1057, 493] on button "[PERSON_NAME] và In" at bounding box center [1086, 507] width 135 height 28
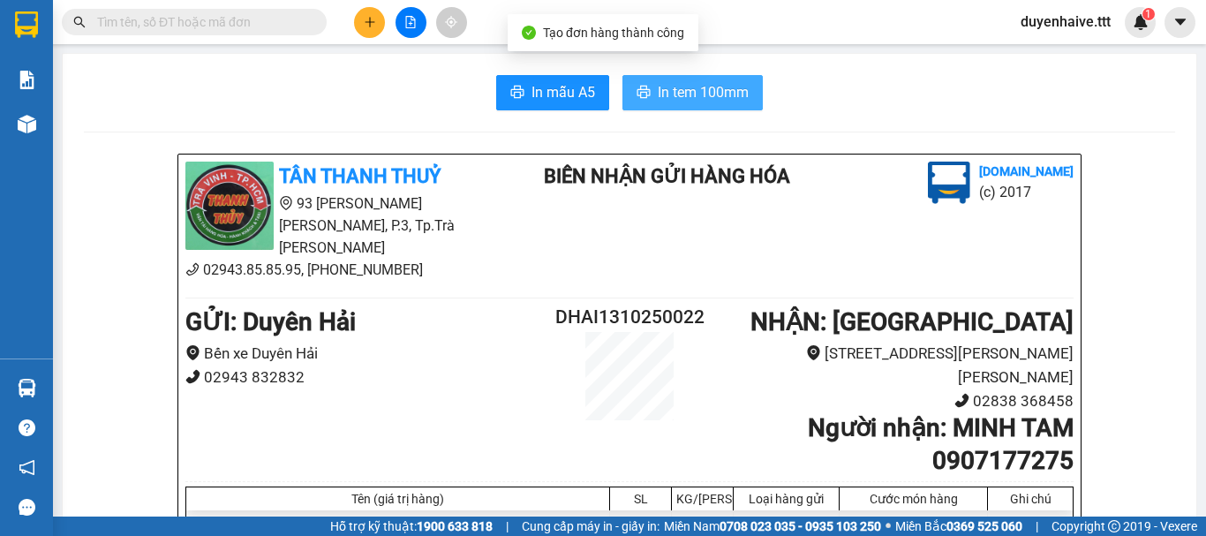
click at [685, 82] on button "In tem 100mm" at bounding box center [692, 92] width 140 height 35
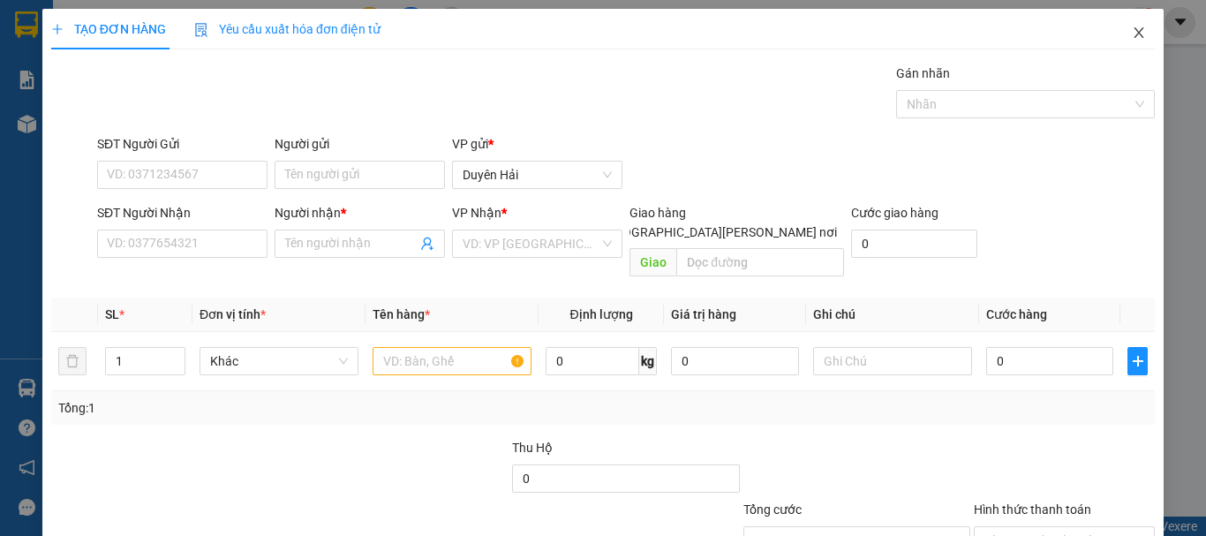
drag, startPoint x: 1125, startPoint y: 34, endPoint x: 1117, endPoint y: 45, distance: 12.7
click at [1132, 40] on icon "close" at bounding box center [1139, 33] width 14 height 14
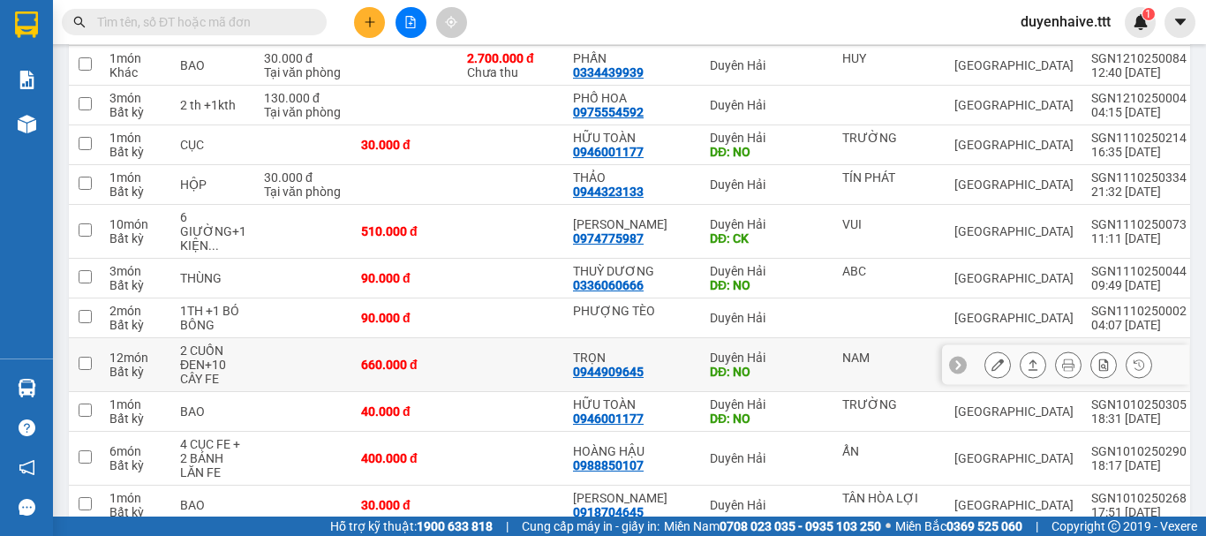
scroll to position [883, 0]
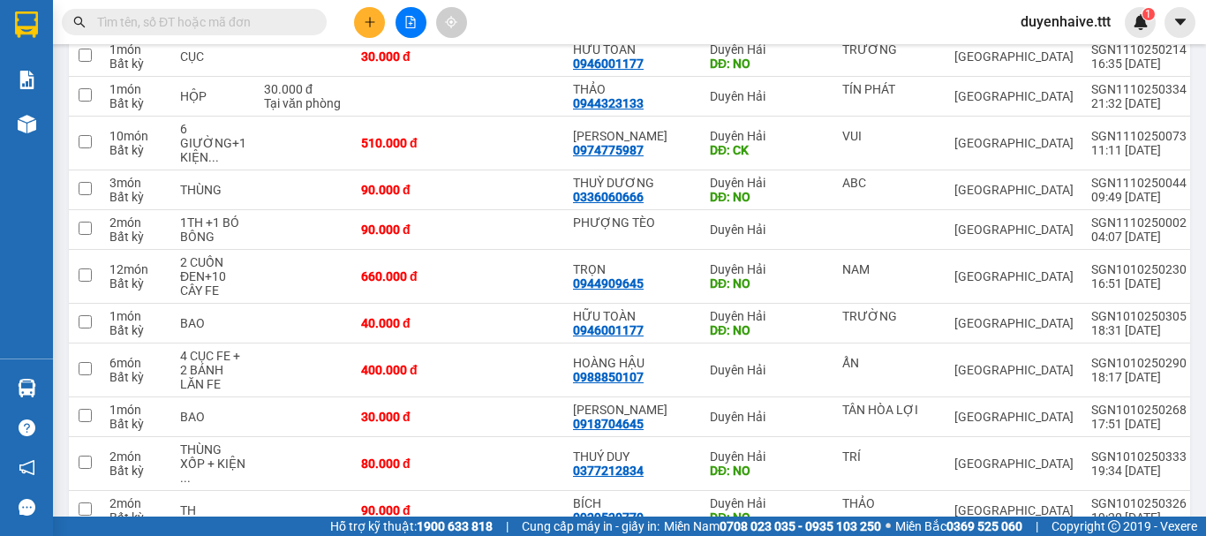
click at [267, 11] on span at bounding box center [194, 22] width 265 height 26
drag, startPoint x: 262, startPoint y: 27, endPoint x: 283, endPoint y: 6, distance: 30.0
click at [270, 23] on input "text" at bounding box center [201, 21] width 208 height 19
type input "0"
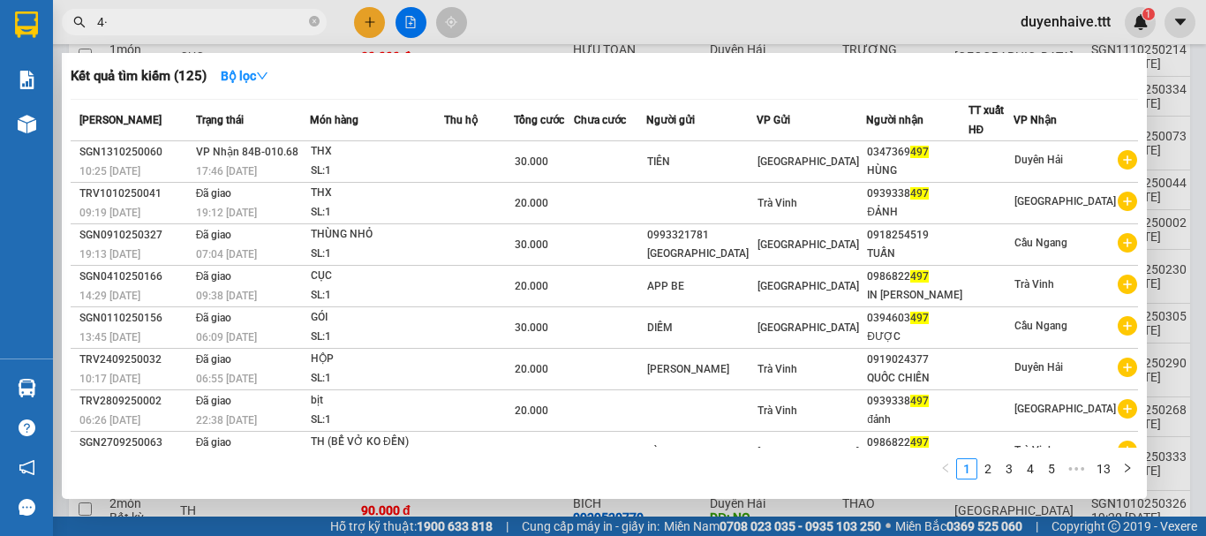
type input "4"
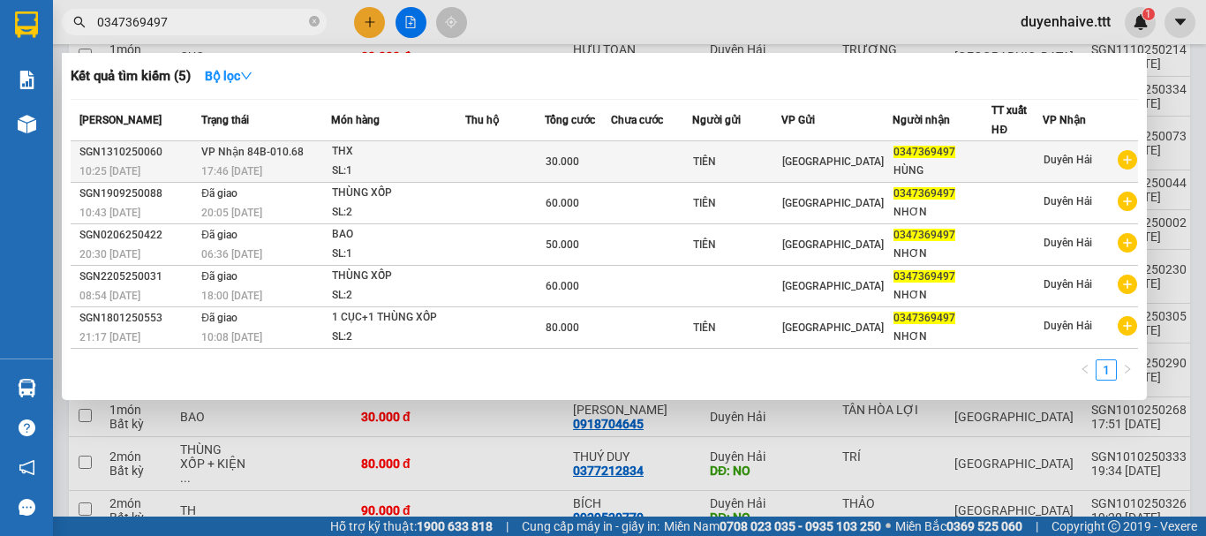
type input "0347369497"
click at [666, 162] on td at bounding box center [651, 161] width 81 height 41
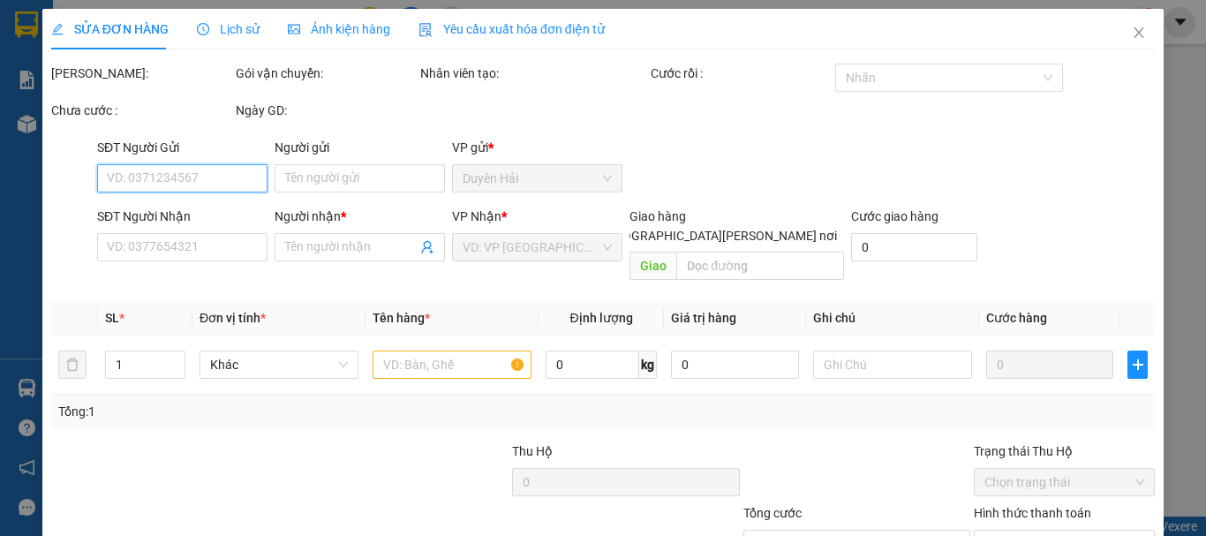
scroll to position [121, 0]
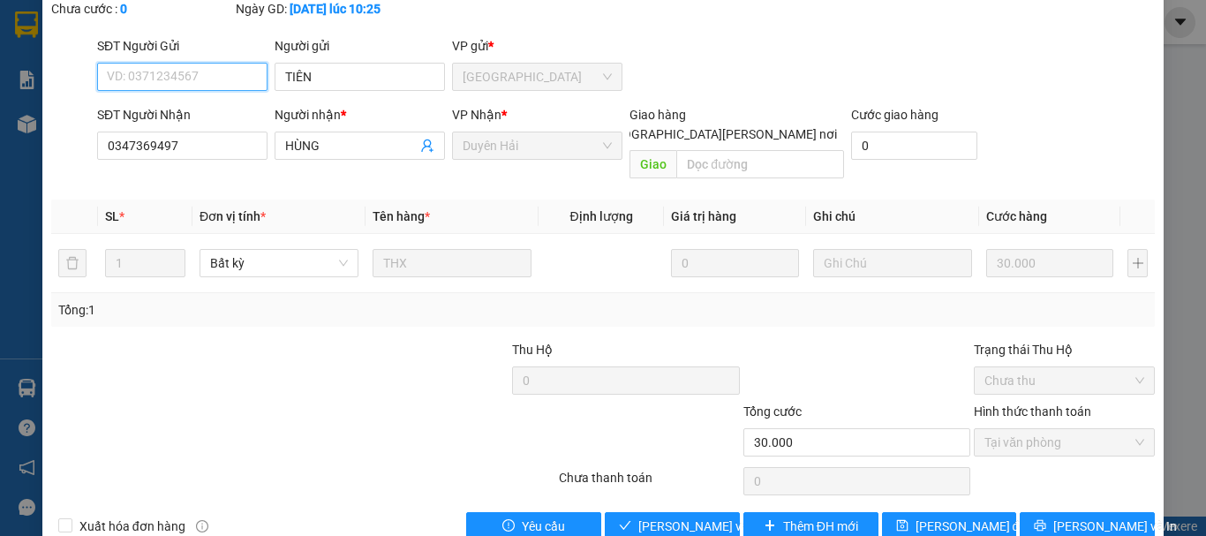
type input "TIÊN"
type input "0347369497"
type input "HÙNG"
type input "30.000"
click at [634, 512] on button "[PERSON_NAME] và Giao hàng" at bounding box center [672, 526] width 135 height 28
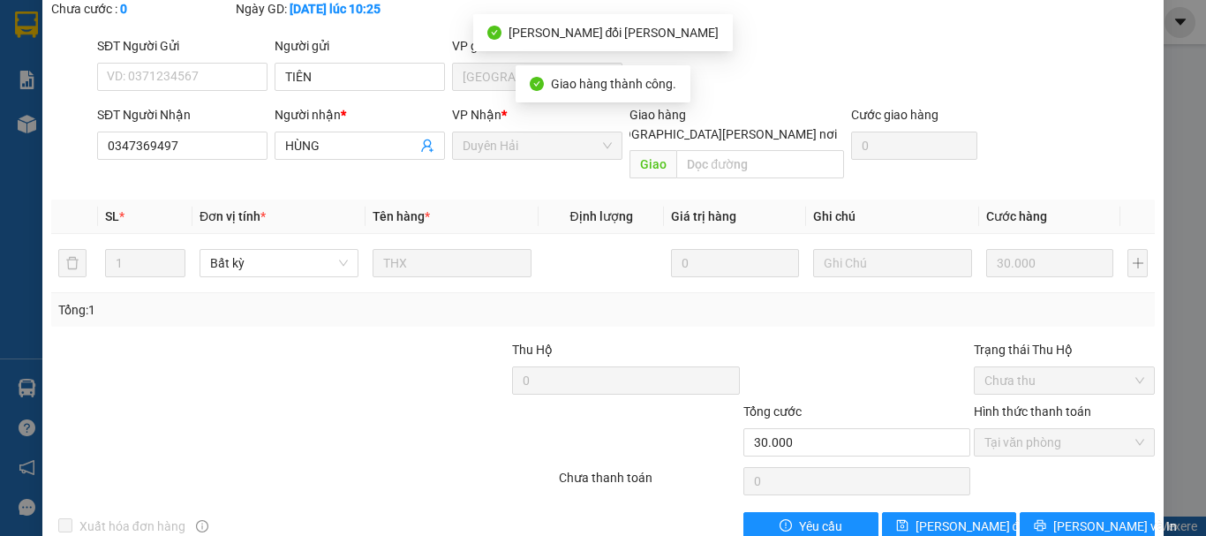
scroll to position [0, 0]
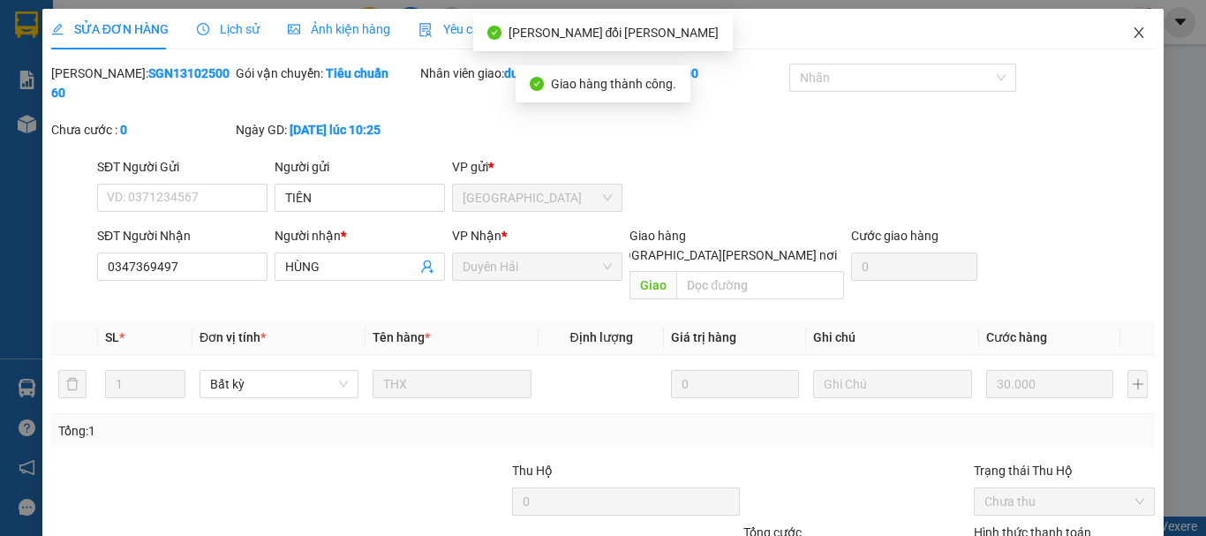
click at [1132, 28] on icon "close" at bounding box center [1139, 33] width 14 height 14
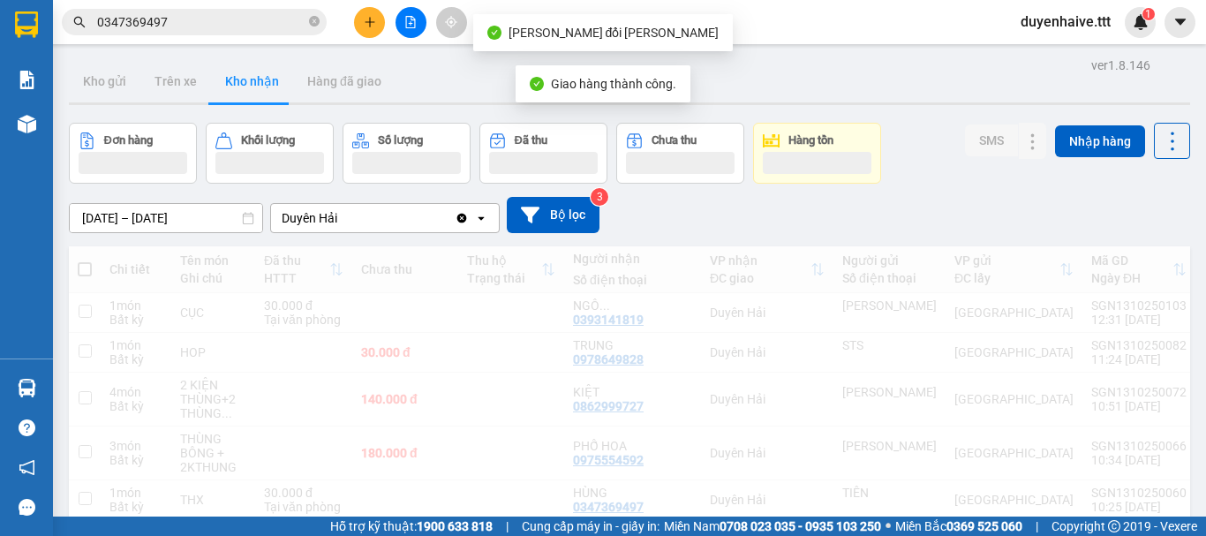
click at [202, 22] on input "0347369497" at bounding box center [201, 21] width 208 height 19
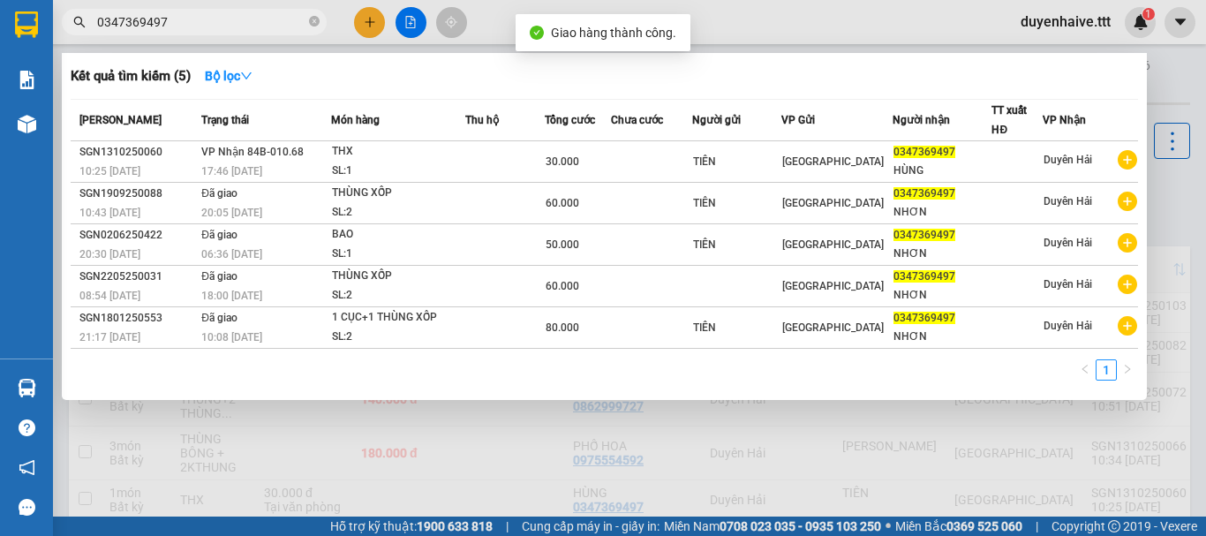
click at [222, 19] on input "0347369497" at bounding box center [201, 21] width 208 height 19
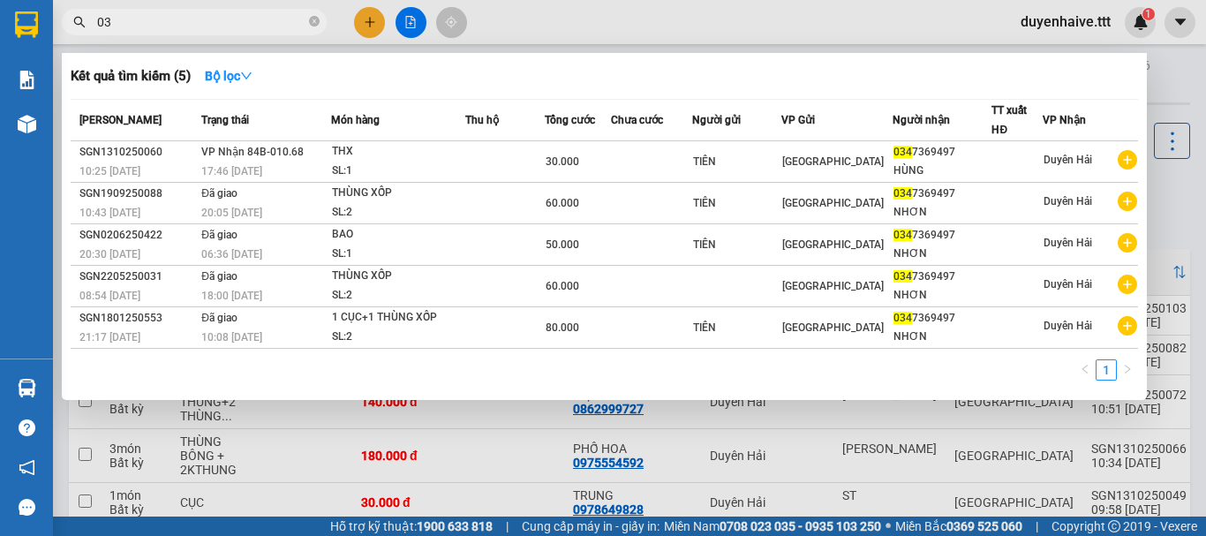
type input "0"
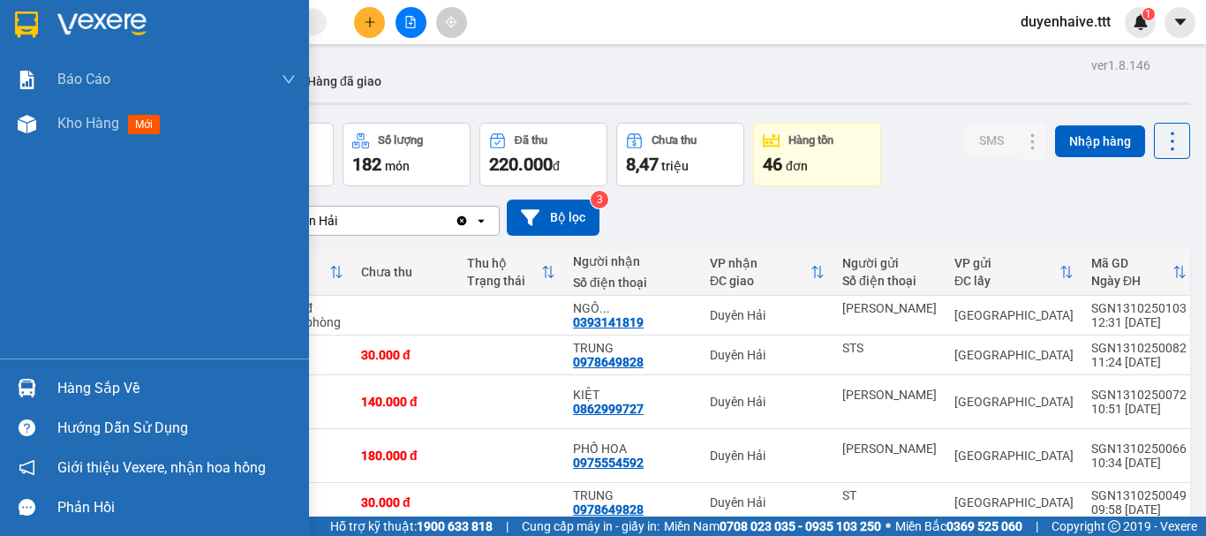
click at [99, 387] on div "Hàng sắp về" at bounding box center [176, 388] width 238 height 26
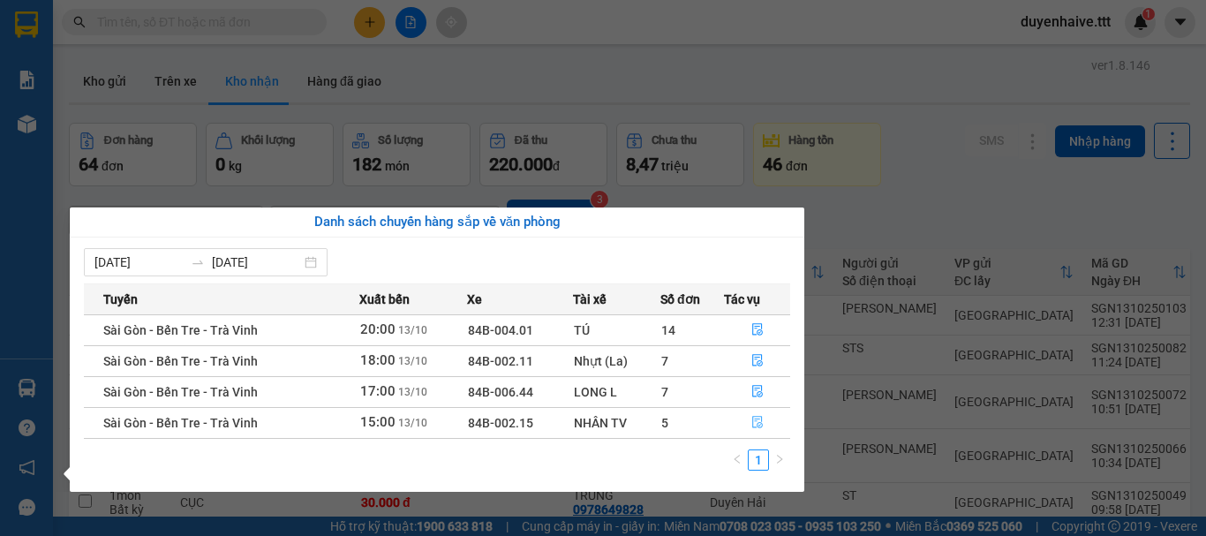
click at [757, 417] on icon "file-done" at bounding box center [757, 423] width 11 height 12
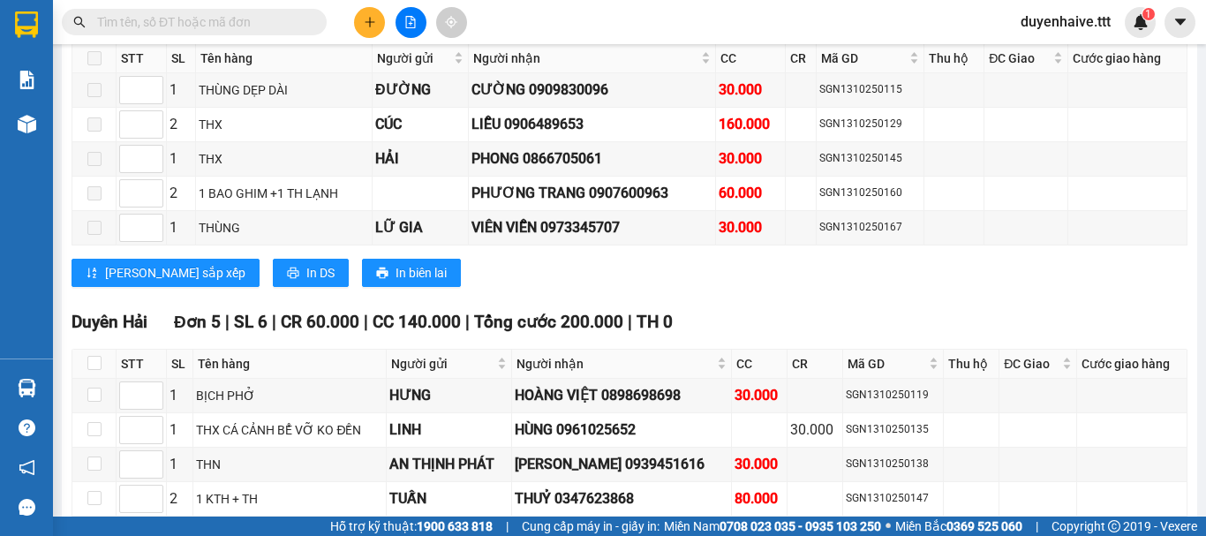
scroll to position [3081, 0]
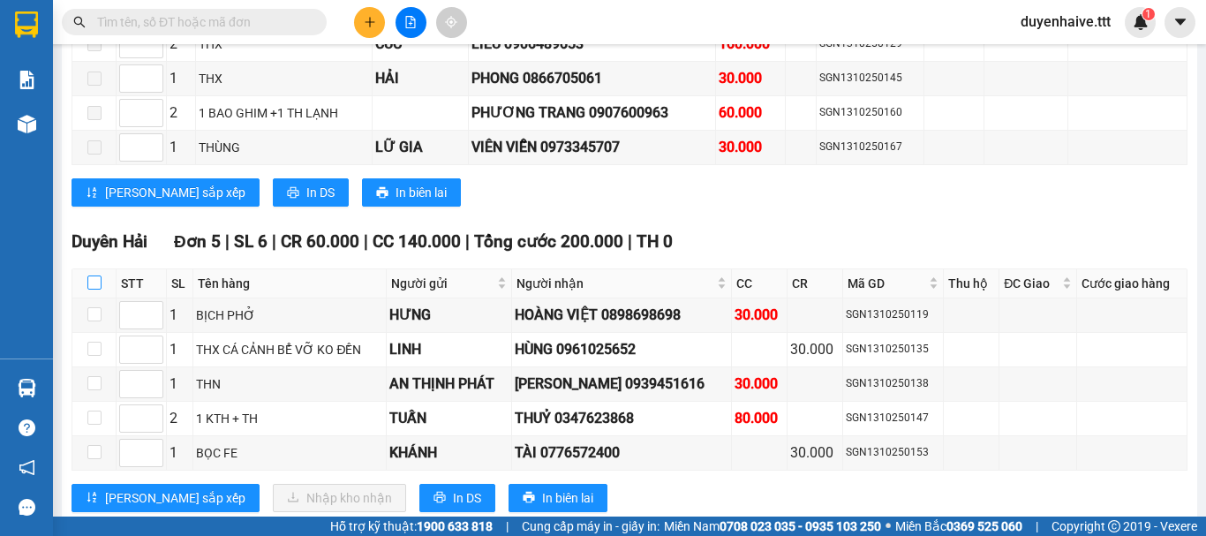
click at [90, 275] on input "checkbox" at bounding box center [94, 282] width 14 height 14
checkbox input "true"
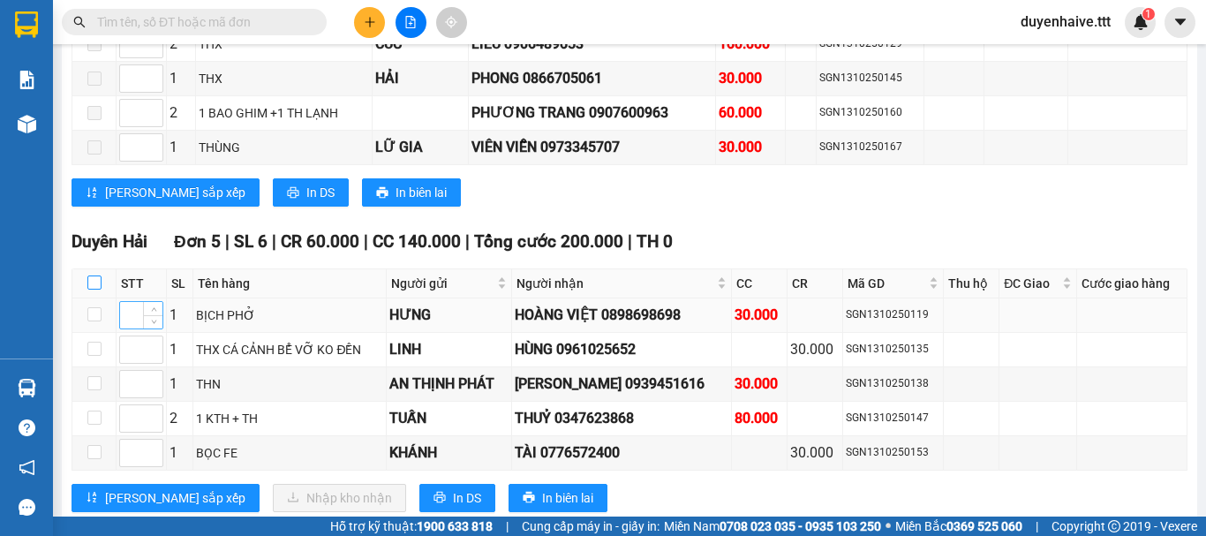
checkbox input "true"
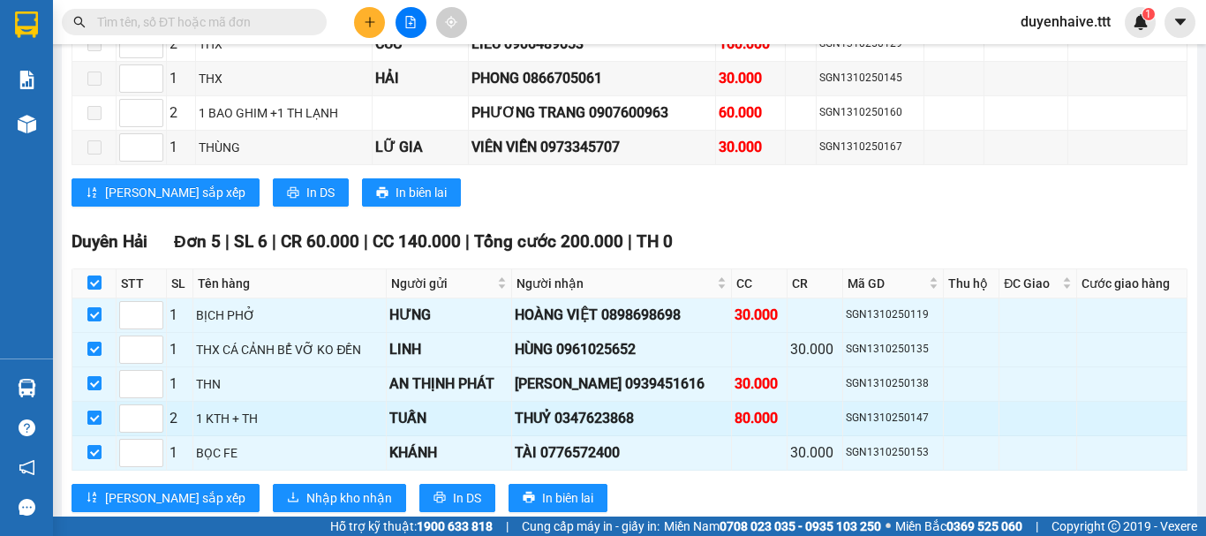
click at [96, 410] on input "checkbox" at bounding box center [94, 417] width 14 height 14
checkbox input "false"
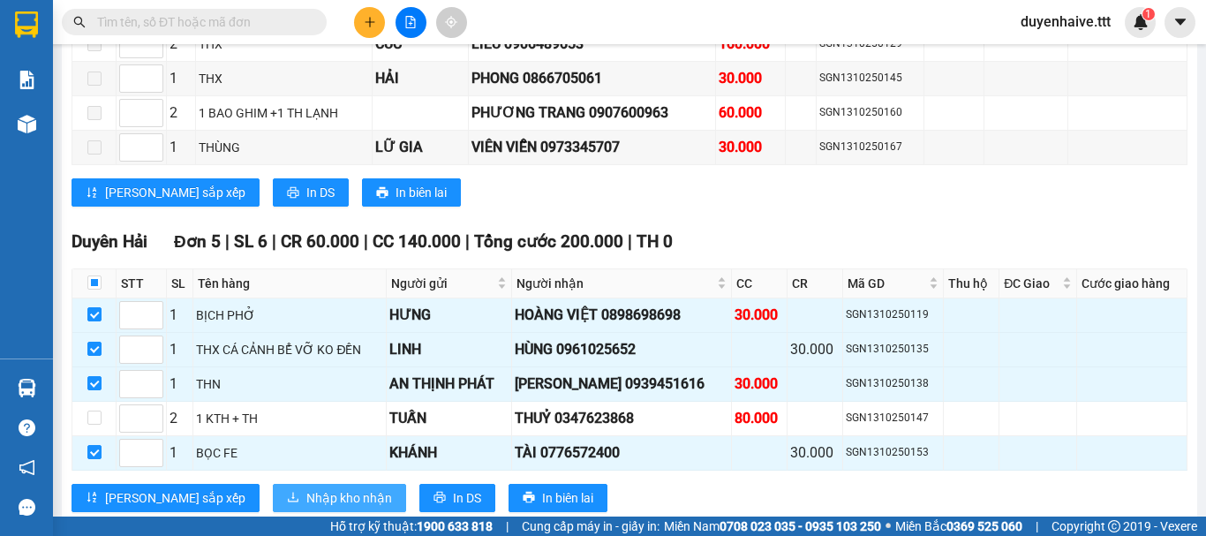
click at [306, 488] on span "Nhập kho nhận" at bounding box center [349, 497] width 86 height 19
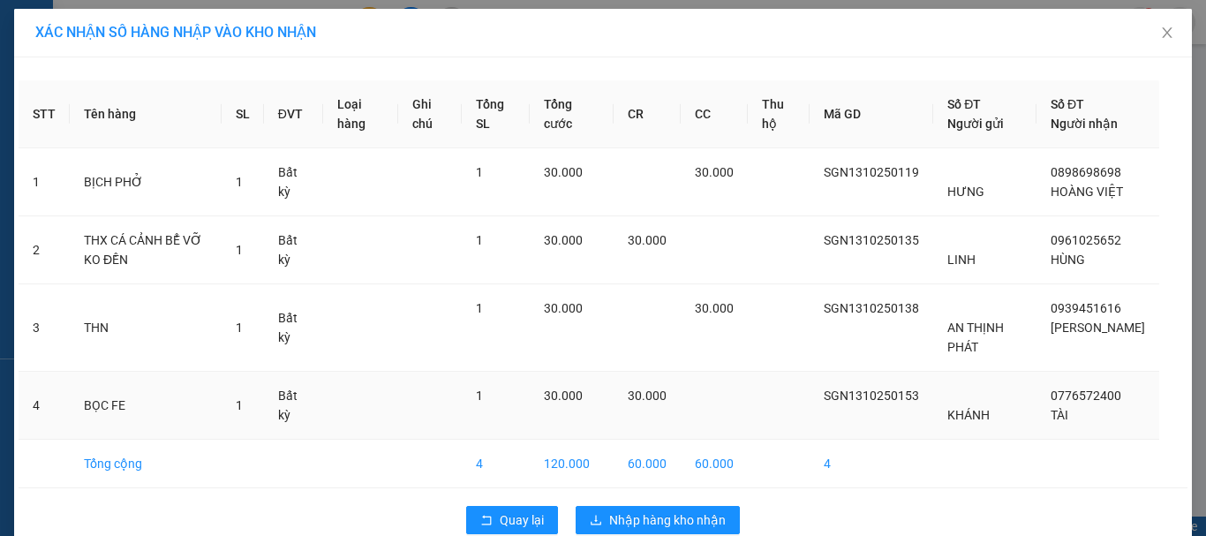
scroll to position [52, 0]
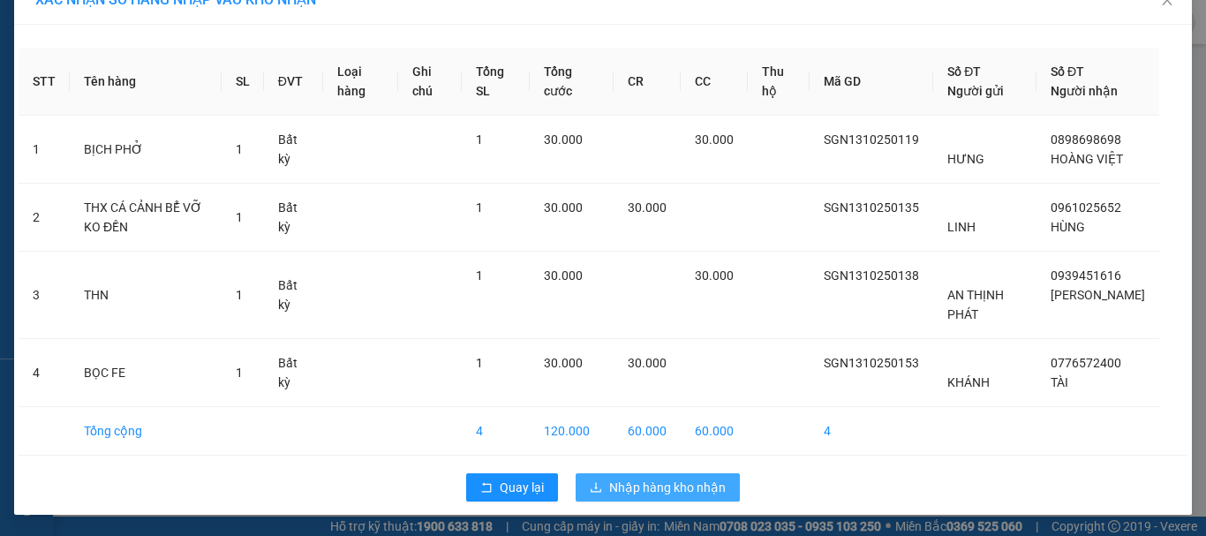
click at [660, 484] on span "Nhập hàng kho nhận" at bounding box center [667, 487] width 117 height 19
